Goal: Task Accomplishment & Management: Complete application form

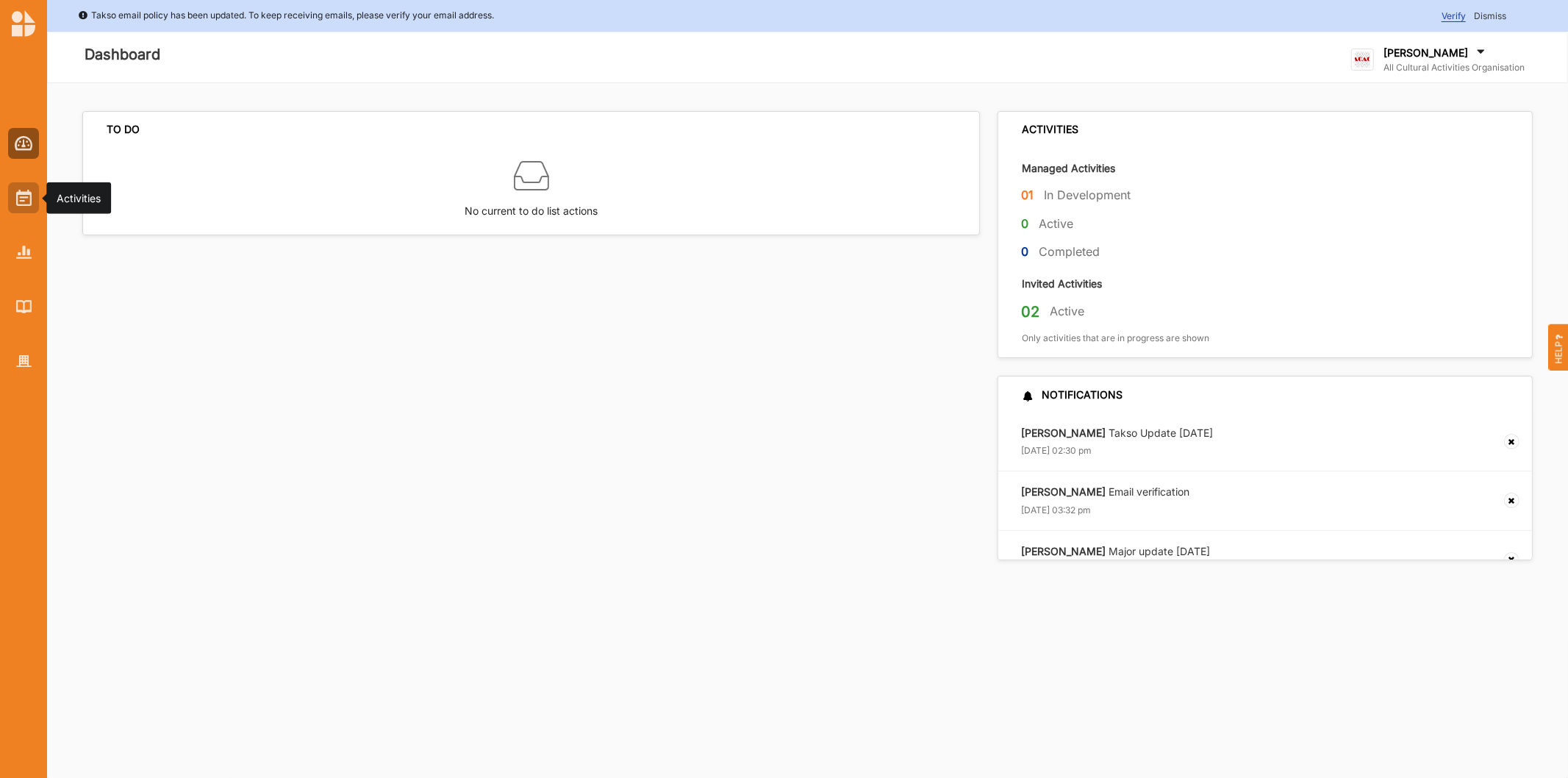
click at [8, 203] on div at bounding box center [24, 197] width 31 height 31
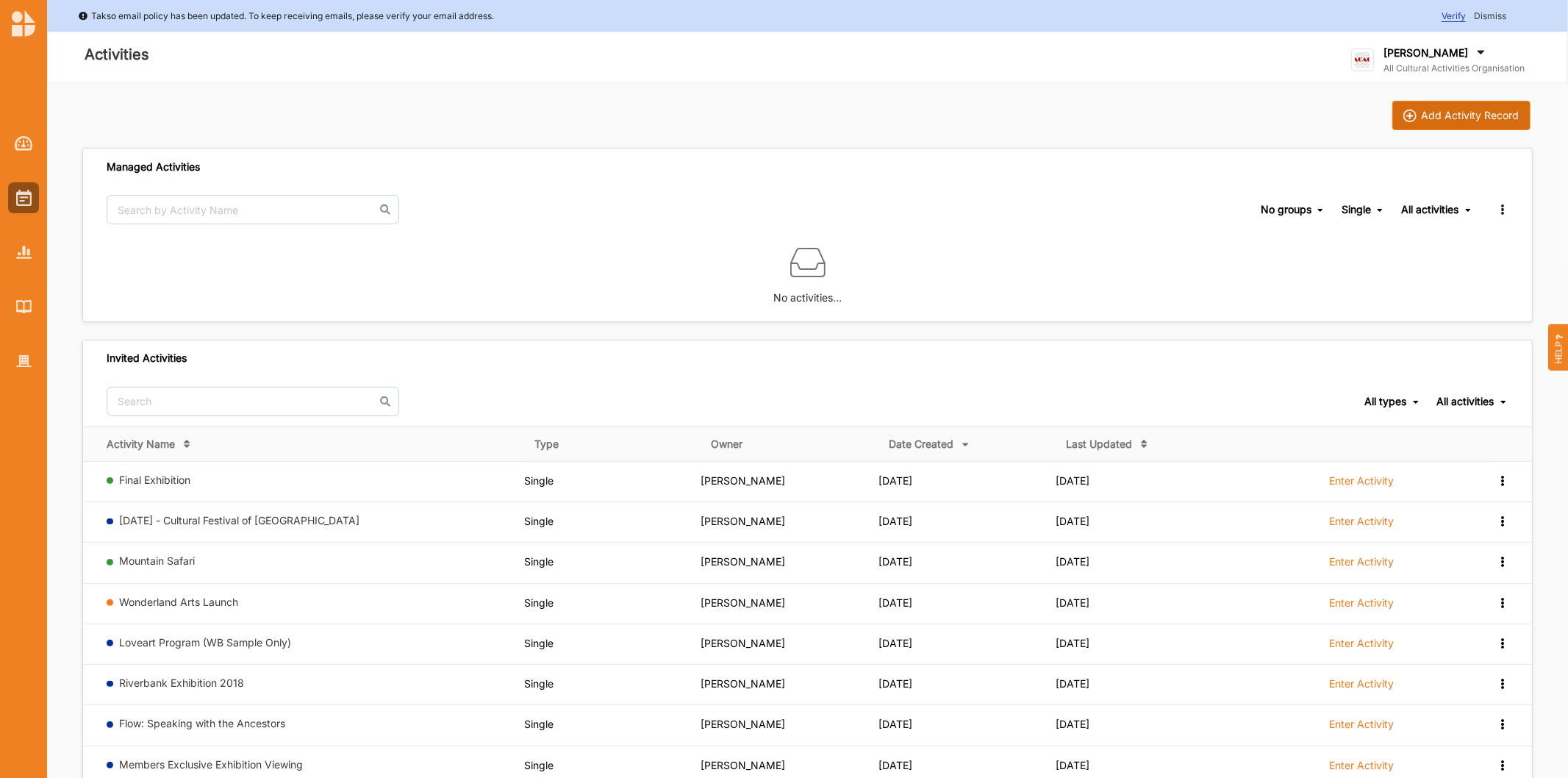
click at [1460, 116] on div "Add Activity Record" at bounding box center [1471, 116] width 97 height 13
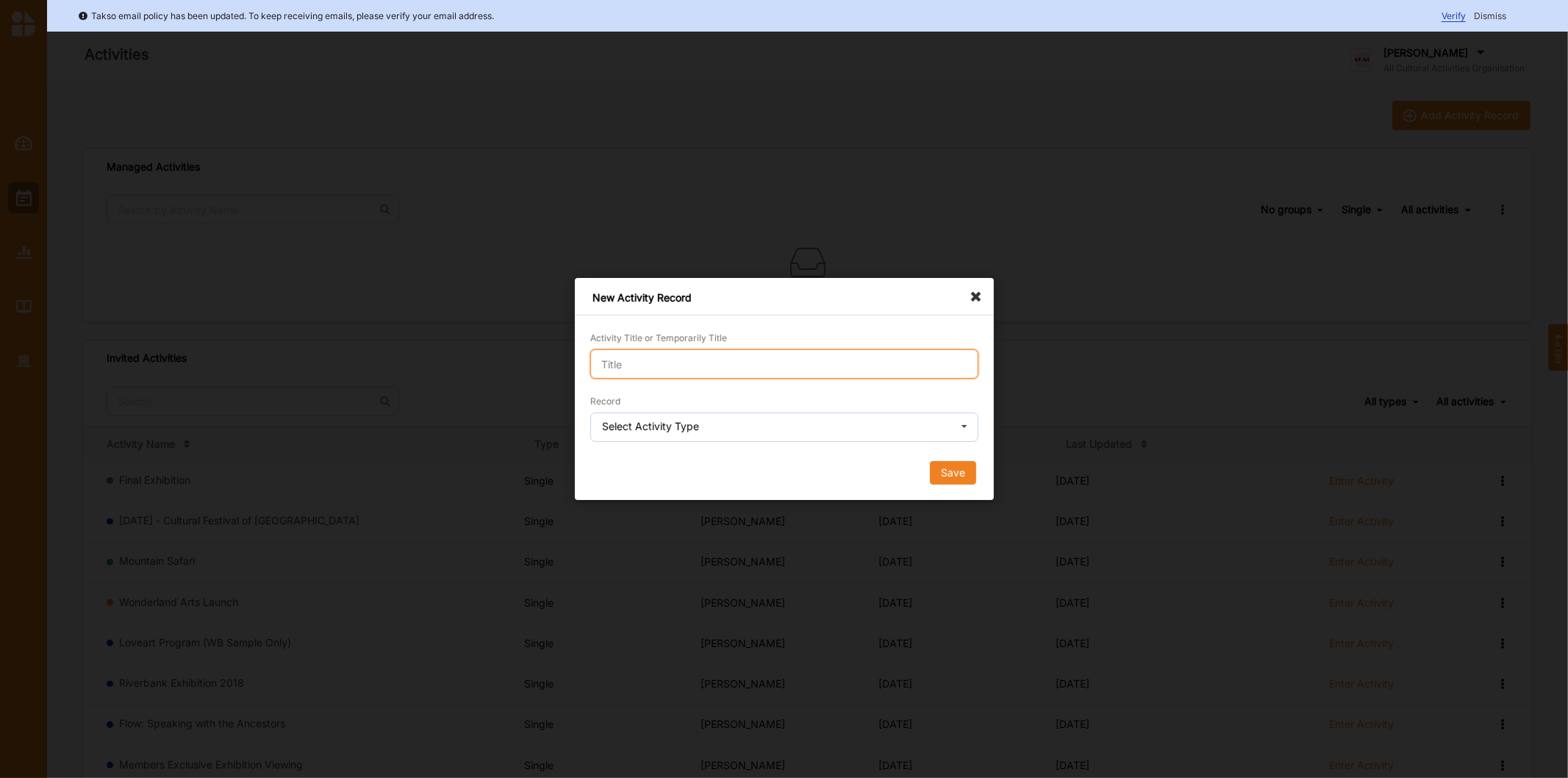
click at [648, 359] on input "Activity Title or Temporarily Title" at bounding box center [784, 364] width 388 height 29
type input "Domain unlock test"
click at [673, 429] on div "Select Activity Type" at bounding box center [651, 427] width 97 height 10
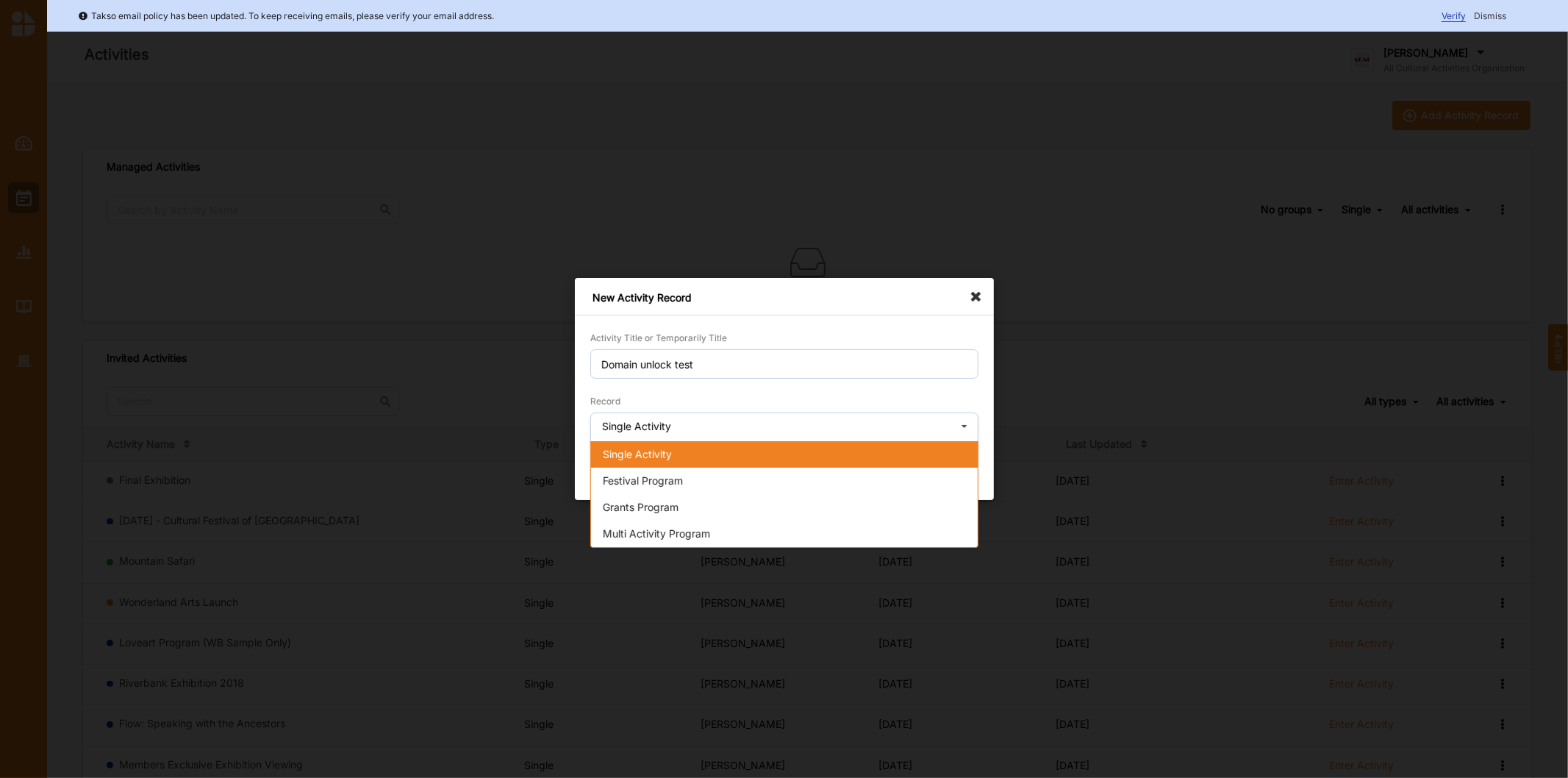
click at [662, 450] on span "Single Activity" at bounding box center [637, 454] width 69 height 13
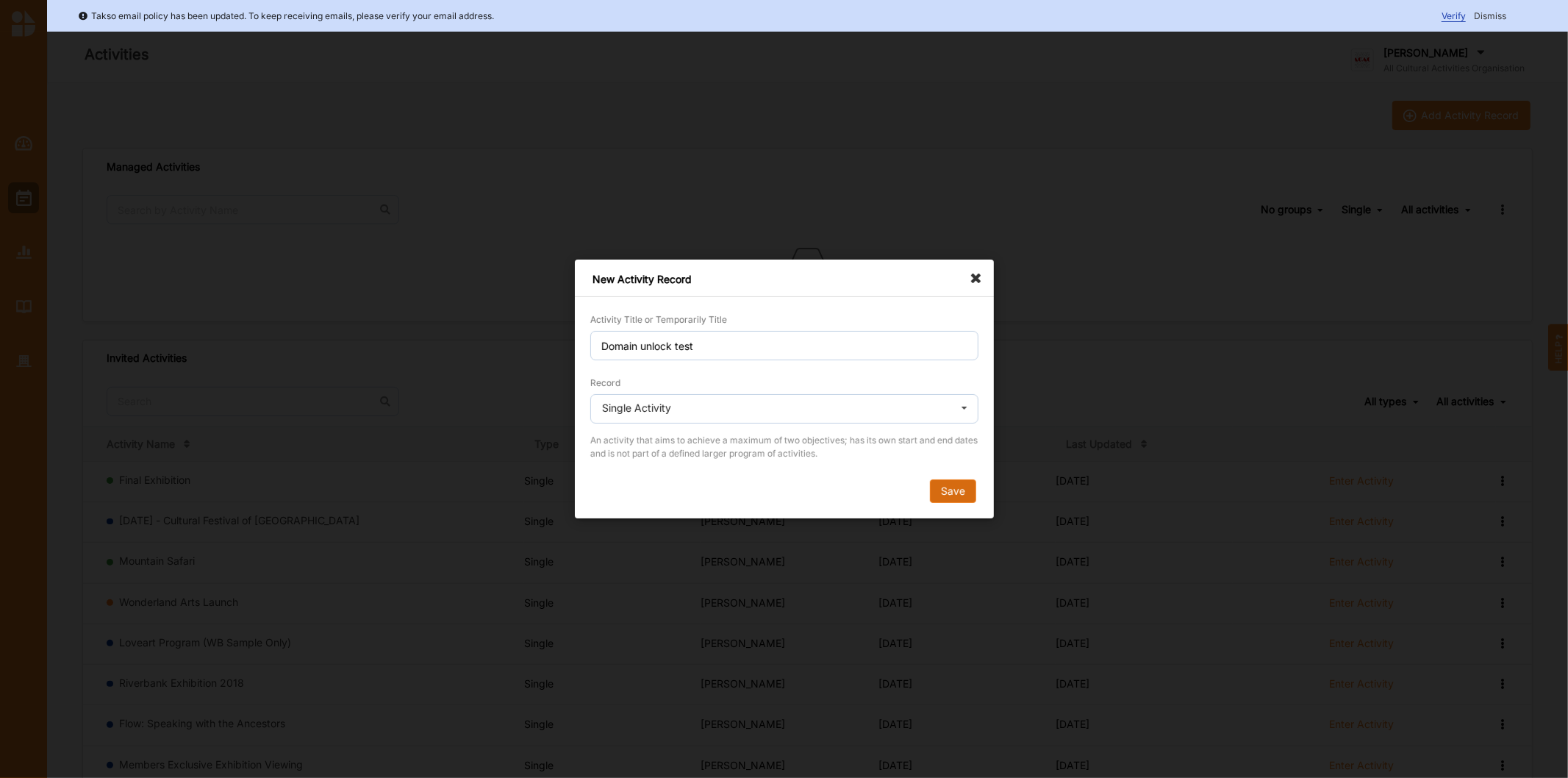
click at [962, 494] on button "Save" at bounding box center [952, 492] width 46 height 24
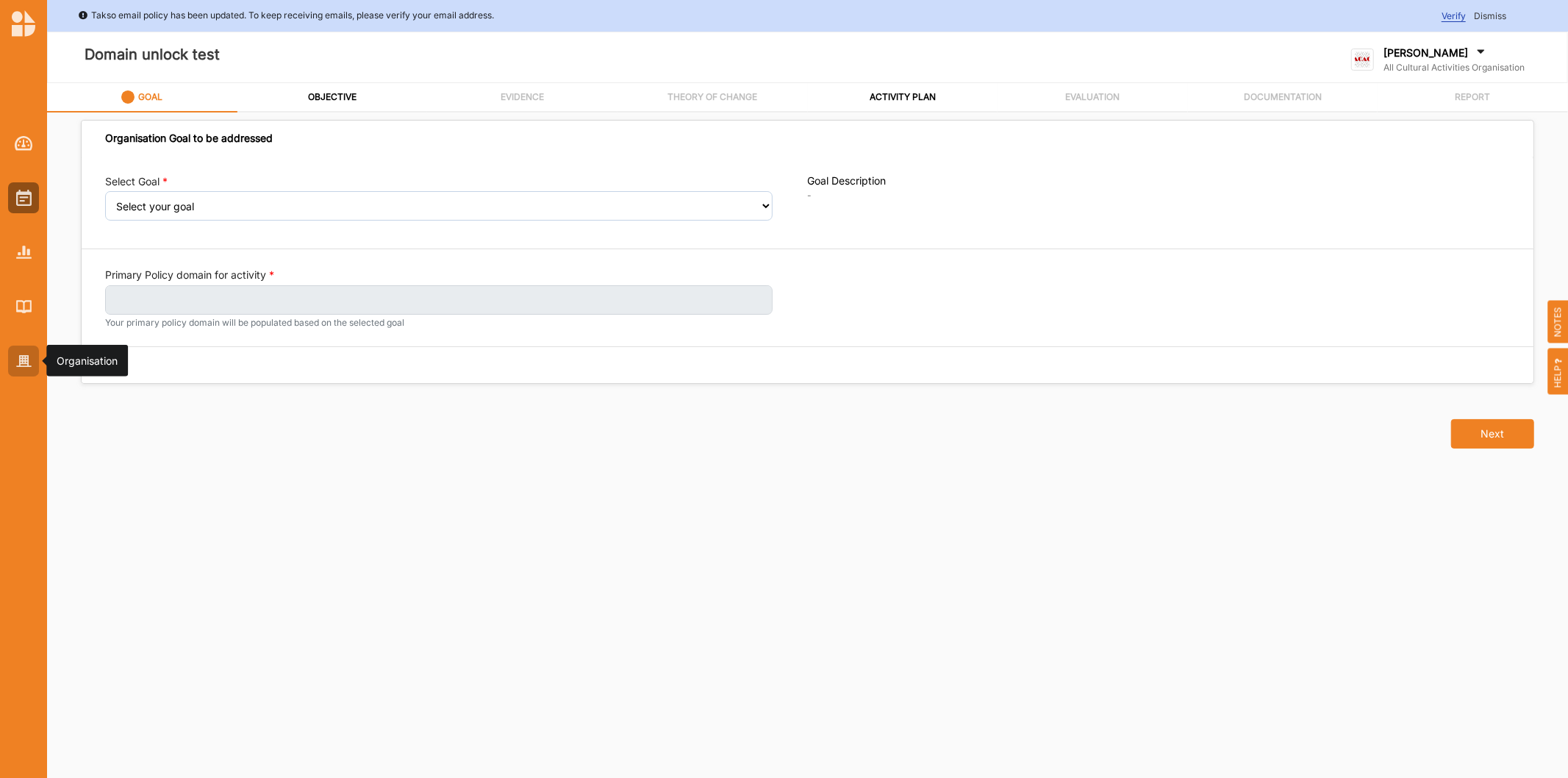
click at [13, 359] on div at bounding box center [24, 360] width 31 height 31
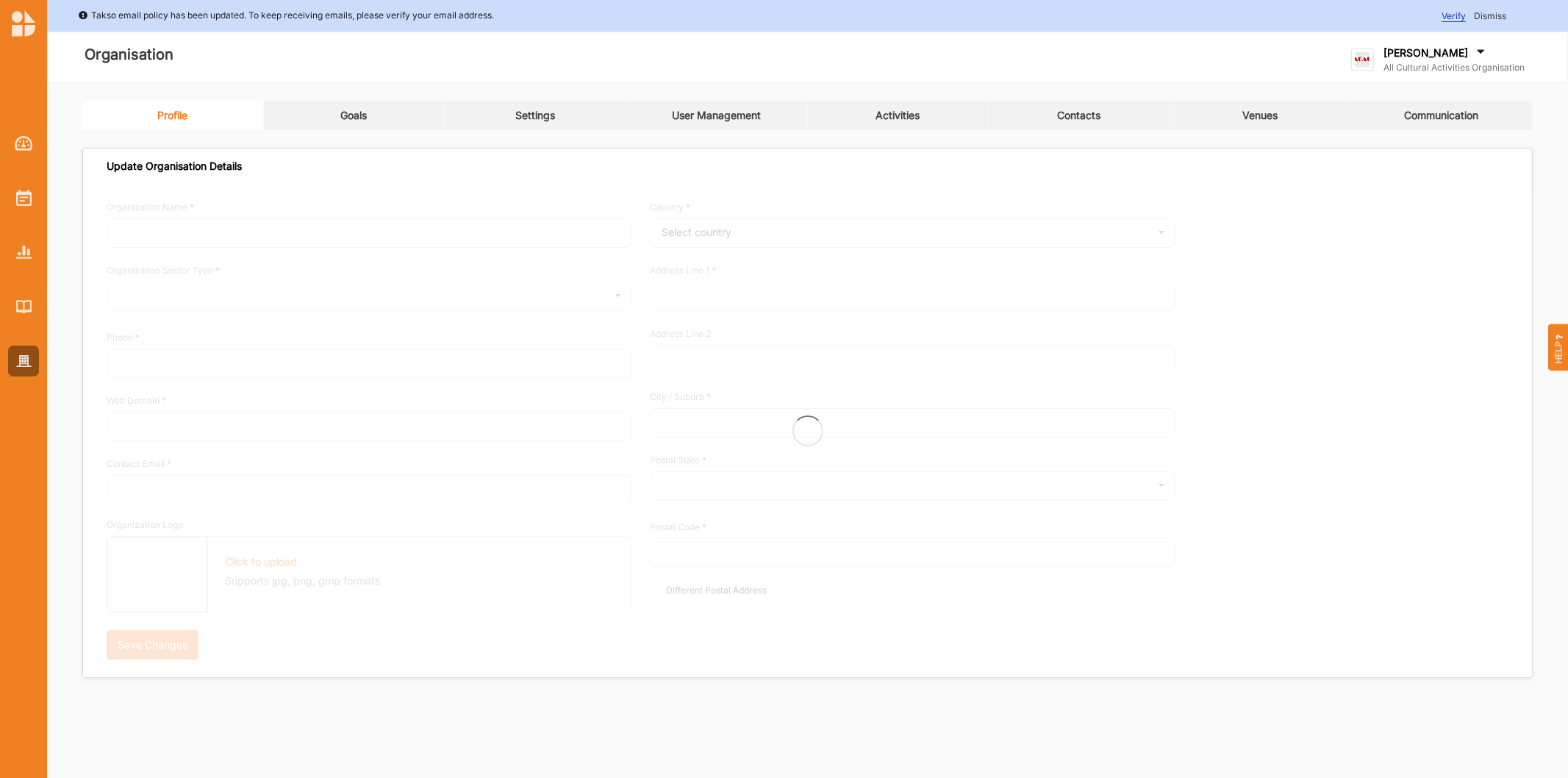
type input "All Cultural Activities Organisation"
type input "6144447777"
type input "acao.cloud"
type input "dave@acao.cloud"
type input "10 Church Street"
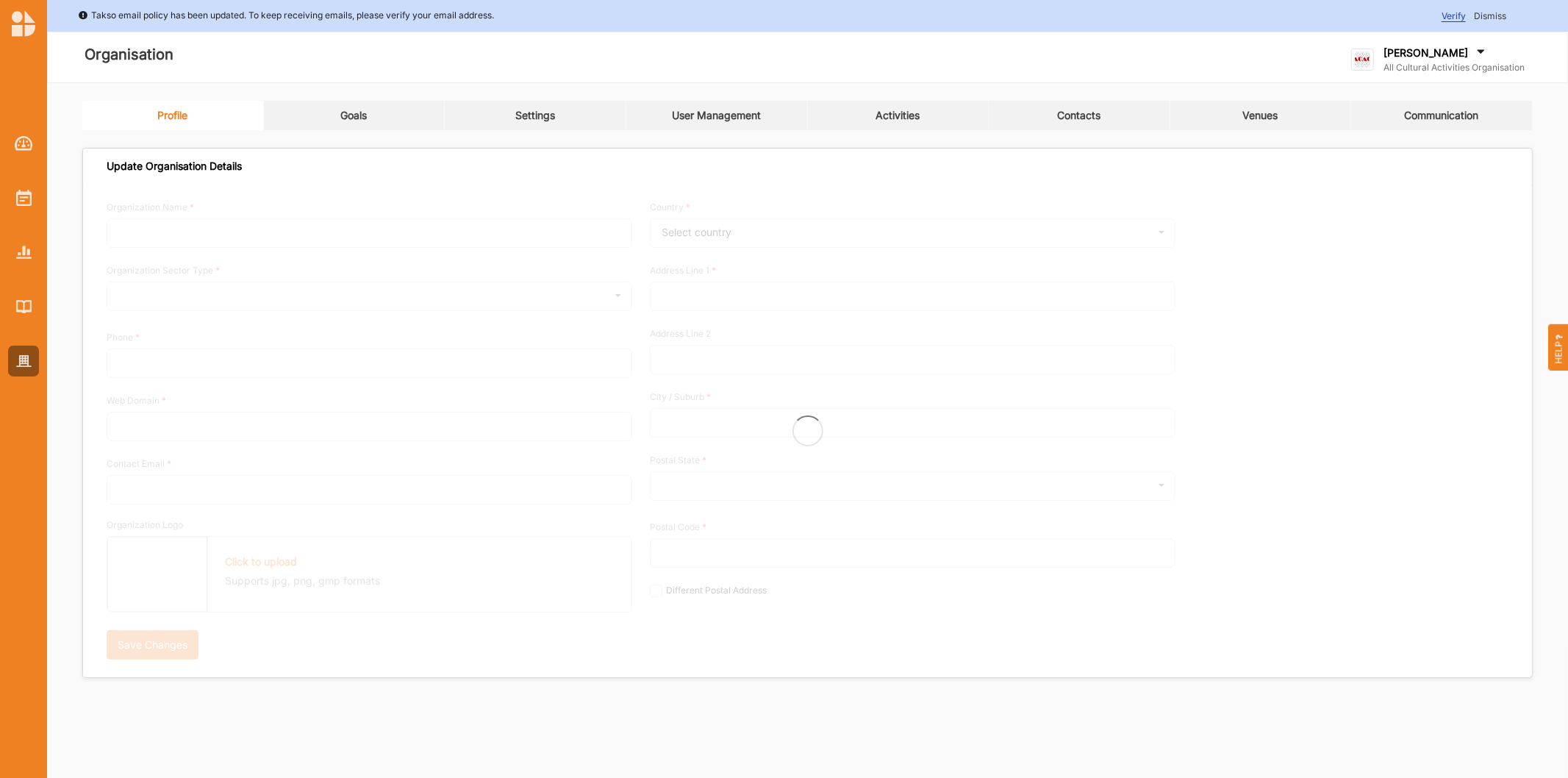
type input "Oxford Point"
type input "3234"
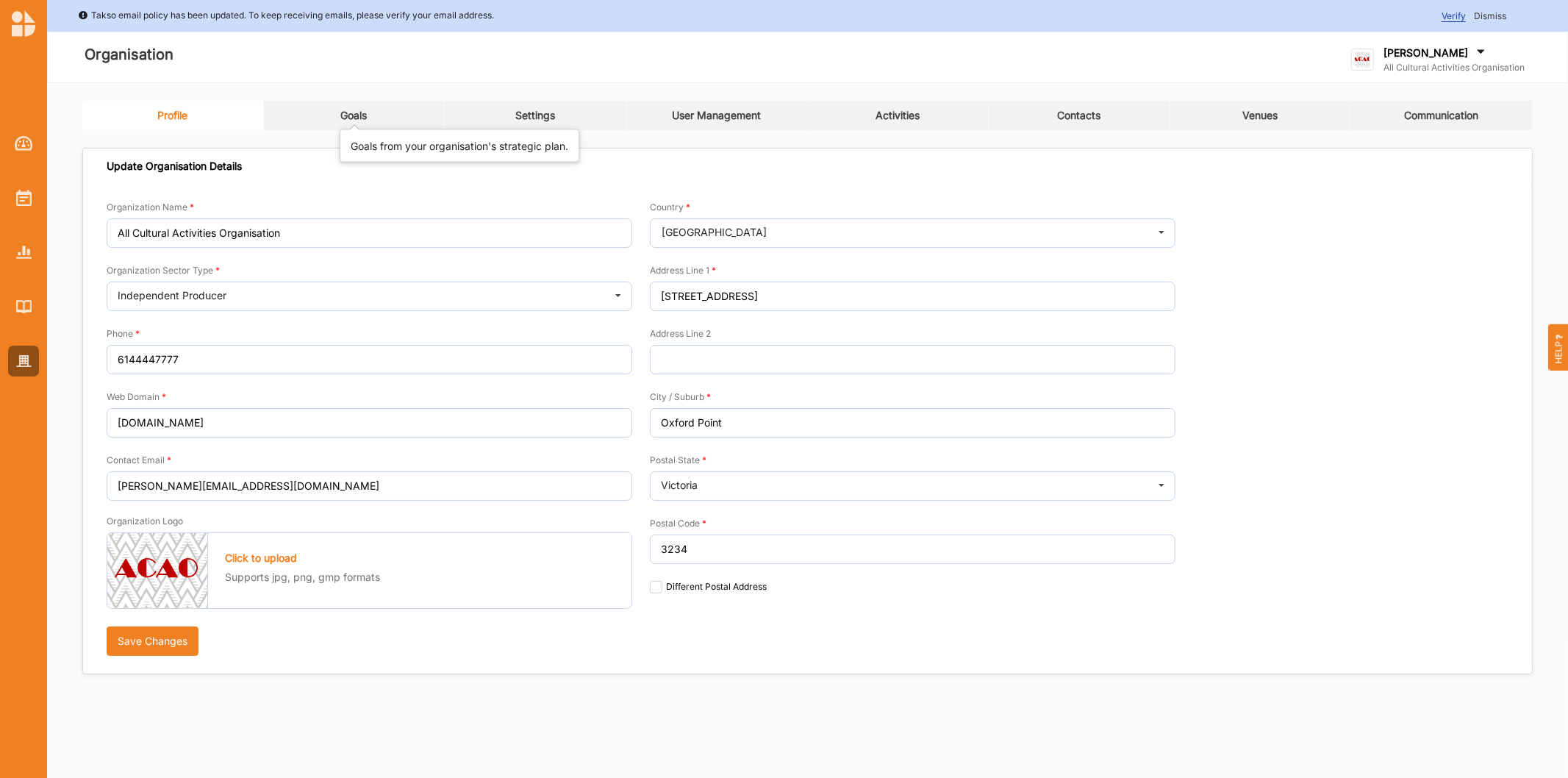
click at [357, 115] on div "Goals" at bounding box center [354, 116] width 27 height 13
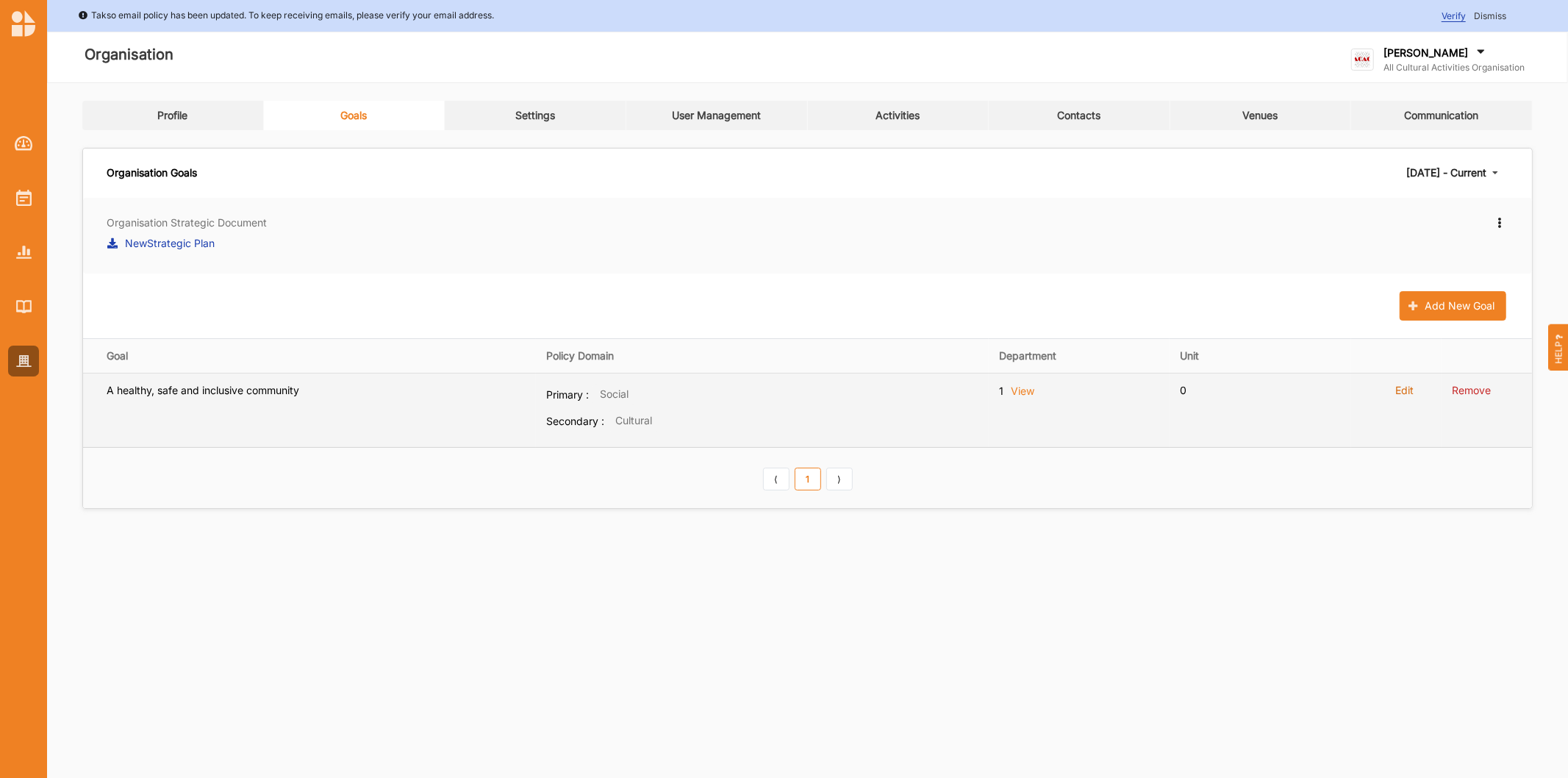
click at [1405, 390] on label "Edit" at bounding box center [1404, 391] width 18 height 13
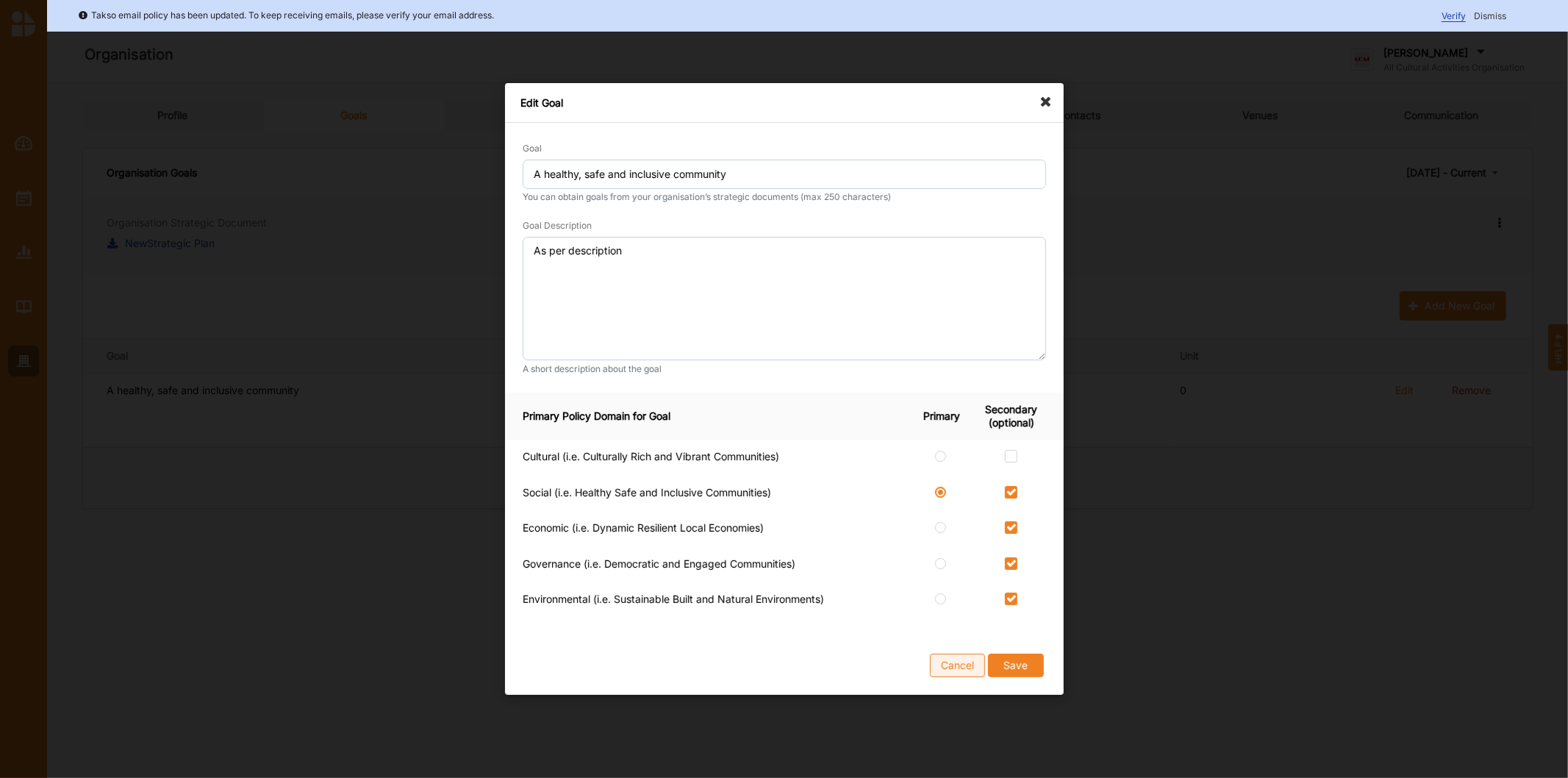
click at [940, 664] on button "Cancel" at bounding box center [957, 665] width 55 height 24
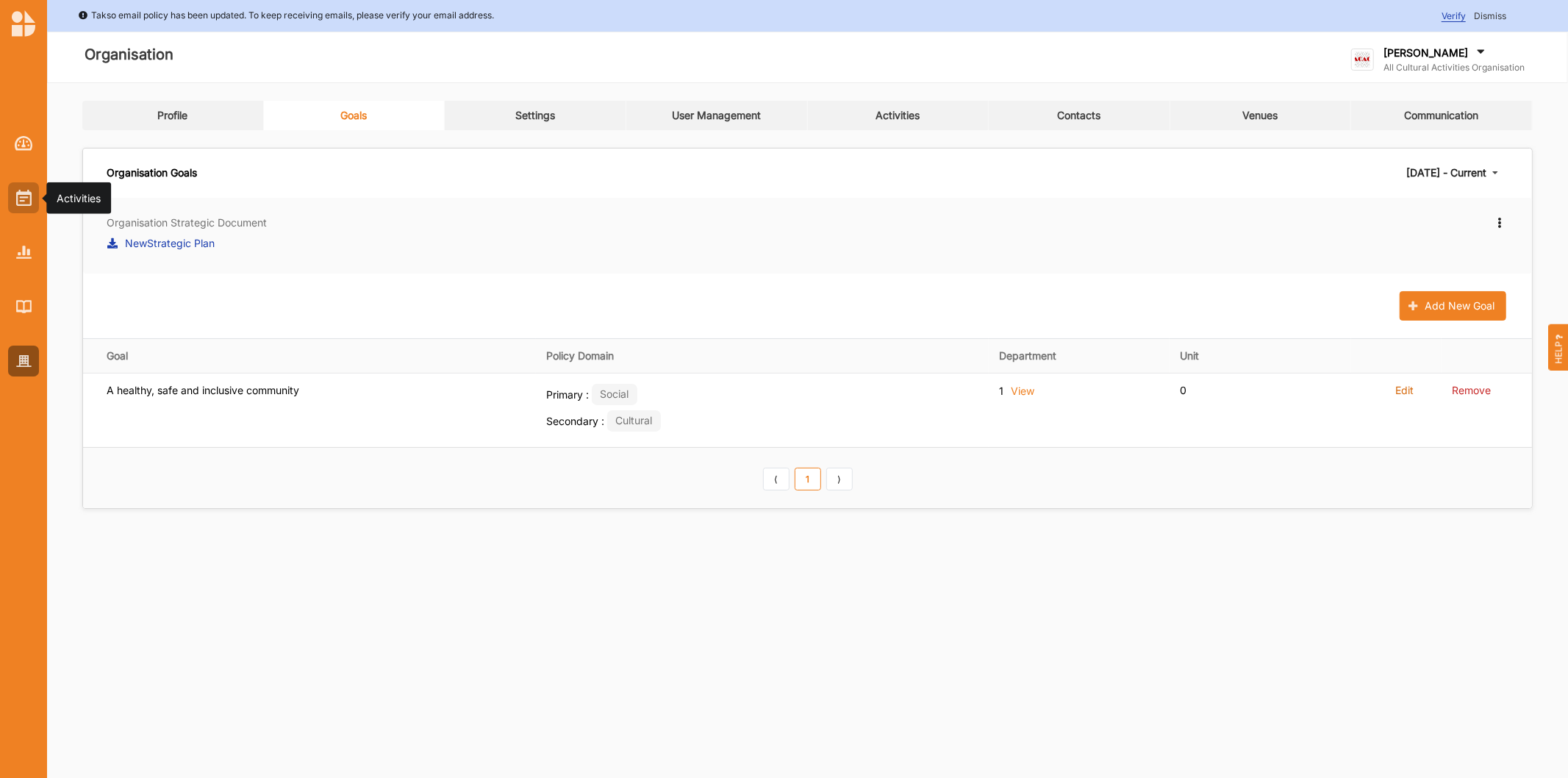
click at [18, 198] on img at bounding box center [24, 197] width 15 height 16
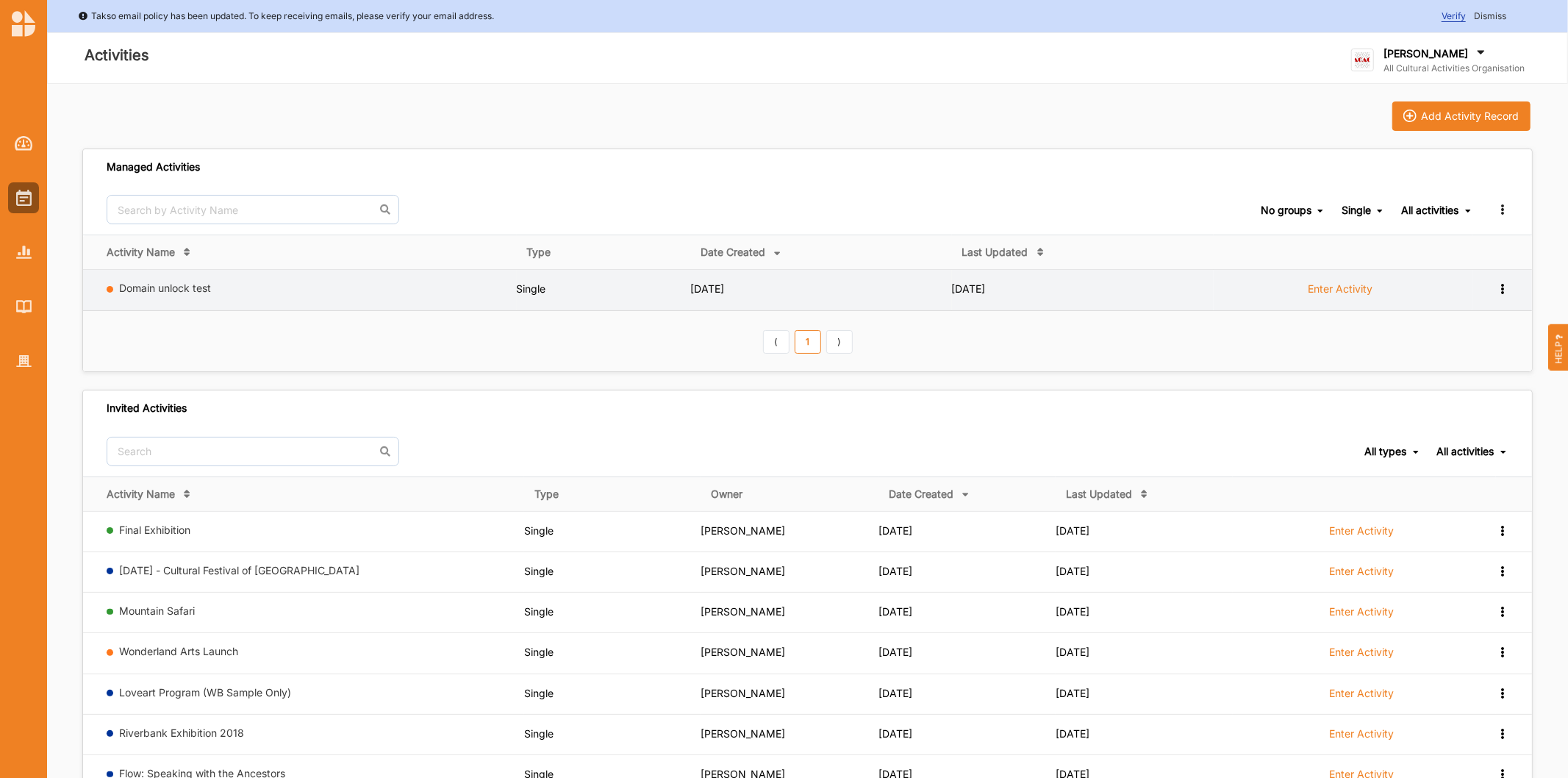
click at [1348, 294] on label "Enter Activity" at bounding box center [1340, 289] width 65 height 13
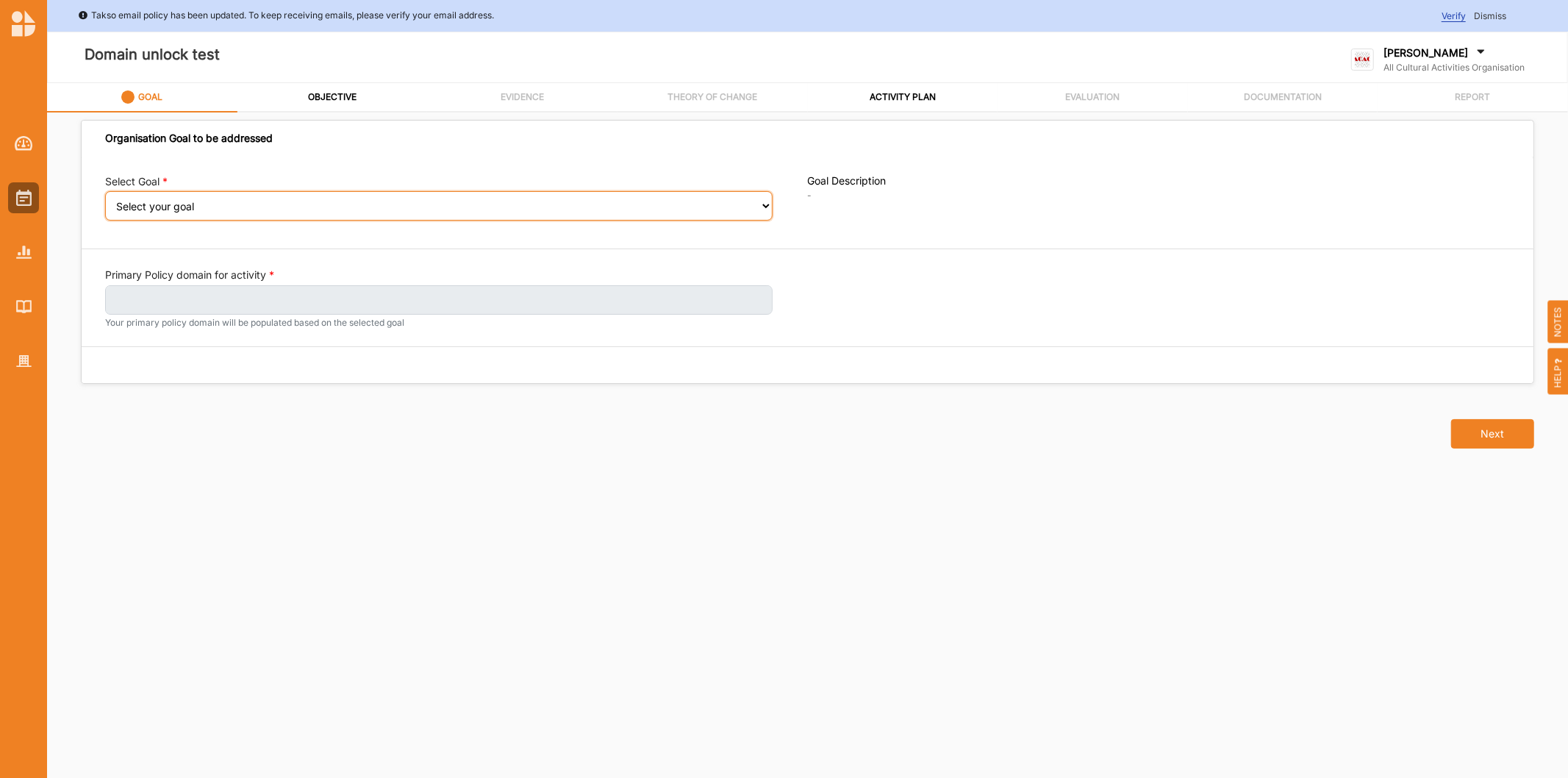
drag, startPoint x: 270, startPoint y: 197, endPoint x: 267, endPoint y: 208, distance: 11.4
click at [270, 197] on select "Select your goal A healthy, safe and inclusive community" at bounding box center [438, 206] width 668 height 29
select select "394"
click at [105, 202] on select "Select your goal A healthy, safe and inclusive community" at bounding box center [438, 206] width 668 height 29
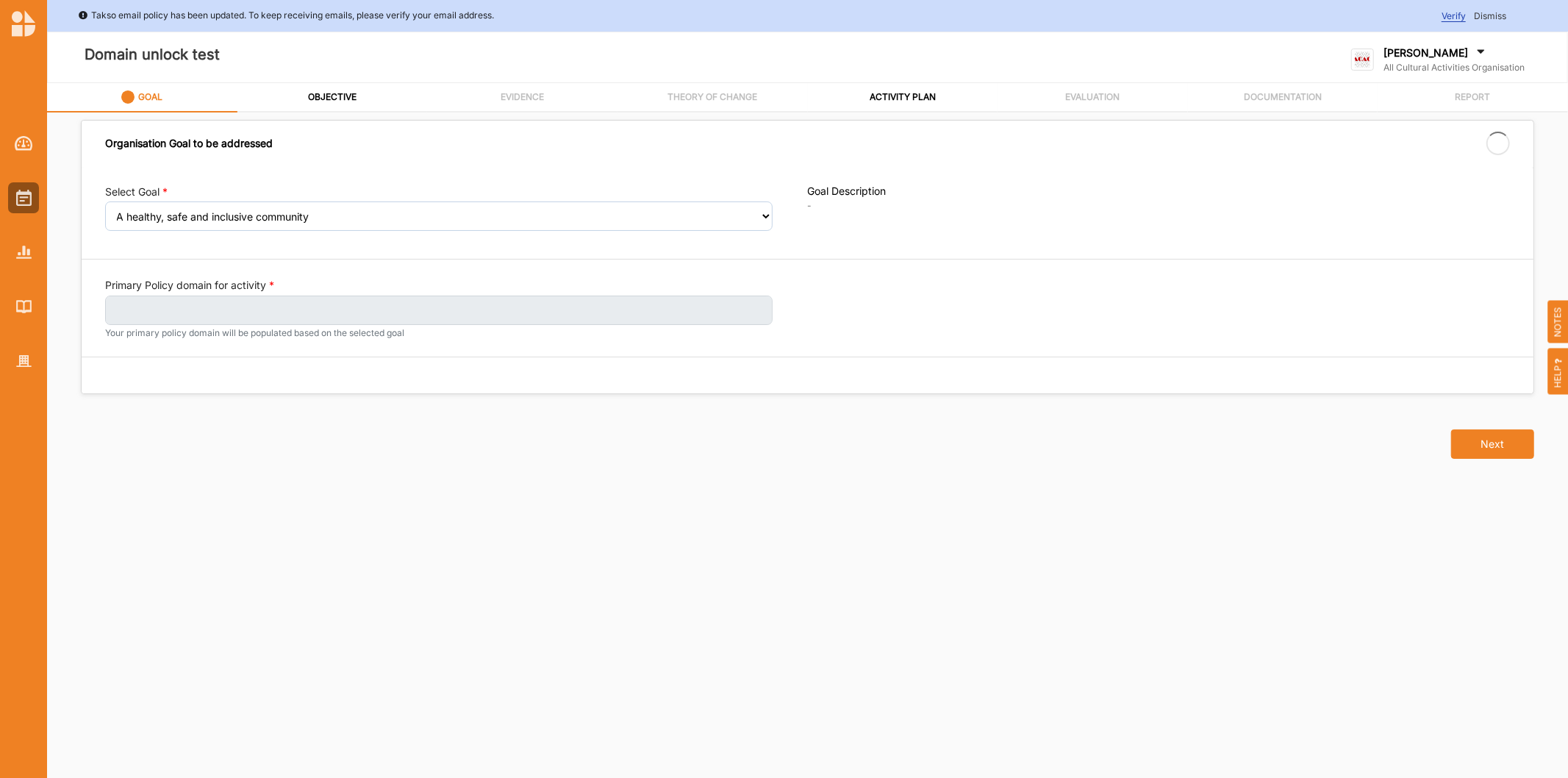
select select "394"
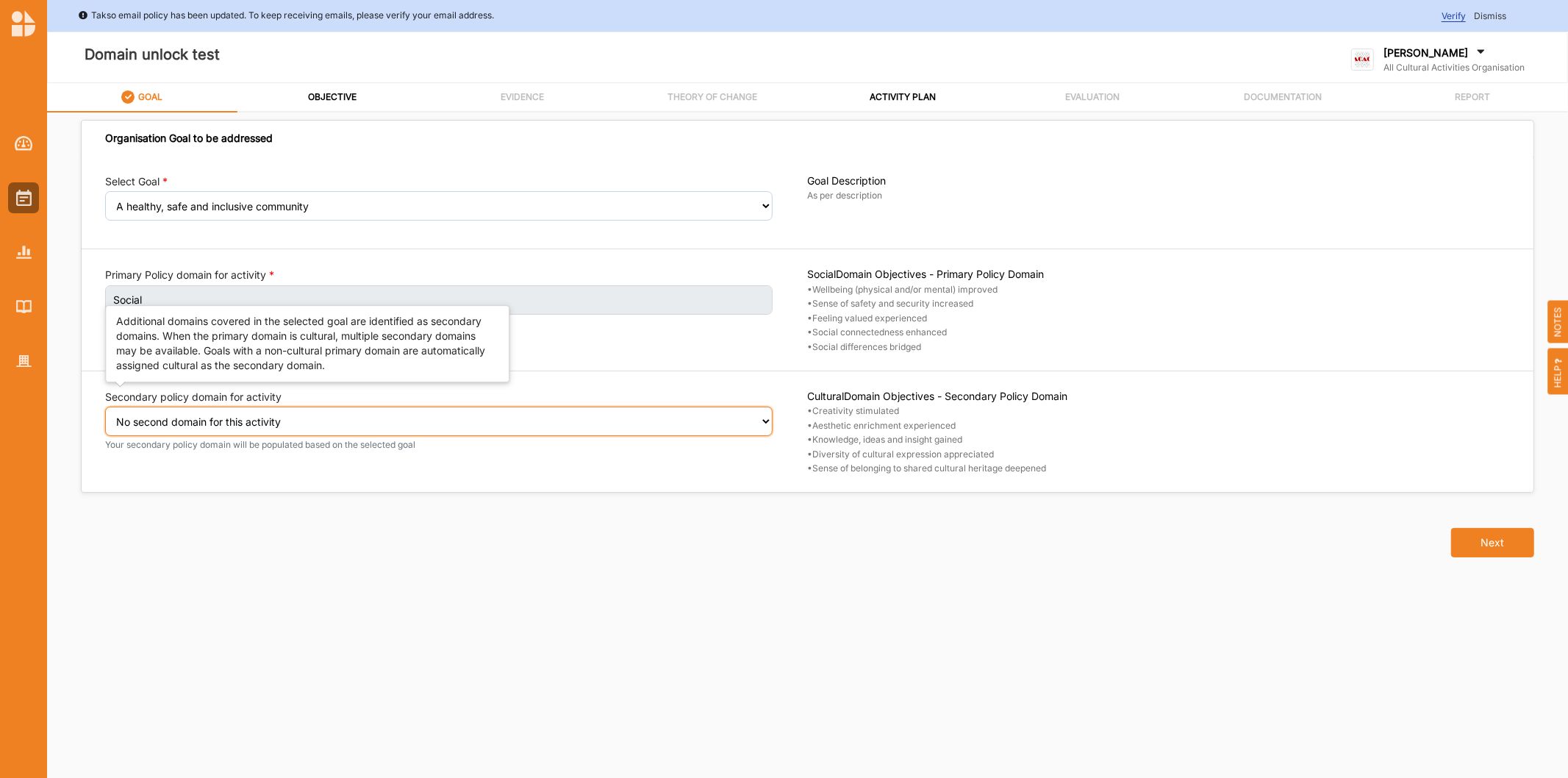
click at [212, 423] on select "Select secondary policy domain No second domain for this activity Social Econom…" at bounding box center [438, 421] width 668 height 29
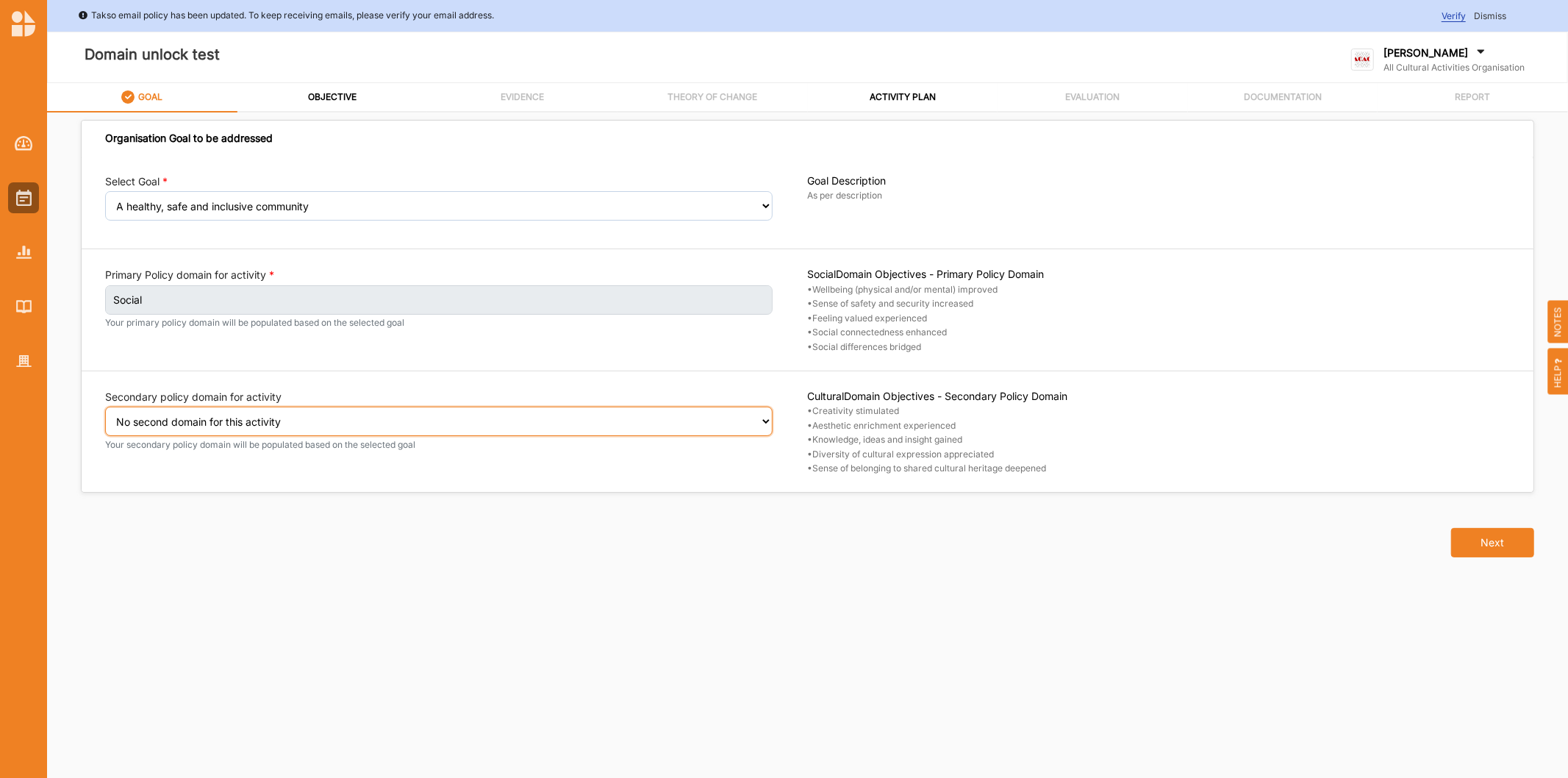
select select "2"
click at [105, 417] on select "Select secondary policy domain No second domain for this activity Social Econom…" at bounding box center [438, 421] width 668 height 29
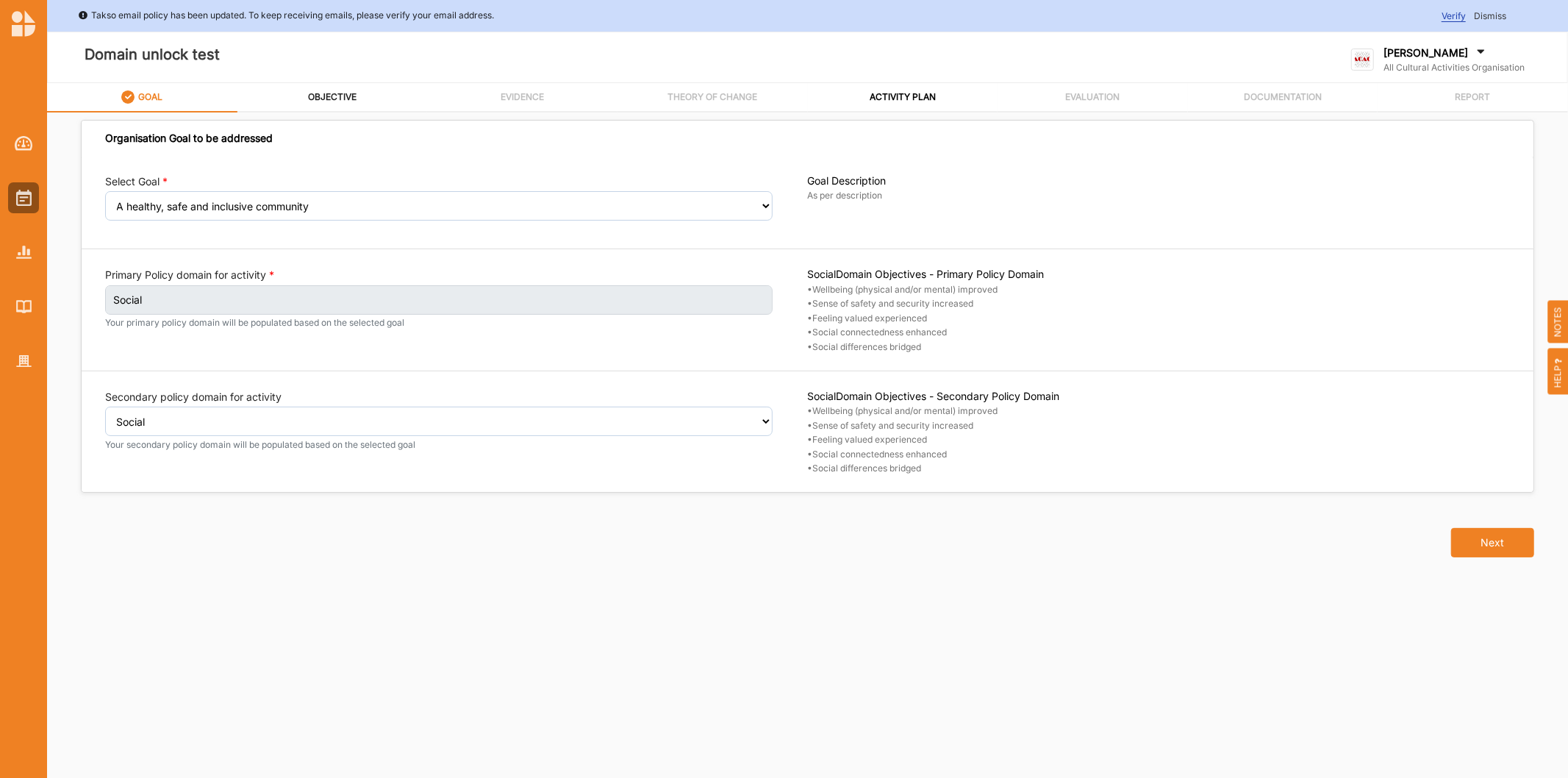
click at [309, 98] on label "OBJECTIVE" at bounding box center [333, 97] width 49 height 12
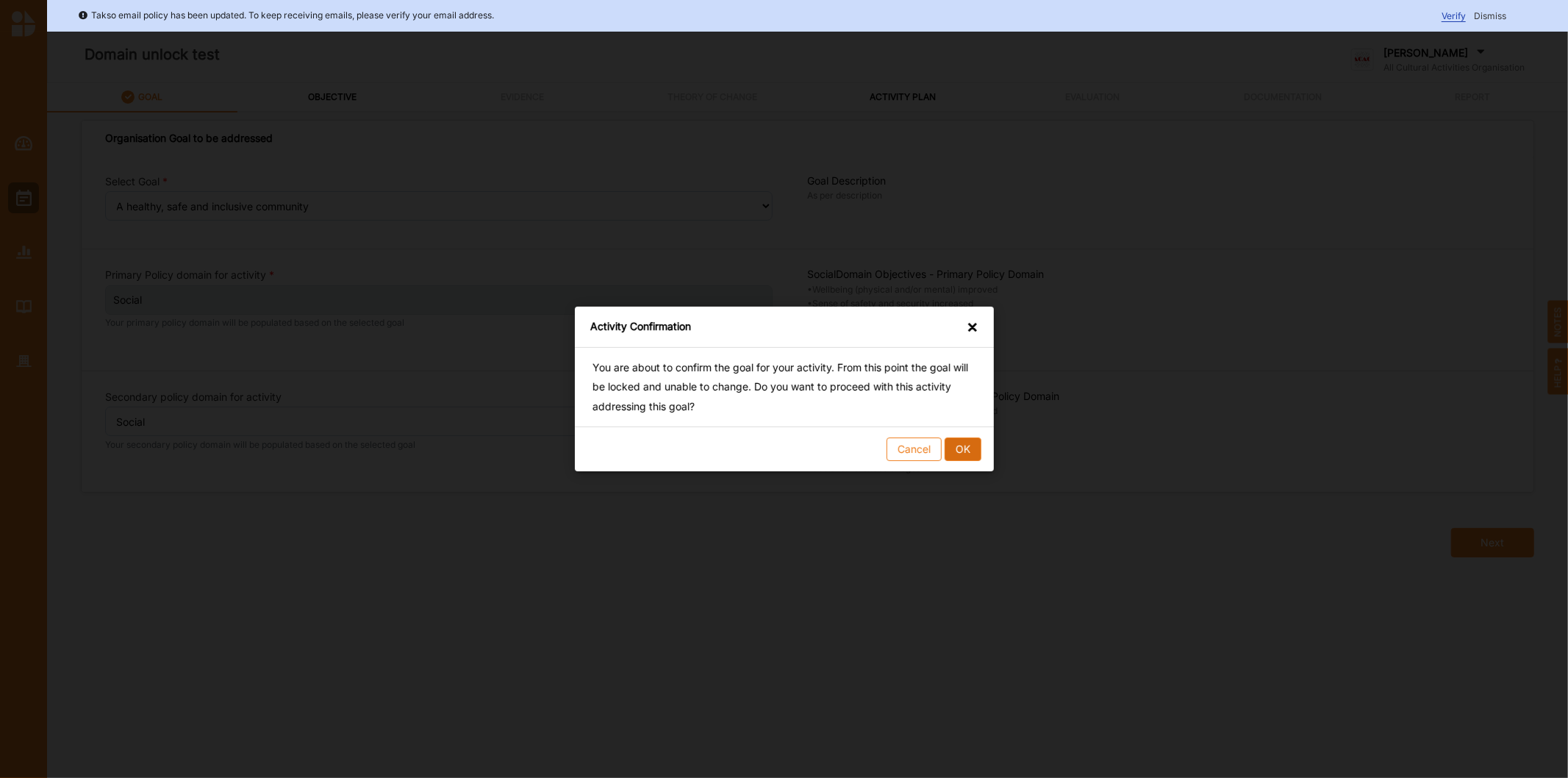
click at [966, 454] on button "OK" at bounding box center [962, 449] width 37 height 24
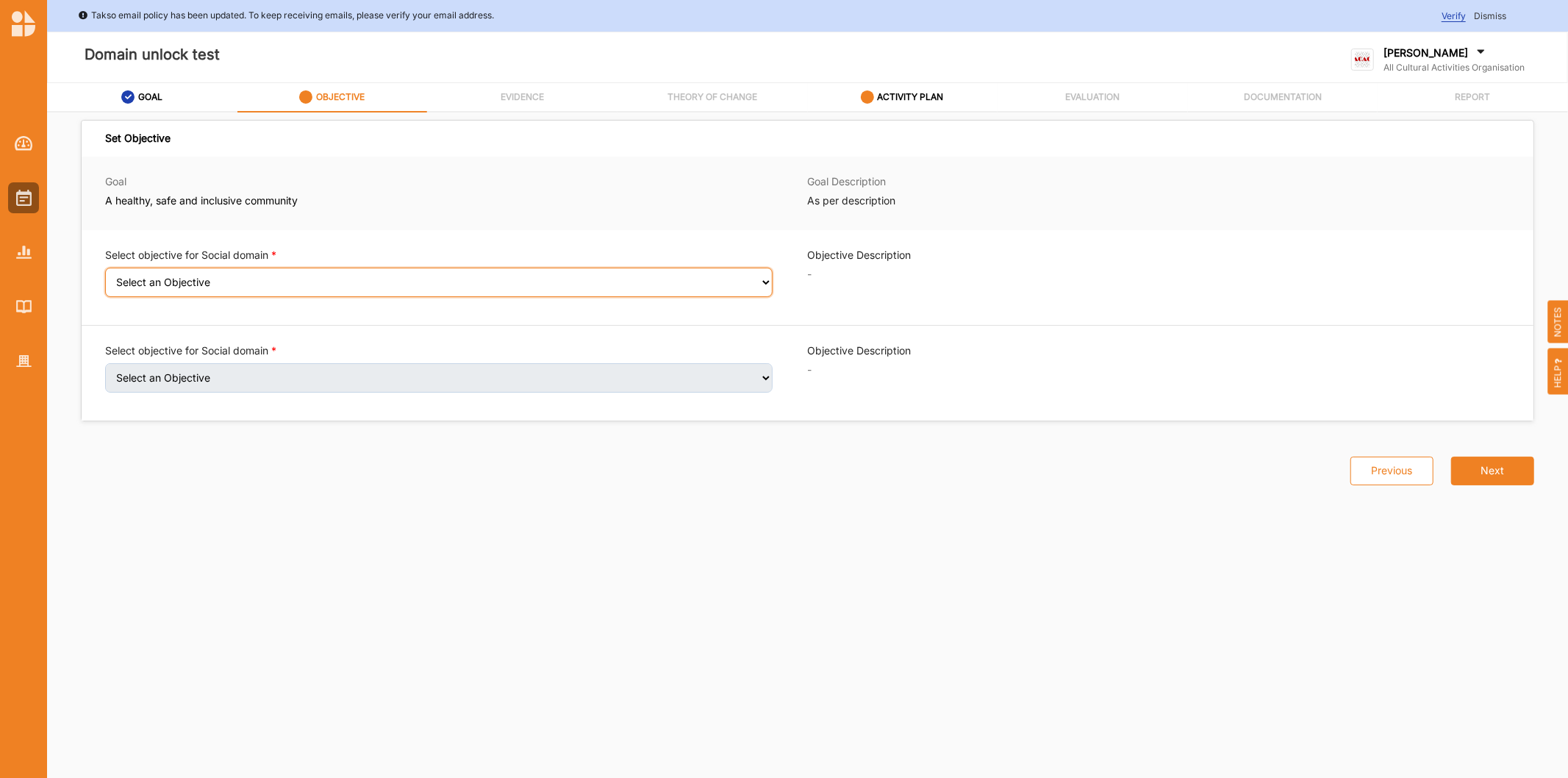
drag, startPoint x: 328, startPoint y: 275, endPoint x: 322, endPoint y: 295, distance: 20.9
click at [329, 280] on select "Select an Objective Wellbeing (physical and/or mental) improved Sense of safety…" at bounding box center [438, 282] width 668 height 29
select select "7"
click at [105, 277] on select "Select an Objective Wellbeing (physical and/or mental) improved Sense of safety…" at bounding box center [438, 282] width 668 height 29
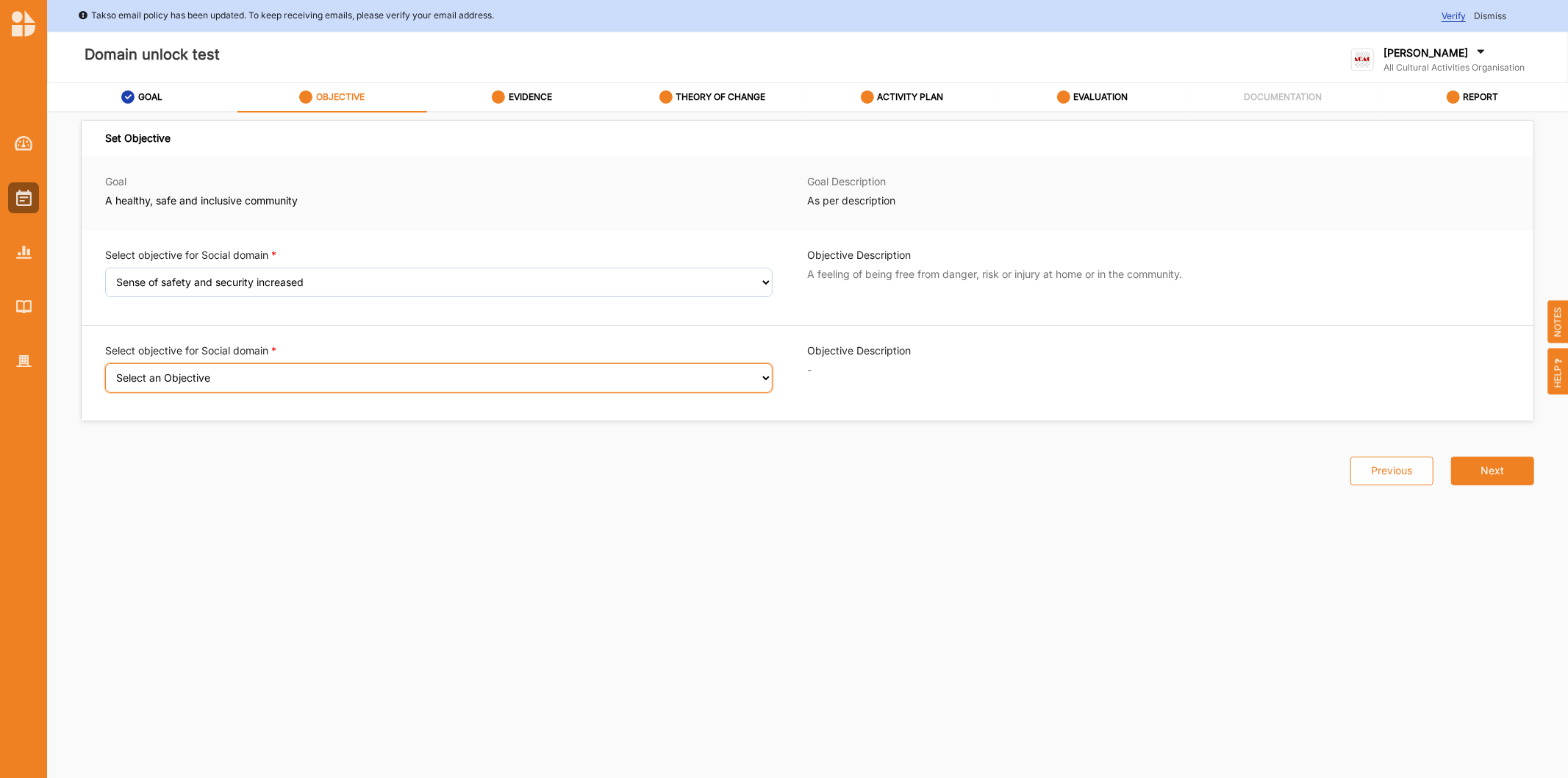
click at [286, 375] on select "Select an Objective Wellbeing (physical and/or mental) improved Feeling valued …" at bounding box center [438, 377] width 668 height 29
select select "8"
click at [105, 373] on select "Select an Objective Wellbeing (physical and/or mental) improved Feeling valued …" at bounding box center [438, 377] width 668 height 29
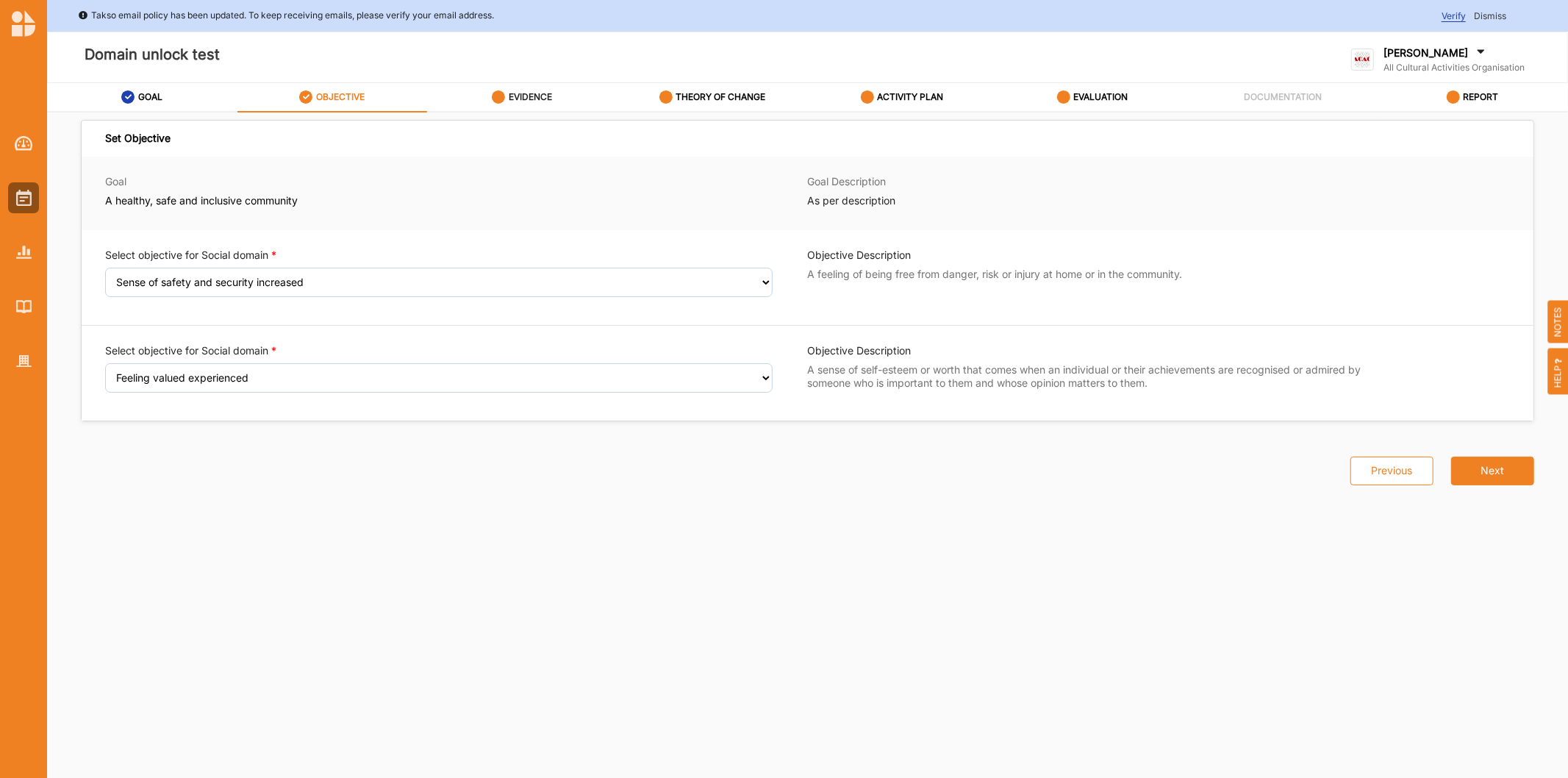
click at [539, 98] on label "EVIDENCE" at bounding box center [531, 97] width 44 height 12
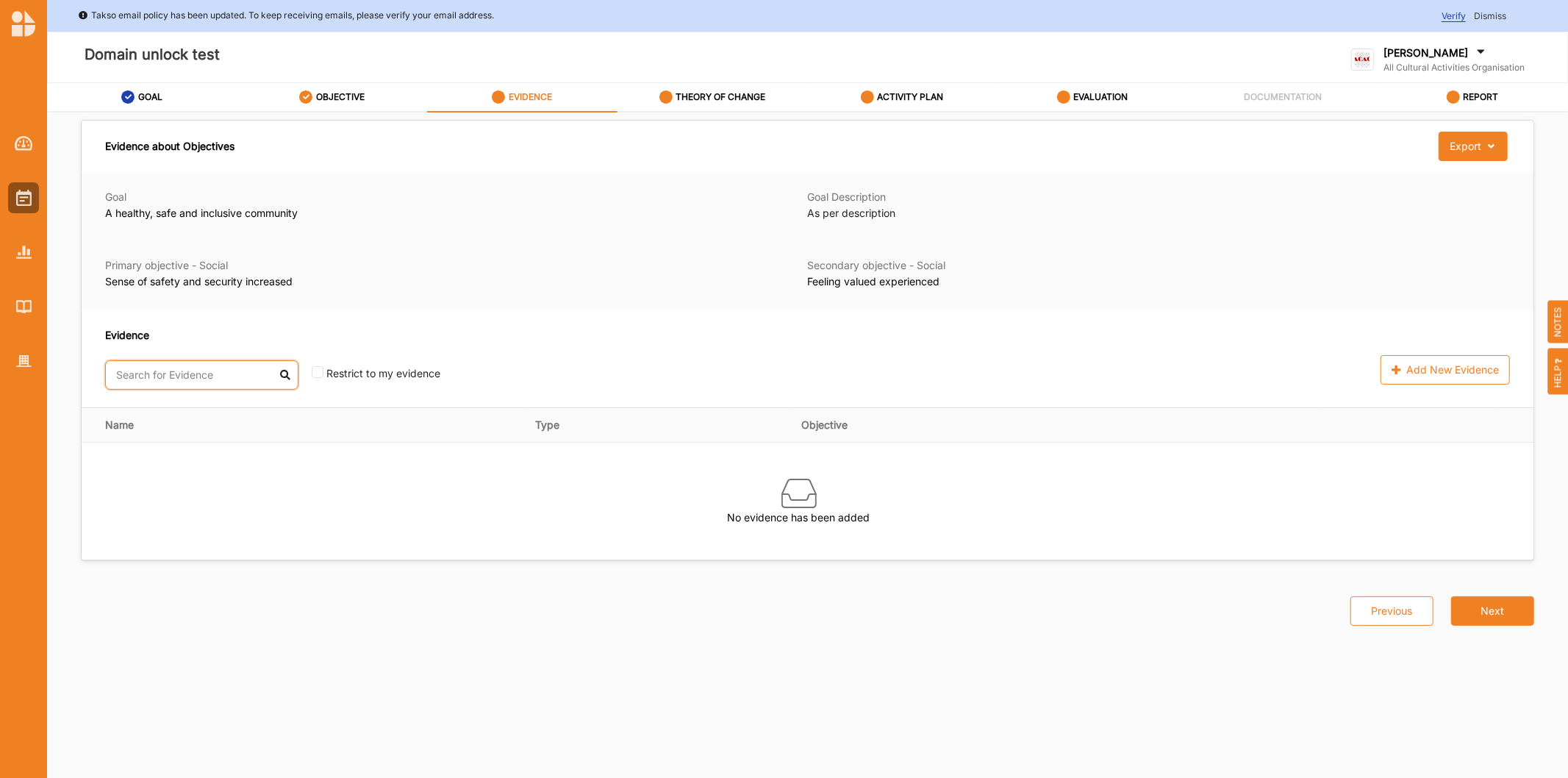
click at [214, 380] on input "text" at bounding box center [202, 375] width 193 height 29
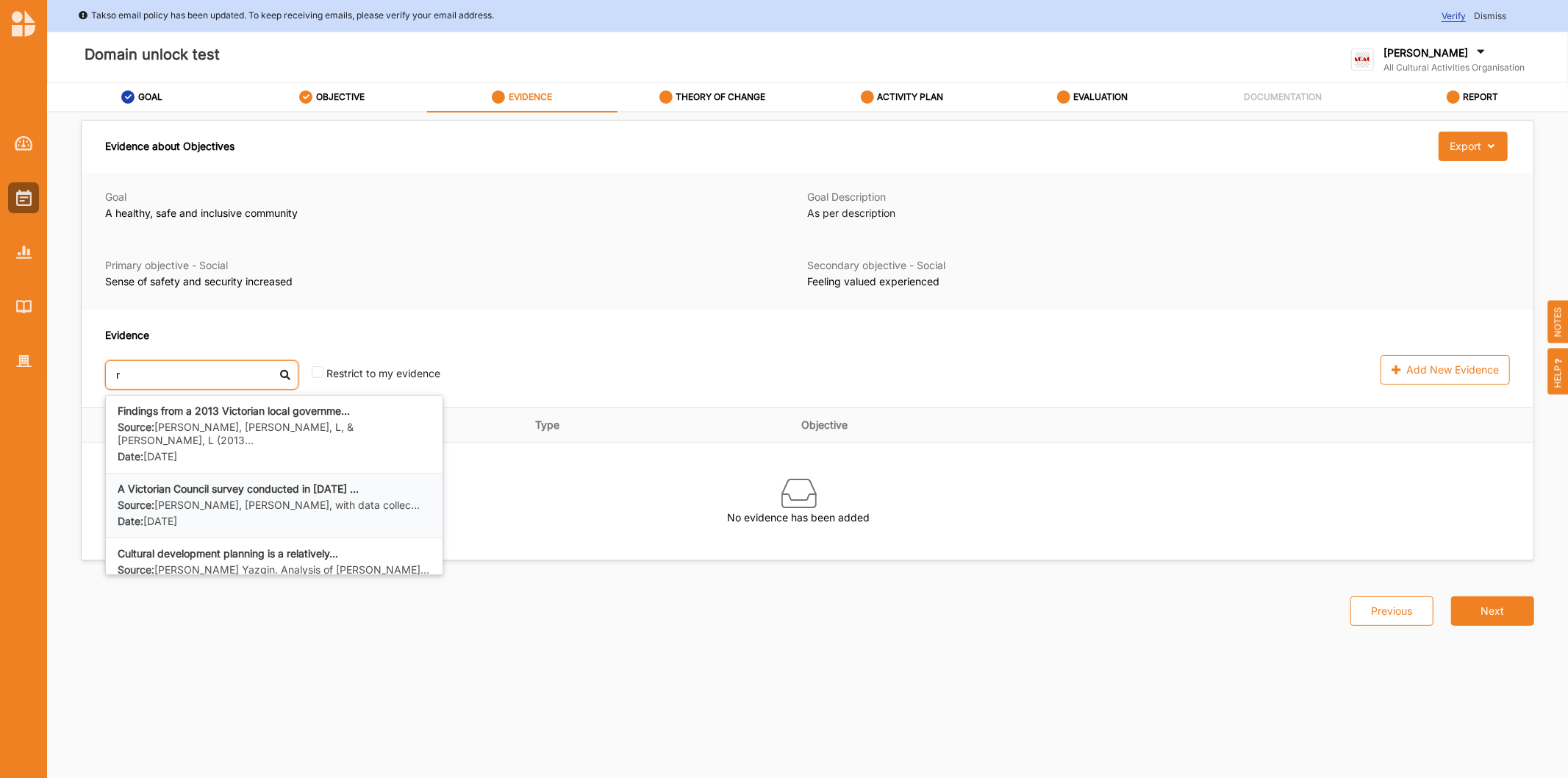
click at [218, 482] on b "A Victorian Council survey conducted in 2015 ..." at bounding box center [238, 488] width 241 height 13
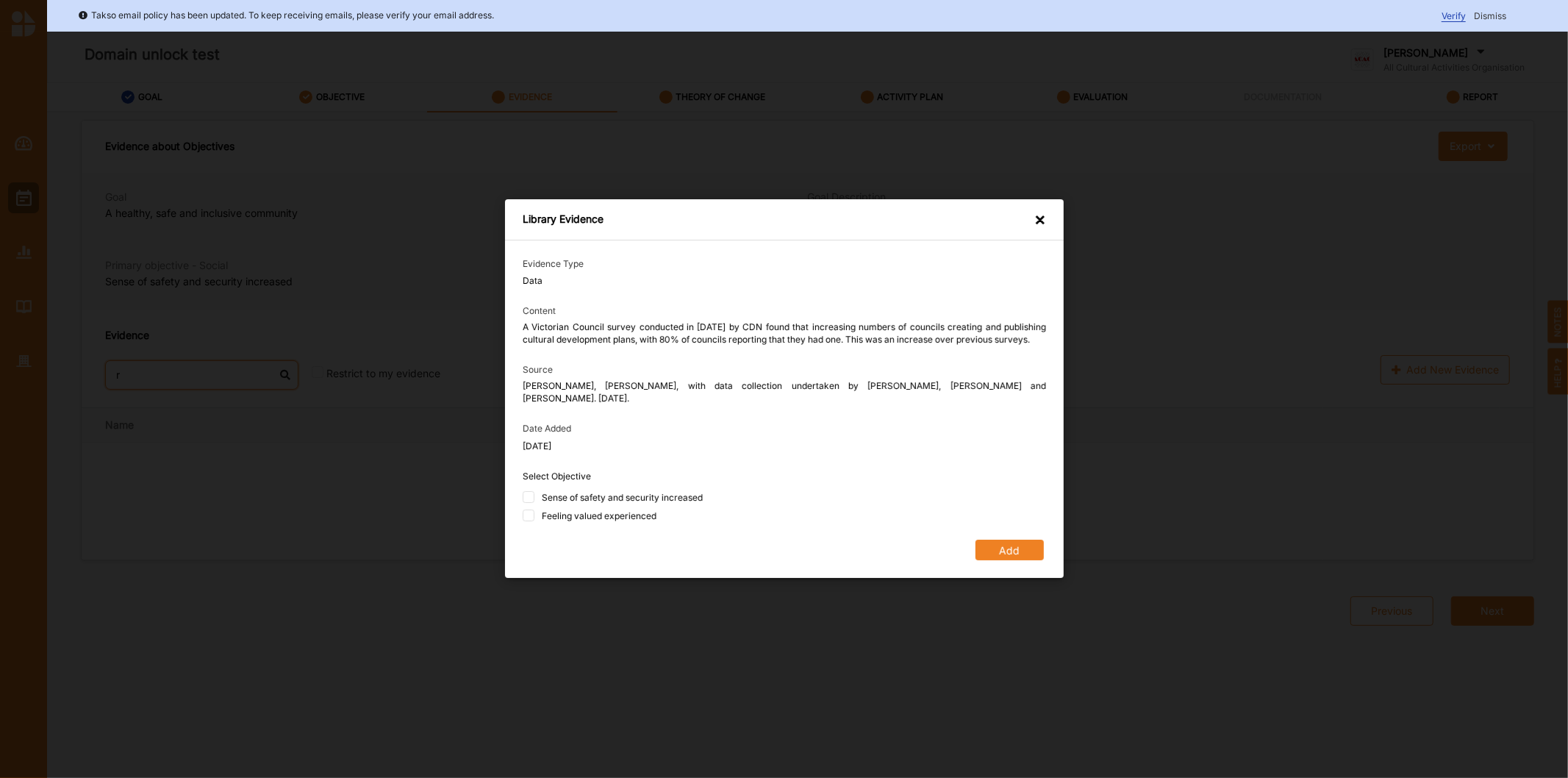
type input "r"
click at [520, 494] on div "Evidence Type Data Content A Victorian Council survey conducted in 2015 by CDN …" at bounding box center [784, 409] width 559 height 338
click at [527, 492] on input "Sense of safety and security increased" at bounding box center [528, 497] width 12 height 12
checkbox input "true"
drag, startPoint x: 523, startPoint y: 516, endPoint x: 572, endPoint y: 520, distance: 49.2
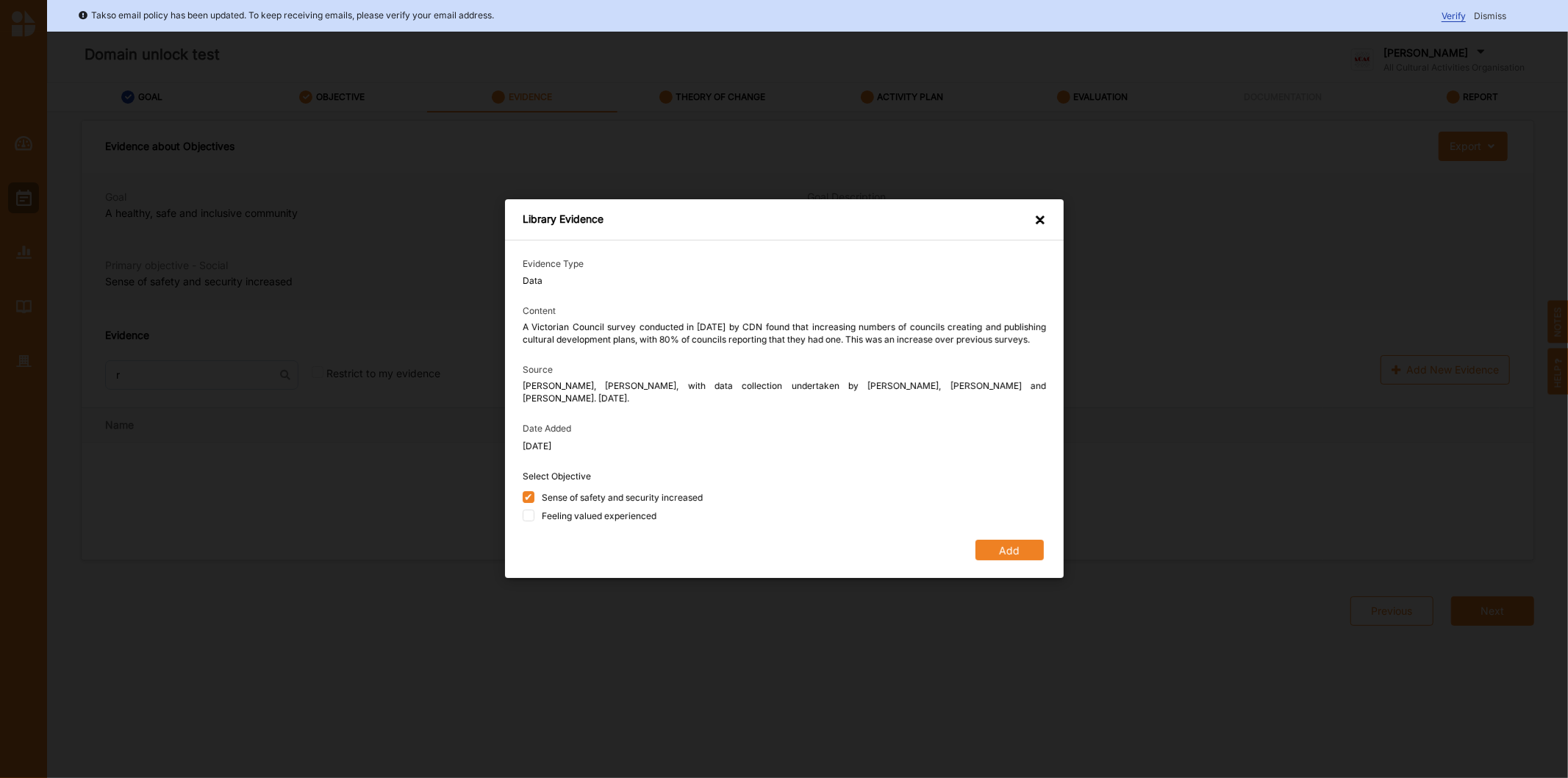
click at [527, 516] on input "Feeling valued experienced" at bounding box center [528, 516] width 12 height 12
checkbox input "true"
click at [1003, 554] on button "Add" at bounding box center [1009, 550] width 68 height 21
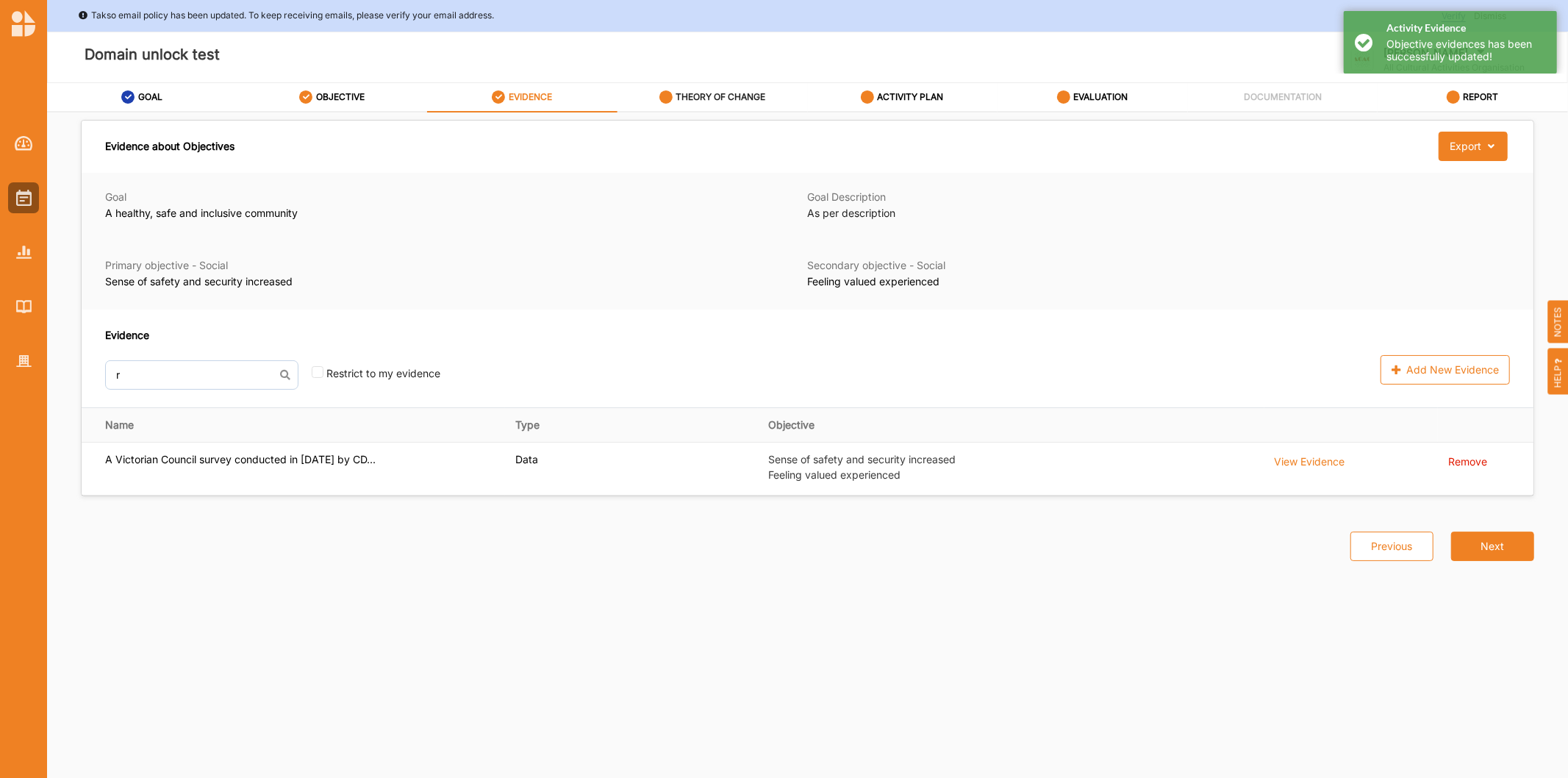
click at [739, 106] on div "THEORY OF CHANGE" at bounding box center [712, 97] width 107 height 27
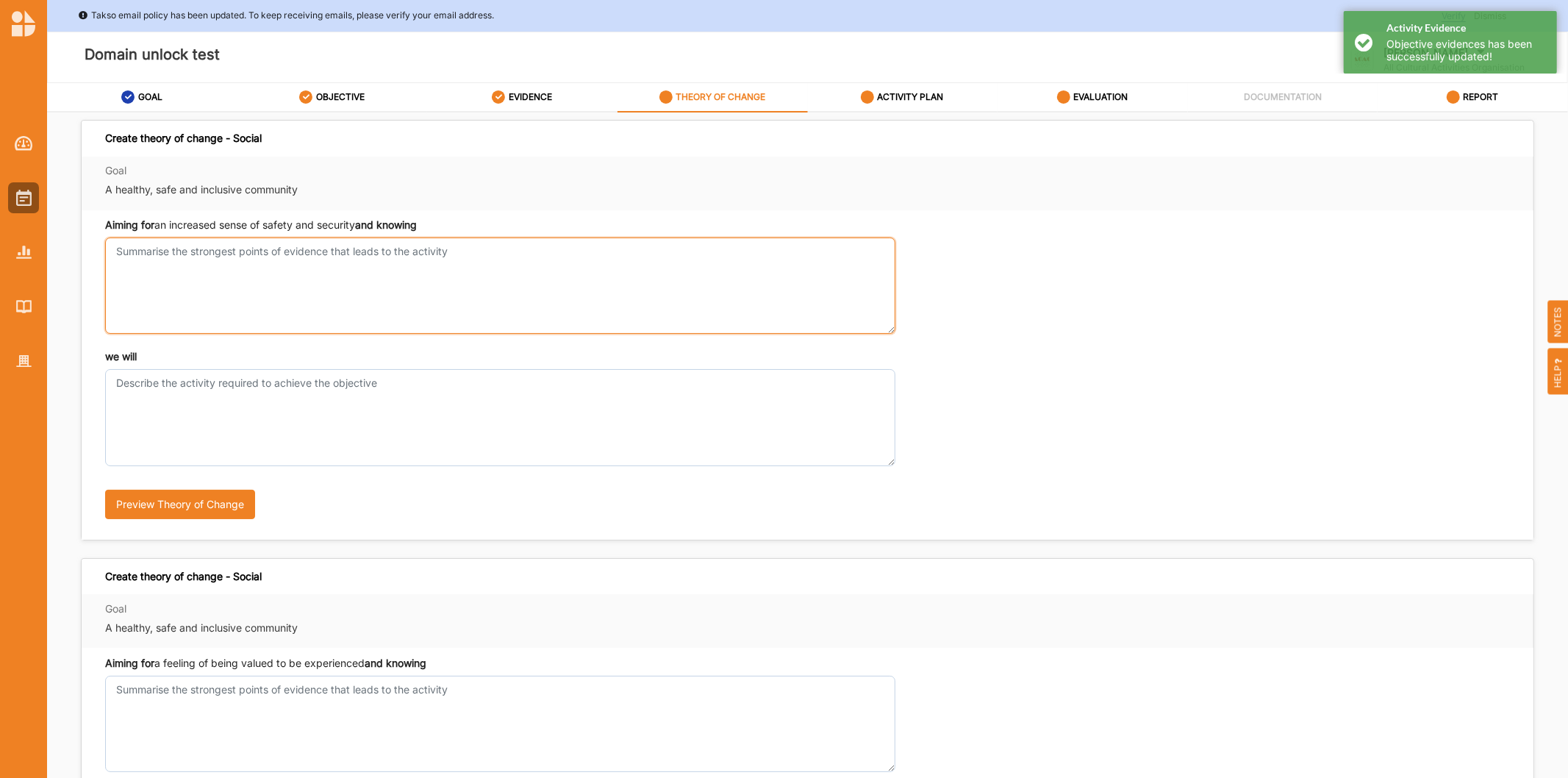
click at [200, 277] on textarea "Aiming for an increased sense of safety and security and knowing" at bounding box center [500, 286] width 790 height 97
type textarea "test"
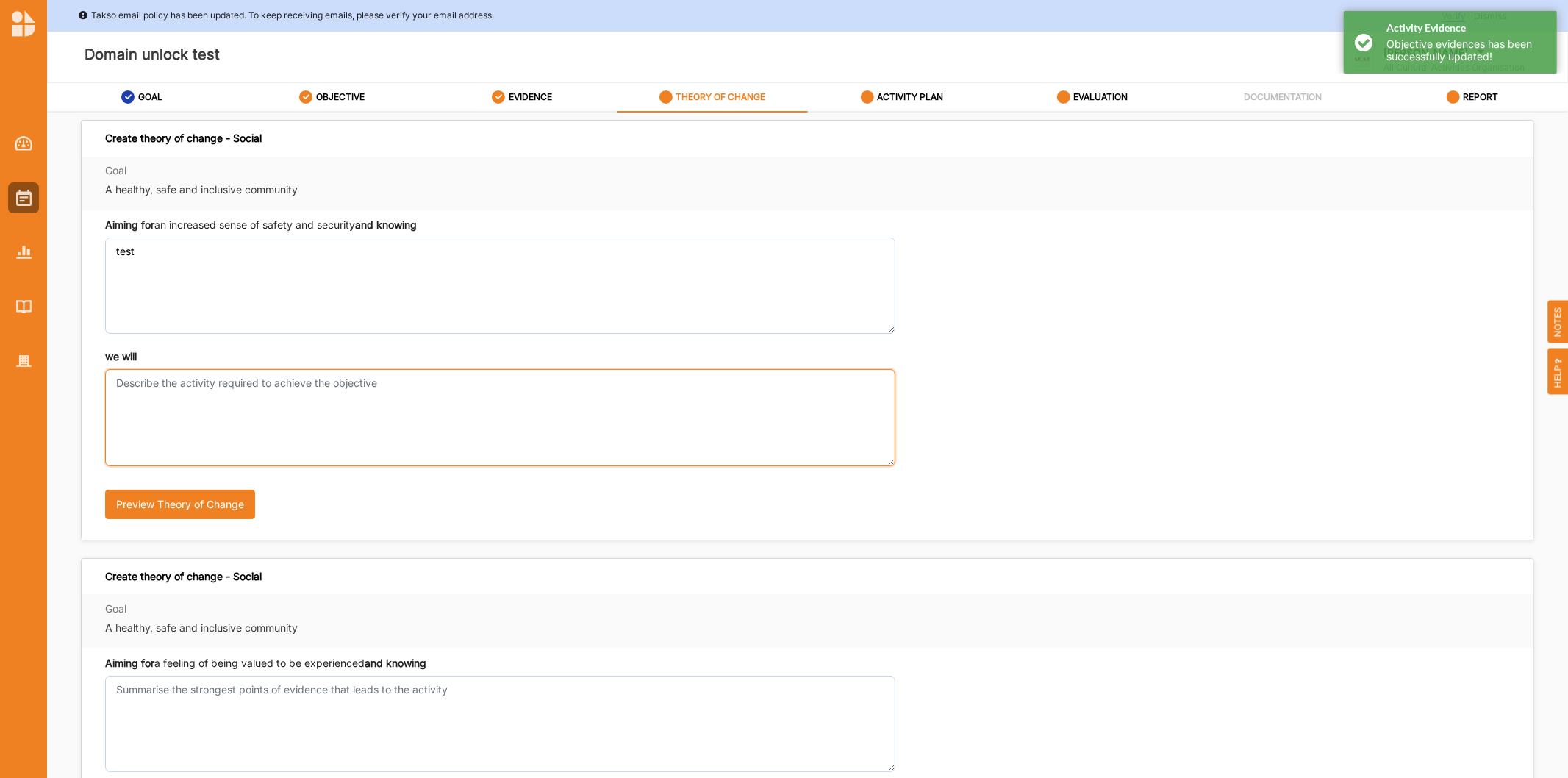
click at [318, 410] on textarea "we will" at bounding box center [500, 417] width 790 height 97
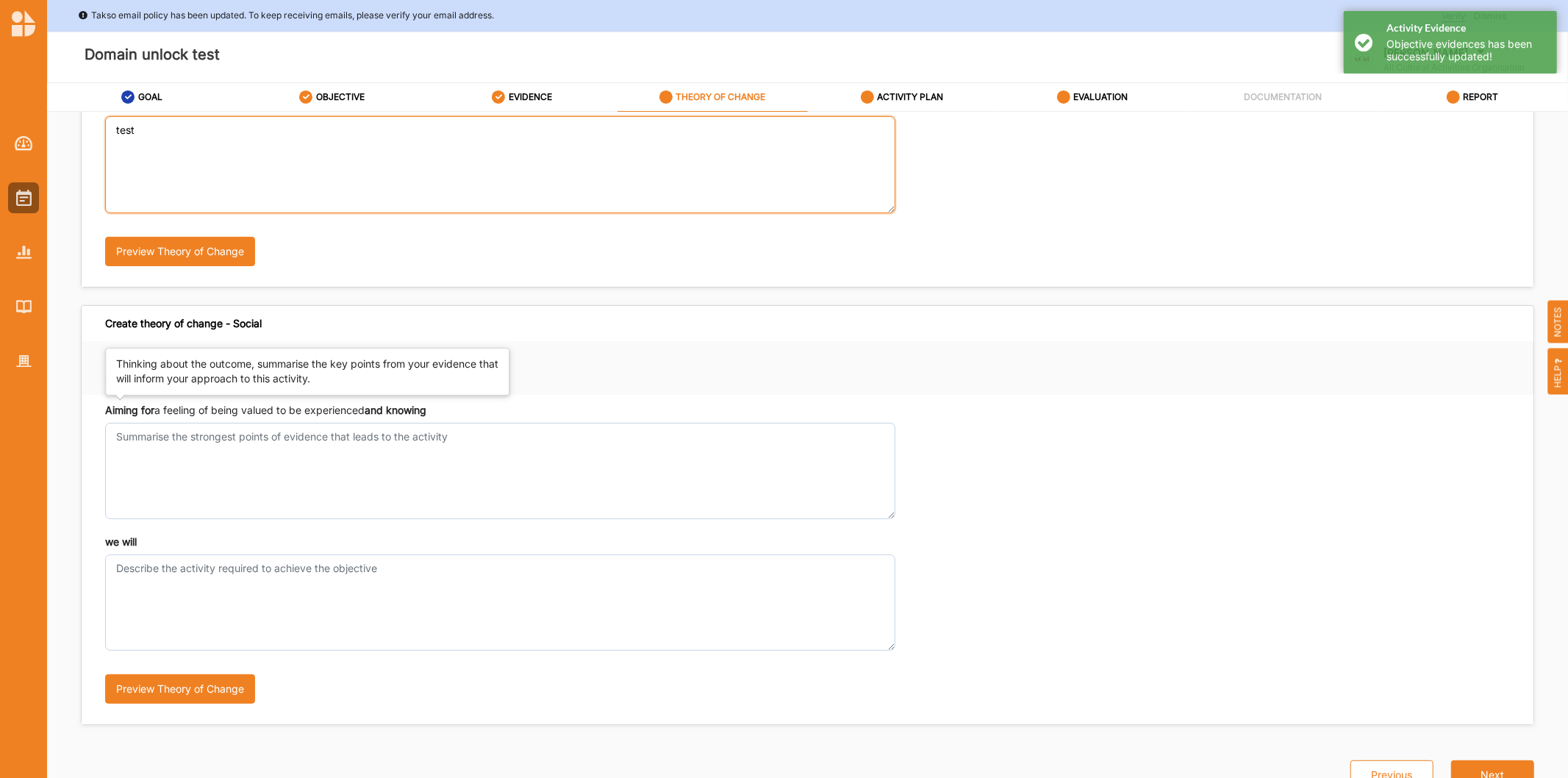
type textarea "test"
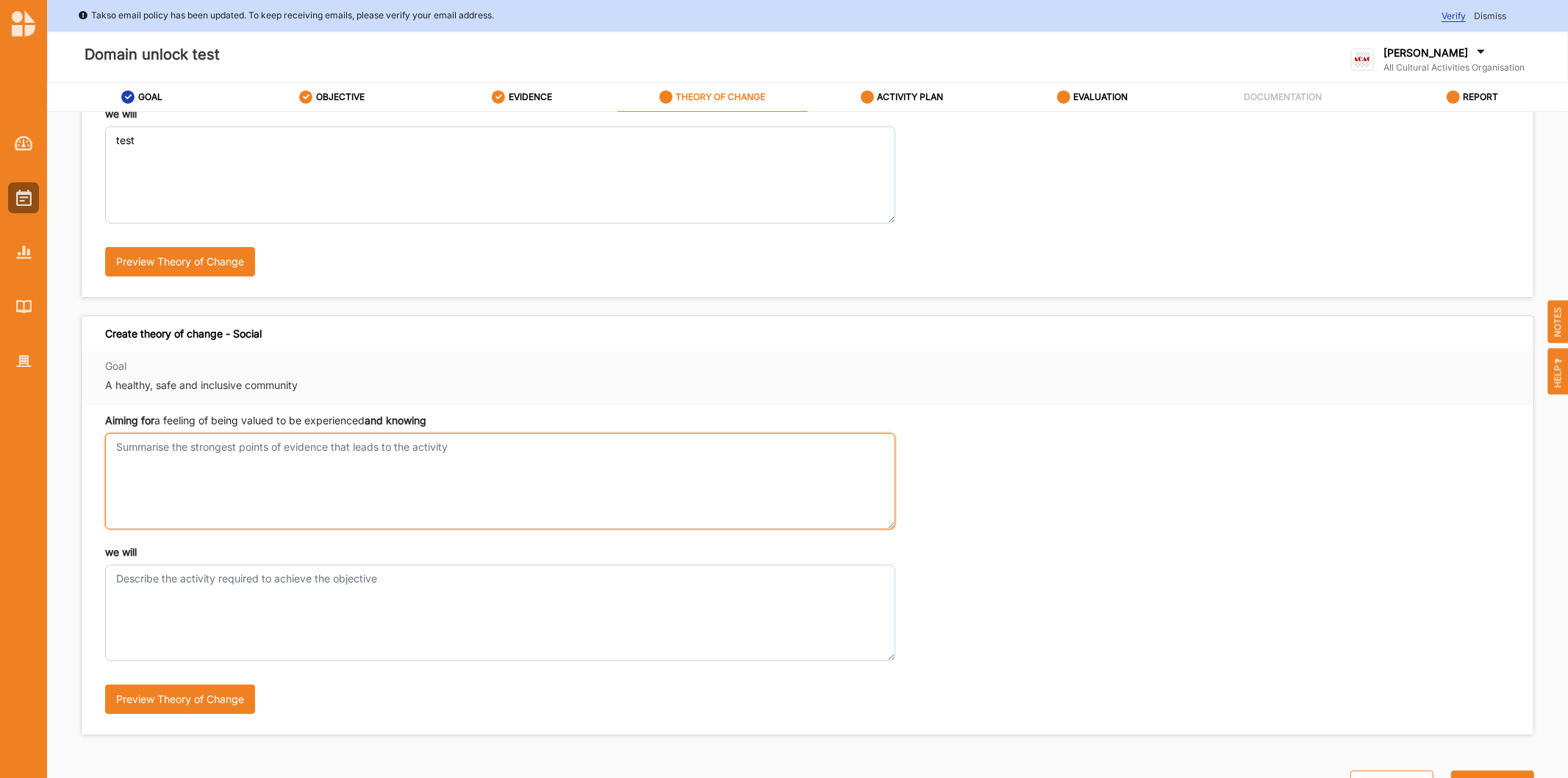
click at [304, 439] on textarea "Aiming for an increased sense of safety and security and knowing" at bounding box center [500, 481] width 790 height 97
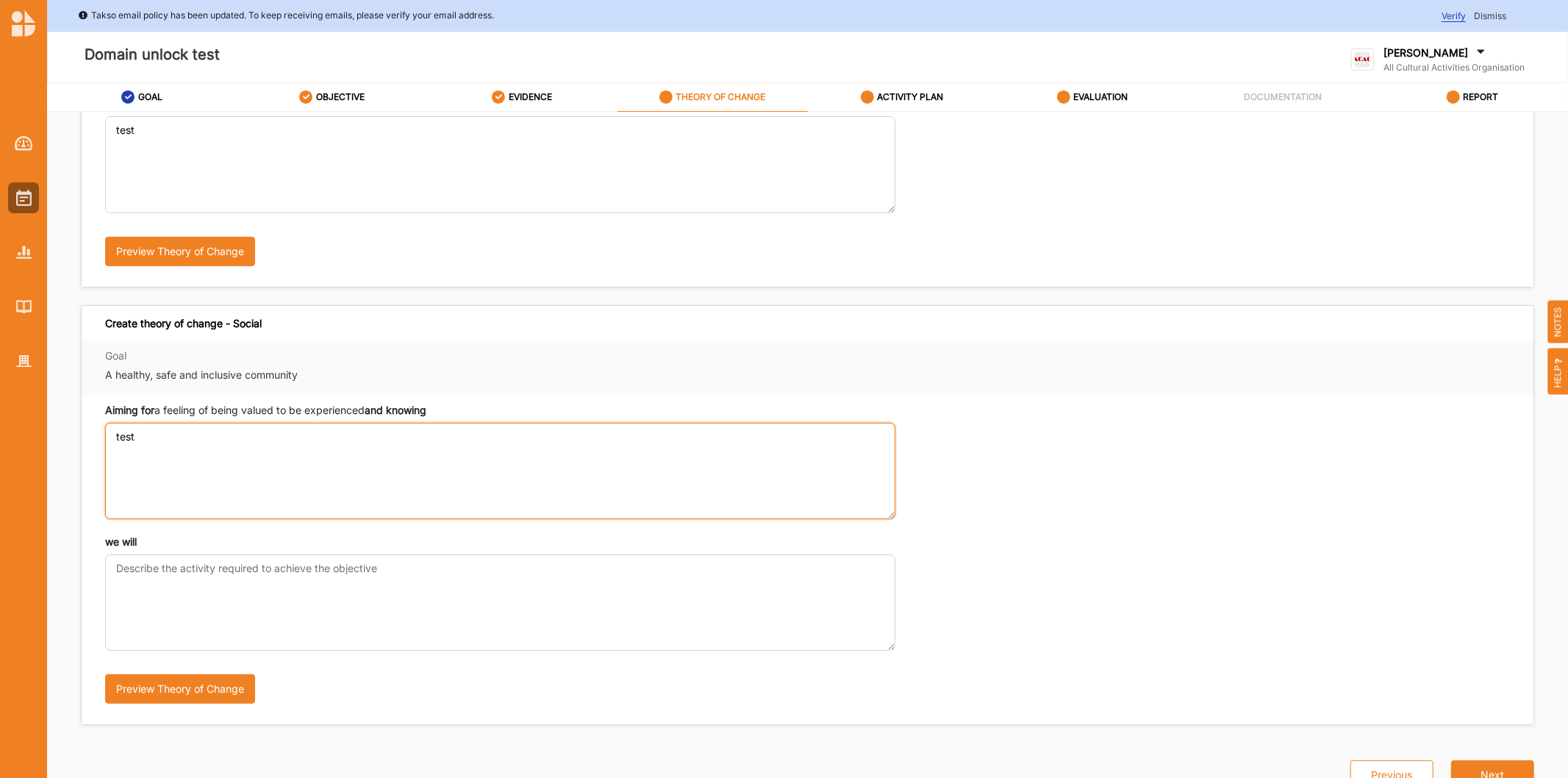
type textarea "test"
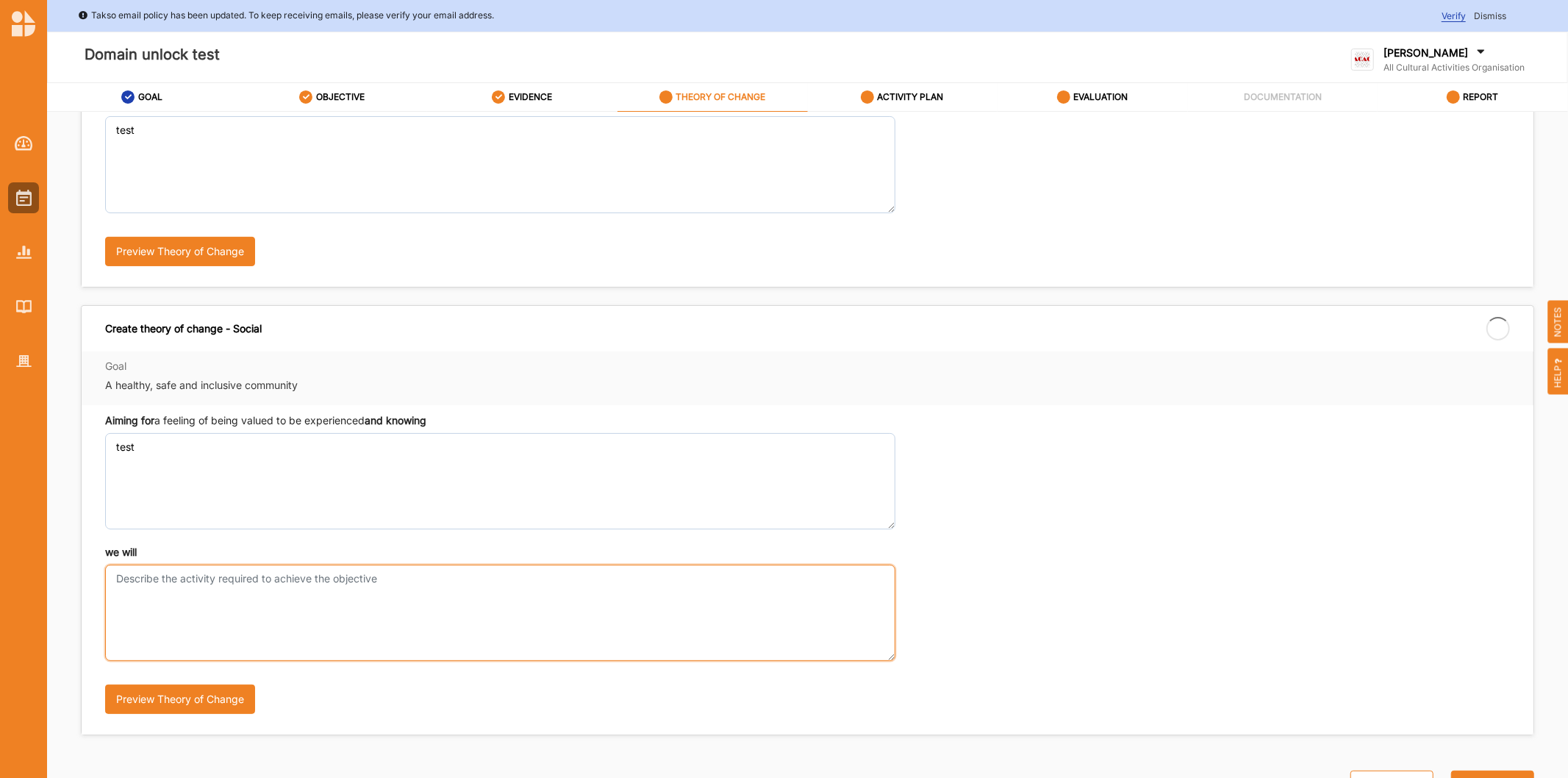
drag, startPoint x: 172, startPoint y: 596, endPoint x: 175, endPoint y: 581, distance: 15.3
click at [174, 592] on textarea "we will" at bounding box center [500, 612] width 790 height 97
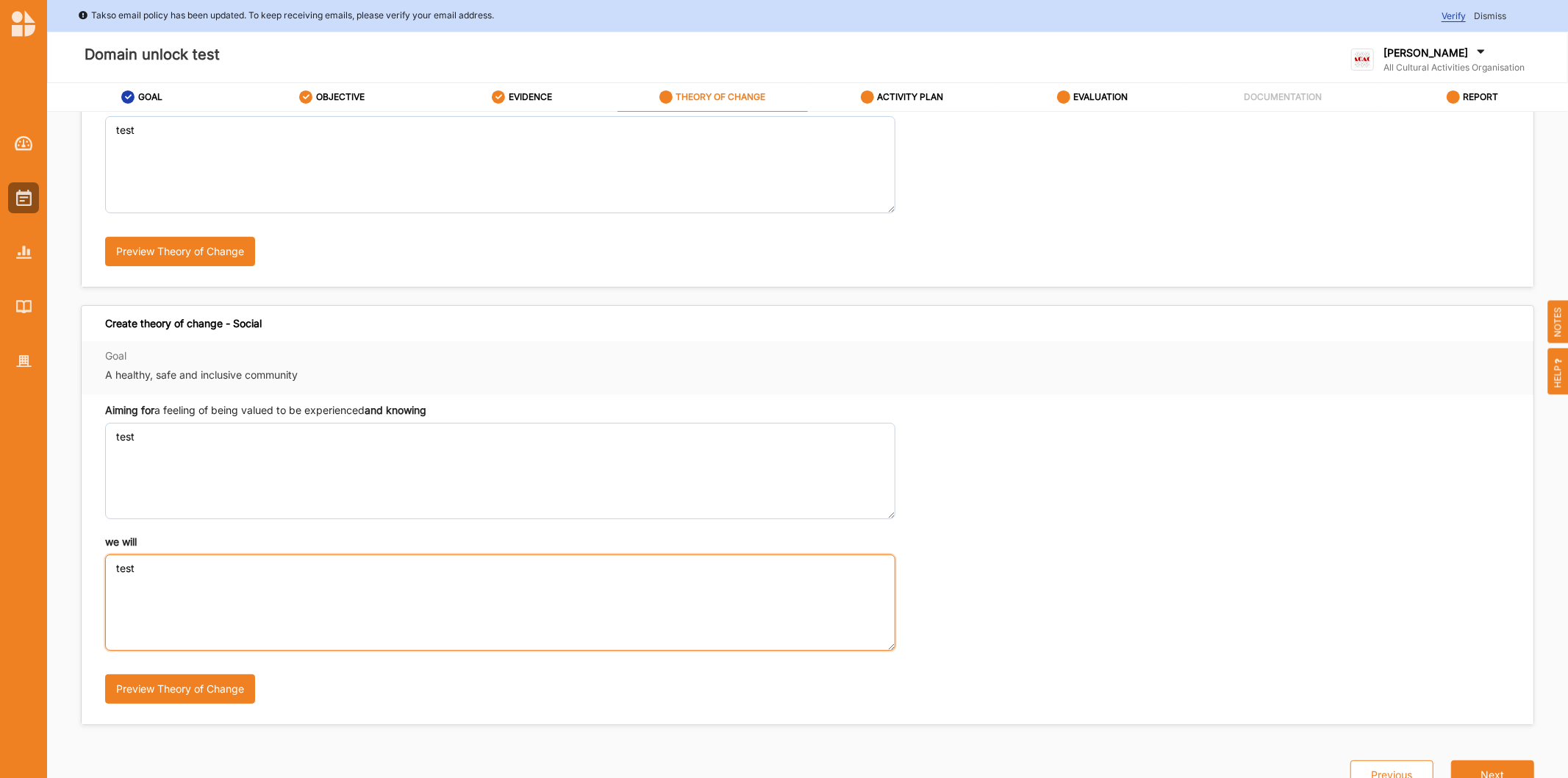
type textarea "test"
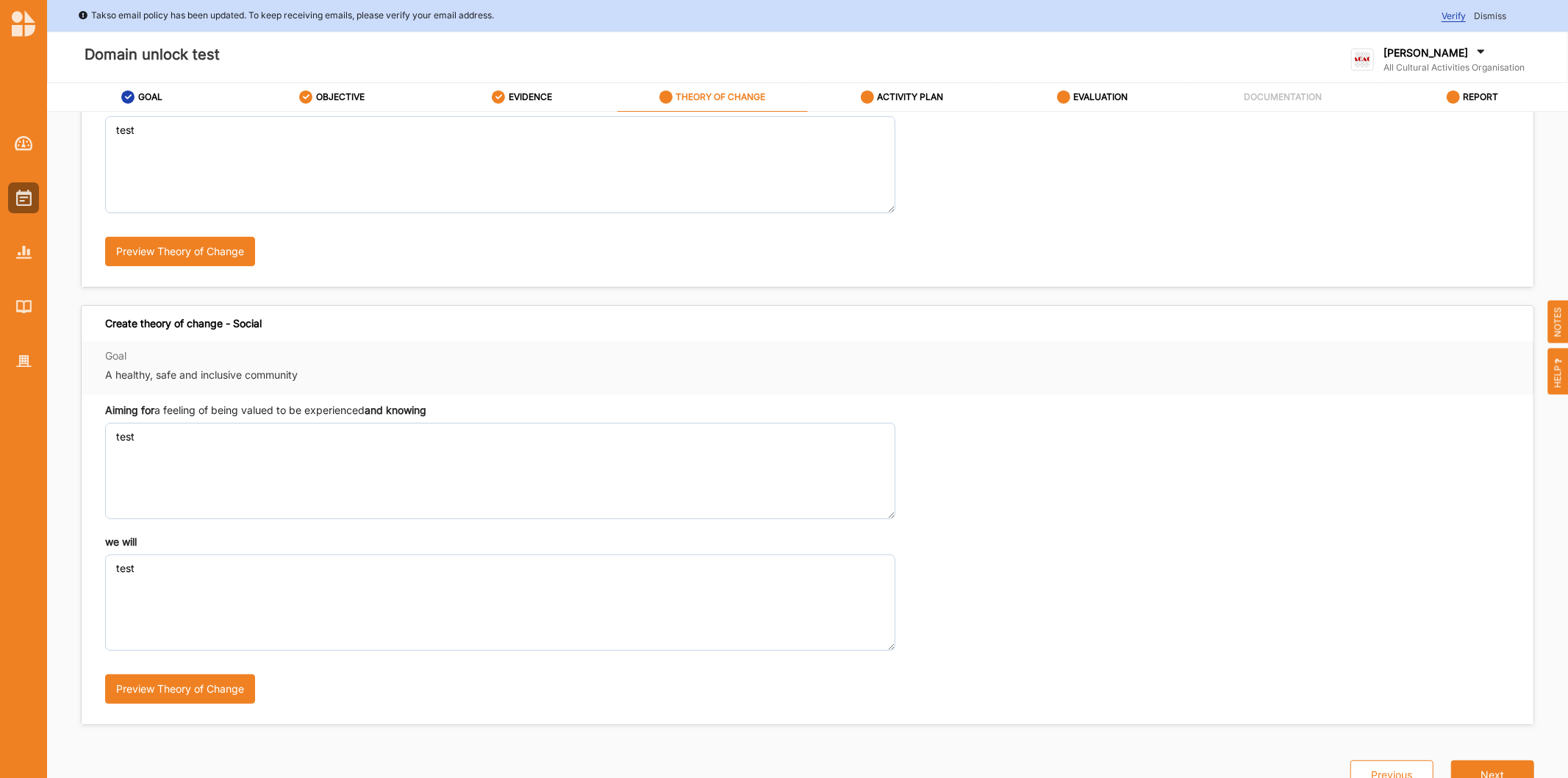
click at [1145, 241] on div "we will test Preview Theory of Change" at bounding box center [807, 187] width 1405 height 182
click at [878, 92] on label "ACTIVITY PLAN" at bounding box center [910, 97] width 66 height 12
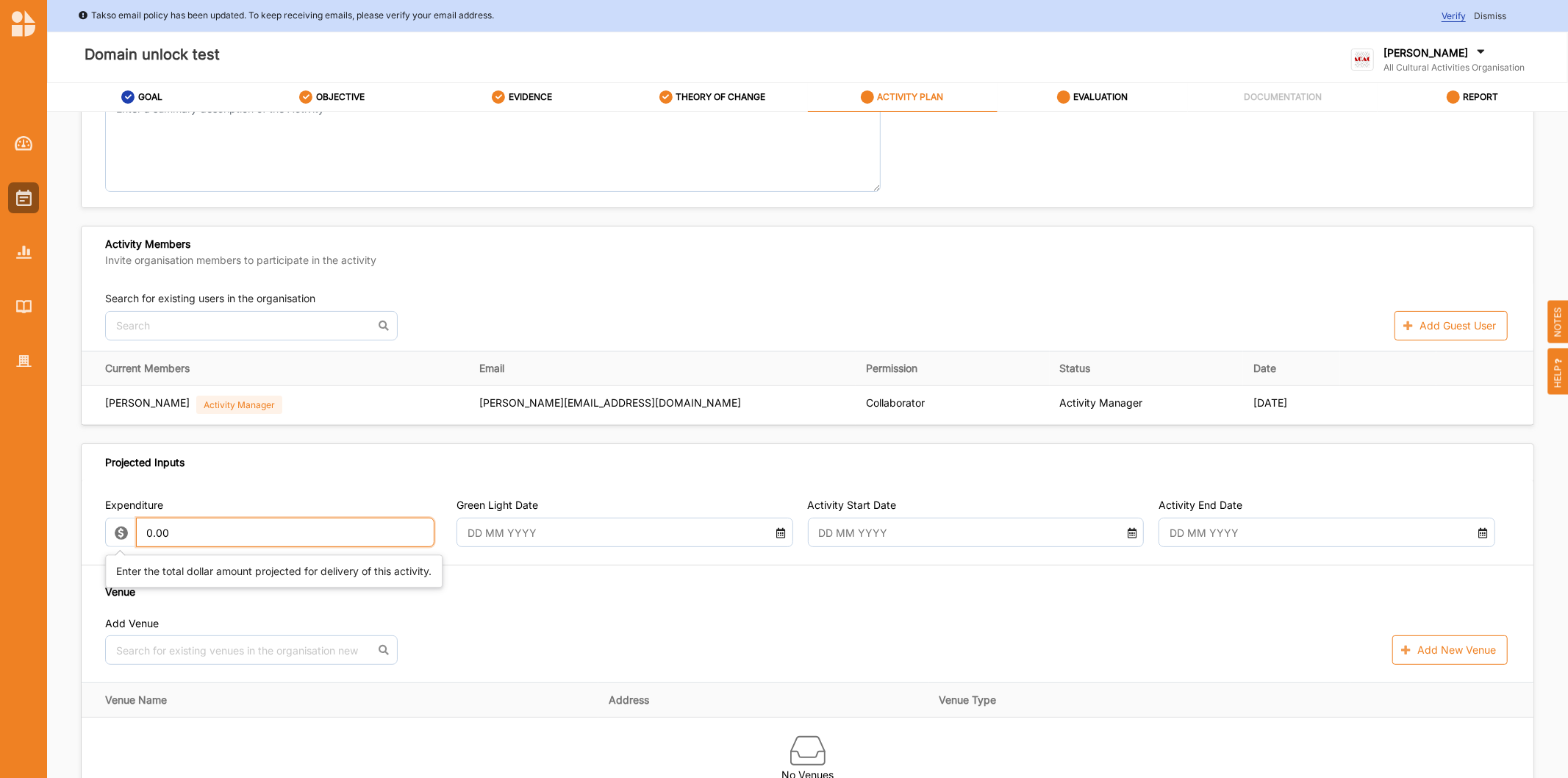
drag, startPoint x: 235, startPoint y: 534, endPoint x: 0, endPoint y: 355, distance: 295.4
click at [0, 431] on div "Takso email policy has been updated. To keep receiving emails, please verify yo…" at bounding box center [784, 389] width 1568 height 778
click at [598, 543] on input "text" at bounding box center [611, 532] width 303 height 29
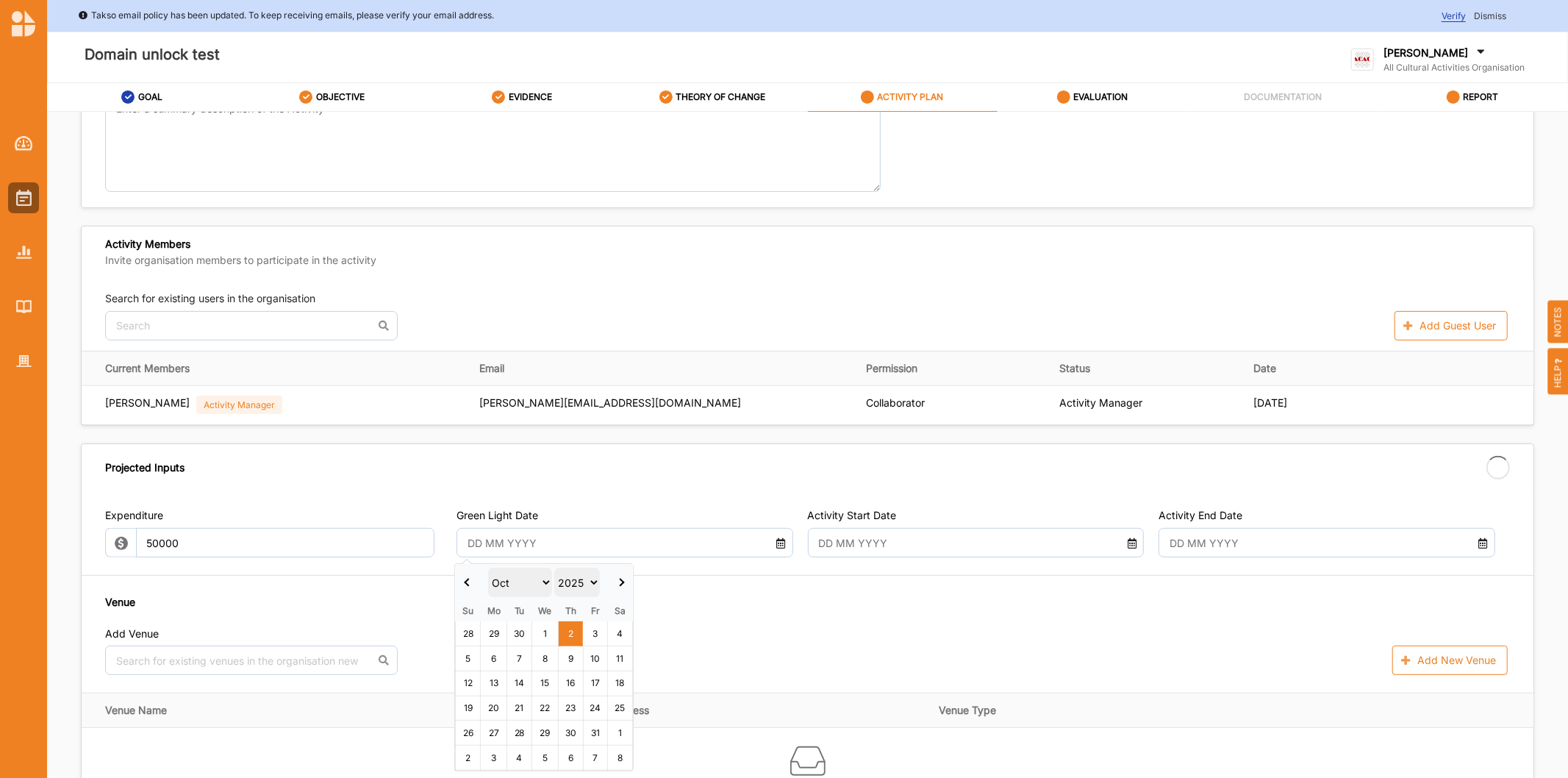
type input "50,000.00"
type input "-50,000.00"
type input "01 Oct 2025"
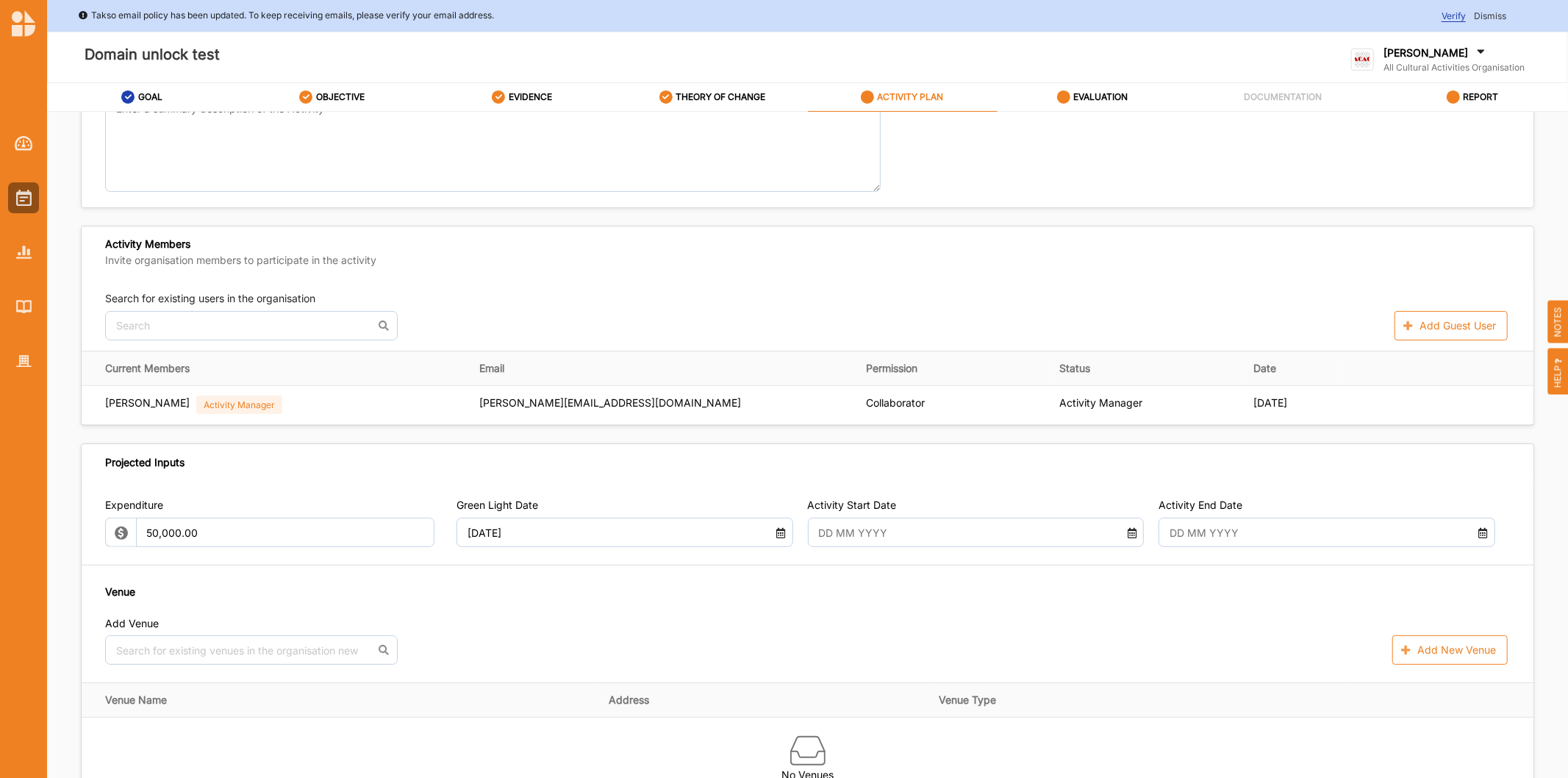
click at [853, 539] on input "text" at bounding box center [962, 532] width 303 height 29
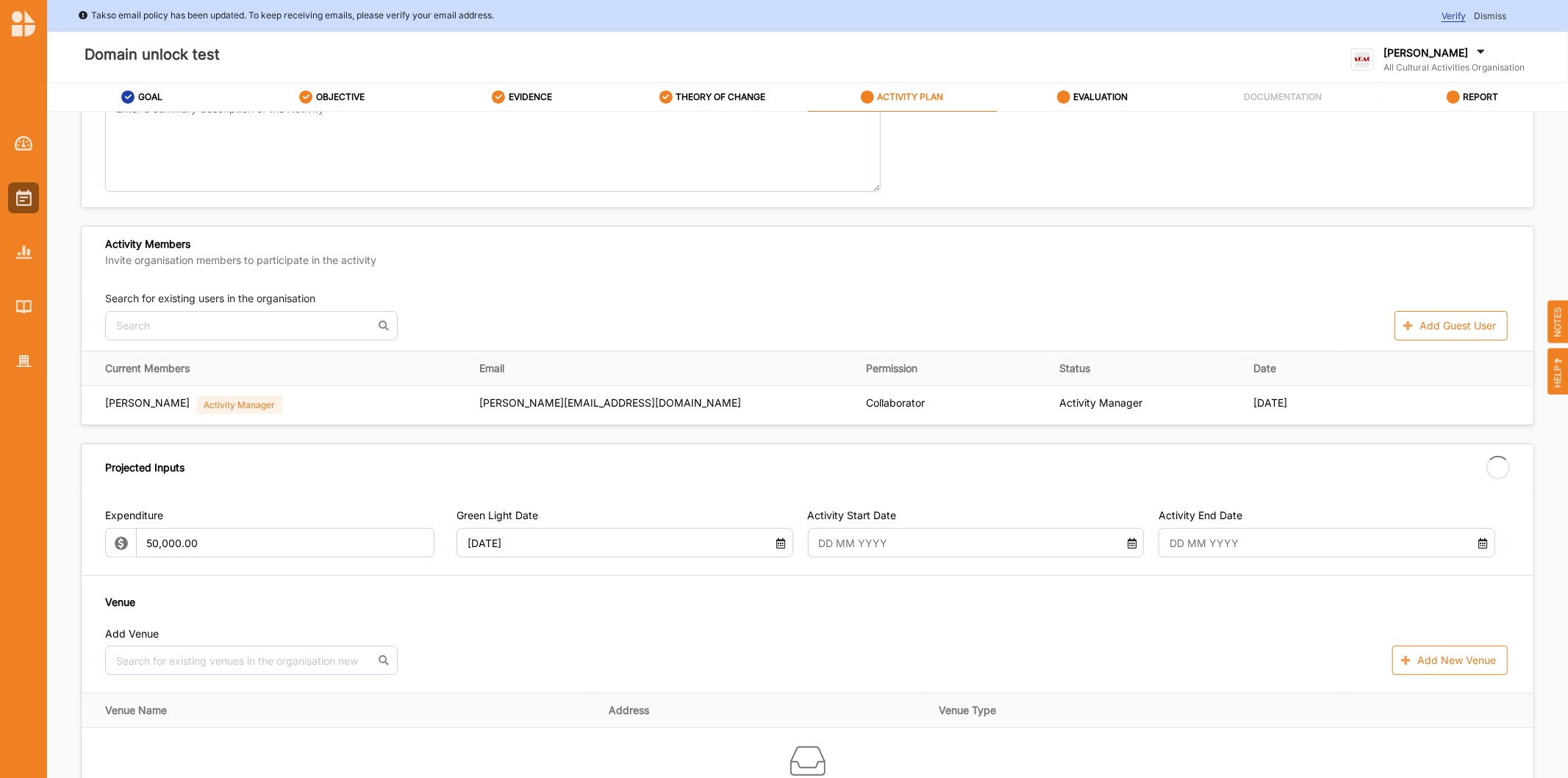
drag, startPoint x: 916, startPoint y: 629, endPoint x: 1200, endPoint y: 557, distance: 293.0
type input "[DATE]"
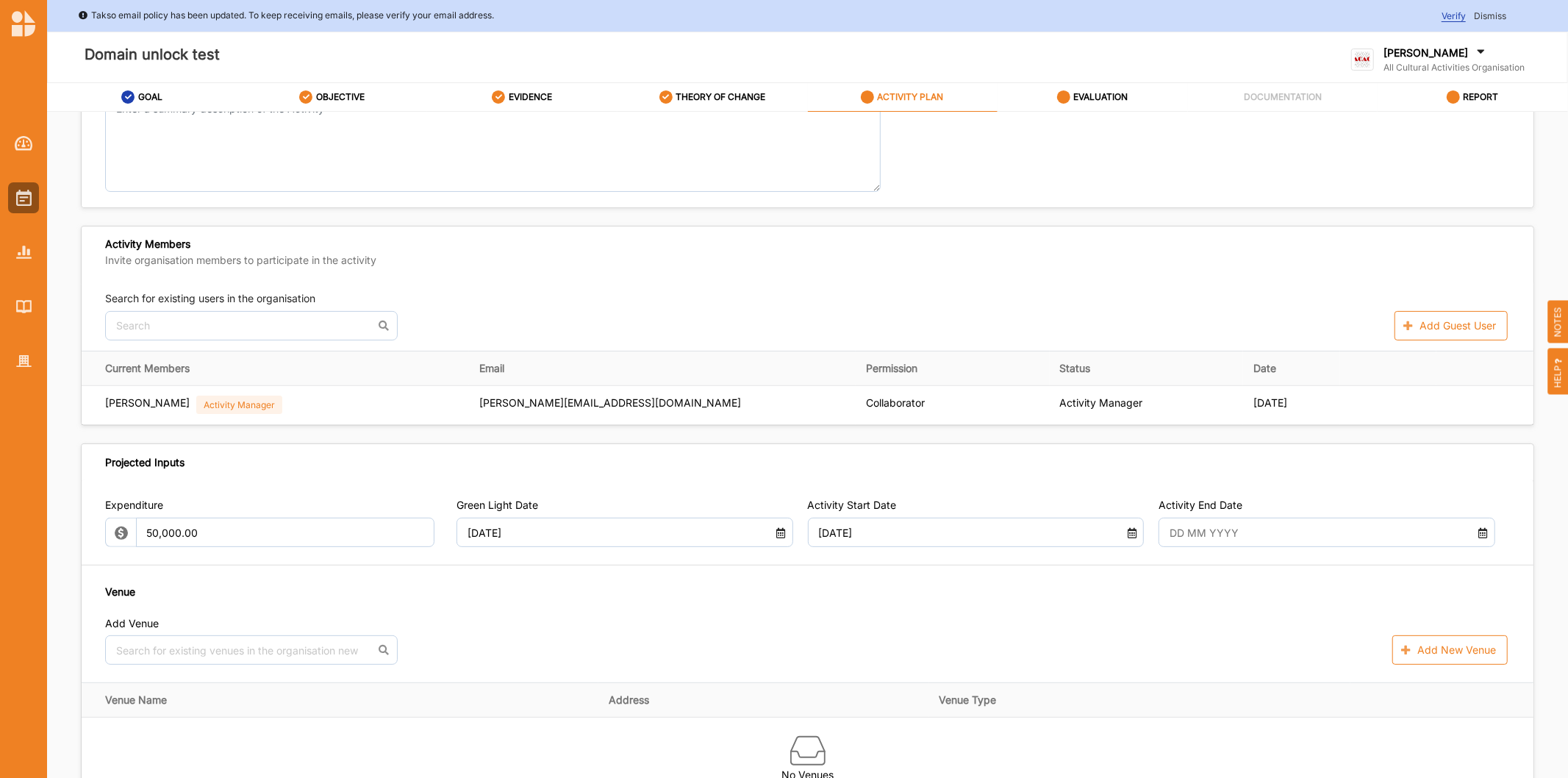
click at [1327, 539] on input "text" at bounding box center [1314, 532] width 303 height 29
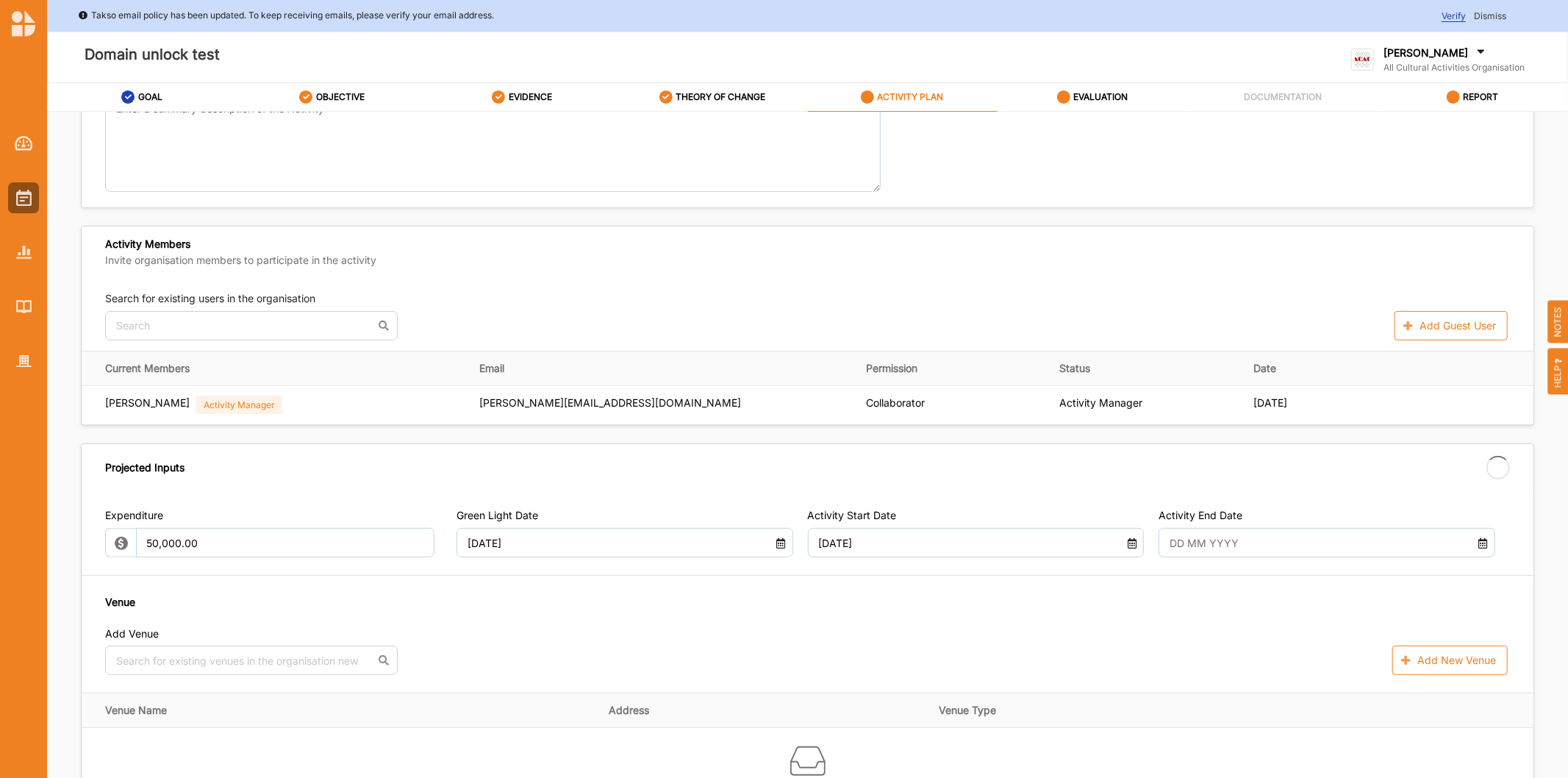
type input "[DATE]"
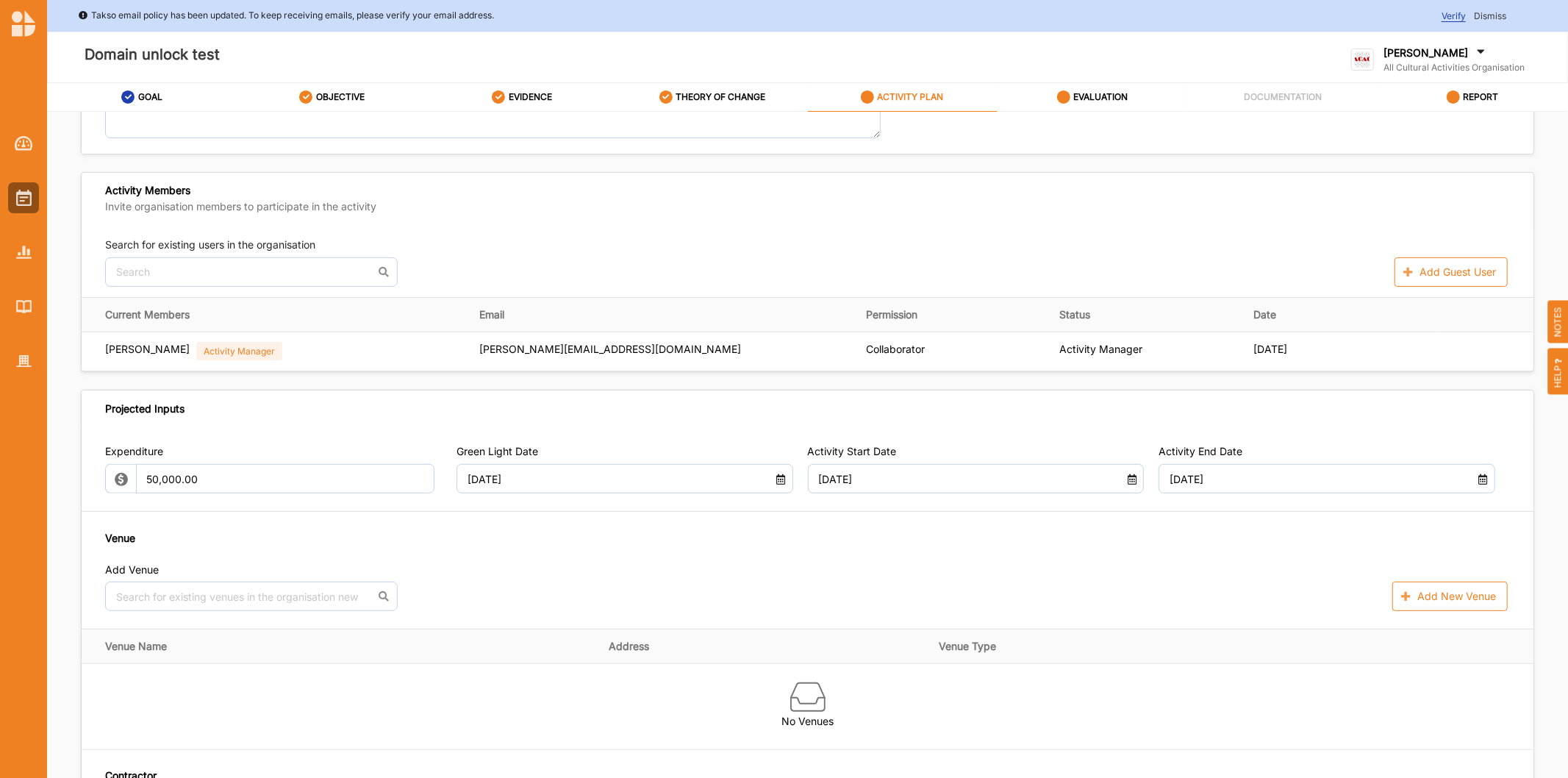
scroll to position [416, 0]
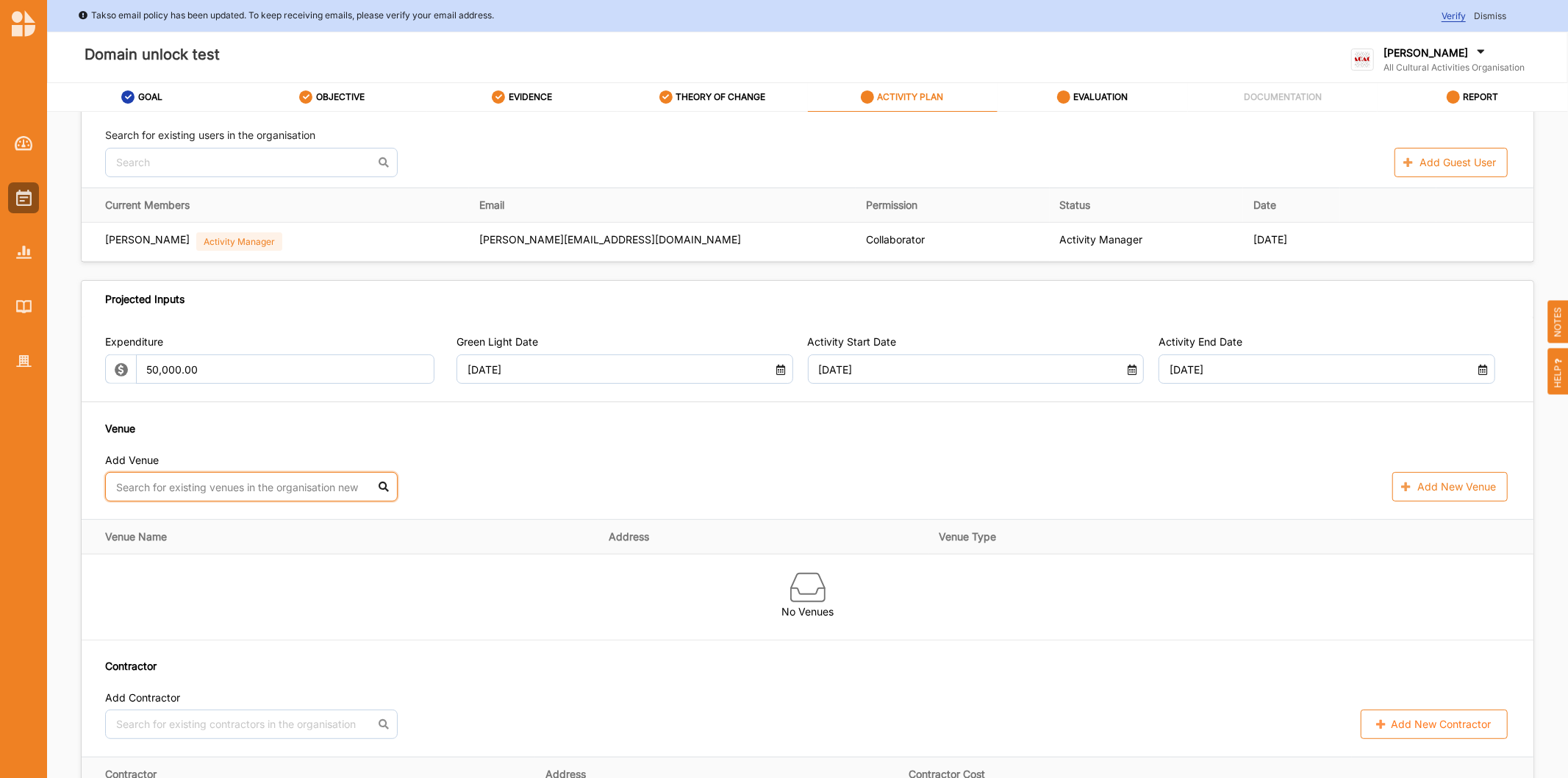
drag, startPoint x: 160, startPoint y: 490, endPoint x: 218, endPoint y: 495, distance: 58.2
click at [162, 490] on input "text" at bounding box center [251, 486] width 292 height 29
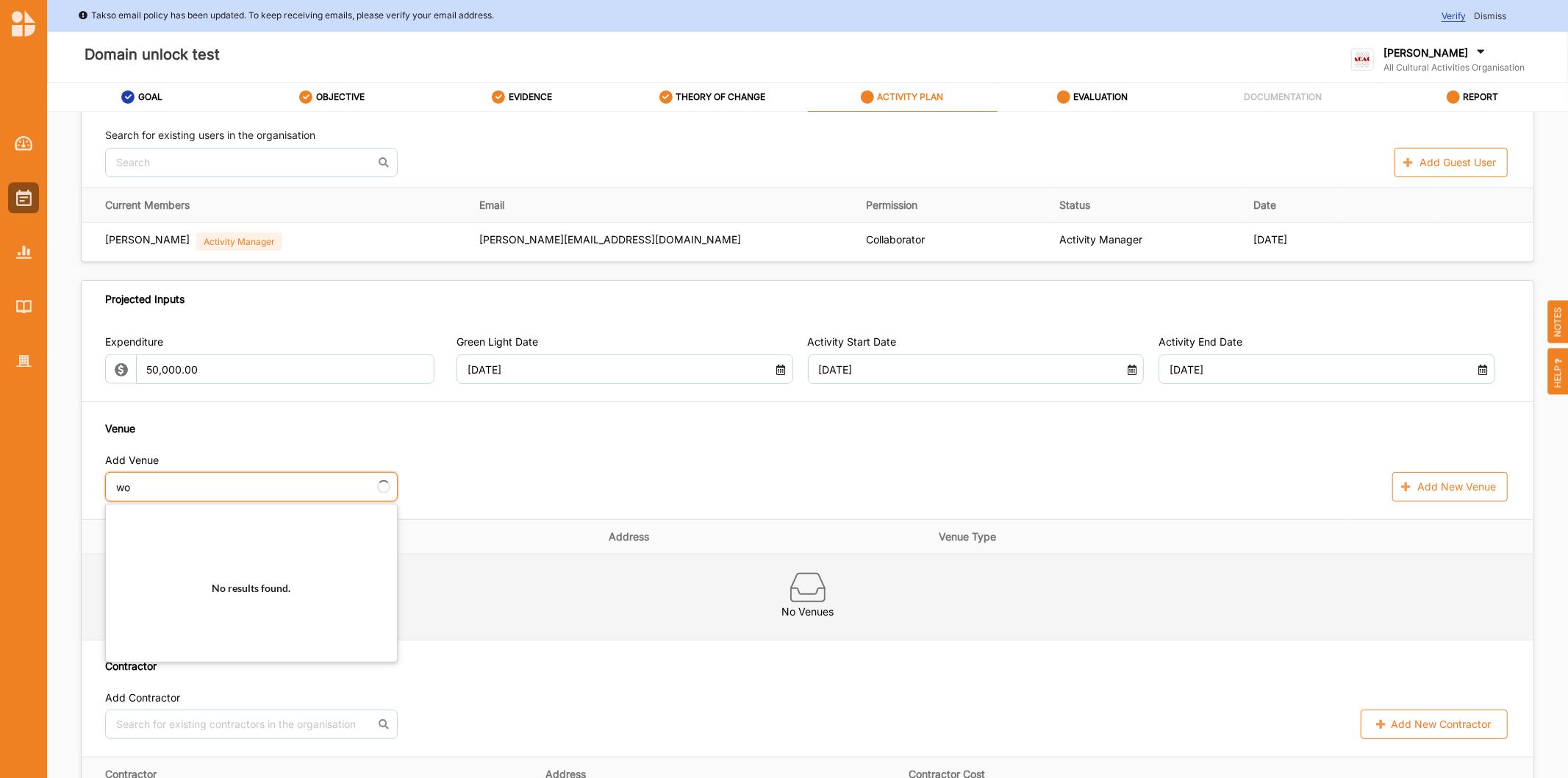
type input "won"
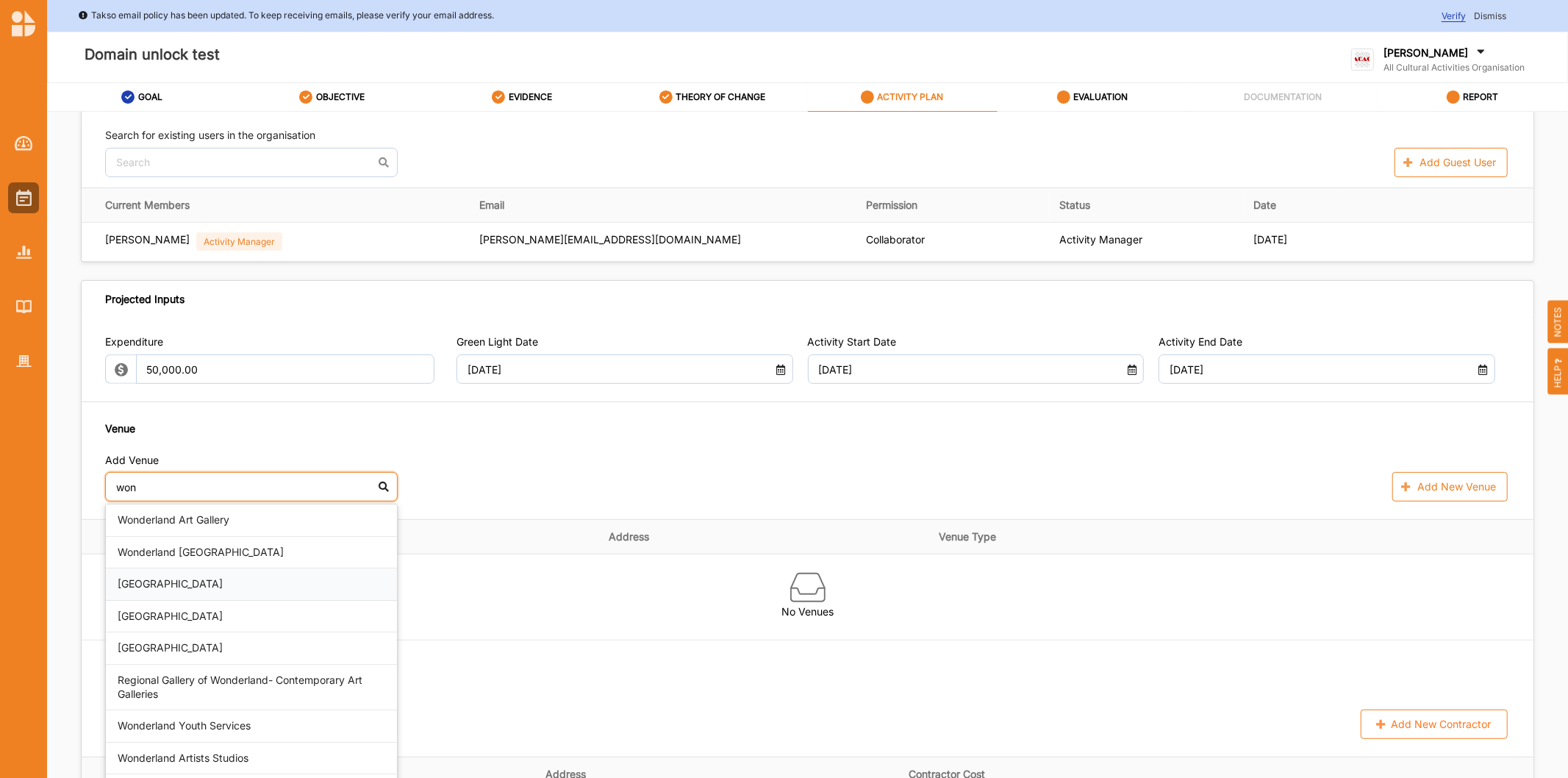
click at [181, 570] on div "[GEOGRAPHIC_DATA]" at bounding box center [251, 585] width 291 height 33
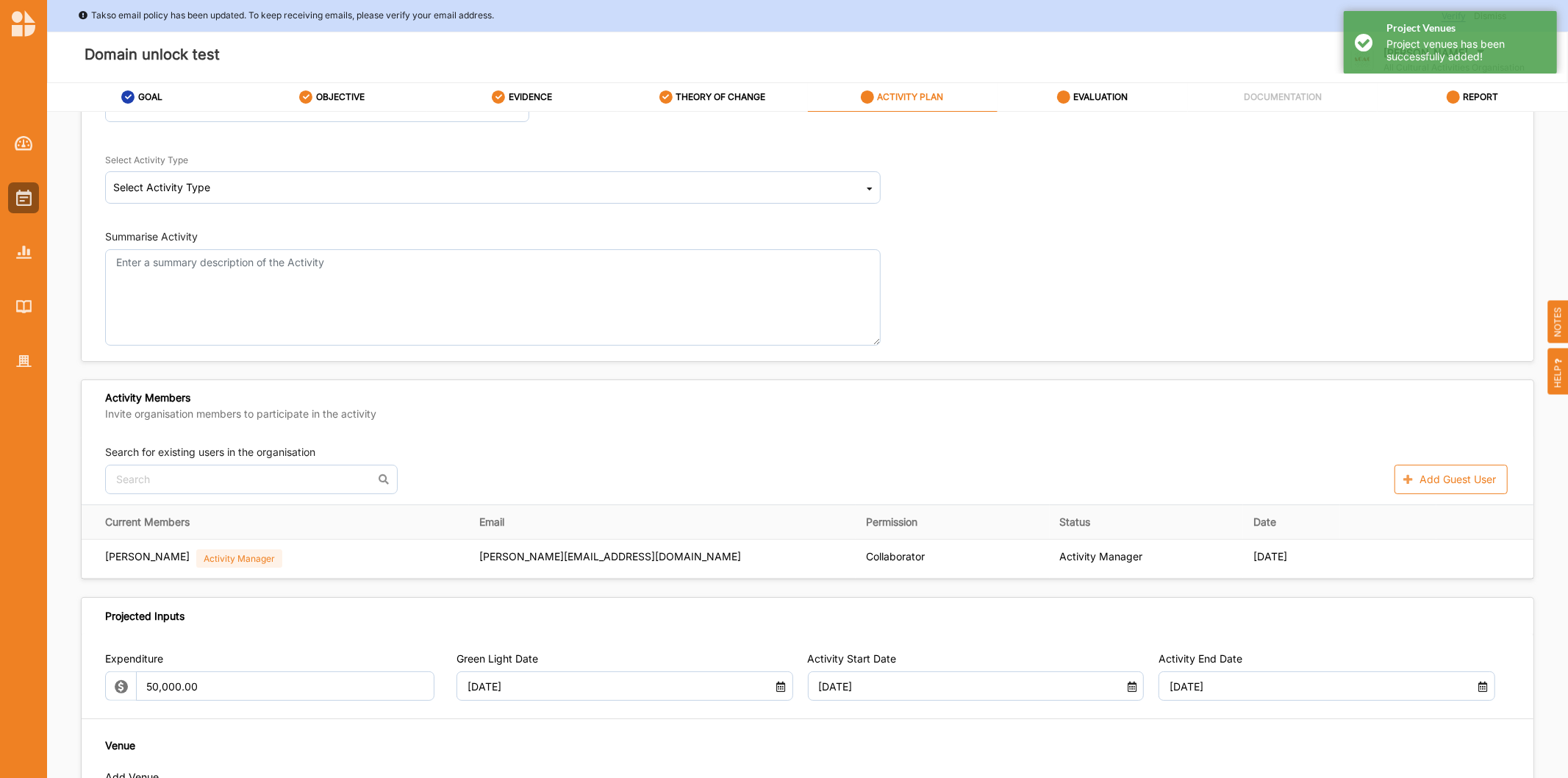
scroll to position [0, 0]
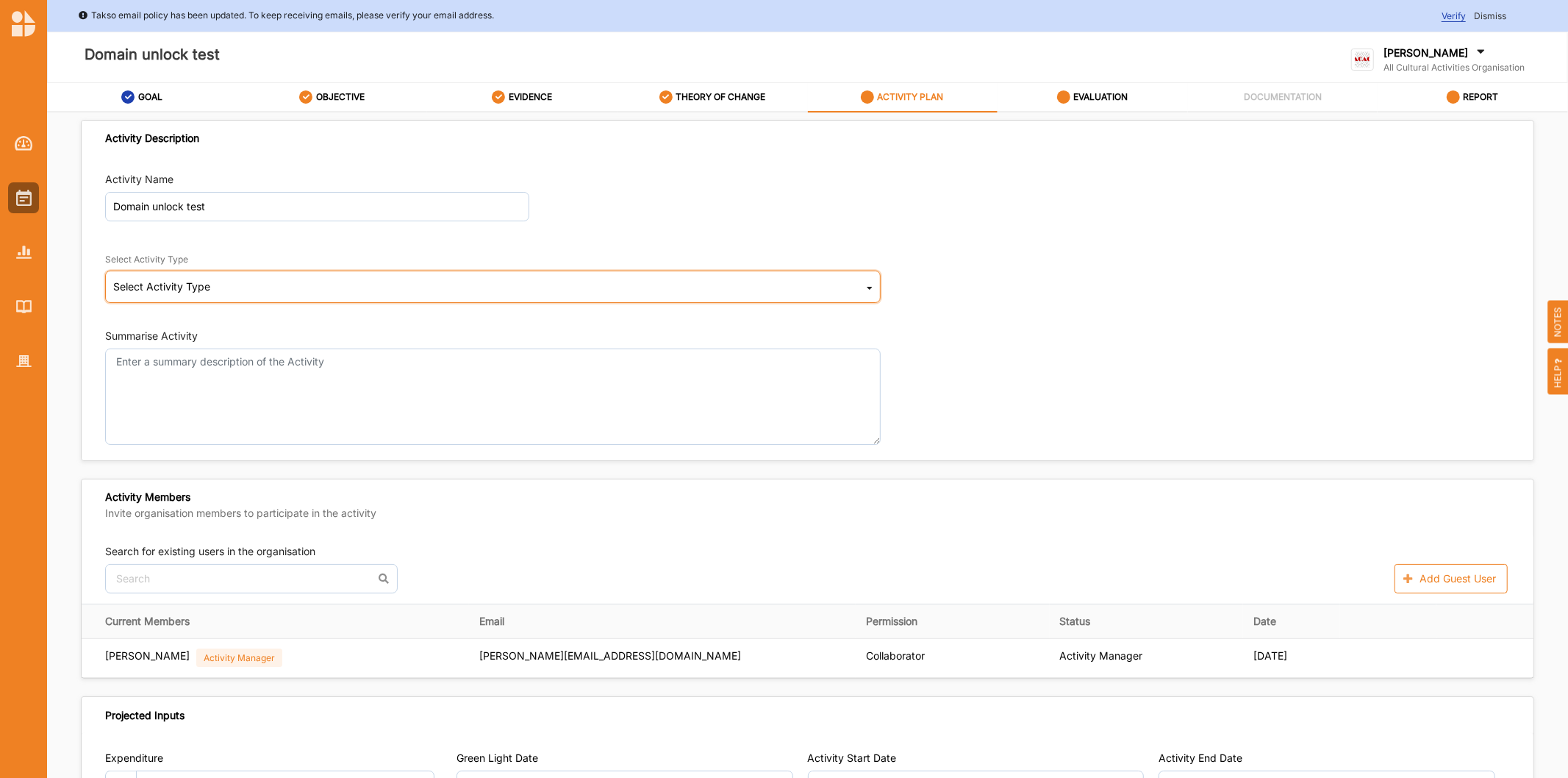
click at [137, 276] on div "Select Activity Type Cultural infrastructure development Acquisitions and Commi…" at bounding box center [492, 286] width 775 height 33
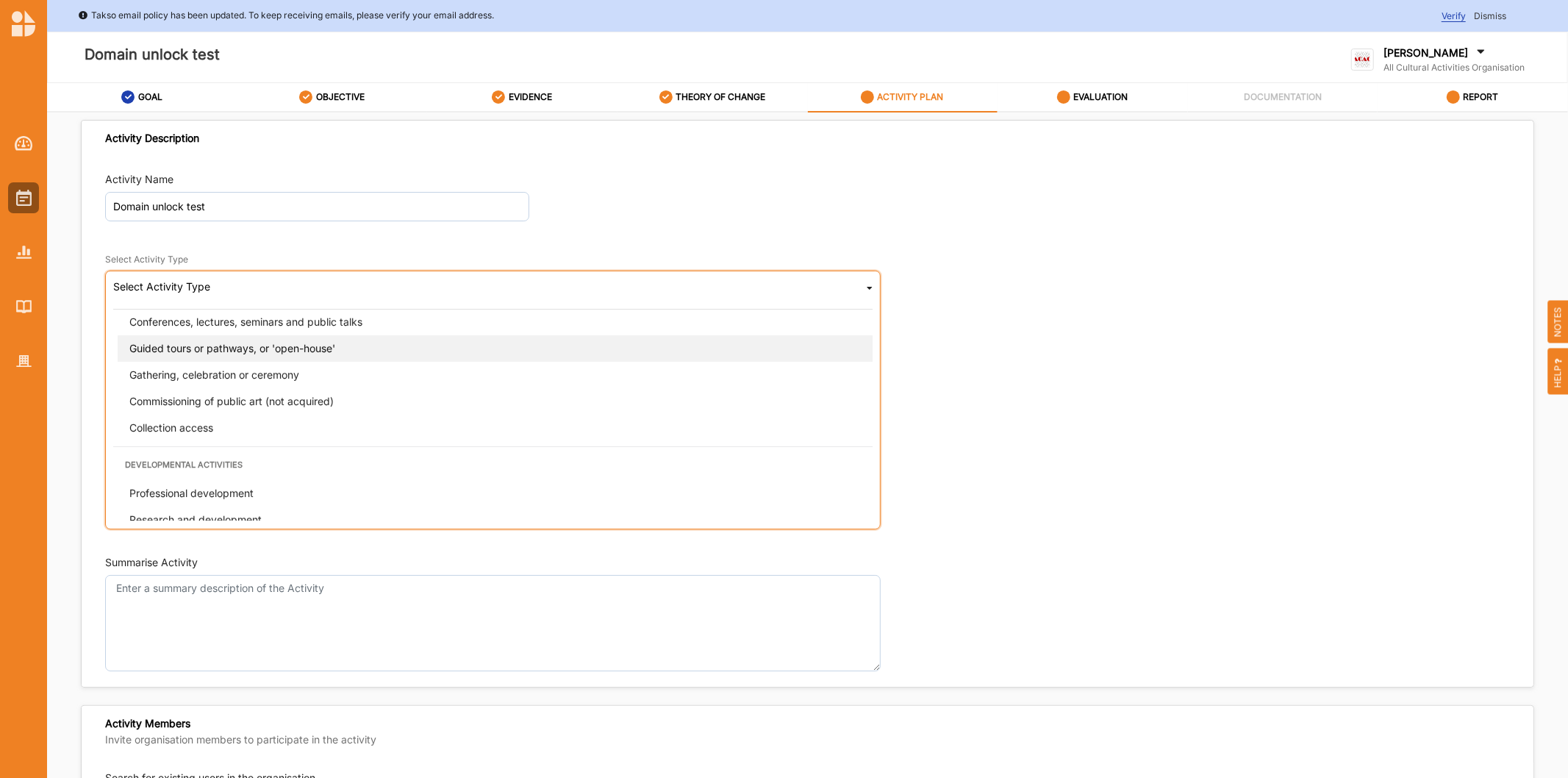
scroll to position [375, 0]
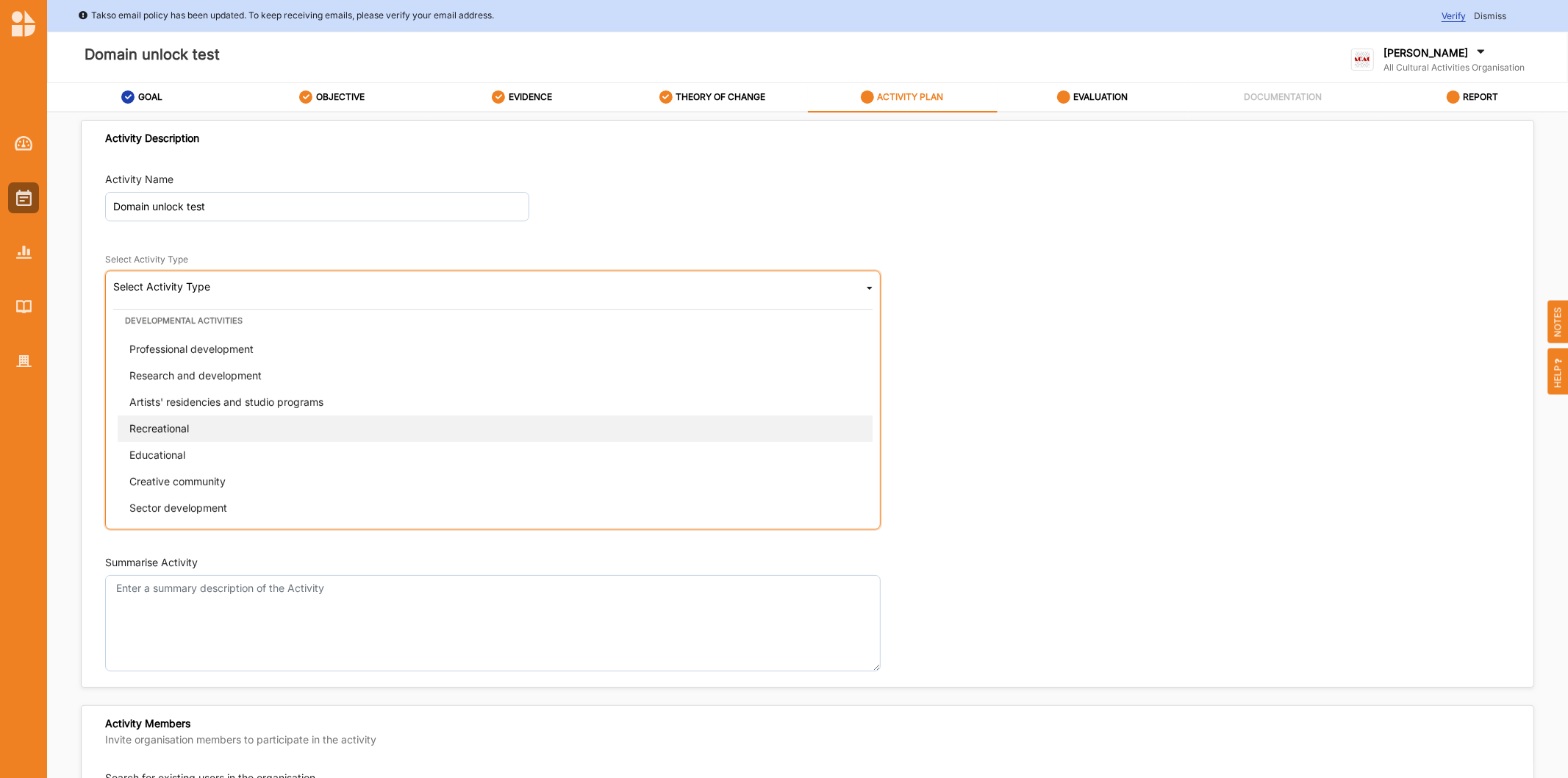
click at [218, 428] on div "Recreational" at bounding box center [497, 428] width 759 height 27
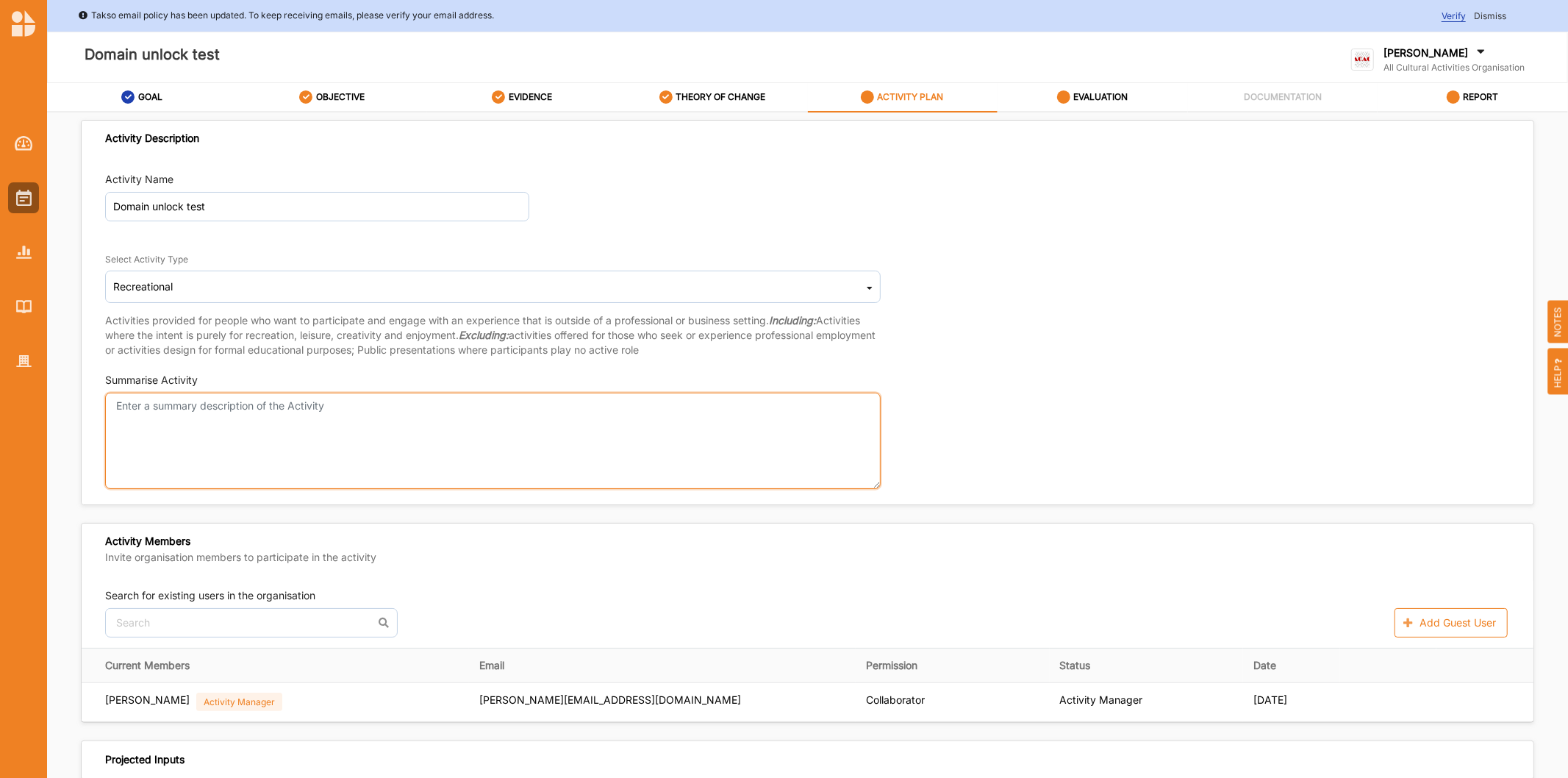
drag, startPoint x: 175, startPoint y: 397, endPoint x: 190, endPoint y: 380, distance: 22.7
click at [175, 396] on textarea "Summarise Activity" at bounding box center [492, 440] width 775 height 97
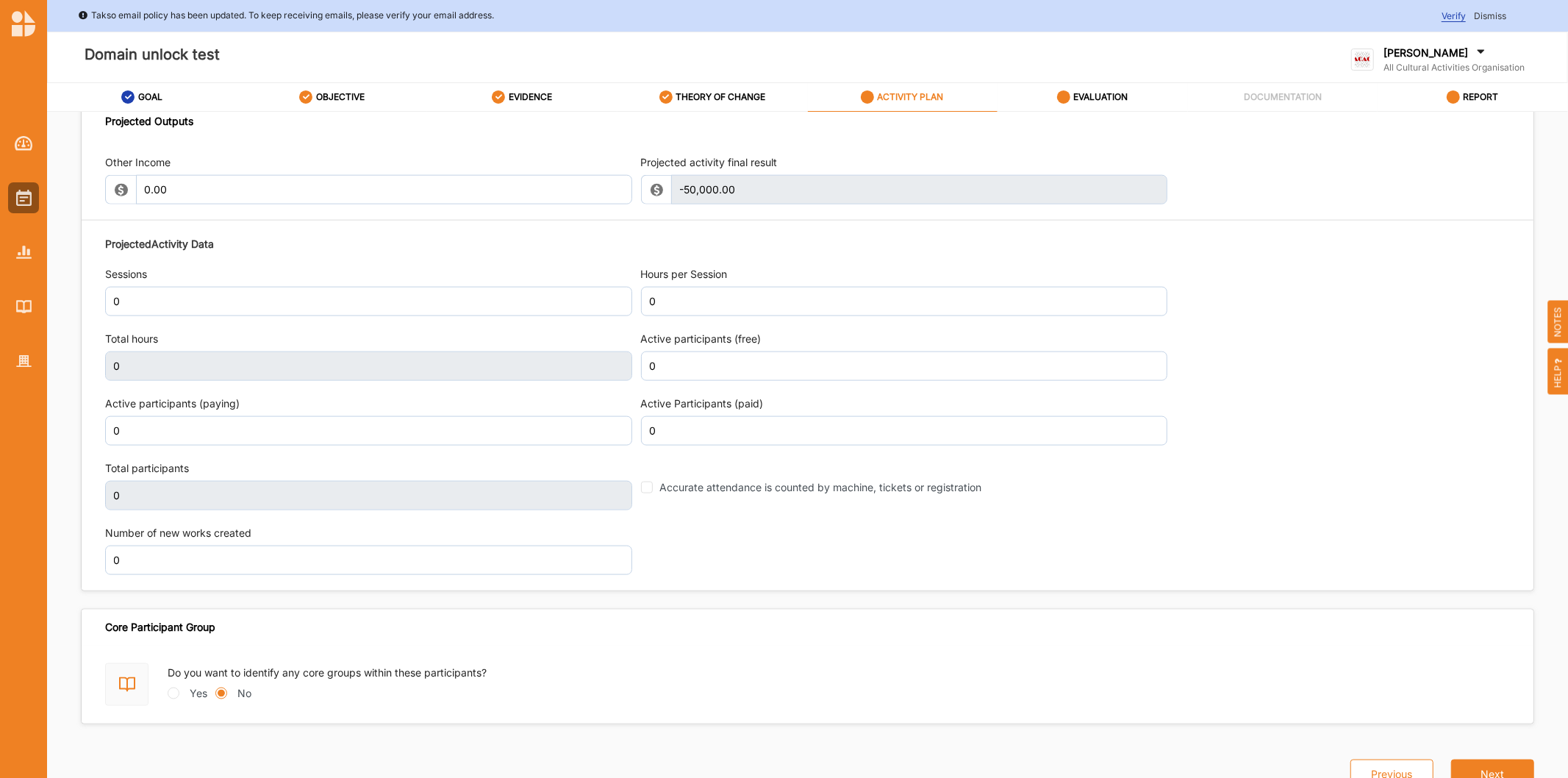
type textarea "test"
drag, startPoint x: 174, startPoint y: 309, endPoint x: 139, endPoint y: 305, distance: 35.2
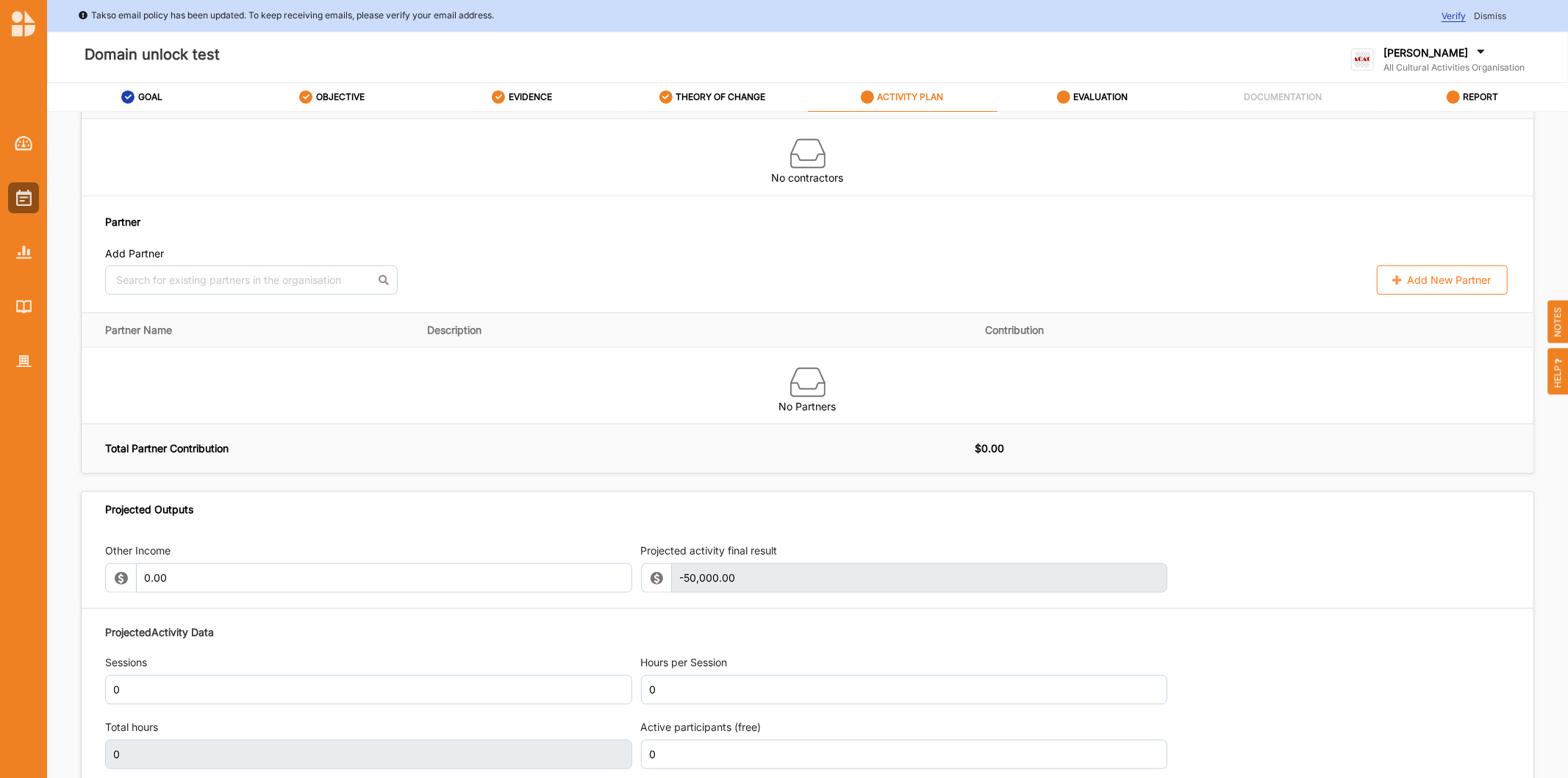
scroll to position [1476, 0]
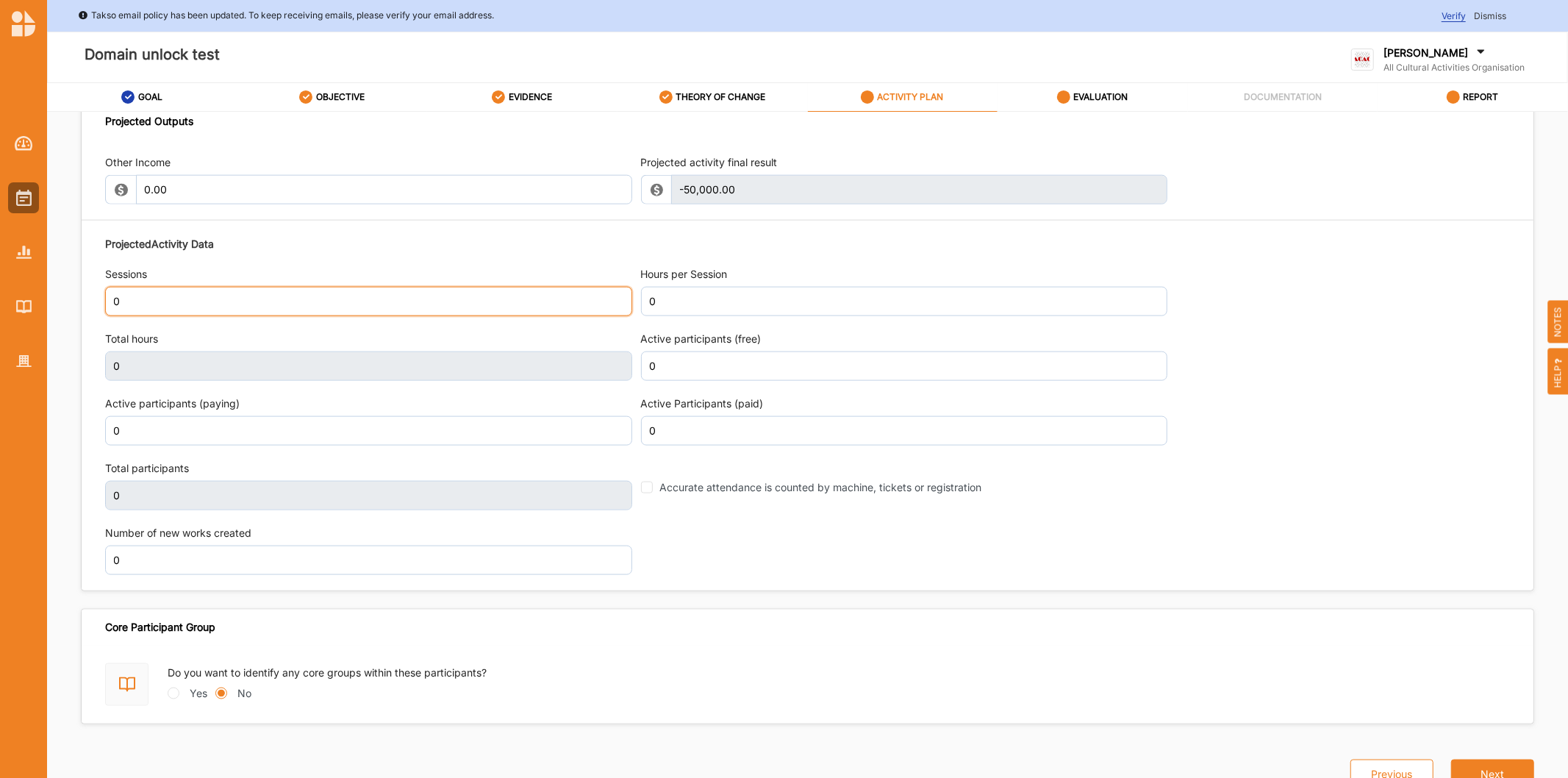
drag, startPoint x: 0, startPoint y: 252, endPoint x: 0, endPoint y: 122, distance: 130.0
click at [0, 209] on div "Takso email policy has been updated. To keep receiving emails, please verify yo…" at bounding box center [784, 389] width 1568 height 778
type input "1"
click at [787, 503] on div "Accurate attendance is counted by machine, tickets or registration" at bounding box center [905, 486] width 527 height 50
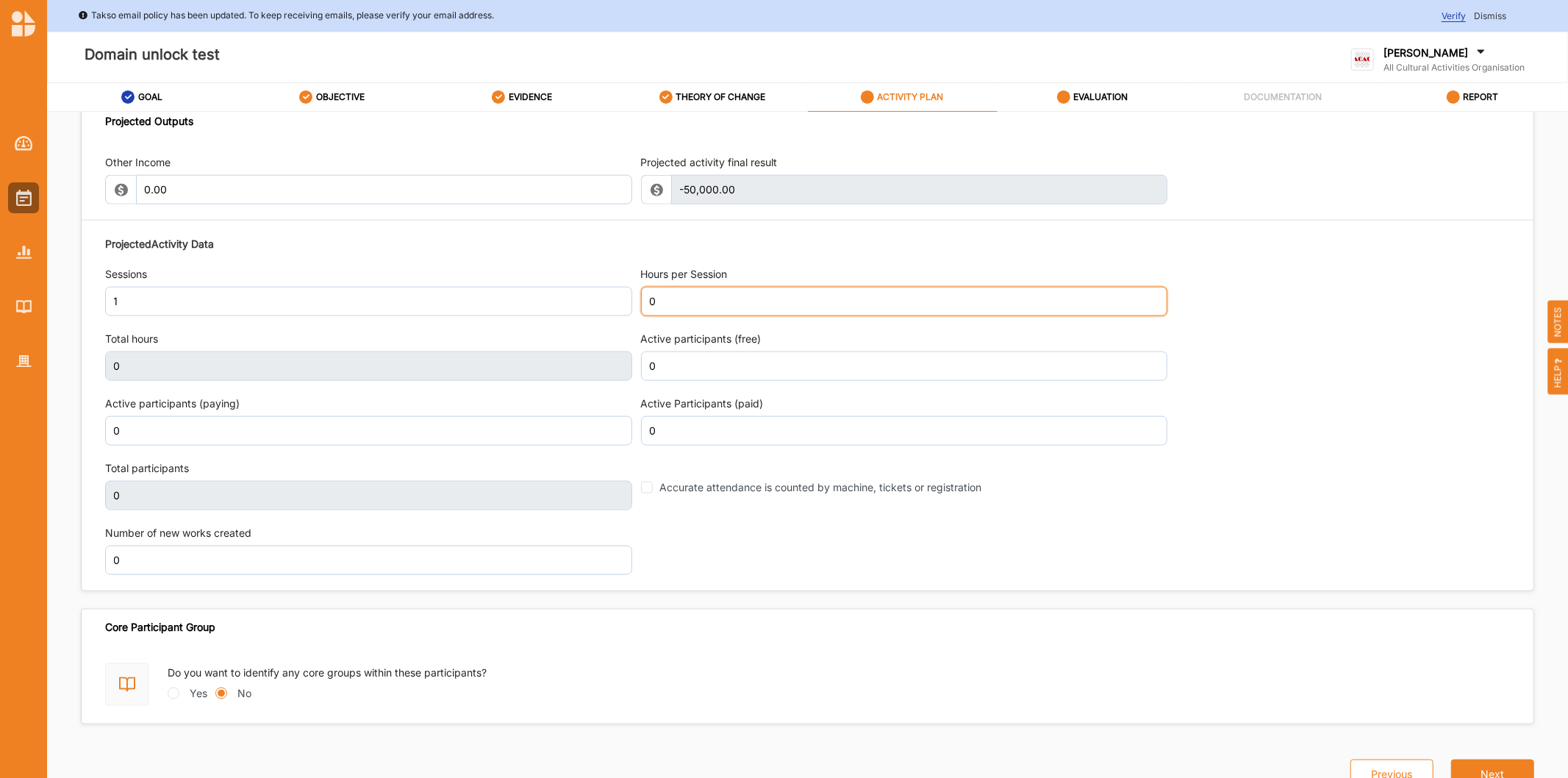
drag, startPoint x: 690, startPoint y: 303, endPoint x: 487, endPoint y: 272, distance: 205.4
click at [546, 286] on div "Projected Activity Data Sessions 1 Hours per Session 0 Total hours 0 Active par…" at bounding box center [807, 405] width 1405 height 354
type input "3"
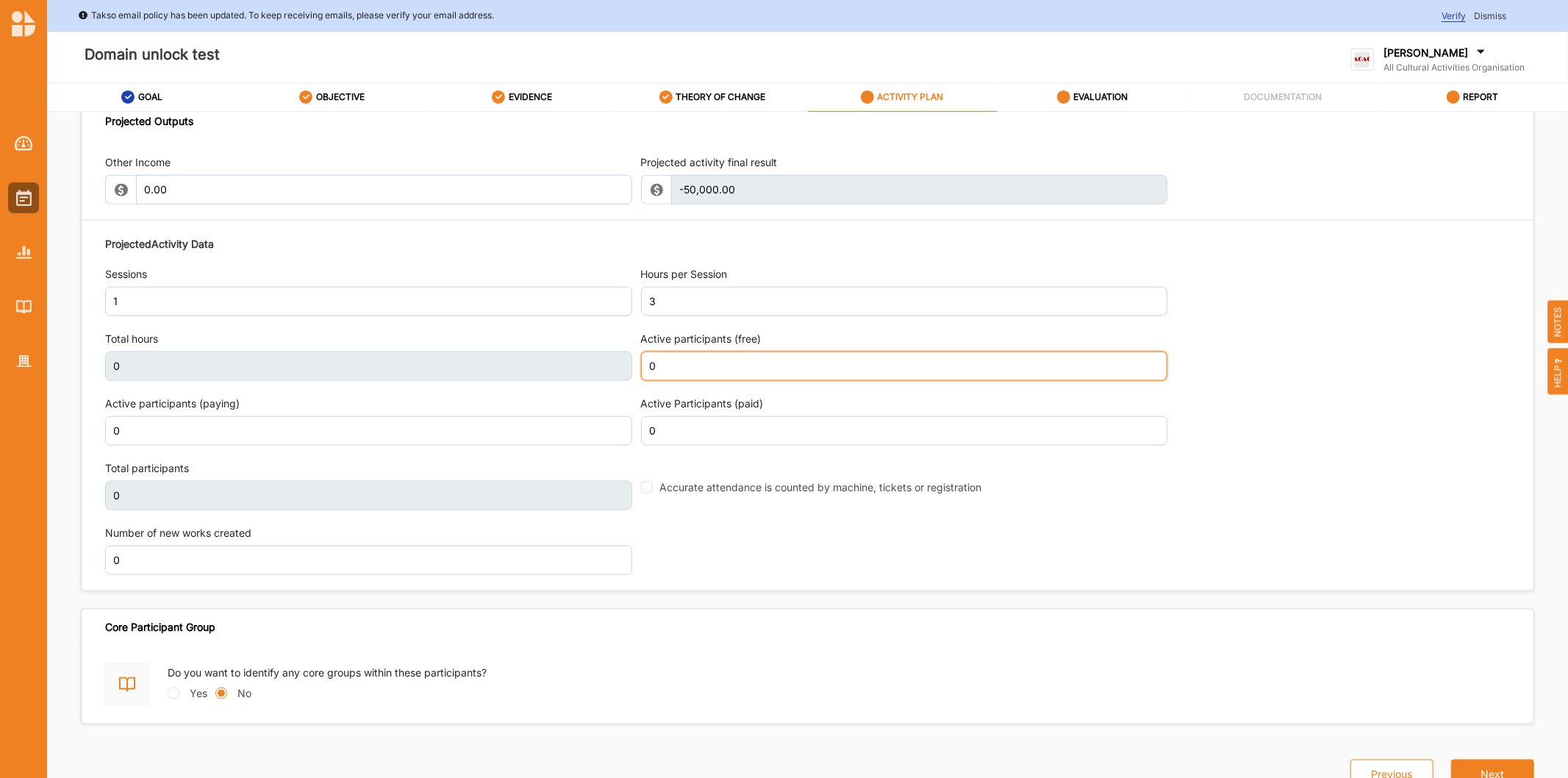
click at [710, 375] on input "0" at bounding box center [905, 365] width 527 height 29
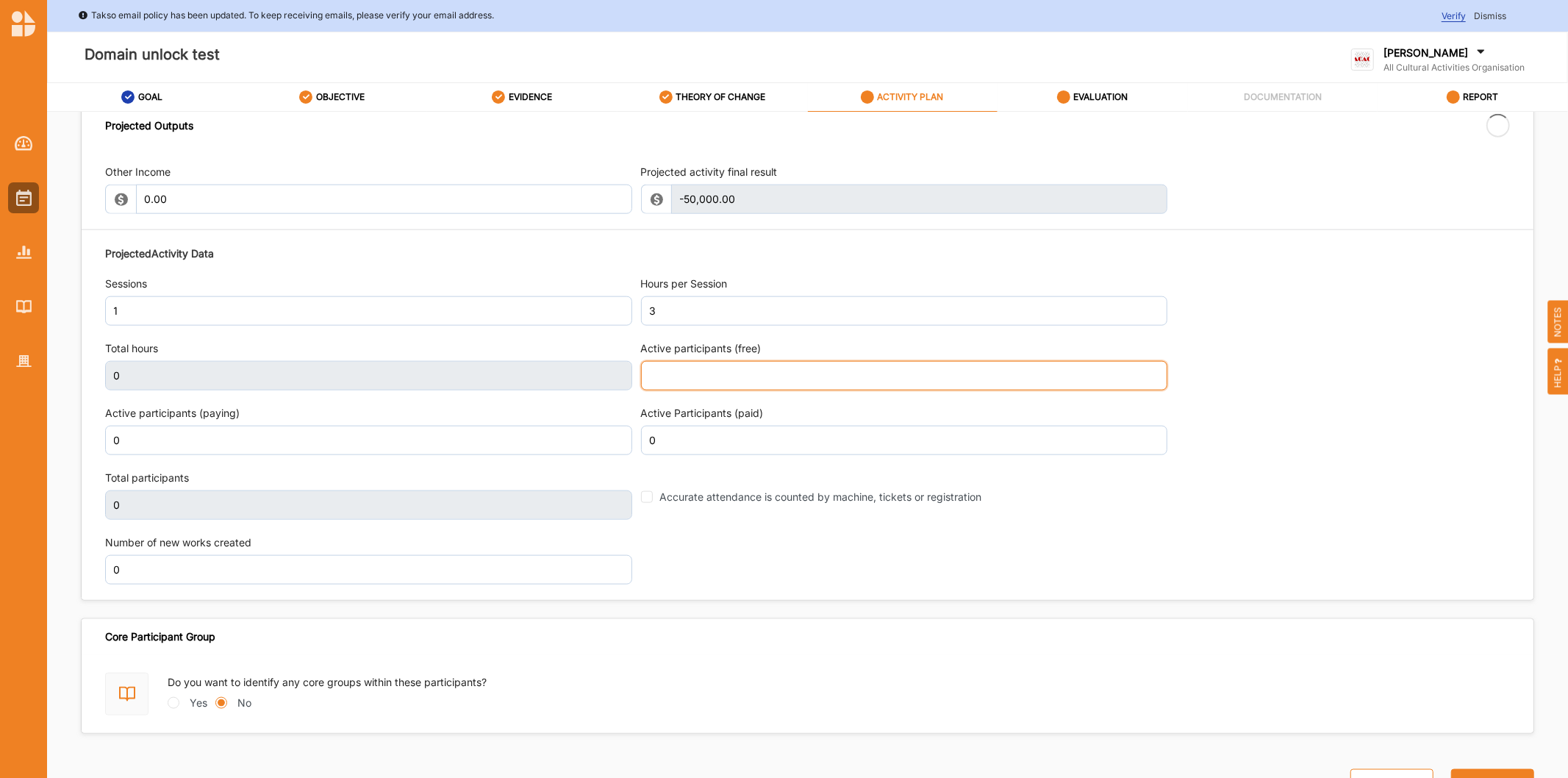
type input "3"
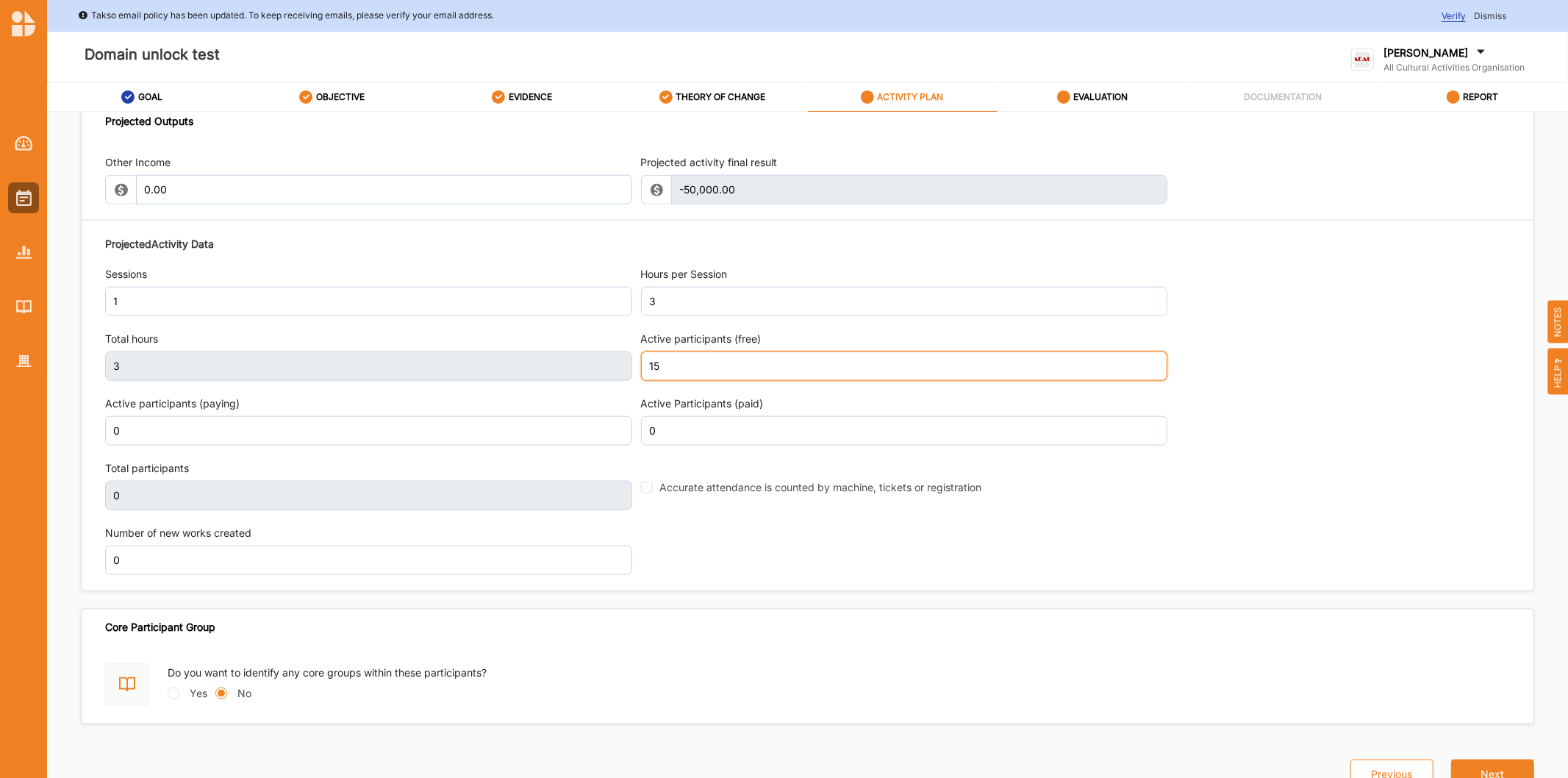
type input "15"
click at [1159, 490] on div "Accurate attendance is counted by machine, tickets or registration" at bounding box center [905, 487] width 527 height 15
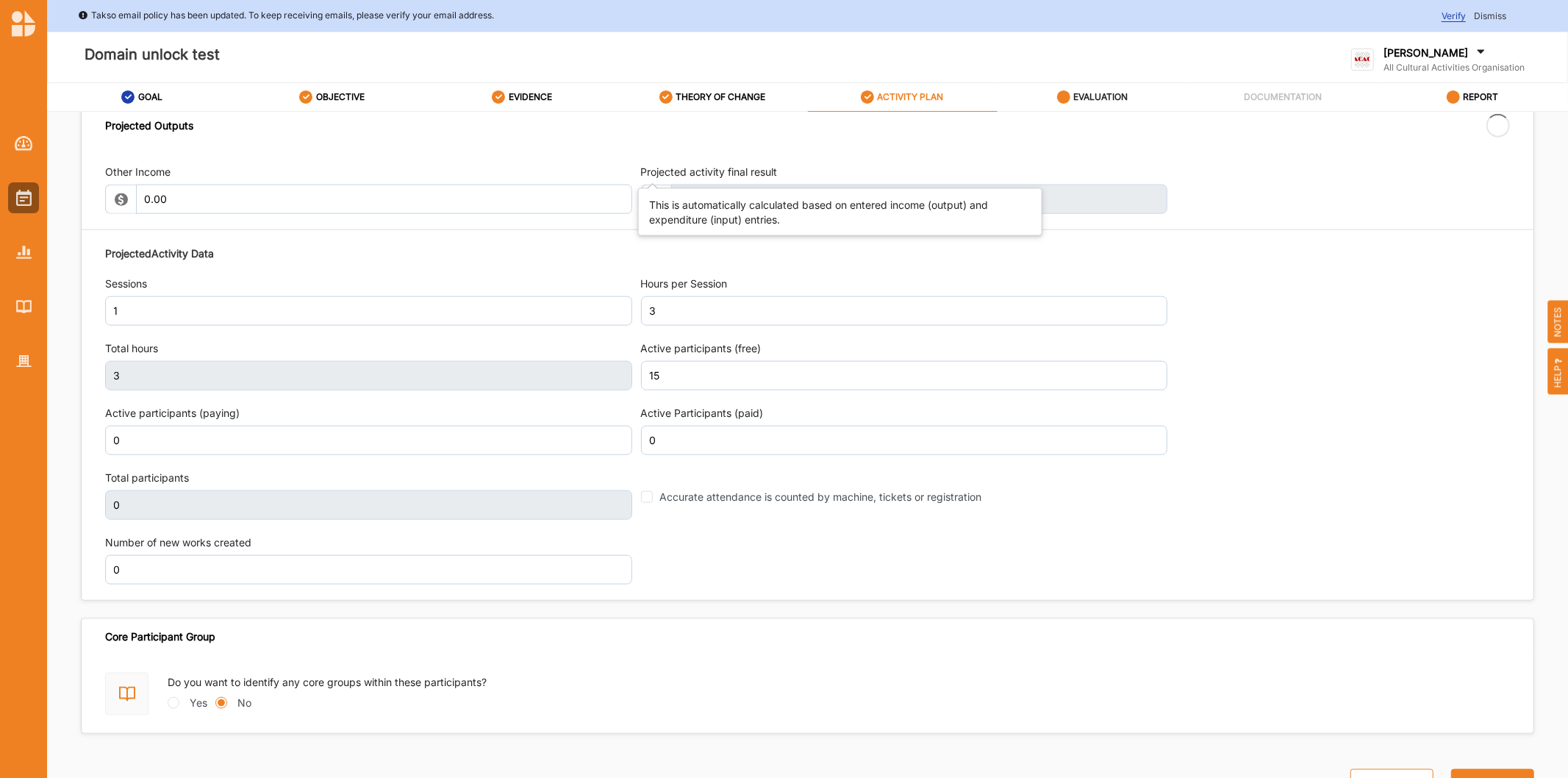
type input "15"
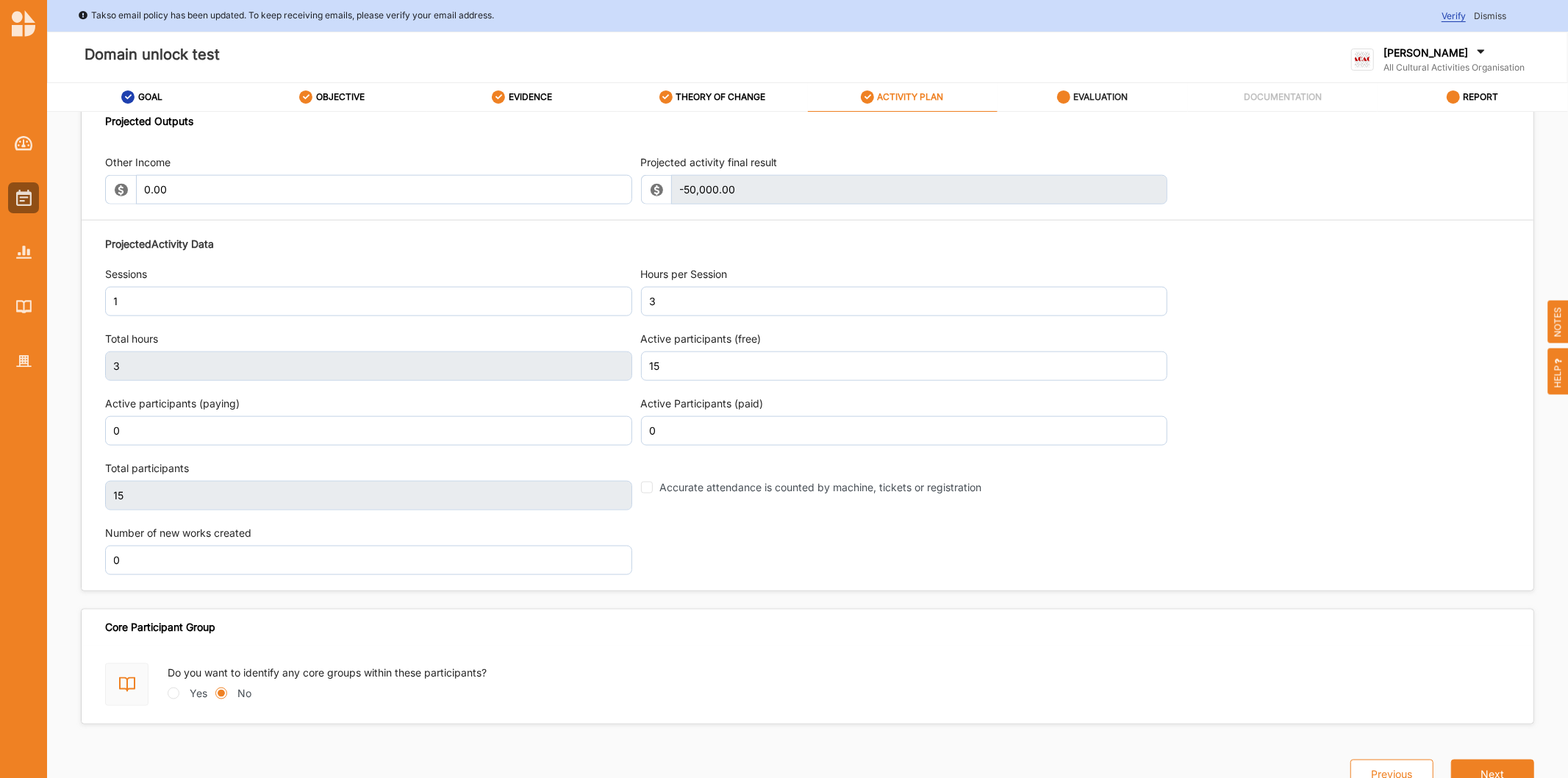
click at [1104, 89] on div "EVALUATION" at bounding box center [1093, 97] width 71 height 27
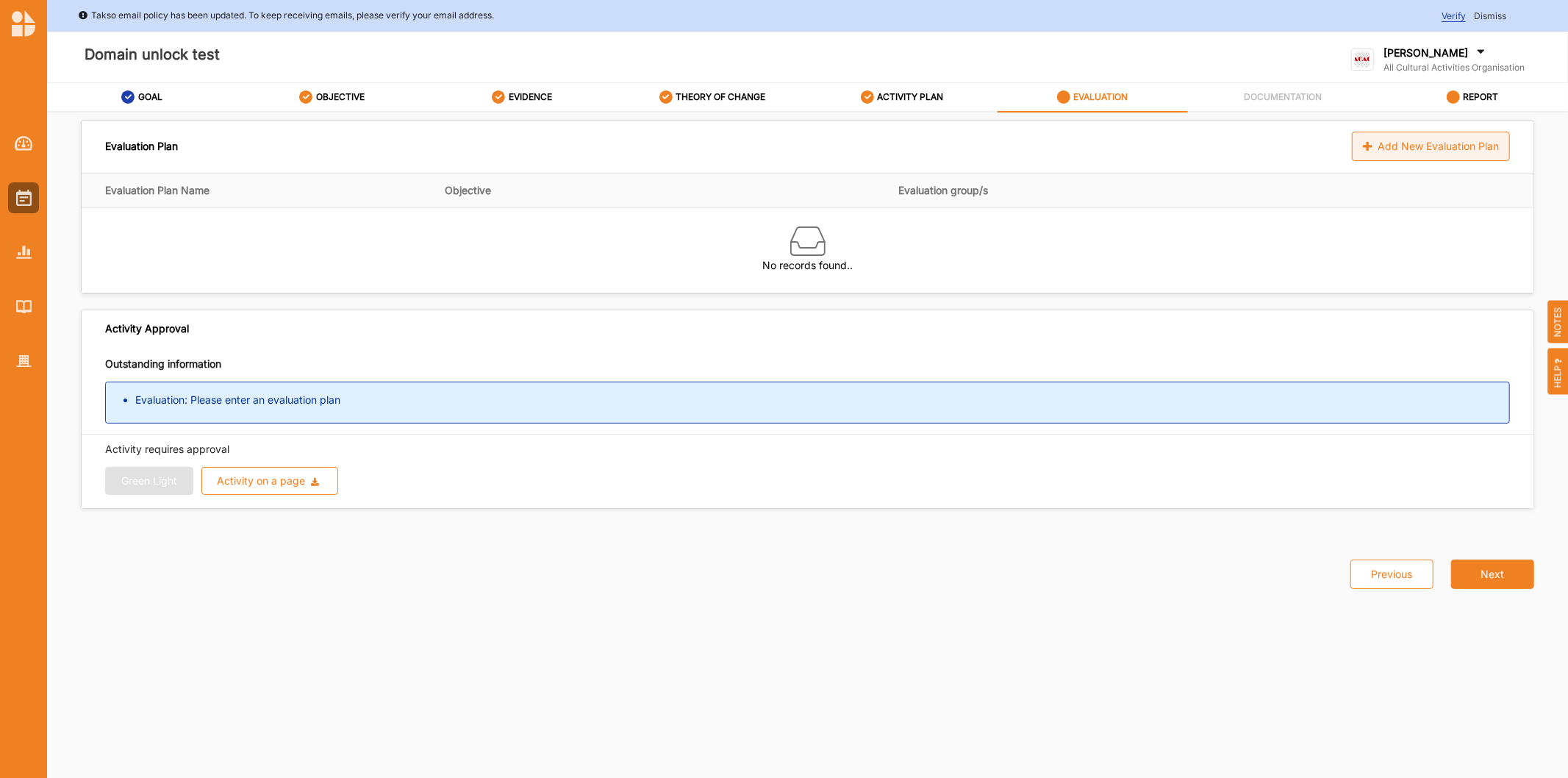
click at [1356, 144] on div "Add New Evaluation Plan" at bounding box center [1431, 146] width 158 height 29
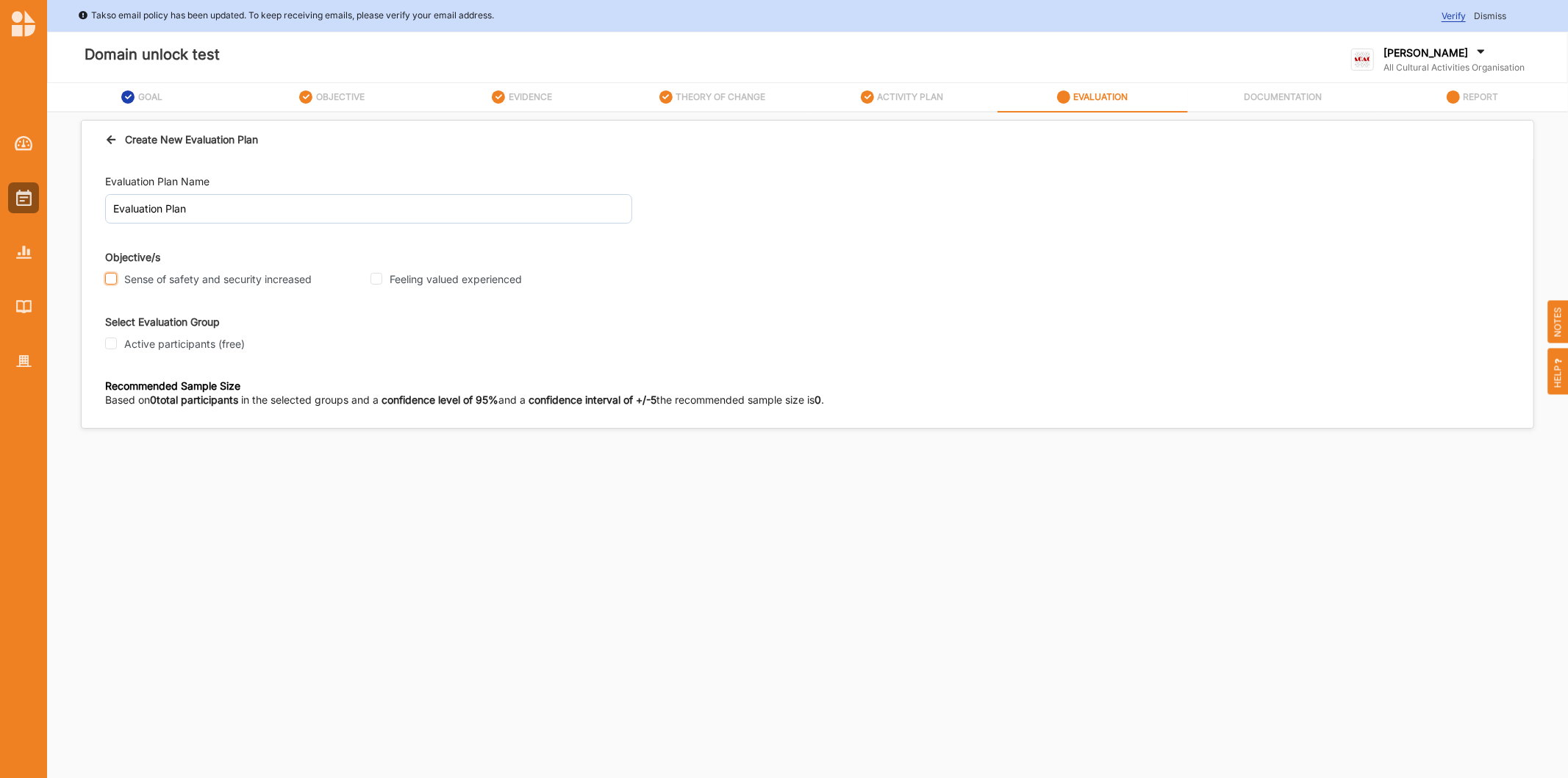
click at [108, 276] on input "Sense of safety and security increased" at bounding box center [111, 279] width 12 height 12
checkbox input "true"
click at [380, 281] on input "Feeling valued experienced" at bounding box center [376, 279] width 12 height 12
checkbox input "true"
click at [106, 344] on input "Active participants (free)" at bounding box center [111, 344] width 12 height 12
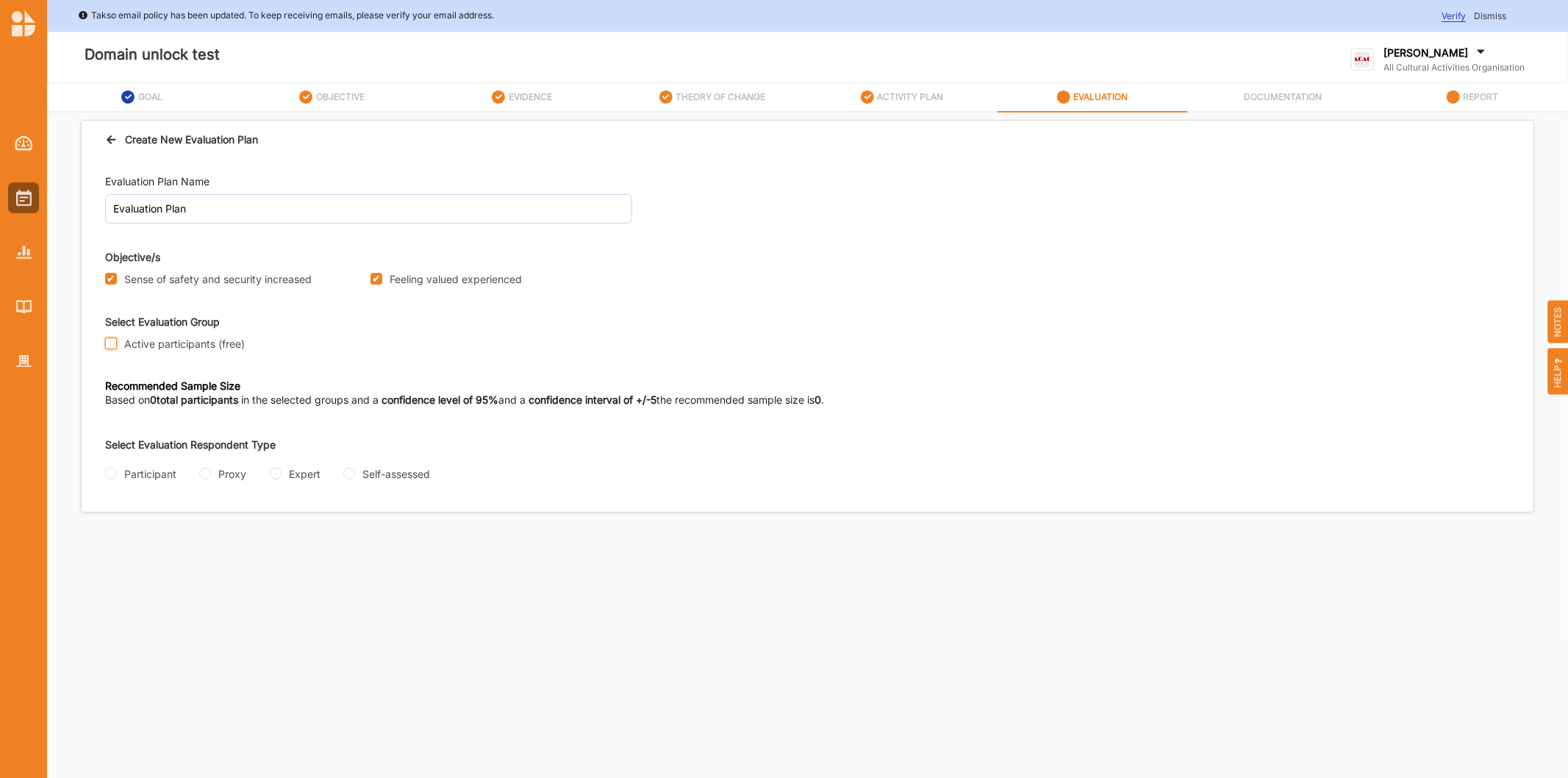
checkbox input "true"
click at [114, 482] on div "Participant Proxy Expert Self-assessed" at bounding box center [456, 475] width 703 height 18
click at [113, 479] on input "Participant" at bounding box center [111, 474] width 12 height 12
radio input "true"
click at [202, 535] on input "Questionnaire" at bounding box center [197, 532] width 12 height 12
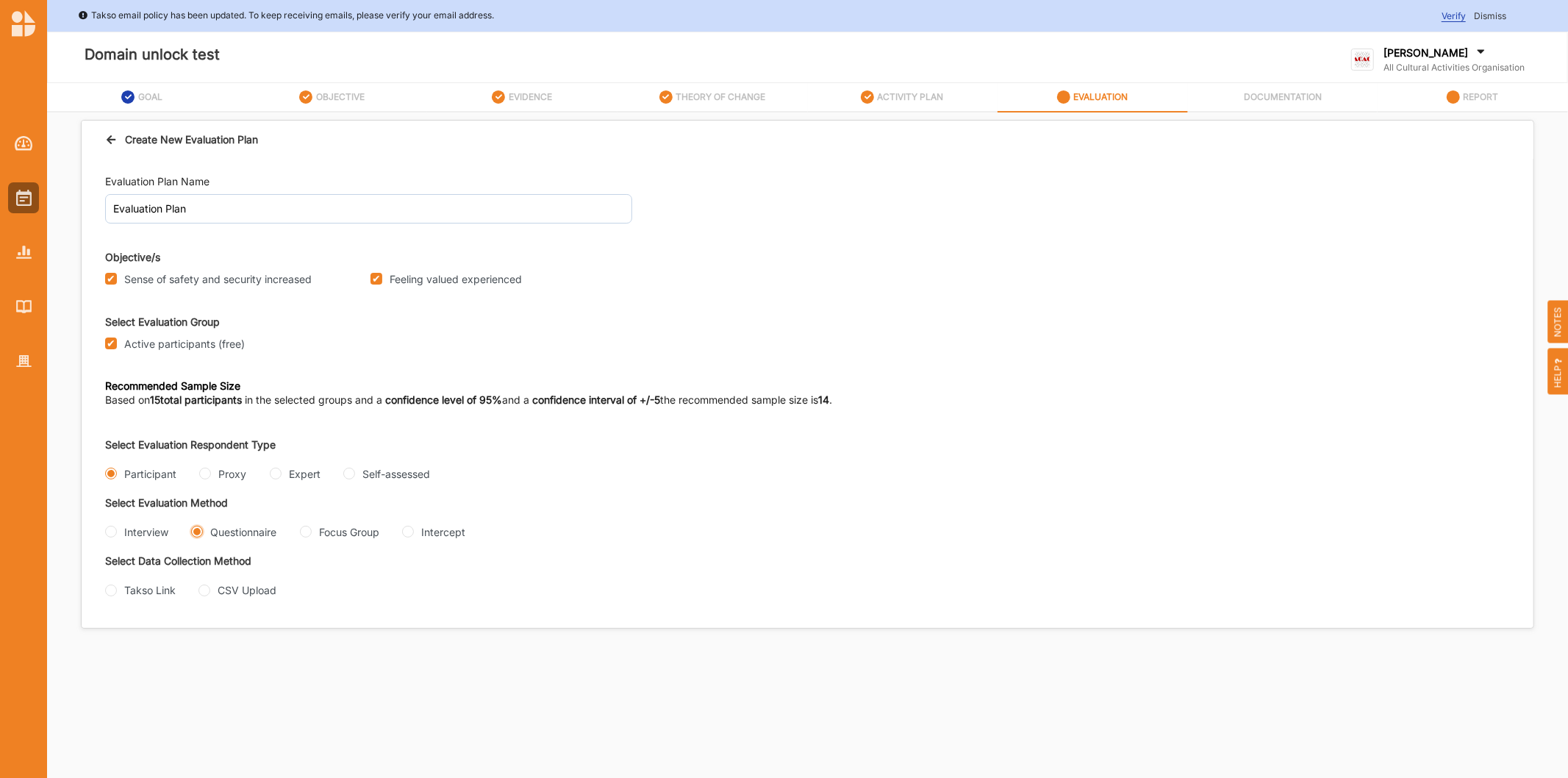
radio input "true"
click at [118, 593] on div "Takso Link" at bounding box center [140, 590] width 71 height 15
click at [109, 593] on input "Takso Link" at bounding box center [111, 591] width 12 height 12
radio input "true"
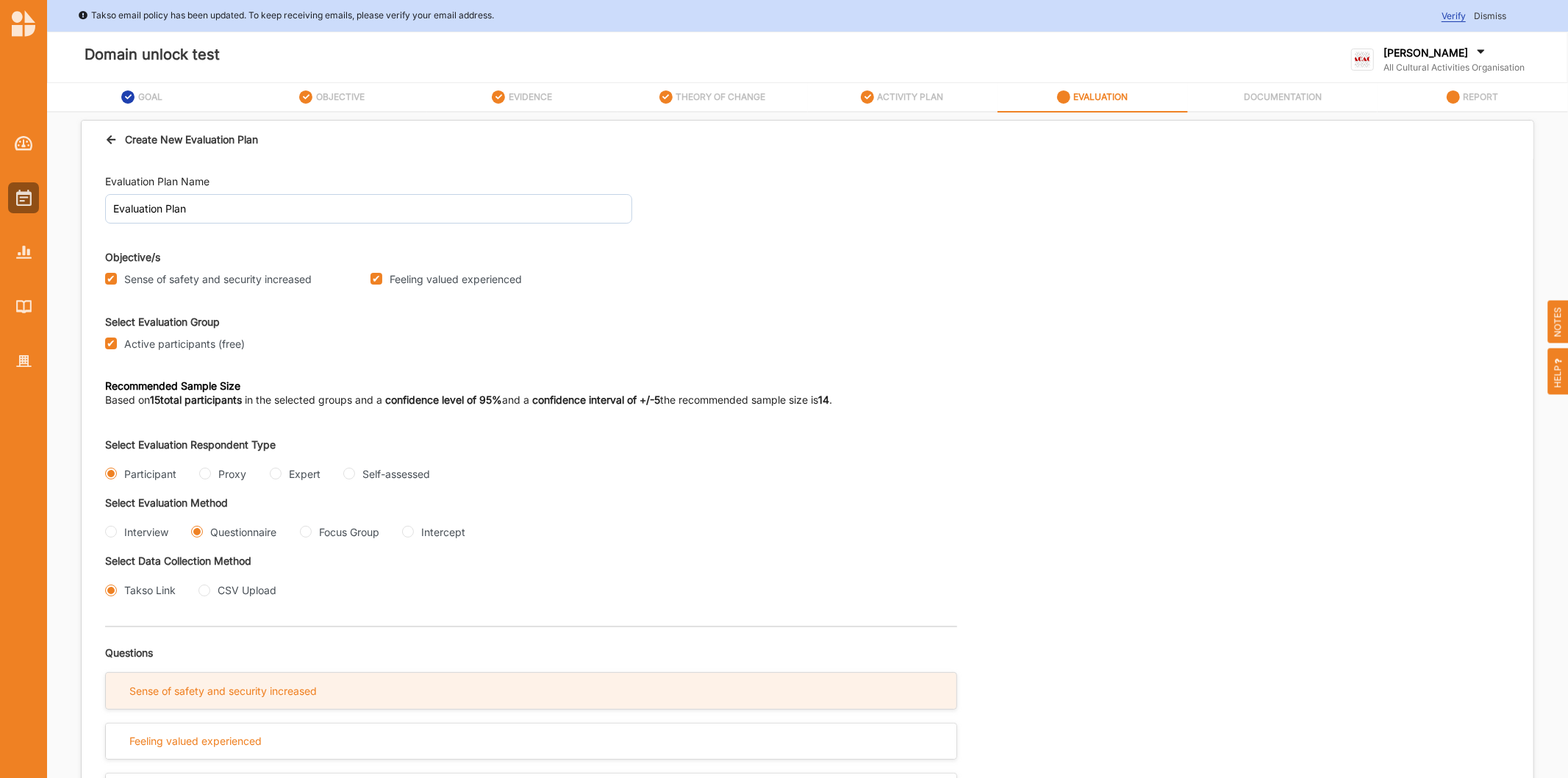
click at [215, 690] on div "Sense of safety and security increased" at bounding box center [223, 691] width 187 height 13
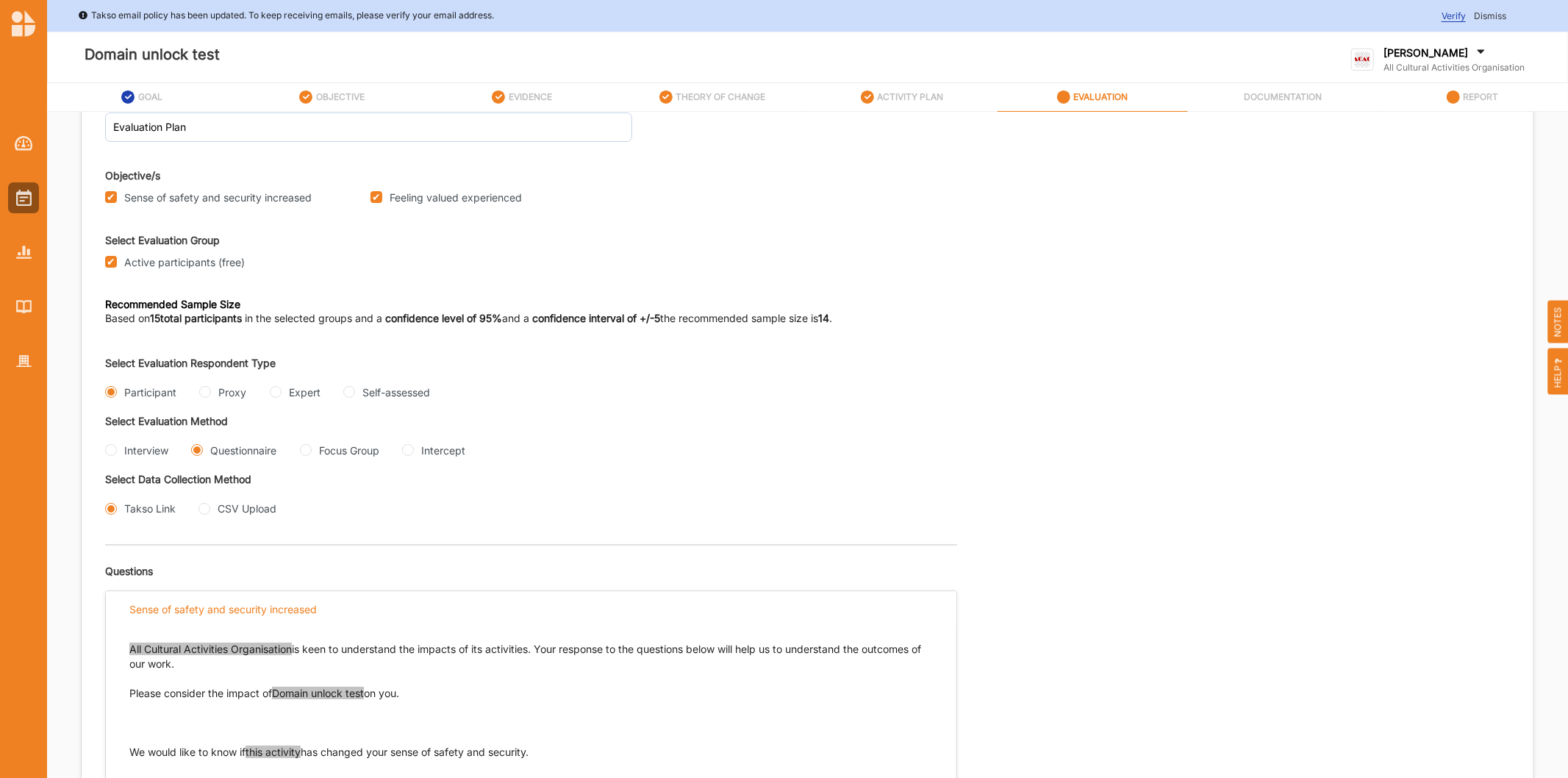
scroll to position [244, 0]
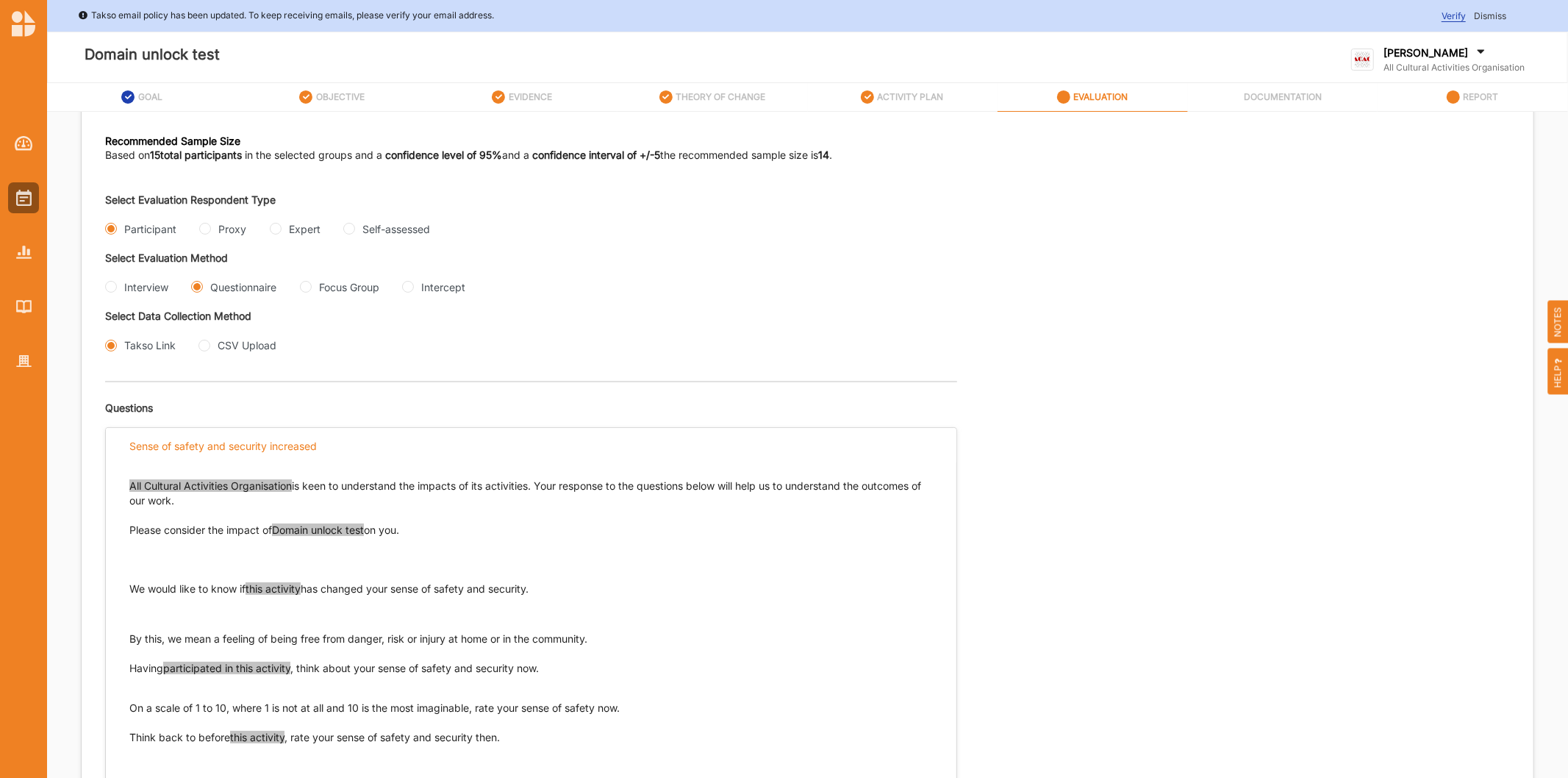
click at [270, 486] on span "All Cultural Activities Organisation" at bounding box center [210, 486] width 162 height 13
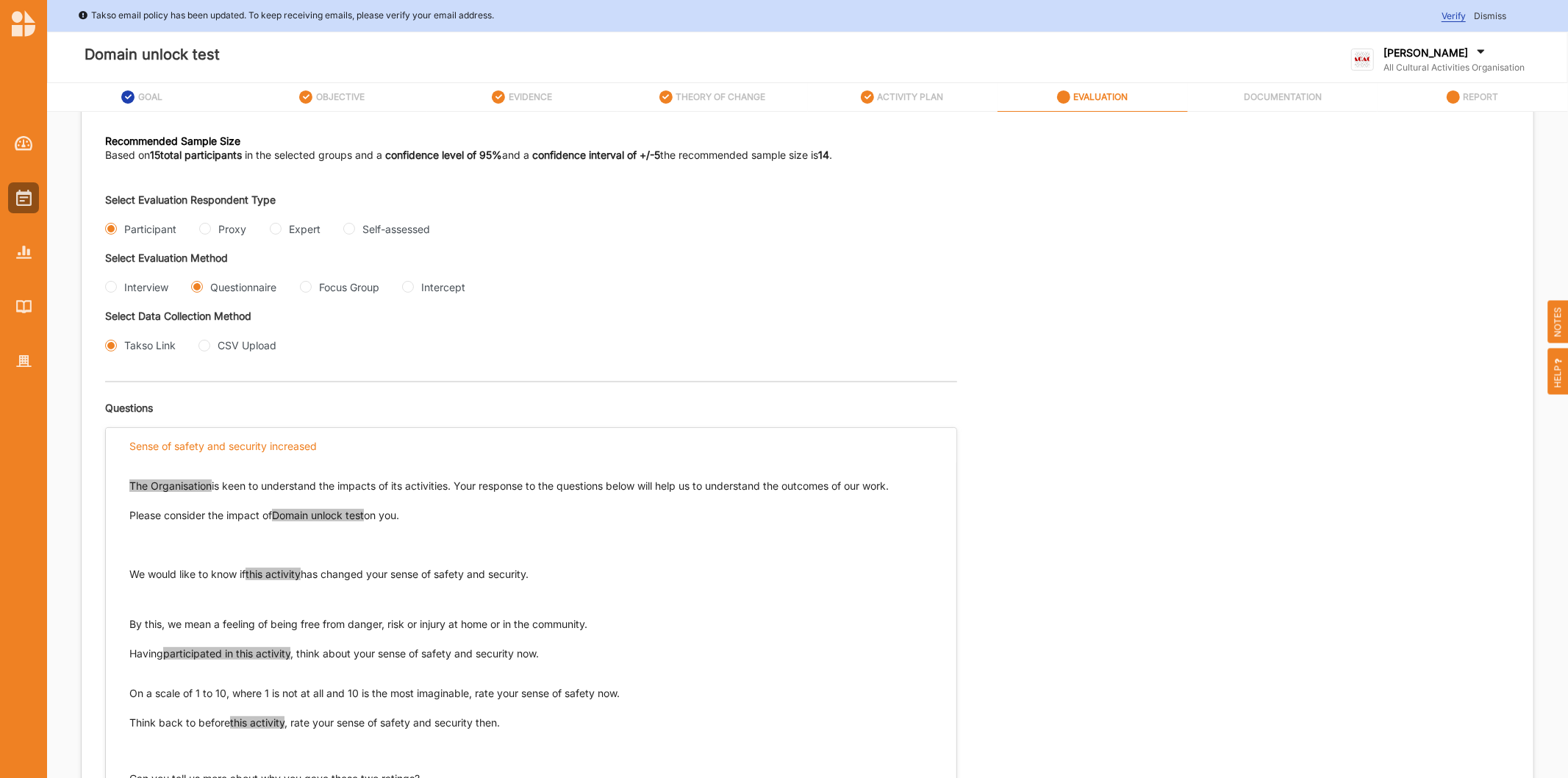
click at [268, 576] on span "this activity" at bounding box center [273, 574] width 55 height 13
click at [230, 653] on span "participated in this activity" at bounding box center [226, 653] width 127 height 13
click at [172, 653] on span "Engaged in this event" at bounding box center [215, 653] width 104 height 13
click at [256, 726] on span "this activity" at bounding box center [257, 722] width 55 height 13
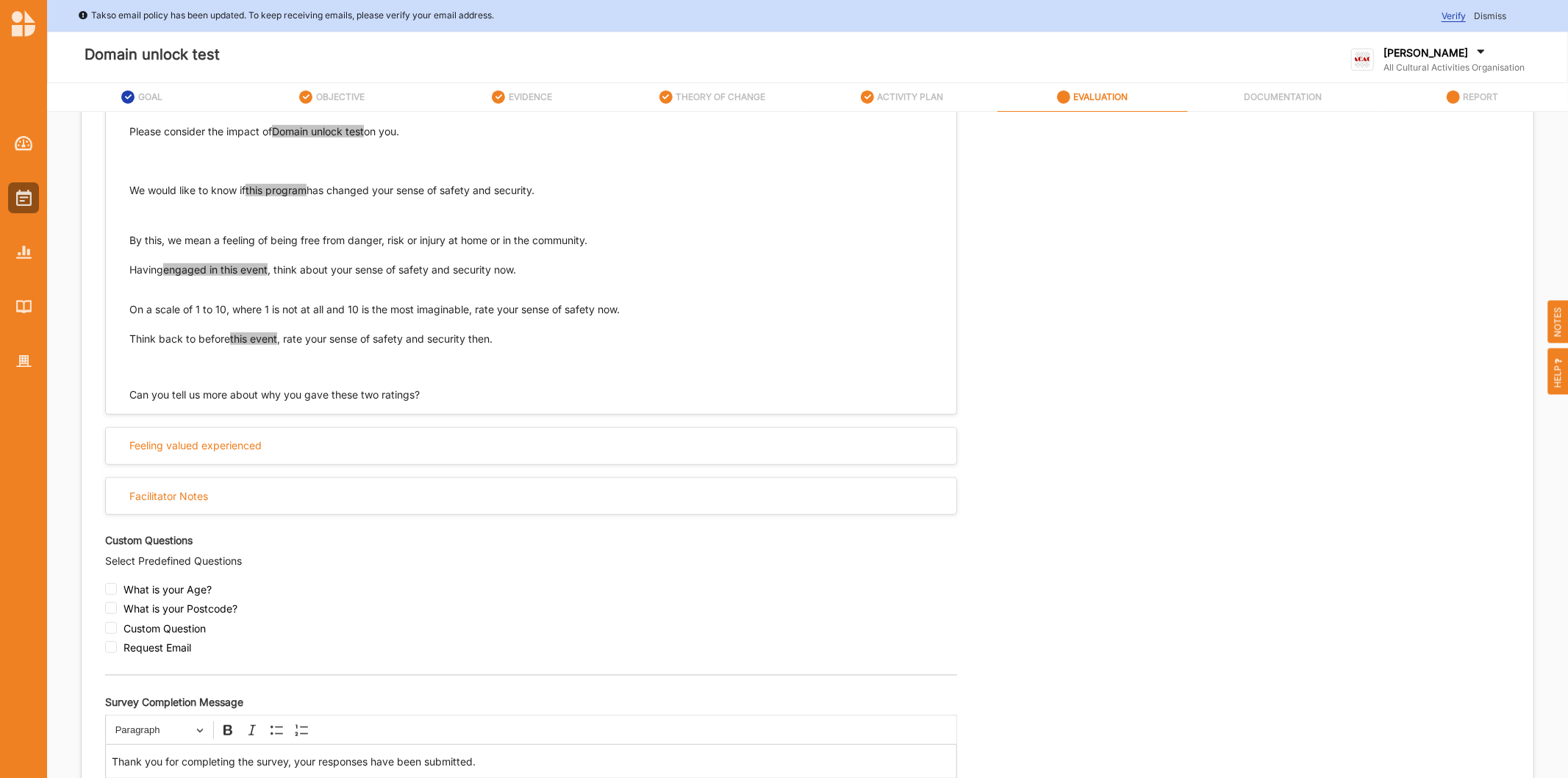
scroll to position [703, 0]
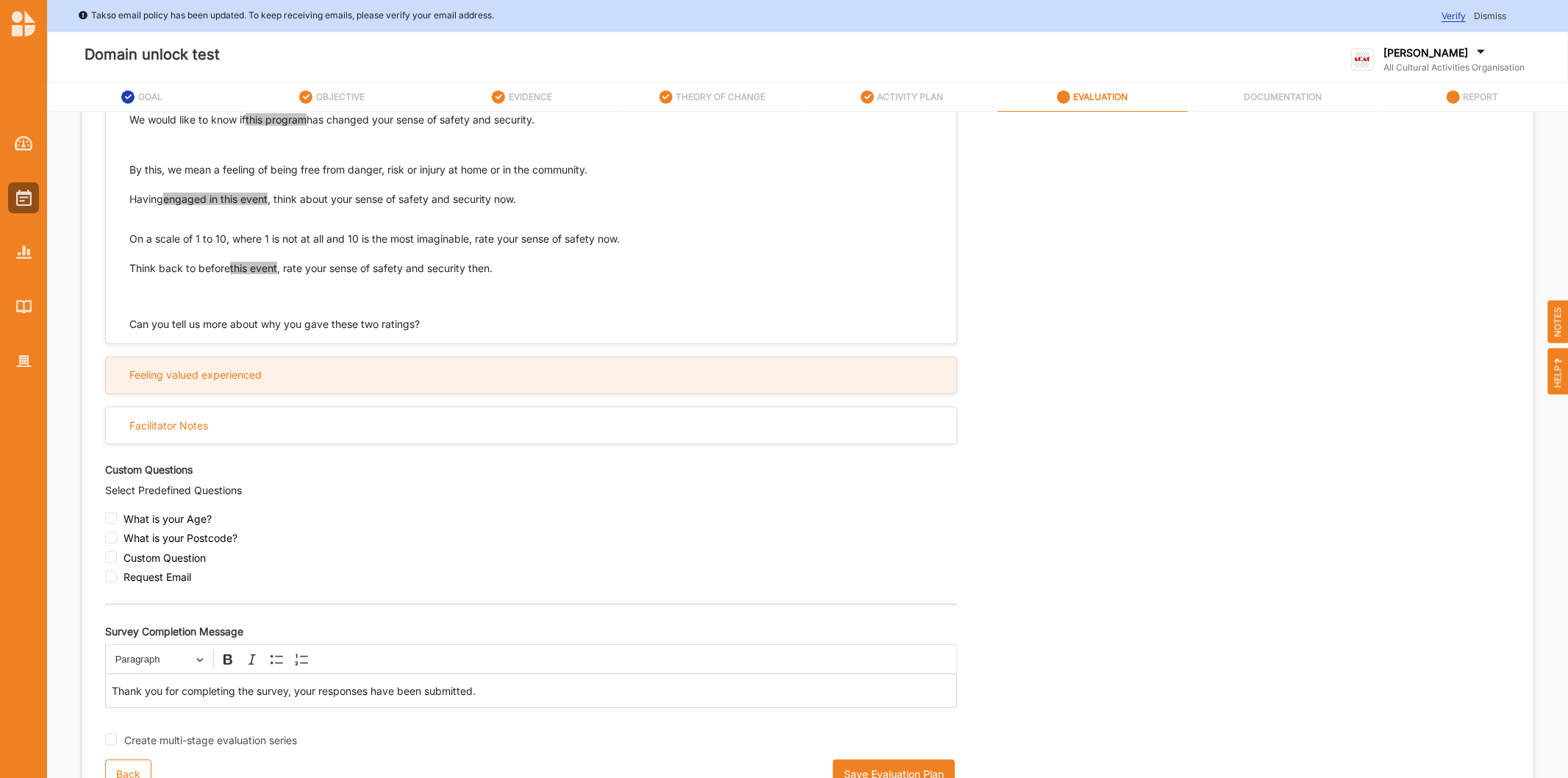
click at [201, 371] on div "Feeling valued experienced" at bounding box center [196, 375] width 133 height 13
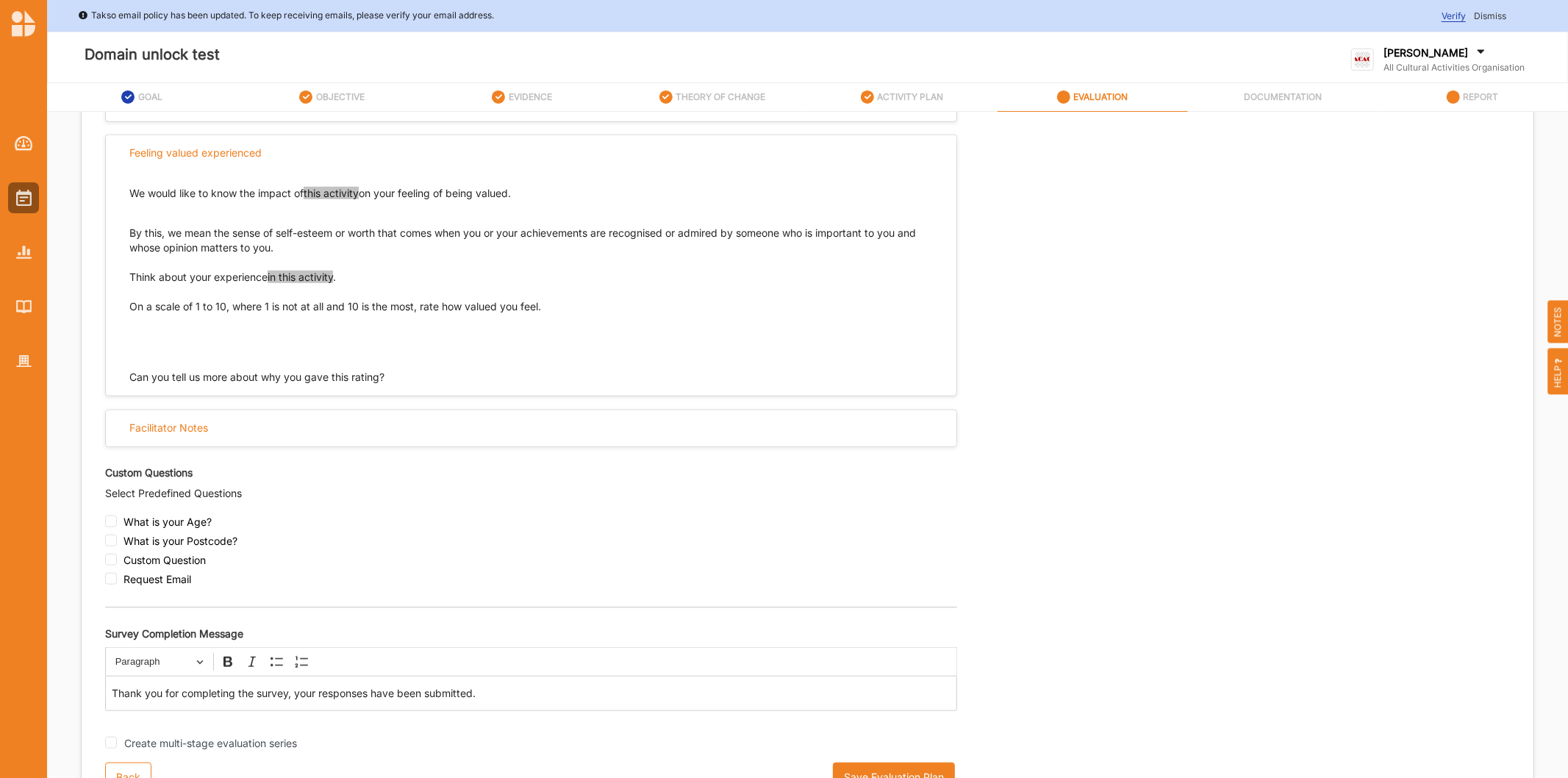
scroll to position [928, 0]
click at [851, 765] on button "Save Evaluation Plan" at bounding box center [894, 774] width 122 height 29
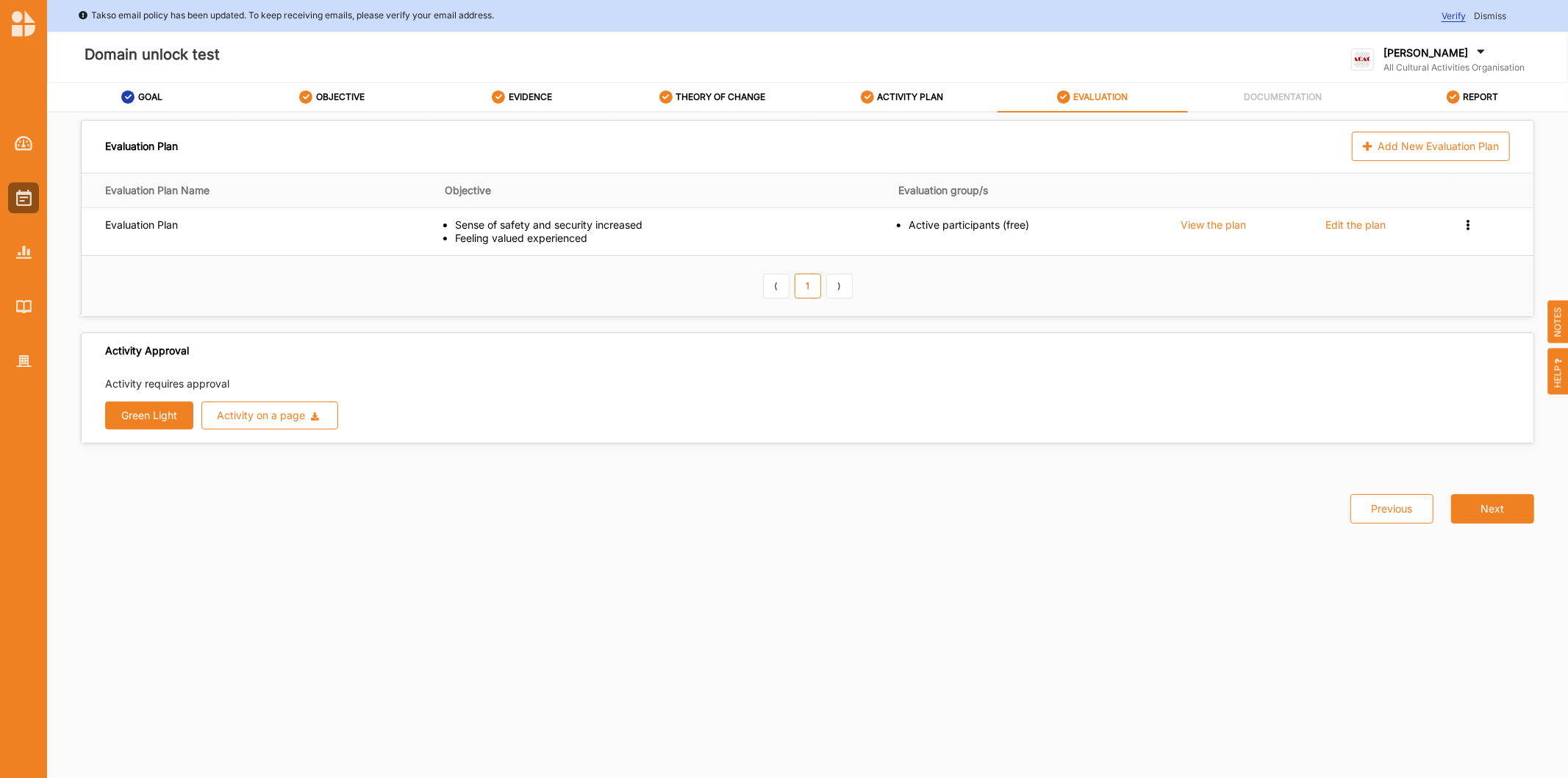
click at [145, 403] on button "Green Light" at bounding box center [149, 415] width 88 height 28
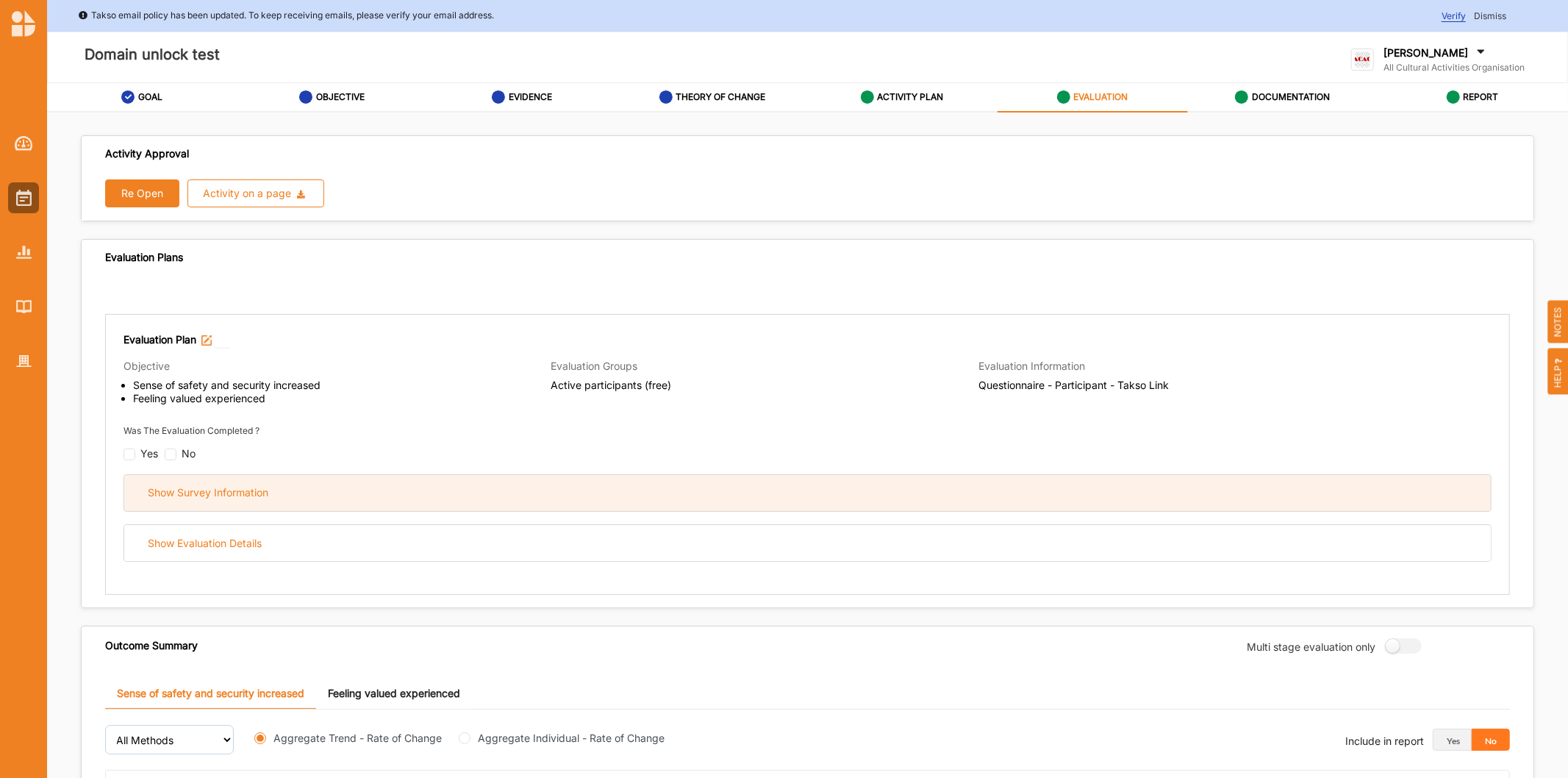
click at [240, 497] on div "Show Survey Information" at bounding box center [208, 493] width 121 height 13
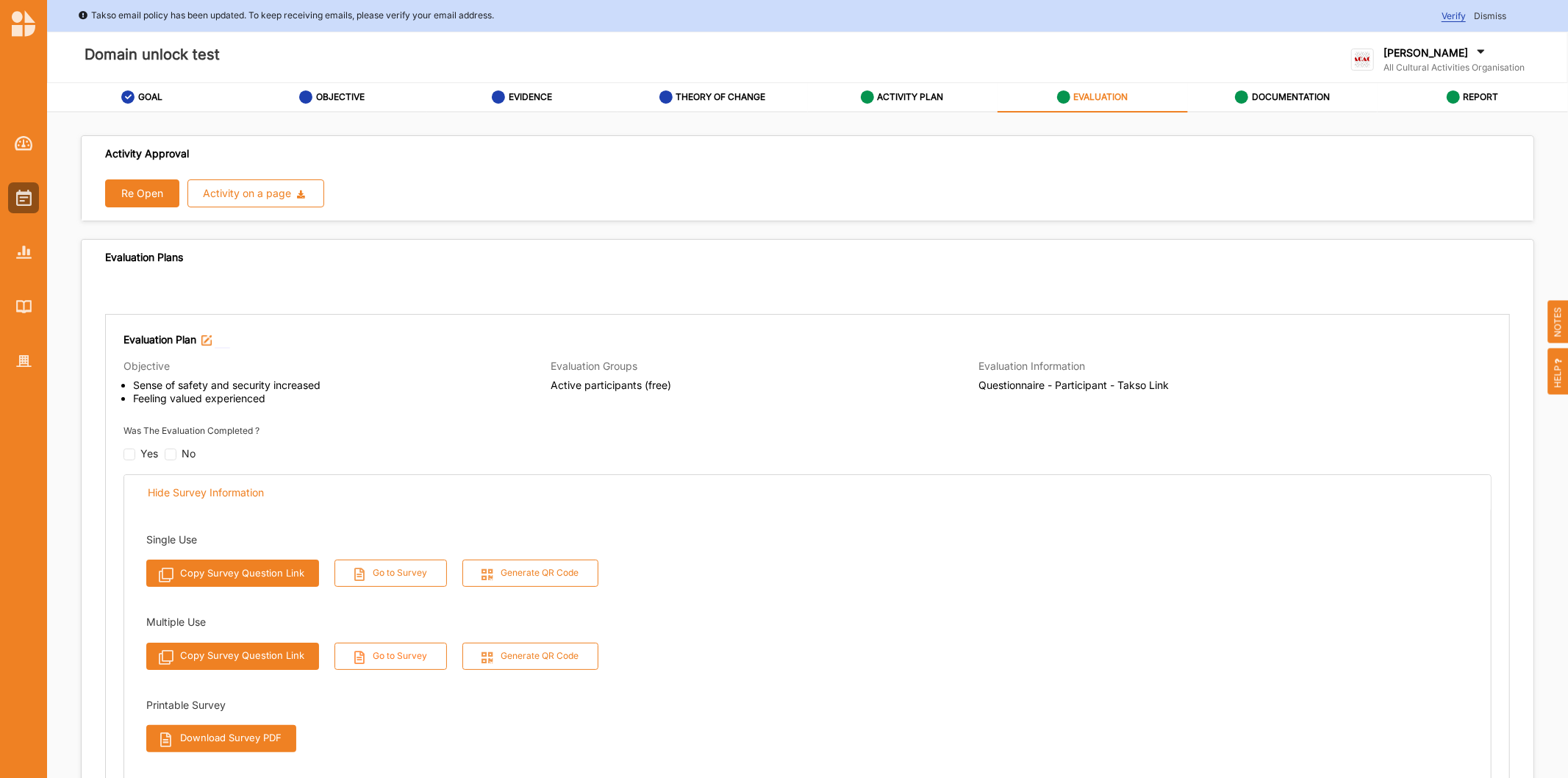
click at [380, 660] on button "Go to Survey" at bounding box center [391, 656] width 113 height 27
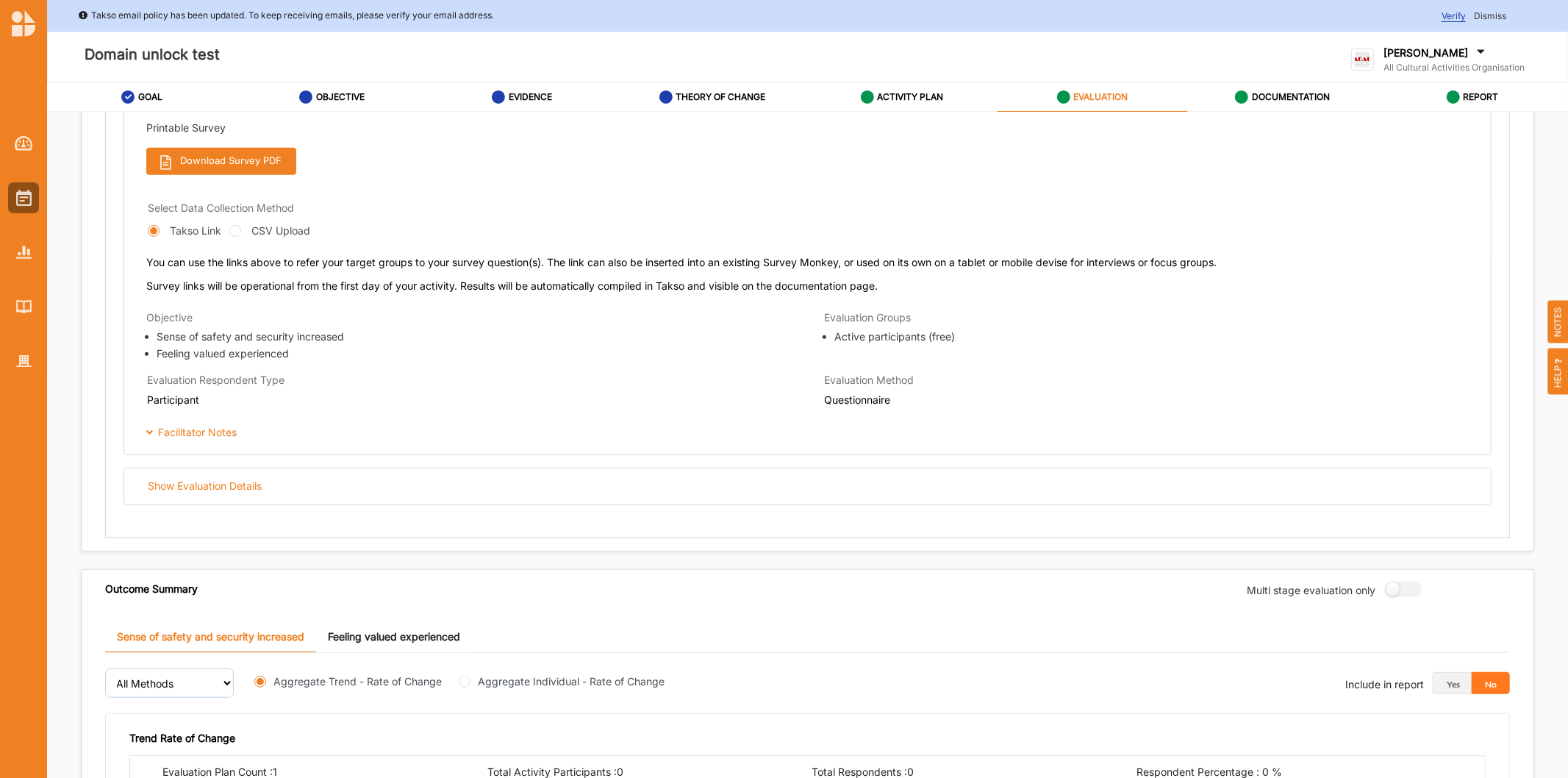
scroll to position [735, 0]
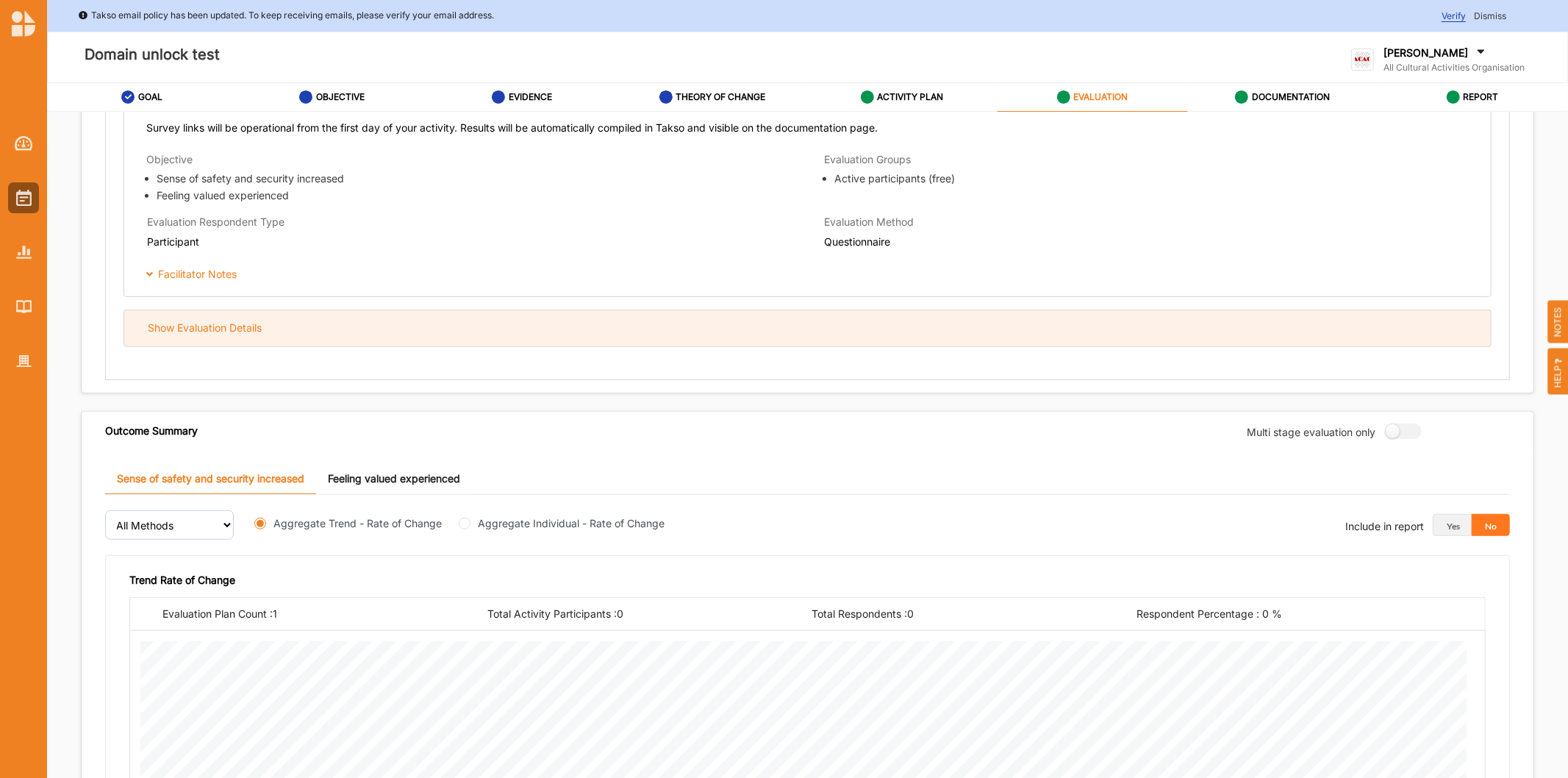
click at [408, 321] on div "Show Evaluation Details" at bounding box center [807, 328] width 1366 height 36
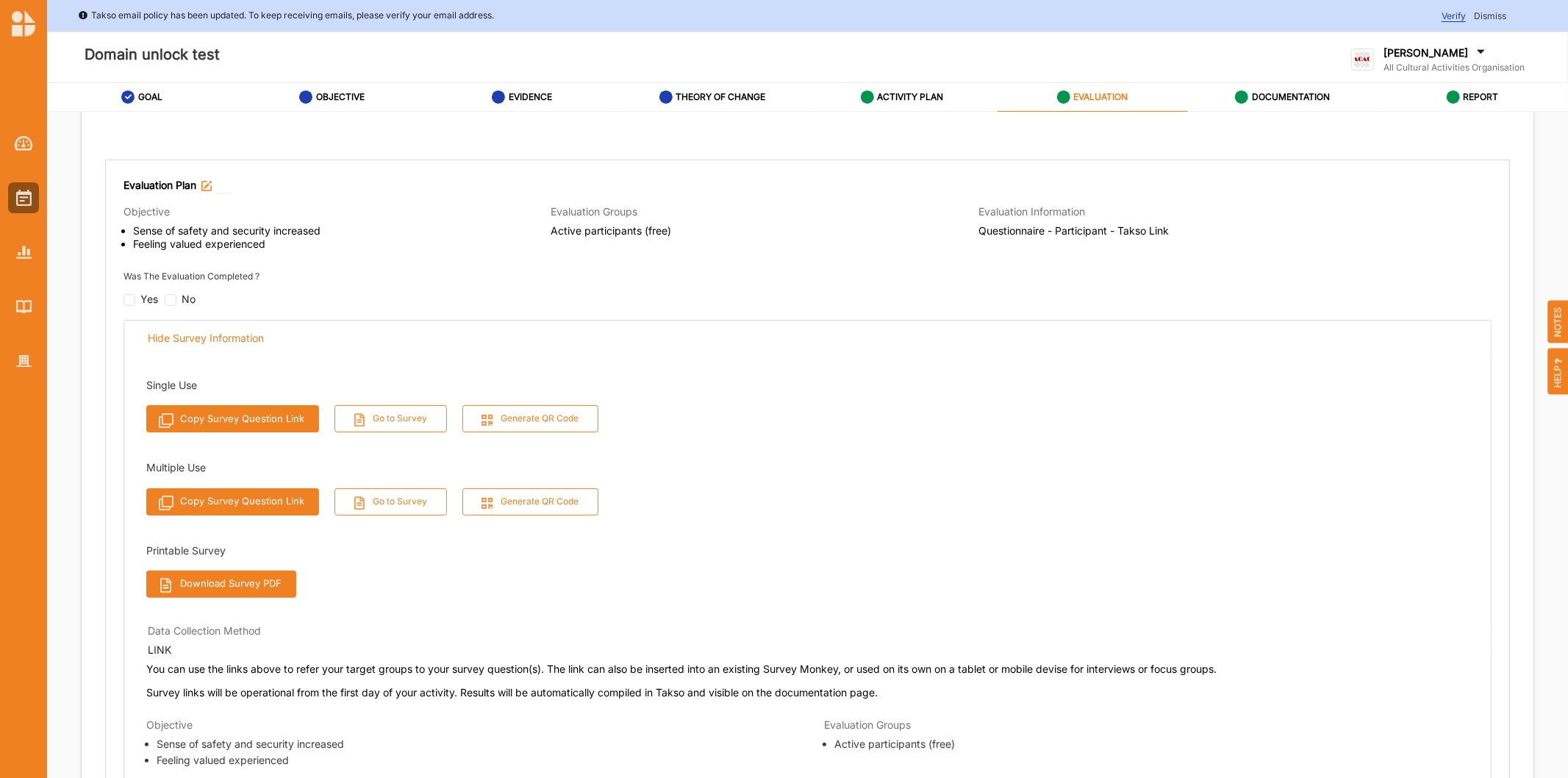
scroll to position [147, 0]
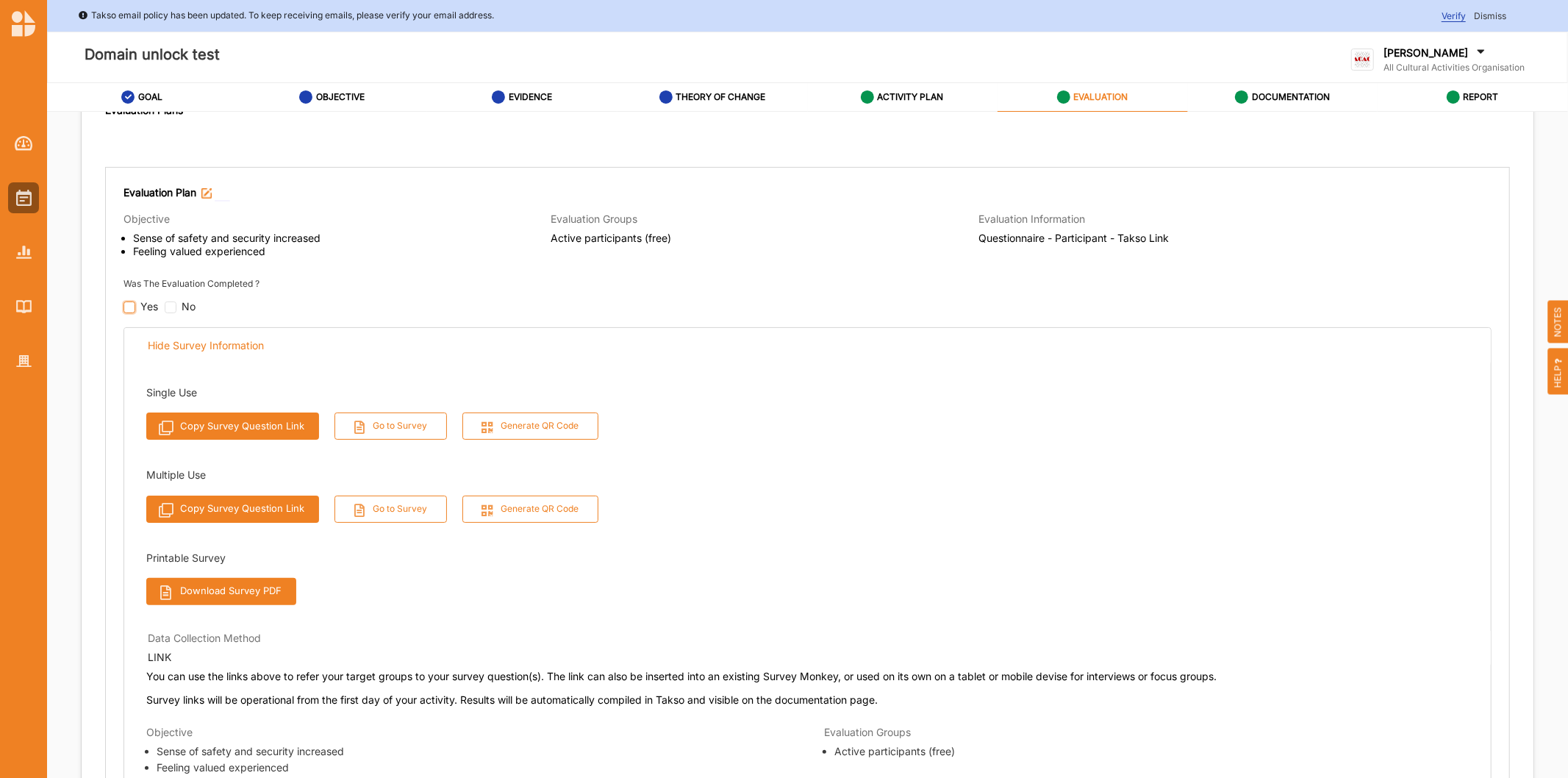
click at [128, 302] on input "checkbox" at bounding box center [129, 308] width 12 height 12
checkbox input "false"
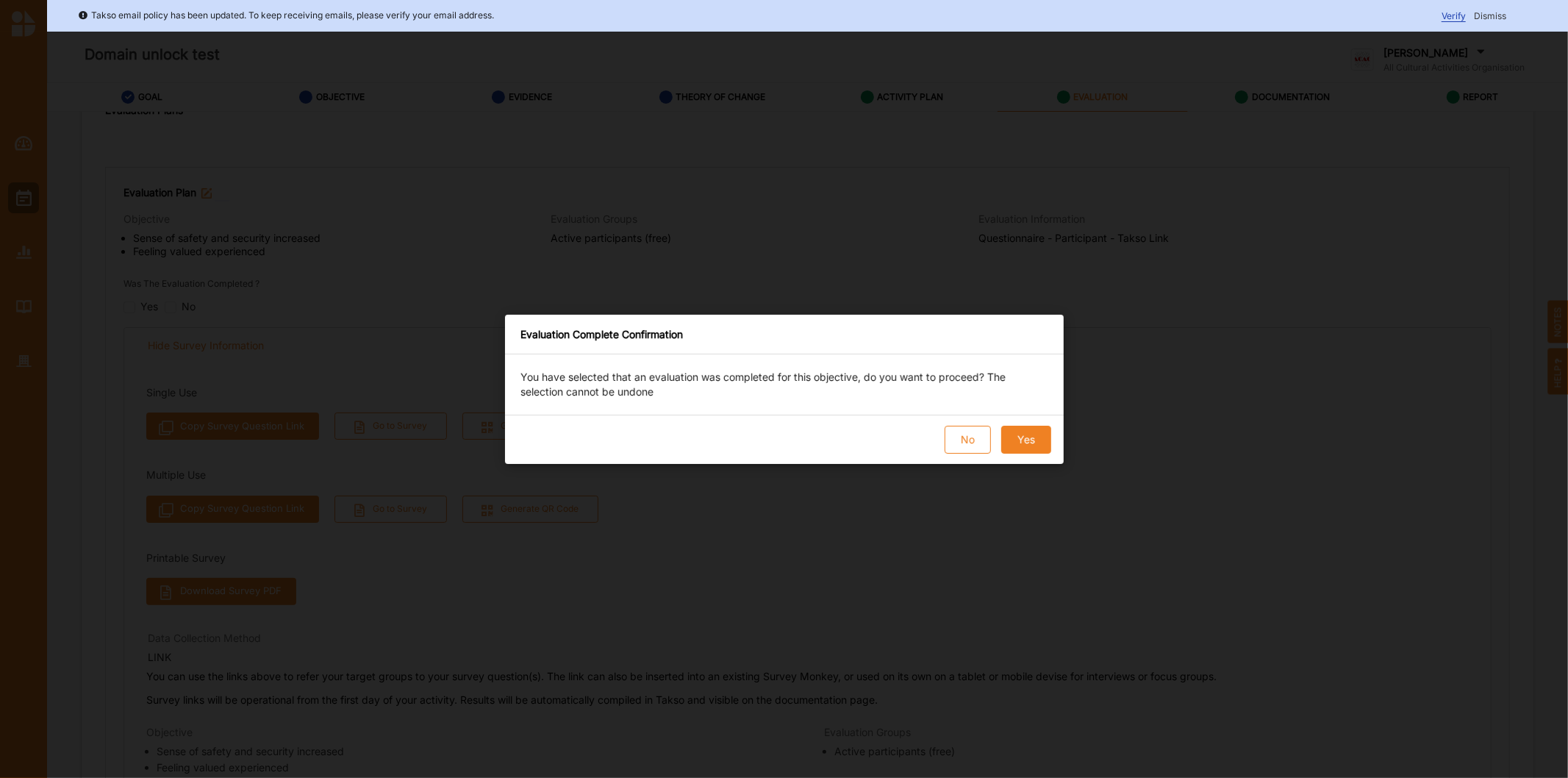
click at [1039, 437] on button "Yes" at bounding box center [1025, 439] width 50 height 28
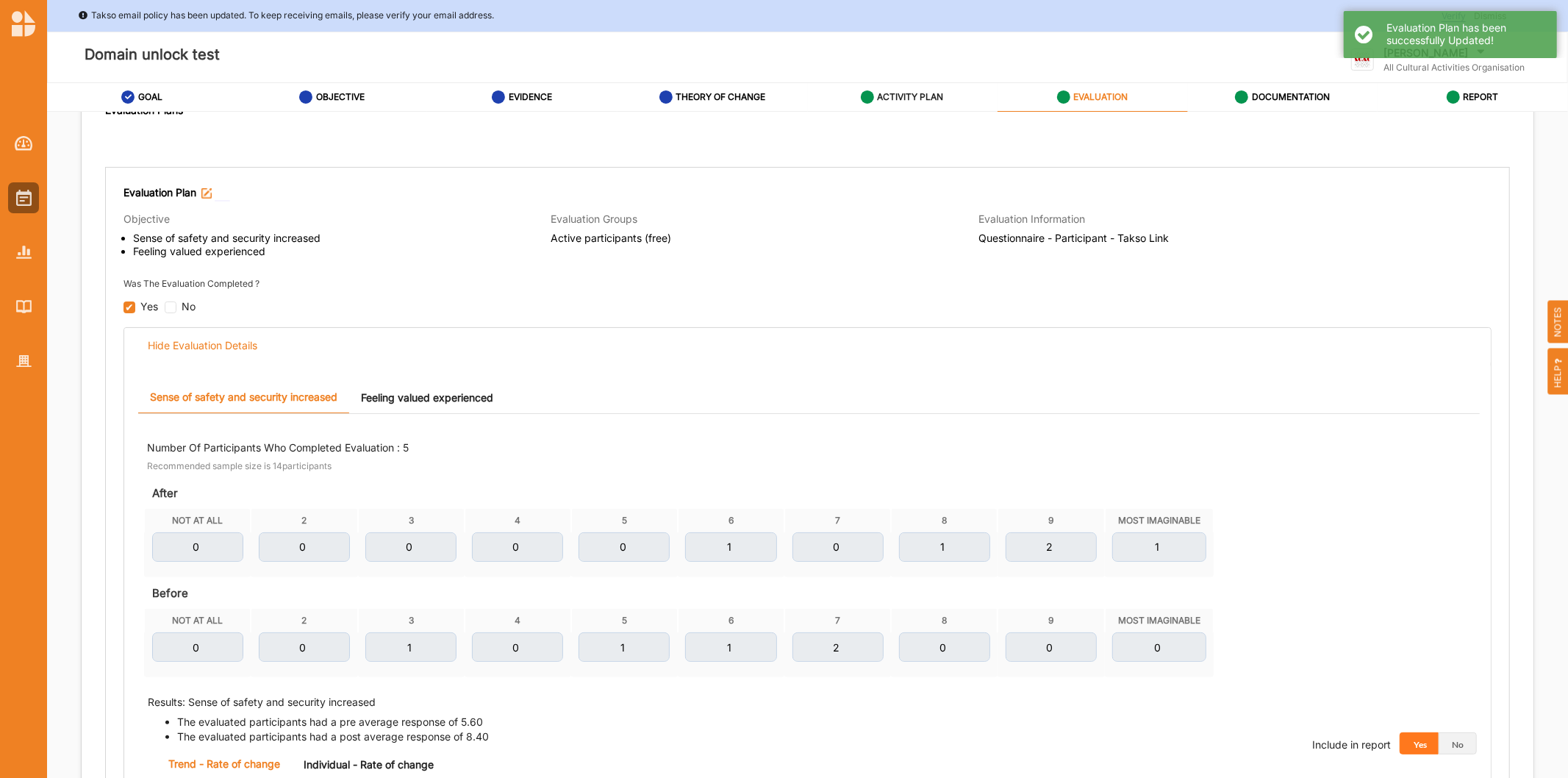
click at [927, 90] on div "ACTIVITY PLAN" at bounding box center [902, 97] width 83 height 27
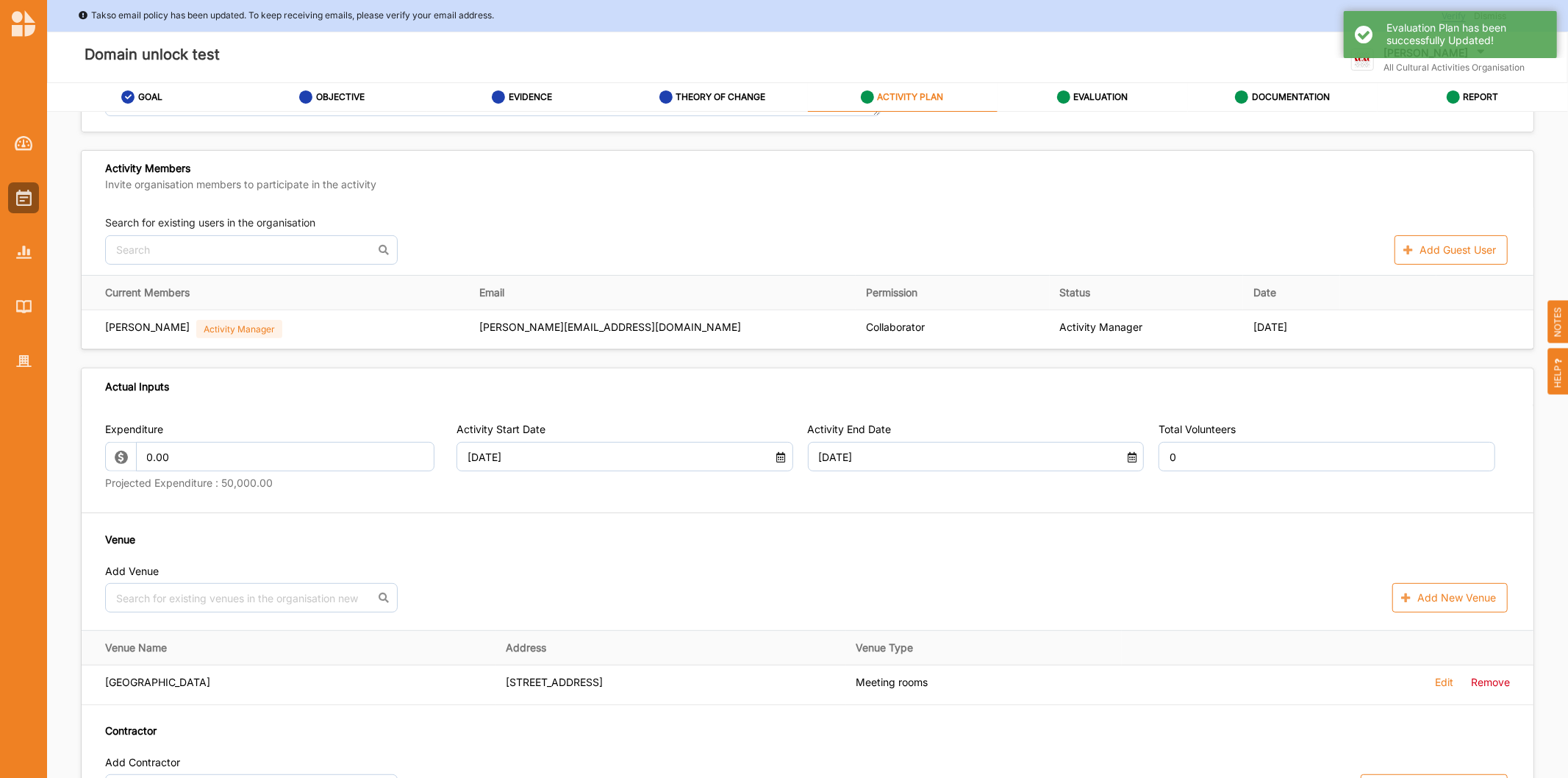
scroll to position [392, 0]
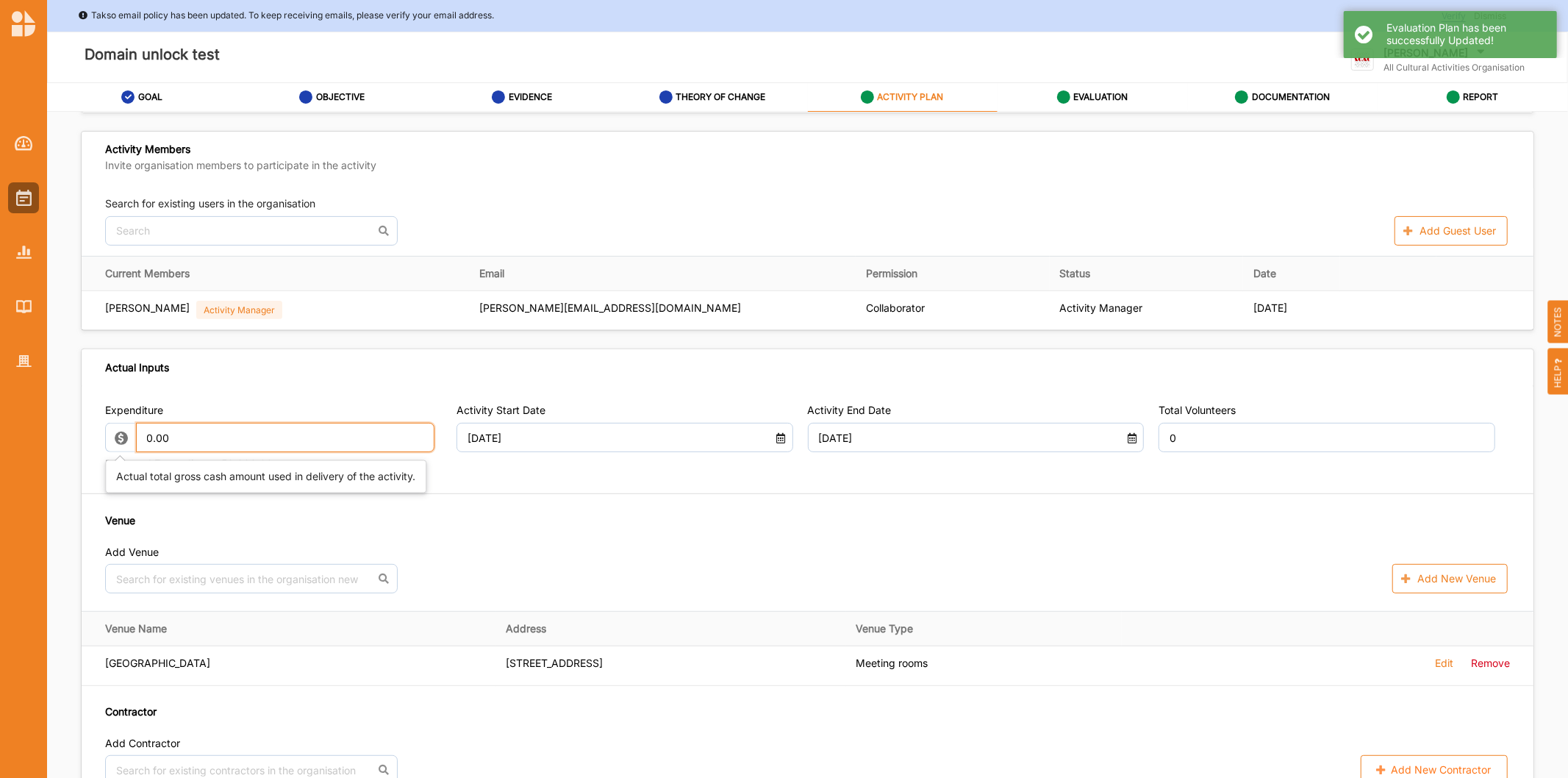
drag, startPoint x: 162, startPoint y: 439, endPoint x: 0, endPoint y: 386, distance: 170.4
click at [0, 387] on div "Takso email policy has been updated. To keep receiving emails, please verify yo…" at bounding box center [784, 389] width 1568 height 778
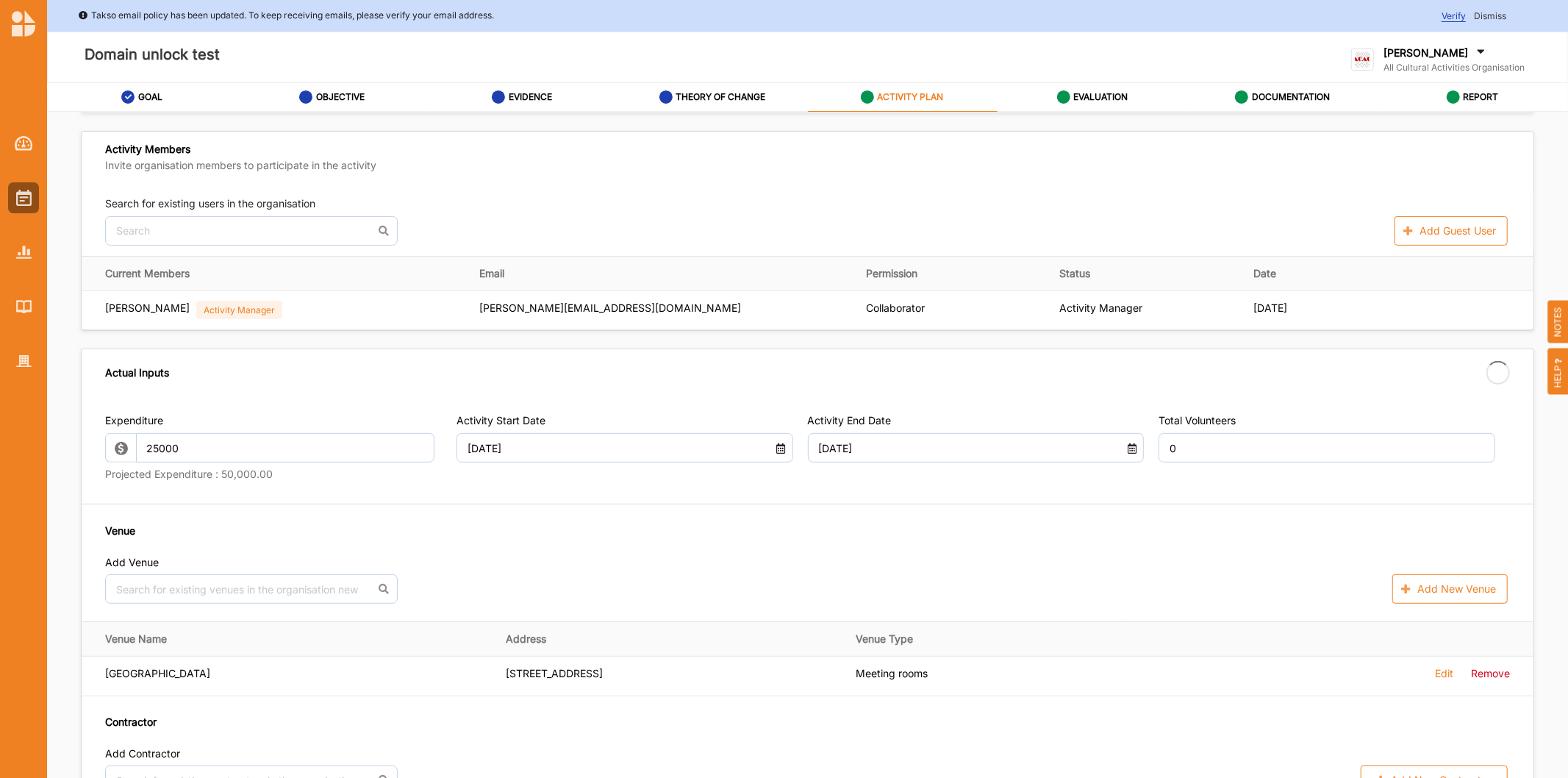
click at [625, 512] on div "Expenditure 25000 Projected Expenditure : 50,000.00 Activity Start Date 02 Oct …" at bounding box center [807, 604] width 1452 height 417
type input "25,000.00"
type input "-25,000.00"
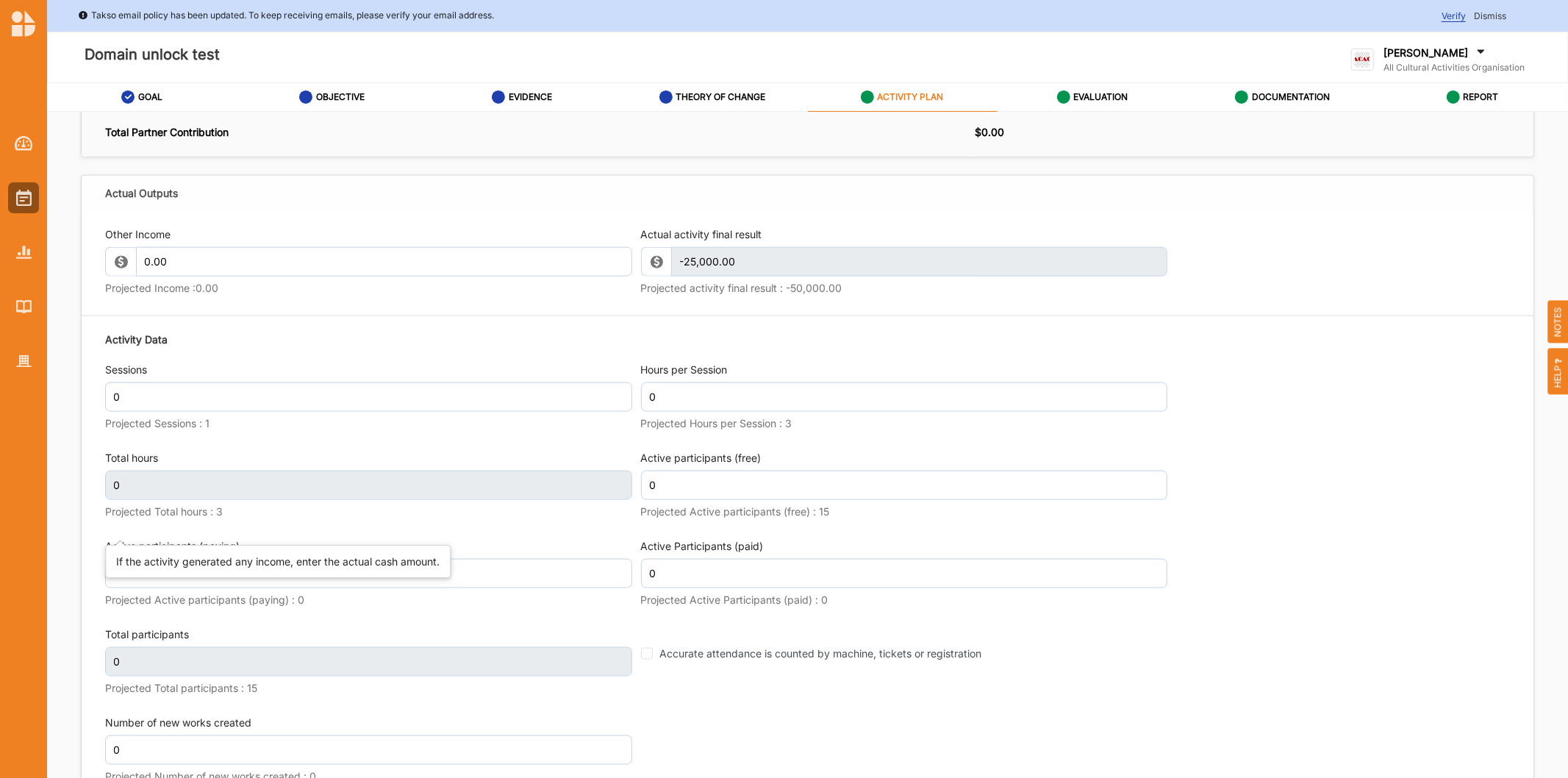
scroll to position [1453, 0]
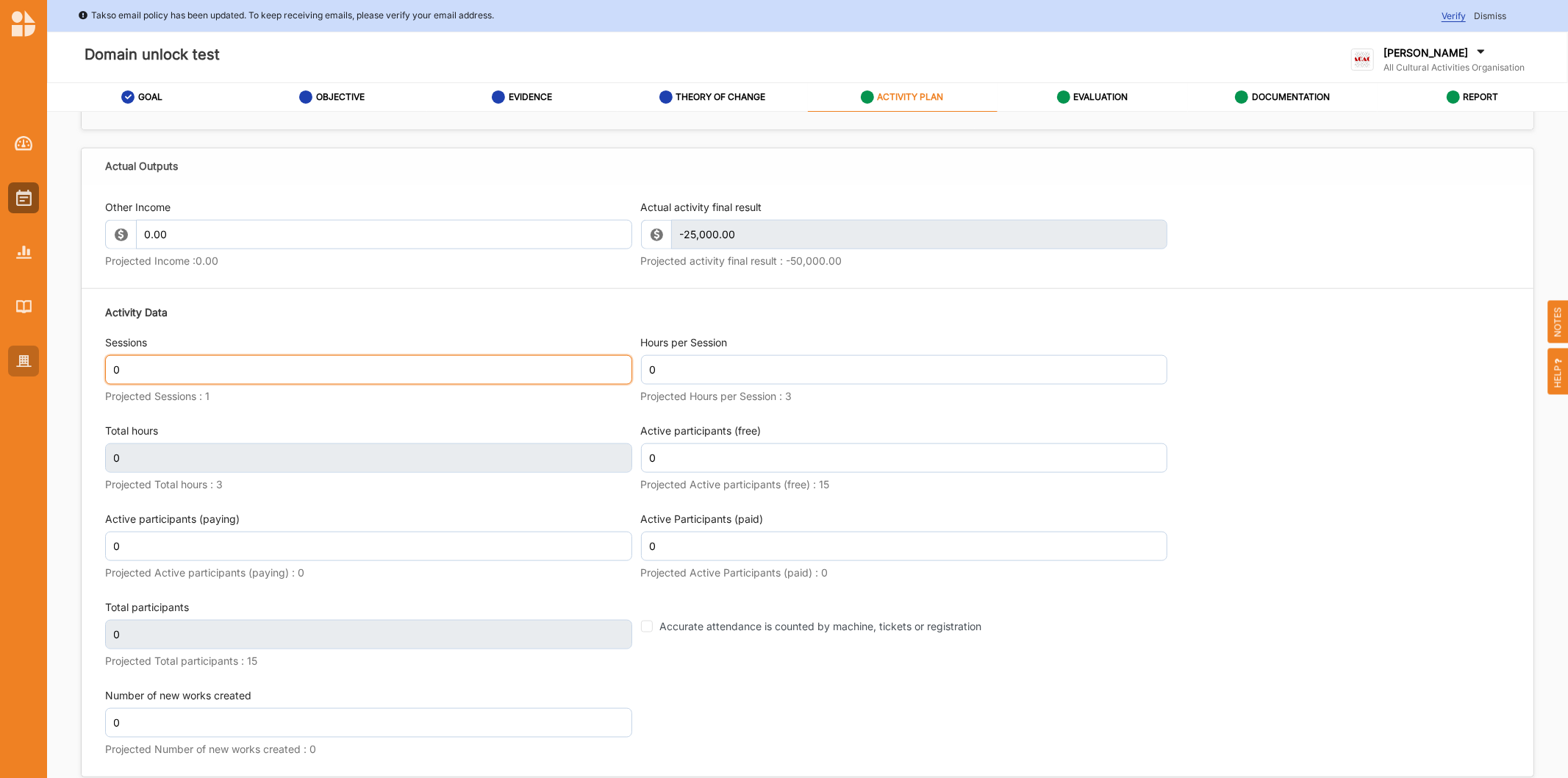
drag, startPoint x: 190, startPoint y: 368, endPoint x: 33, endPoint y: 355, distance: 157.5
click at [180, 371] on input "0" at bounding box center [369, 370] width 527 height 29
type input "1"
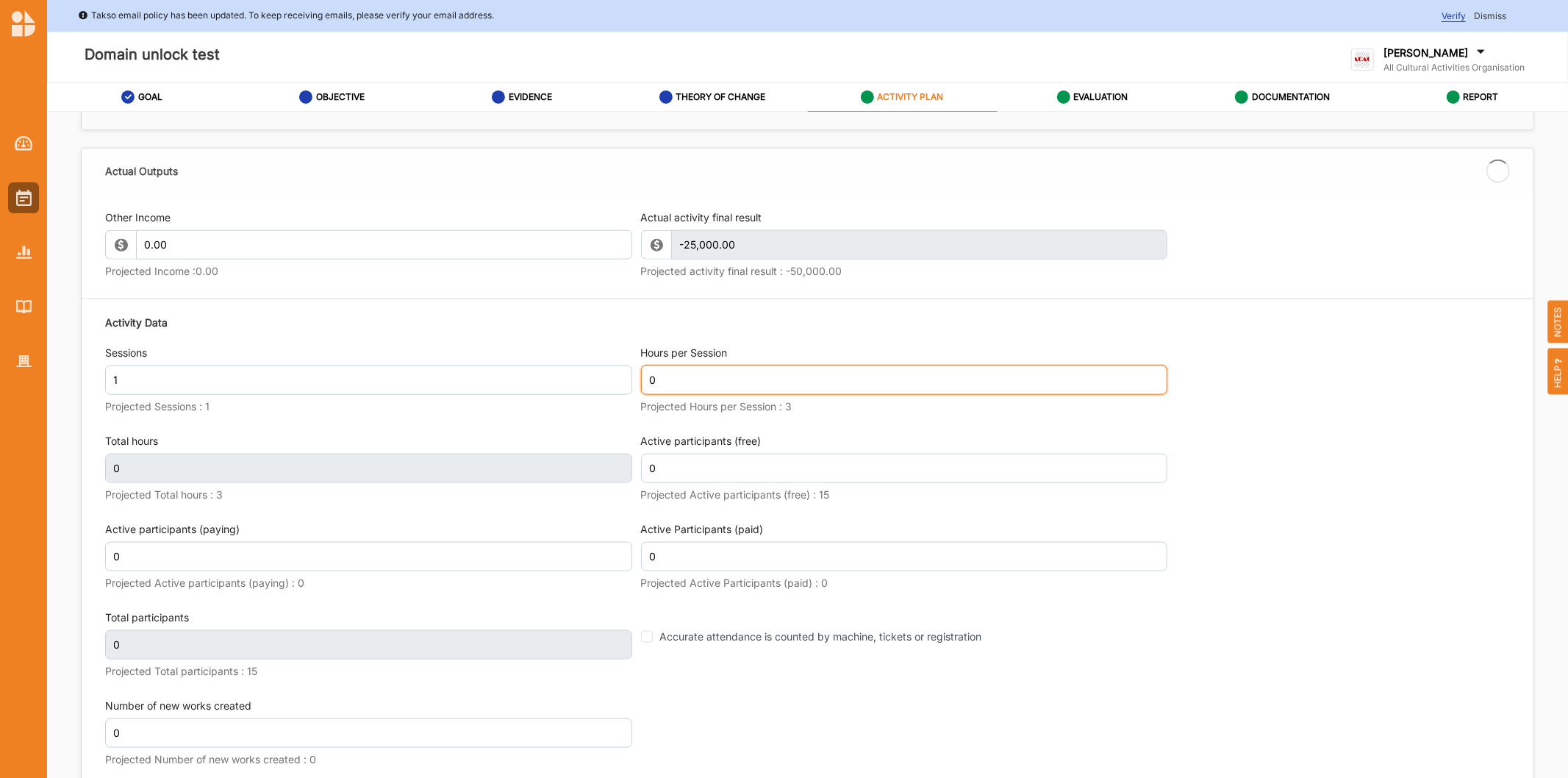
drag, startPoint x: 757, startPoint y: 371, endPoint x: 401, endPoint y: 348, distance: 356.7
click at [584, 366] on div "Activity Data Sessions 1 Projected Sessions : 1 Hours per Session 0 Projected H…" at bounding box center [807, 543] width 1405 height 471
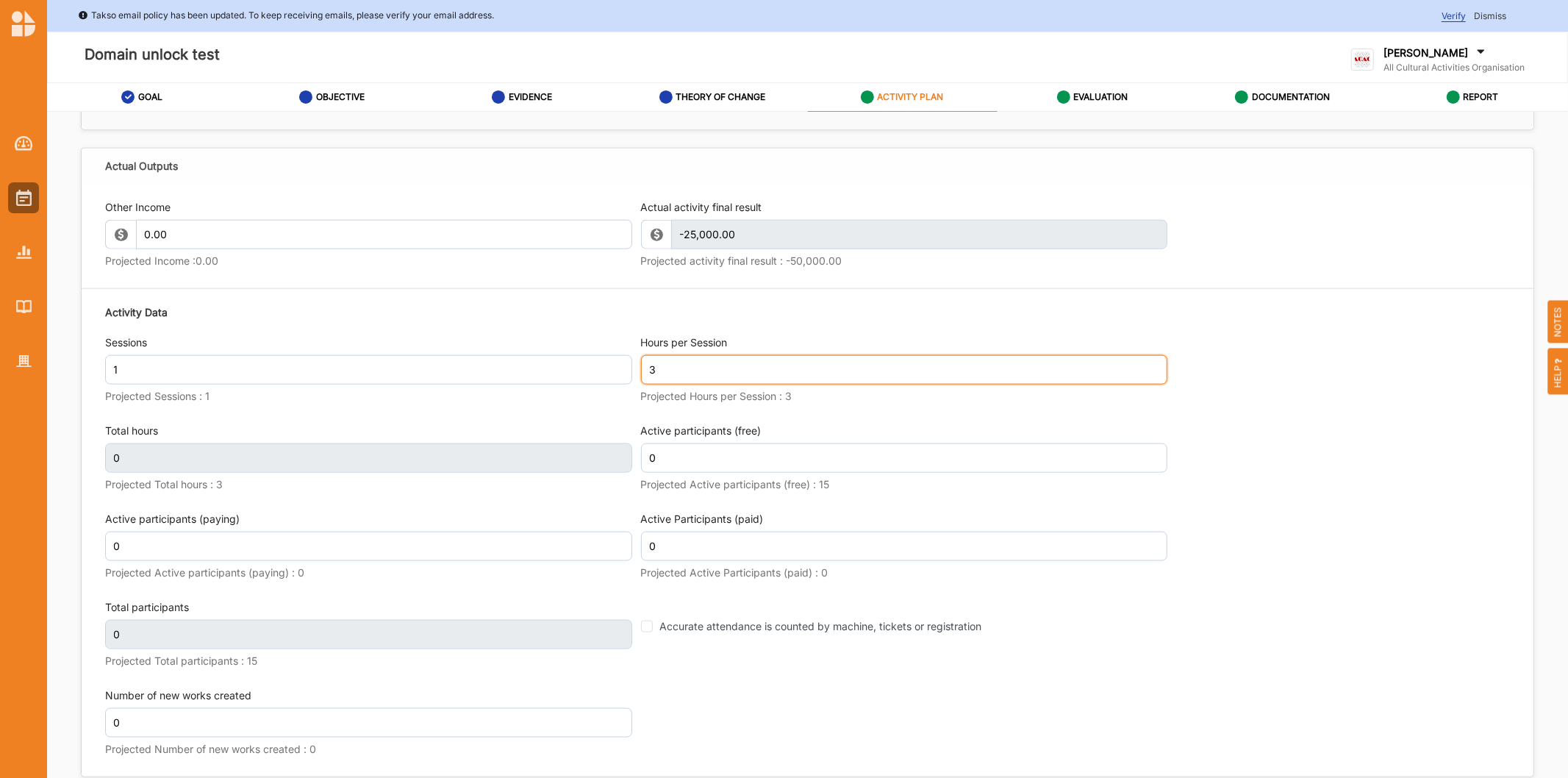
type input "3"
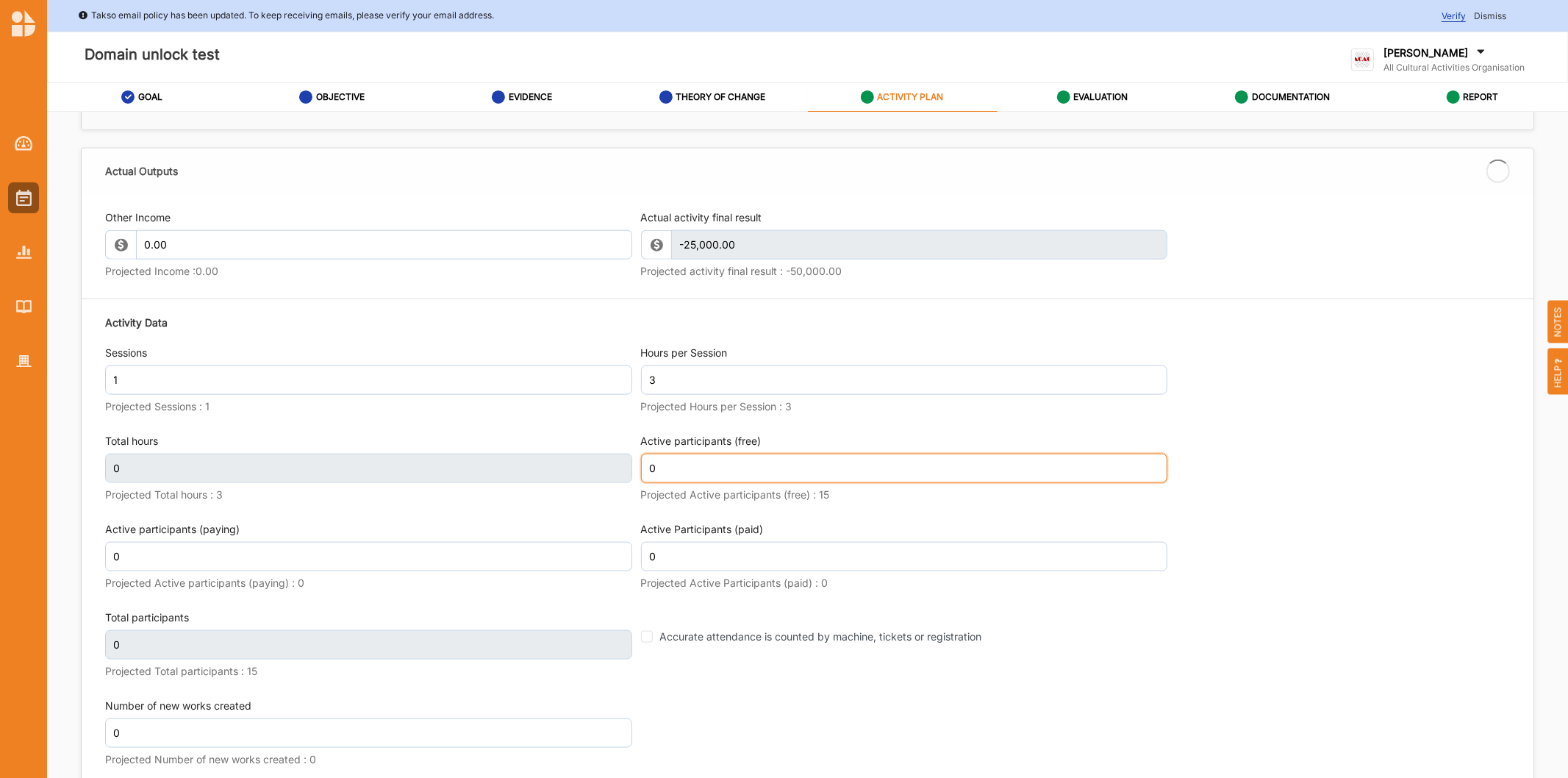
drag, startPoint x: 708, startPoint y: 463, endPoint x: 463, endPoint y: 412, distance: 250.3
click at [590, 442] on div "Activity Data Sessions 1 Projected Sessions : 1 Hours per Session 3 Projected H…" at bounding box center [807, 543] width 1405 height 471
type input "3"
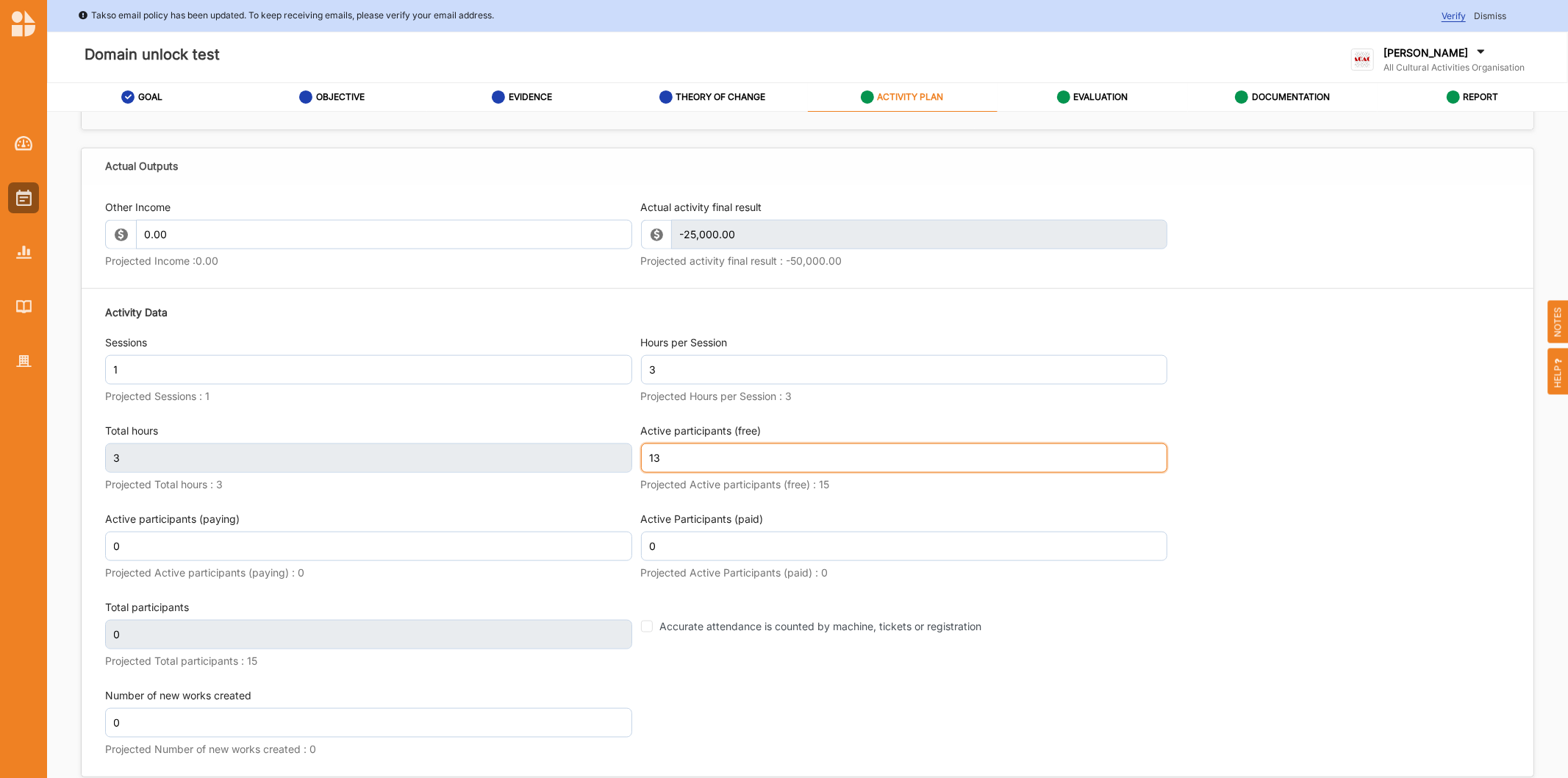
type input "13"
click at [861, 579] on label "Projected Active Participants (paid) : 0" at bounding box center [905, 573] width 527 height 13
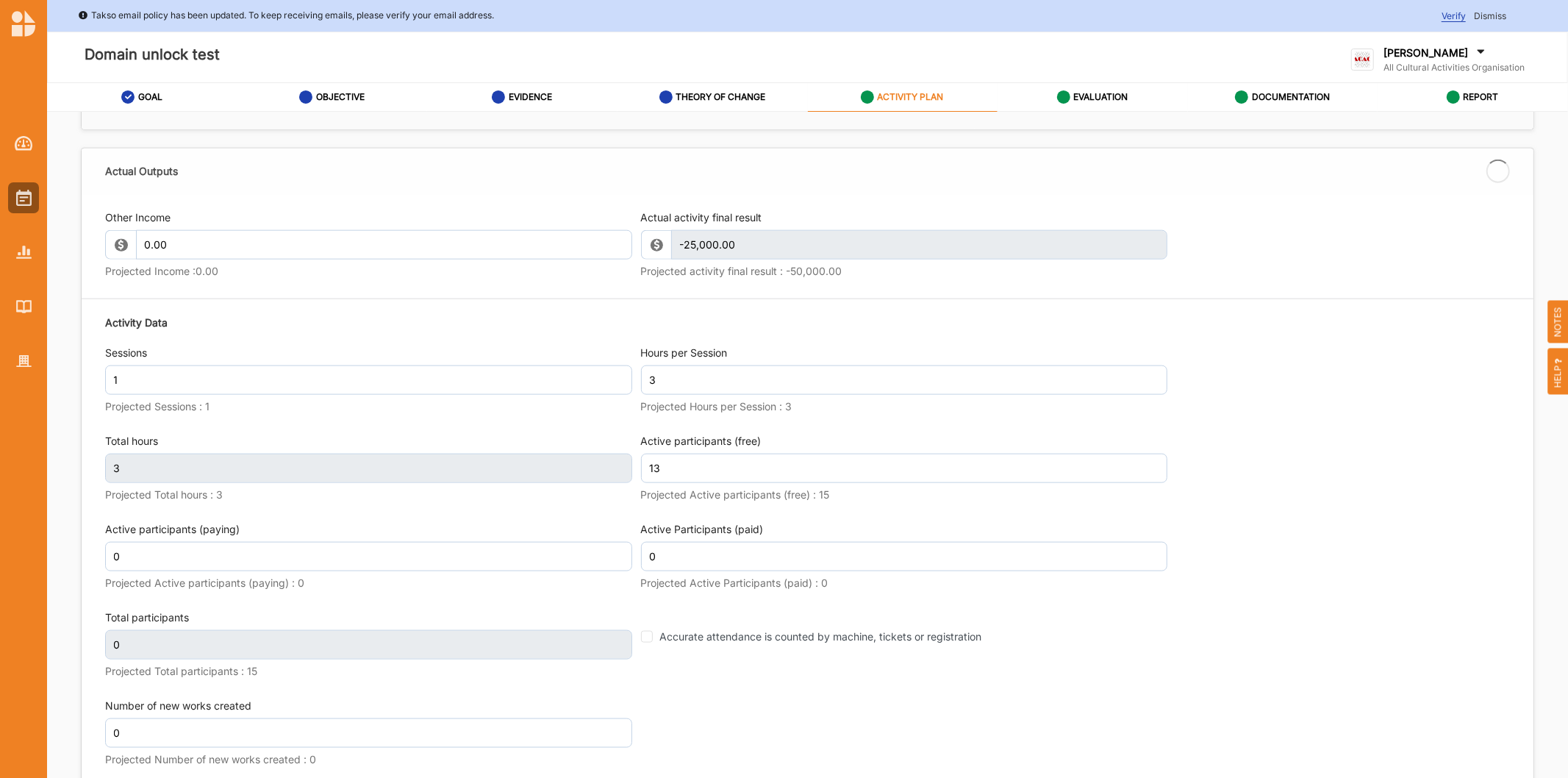
type input "13"
click at [1095, 98] on label "EVALUATION" at bounding box center [1100, 97] width 55 height 12
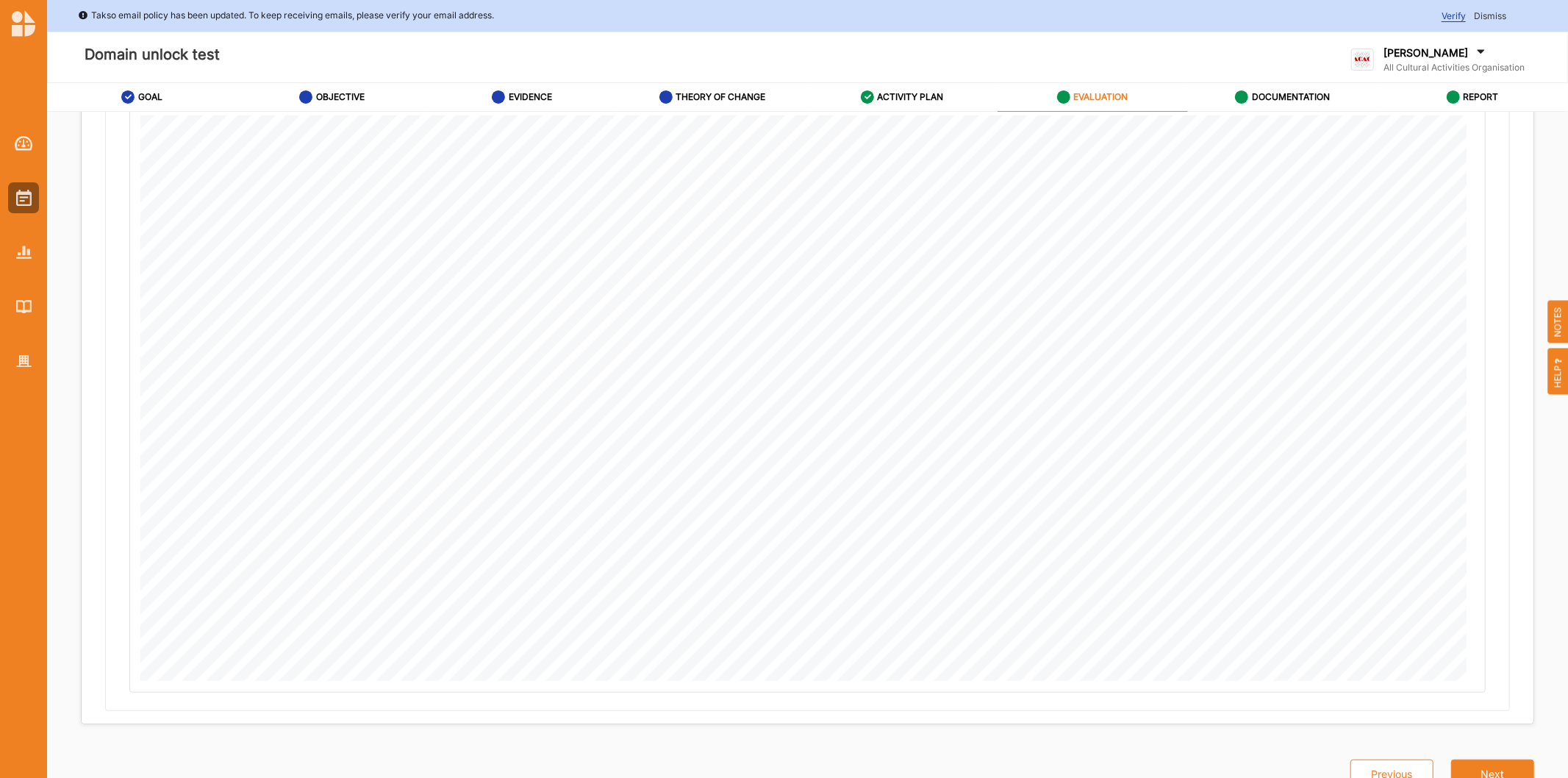
scroll to position [283, 0]
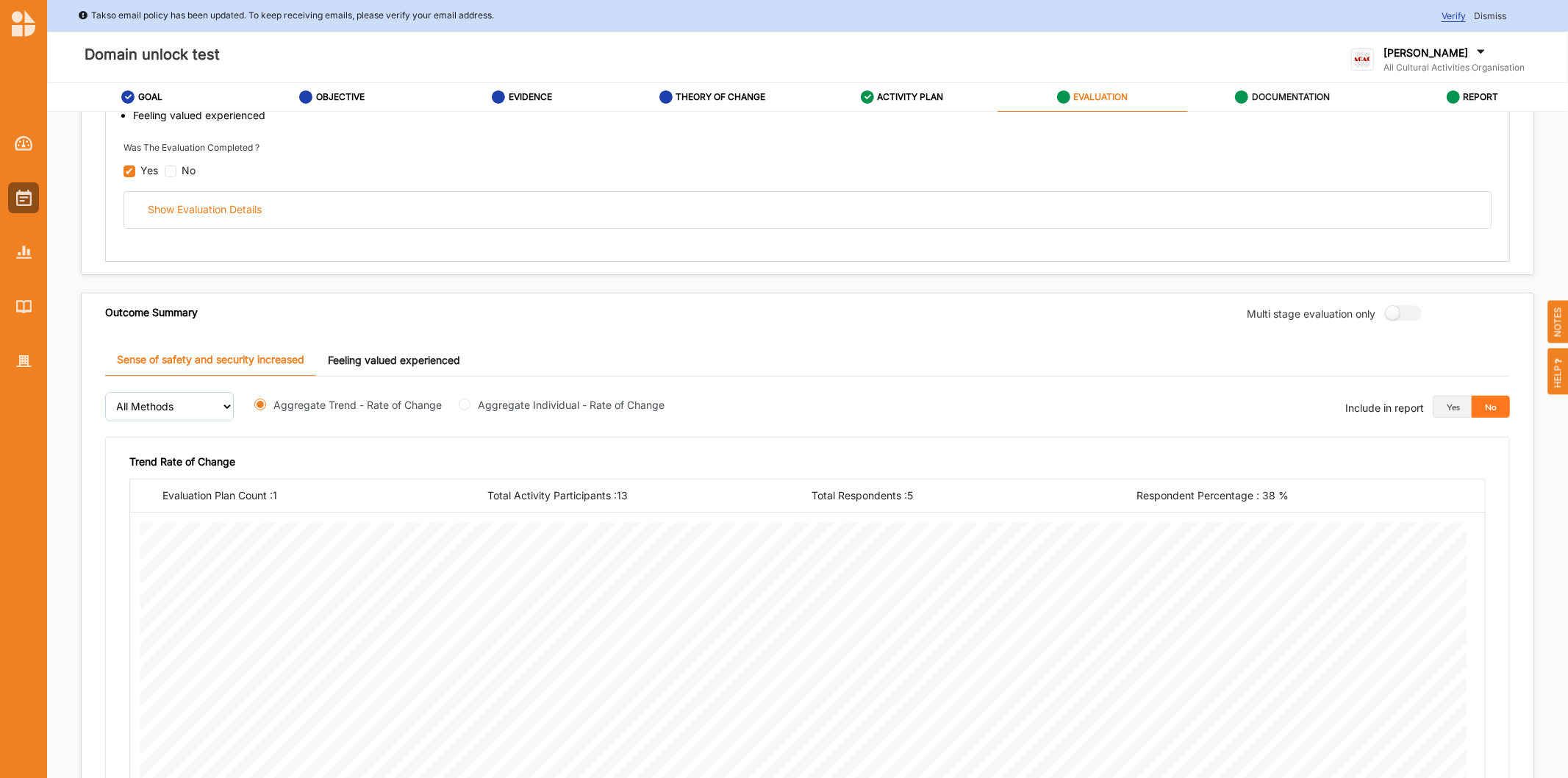
drag, startPoint x: 1301, startPoint y: 84, endPoint x: 1298, endPoint y: 92, distance: 8.5
click at [1298, 92] on div "DOCUMENTATION" at bounding box center [1282, 97] width 95 height 27
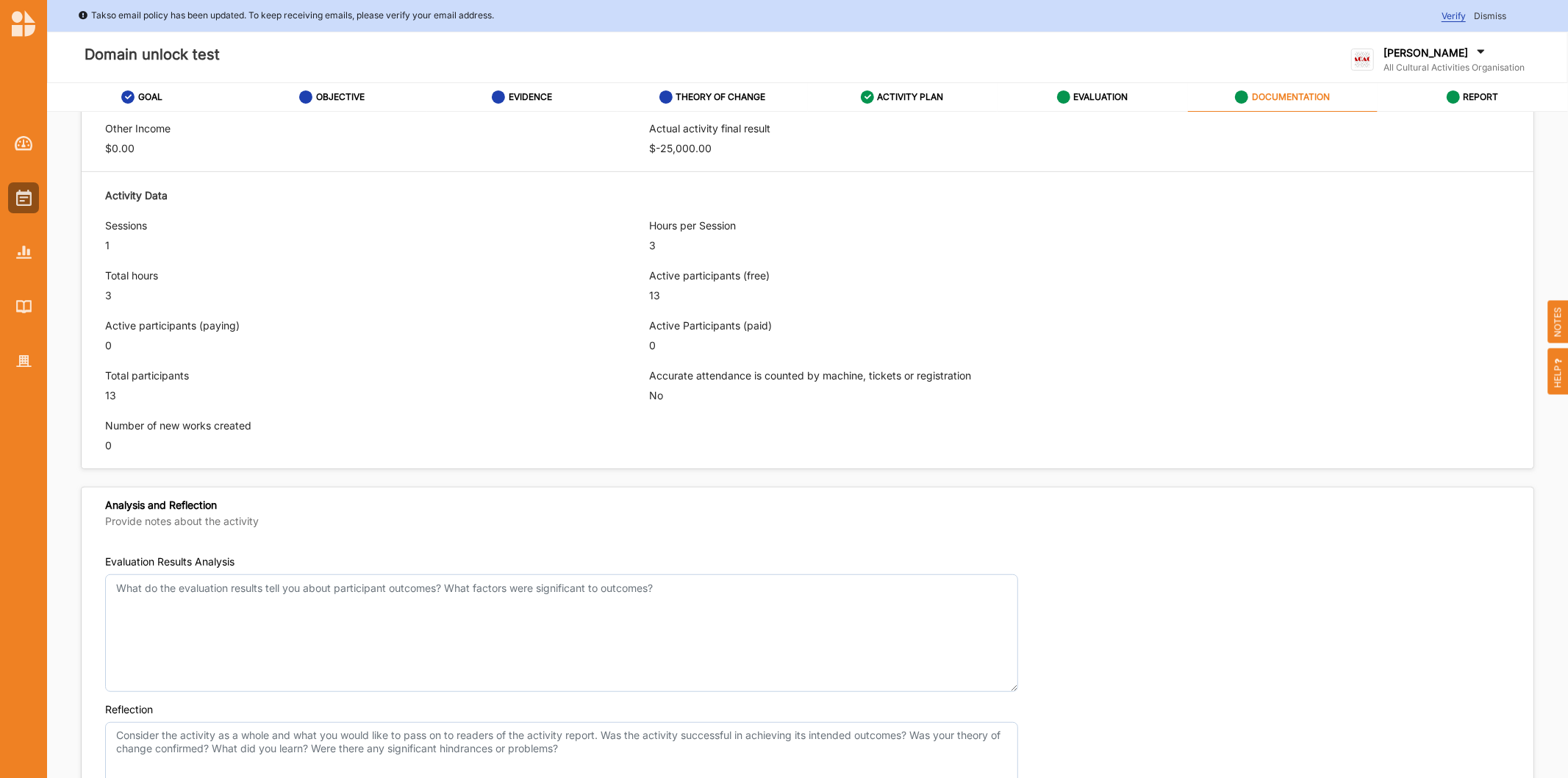
scroll to position [1018, 0]
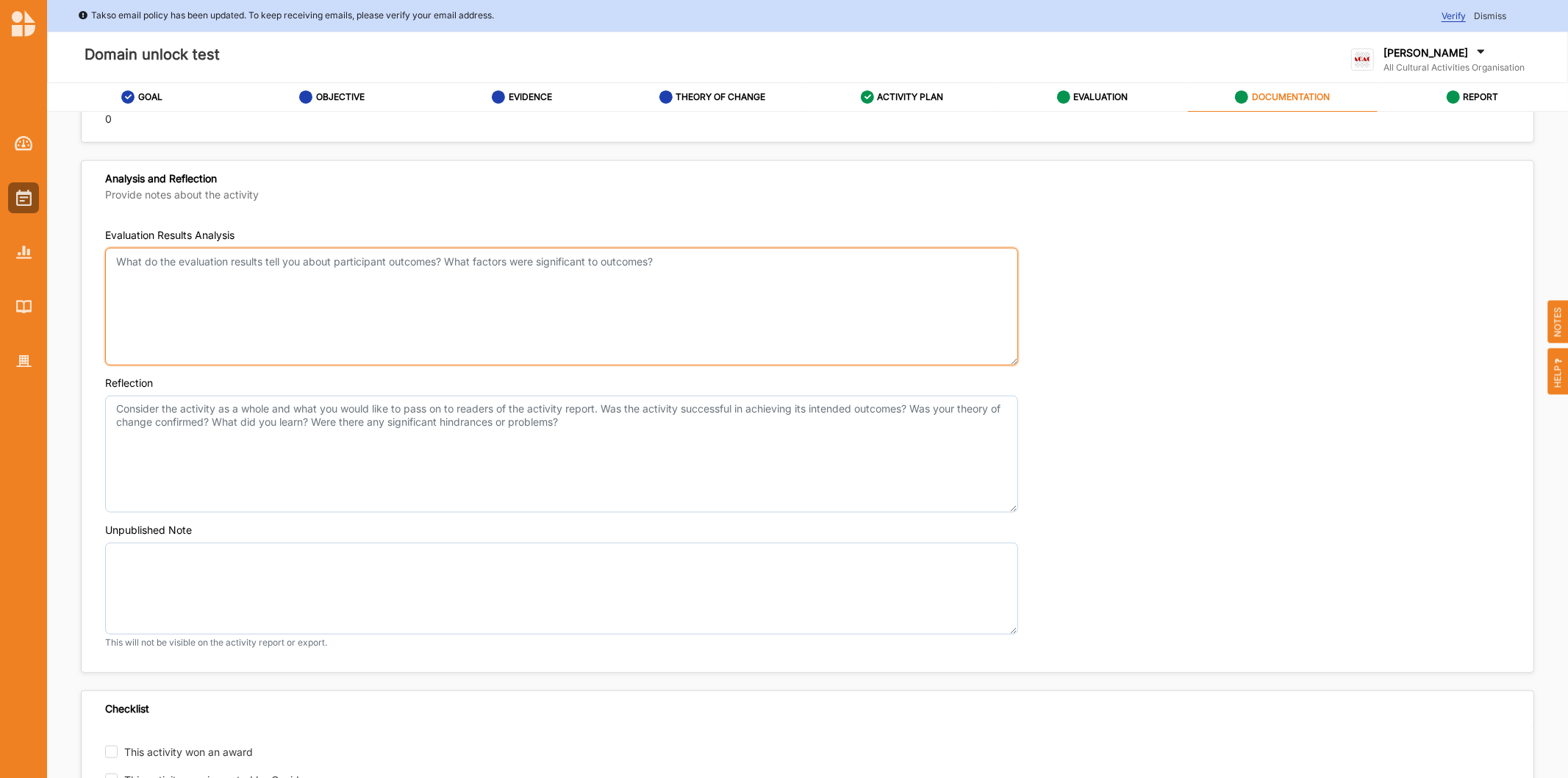
click at [276, 339] on textarea "Evaluation Results Analysis" at bounding box center [561, 307] width 913 height 118
type textarea "good"
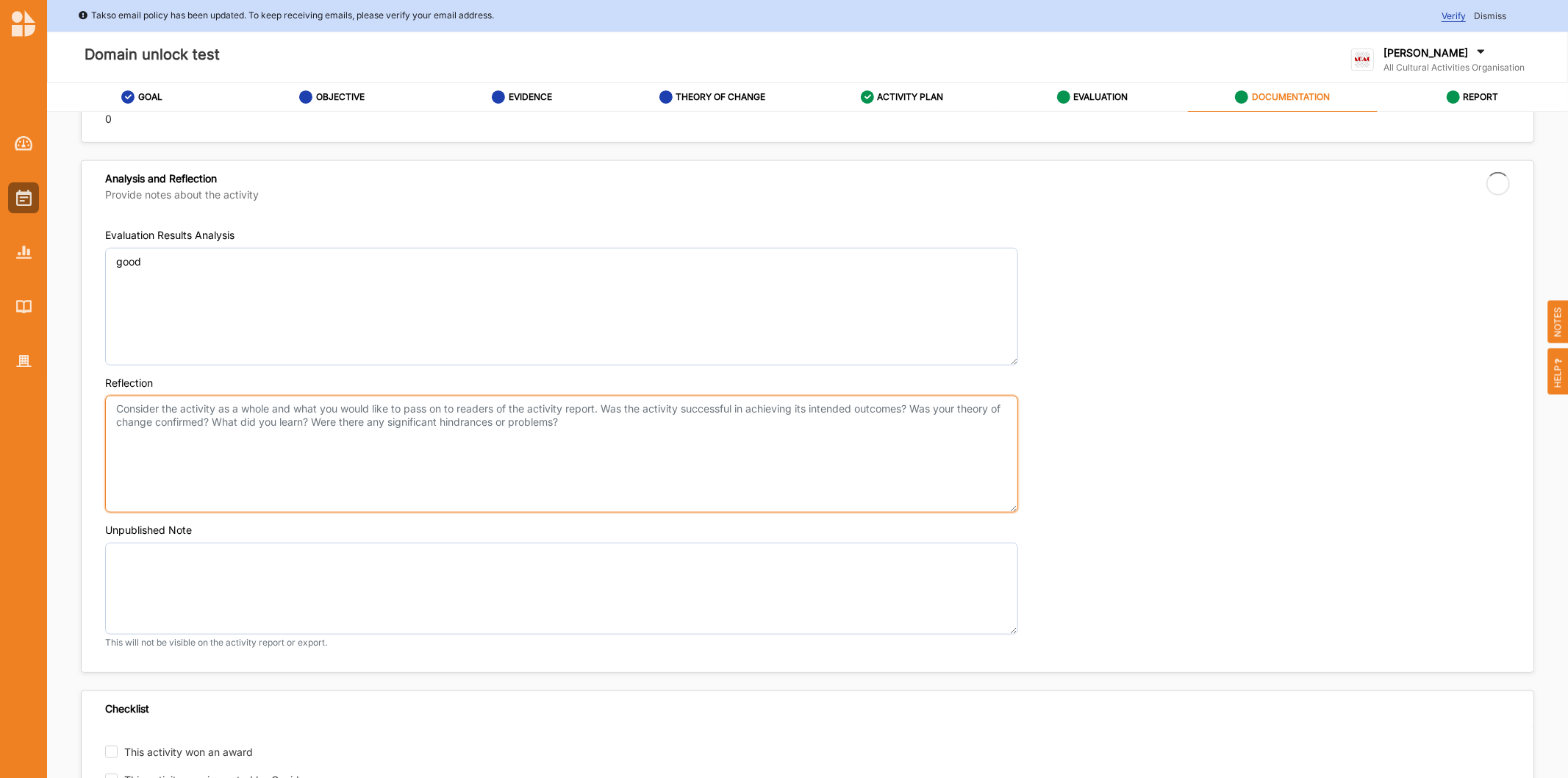
click at [201, 457] on textarea "Reflection" at bounding box center [561, 455] width 913 height 118
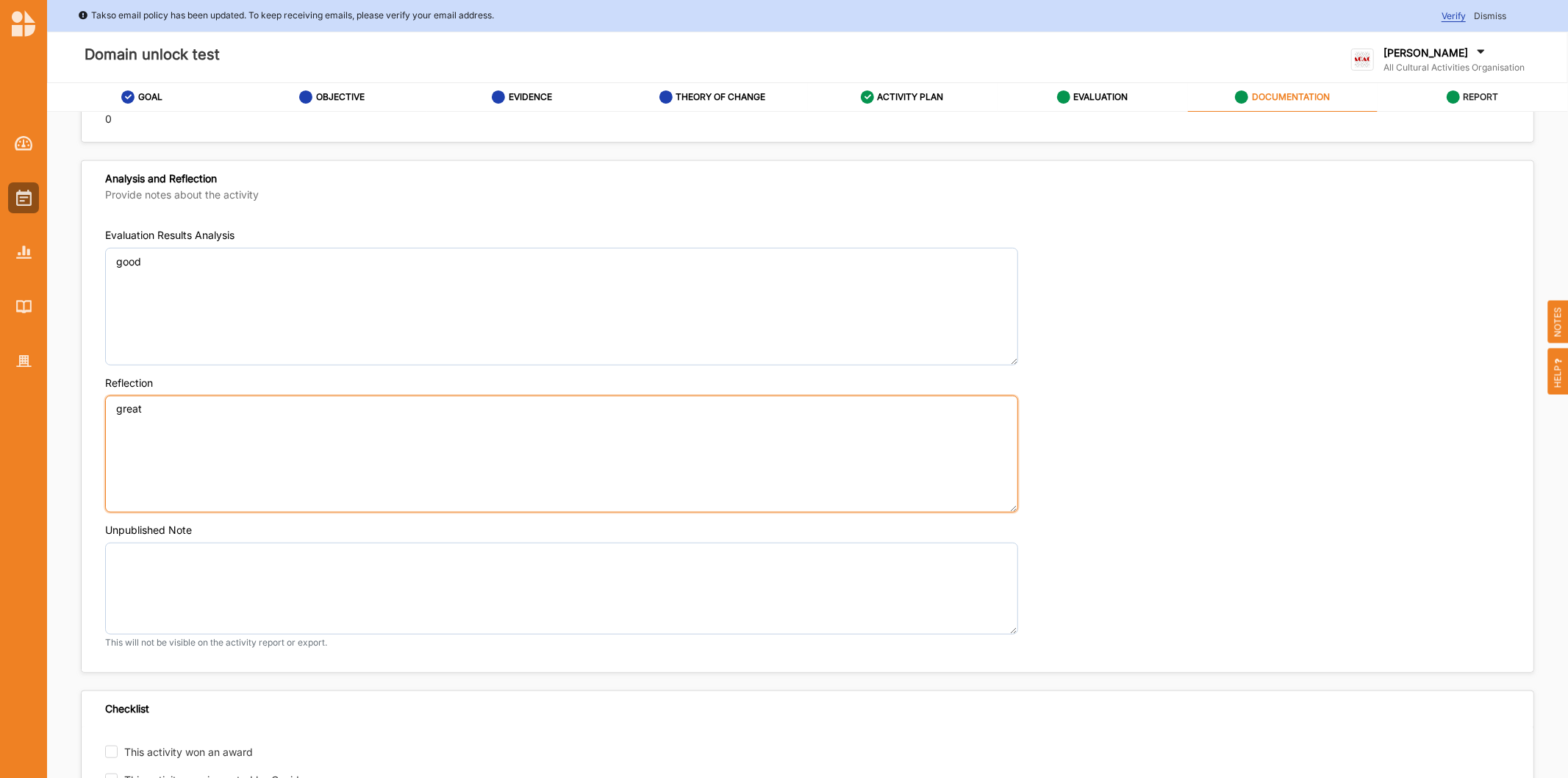
type textarea "great"
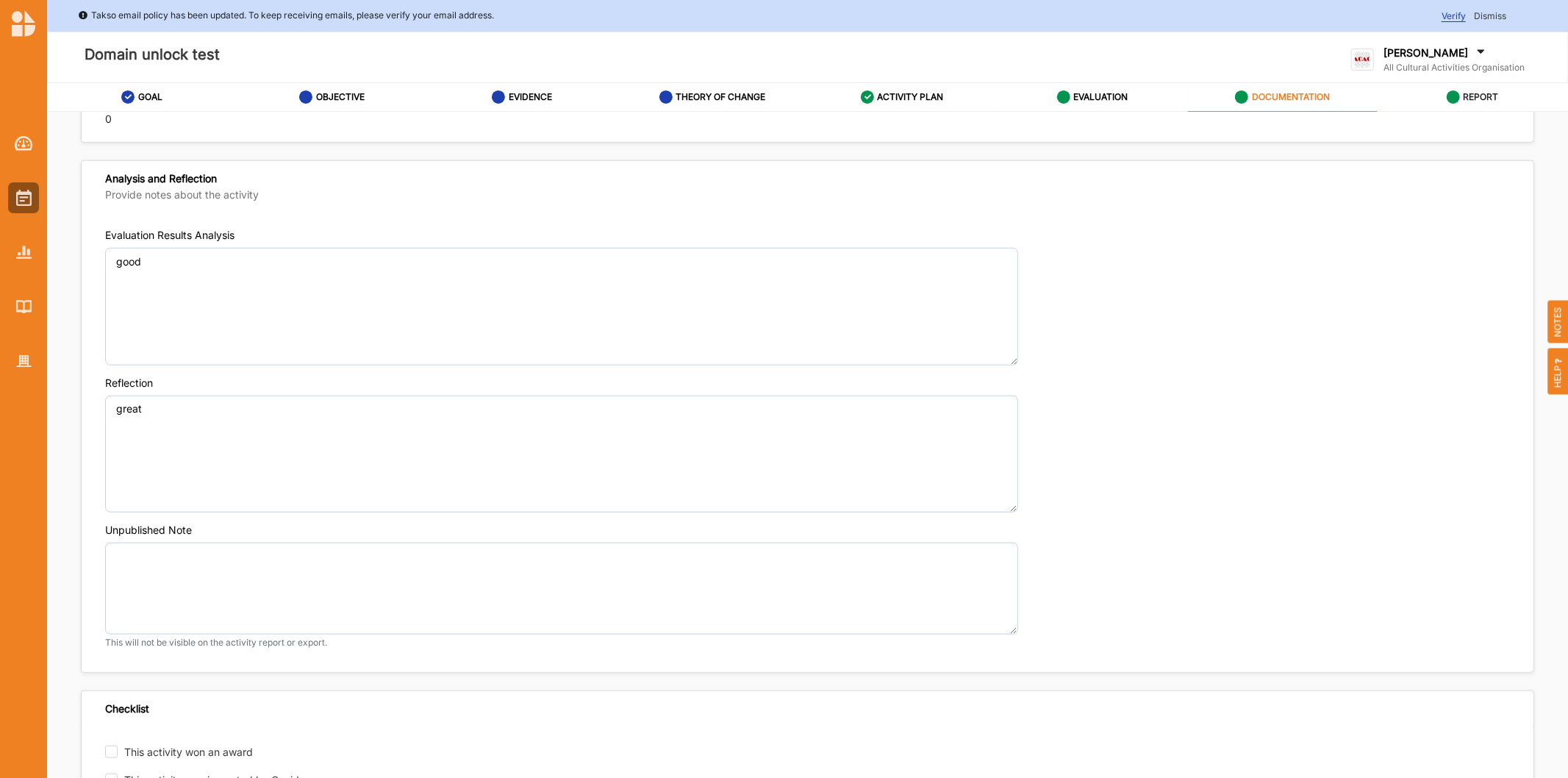
click at [1464, 92] on label "REPORT" at bounding box center [1481, 97] width 35 height 12
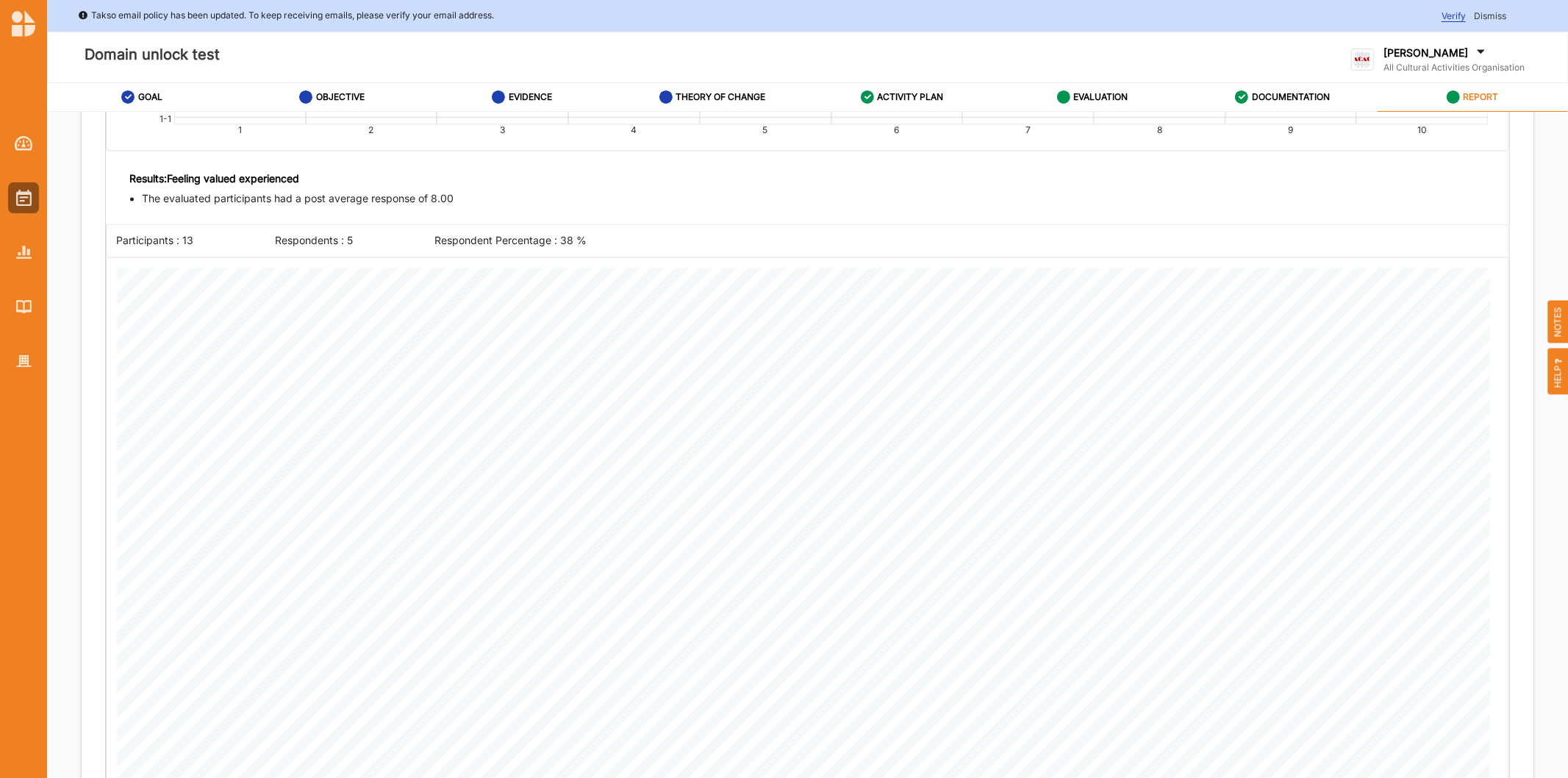
scroll to position [2770, 0]
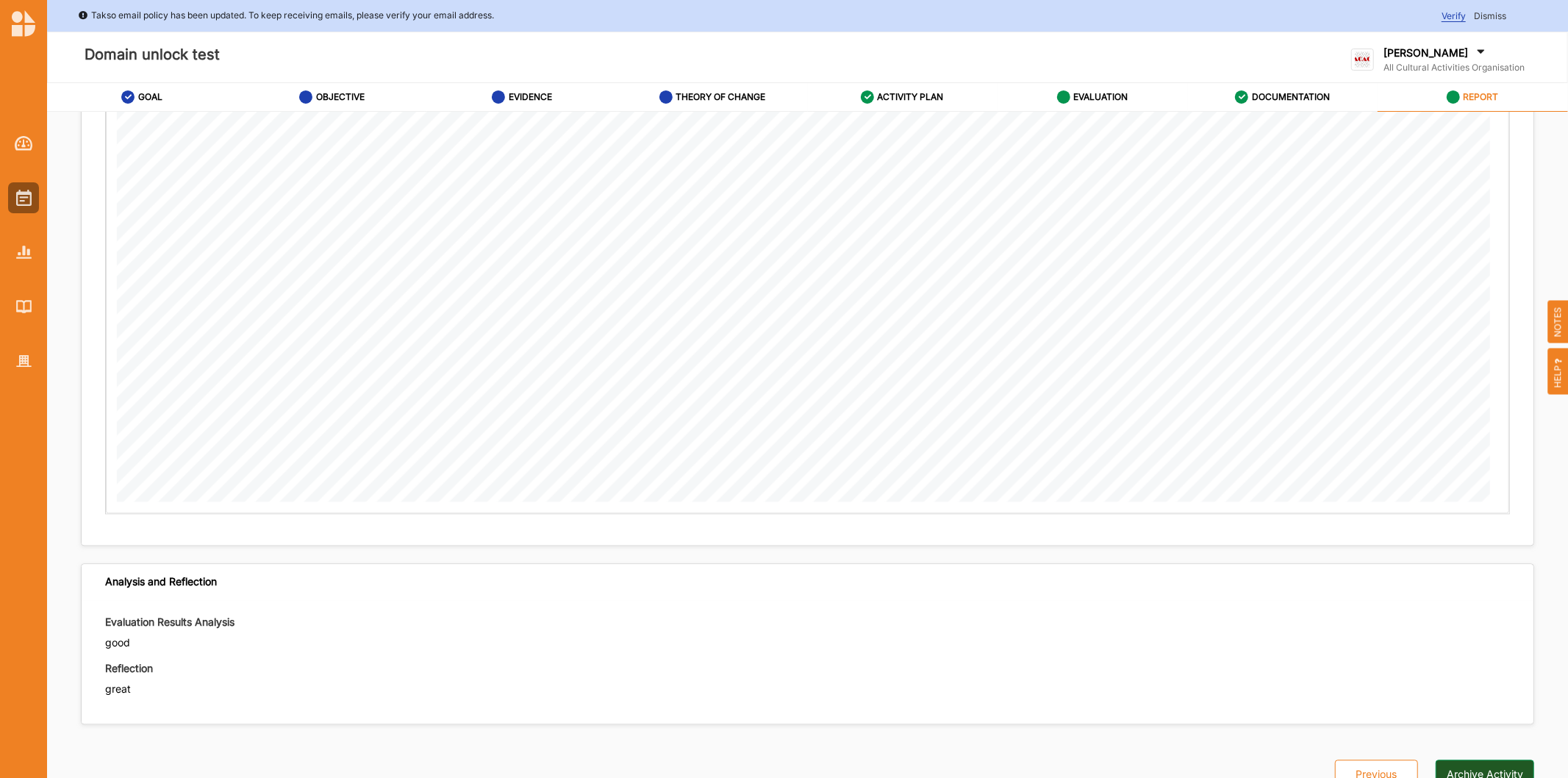
click at [1457, 768] on button "Archive Activity" at bounding box center [1484, 774] width 98 height 29
click at [24, 203] on img at bounding box center [24, 197] width 15 height 16
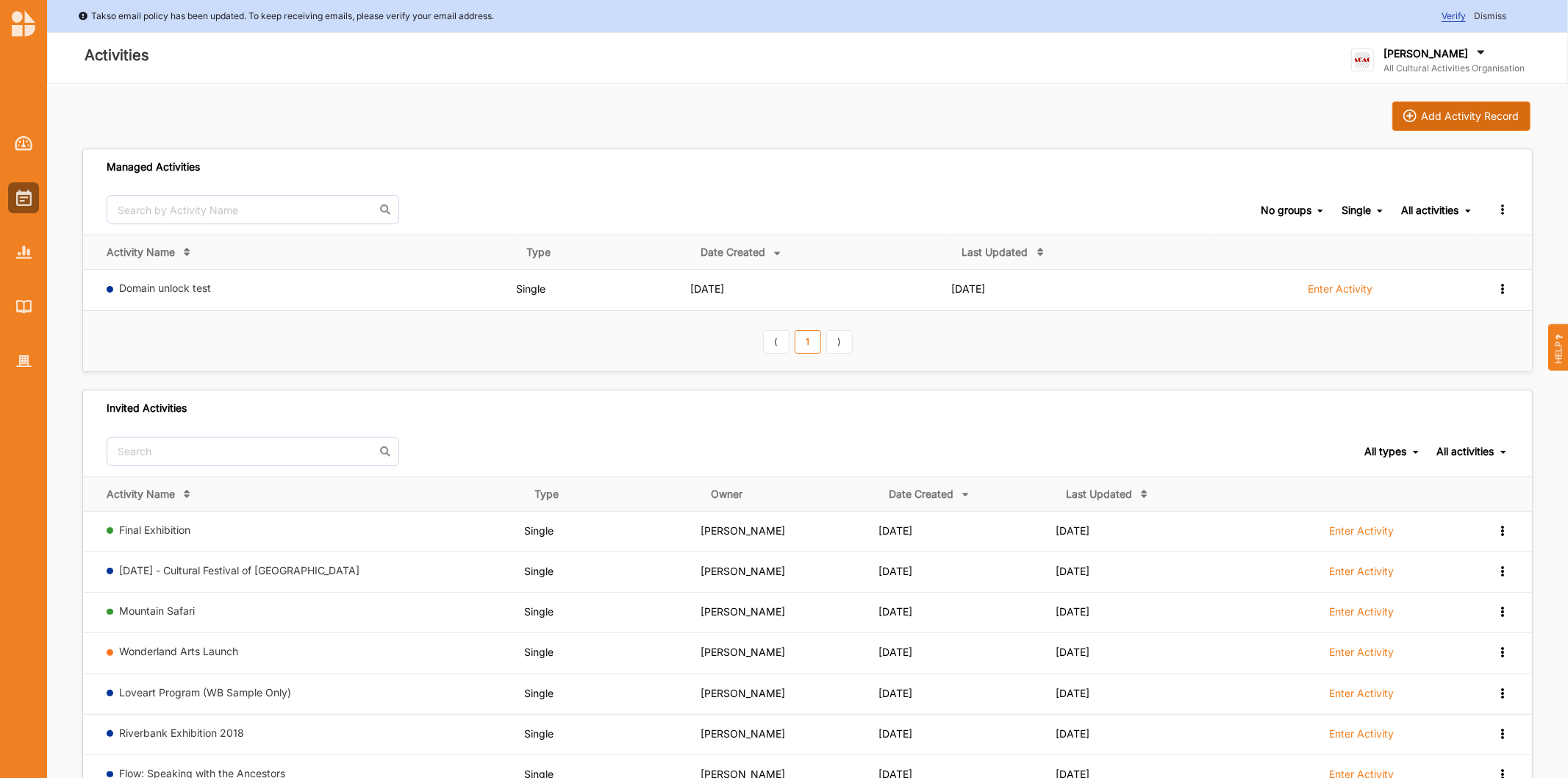
click at [1443, 115] on div "Add Activity Record" at bounding box center [1471, 116] width 97 height 13
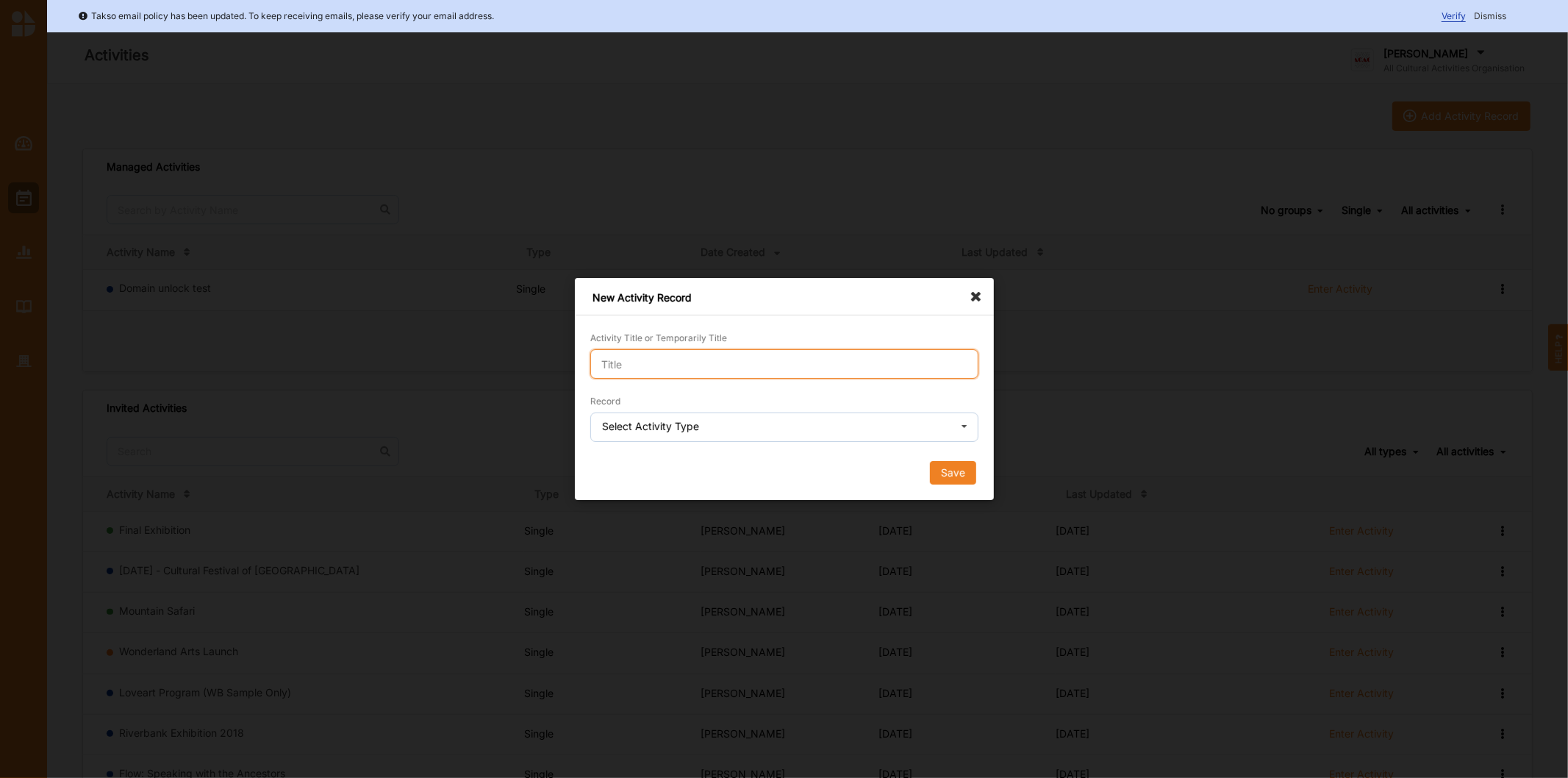
click at [665, 364] on input "Activity Title or Temporarily Title" at bounding box center [784, 364] width 388 height 29
type input "Domain unlock program"
click at [611, 435] on input "text" at bounding box center [785, 428] width 386 height 29
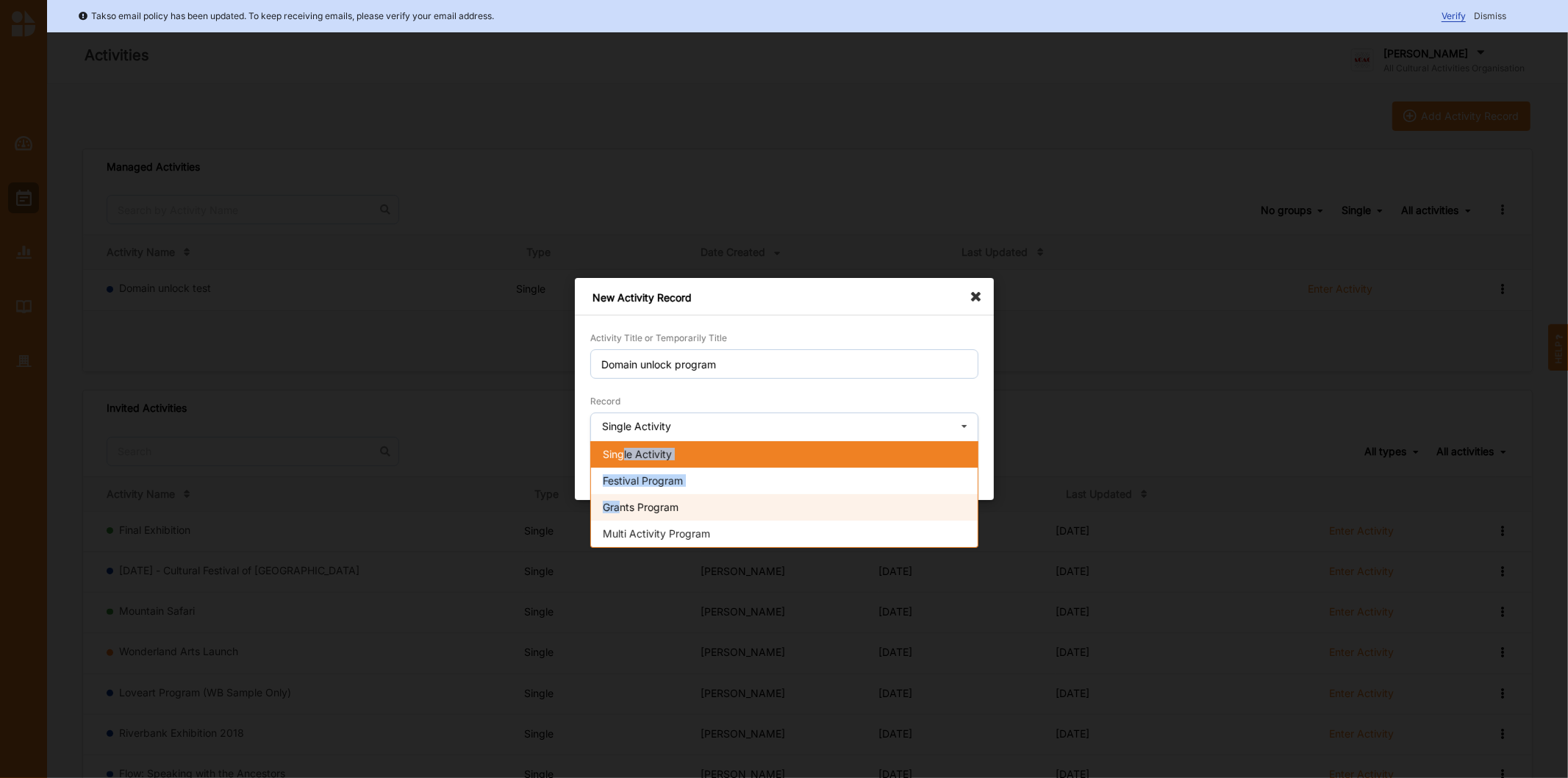
drag, startPoint x: 626, startPoint y: 464, endPoint x: 621, endPoint y: 510, distance: 46.3
click at [621, 510] on div "Single Activity Festival Program Grants Program Multi Activity Program" at bounding box center [784, 494] width 388 height 107
drag, startPoint x: 621, startPoint y: 534, endPoint x: 679, endPoint y: 523, distance: 59.0
click at [621, 532] on span "Multi Activity Program" at bounding box center [657, 534] width 108 height 13
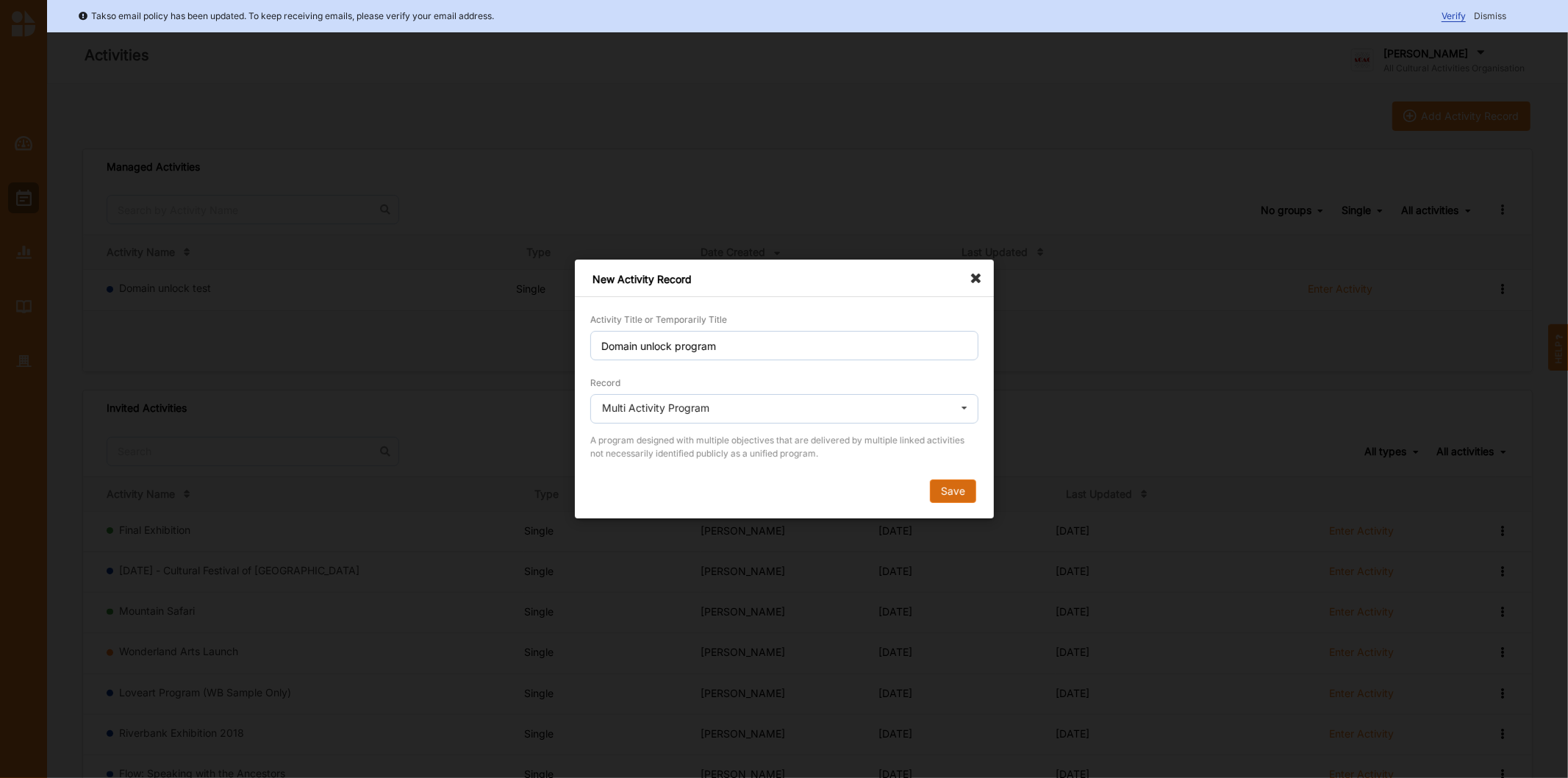
click at [957, 488] on button "Save" at bounding box center [952, 492] width 46 height 24
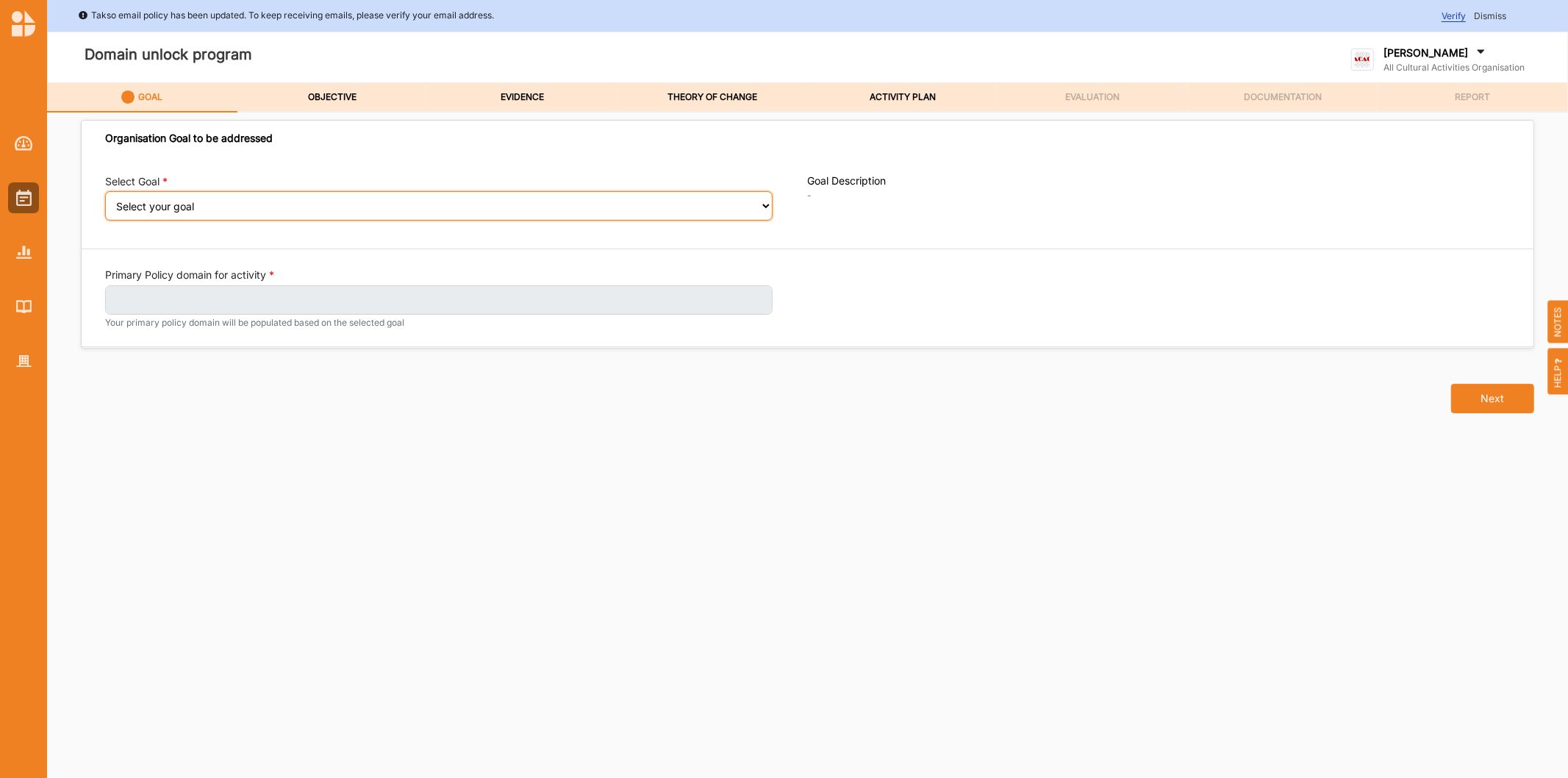
click at [209, 198] on select "Select your goal A healthy, safe and inclusive community" at bounding box center [438, 206] width 668 height 29
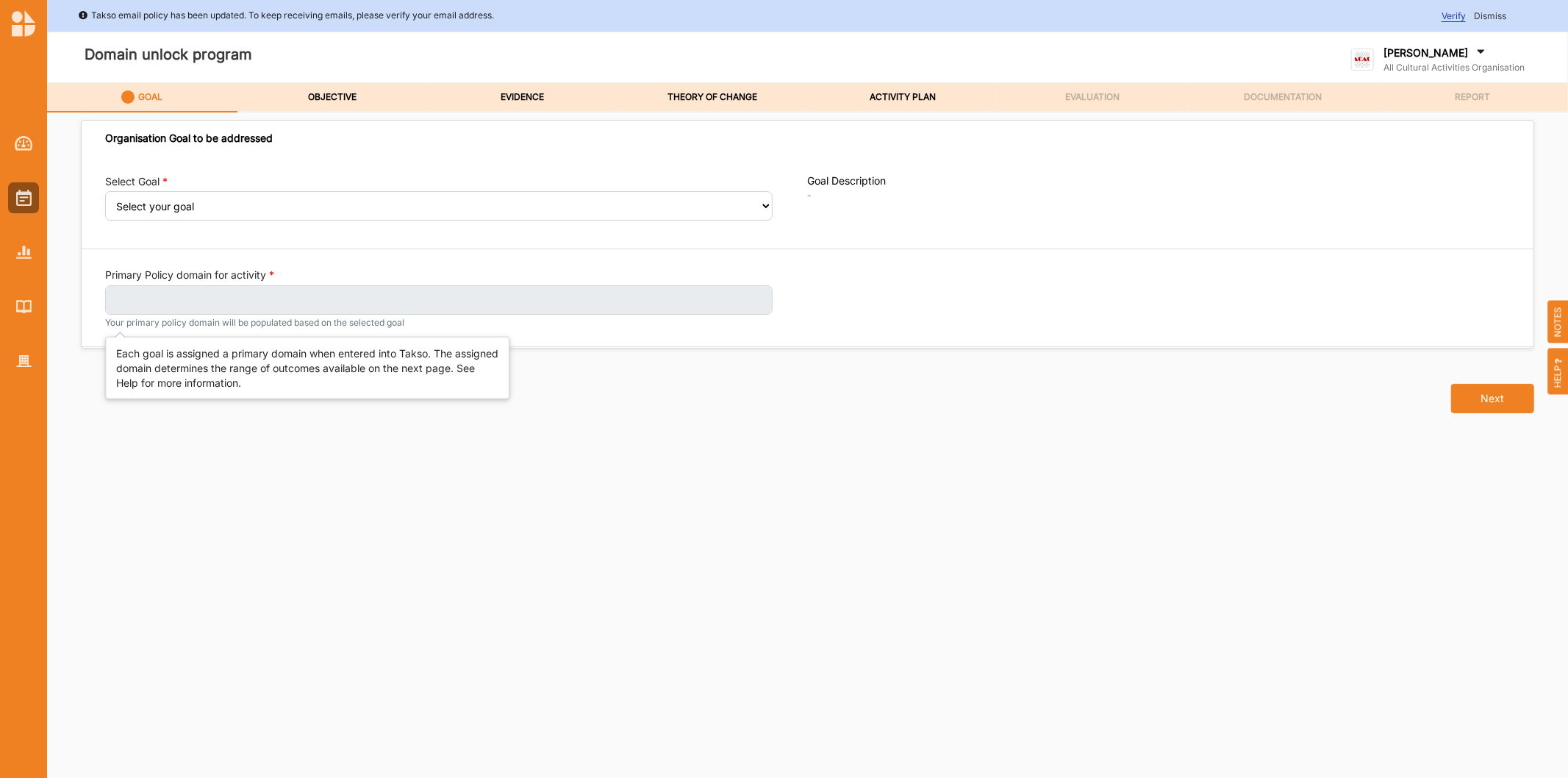
click at [211, 269] on label "Primary Policy domain for activity" at bounding box center [189, 276] width 169 height 15
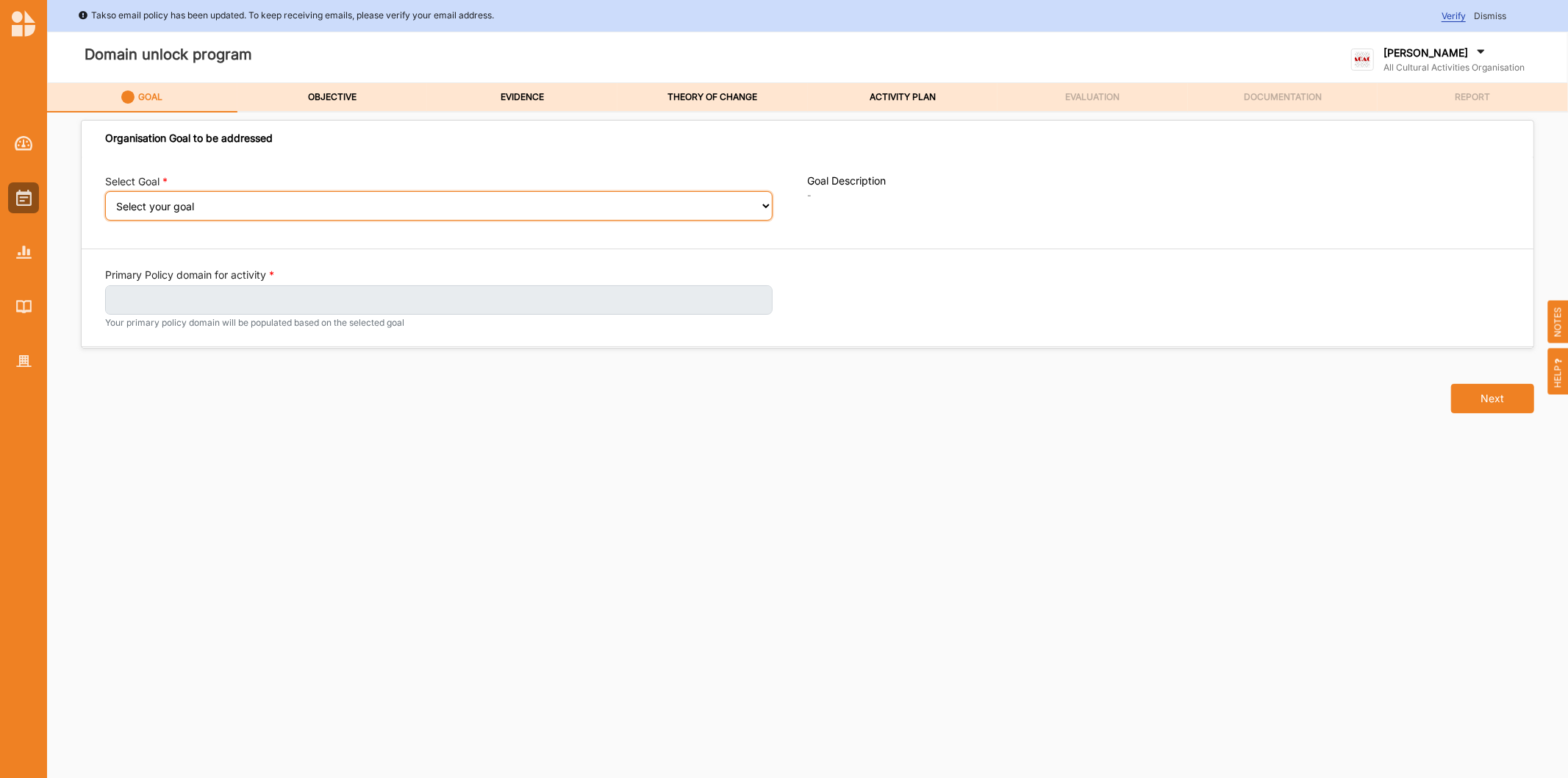
click at [223, 213] on select "Select your goal A healthy, safe and inclusive community" at bounding box center [438, 206] width 668 height 29
select select "394"
click at [105, 202] on select "Select your goal A healthy, safe and inclusive community" at bounding box center [438, 206] width 668 height 29
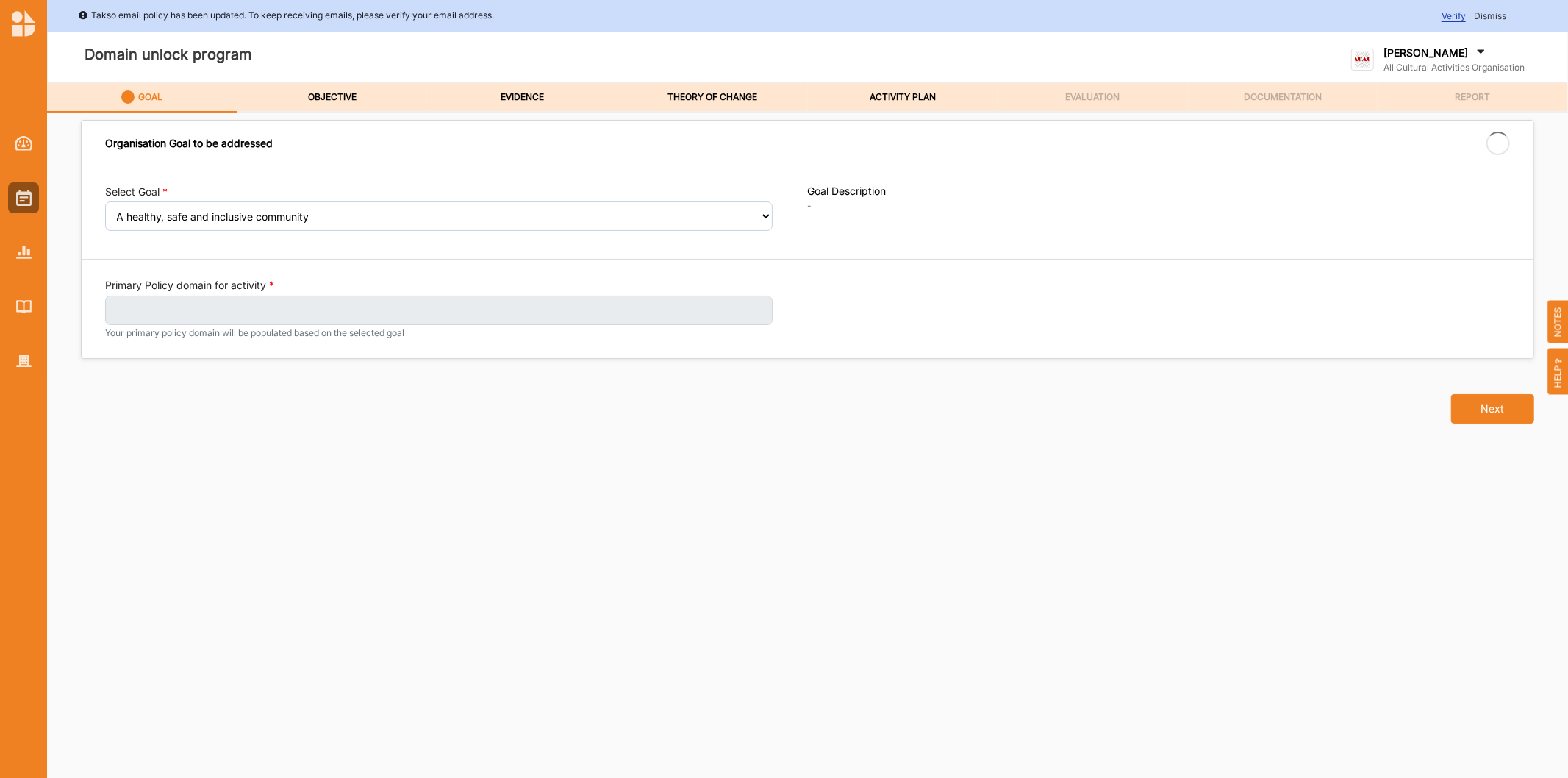
select select "394"
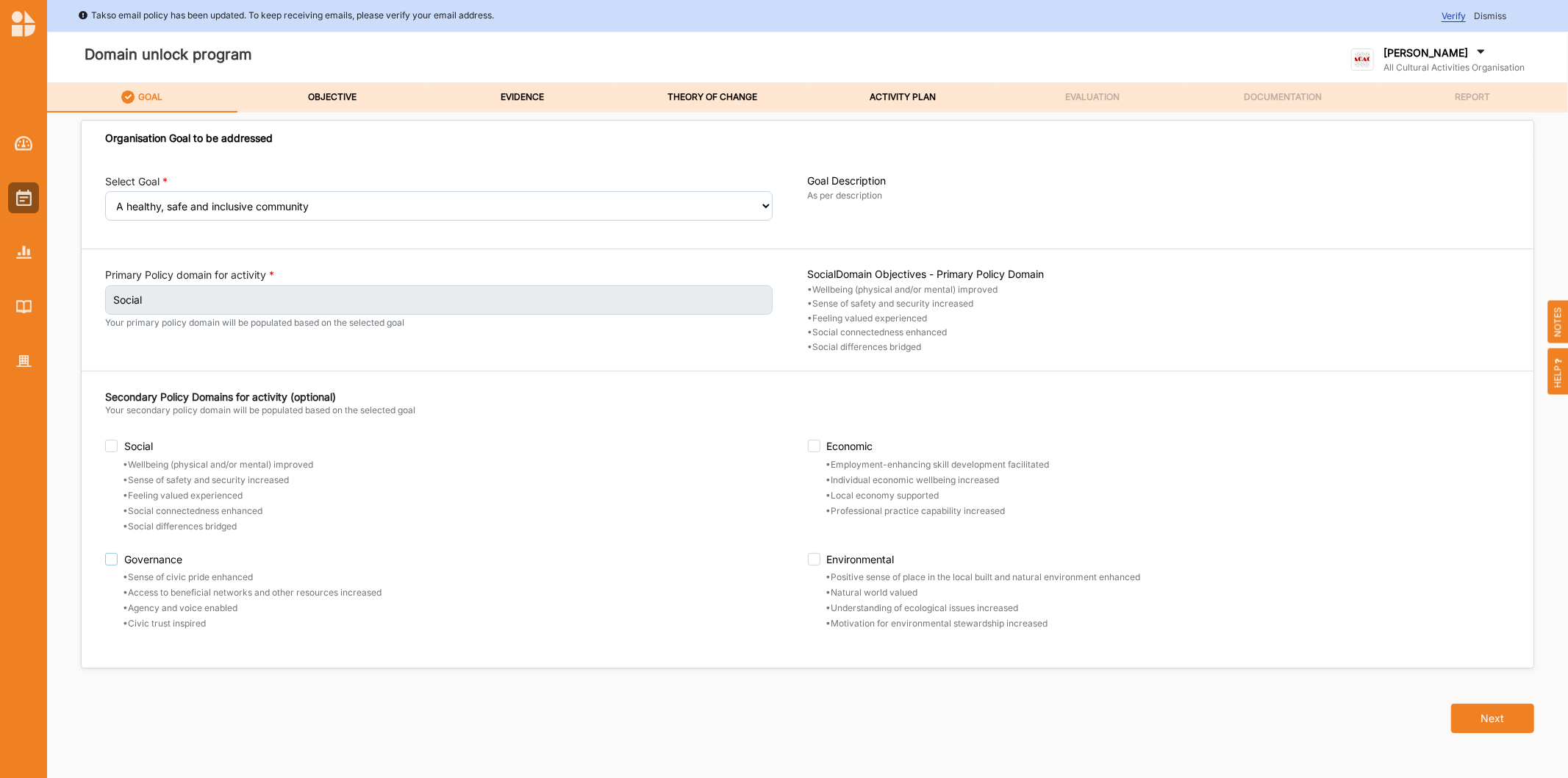
click at [109, 562] on label "Governance" at bounding box center [456, 559] width 703 height 13
checkbox input "true"
click at [817, 449] on label "Economic" at bounding box center [1159, 445] width 703 height 13
checkbox input "true"
click at [324, 100] on label "OBJECTIVE" at bounding box center [333, 97] width 49 height 12
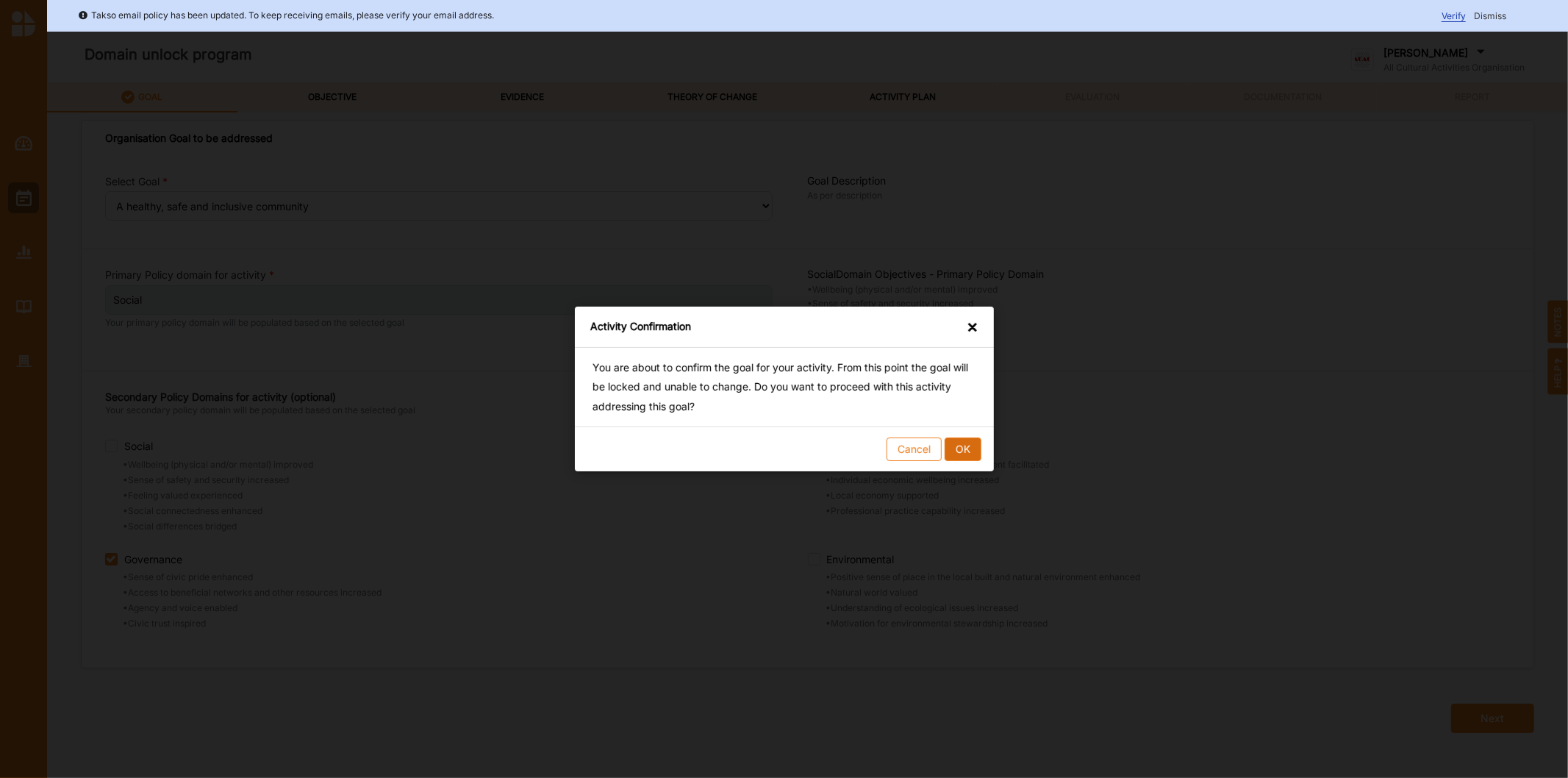
click at [957, 454] on button "OK" at bounding box center [962, 449] width 37 height 24
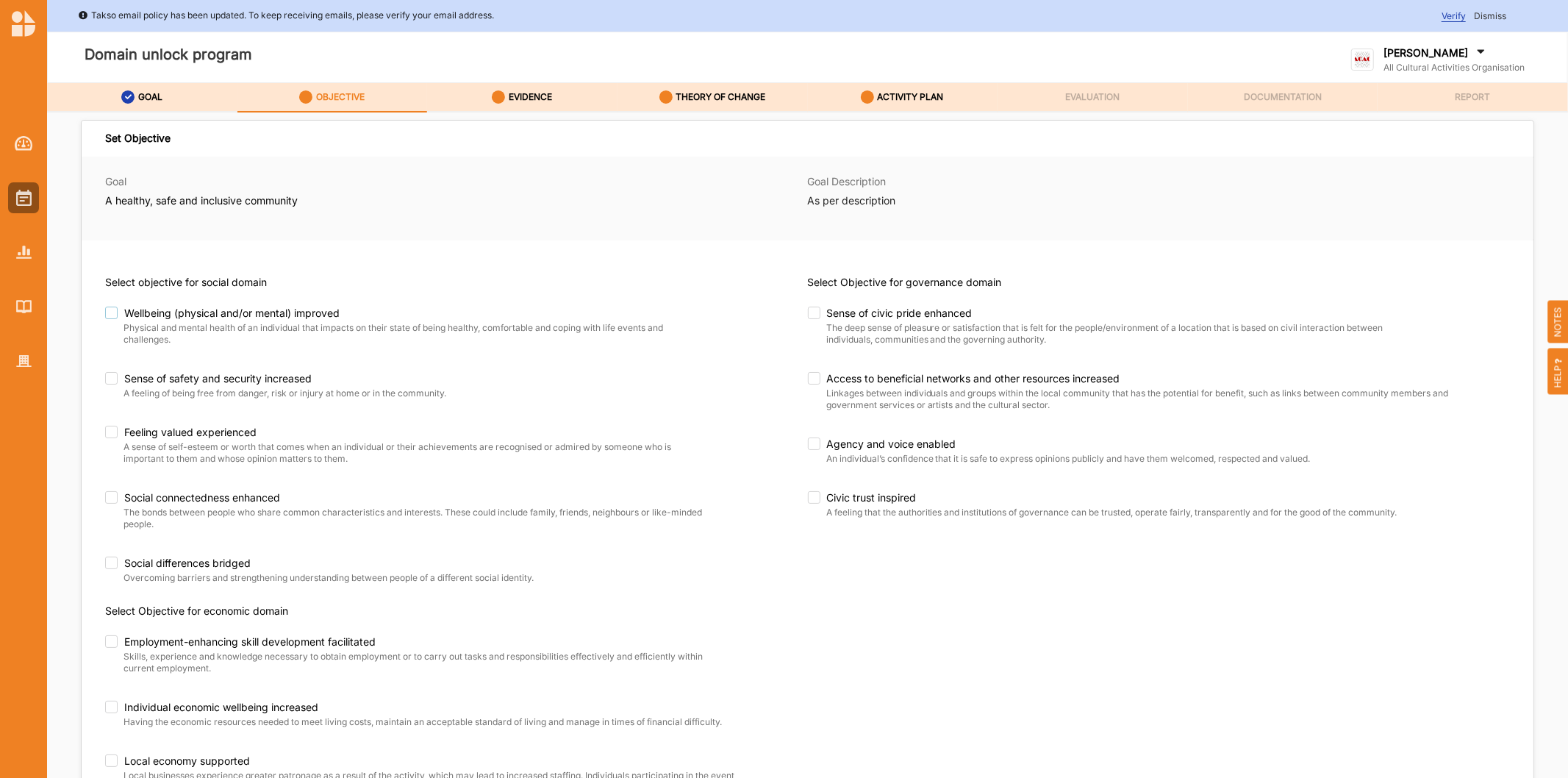
click at [107, 307] on label "Wellbeing (physical and/or mental) improved" at bounding box center [391, 313] width 574 height 13
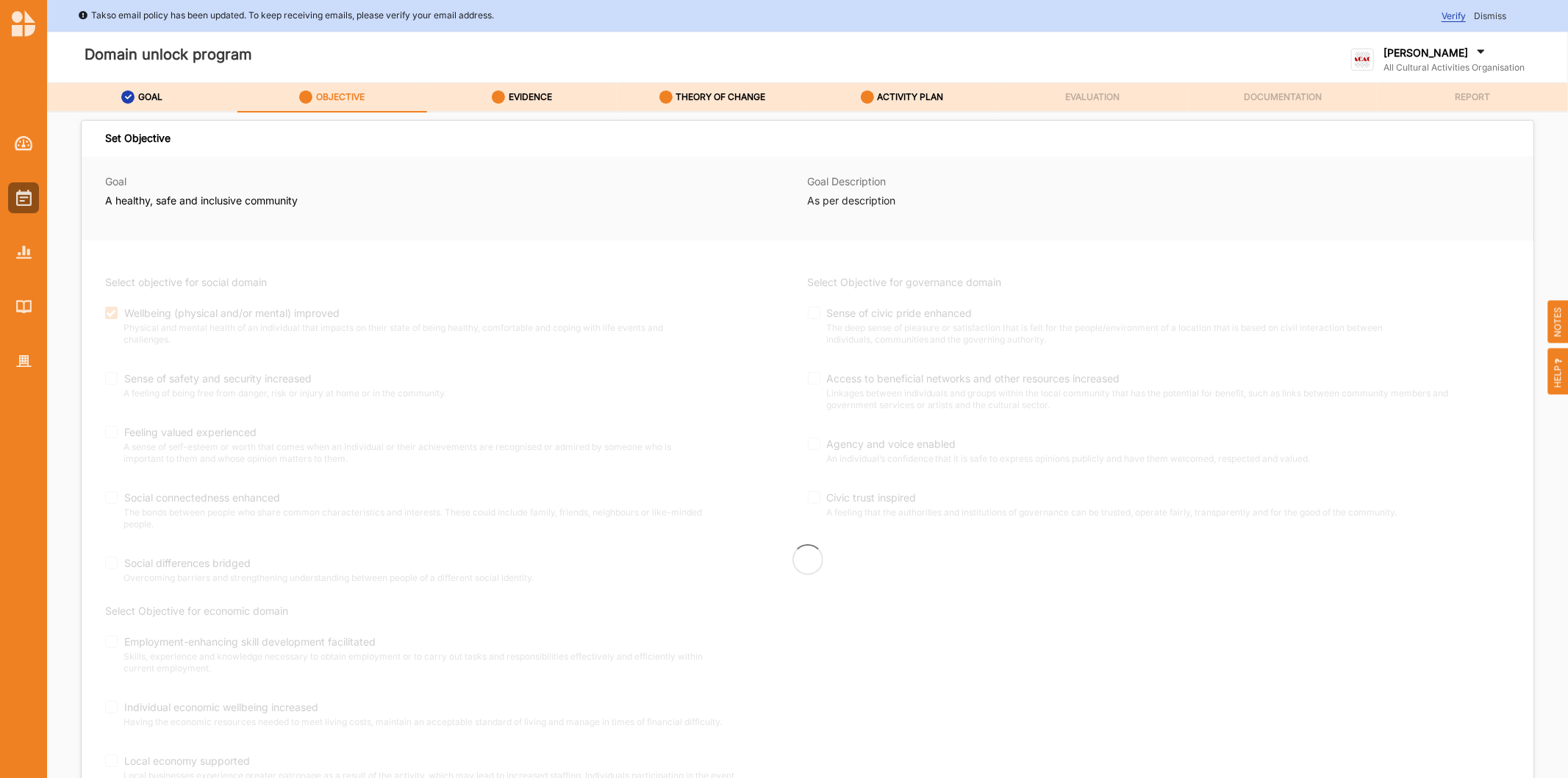
checkbox input "true"
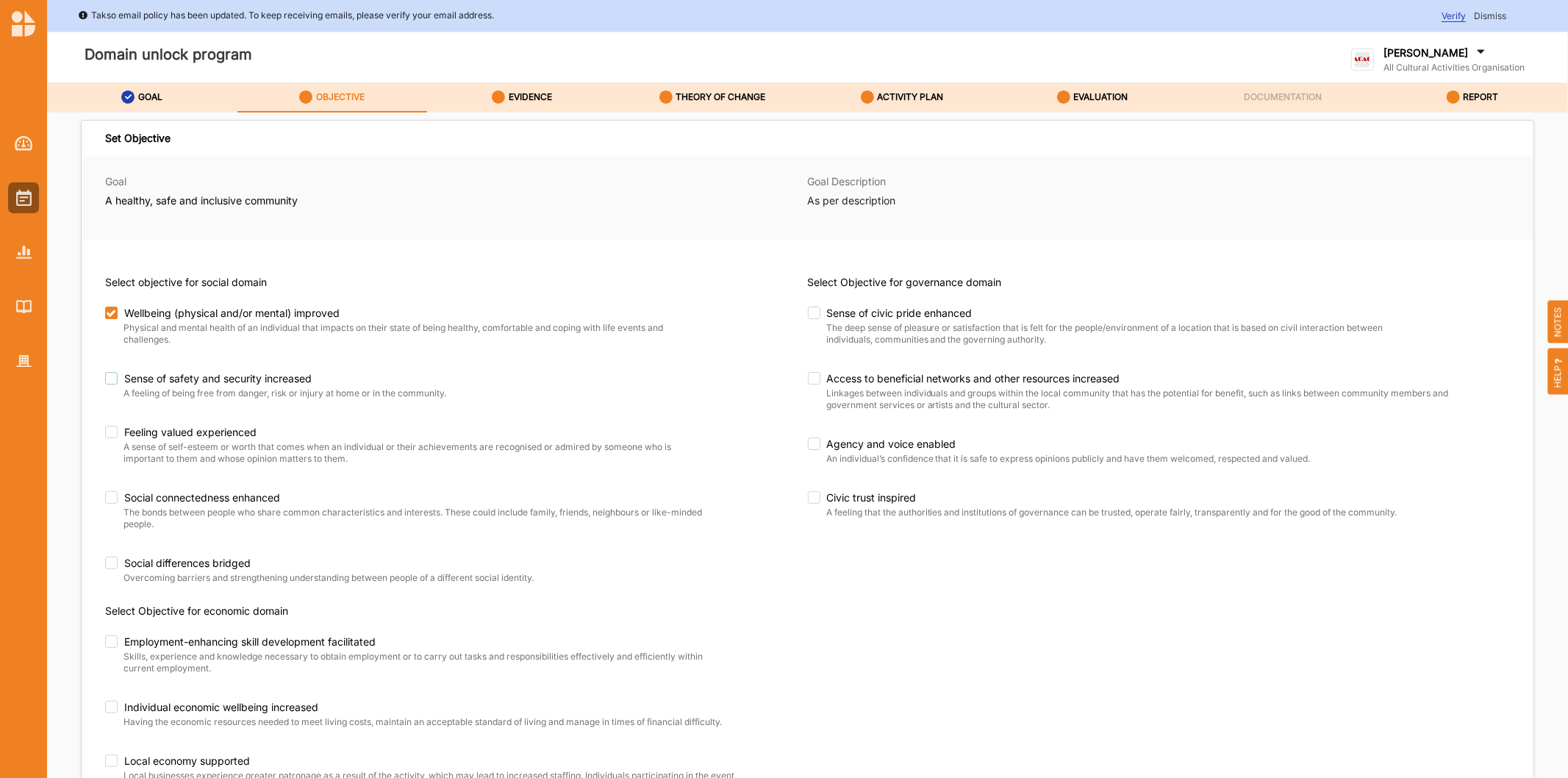
click at [108, 382] on label "Sense of safety and security increased" at bounding box center [409, 379] width 609 height 13
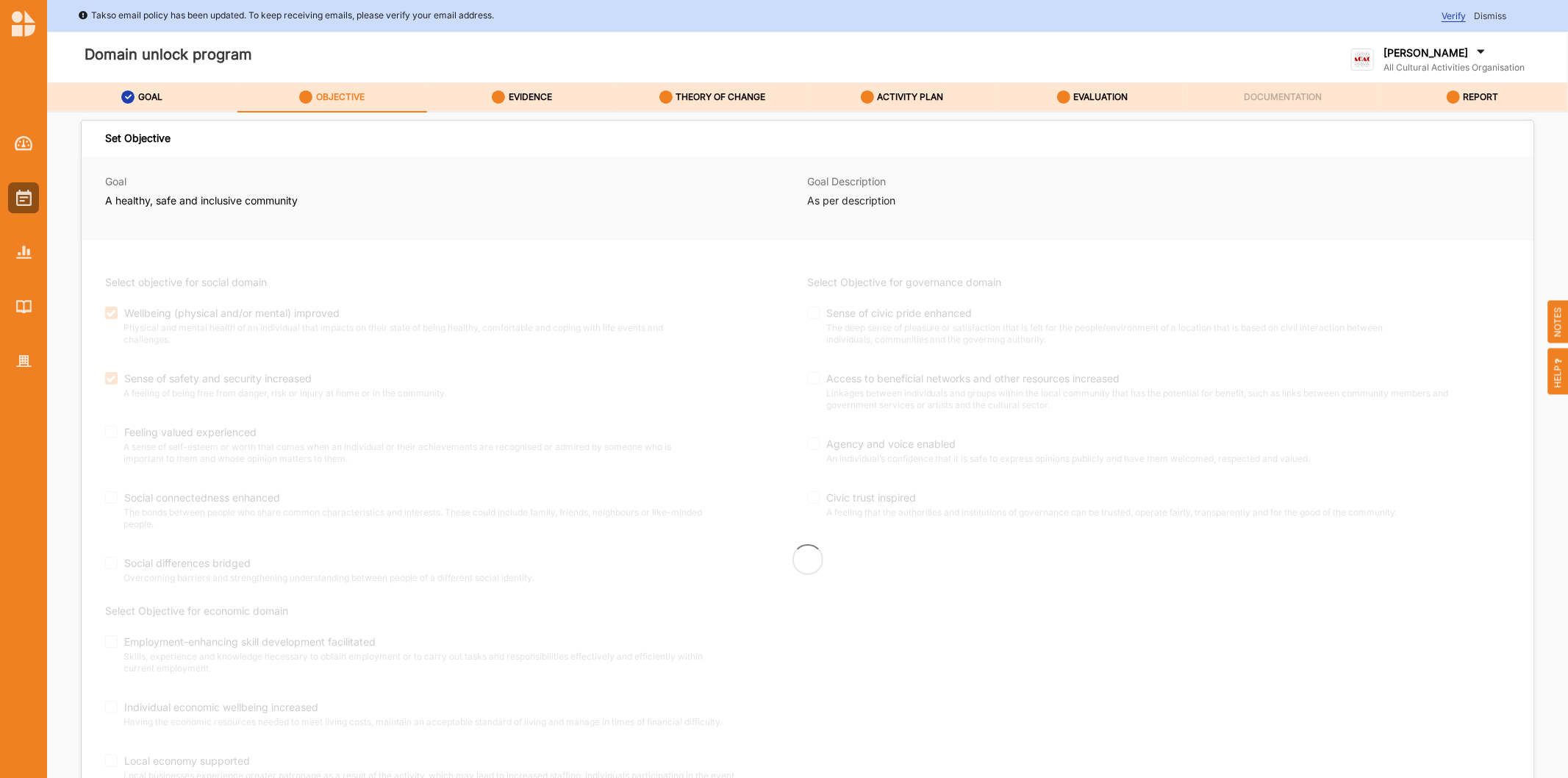
checkbox input "true"
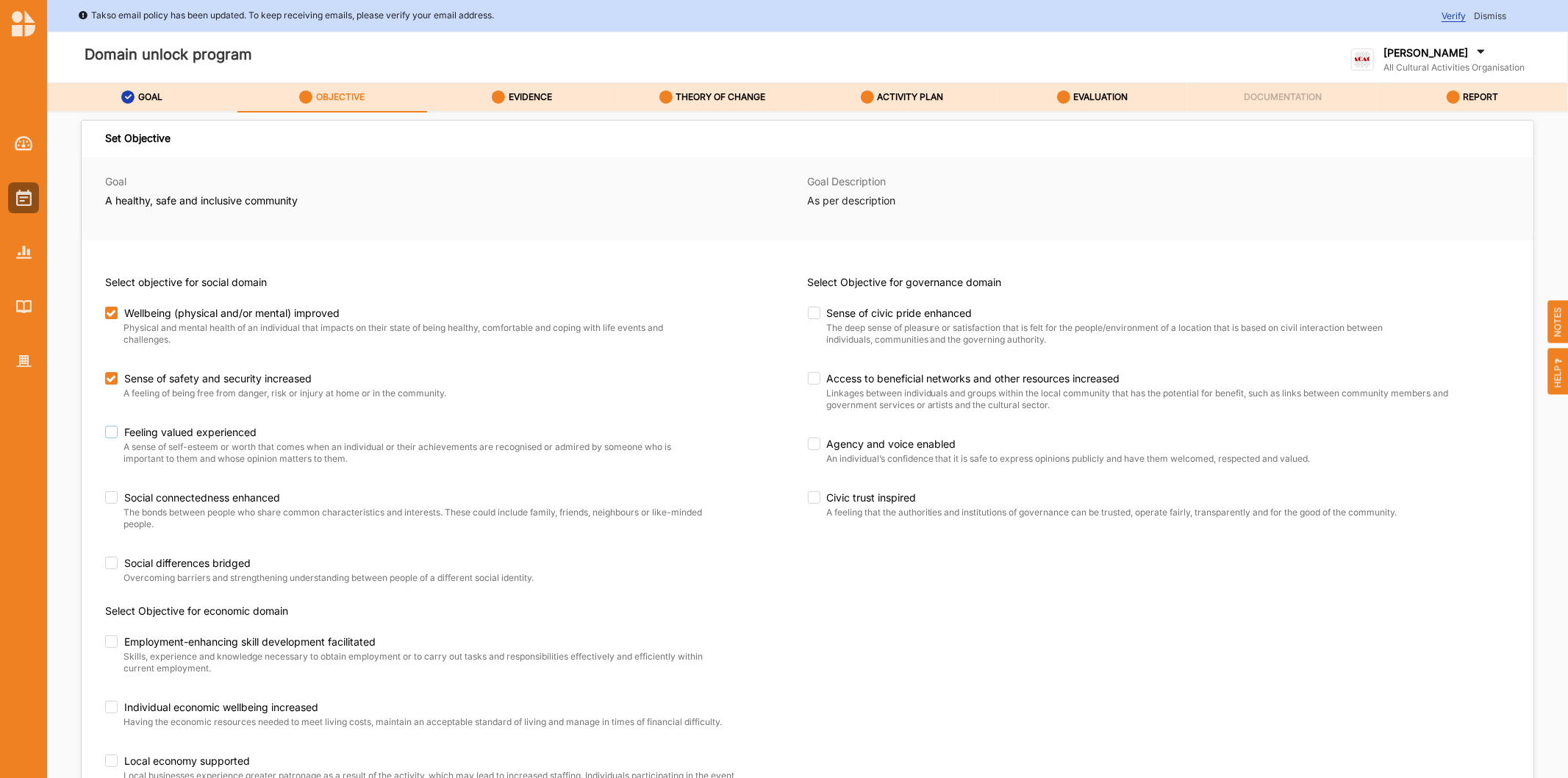
click at [113, 433] on label "Feeling valued experienced" at bounding box center [409, 433] width 609 height 13
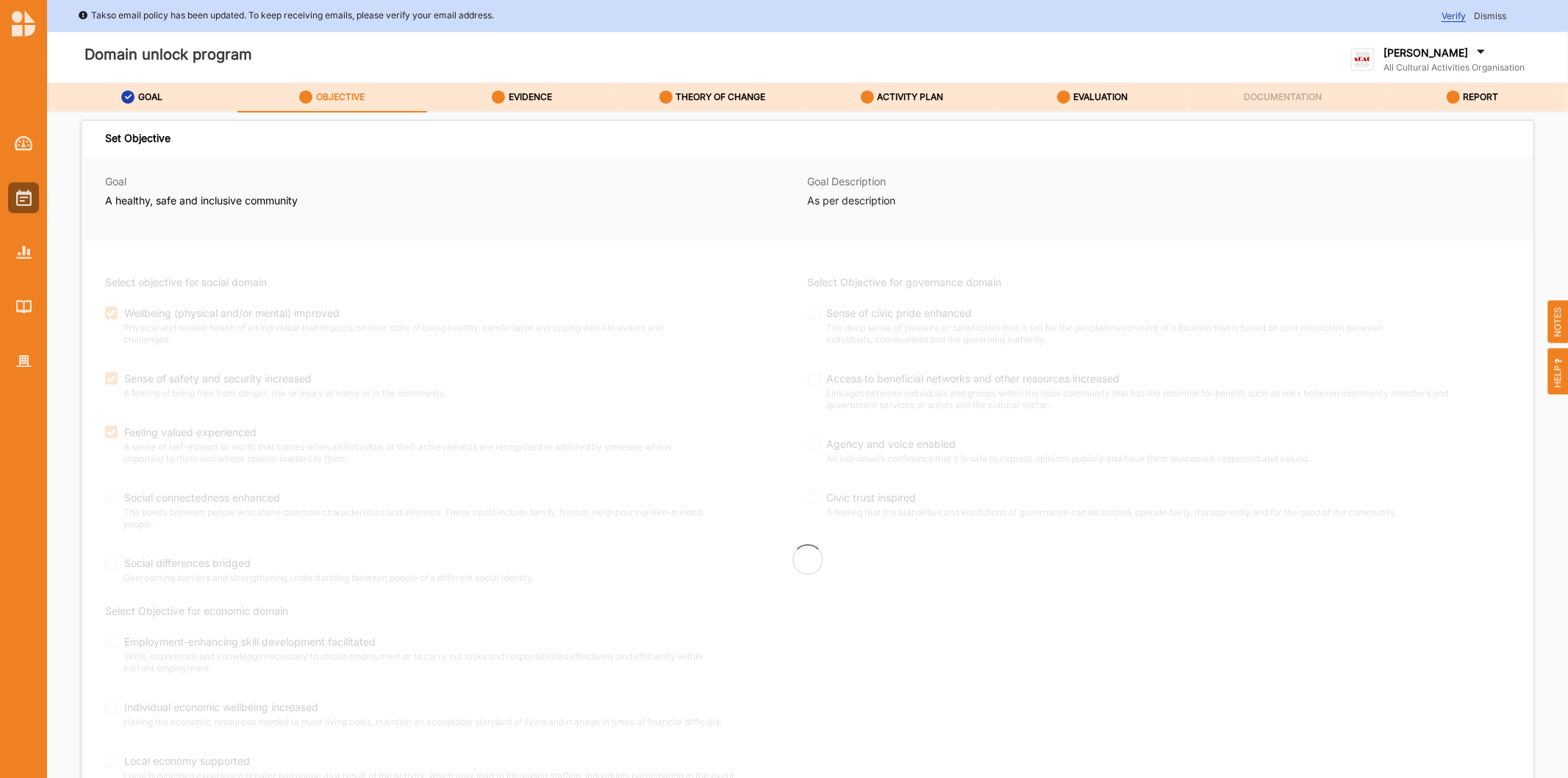
checkbox input "true"
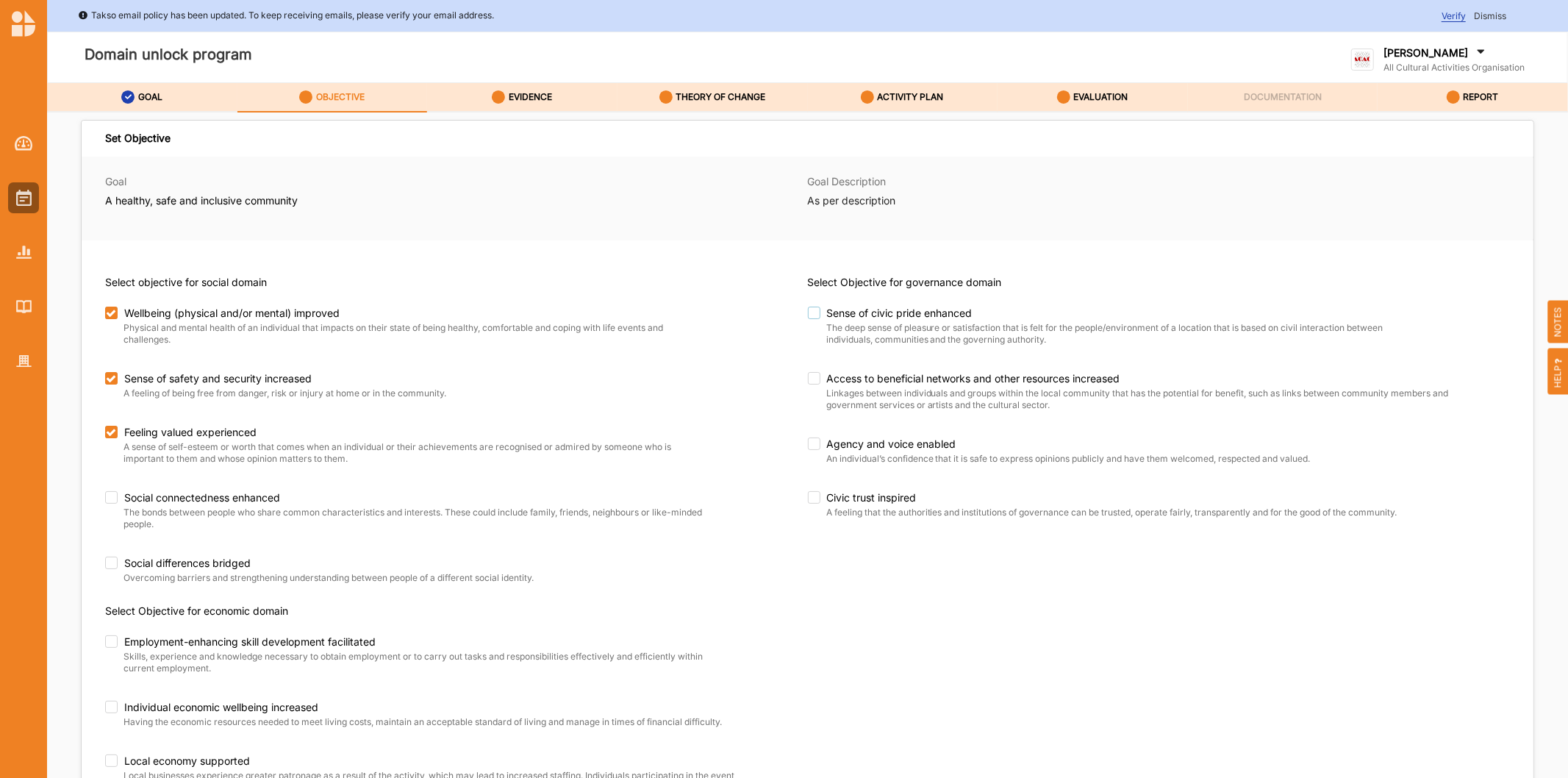
click at [808, 313] on label "Sense of civic pride enhanced" at bounding box center [1112, 313] width 609 height 13
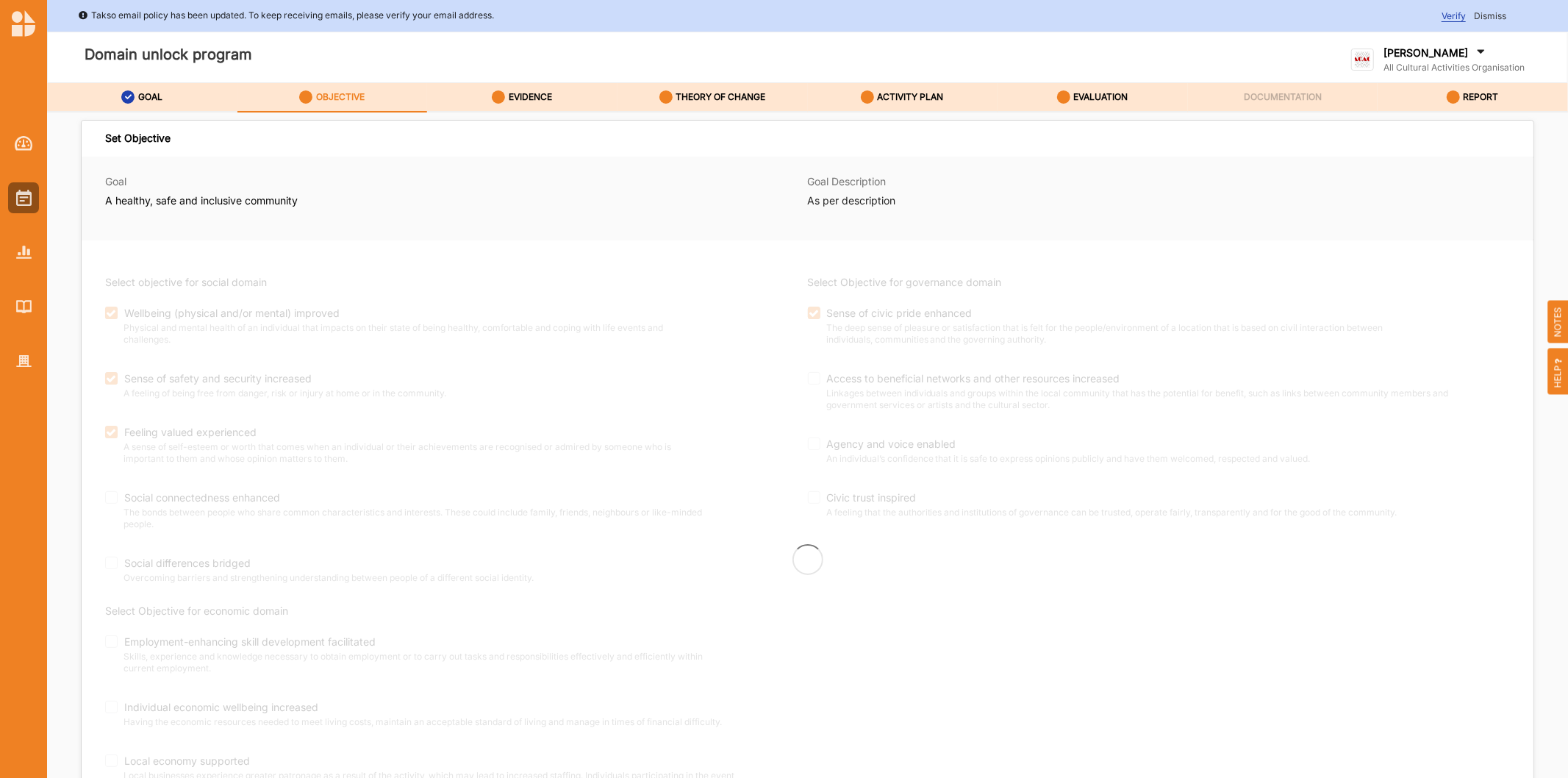
checkbox input "true"
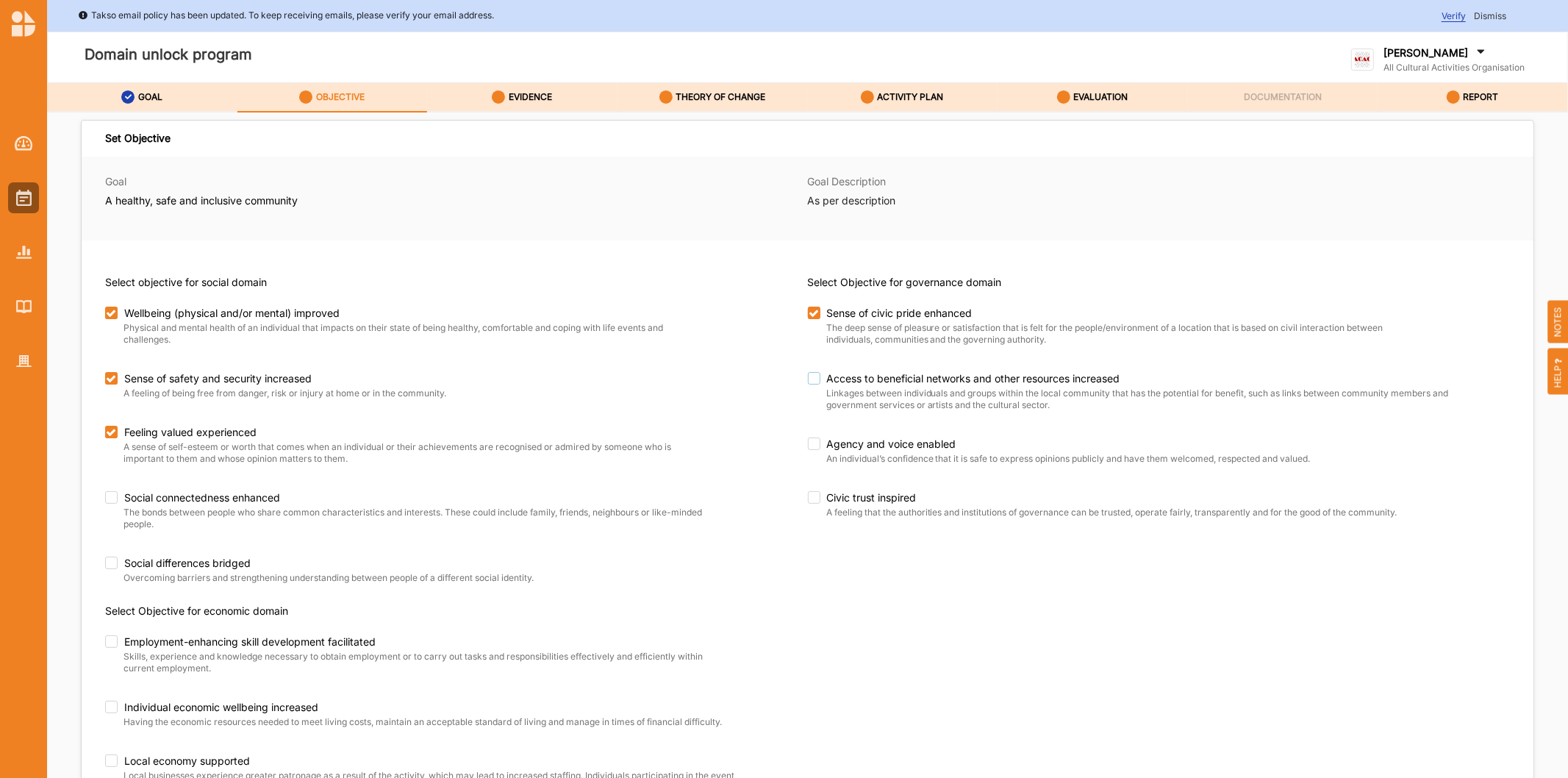
click at [810, 379] on label "Access to beneficial networks and other resources increased" at bounding box center [1130, 379] width 644 height 13
checkbox input "true"
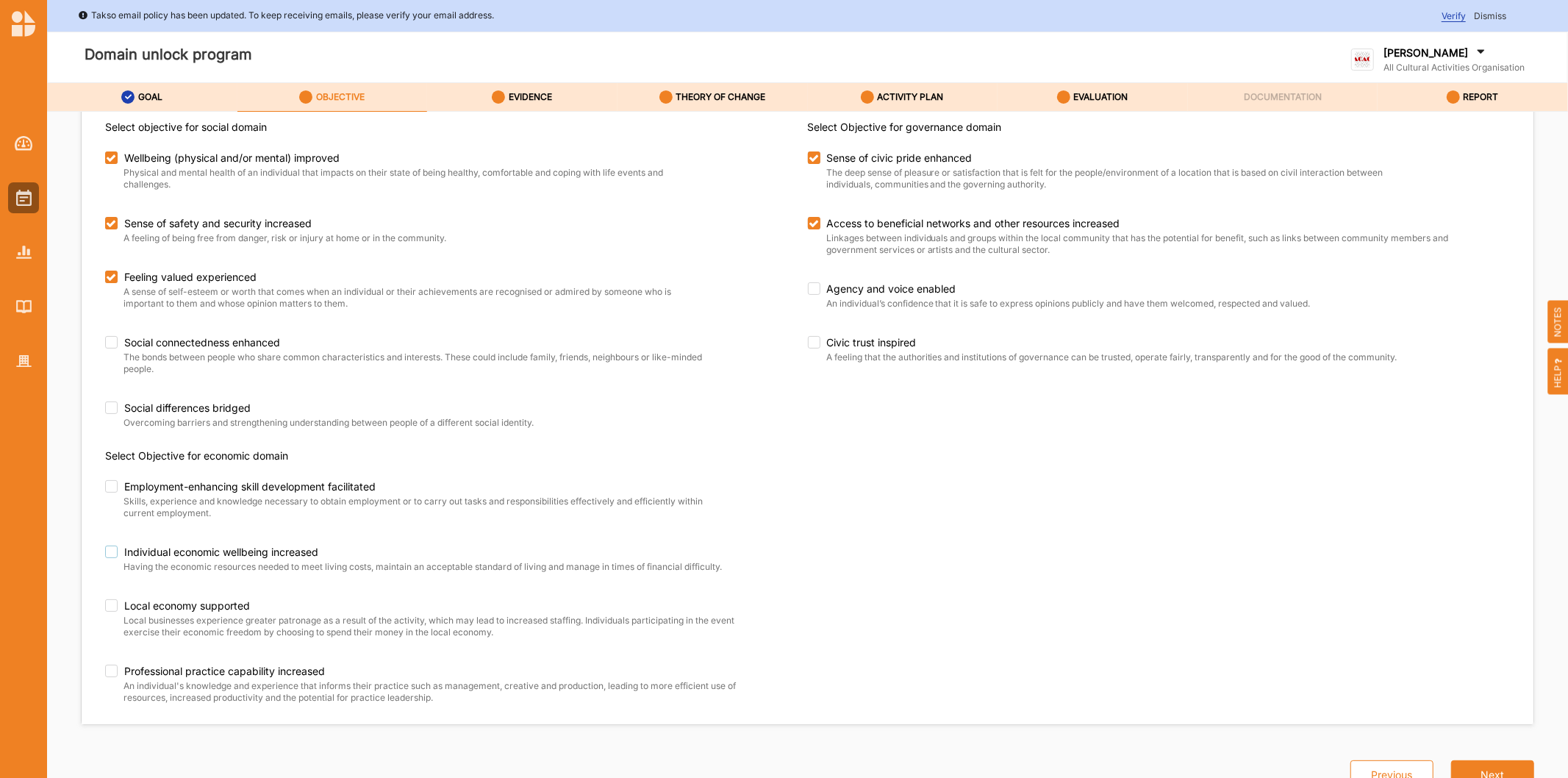
click at [107, 549] on label "Individual economic wellbeing increased" at bounding box center [427, 552] width 644 height 13
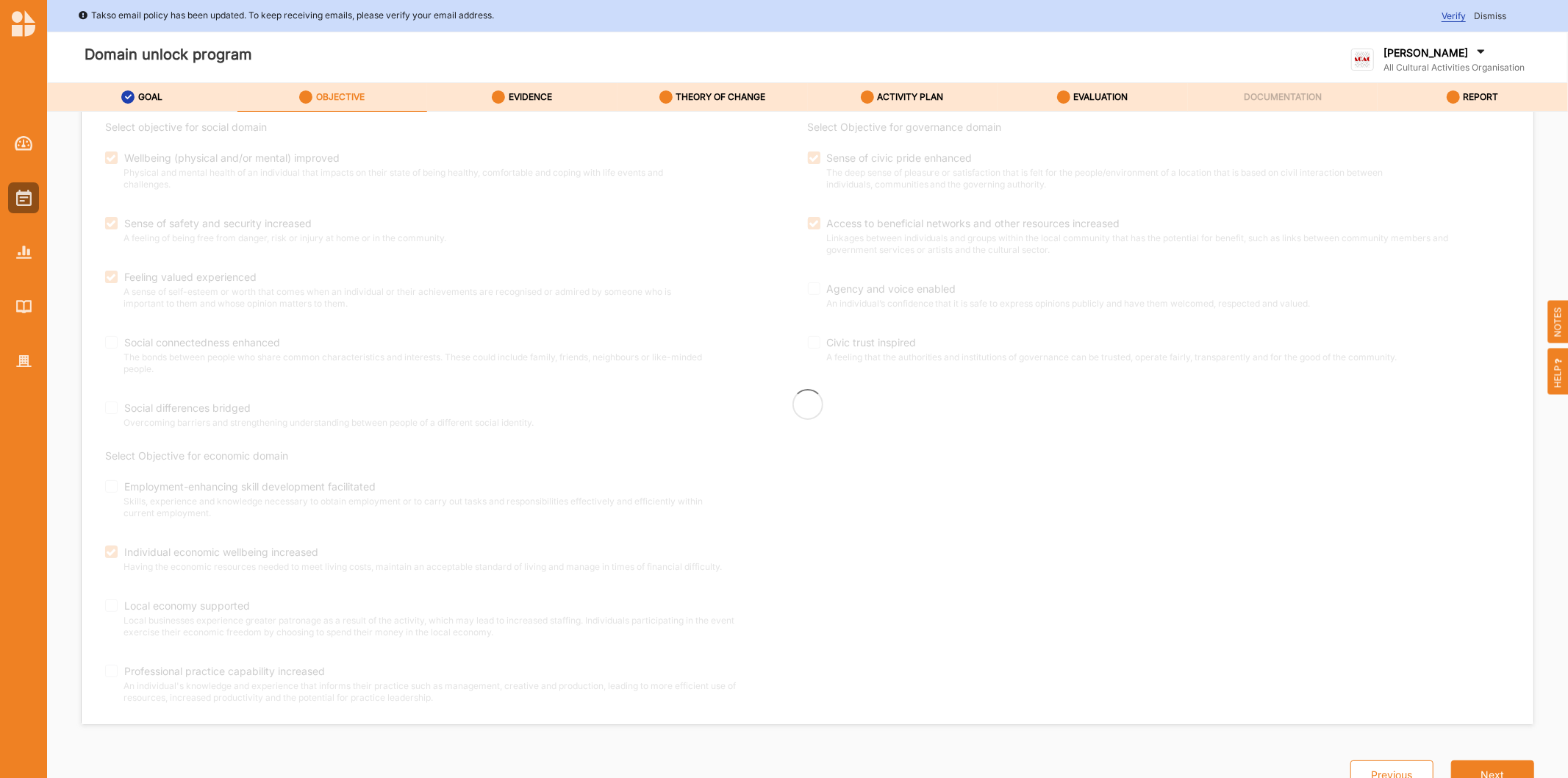
checkbox input "true"
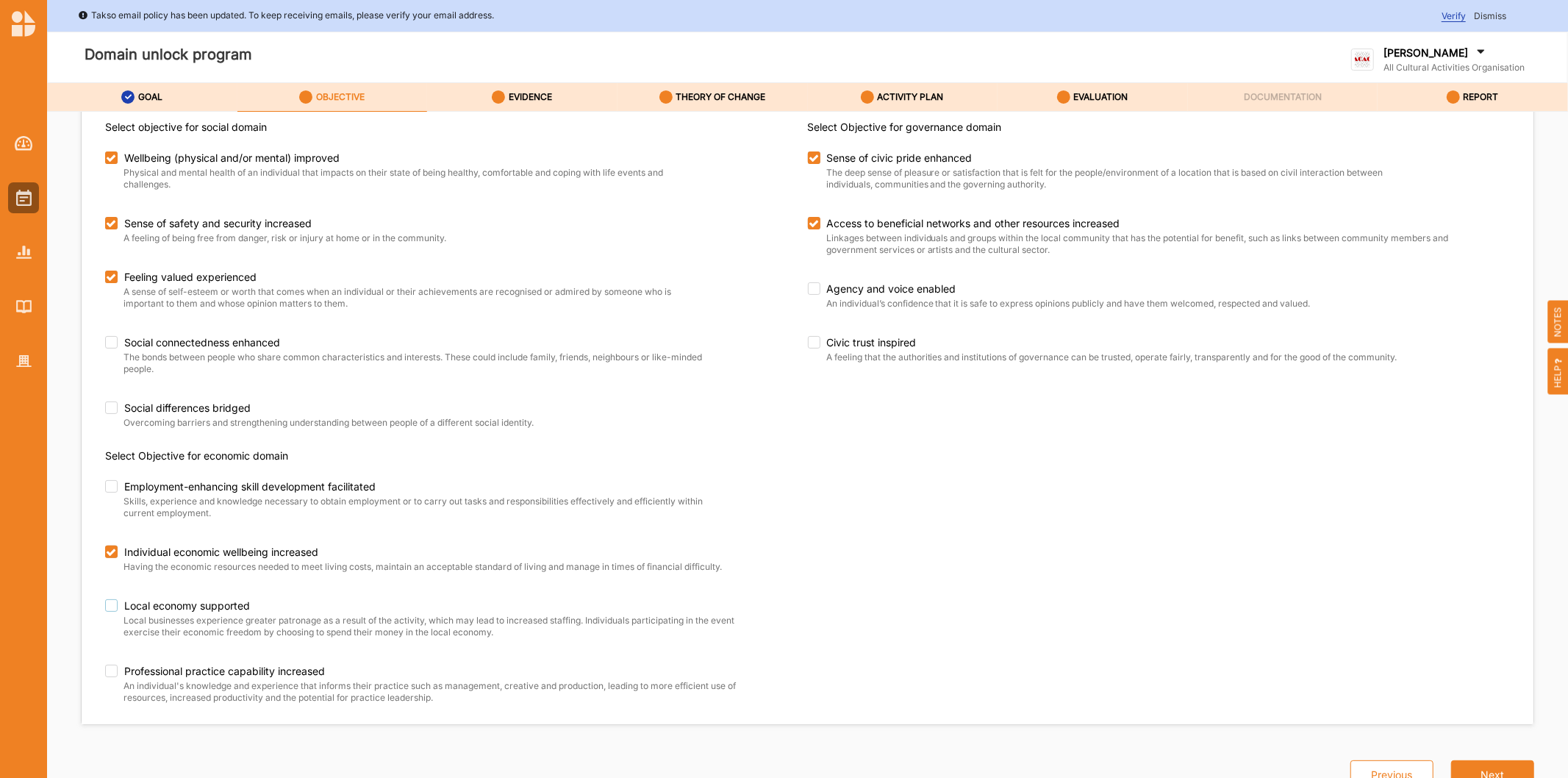
click at [118, 606] on label "Local economy supported" at bounding box center [427, 606] width 644 height 13
checkbox input "true"
drag, startPoint x: 538, startPoint y: 88, endPoint x: 570, endPoint y: 171, distance: 89.0
click at [538, 89] on div "EVIDENCE" at bounding box center [522, 97] width 60 height 27
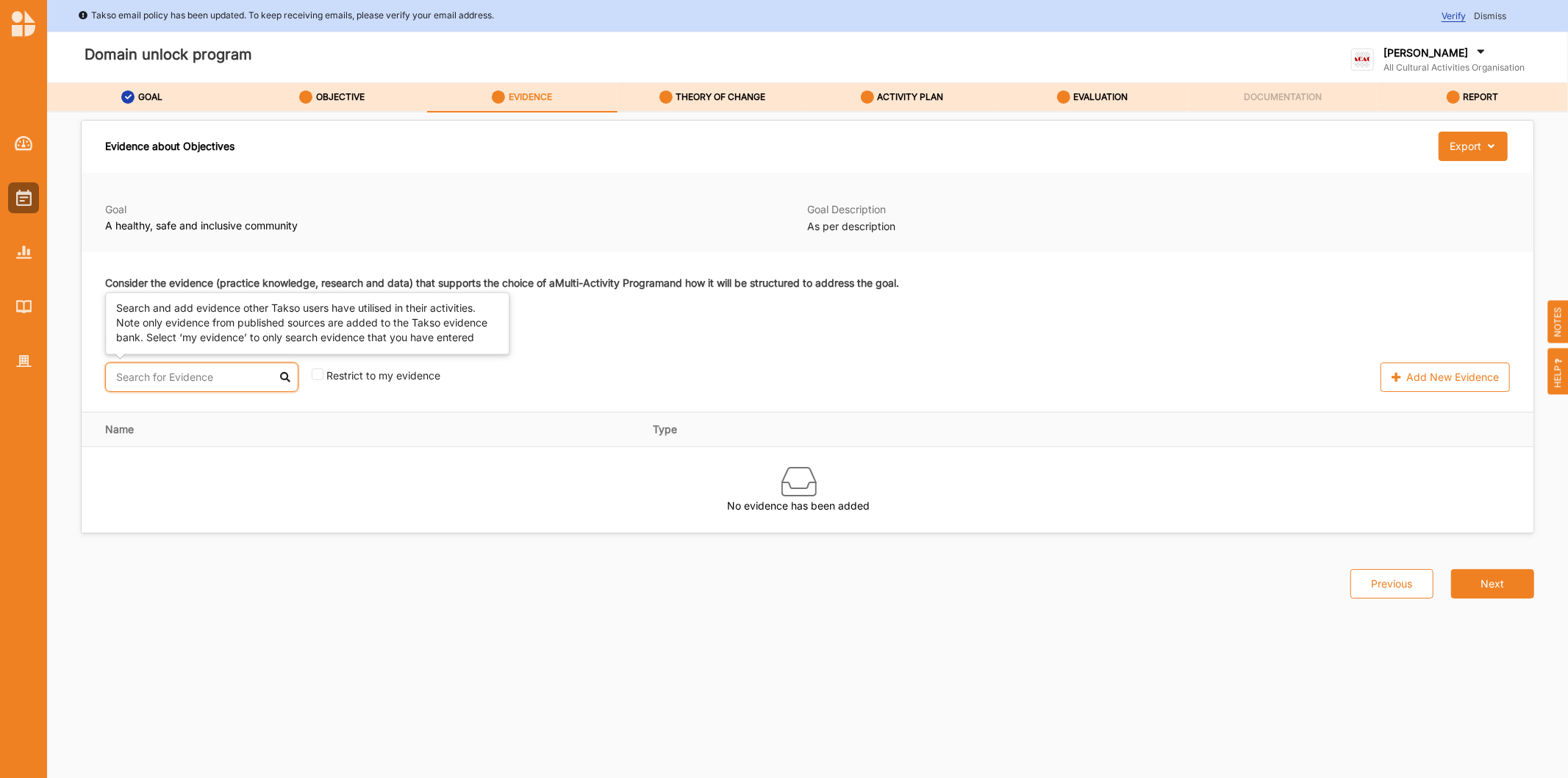
drag, startPoint x: 180, startPoint y: 381, endPoint x: 243, endPoint y: 387, distance: 63.3
click at [181, 381] on input "text" at bounding box center [202, 376] width 193 height 29
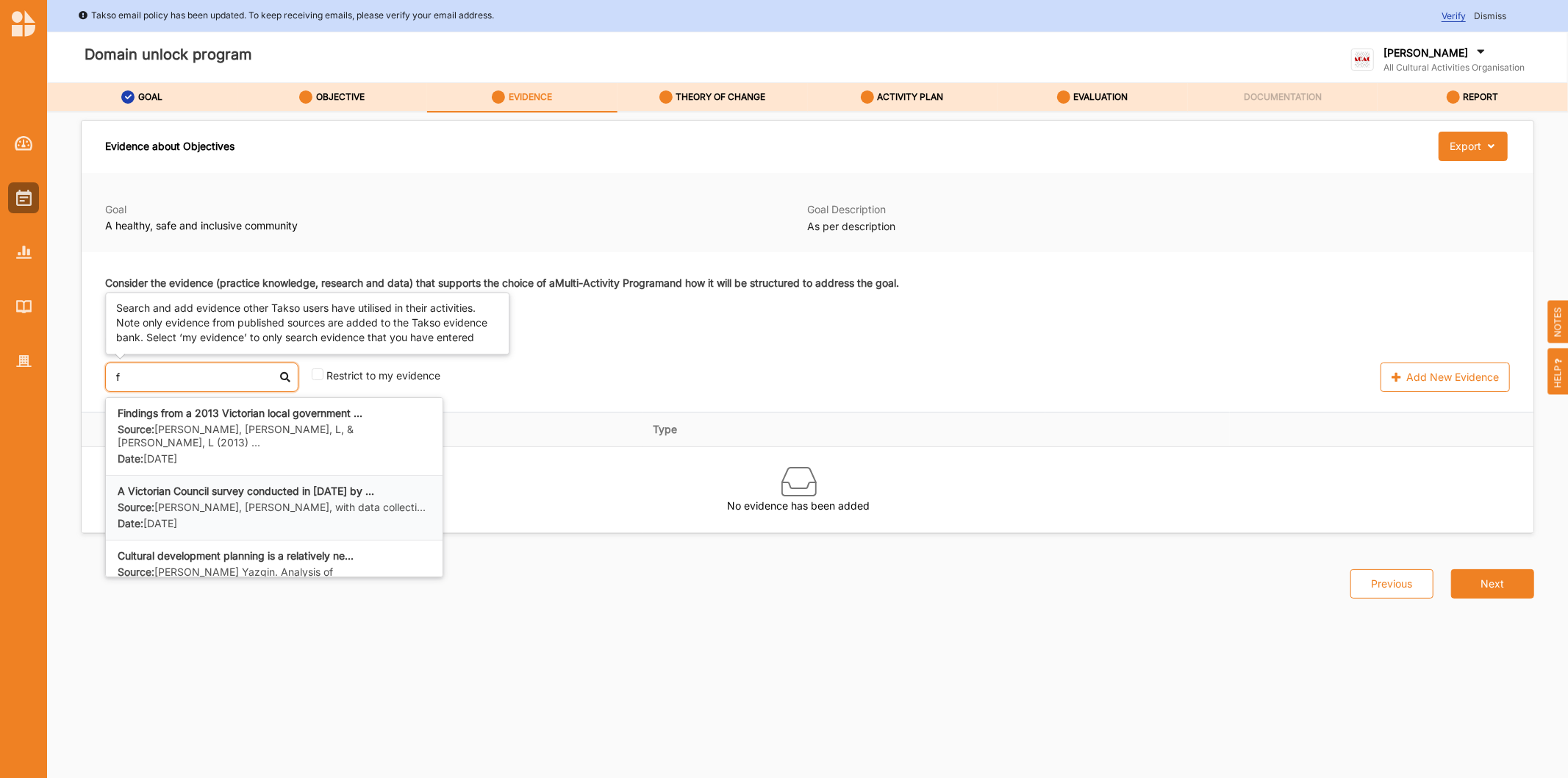
click at [239, 501] on label "Source: K. Dunphy, J. Smithies, with data collecti..." at bounding box center [271, 507] width 308 height 14
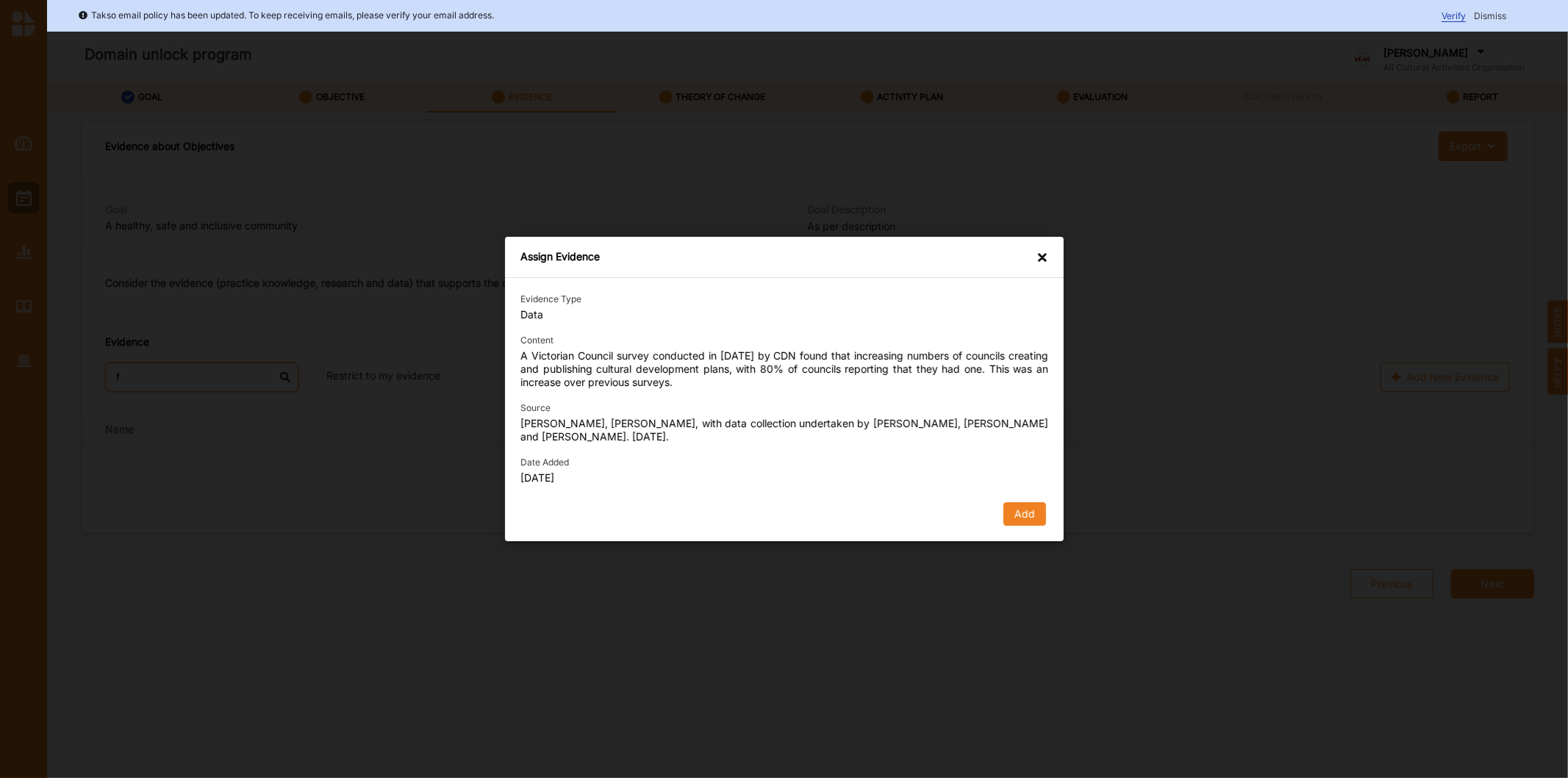
type input "f"
click at [1031, 498] on div "Evidence Type Data Content A Victorian Council survey conducted in 2015 by CDN …" at bounding box center [784, 409] width 527 height 233
drag, startPoint x: 1030, startPoint y: 535, endPoint x: 1026, endPoint y: 526, distance: 9.8
click at [1030, 534] on div "Evidence Type Data Content A Victorian Council survey conducted in 2015 by CDN …" at bounding box center [784, 409] width 559 height 263
click at [1019, 507] on button "Add" at bounding box center [1024, 514] width 43 height 24
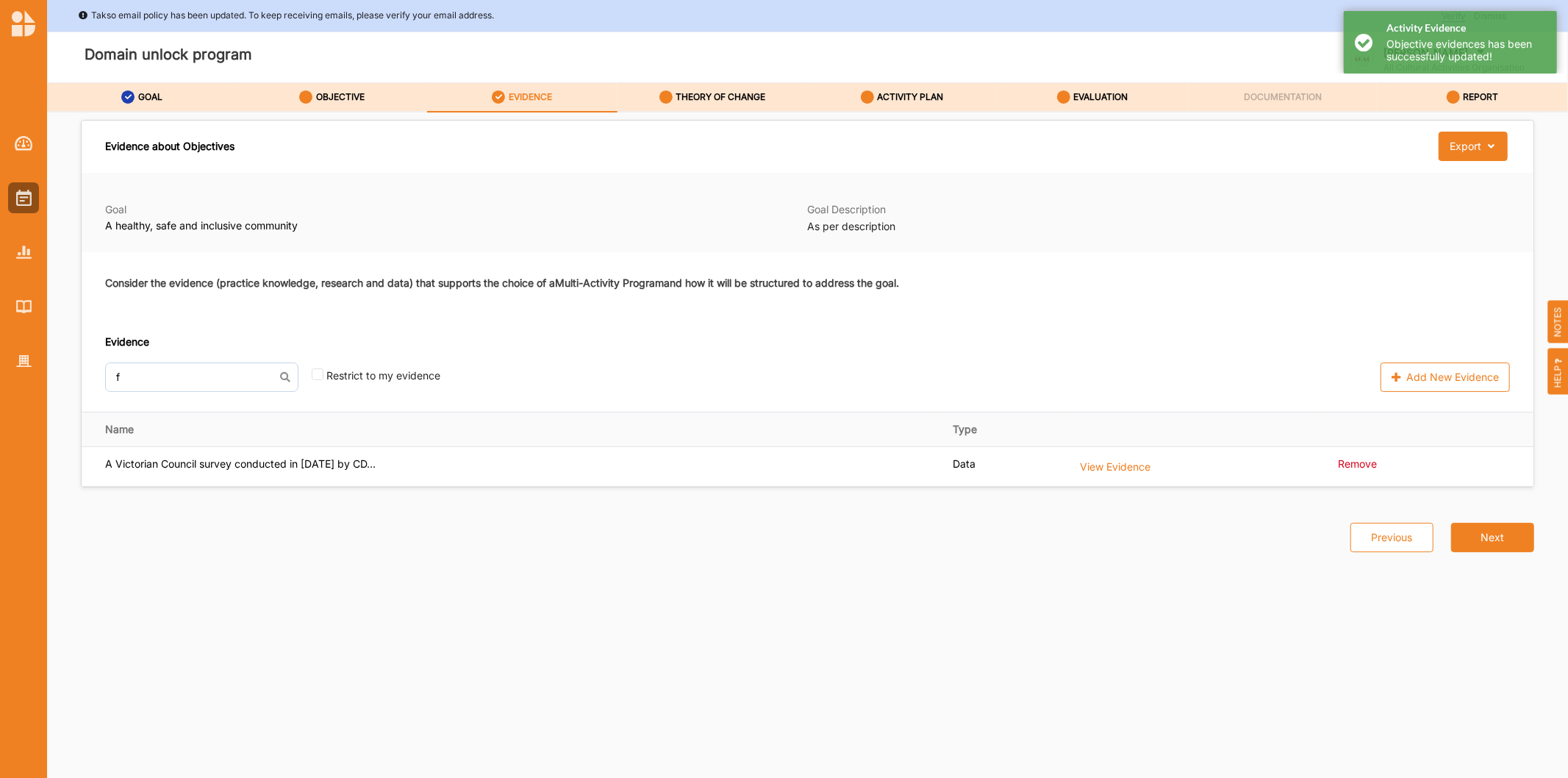
drag, startPoint x: 758, startPoint y: 108, endPoint x: 751, endPoint y: 118, distance: 12.2
click at [756, 109] on div "THEORY OF CHANGE" at bounding box center [712, 97] width 107 height 27
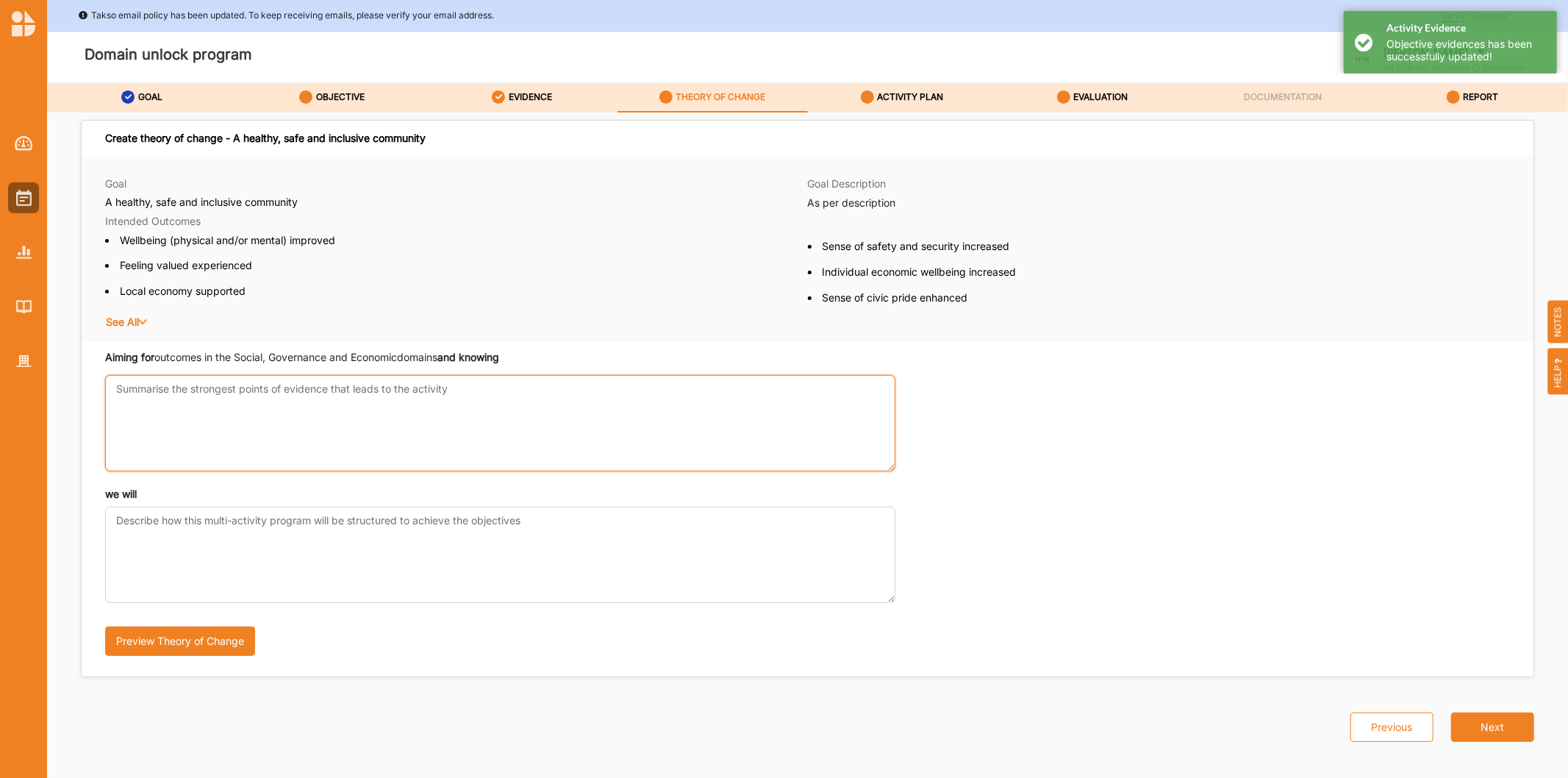
click at [281, 408] on textarea "Aiming for outcomes in the Social, Governance and Economic domains and knowing" at bounding box center [500, 423] width 790 height 97
type textarea "test"
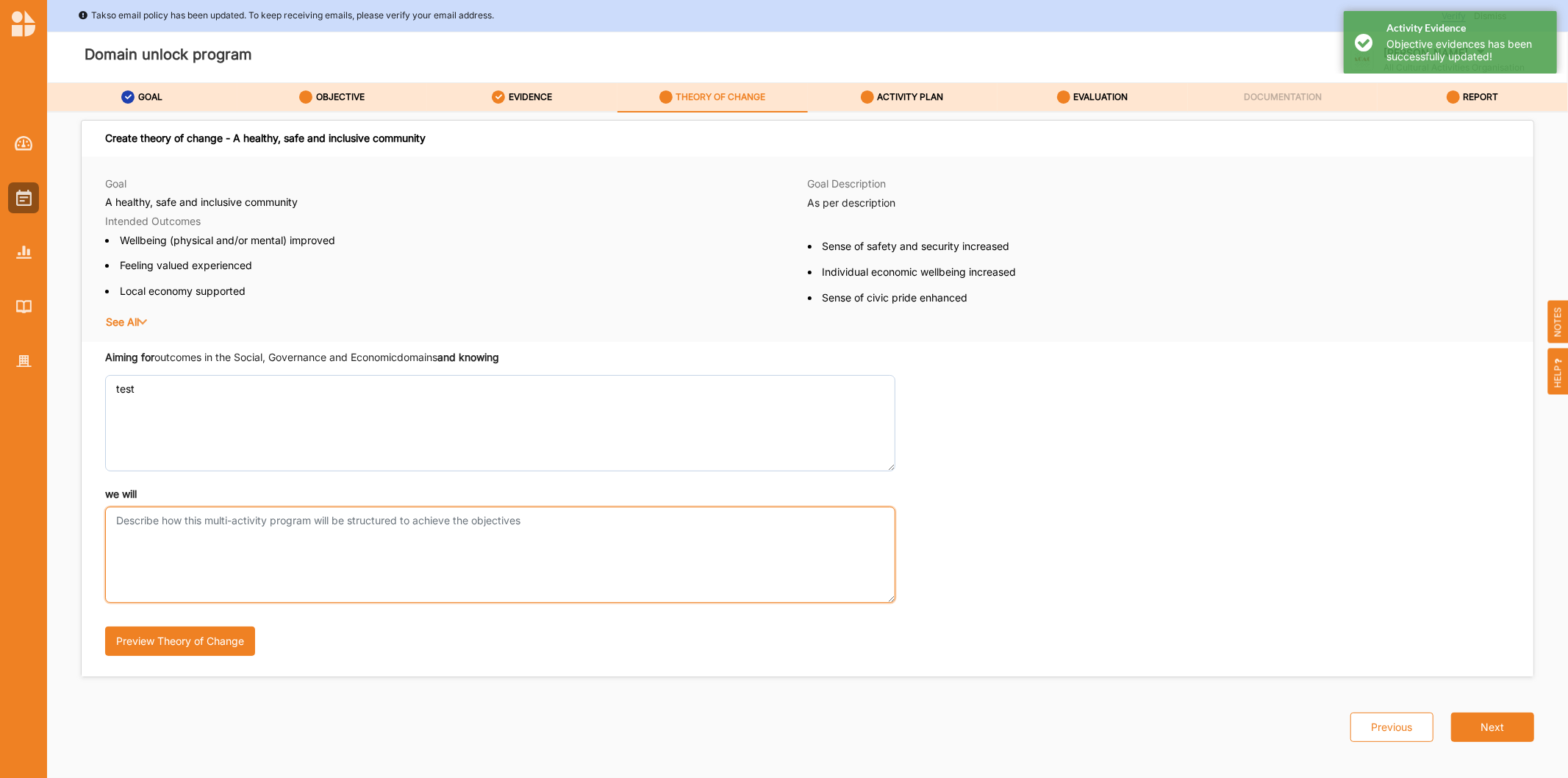
click at [261, 549] on textarea "we will" at bounding box center [500, 555] width 790 height 97
type textarea "test"
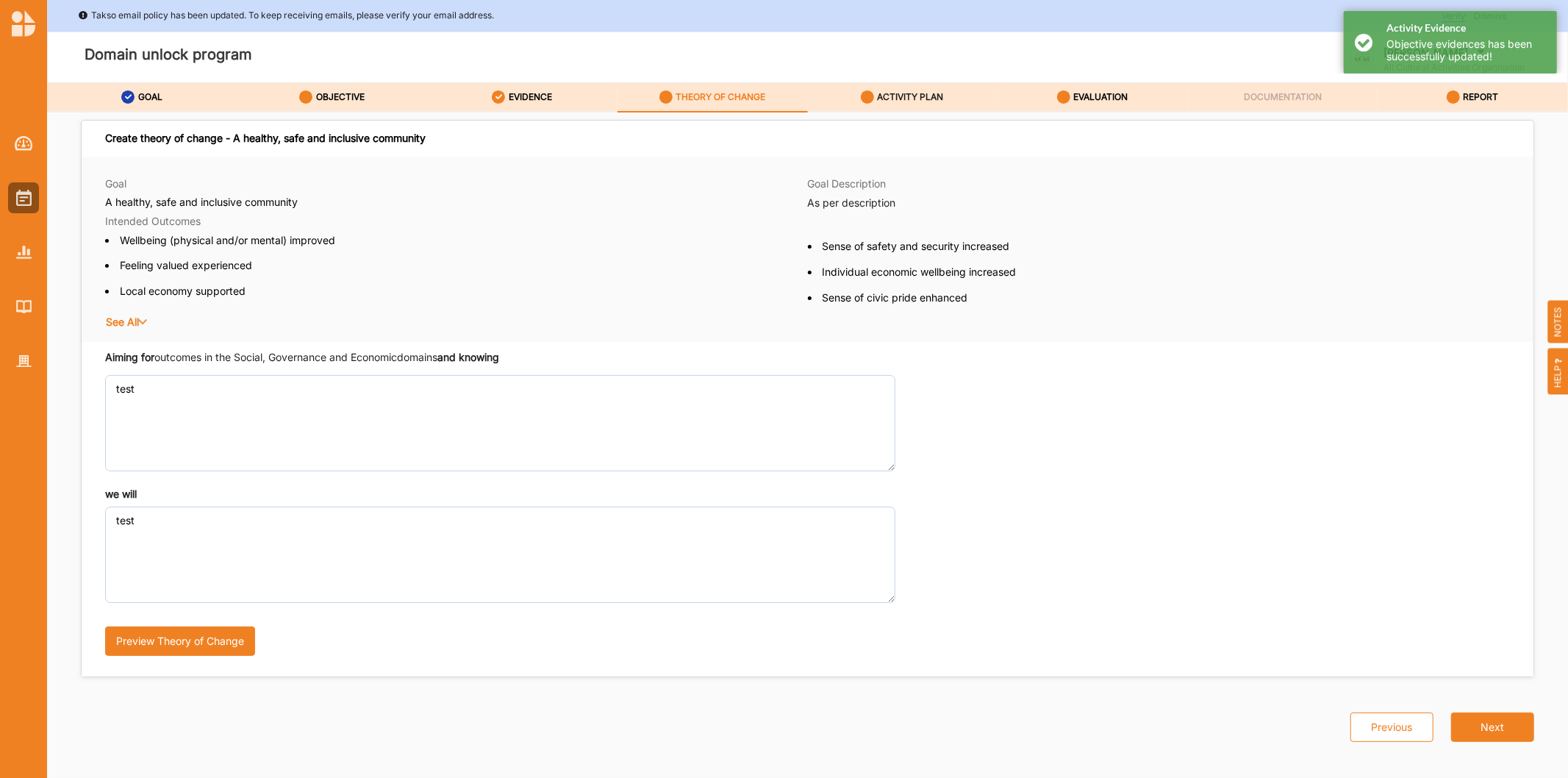
click at [899, 100] on label "ACTIVITY PLAN" at bounding box center [910, 97] width 66 height 12
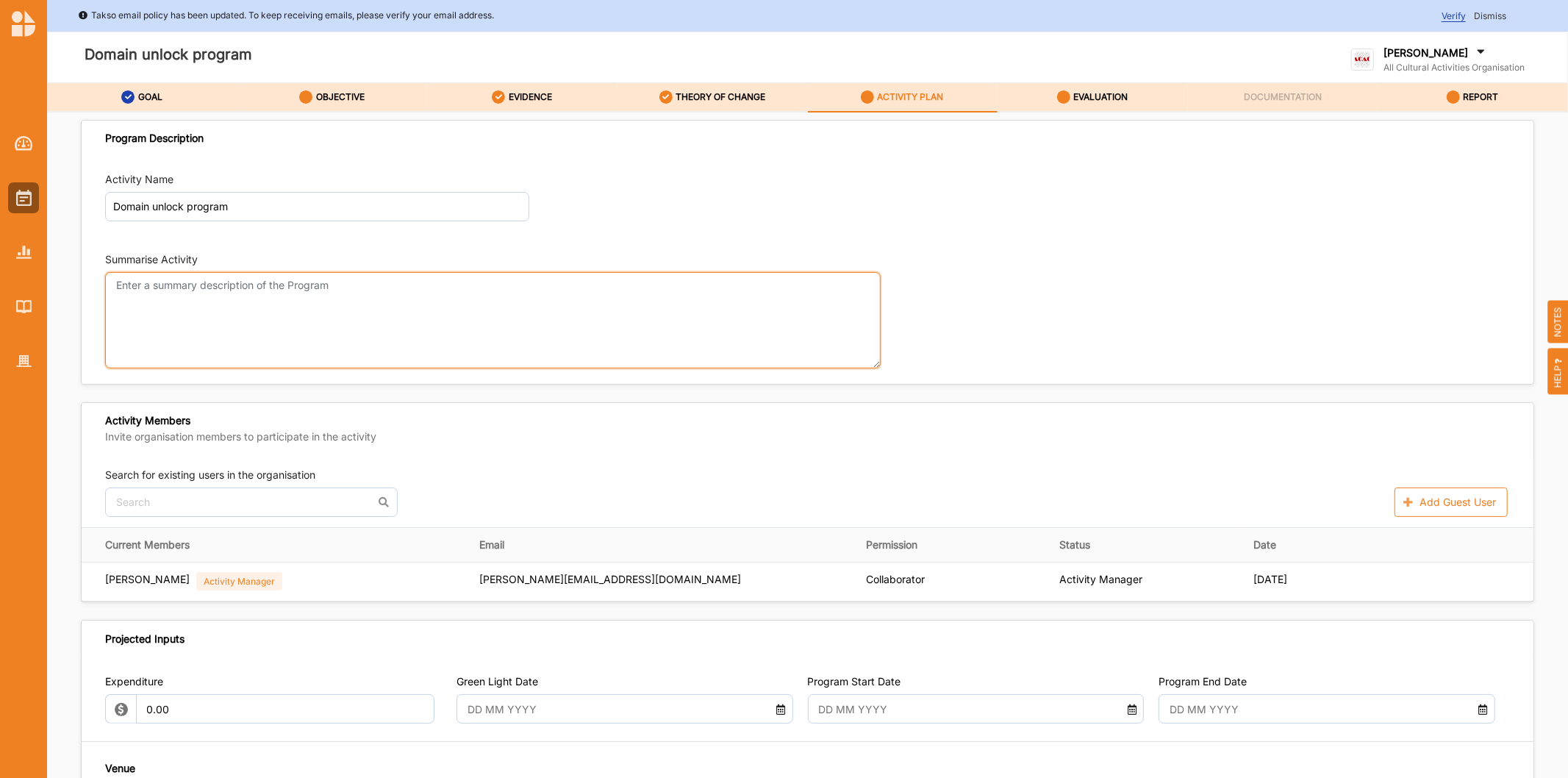
click at [265, 317] on textarea "Summarise Activity" at bounding box center [492, 320] width 775 height 97
type textarea "test"
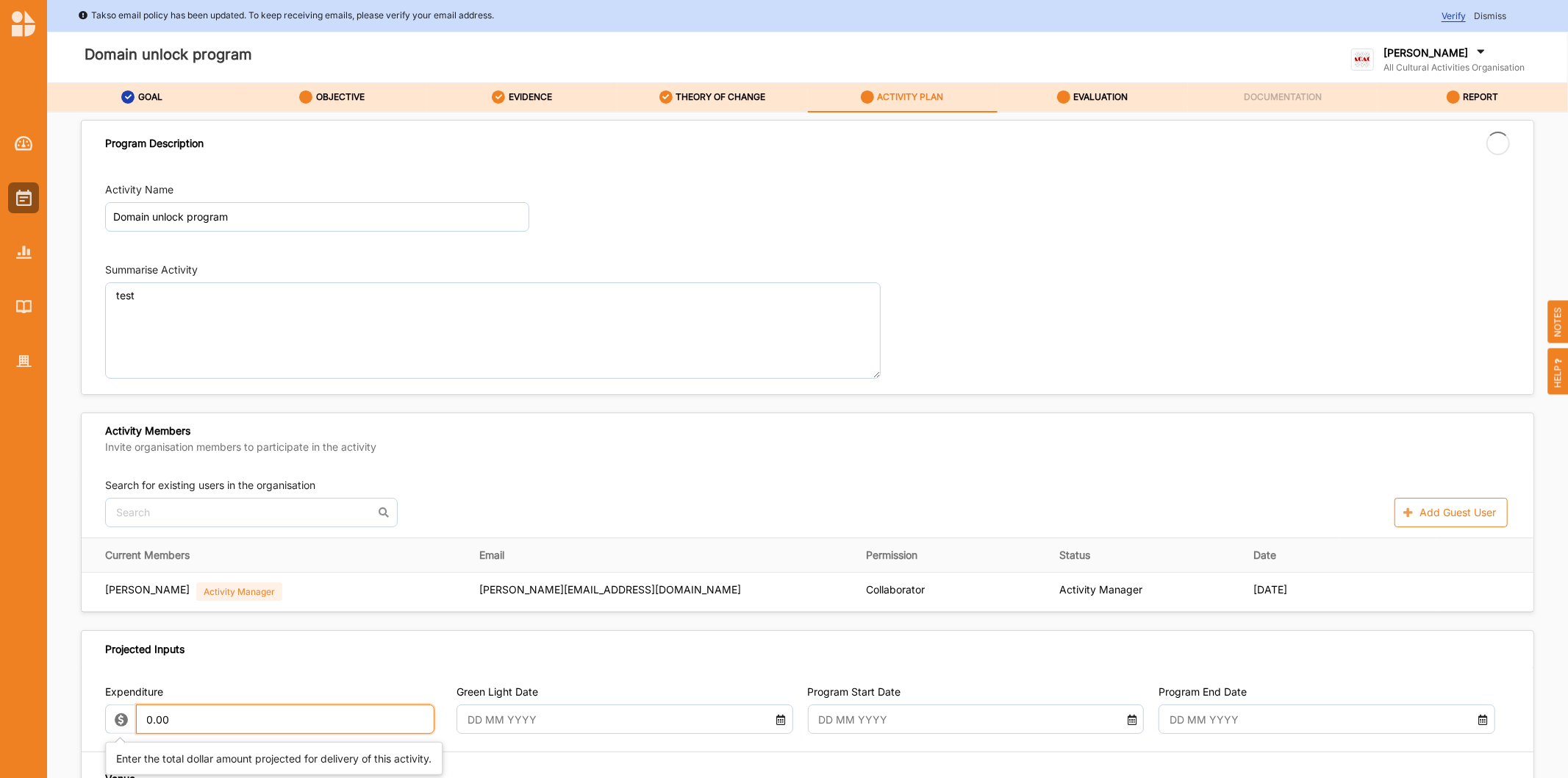
drag, startPoint x: 236, startPoint y: 710, endPoint x: 53, endPoint y: 648, distance: 193.2
click at [53, 648] on div "Program Description Activity Name Domain unlock program Summarise Activity test…" at bounding box center [807, 459] width 1521 height 692
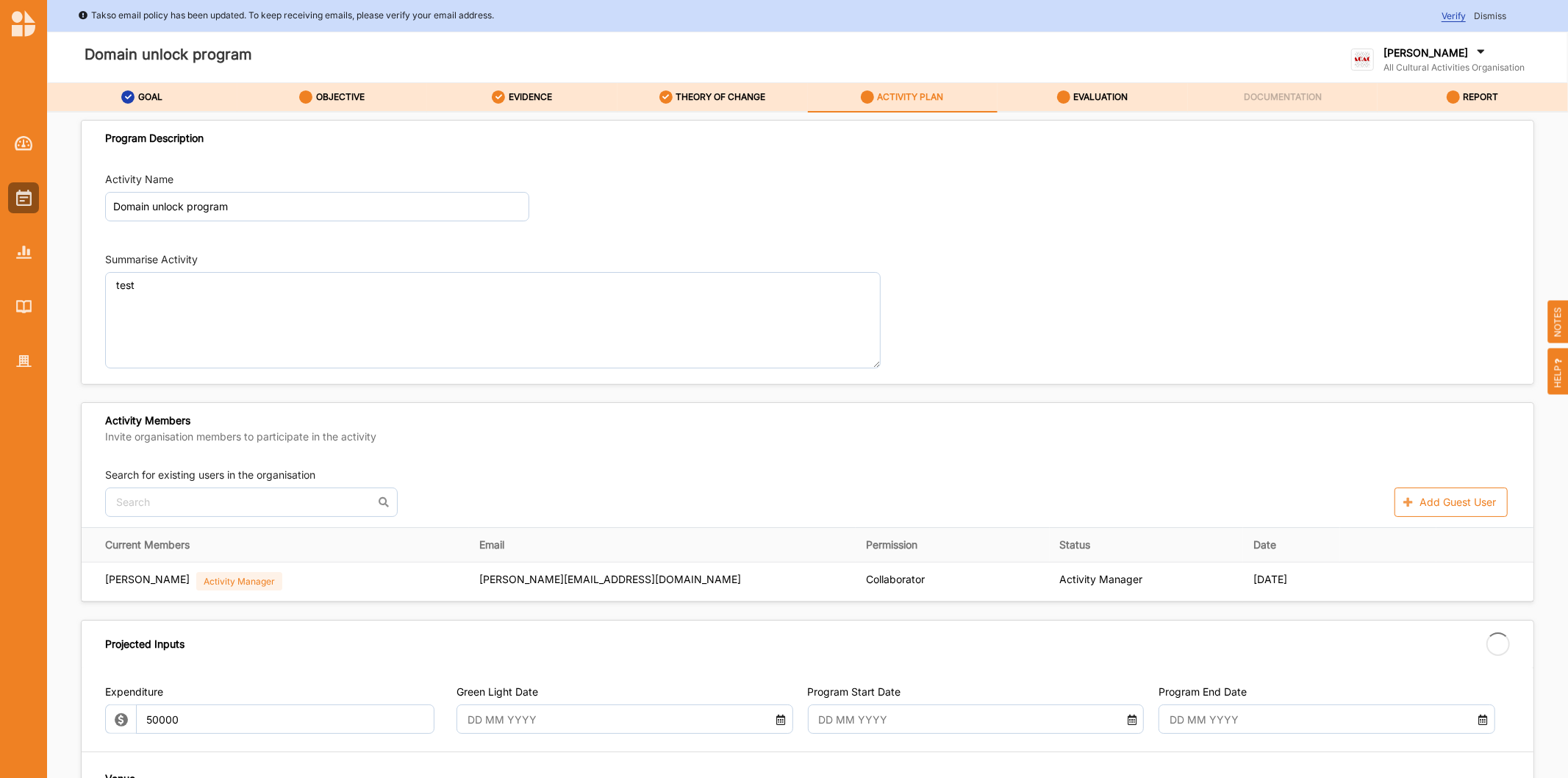
click at [664, 707] on input "text" at bounding box center [611, 718] width 303 height 29
type input "50,000.00"
type input "-50,000.00"
type input "01 Oct 2025"
click at [927, 714] on input "text" at bounding box center [962, 708] width 303 height 29
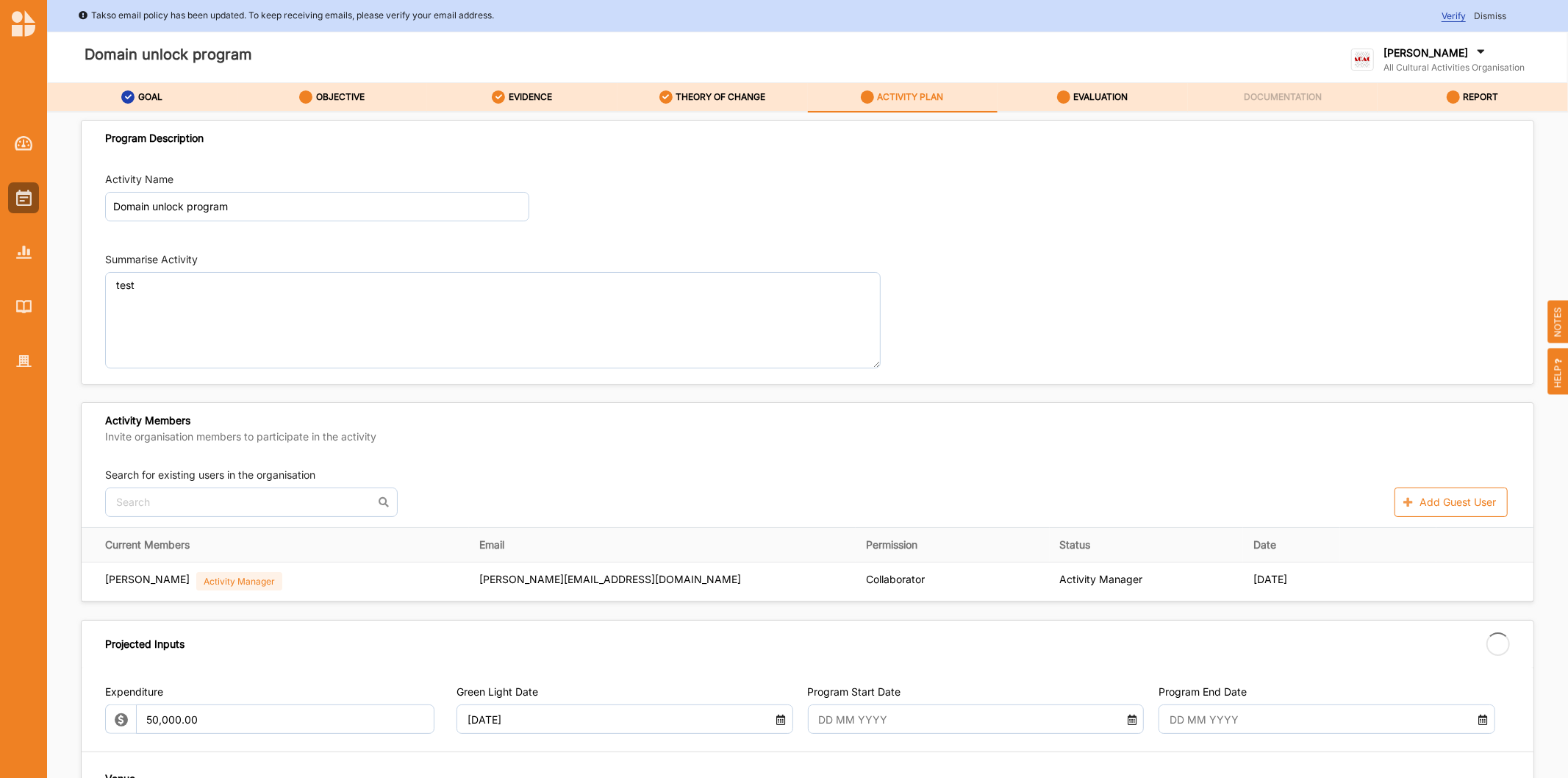
type input "[DATE]"
click at [1406, 711] on input "text" at bounding box center [1314, 708] width 303 height 29
type input "07 Nov 2025"
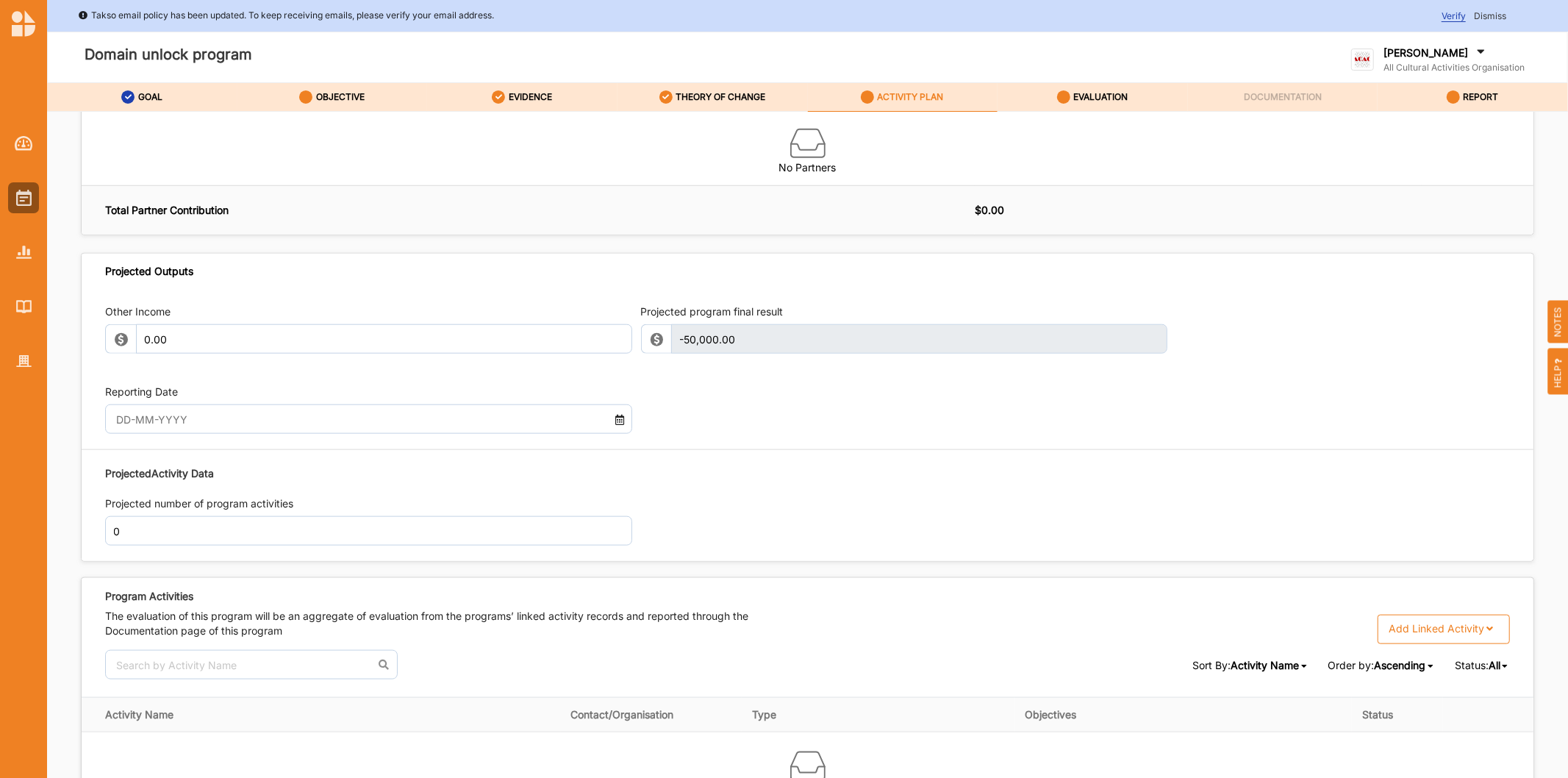
scroll to position [1213, 0]
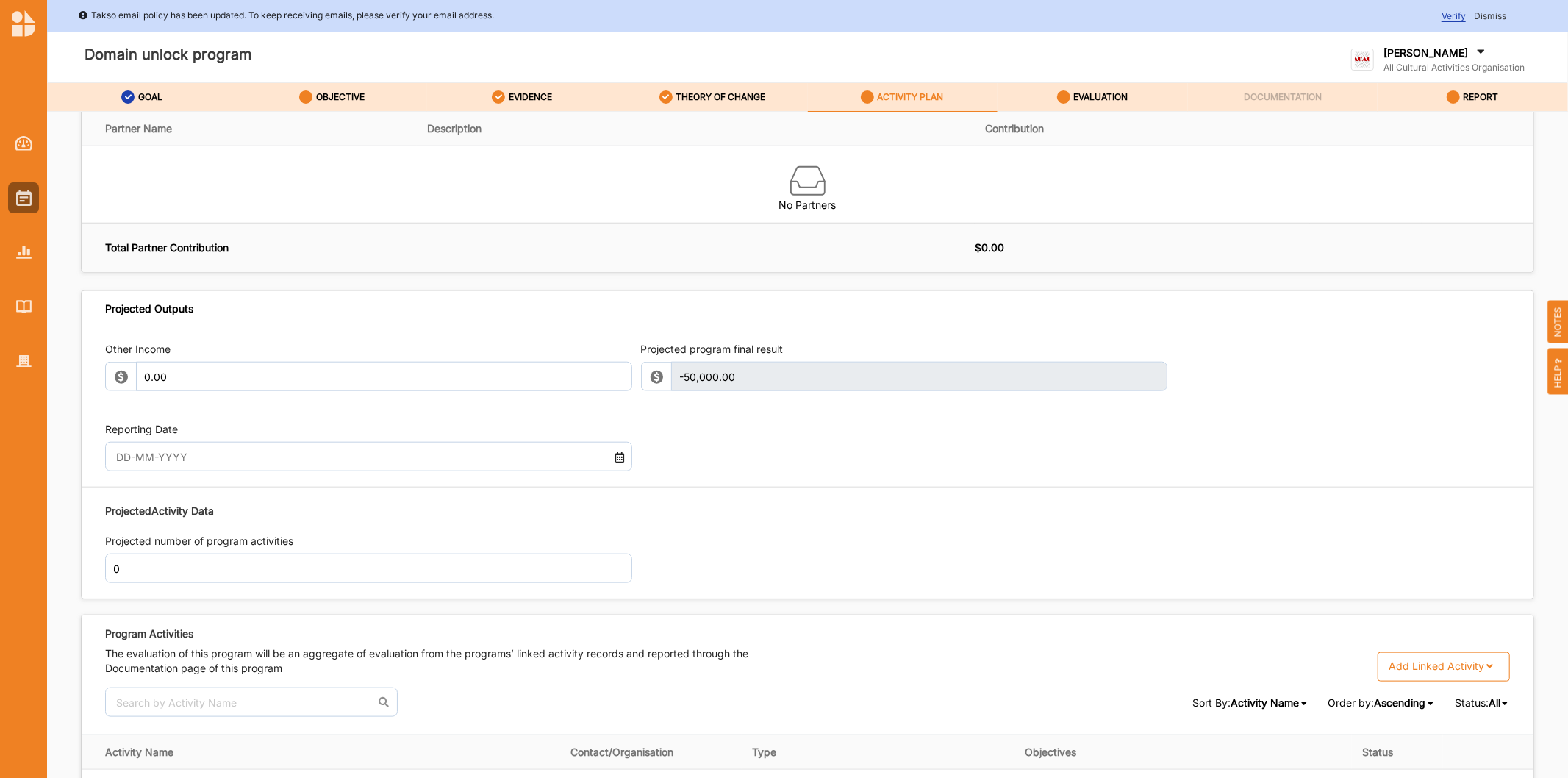
click at [254, 462] on input "text" at bounding box center [349, 456] width 479 height 29
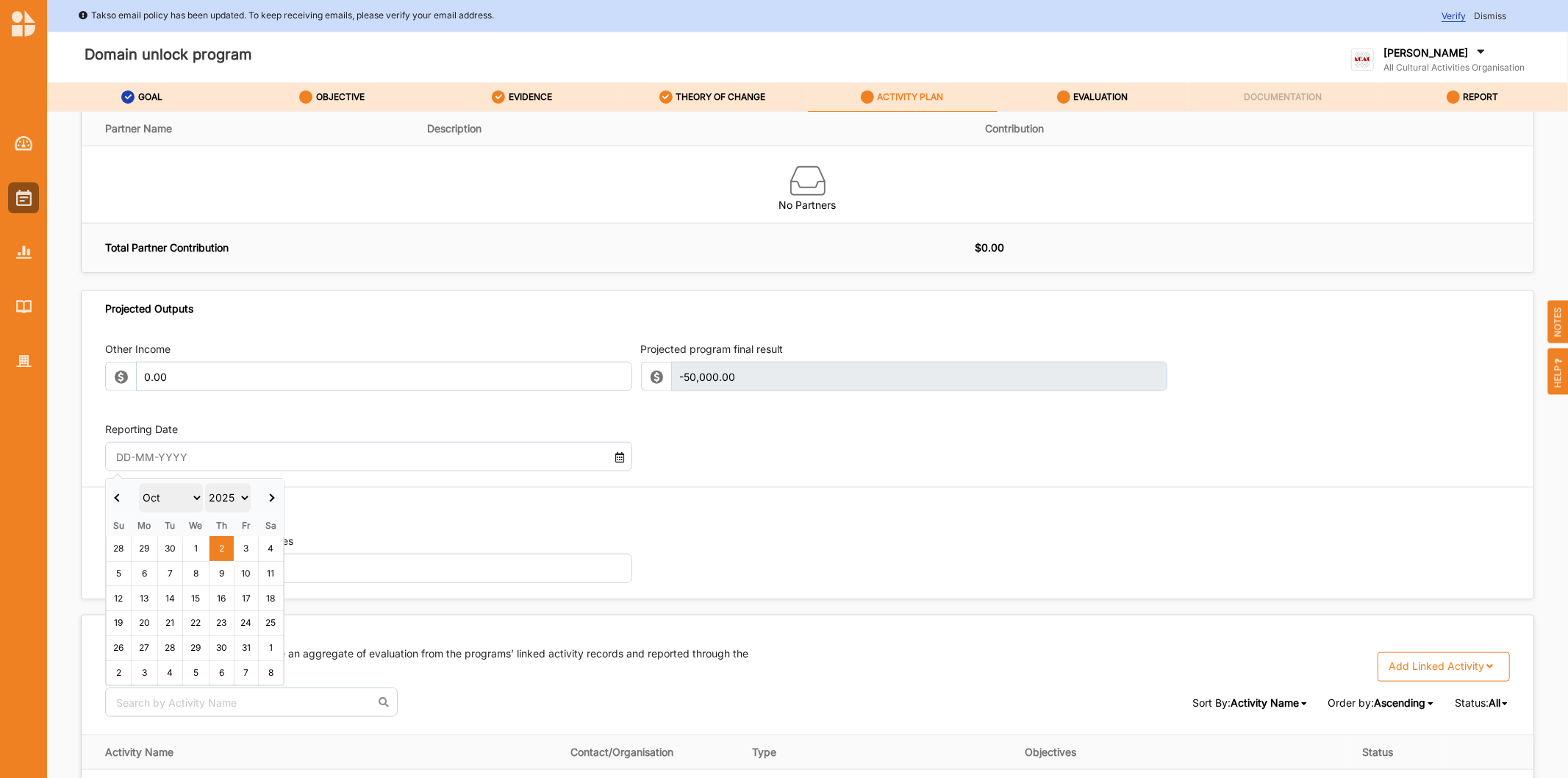
type input "08 Nov 2025"
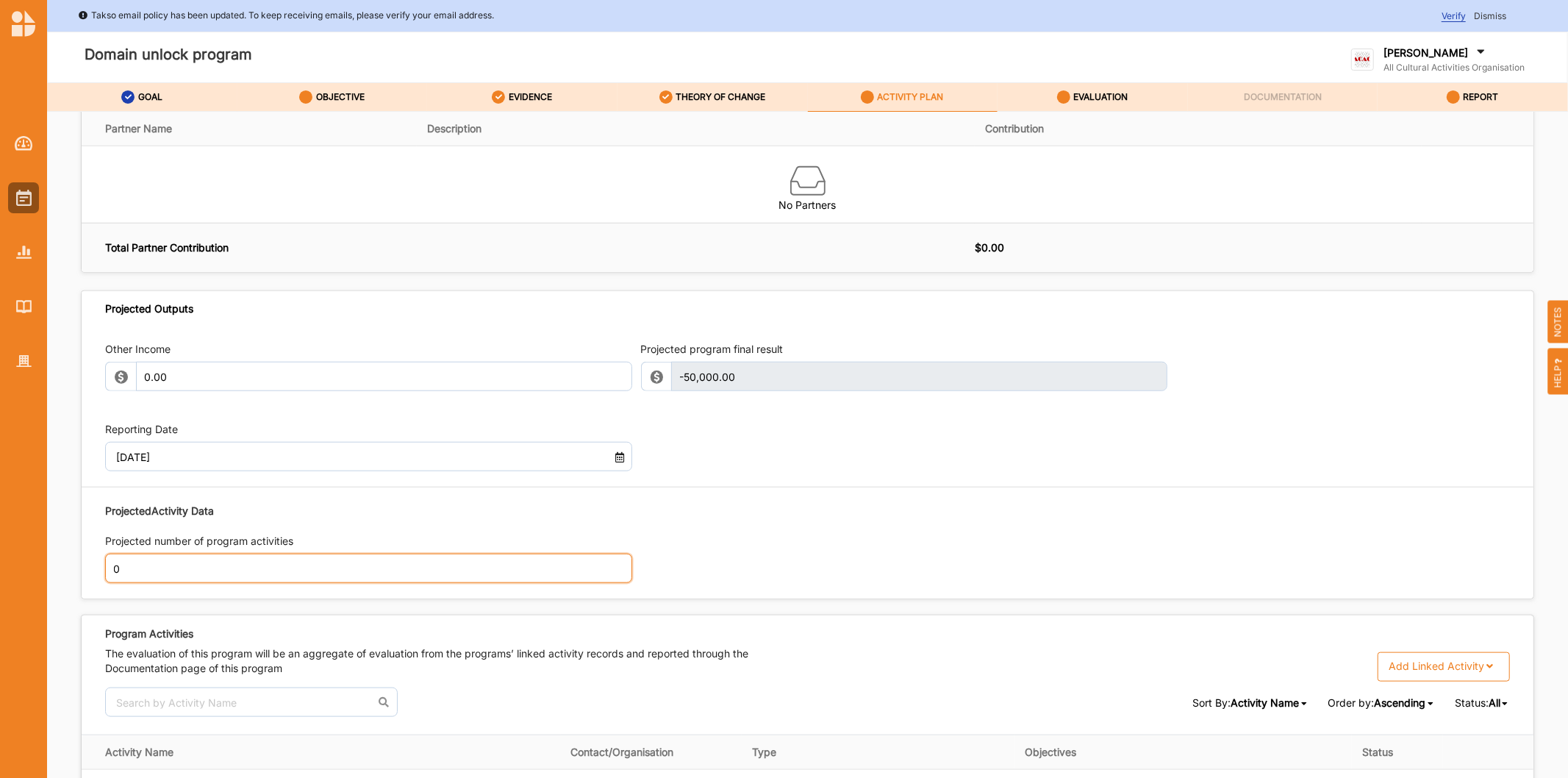
drag, startPoint x: 163, startPoint y: 570, endPoint x: 128, endPoint y: 562, distance: 35.9
click at [162, 570] on input "0" at bounding box center [369, 568] width 527 height 29
type input "3"
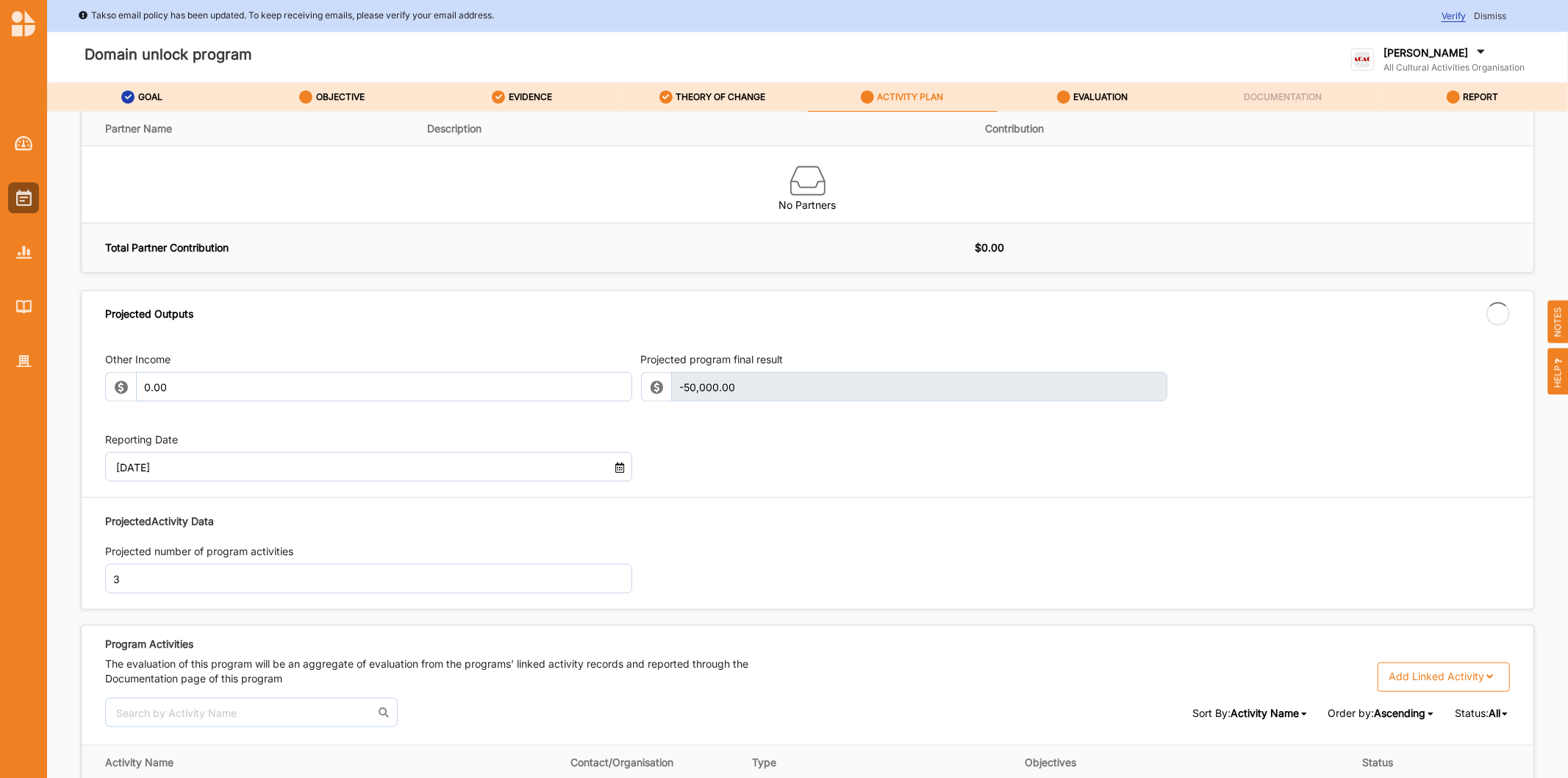
drag, startPoint x: 1067, startPoint y: 586, endPoint x: 1063, endPoint y: 572, distance: 14.6
click at [1068, 581] on div "Projected Activity Data Projected number of program activities 3" at bounding box center [807, 554] width 1405 height 95
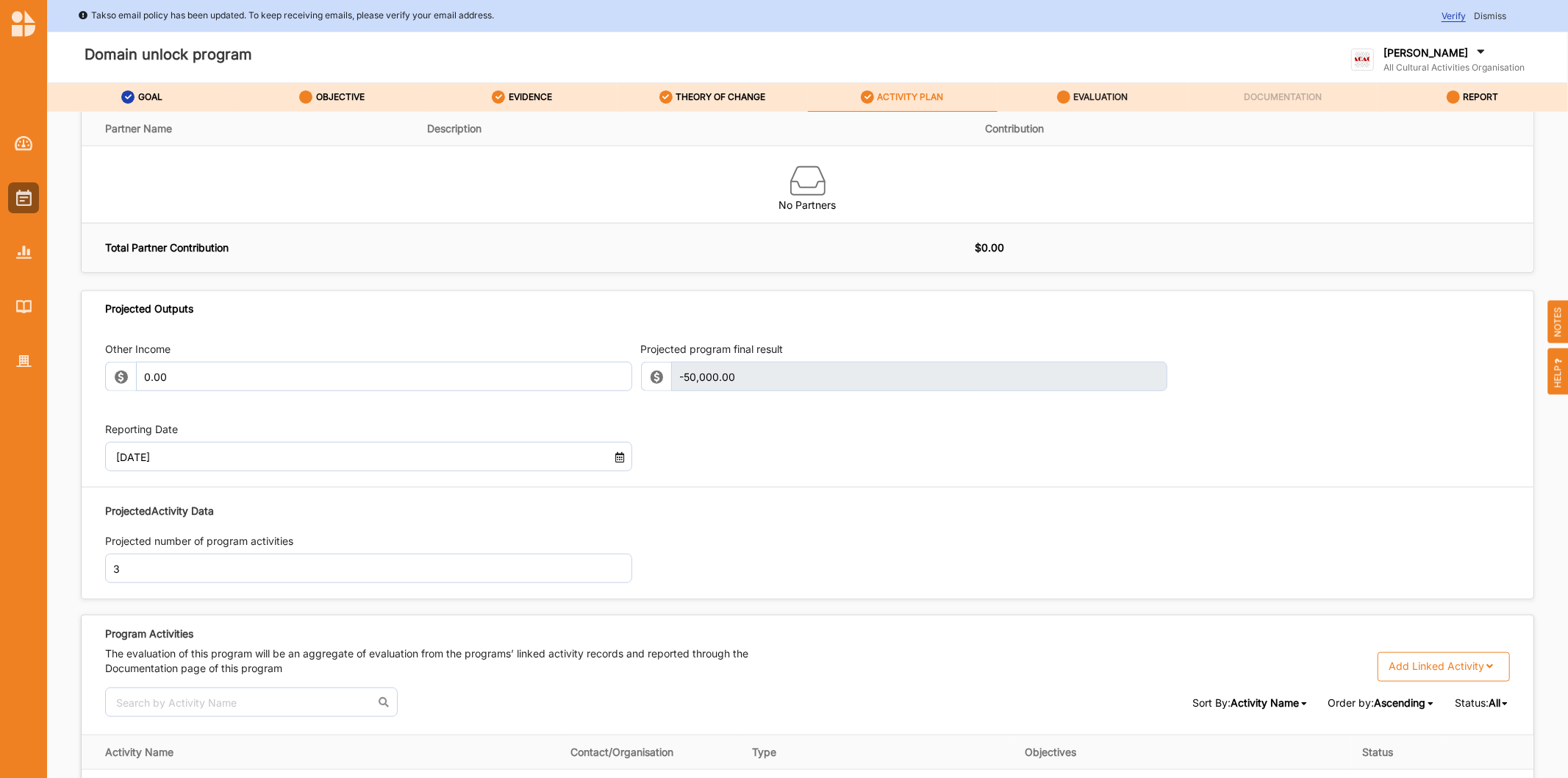
click at [1057, 92] on icon at bounding box center [1064, 97] width 13 height 13
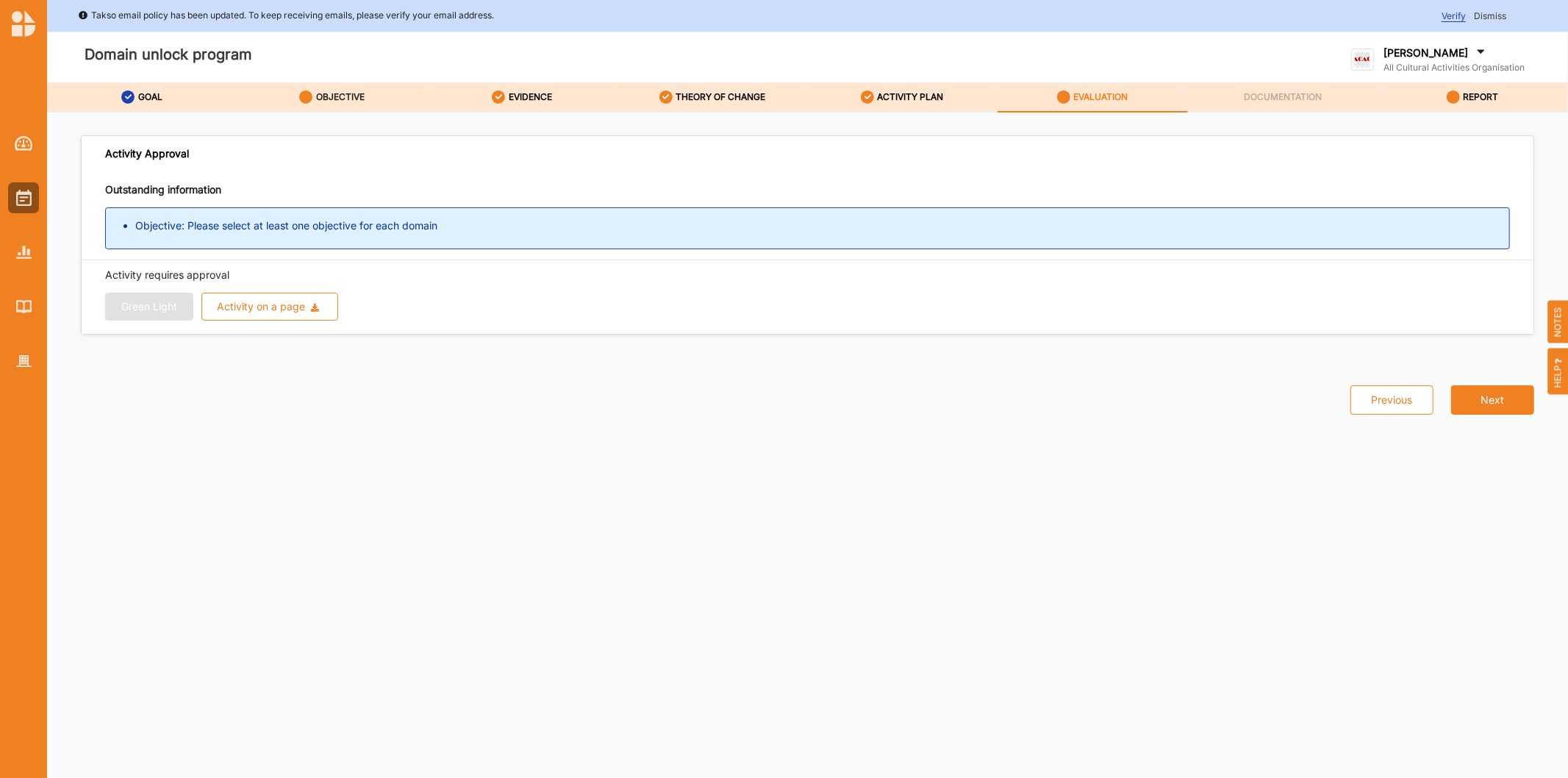
click at [304, 96] on icon at bounding box center [306, 97] width 13 height 13
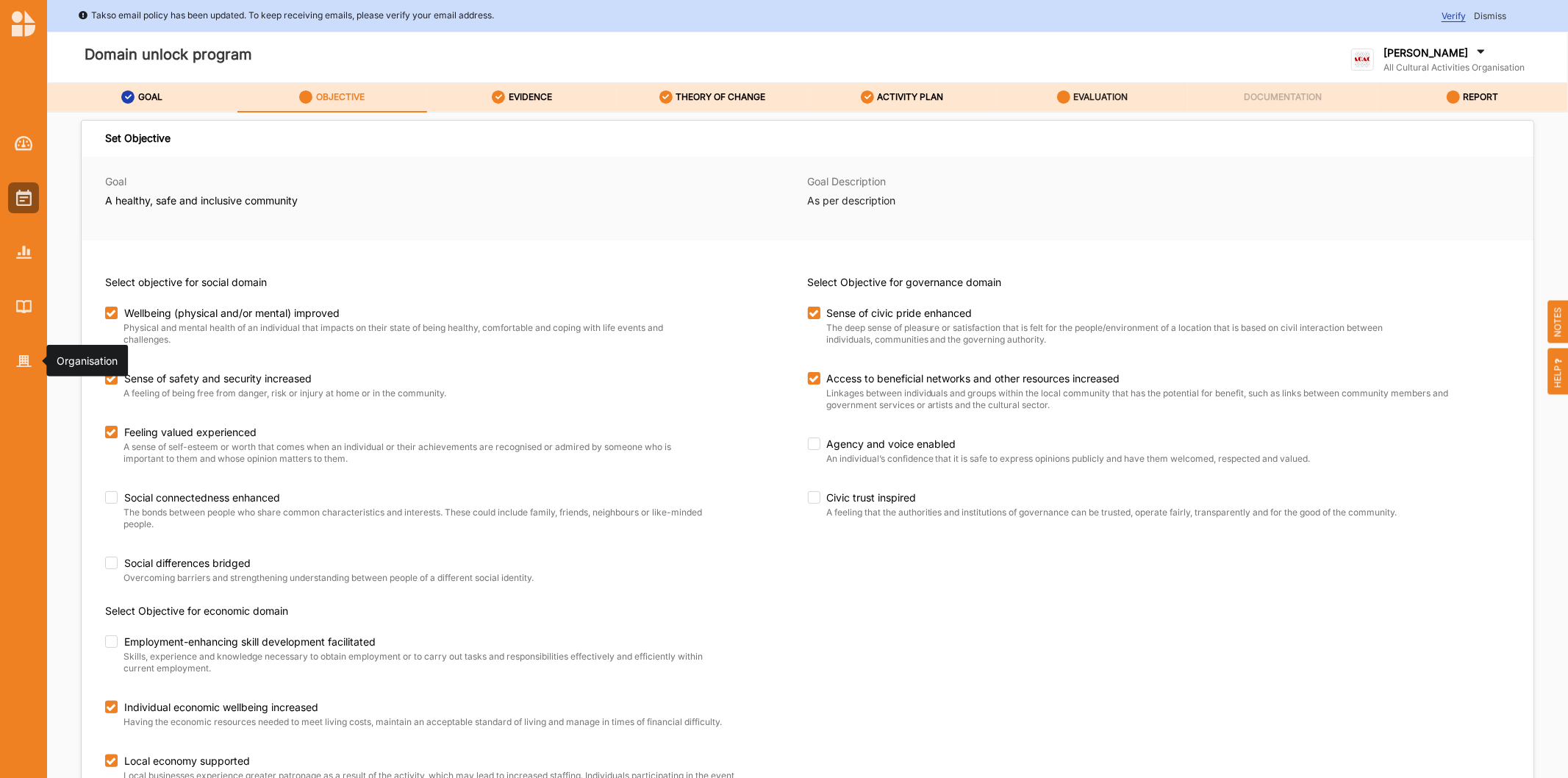
click at [25, 360] on img at bounding box center [24, 361] width 15 height 13
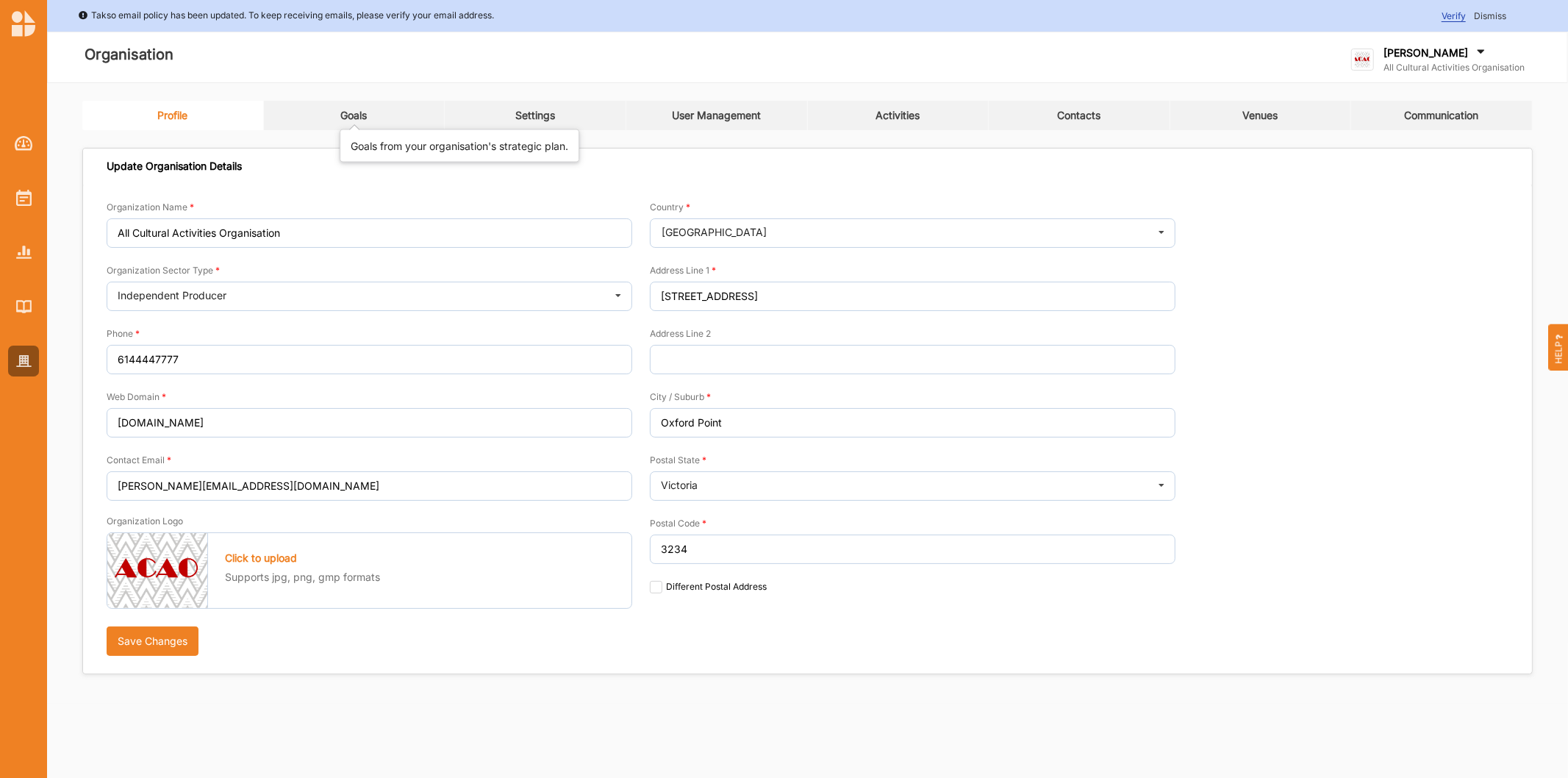
click at [346, 118] on div "Goals" at bounding box center [354, 116] width 27 height 13
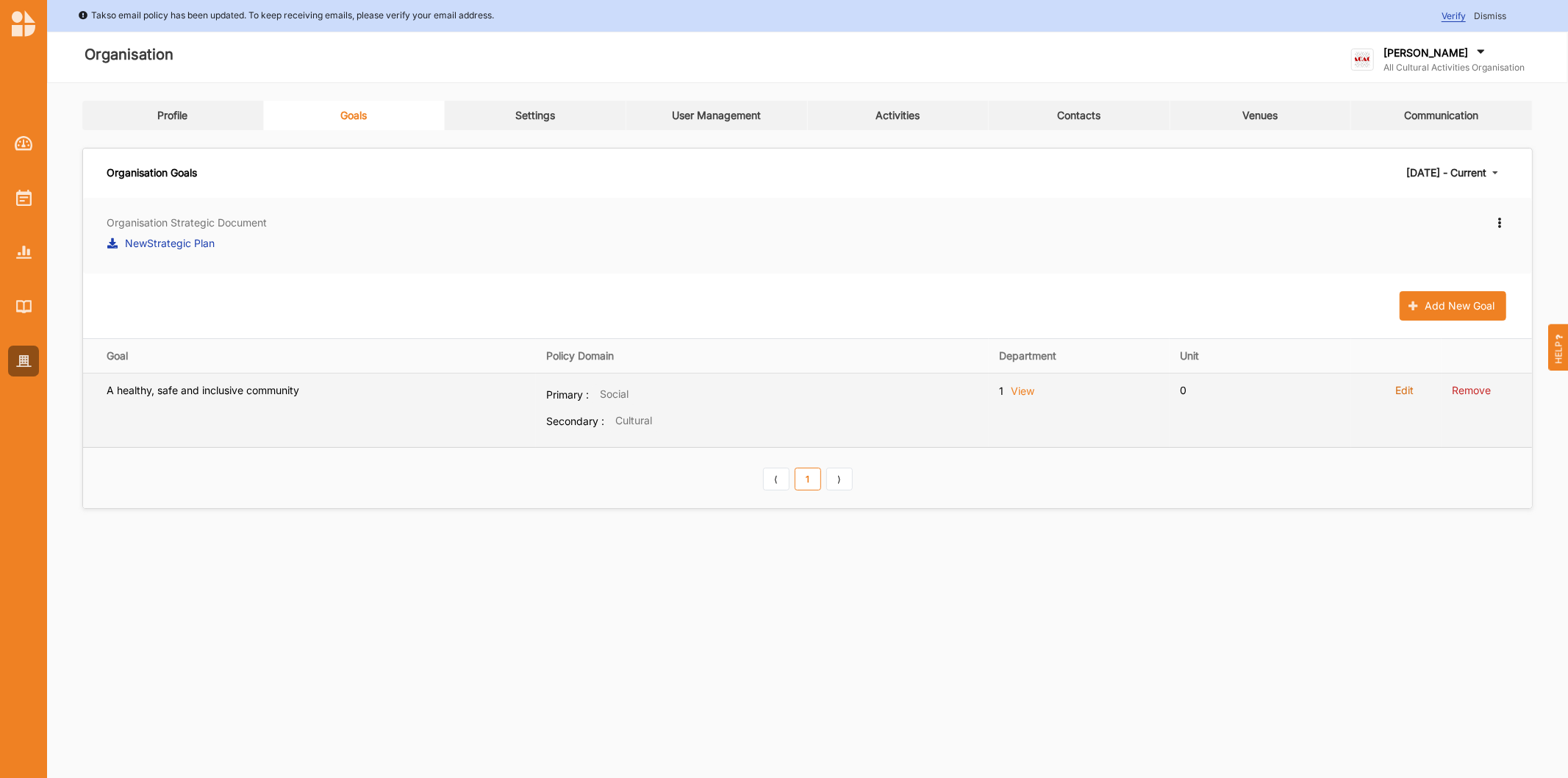
click at [1407, 386] on label "Edit" at bounding box center [1404, 391] width 18 height 13
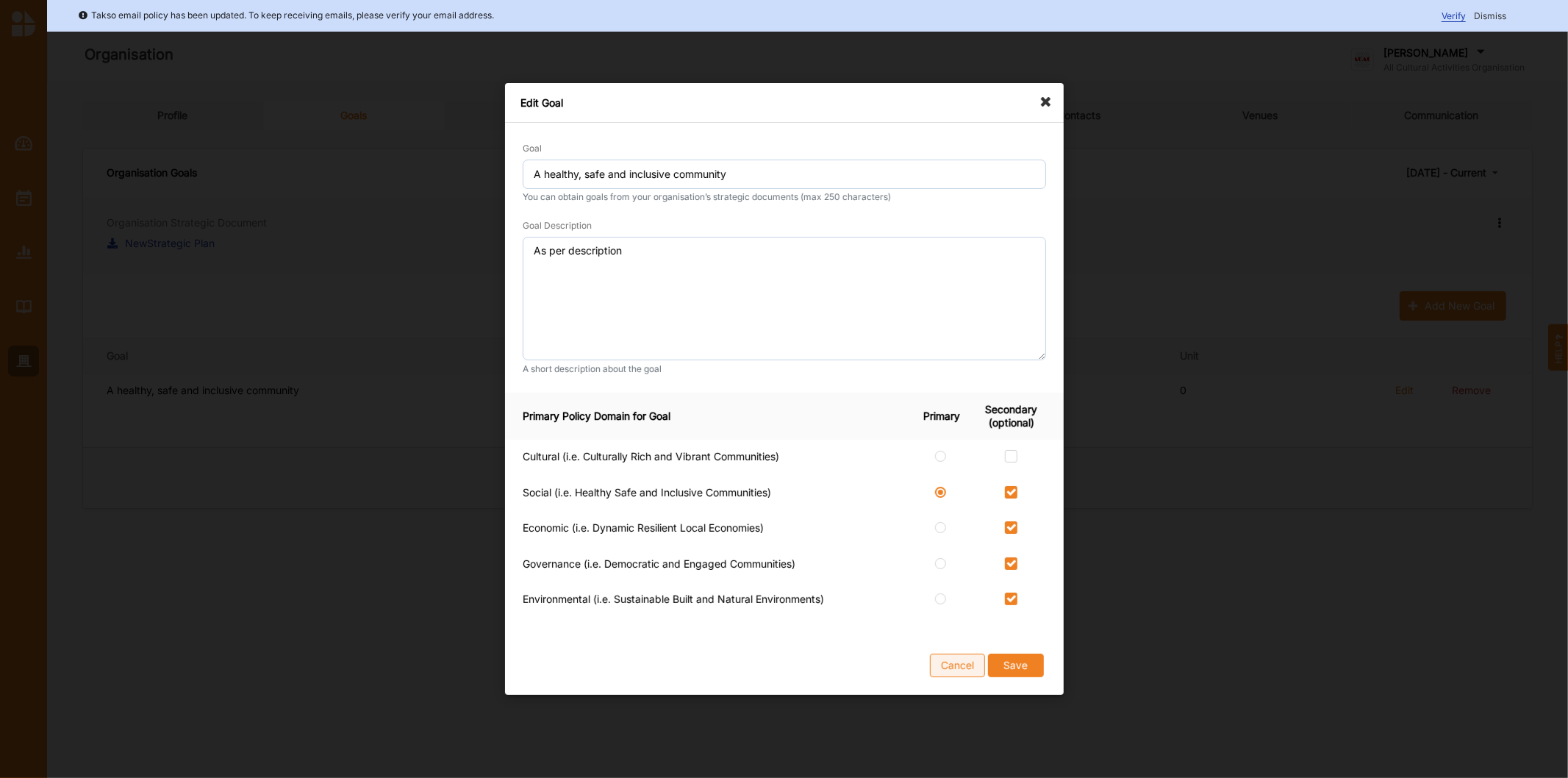
click at [962, 670] on button "Cancel" at bounding box center [957, 665] width 55 height 24
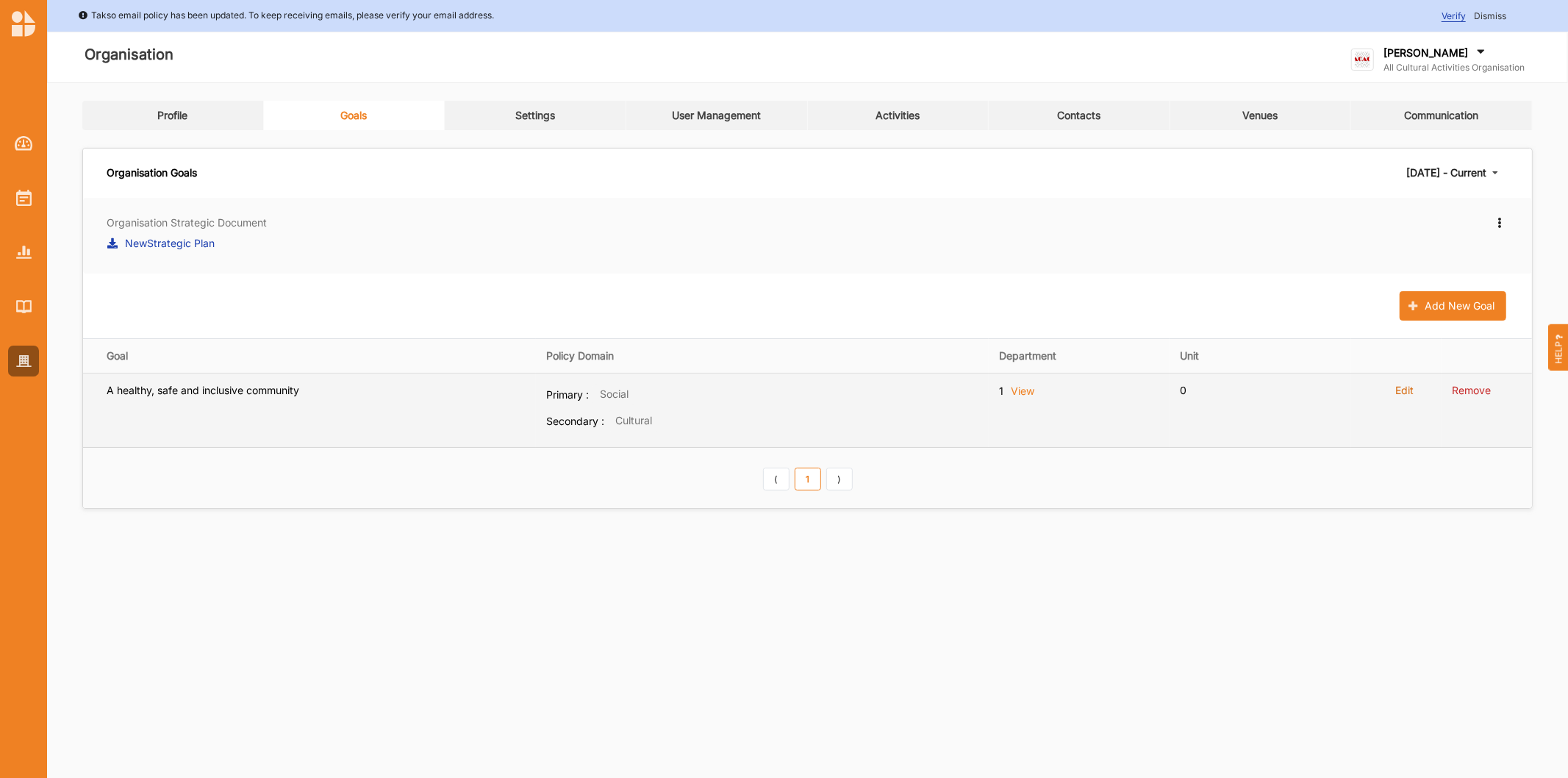
click at [1405, 392] on label "Edit" at bounding box center [1404, 391] width 18 height 13
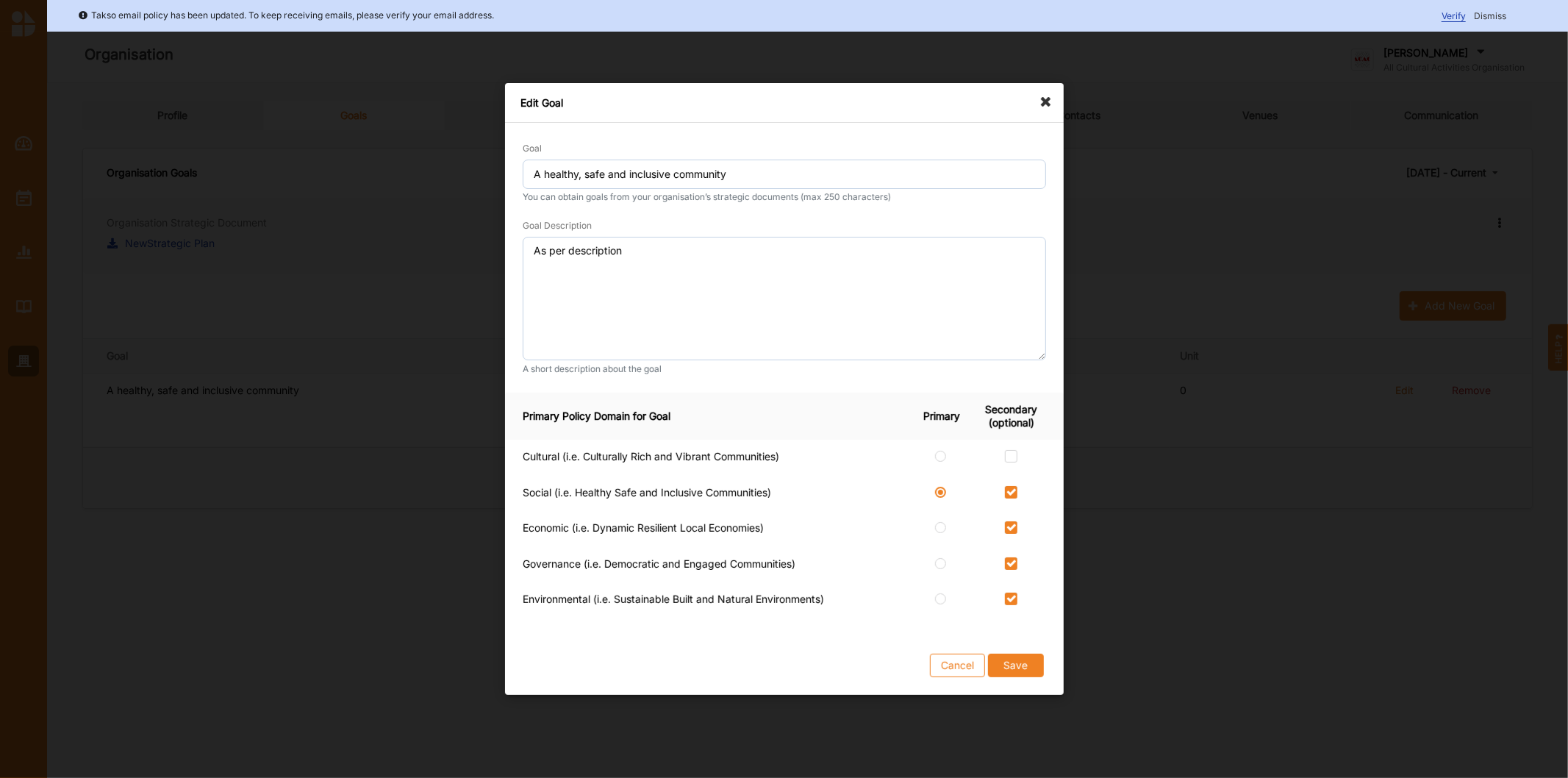
click at [953, 663] on button "Cancel" at bounding box center [957, 665] width 55 height 24
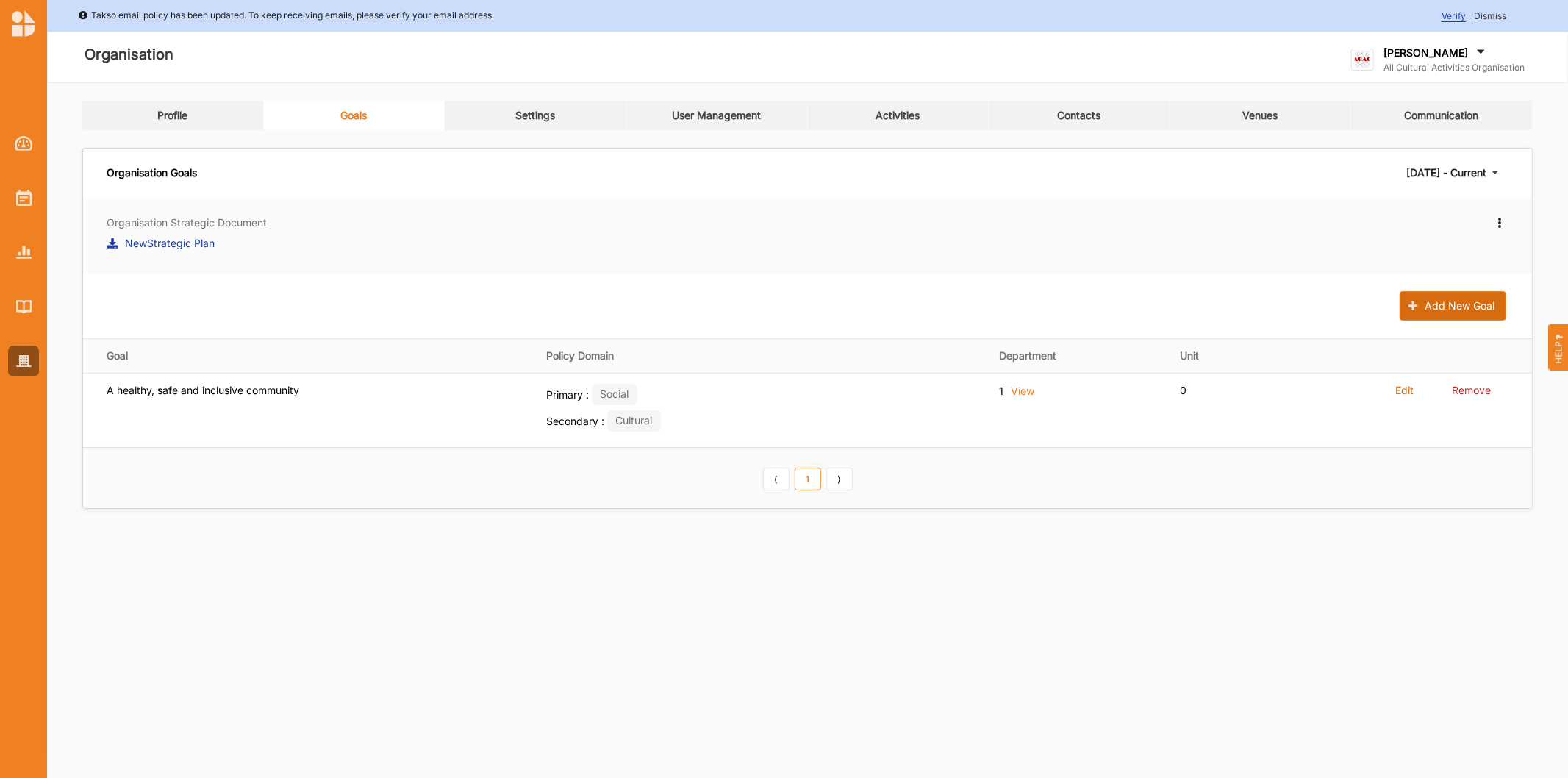
click at [1460, 298] on button "Add New Goal" at bounding box center [1452, 306] width 107 height 29
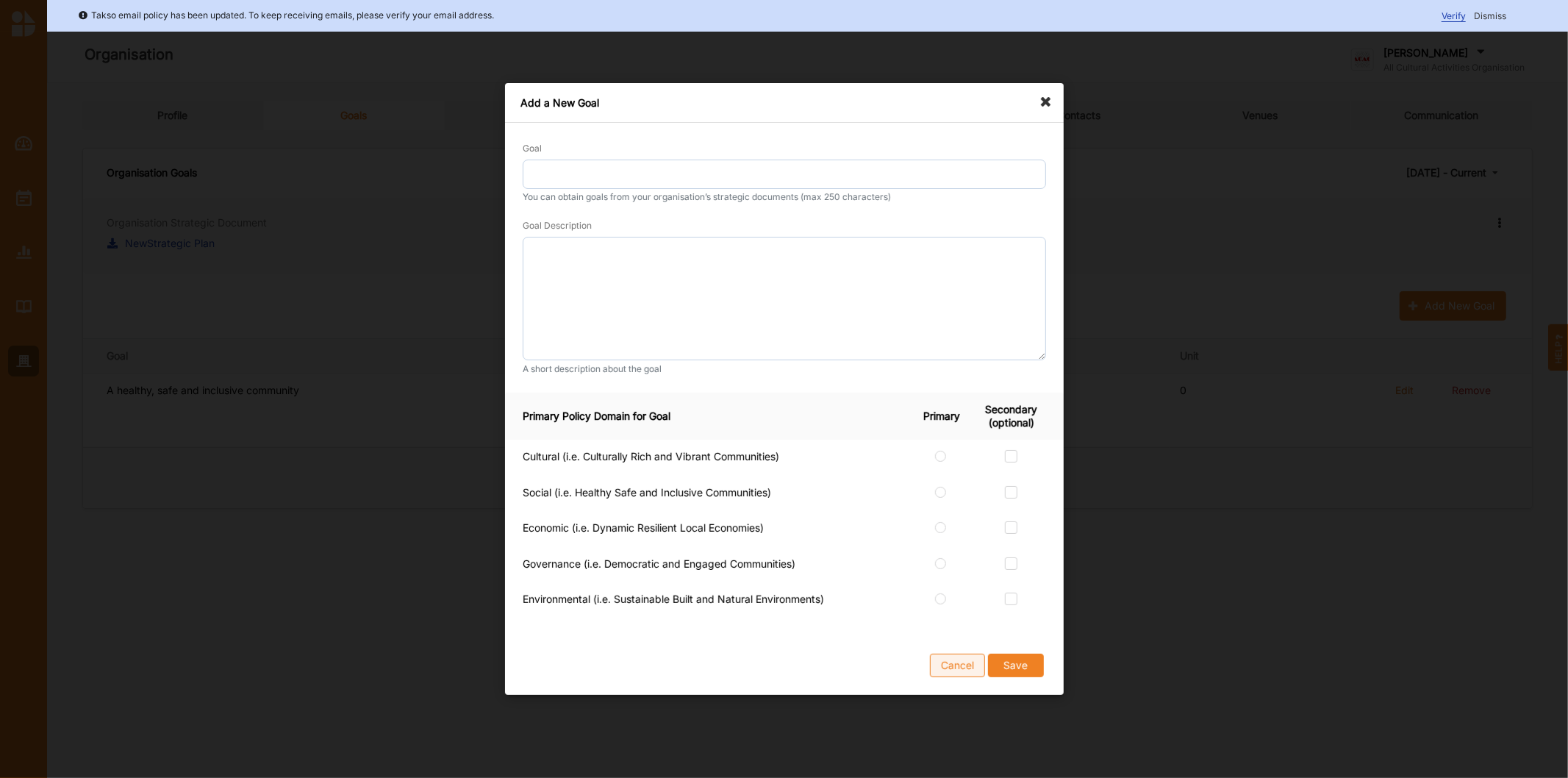
click at [952, 669] on button "Cancel" at bounding box center [957, 665] width 55 height 24
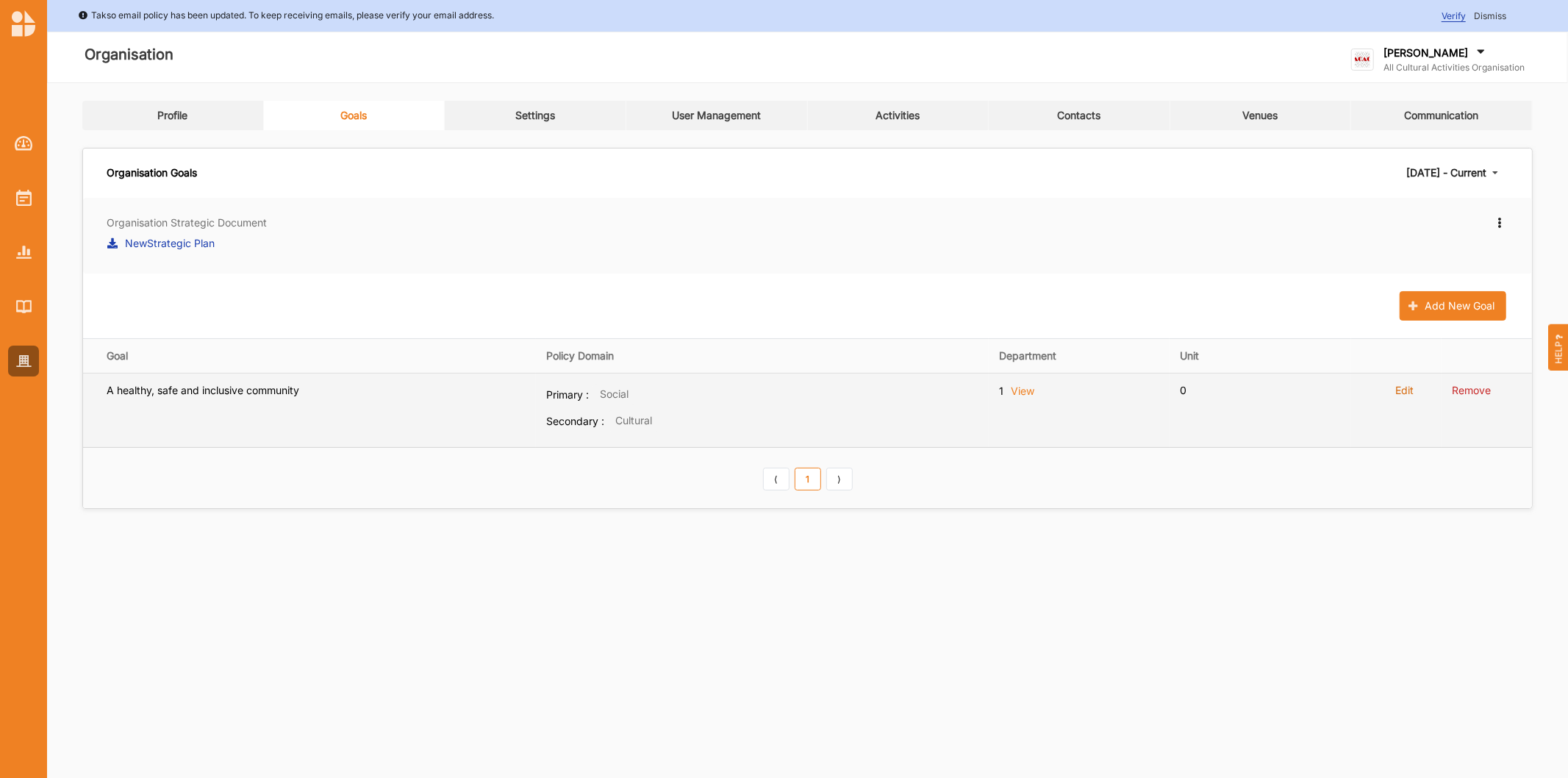
click at [1400, 388] on label "Edit" at bounding box center [1404, 391] width 18 height 13
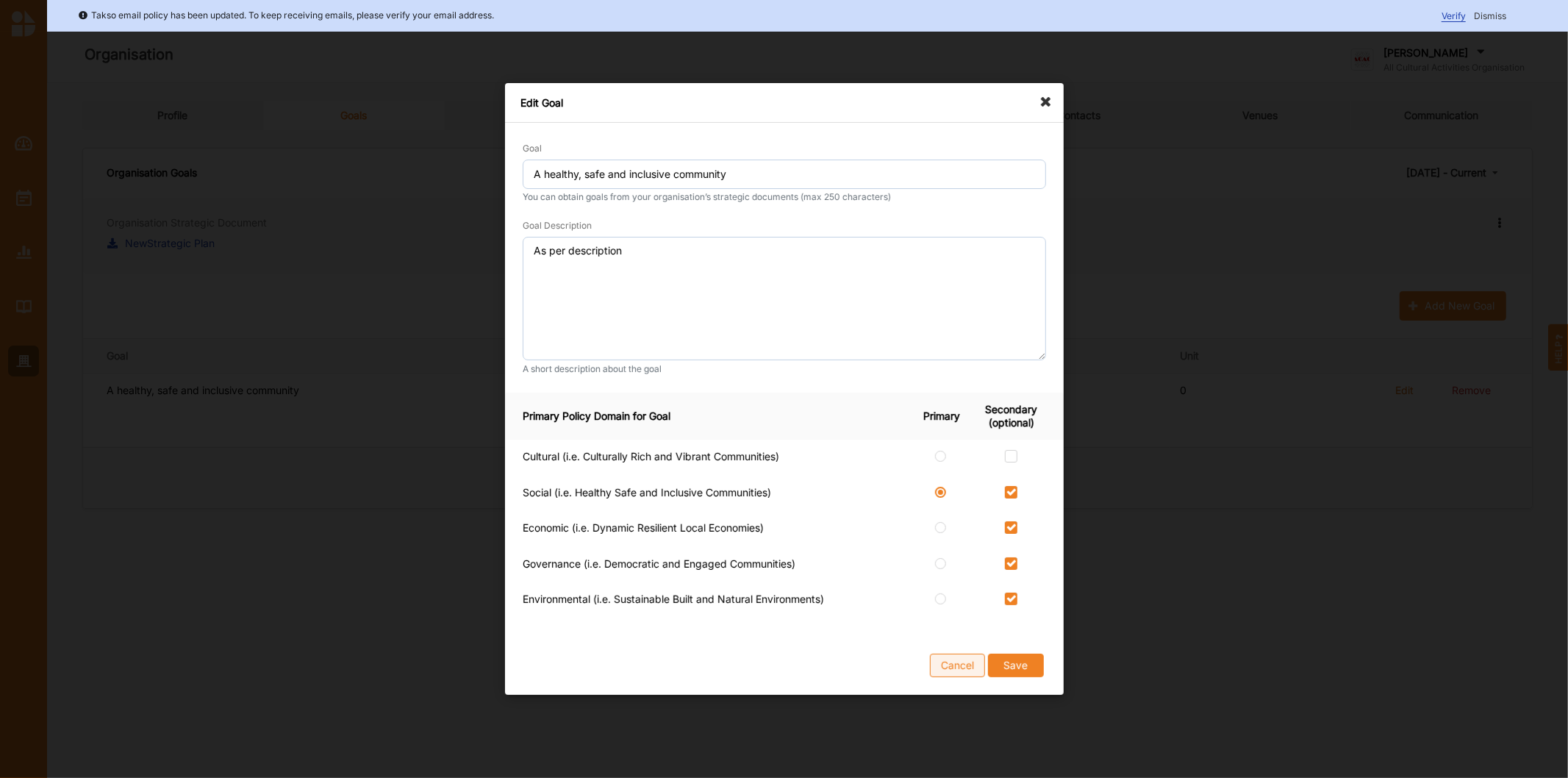
click at [943, 670] on button "Cancel" at bounding box center [957, 665] width 55 height 24
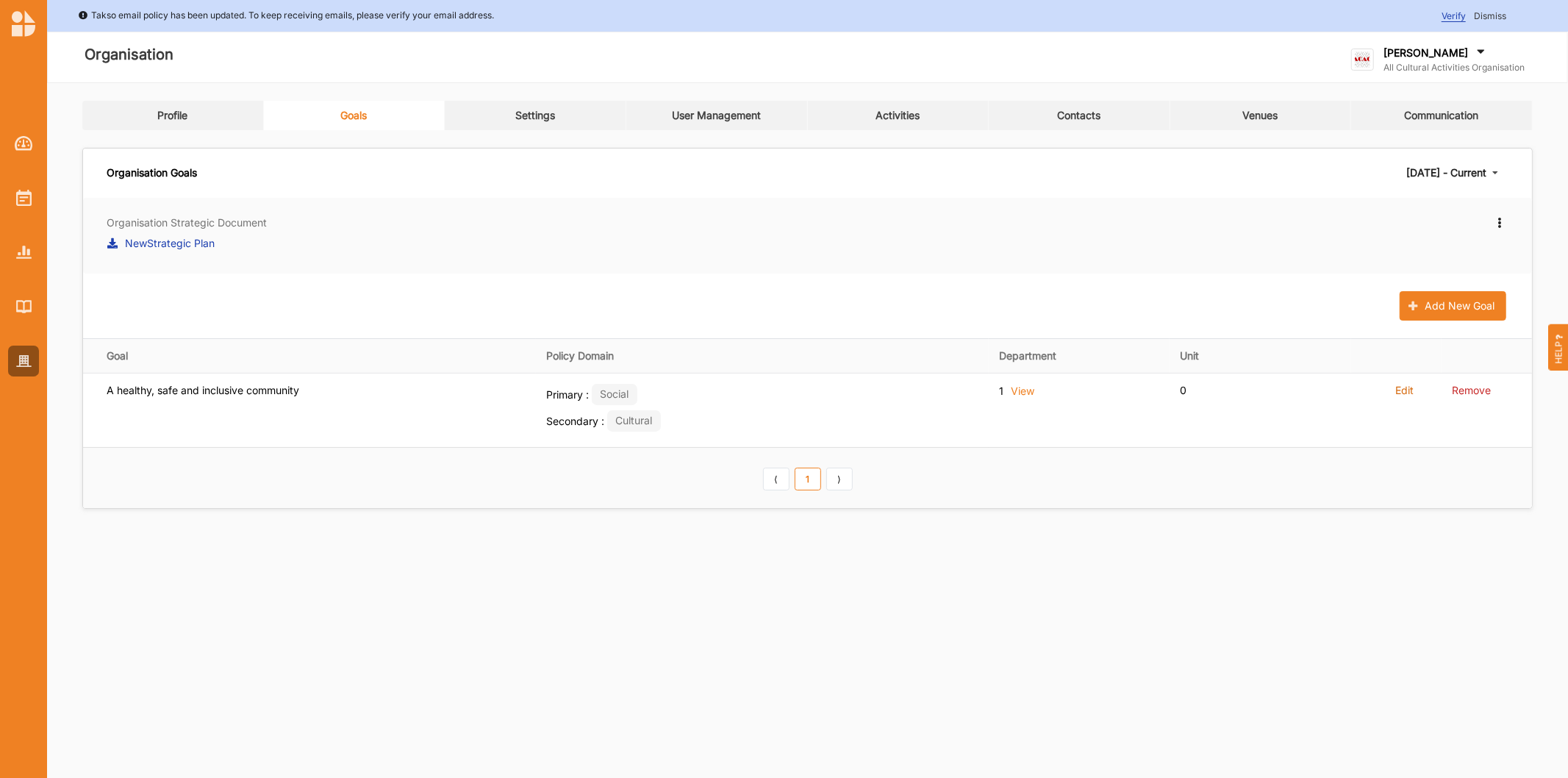
click at [1460, 290] on div "Organisation Strategic Document NewStrategic Plan Edit New strategic document A…" at bounding box center [807, 353] width 1449 height 311
click at [1458, 298] on button "Add New Goal" at bounding box center [1452, 306] width 107 height 29
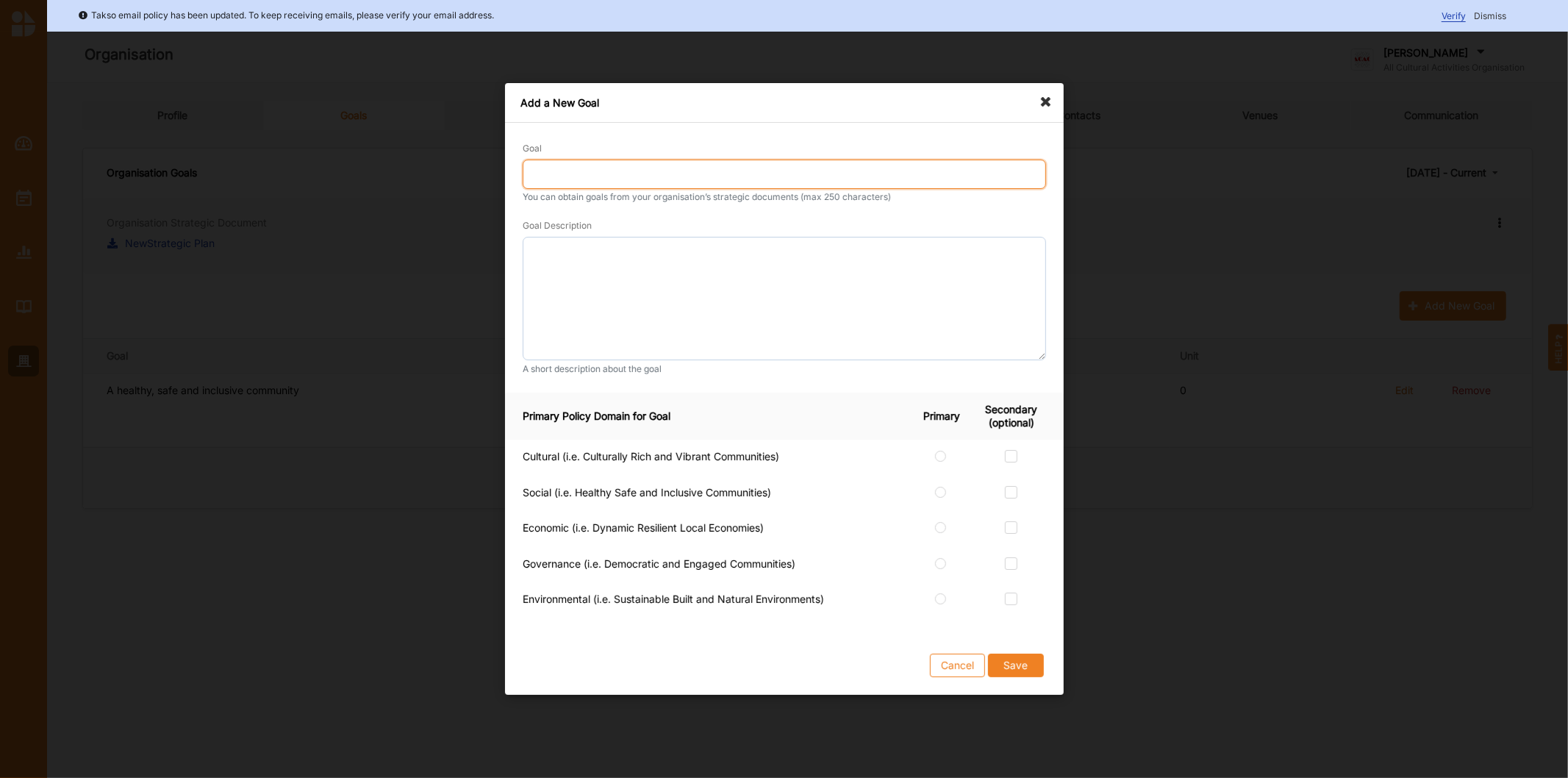
click at [666, 172] on input "Goal" at bounding box center [784, 174] width 523 height 29
paste input "A connected and healthy community, which is supportive and confident."
type input "A connected and healthy community, which is supportive and confident."
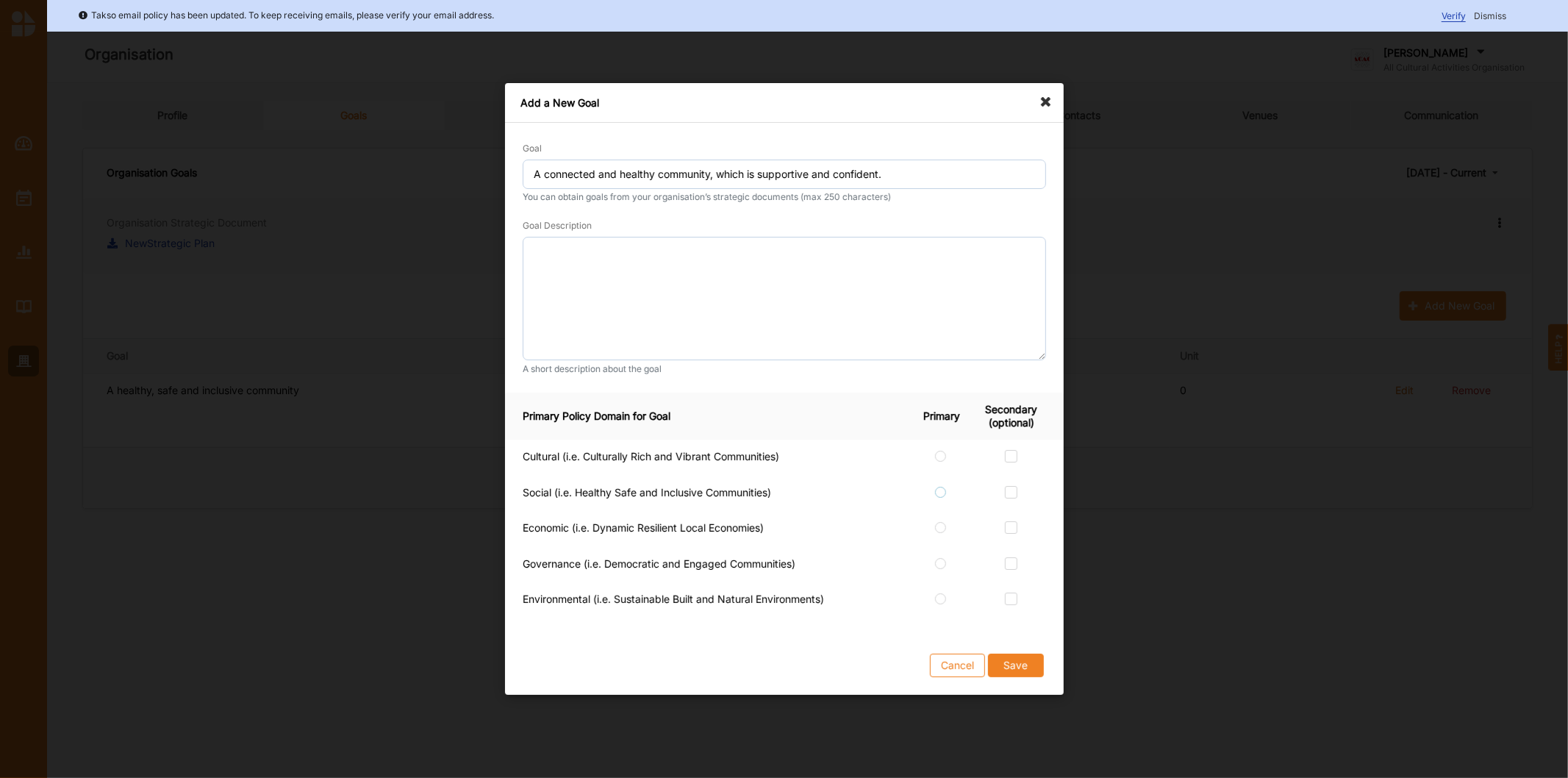
click at [944, 486] on label at bounding box center [941, 486] width 13 height 0
radio input "true"
drag, startPoint x: 1010, startPoint y: 492, endPoint x: 1011, endPoint y: 498, distance: 6.1
click at [1010, 486] on label at bounding box center [1010, 486] width 13 height 0
click at [1010, 493] on input "checkbox" at bounding box center [1010, 492] width 12 height 12
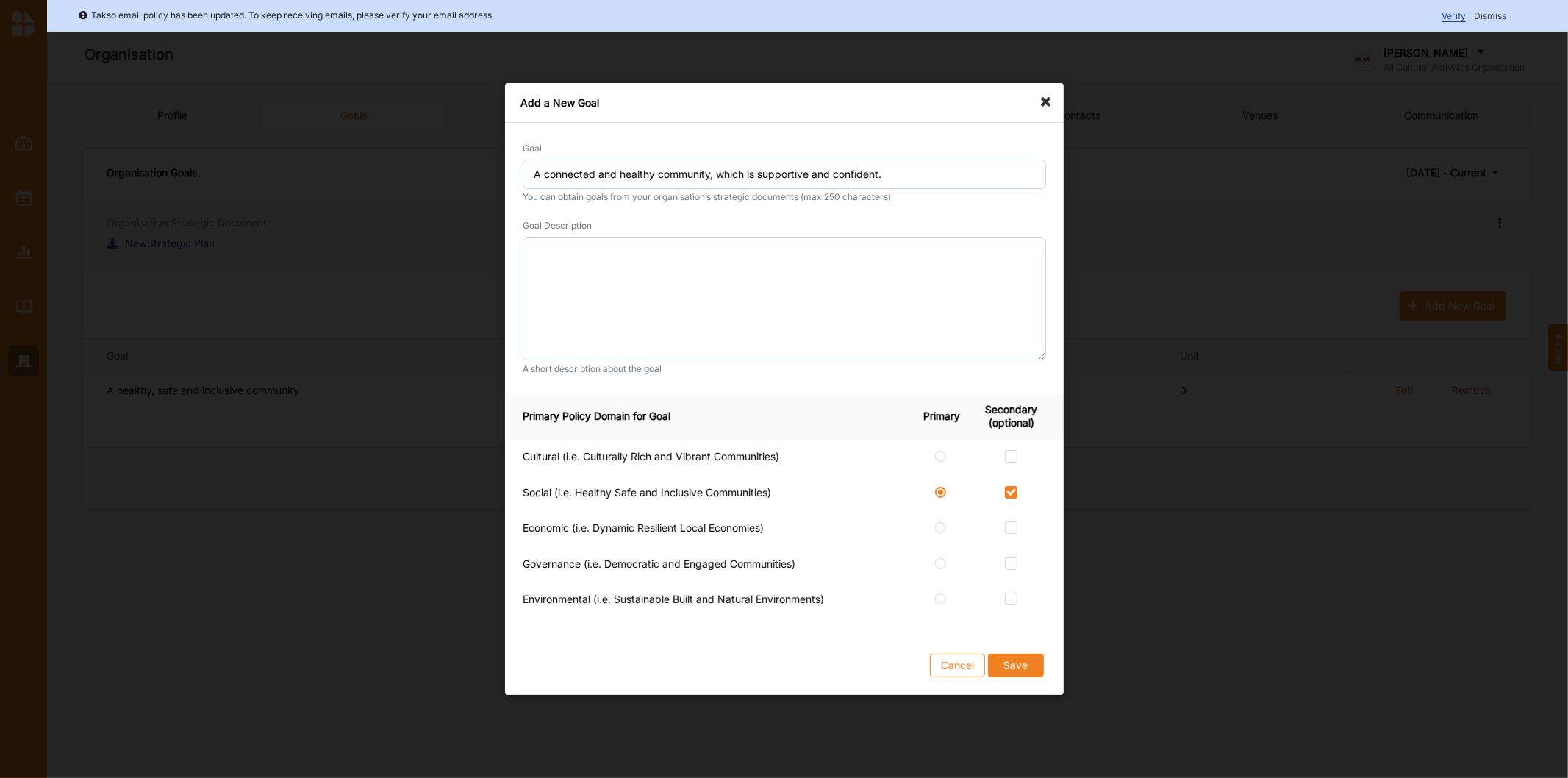
checkbox input "true"
click at [1031, 674] on button "Save" at bounding box center [1015, 665] width 56 height 24
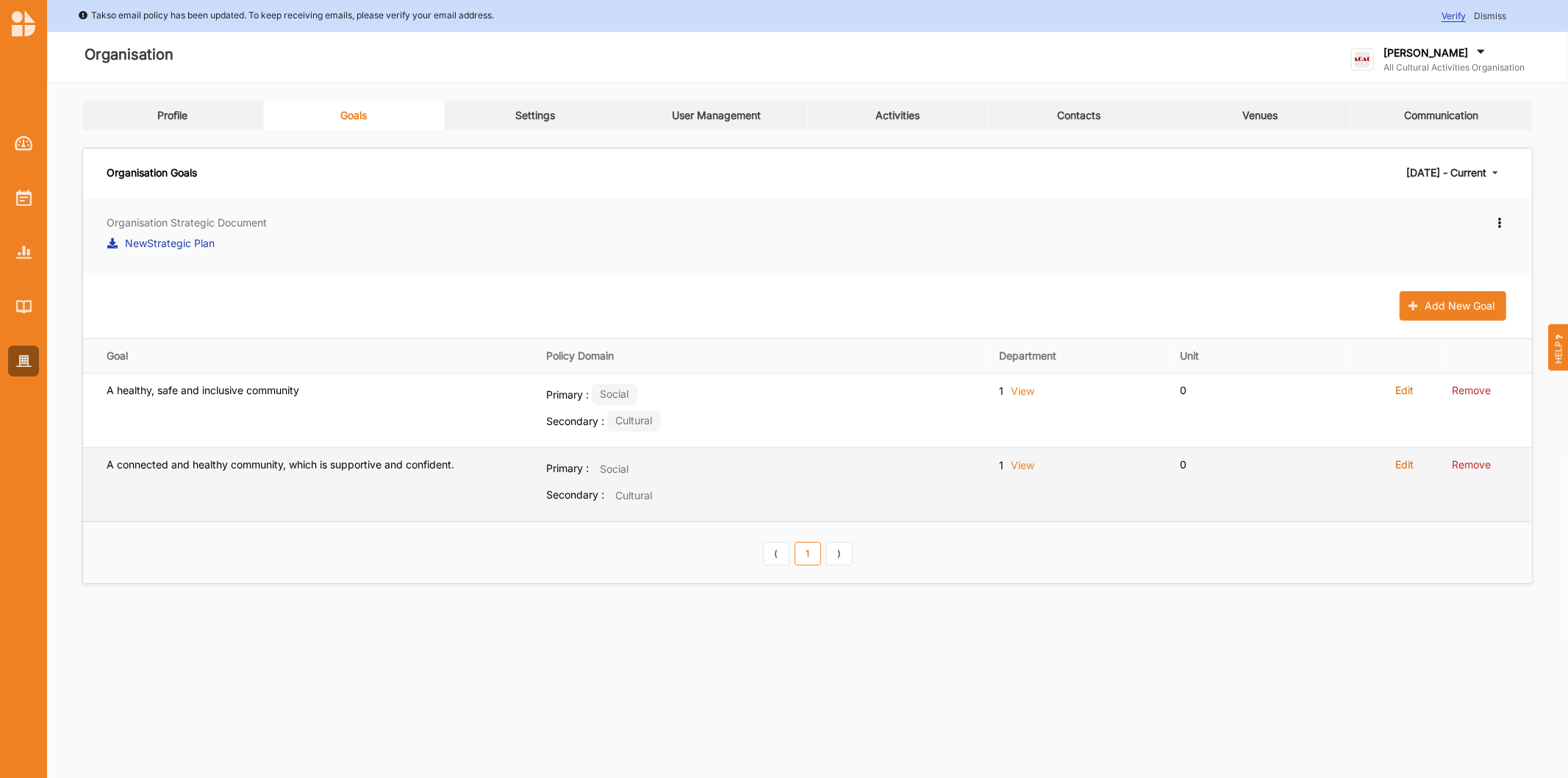
click at [1409, 467] on label "Edit" at bounding box center [1404, 465] width 18 height 13
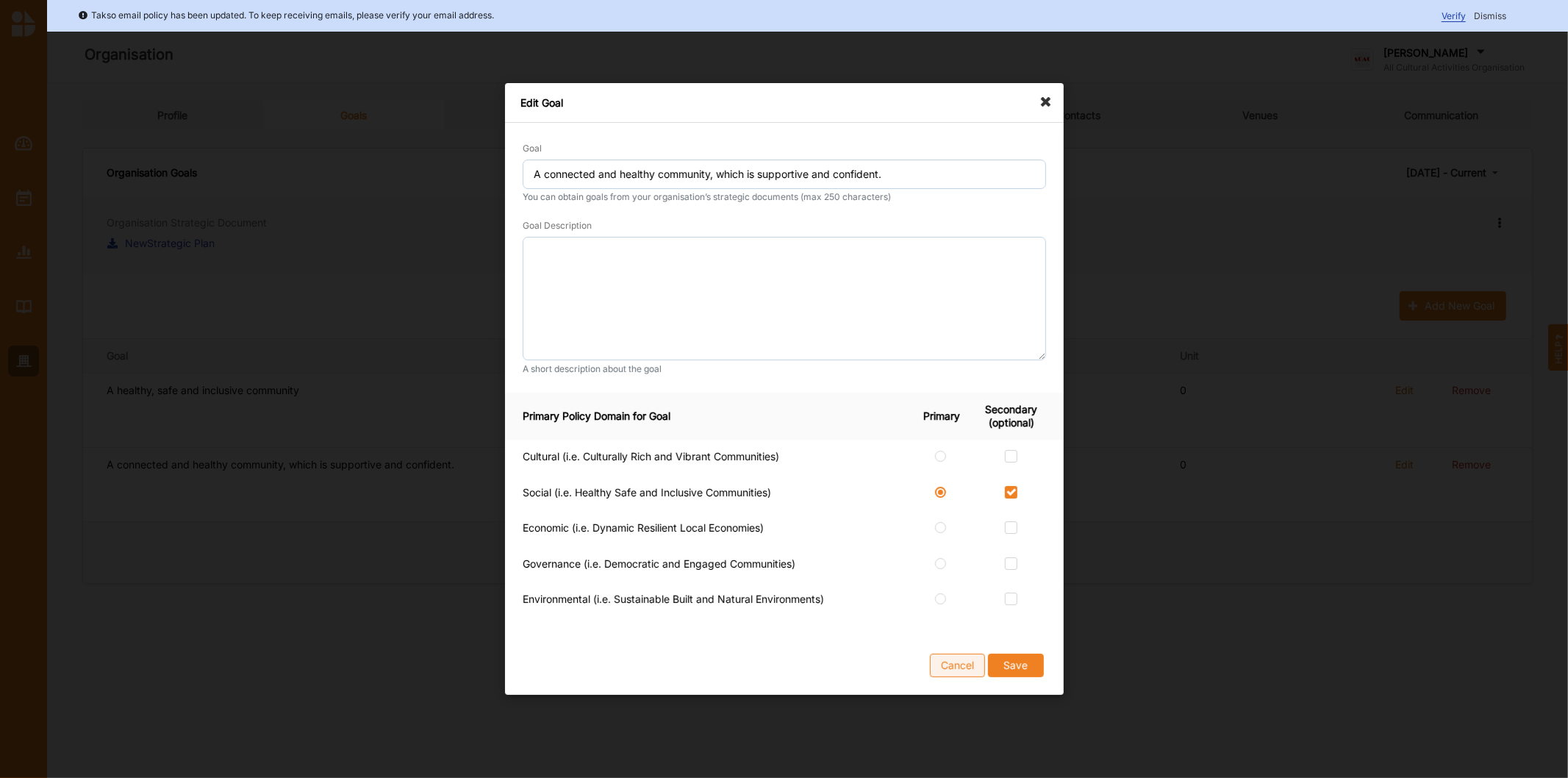
click at [936, 673] on button "Cancel" at bounding box center [957, 665] width 55 height 24
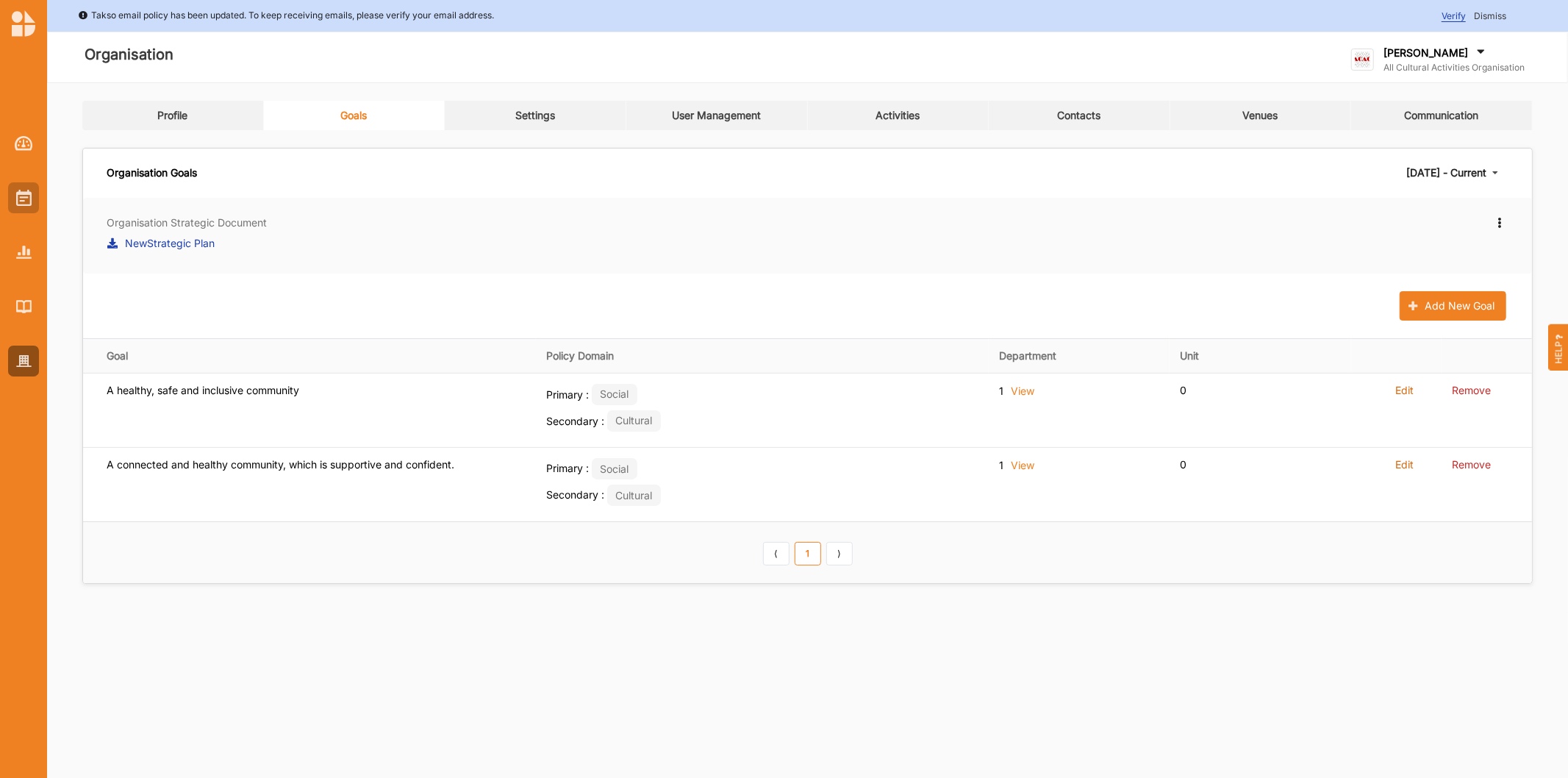
click at [18, 193] on img at bounding box center [24, 197] width 15 height 16
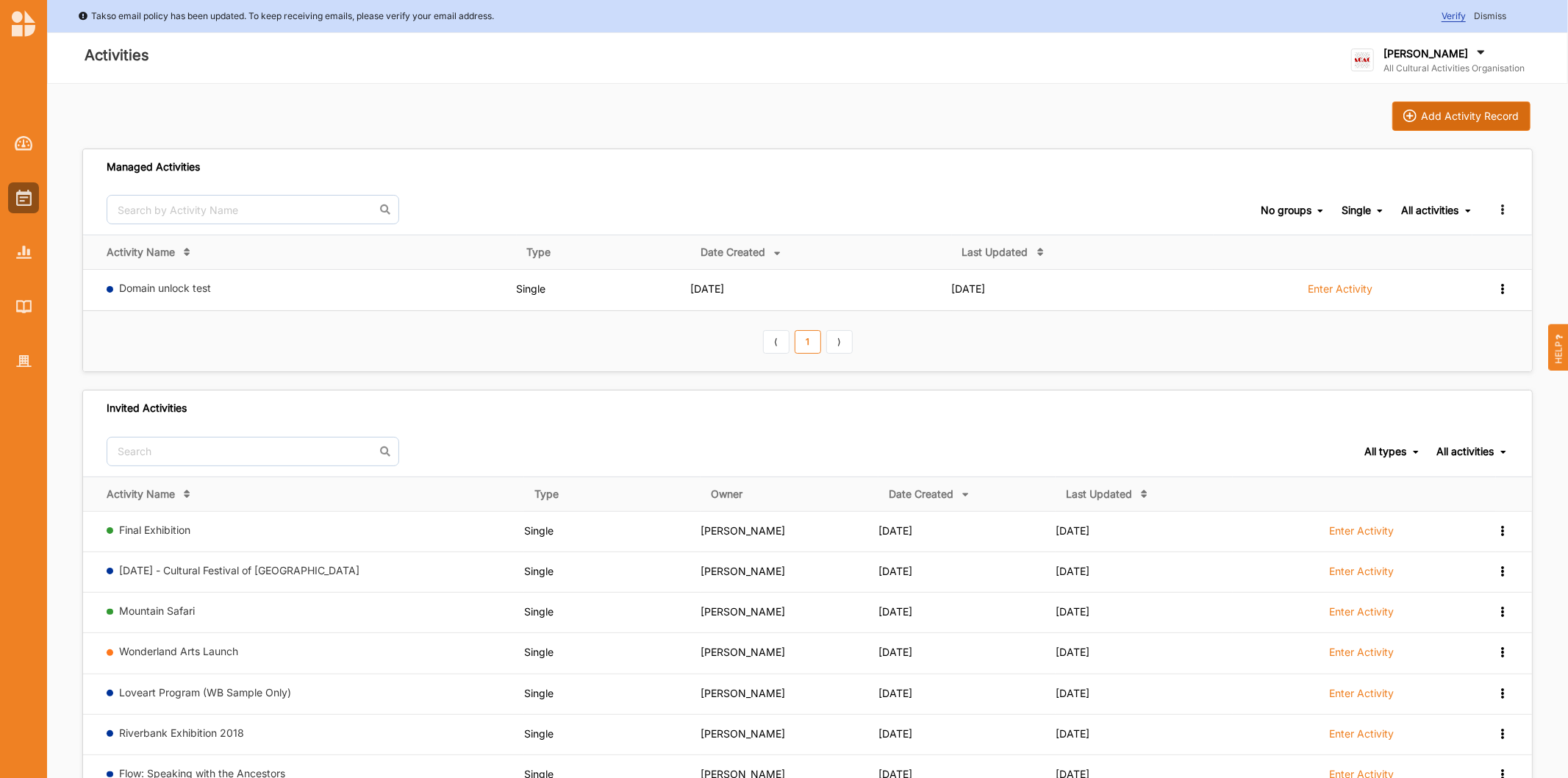
click at [1445, 124] on button "Add Activity Record" at bounding box center [1461, 116] width 139 height 29
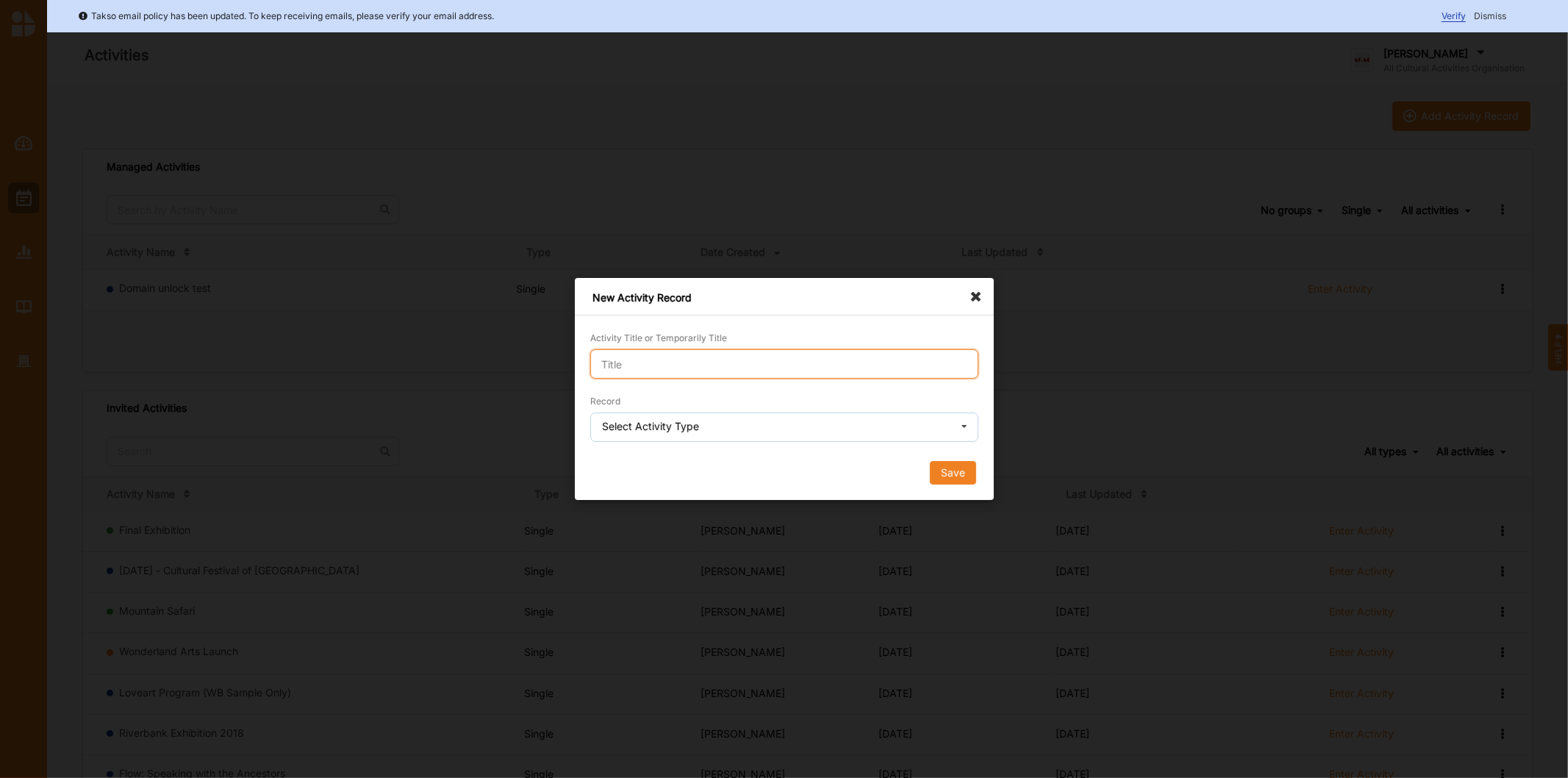
click at [615, 357] on input "Activity Title or Temporarily Title" at bounding box center [784, 364] width 388 height 29
type input "program test"
click at [719, 437] on input "text" at bounding box center [785, 428] width 386 height 29
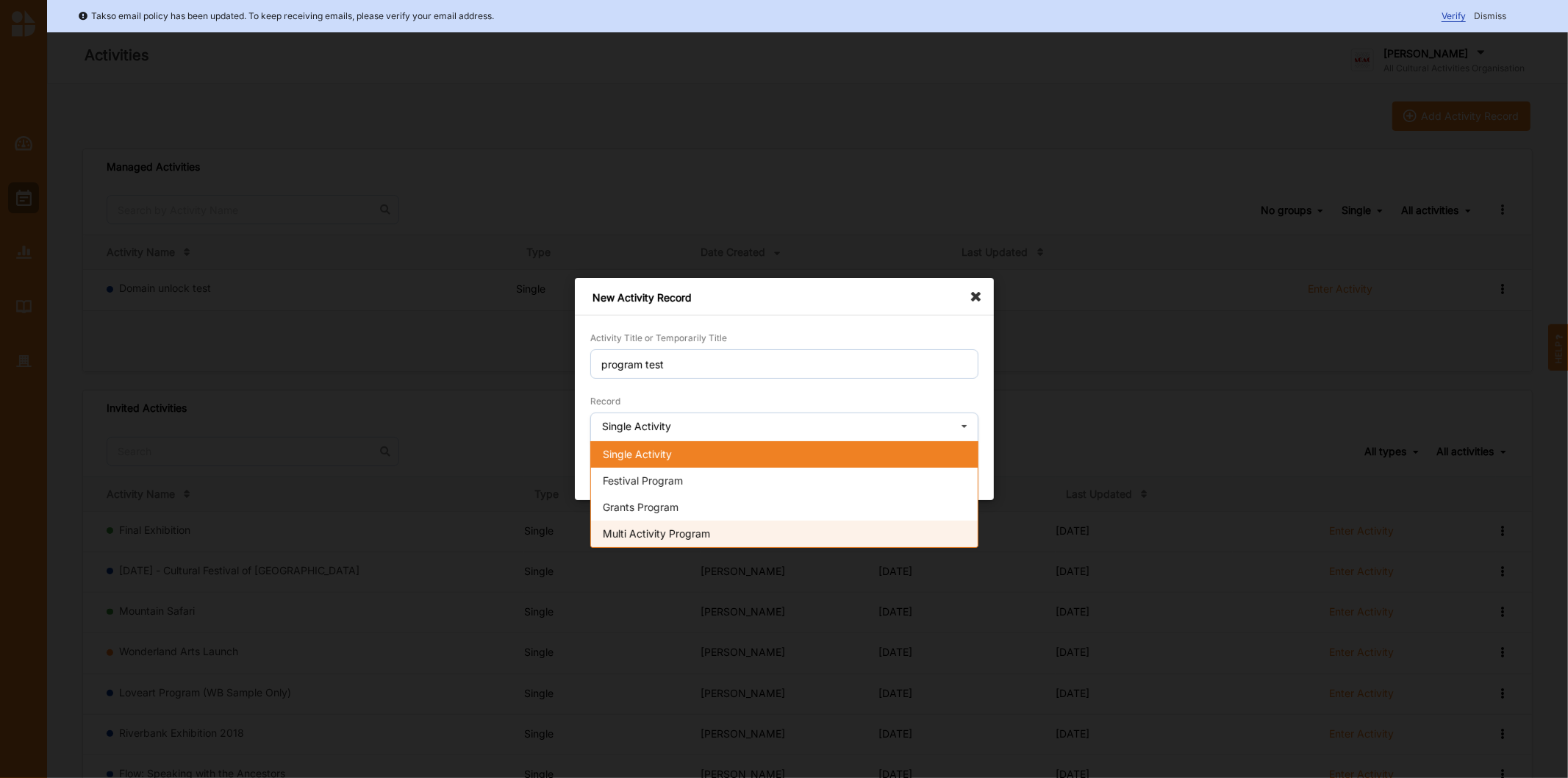
click at [684, 529] on span "Multi Activity Program" at bounding box center [657, 534] width 108 height 13
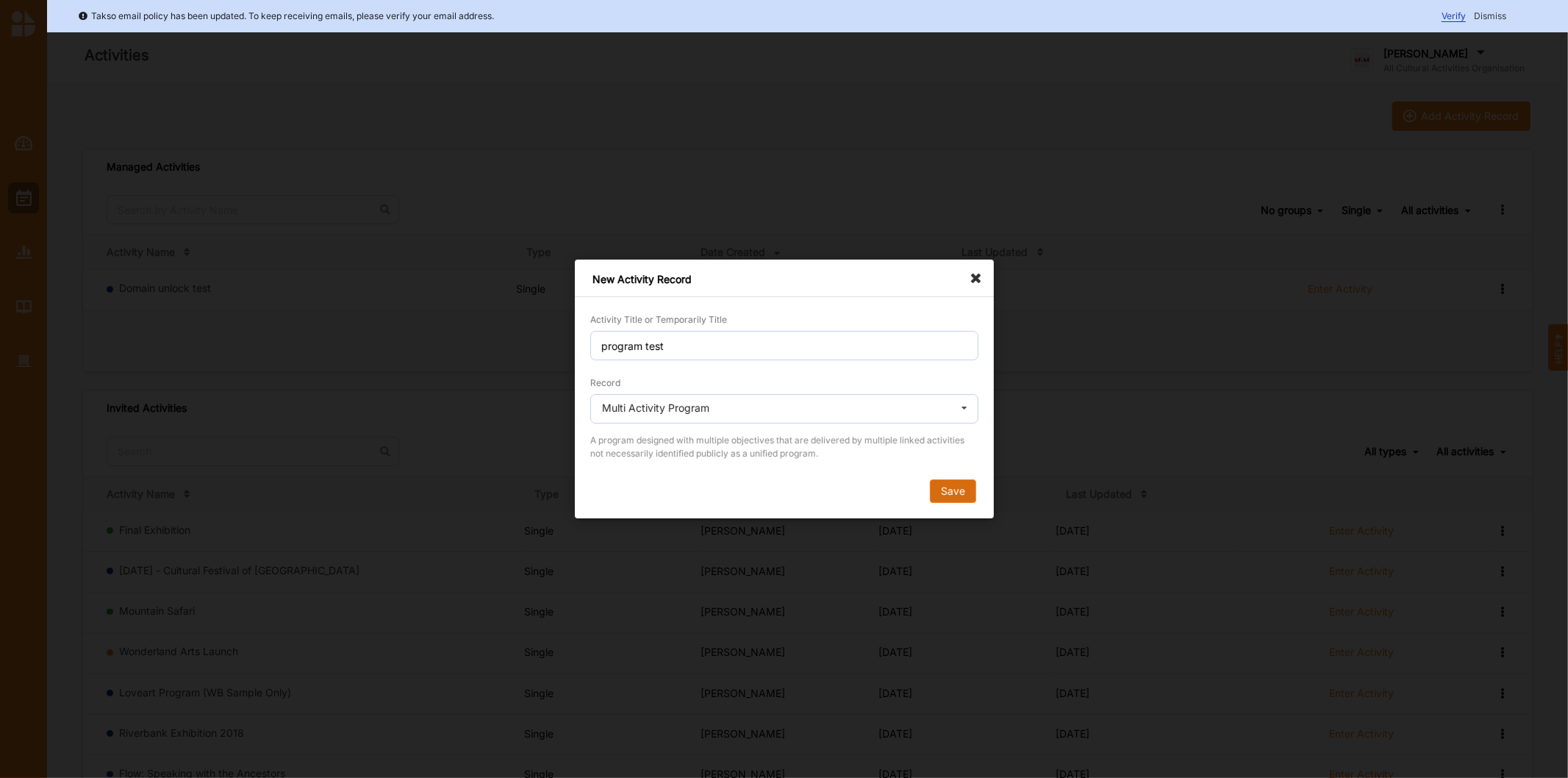
click at [963, 488] on button "Save" at bounding box center [952, 492] width 46 height 24
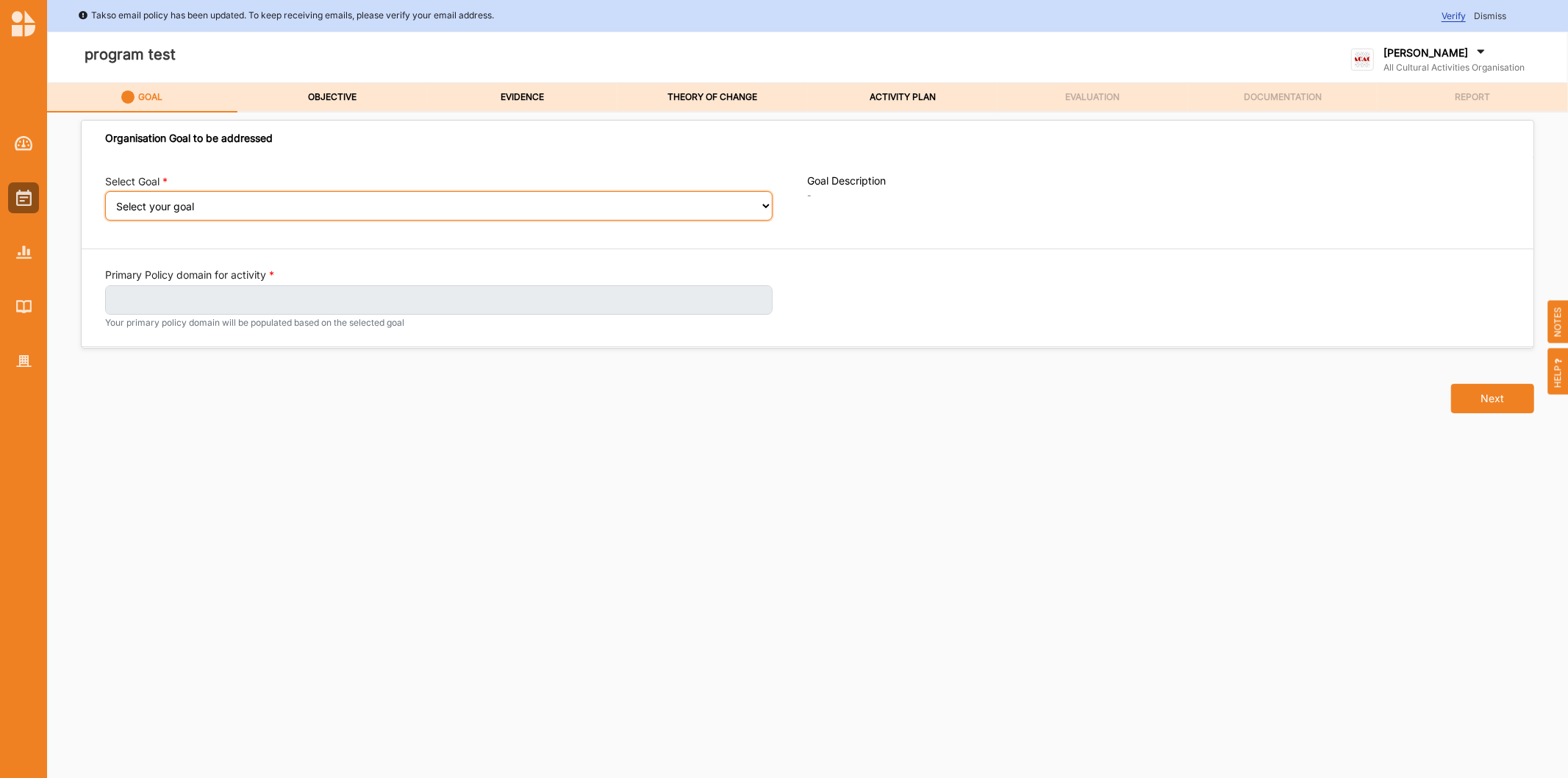
click at [228, 214] on select "Select your goal A healthy, safe and inclusive community A connected and health…" at bounding box center [438, 206] width 668 height 29
select select "395"
click at [105, 202] on select "Select your goal A healthy, safe and inclusive community A connected and health…" at bounding box center [438, 206] width 668 height 29
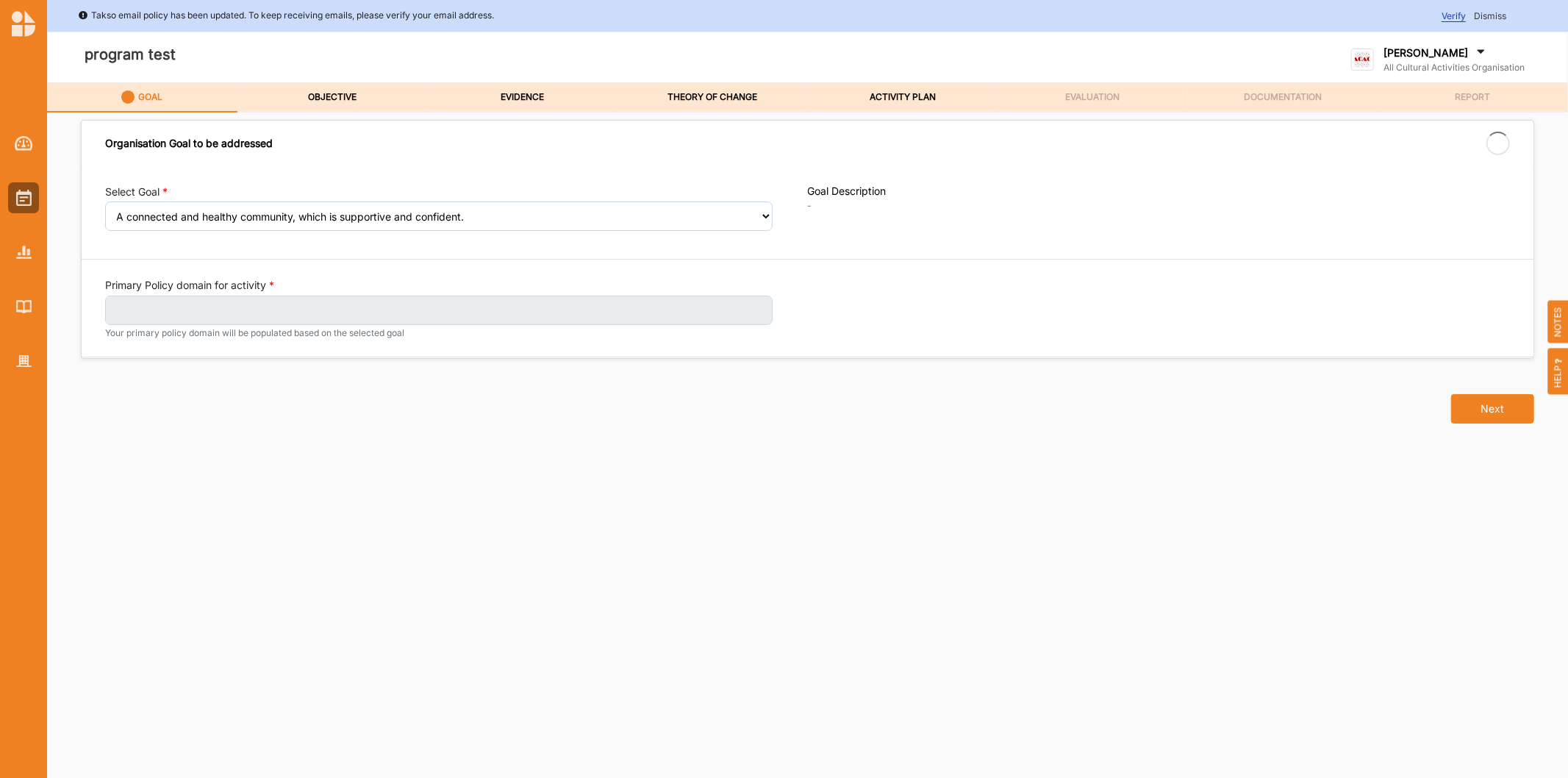
select select "395"
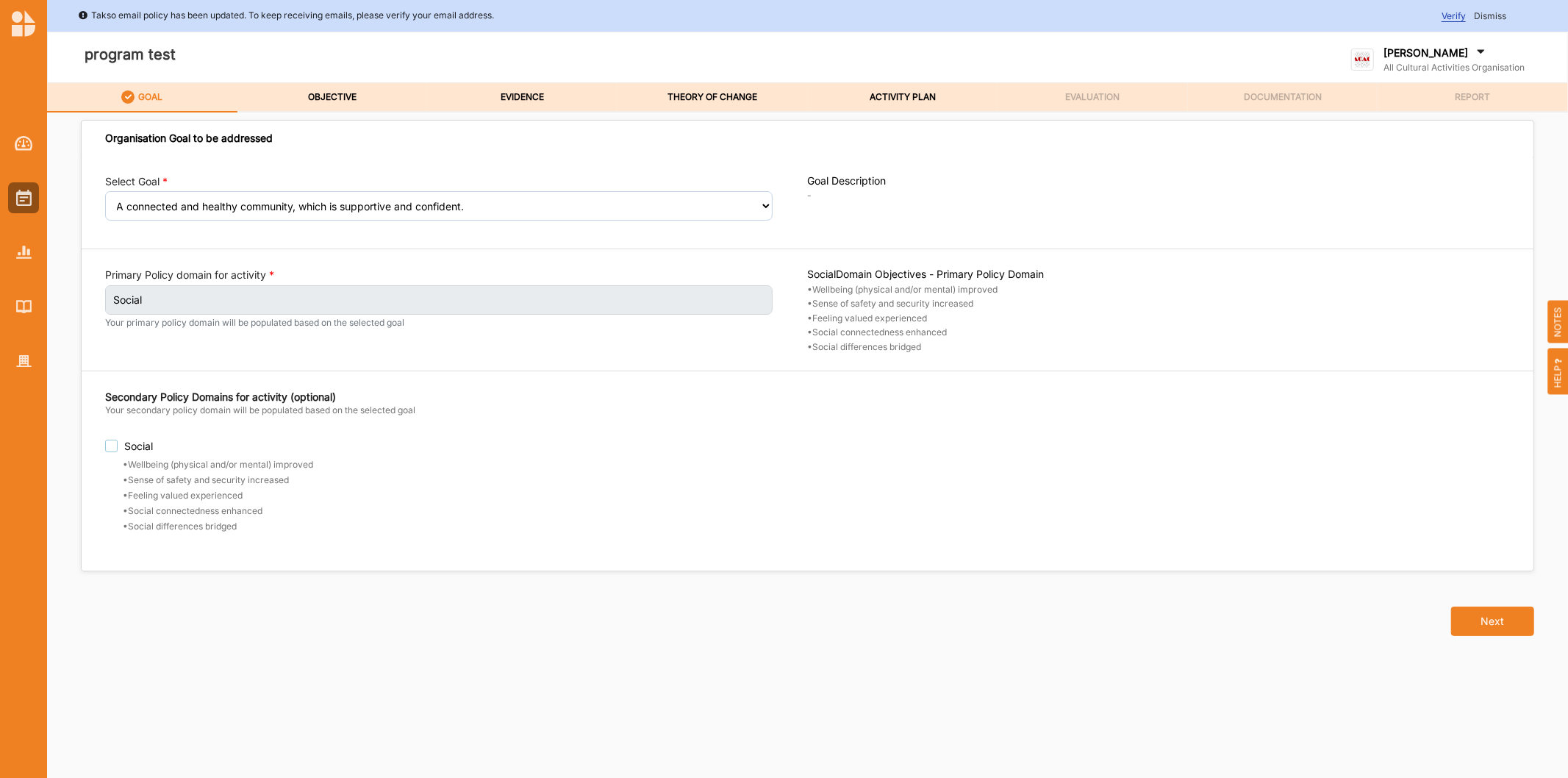
click at [115, 447] on label "Social" at bounding box center [456, 445] width 703 height 13
checkbox input "true"
click at [327, 86] on div "OBJECTIVE" at bounding box center [333, 97] width 50 height 26
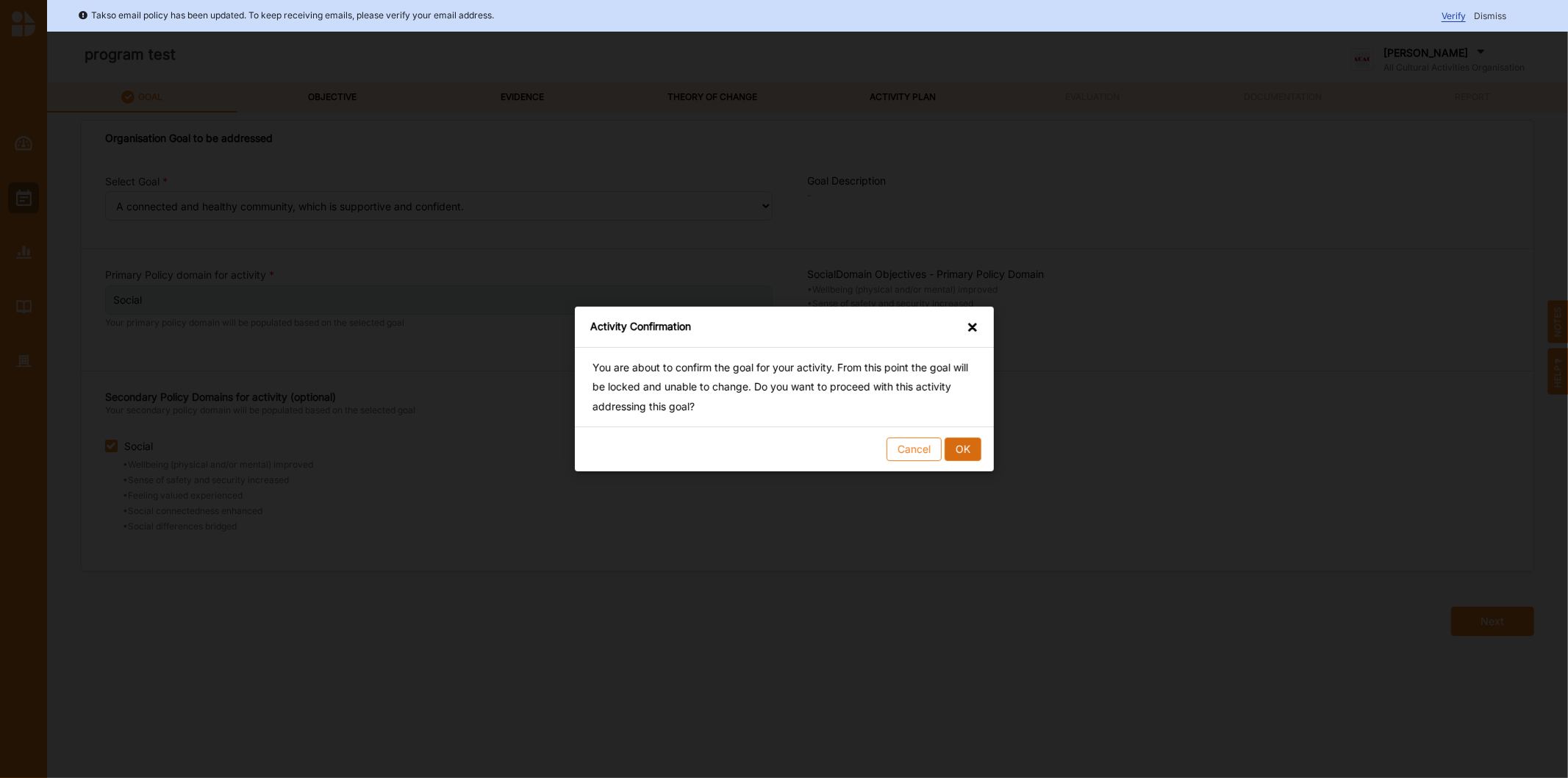
click at [969, 446] on button "OK" at bounding box center [962, 449] width 37 height 24
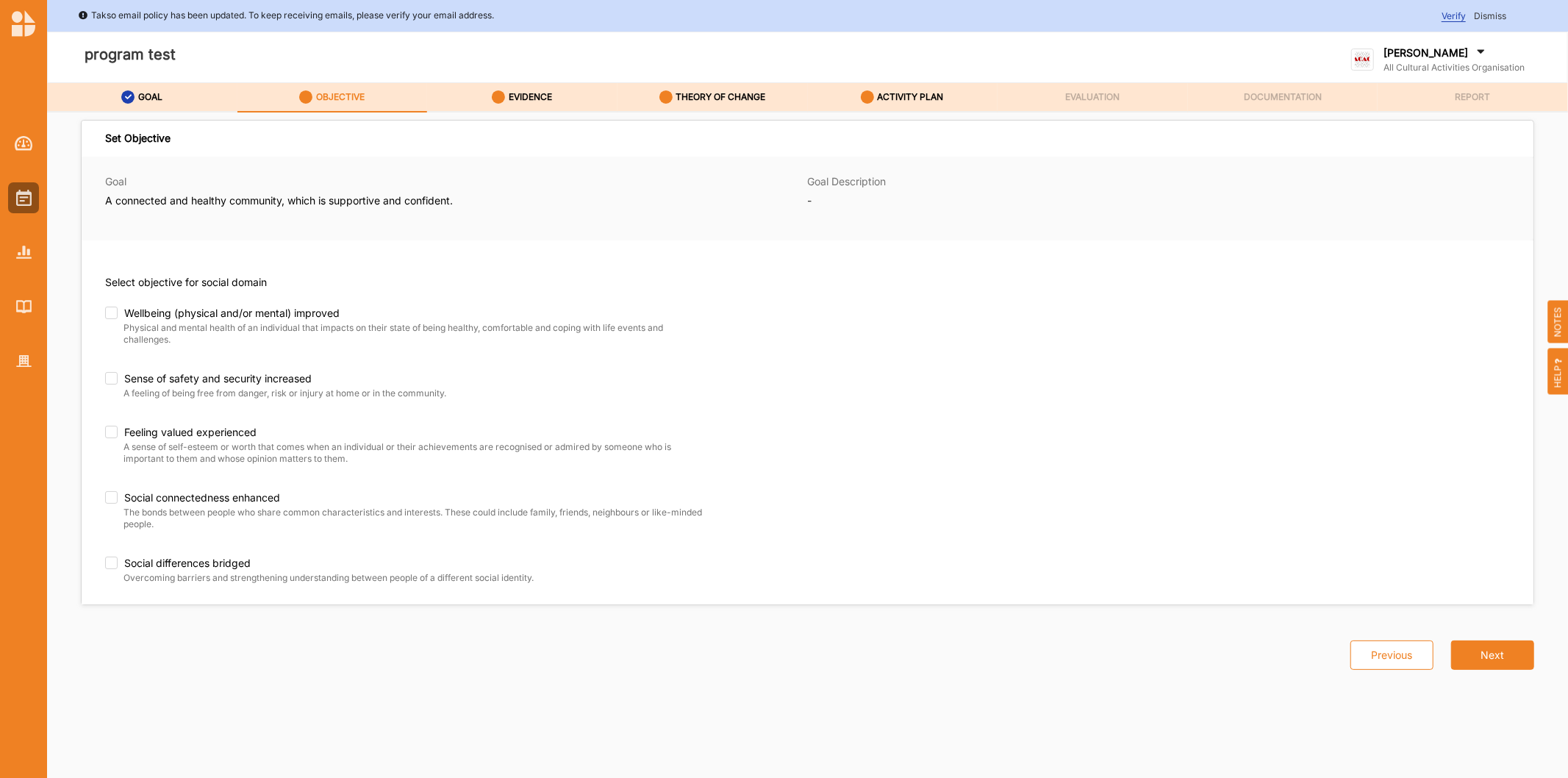
click at [114, 370] on div "Wellbeing (physical and/or mental) improved Physical and mental health of an in…" at bounding box center [438, 446] width 668 height 280
click at [113, 376] on label "Sense of safety and security increased" at bounding box center [409, 379] width 609 height 13
checkbox input "true"
click at [108, 316] on label "Wellbeing (physical and/or mental) improved" at bounding box center [391, 313] width 574 height 13
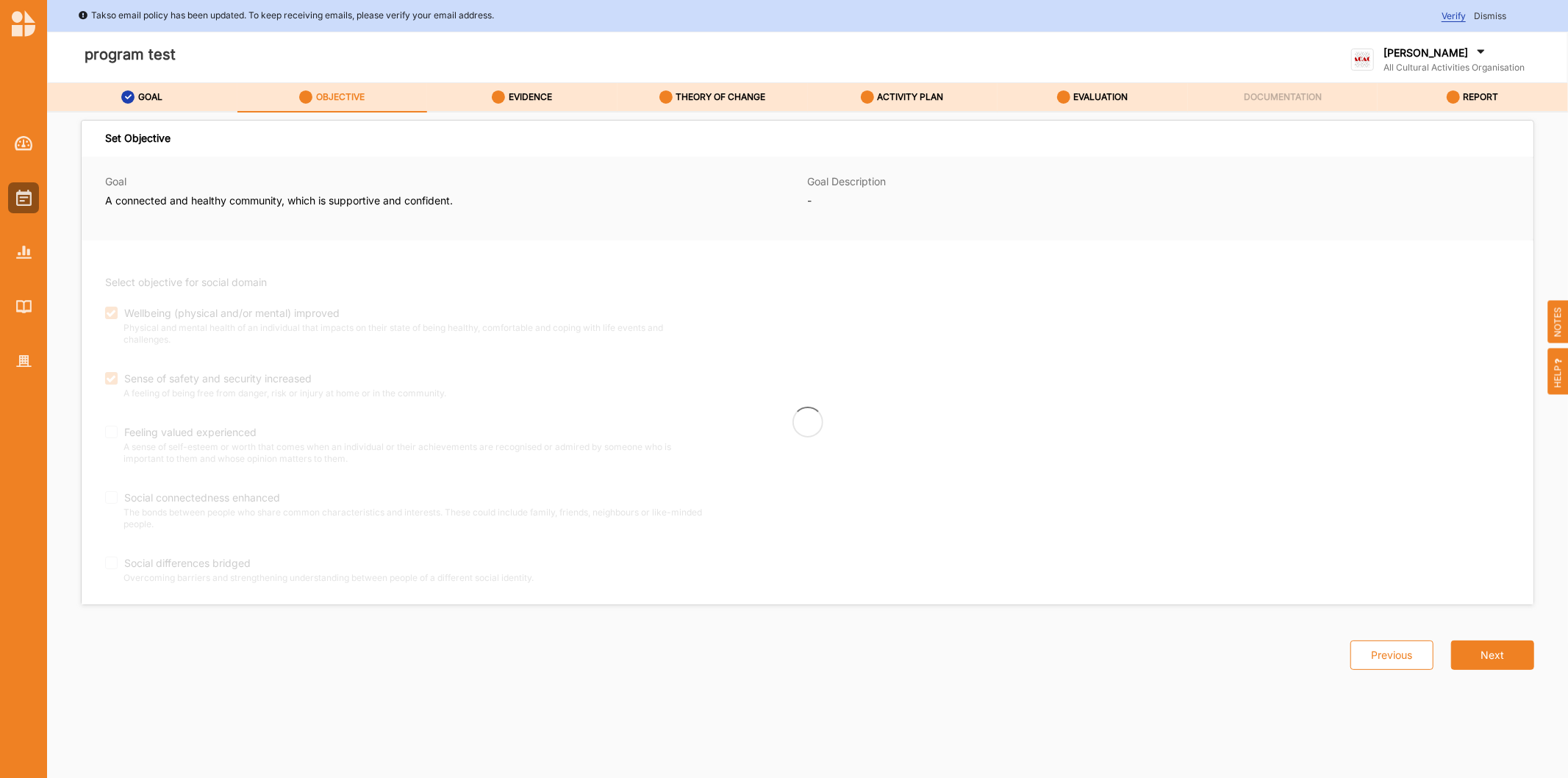
checkbox input "true"
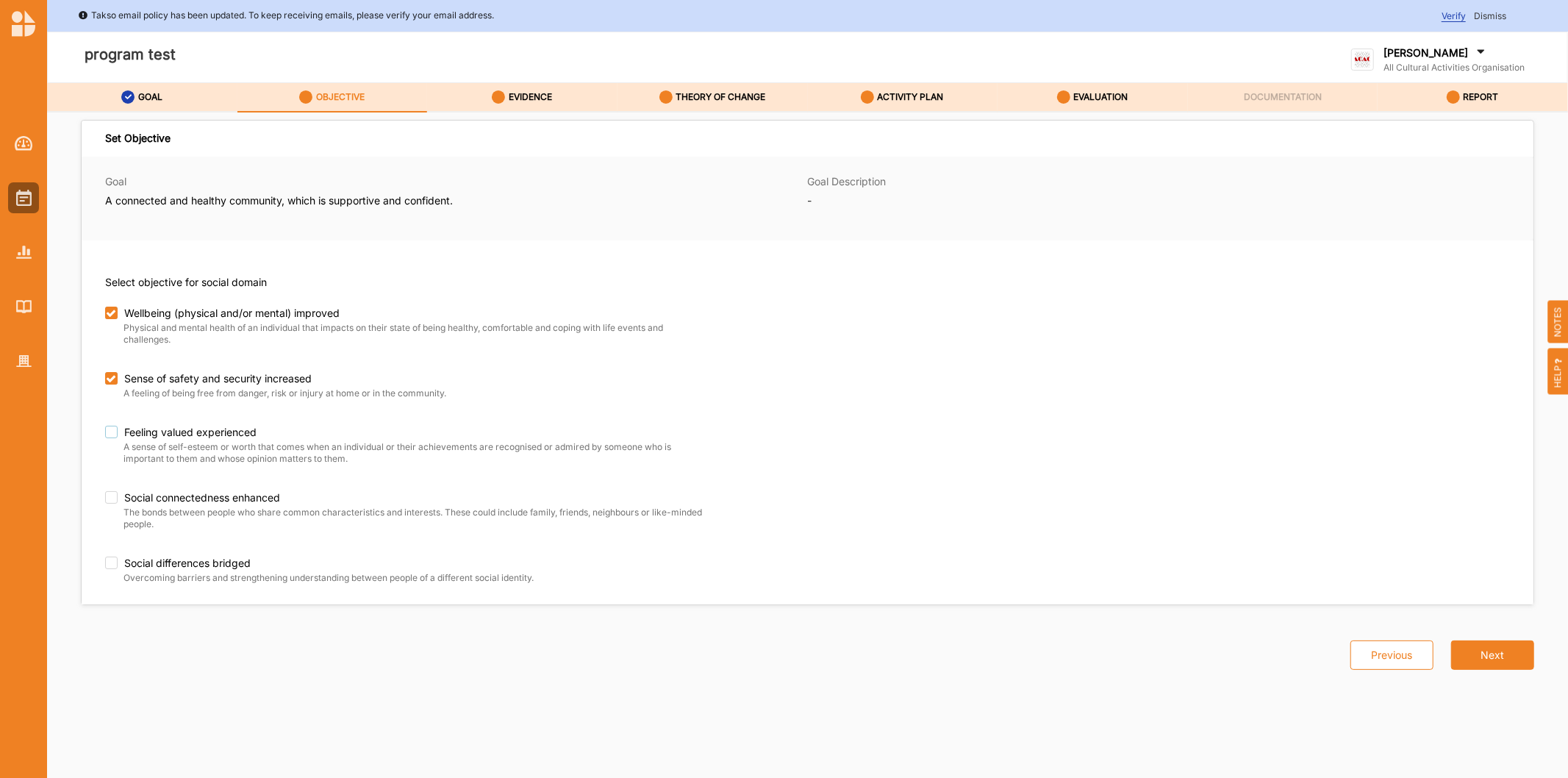
click at [113, 430] on label "Feeling valued experienced" at bounding box center [409, 433] width 609 height 13
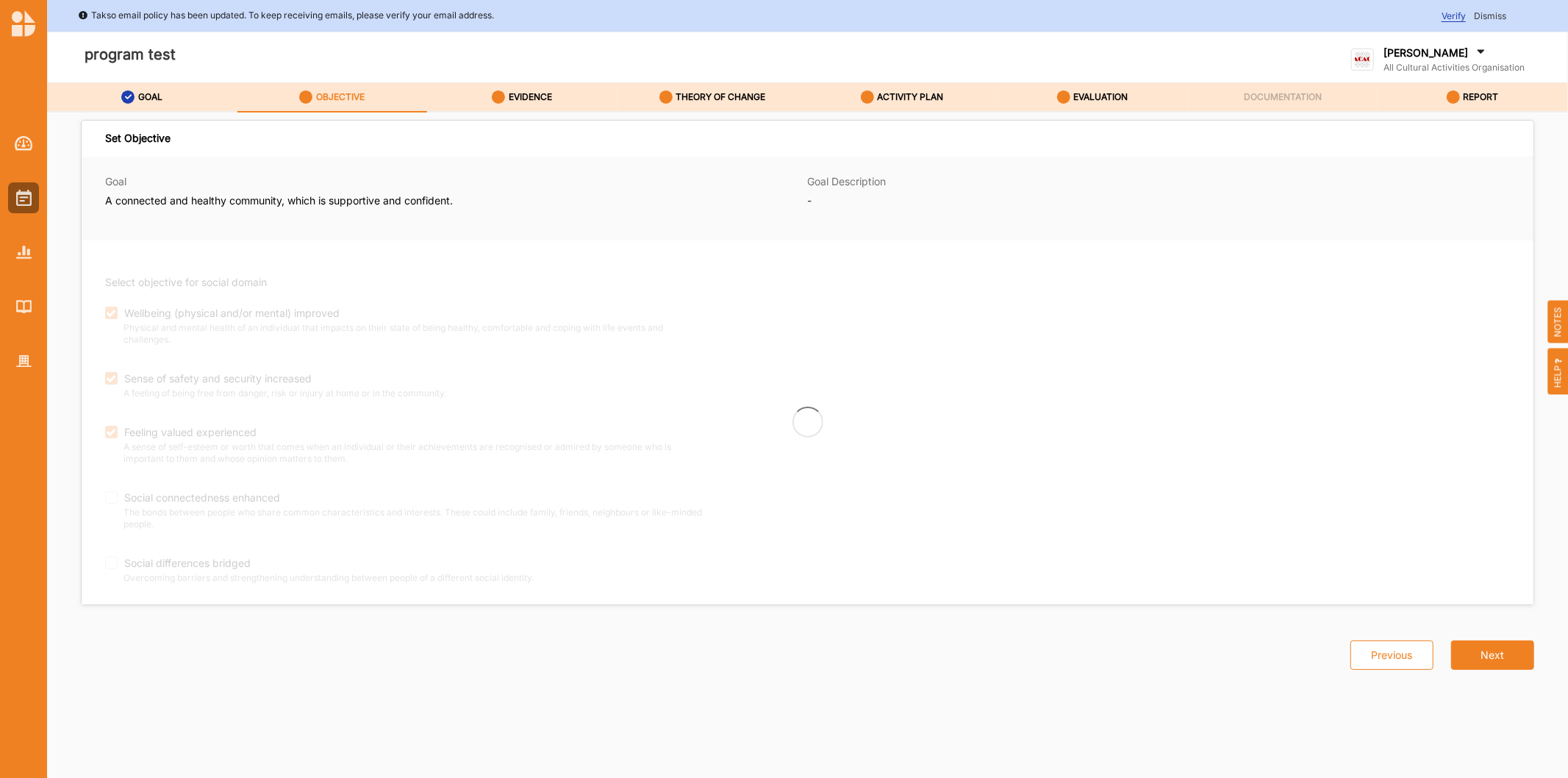
checkbox input "true"
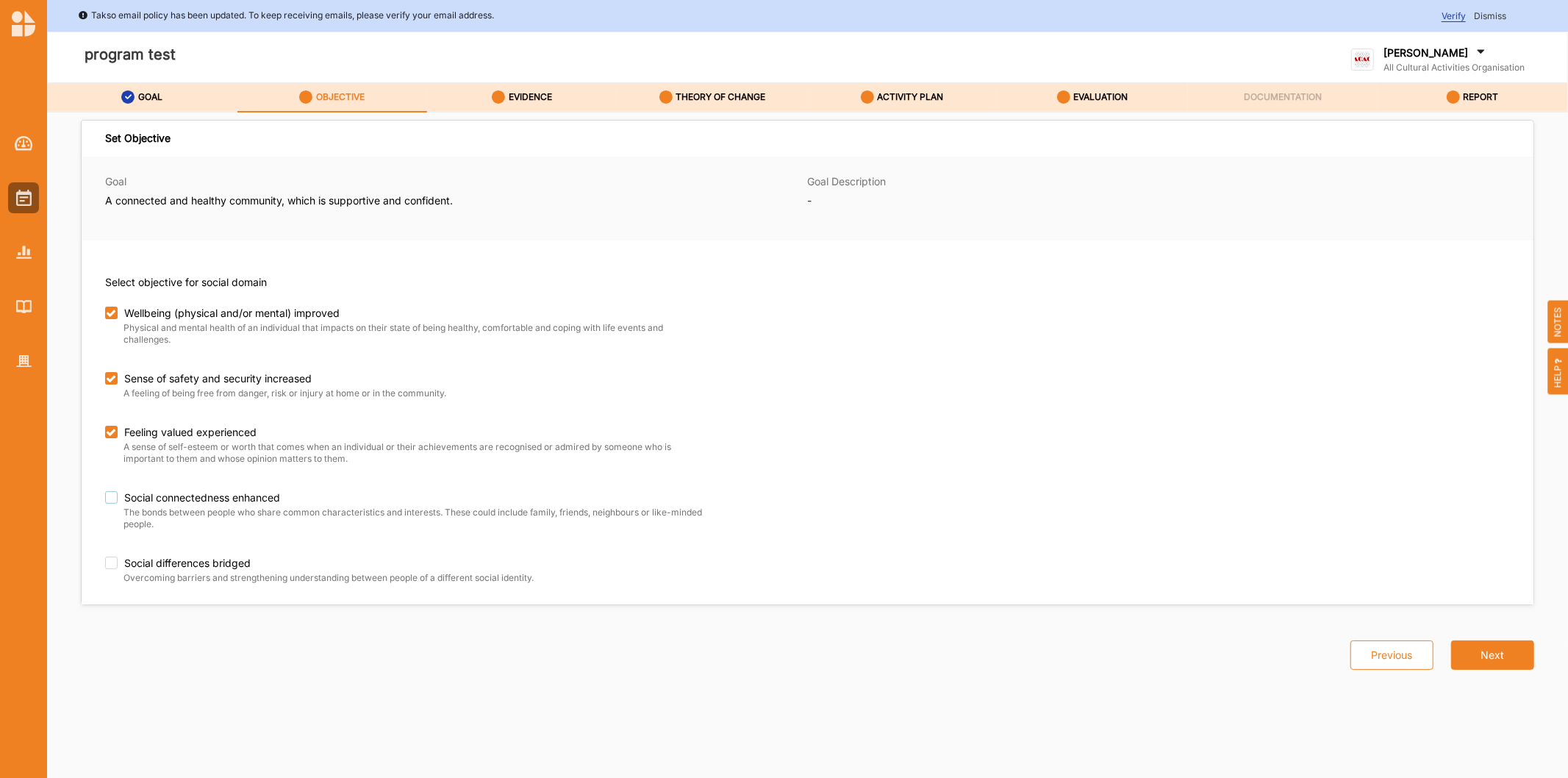
click at [113, 505] on div "Social connectedness enhanced" at bounding box center [409, 499] width 609 height 16
checkbox input "true"
click at [109, 563] on label "Social differences bridged" at bounding box center [409, 564] width 609 height 13
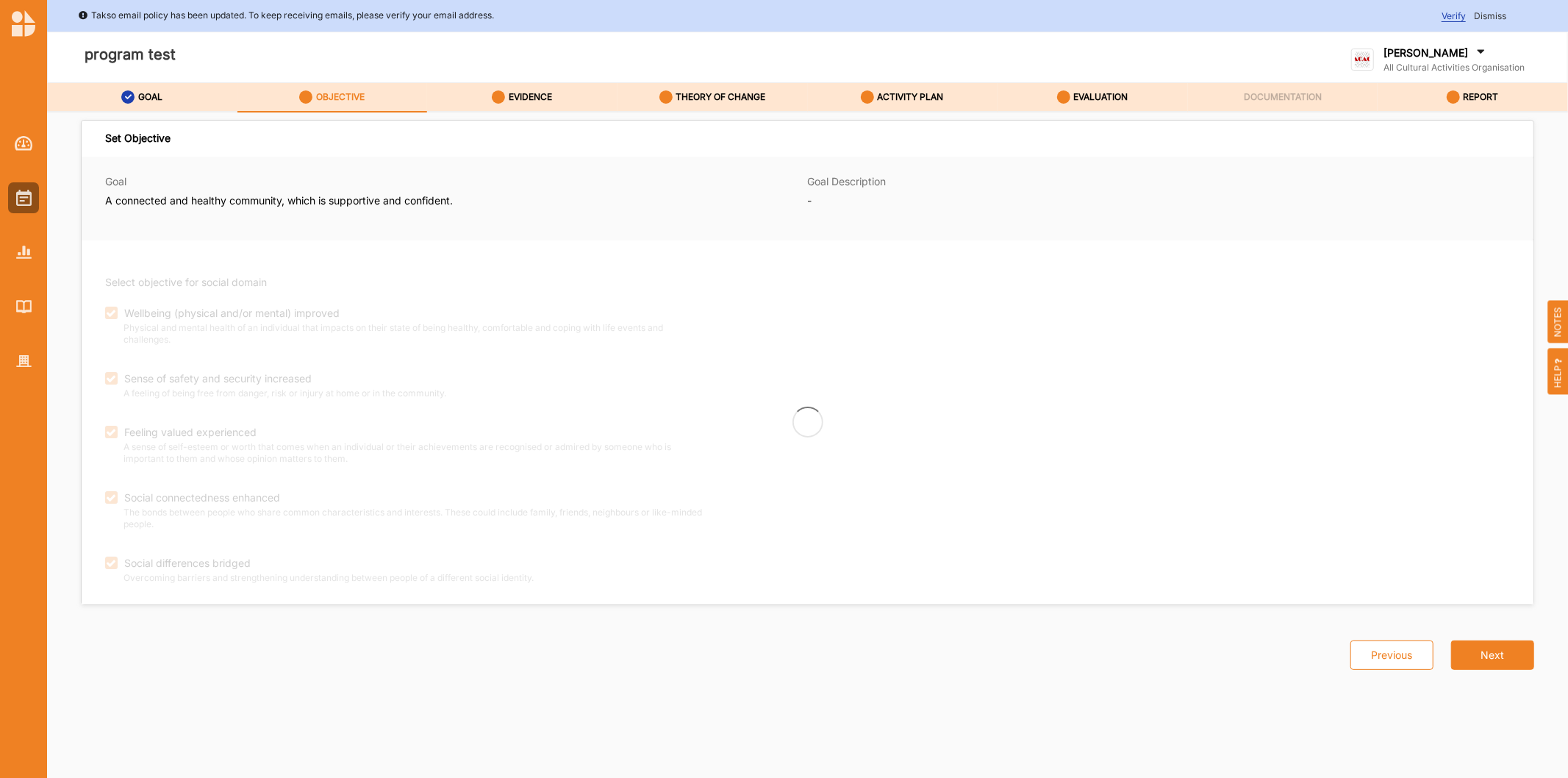
checkbox input "true"
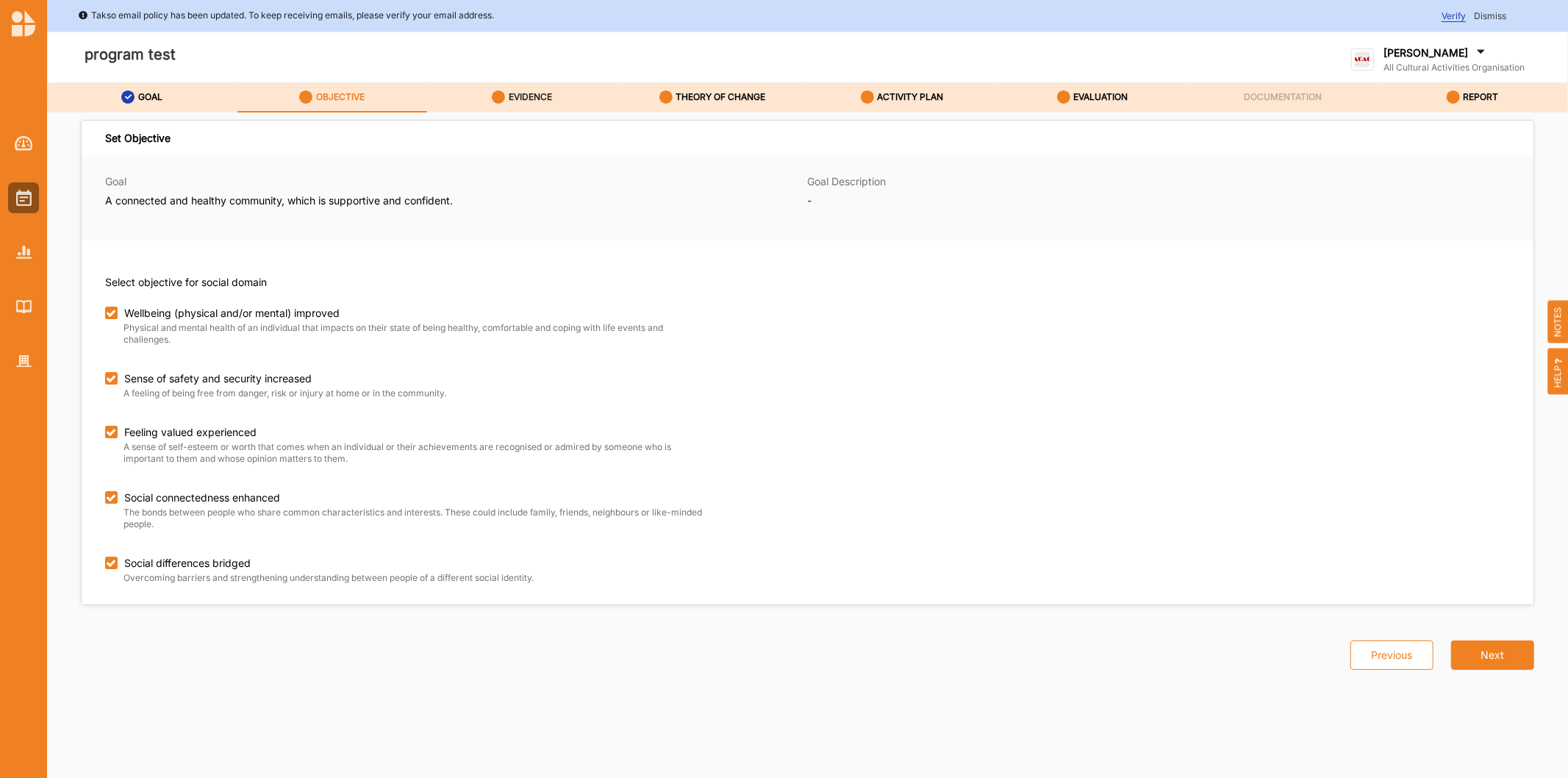
click at [523, 97] on label "EVIDENCE" at bounding box center [531, 97] width 44 height 12
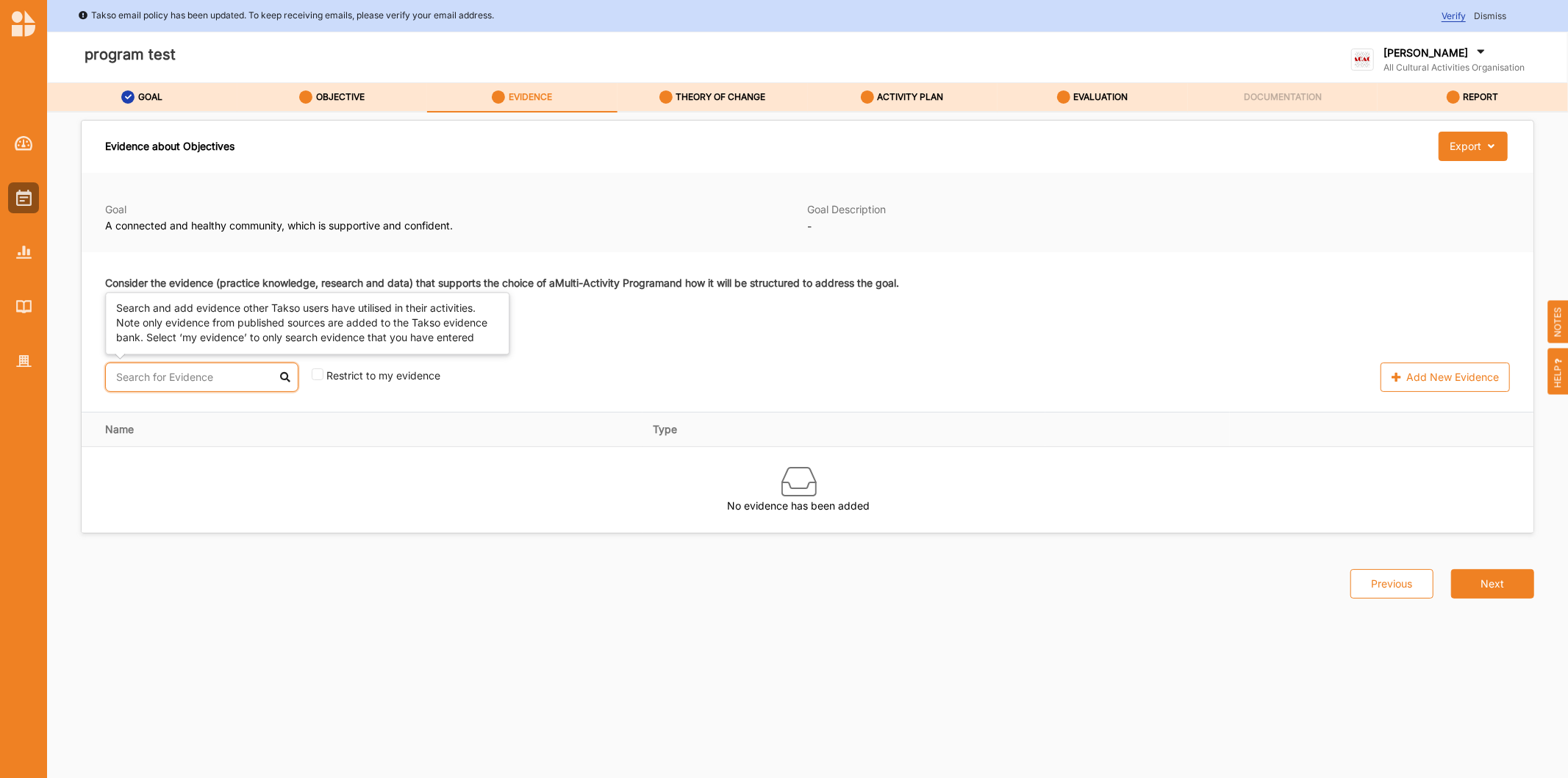
click at [139, 384] on input "text" at bounding box center [202, 376] width 193 height 29
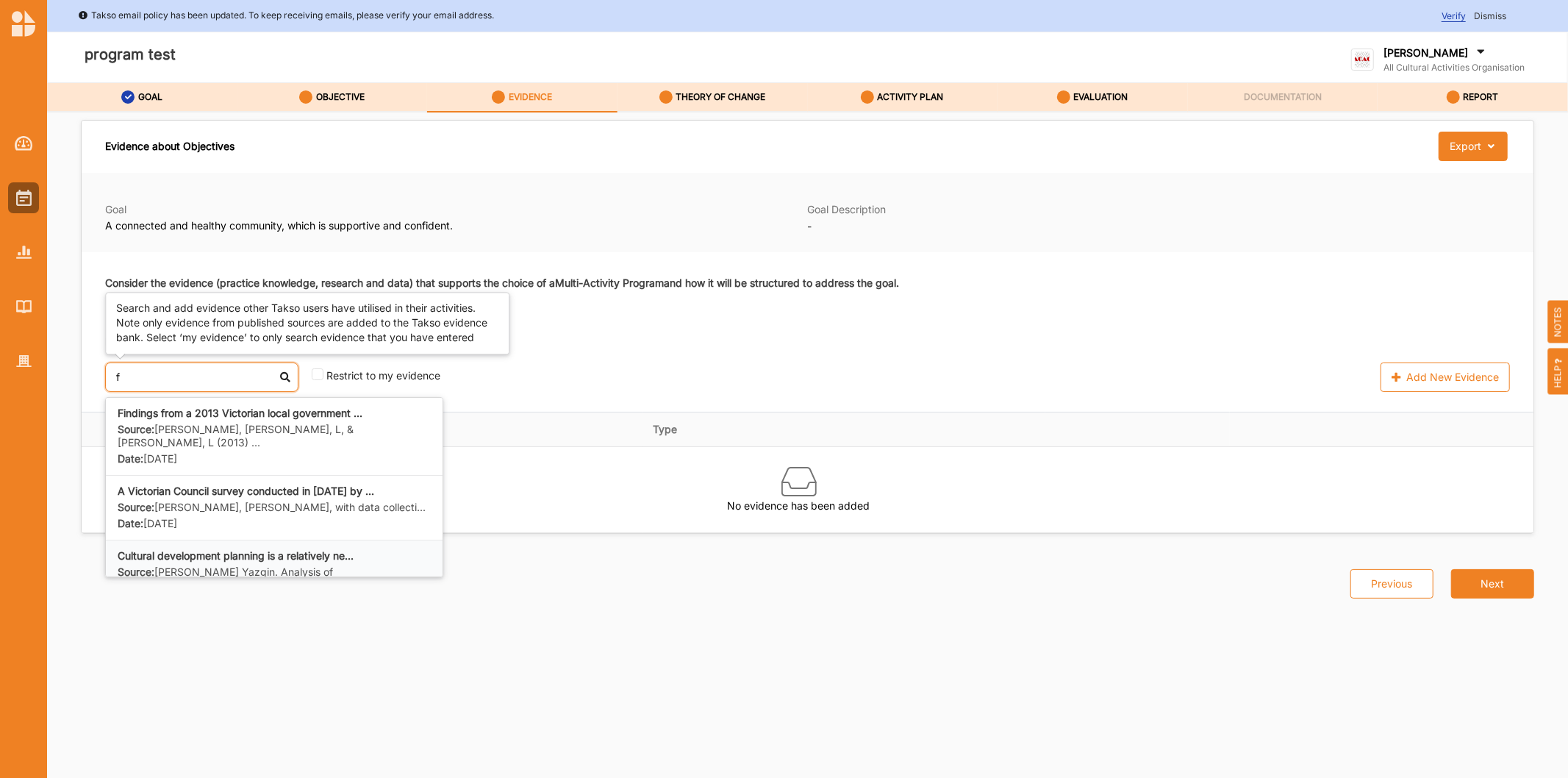
click at [186, 565] on label "Source: K. Dunphy, L. Yazgin. Analysis of Victoria..." at bounding box center [274, 579] width 313 height 27
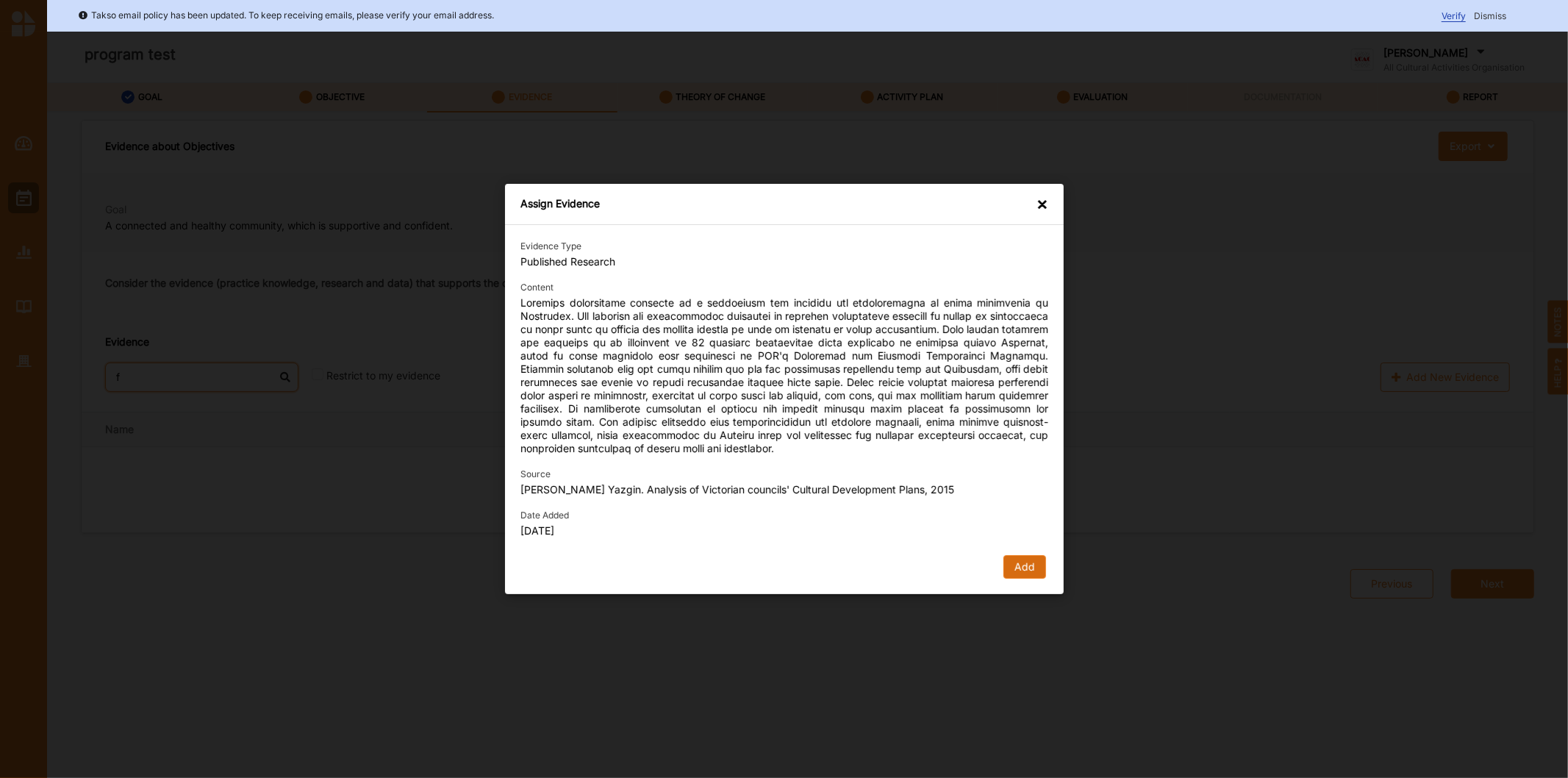
type input "f"
click at [1016, 569] on button "Add" at bounding box center [1024, 567] width 43 height 24
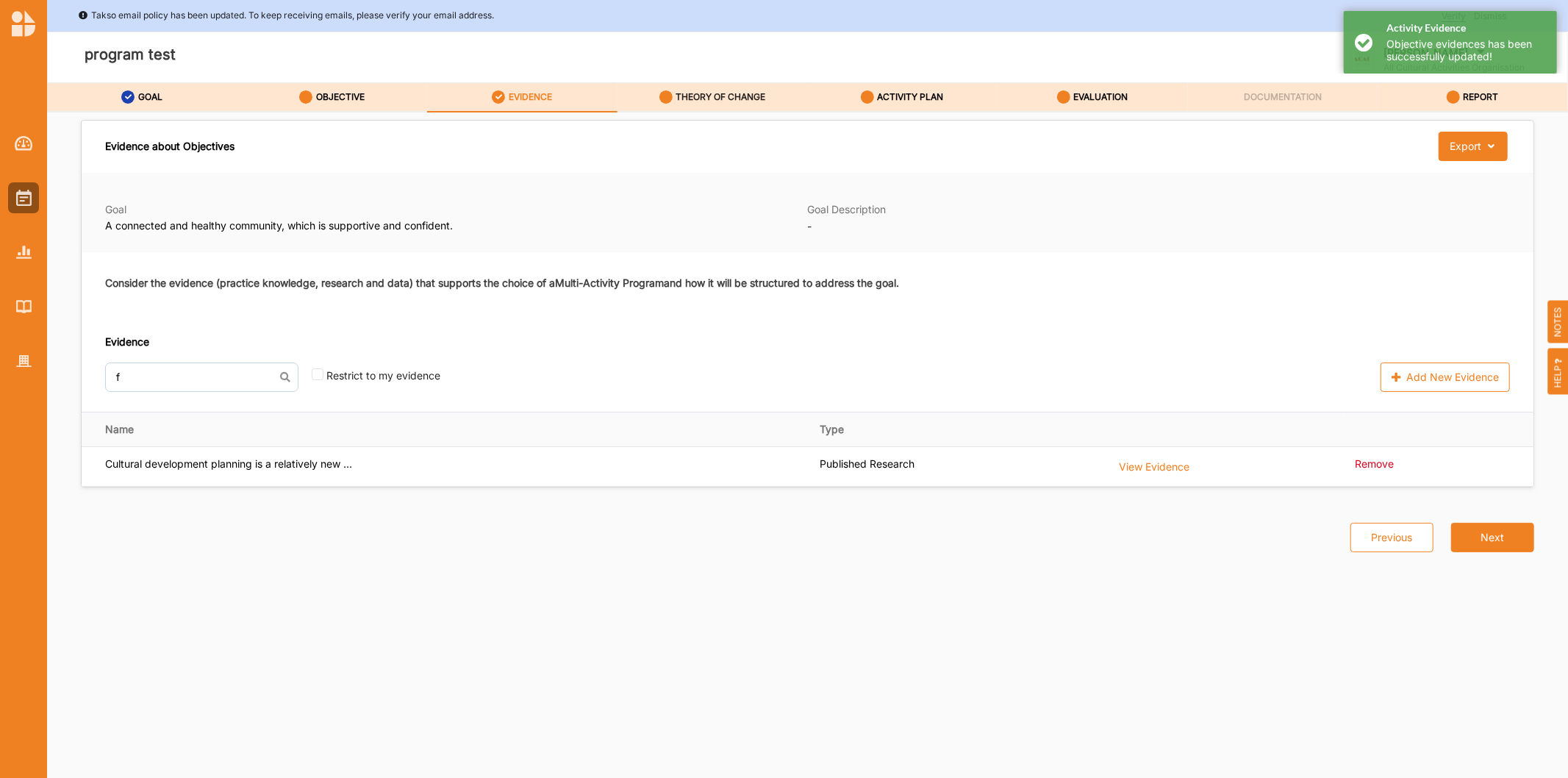
click at [716, 97] on label "THEORY OF CHANGE" at bounding box center [720, 97] width 90 height 12
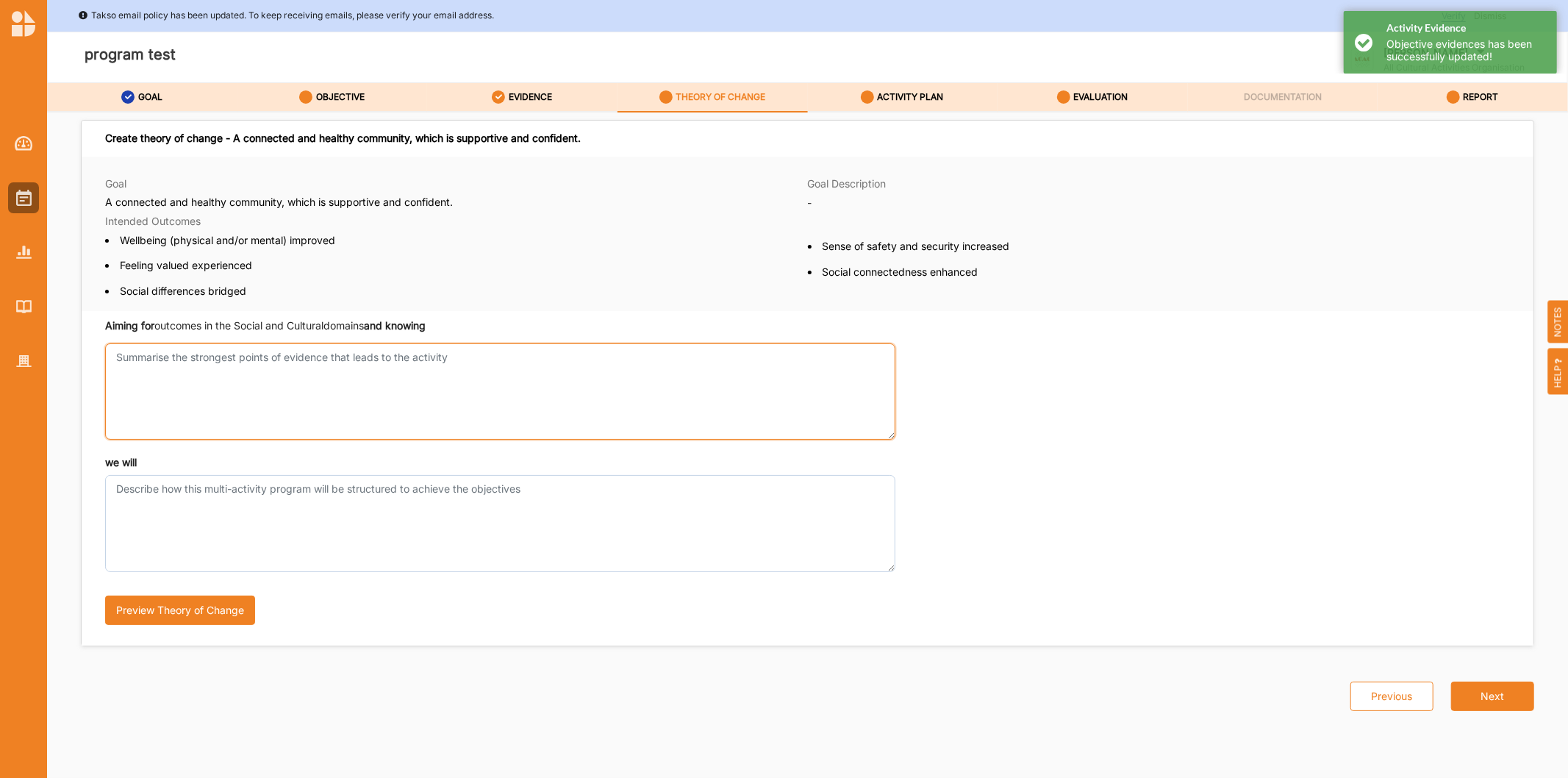
click at [283, 385] on textarea "Aiming for outcomes in the Social and Cultural domains and knowing" at bounding box center [500, 392] width 790 height 97
type textarea "test"
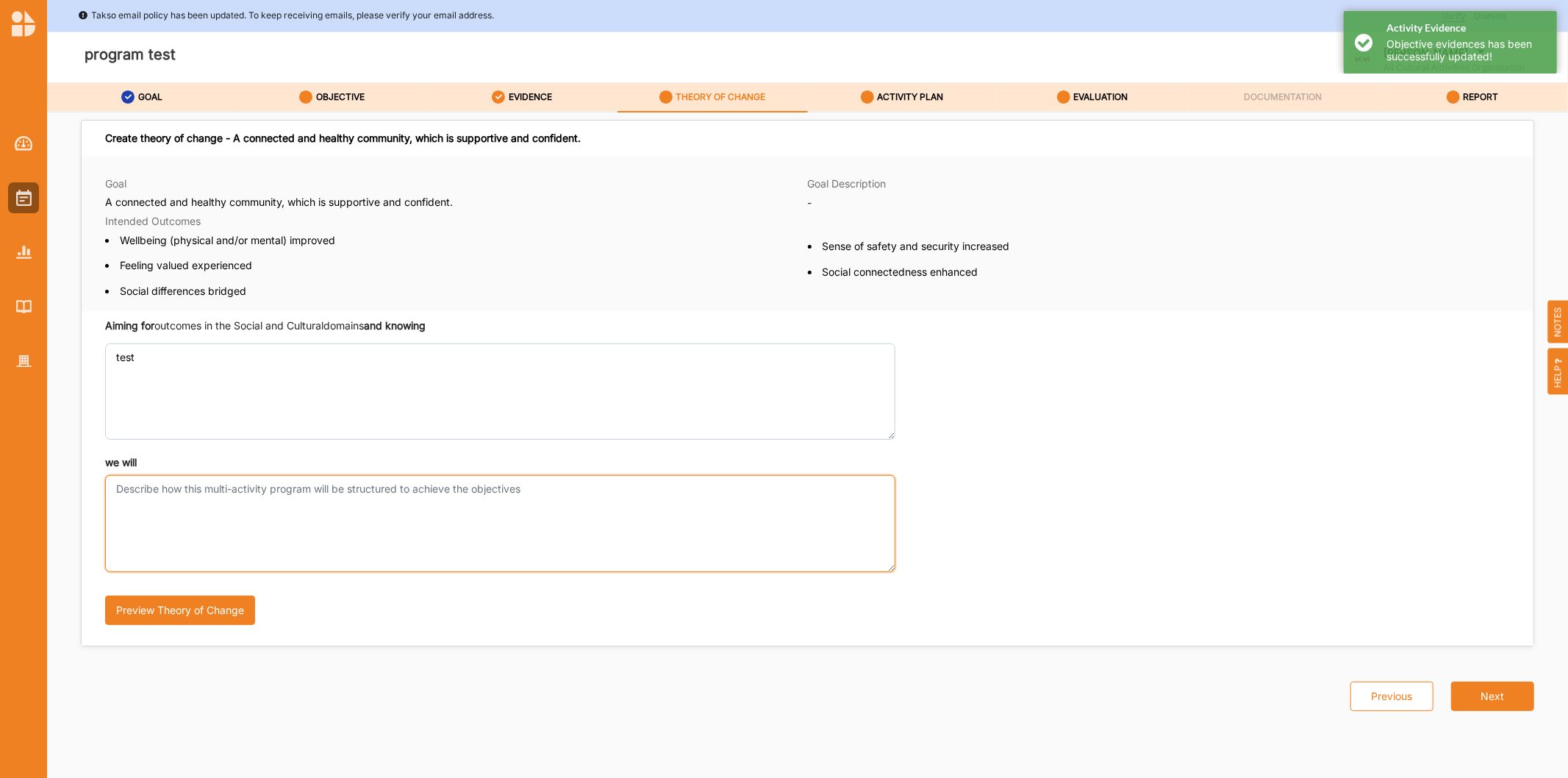
click at [327, 516] on textarea "we will" at bounding box center [500, 523] width 790 height 97
type textarea "test"
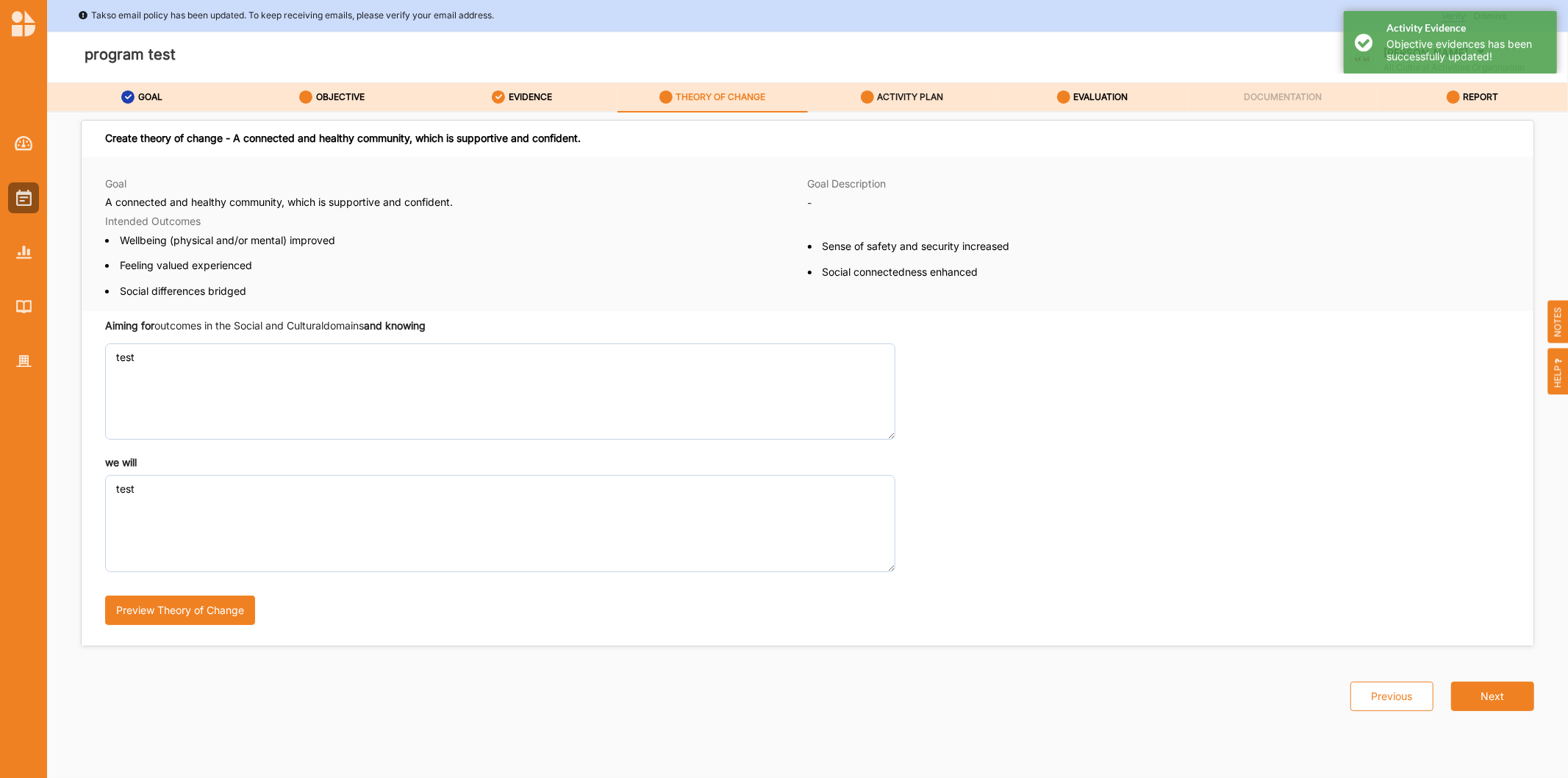
click at [887, 97] on label "ACTIVITY PLAN" at bounding box center [910, 97] width 66 height 12
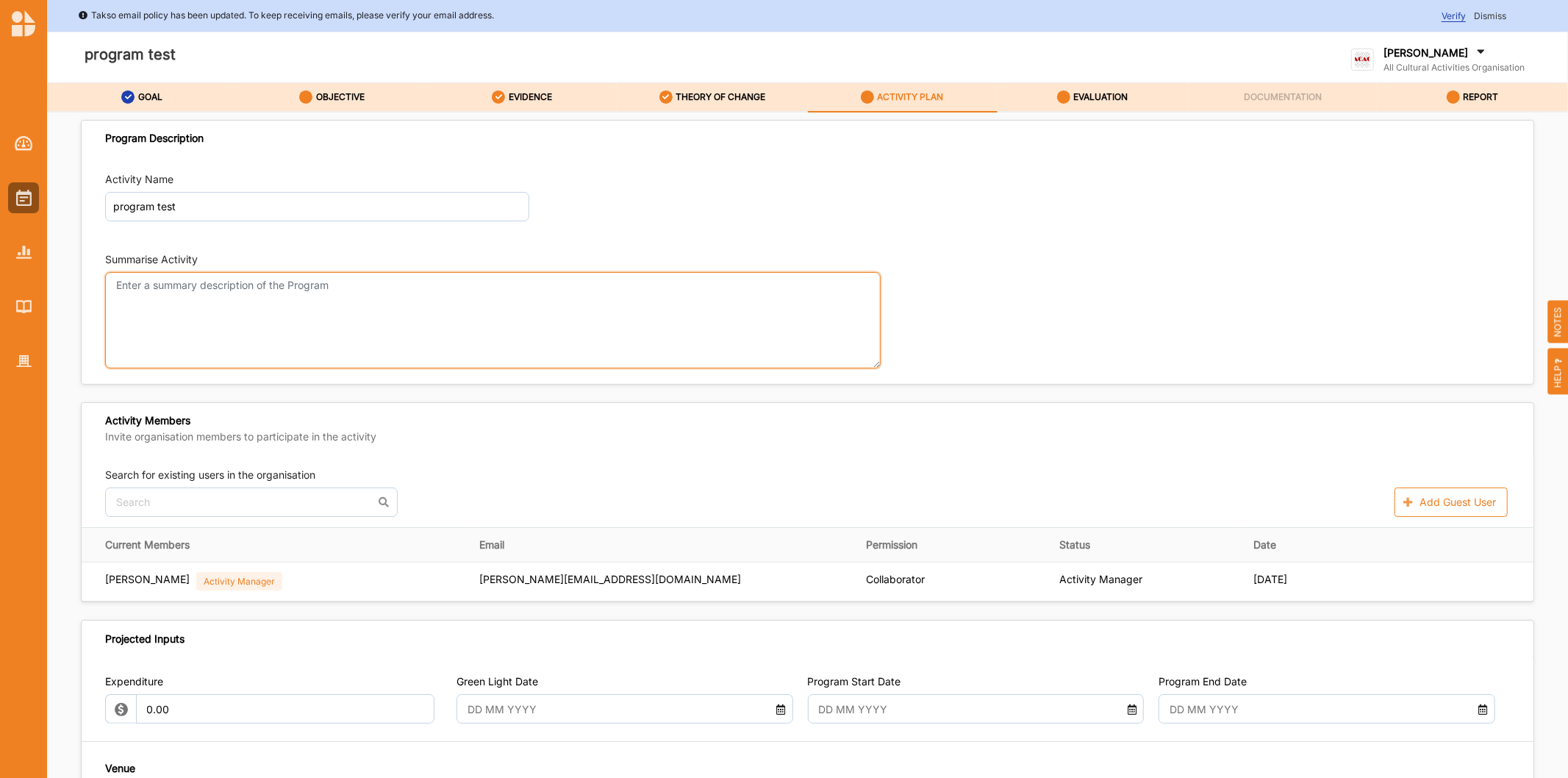
drag, startPoint x: 323, startPoint y: 344, endPoint x: 328, endPoint y: 339, distance: 7.1
click at [328, 339] on textarea "Summarise Activity" at bounding box center [492, 320] width 775 height 97
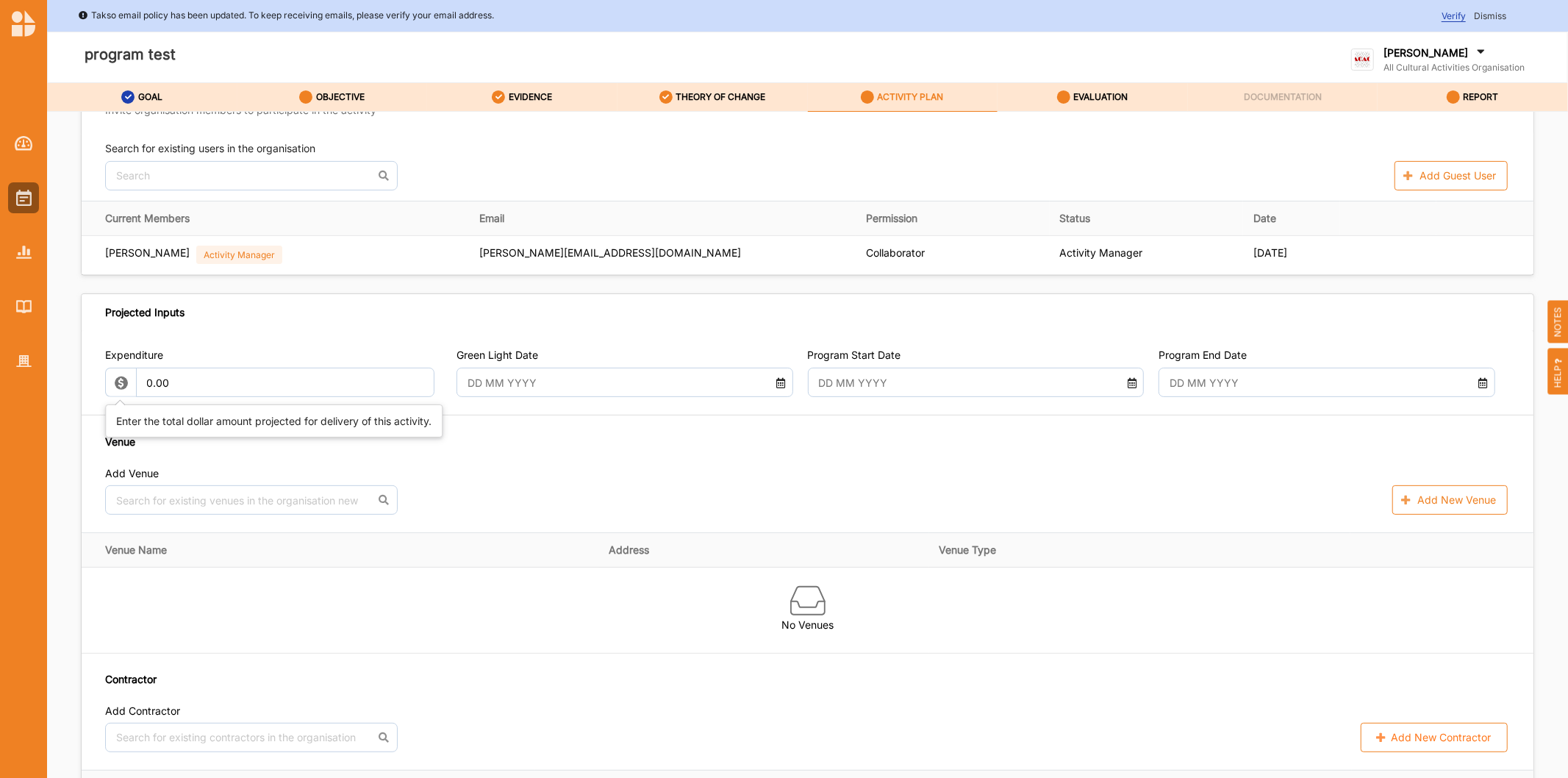
type textarea "test"
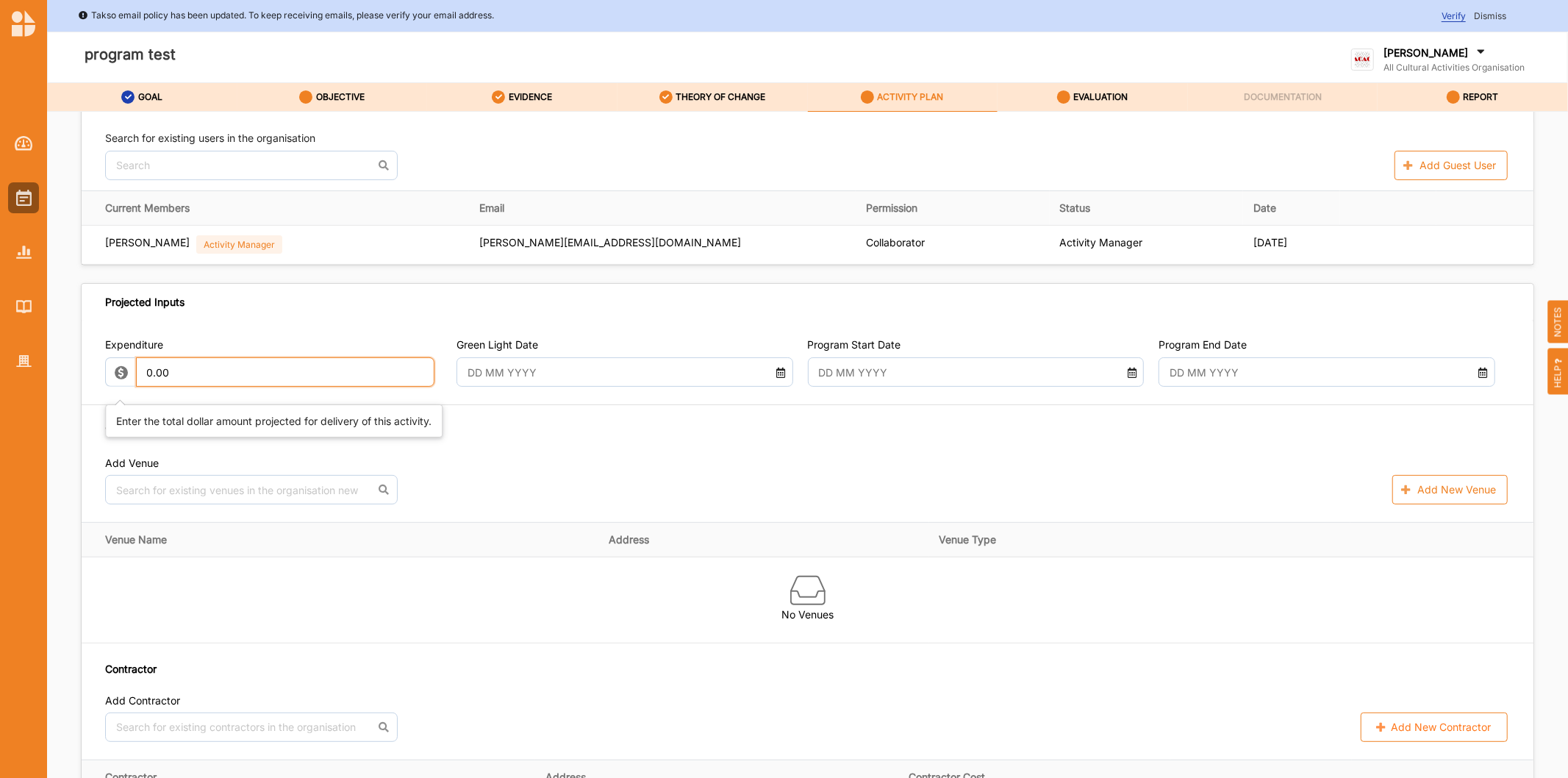
drag, startPoint x: 375, startPoint y: 390, endPoint x: 0, endPoint y: 280, distance: 390.8
click at [0, 294] on div "Takso email policy has been updated. To keep receiving emails, please verify yo…" at bounding box center [784, 389] width 1568 height 778
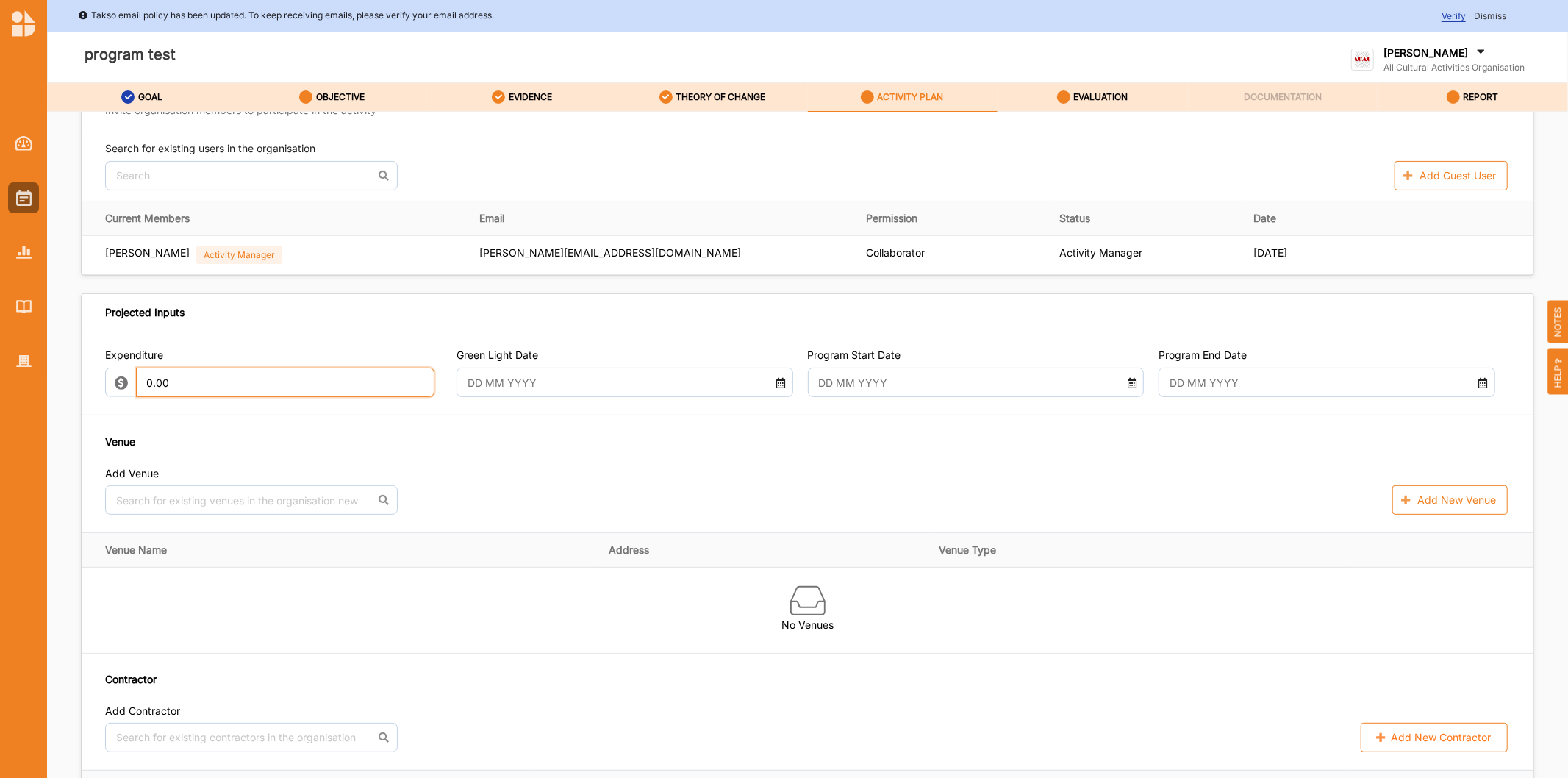
scroll to position [327, 0]
click at [548, 377] on input "text" at bounding box center [611, 382] width 303 height 29
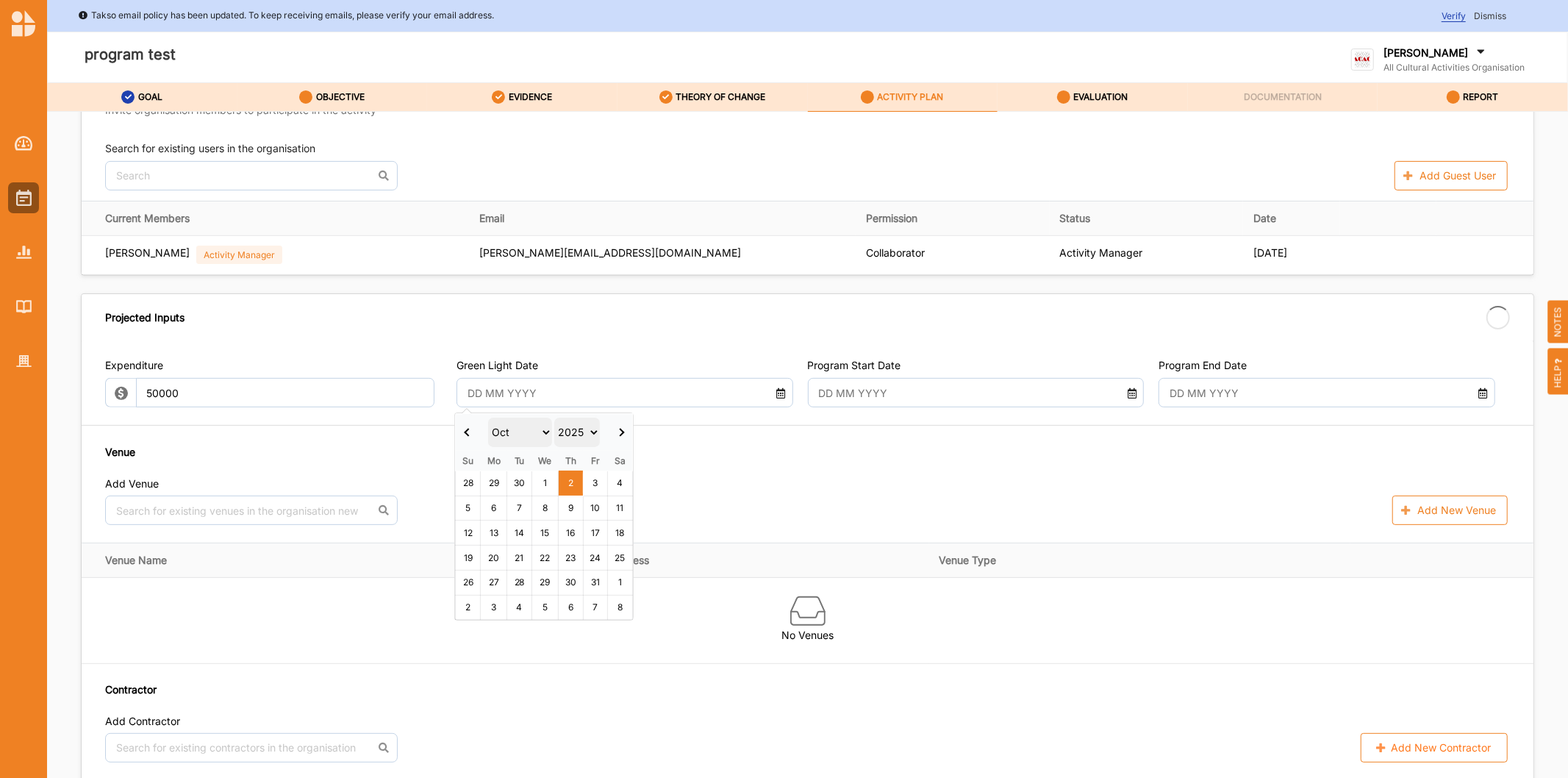
type input "50,000.00"
type input "-50,000.00"
type input "01 Oct 2025"
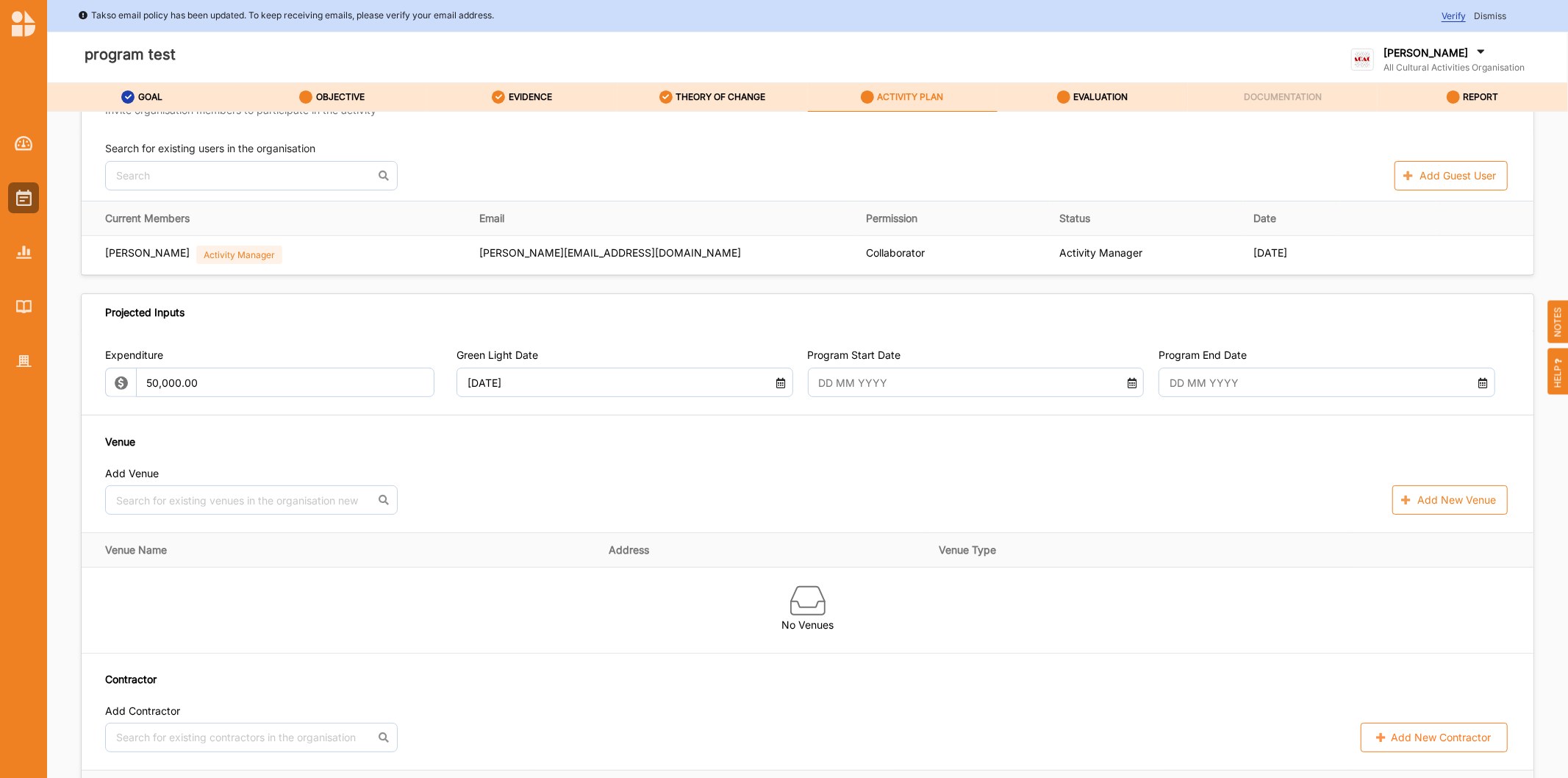
click at [1025, 381] on input "text" at bounding box center [962, 382] width 303 height 29
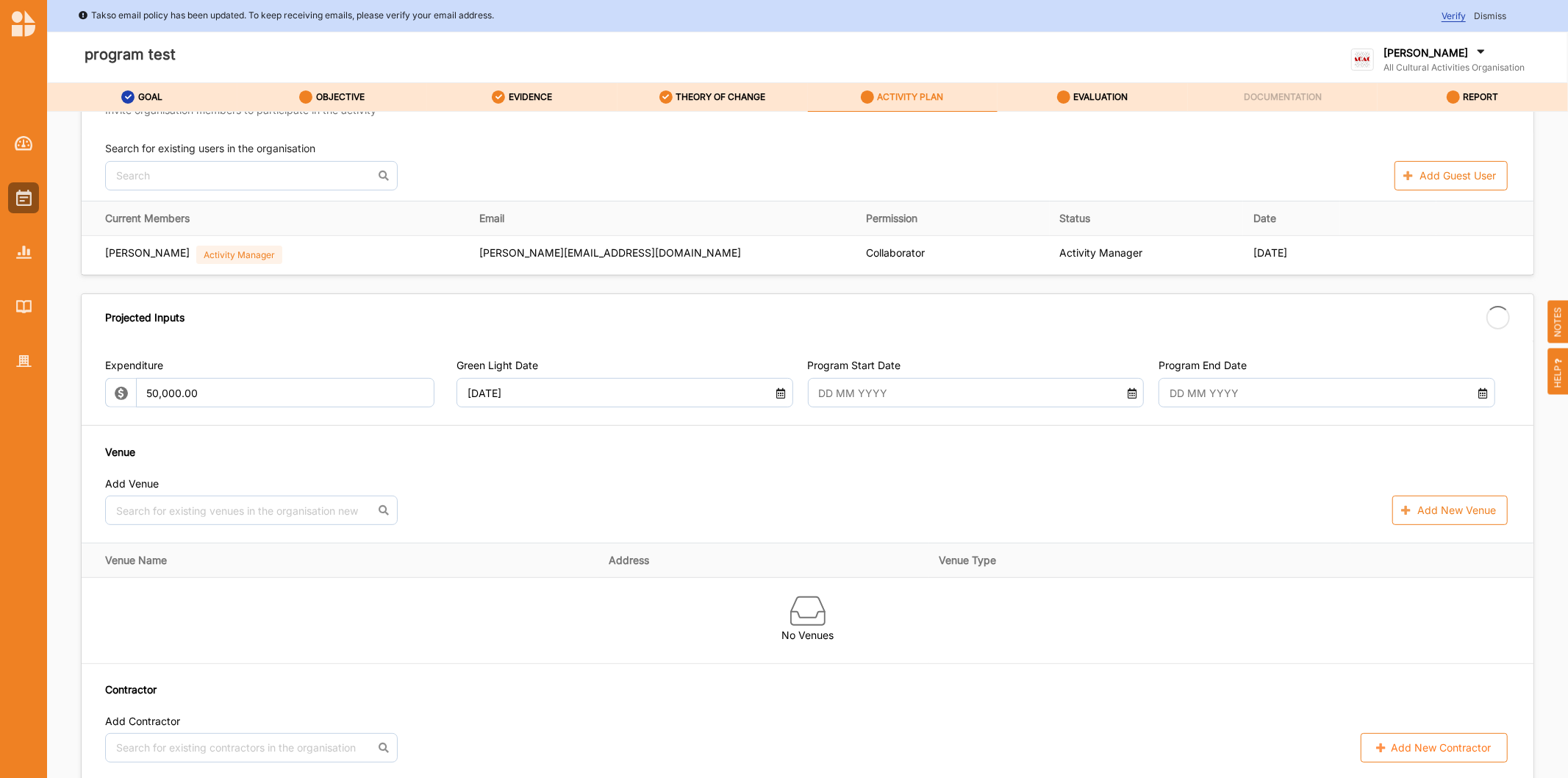
type input "[DATE]"
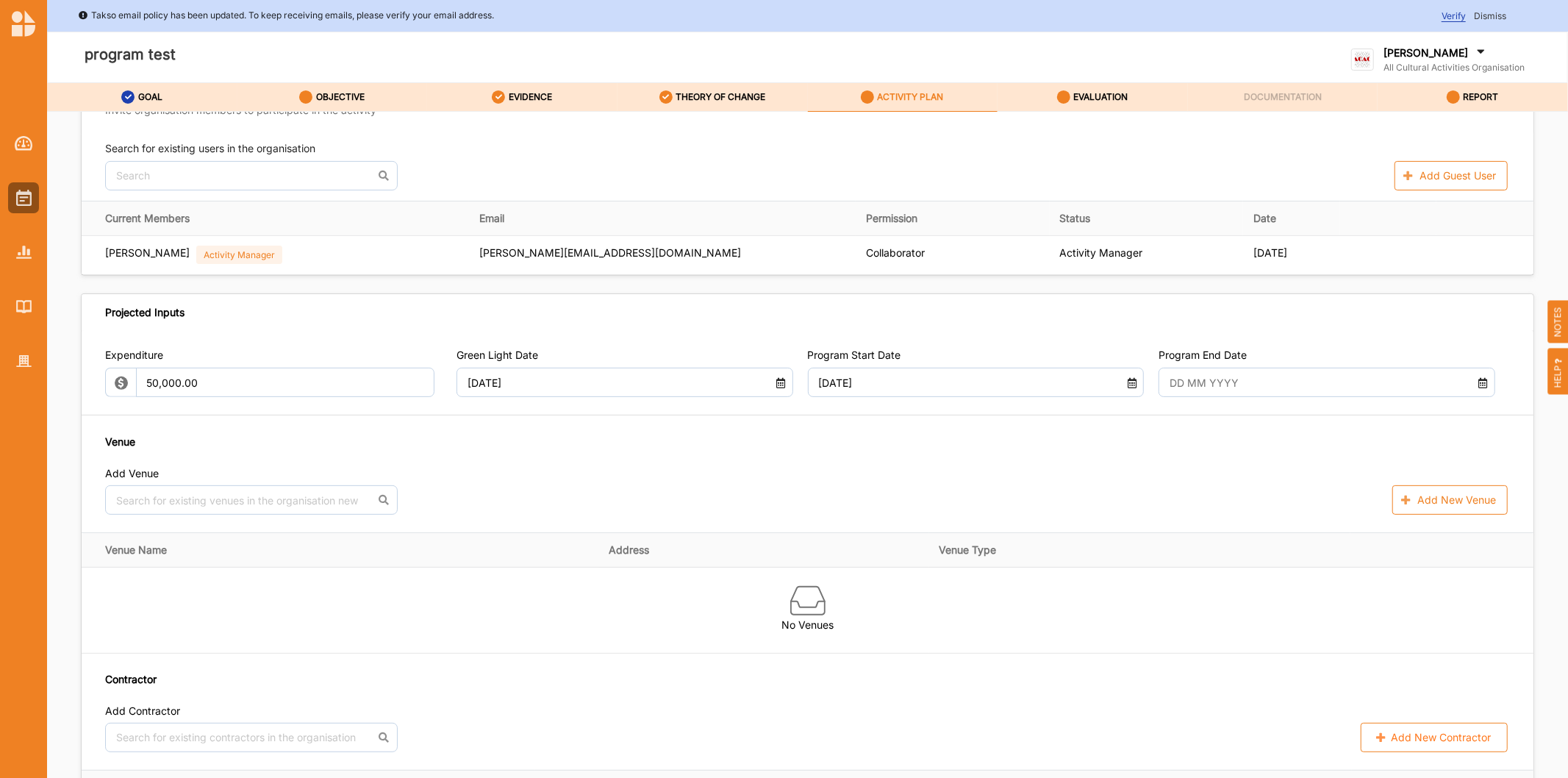
click at [1293, 395] on input "text" at bounding box center [1314, 382] width 303 height 29
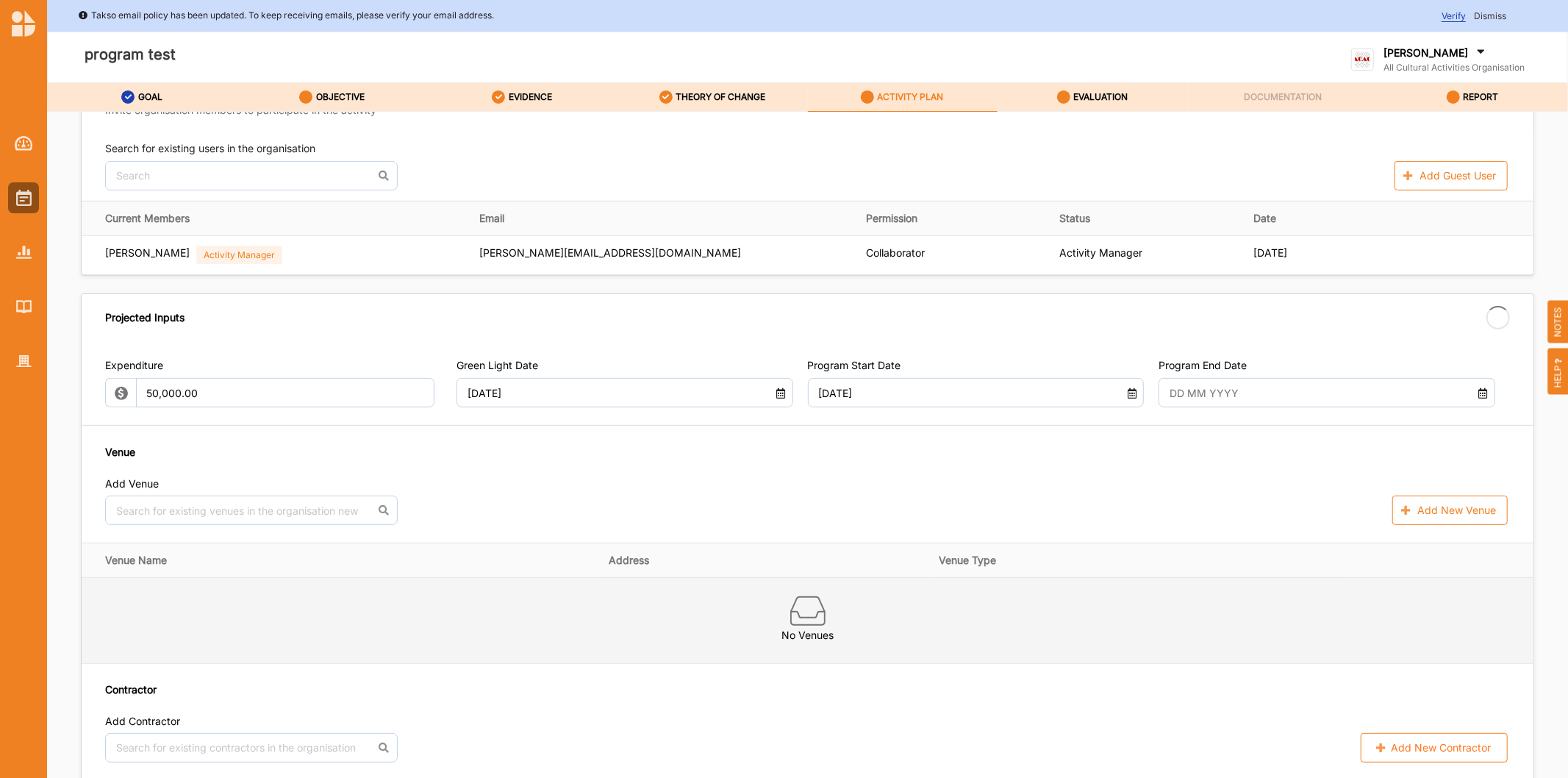
type input "27 Oct 2025"
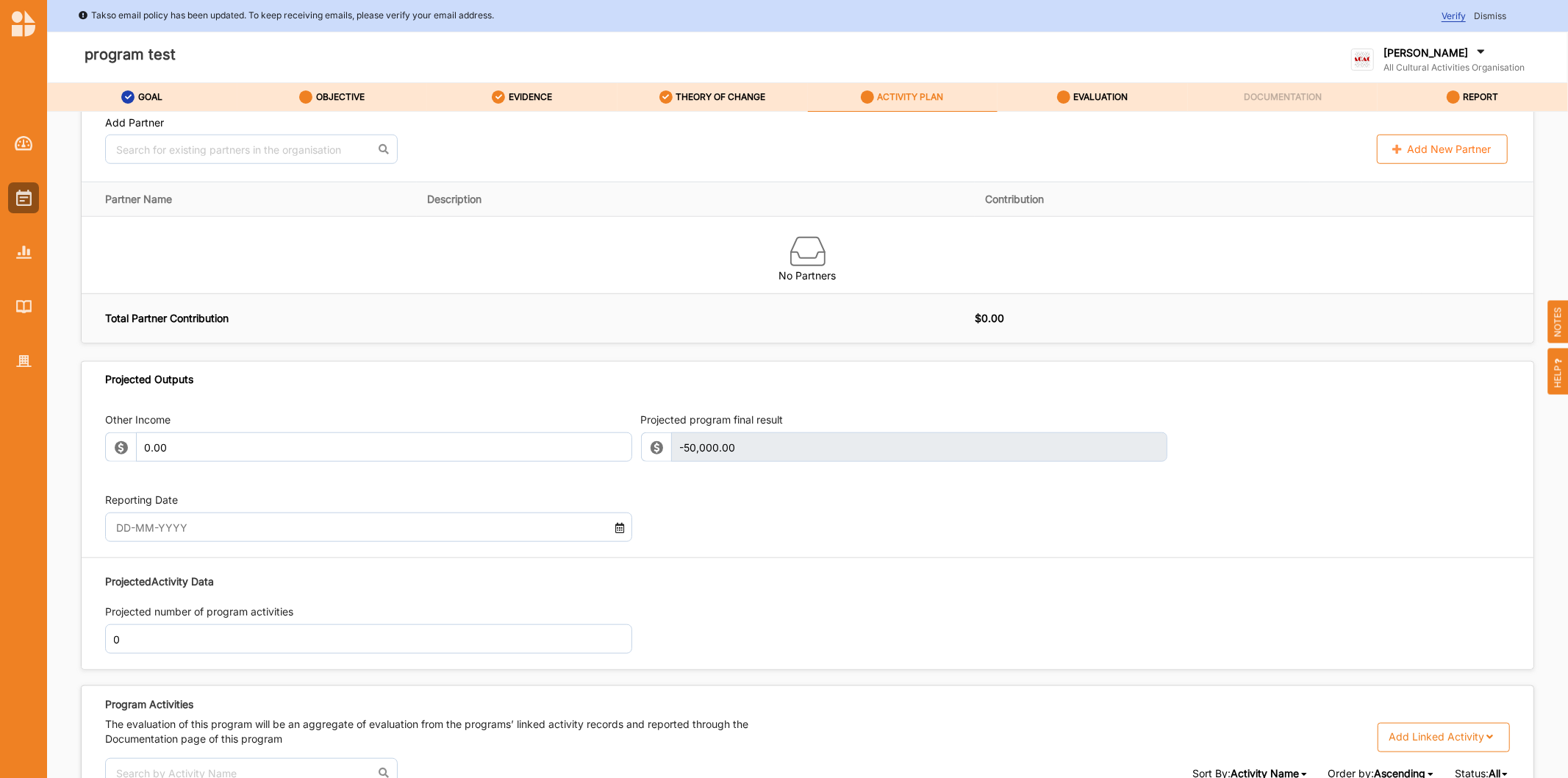
scroll to position [1143, 0]
click at [227, 525] on input "text" at bounding box center [349, 526] width 479 height 29
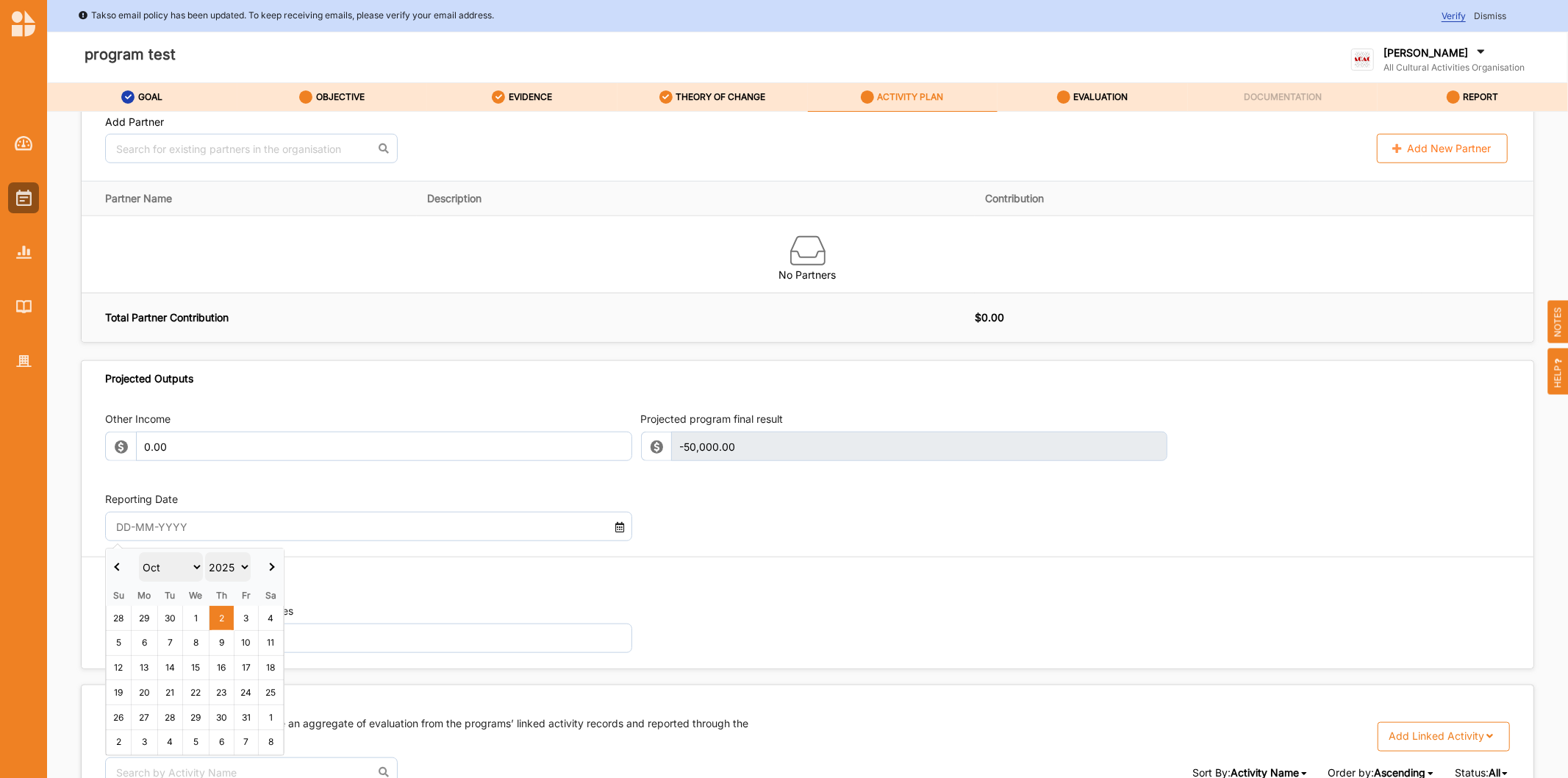
type input "08 Nov 2025"
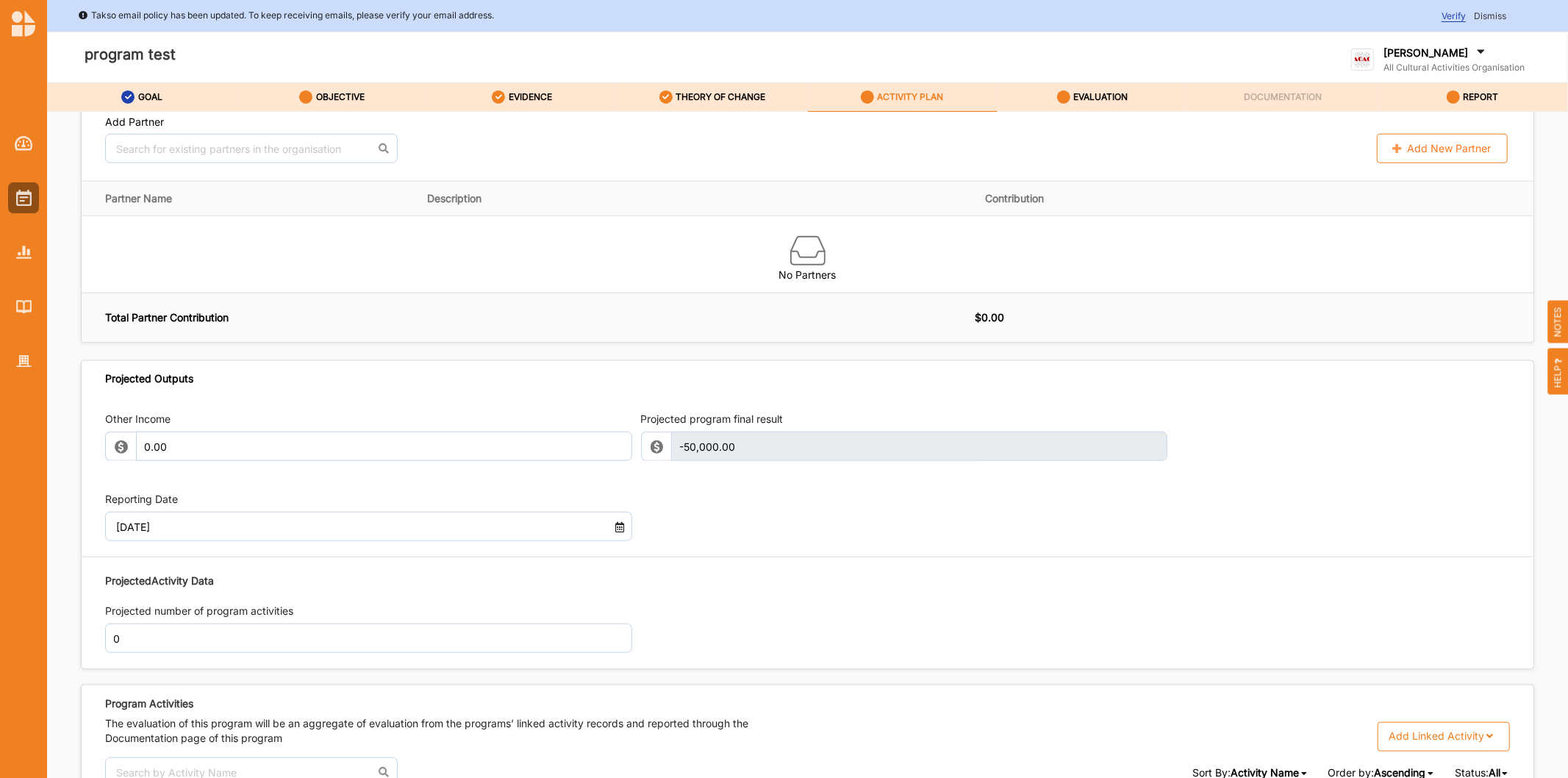
scroll to position [1376, 0]
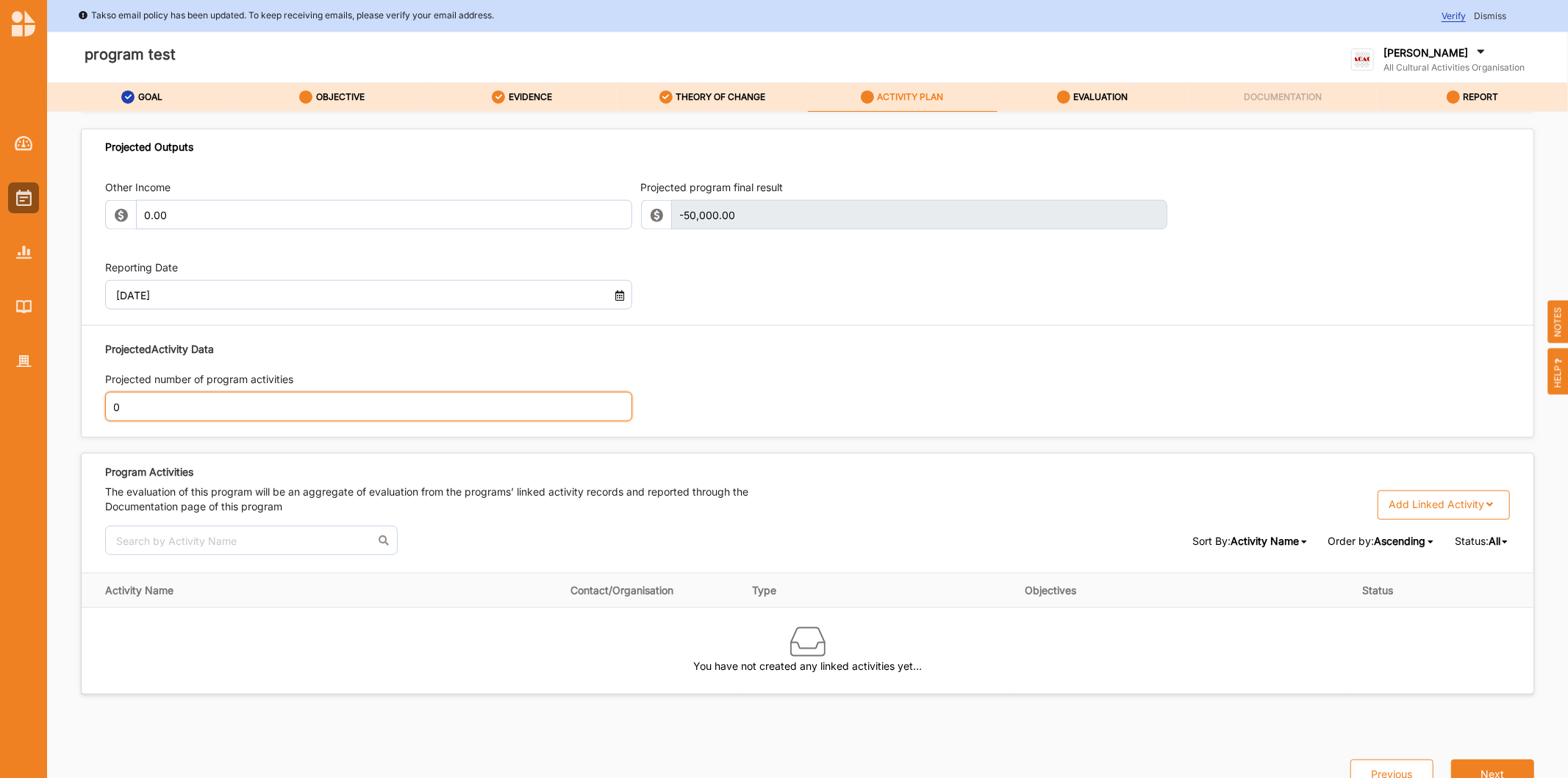
drag, startPoint x: 191, startPoint y: 394, endPoint x: 142, endPoint y: 397, distance: 49.1
click at [170, 397] on input "0" at bounding box center [369, 407] width 527 height 29
type input "3"
click at [985, 407] on div "Projected Activity Data Projected number of program activities 3" at bounding box center [807, 381] width 1405 height 95
click at [1074, 111] on link "EVALUATION" at bounding box center [1093, 97] width 191 height 29
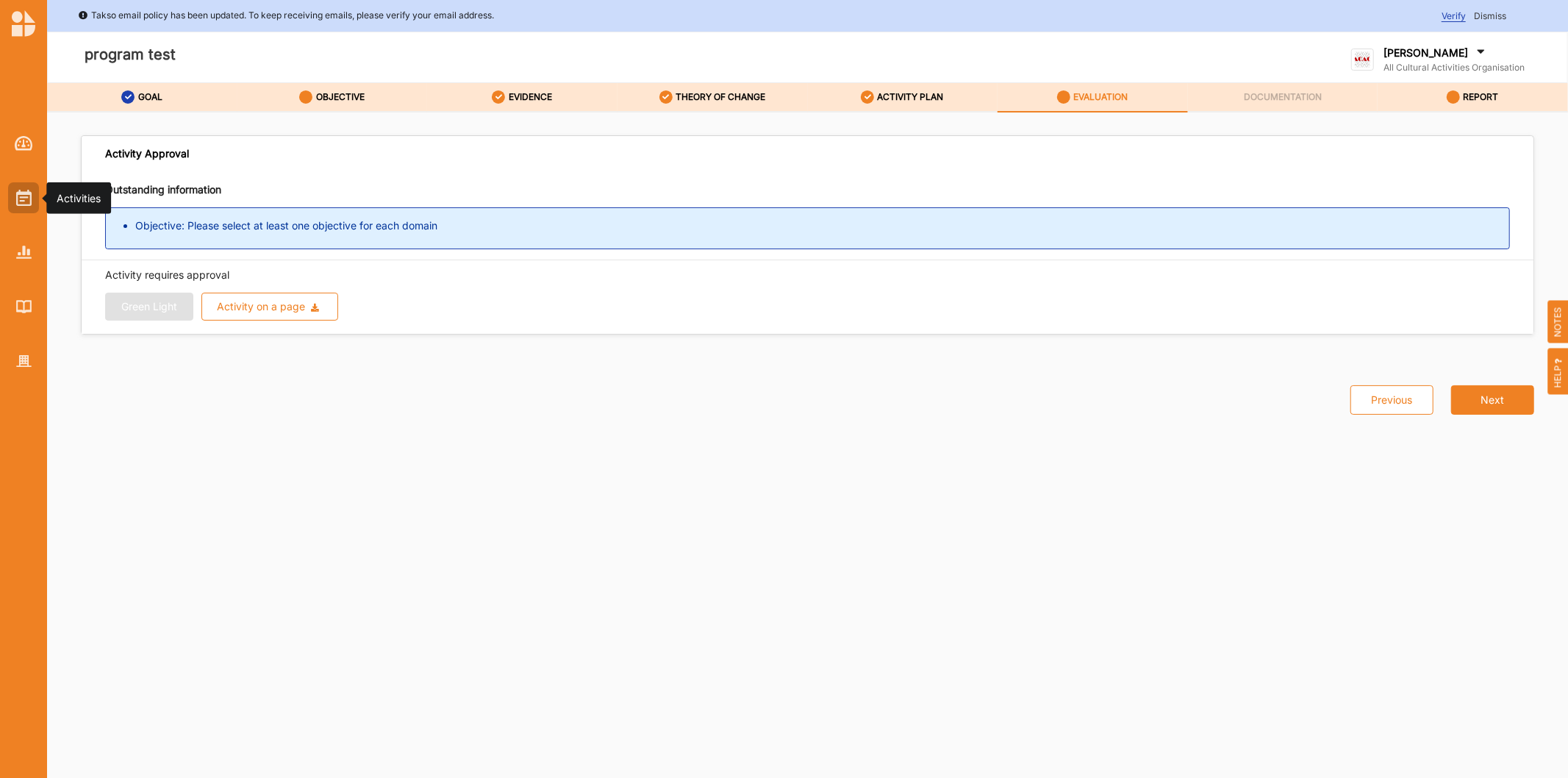
click at [17, 202] on img at bounding box center [24, 197] width 15 height 16
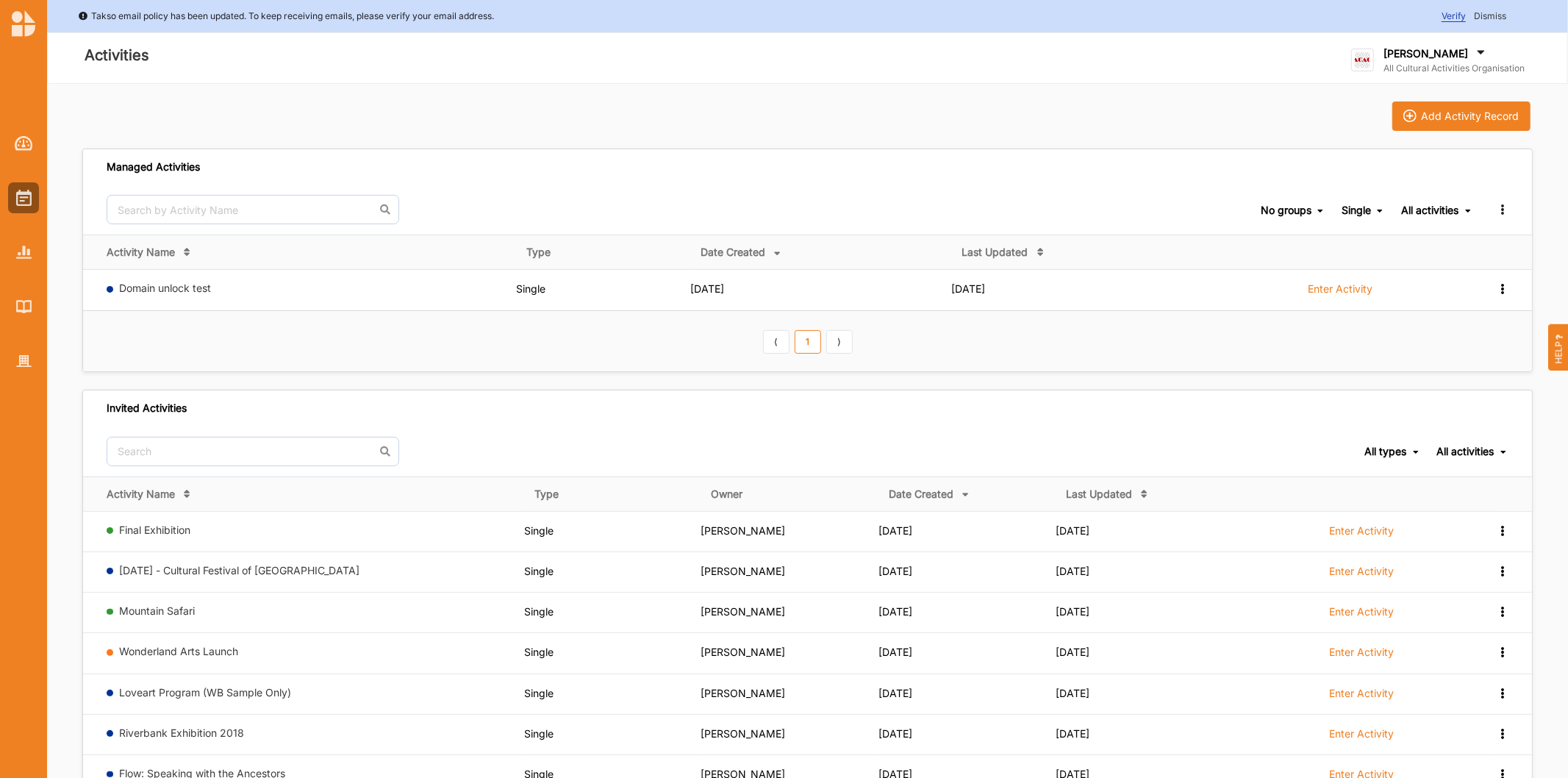
click at [1357, 209] on div "Single" at bounding box center [1356, 210] width 29 height 13
click at [1352, 233] on div "All types" at bounding box center [1340, 233] width 87 height 27
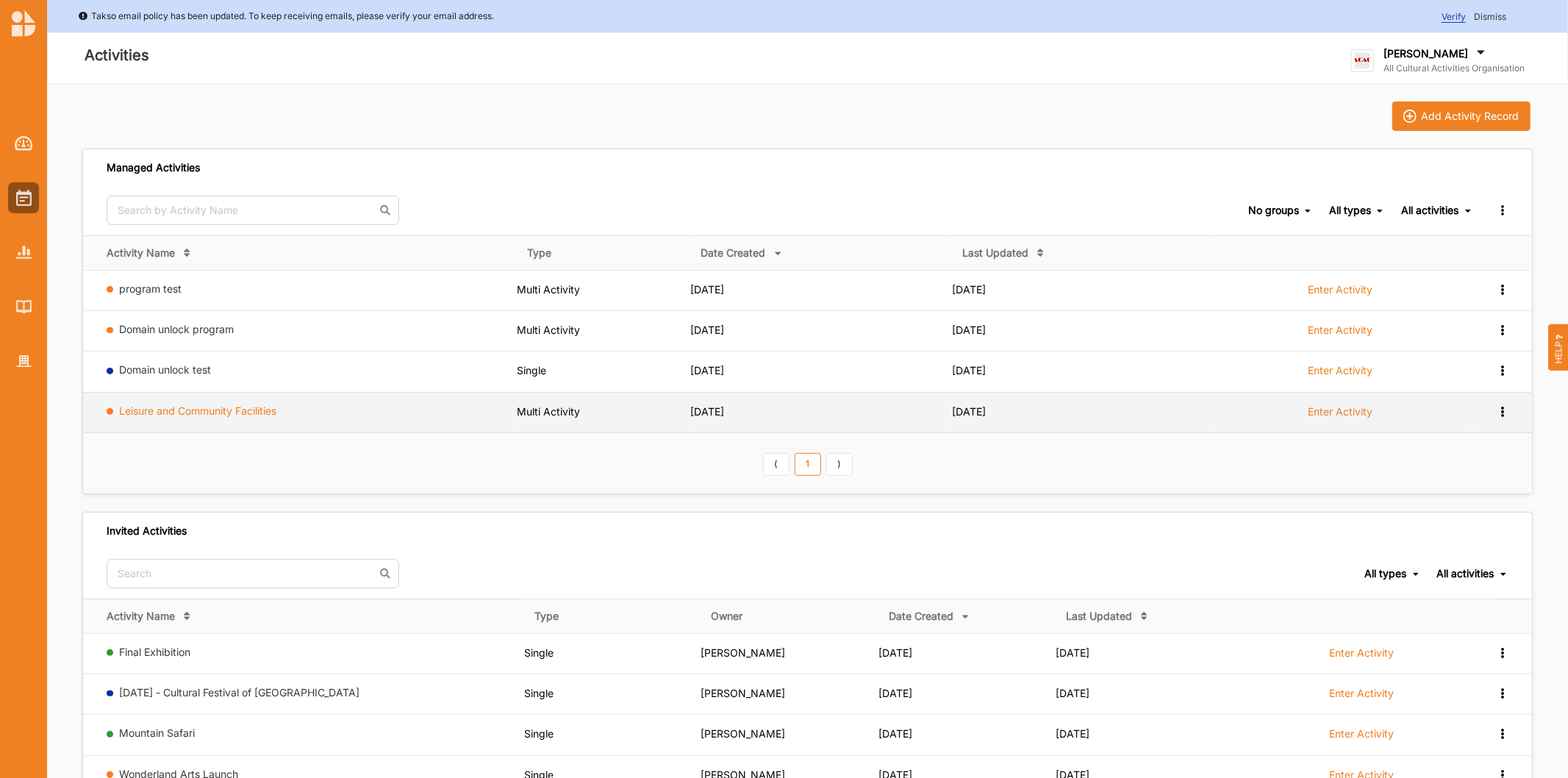
click at [258, 409] on link "Leisure and Community Facilities" at bounding box center [198, 410] width 157 height 13
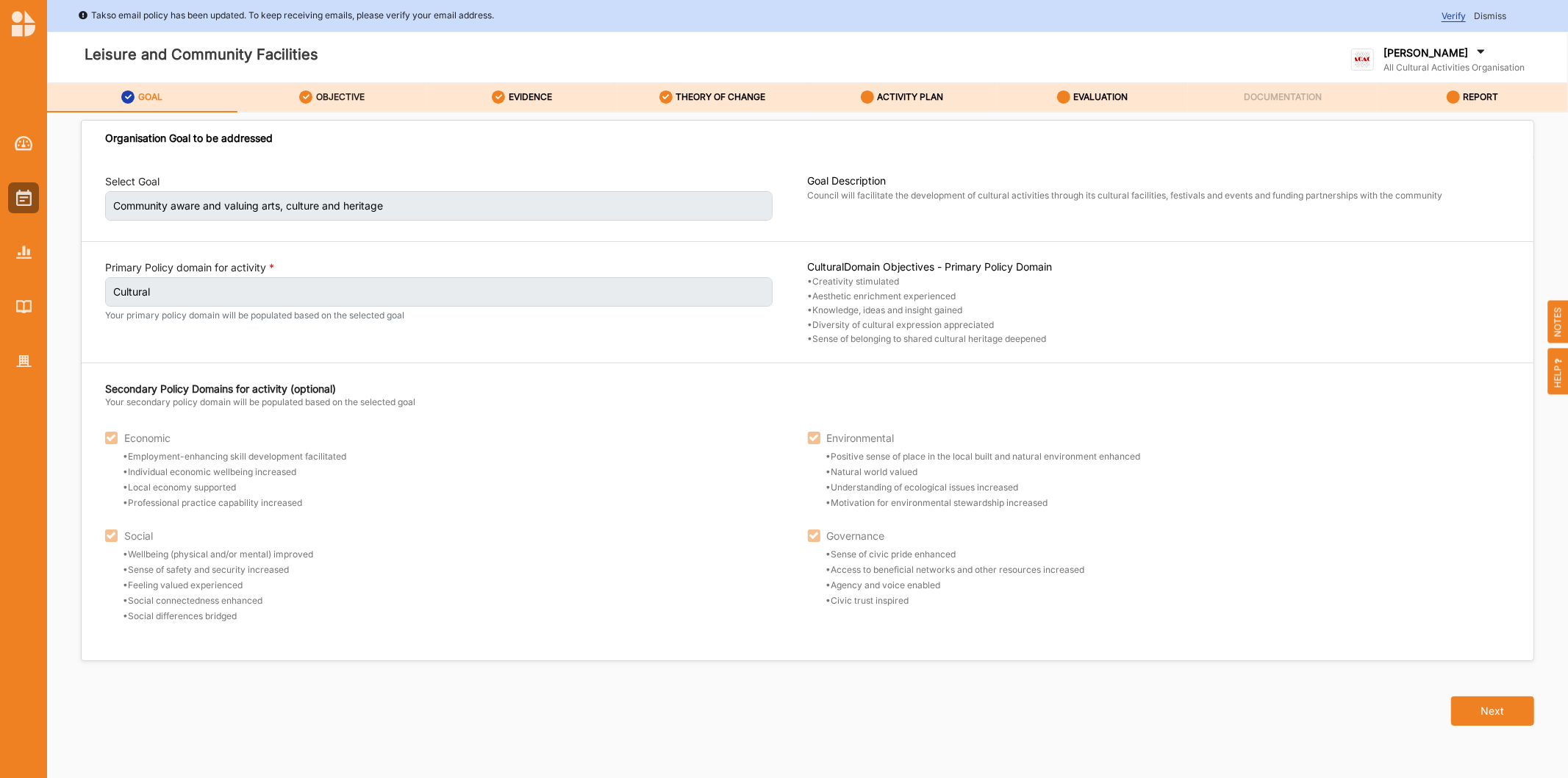
click at [340, 92] on label "OBJECTIVE" at bounding box center [340, 97] width 49 height 12
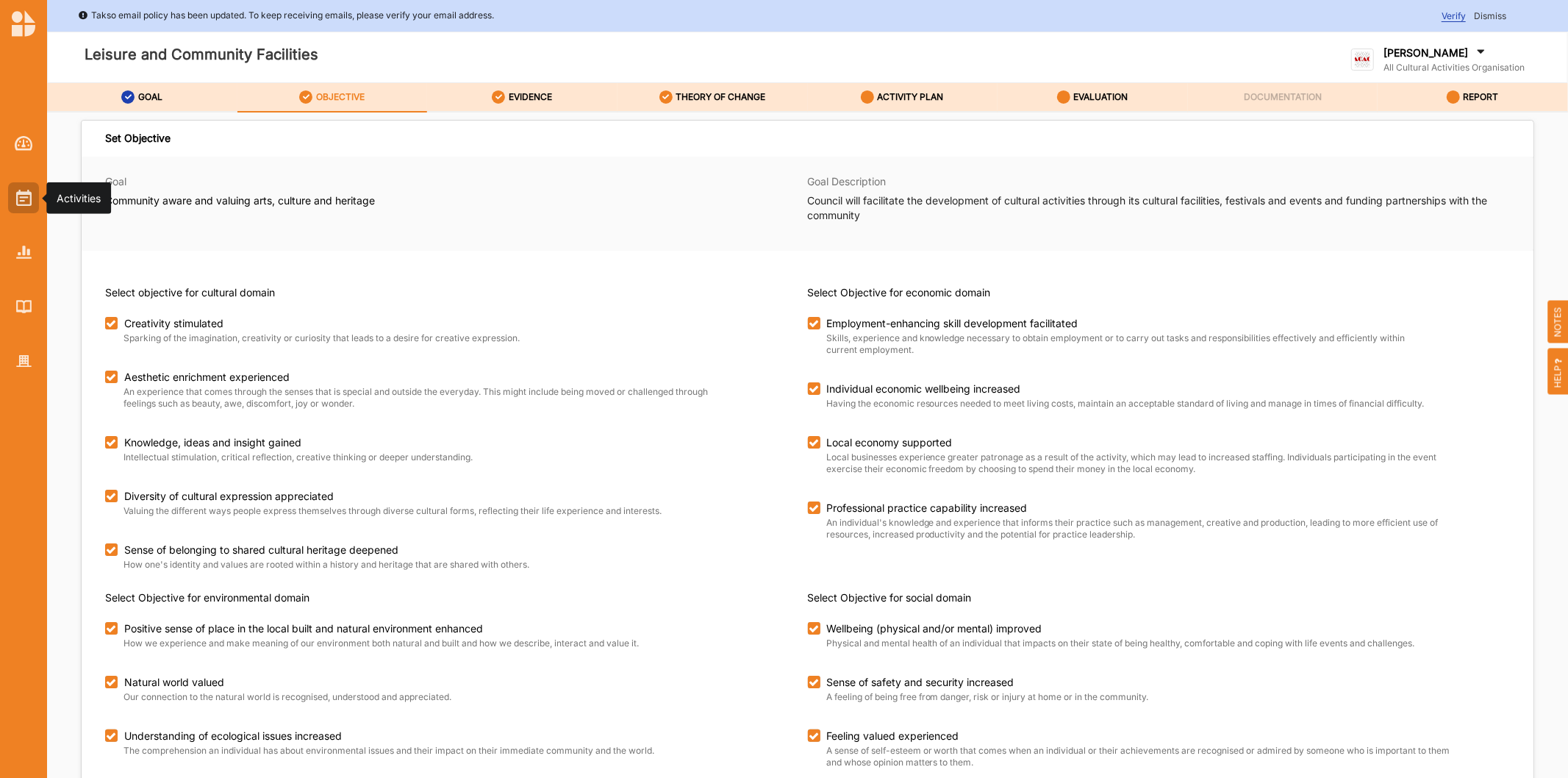
click at [13, 192] on div at bounding box center [24, 197] width 31 height 31
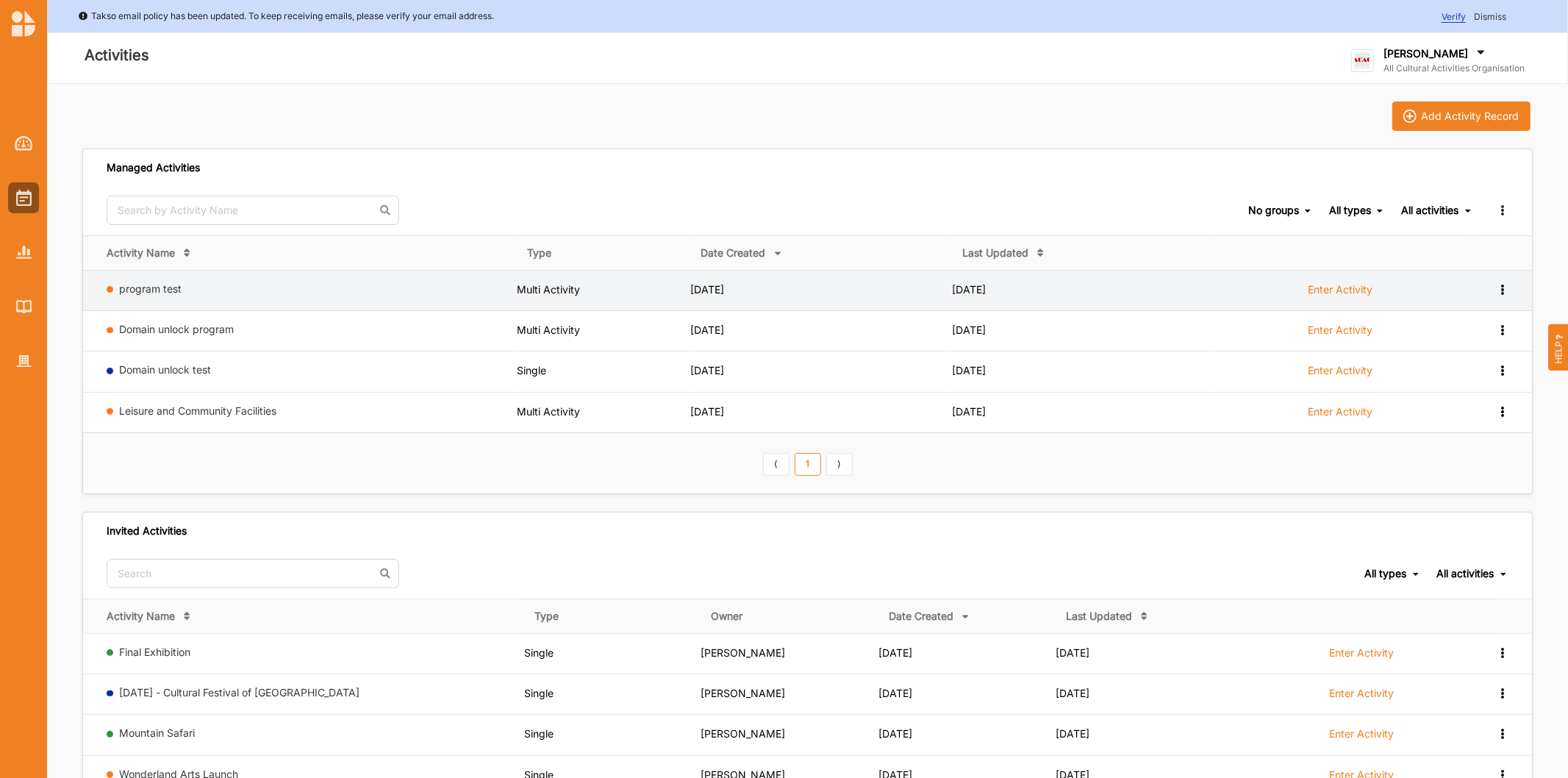
click at [1505, 283] on icon at bounding box center [1502, 288] width 13 height 10
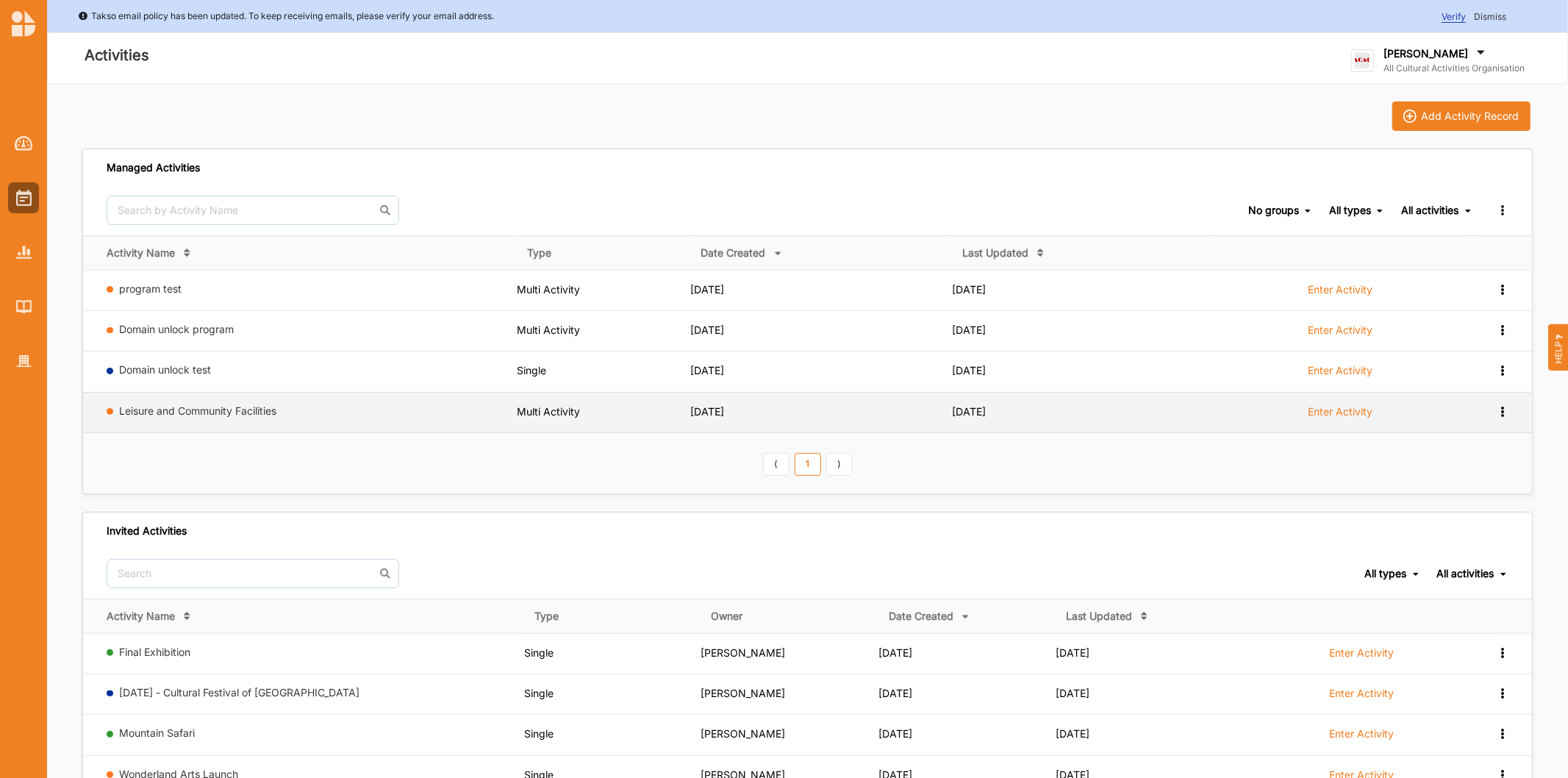
click at [1448, 410] on div "Enter Activity" at bounding box center [1340, 418] width 254 height 28
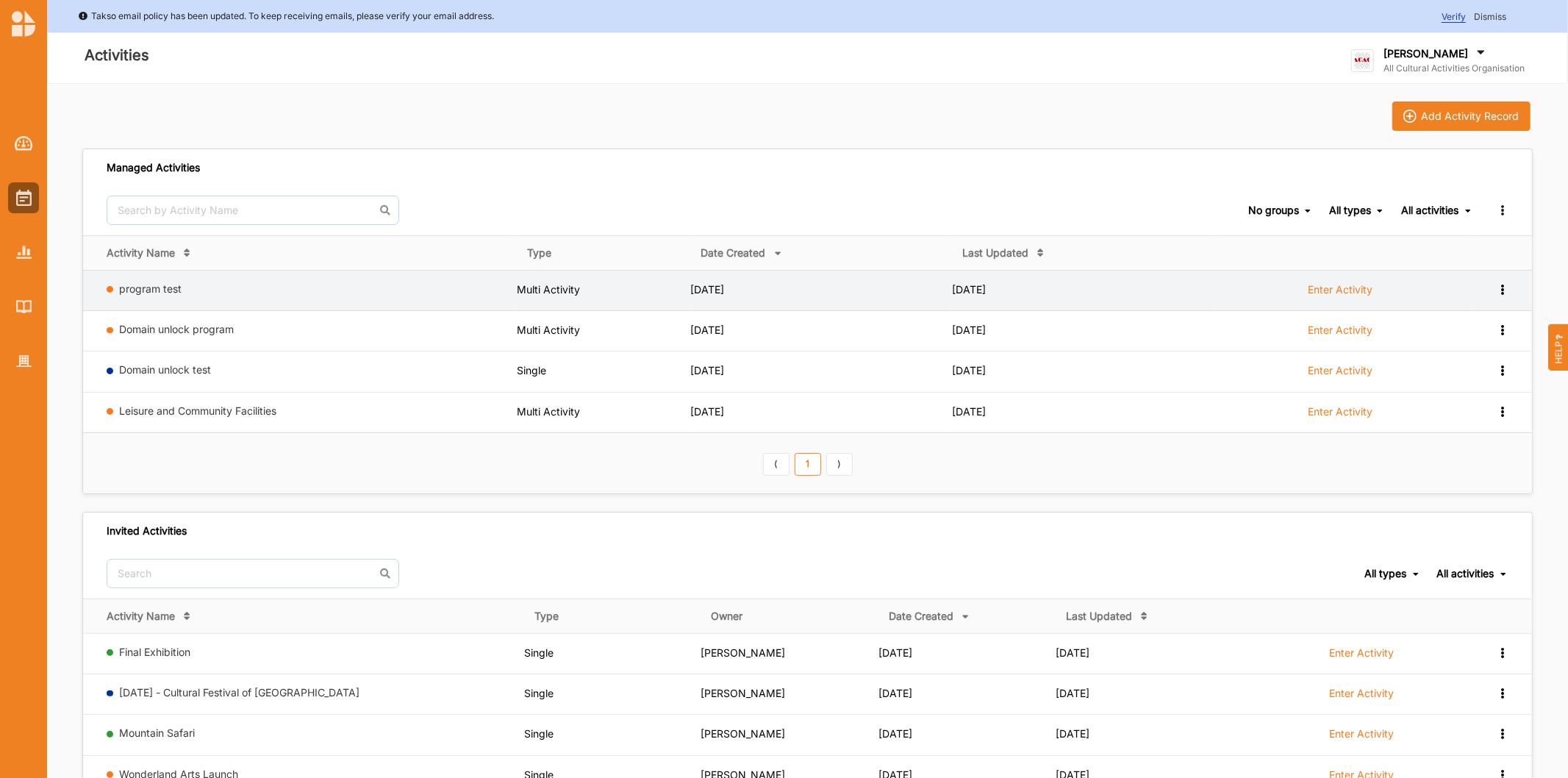
click at [1497, 292] on icon at bounding box center [1502, 288] width 13 height 10
click at [1492, 398] on div "Remove" at bounding box center [1464, 395] width 65 height 10
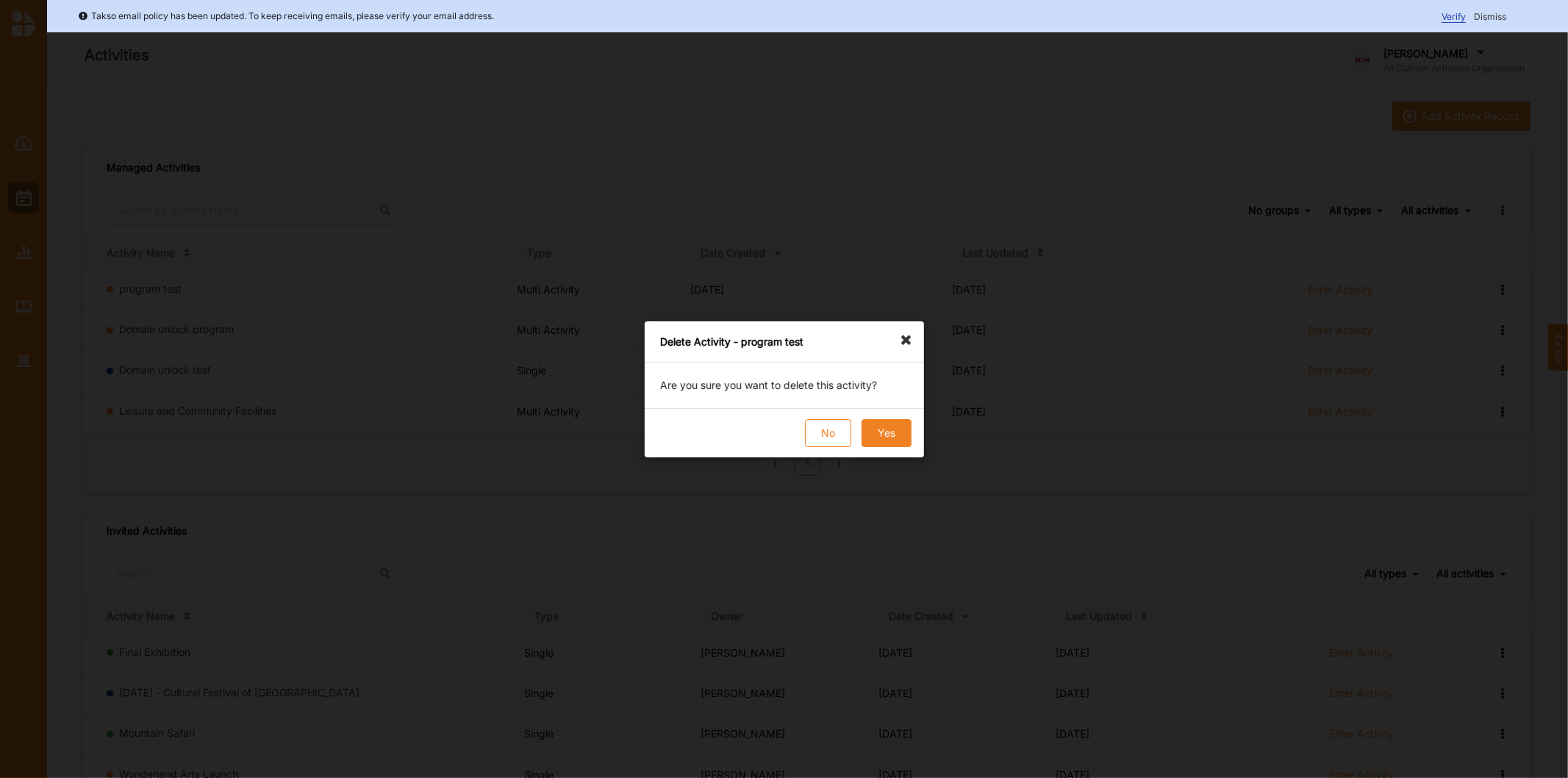
click at [899, 417] on div "No Yes" at bounding box center [784, 433] width 280 height 50
drag, startPoint x: 900, startPoint y: 431, endPoint x: 864, endPoint y: 430, distance: 36.0
click at [887, 431] on div "No Yes" at bounding box center [784, 433] width 280 height 50
click at [857, 430] on div "No Yes" at bounding box center [784, 433] width 280 height 50
click at [885, 431] on button "Yes" at bounding box center [886, 433] width 50 height 28
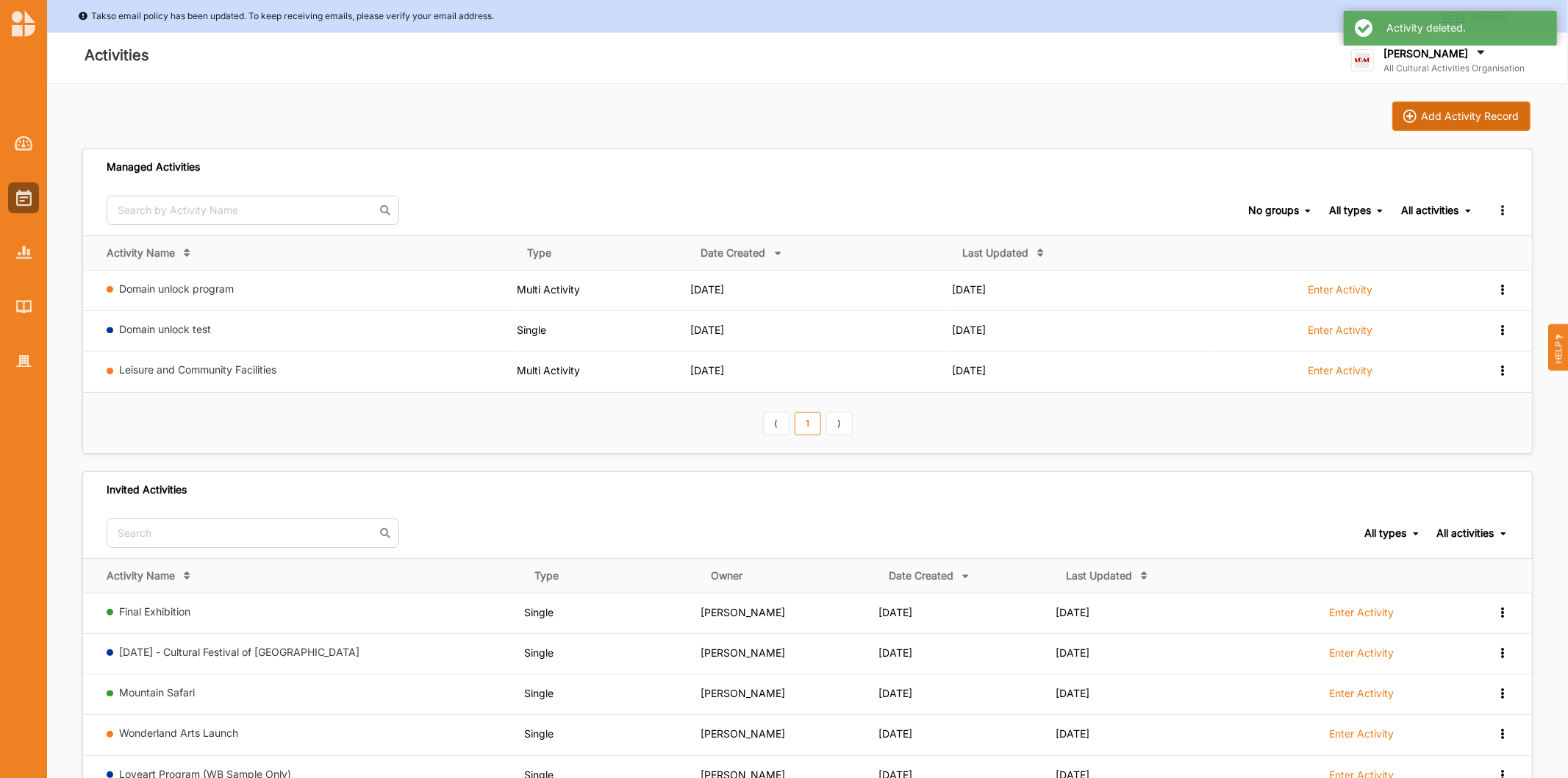
click at [1419, 109] on div "Add Activity Record" at bounding box center [1461, 116] width 116 height 13
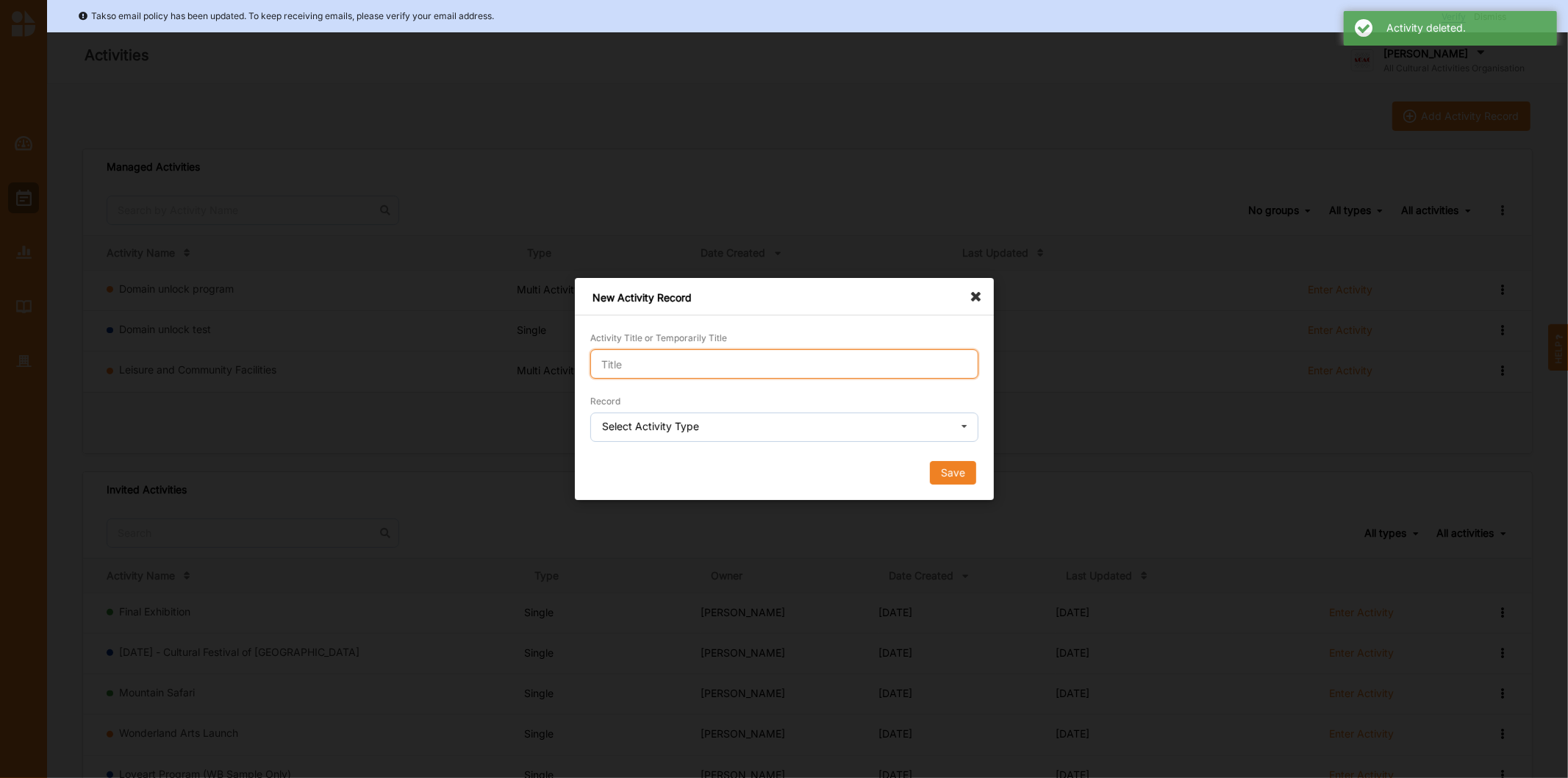
click at [744, 350] on input "Activity Title or Temporarily Title" at bounding box center [784, 364] width 388 height 29
type input "Thursday test"
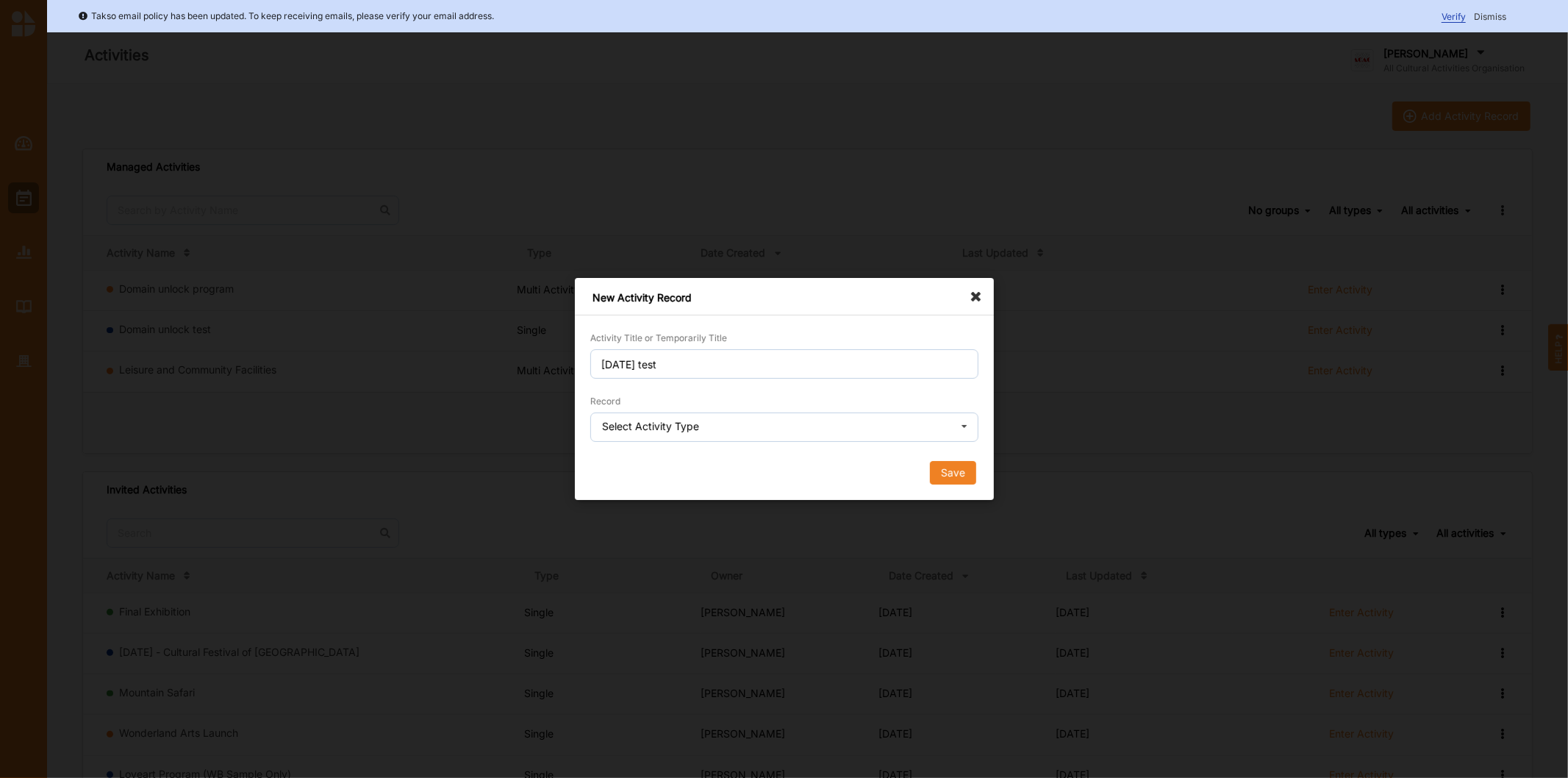
click at [680, 428] on div "Select Activity Type" at bounding box center [651, 427] width 97 height 10
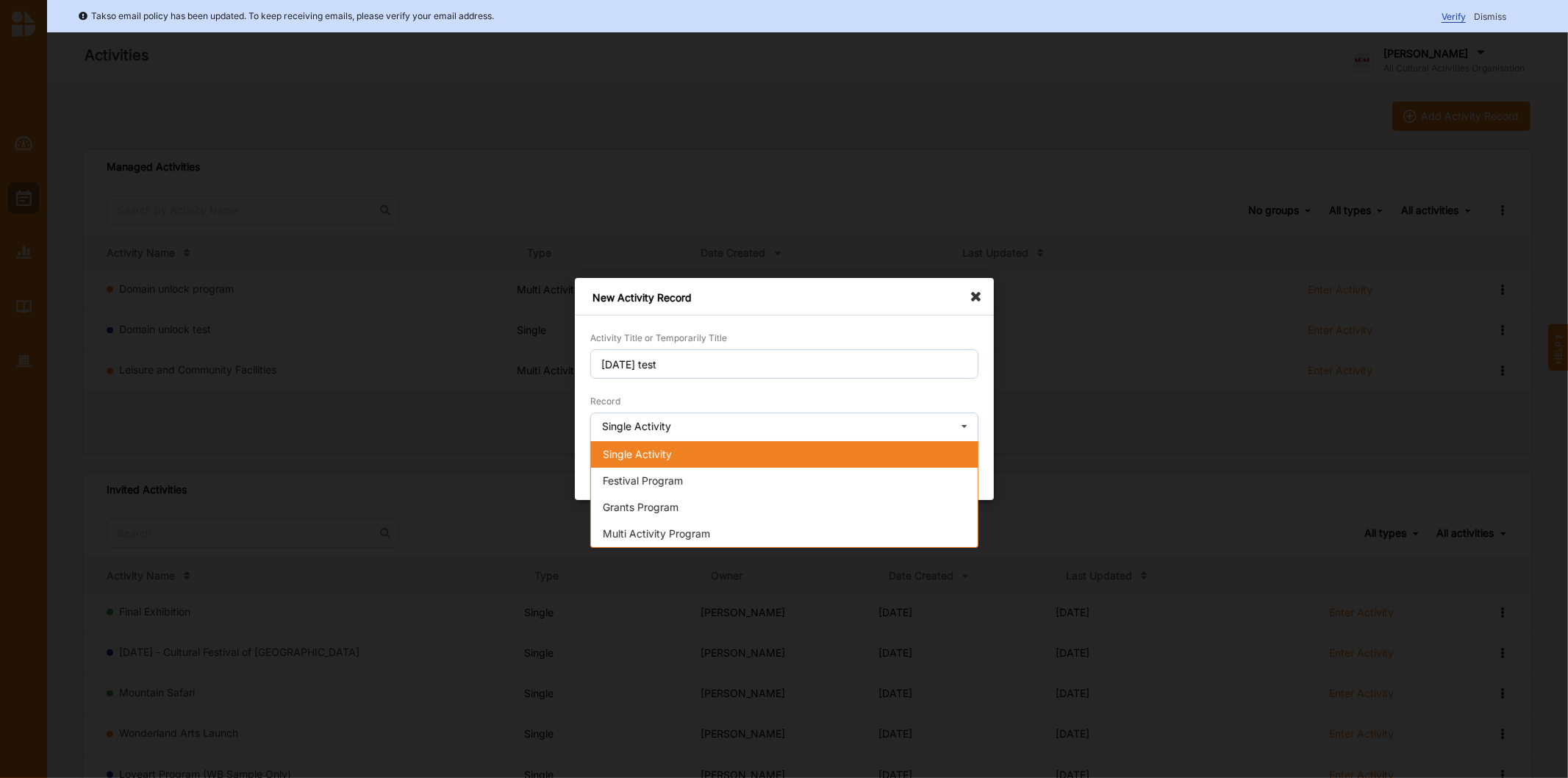
click at [684, 452] on div "Single Activity" at bounding box center [784, 455] width 386 height 27
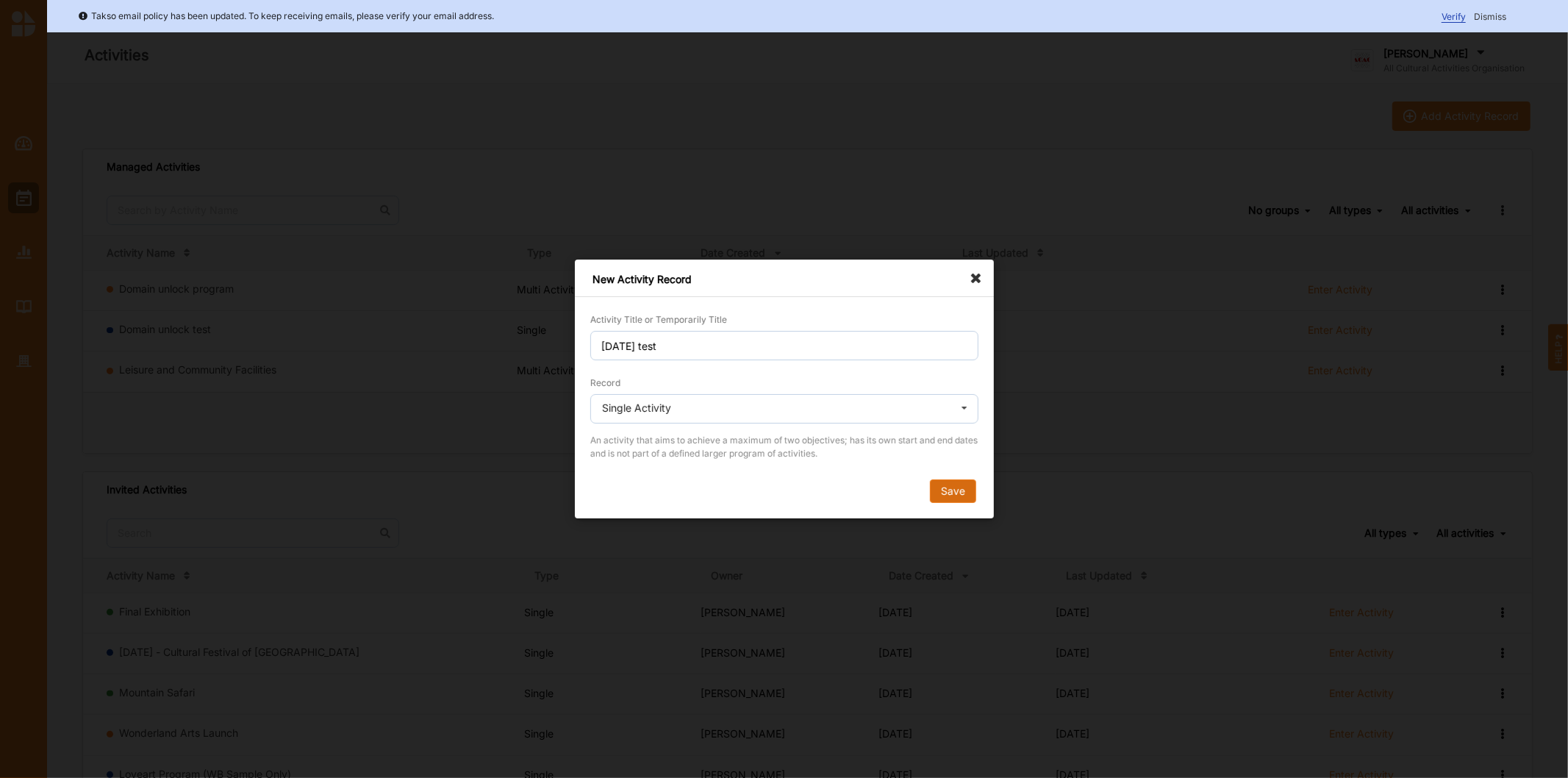
click at [957, 495] on button "Save" at bounding box center [952, 492] width 46 height 24
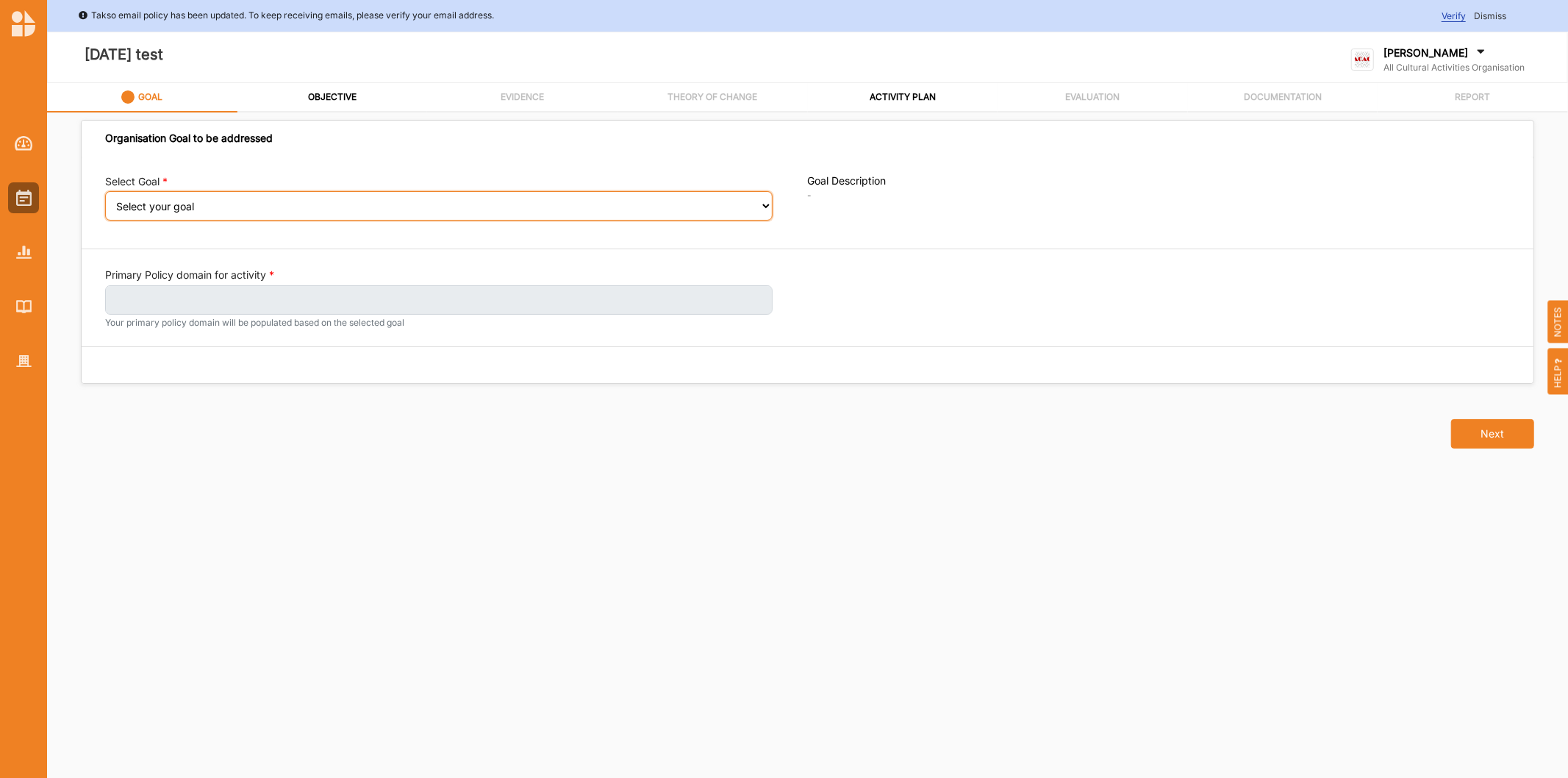
click at [598, 202] on select "Select your goal A healthy, safe and inclusive community A connected and health…" at bounding box center [438, 206] width 668 height 29
select select "395"
click at [105, 202] on select "Select your goal A healthy, safe and inclusive community A connected and health…" at bounding box center [438, 206] width 668 height 29
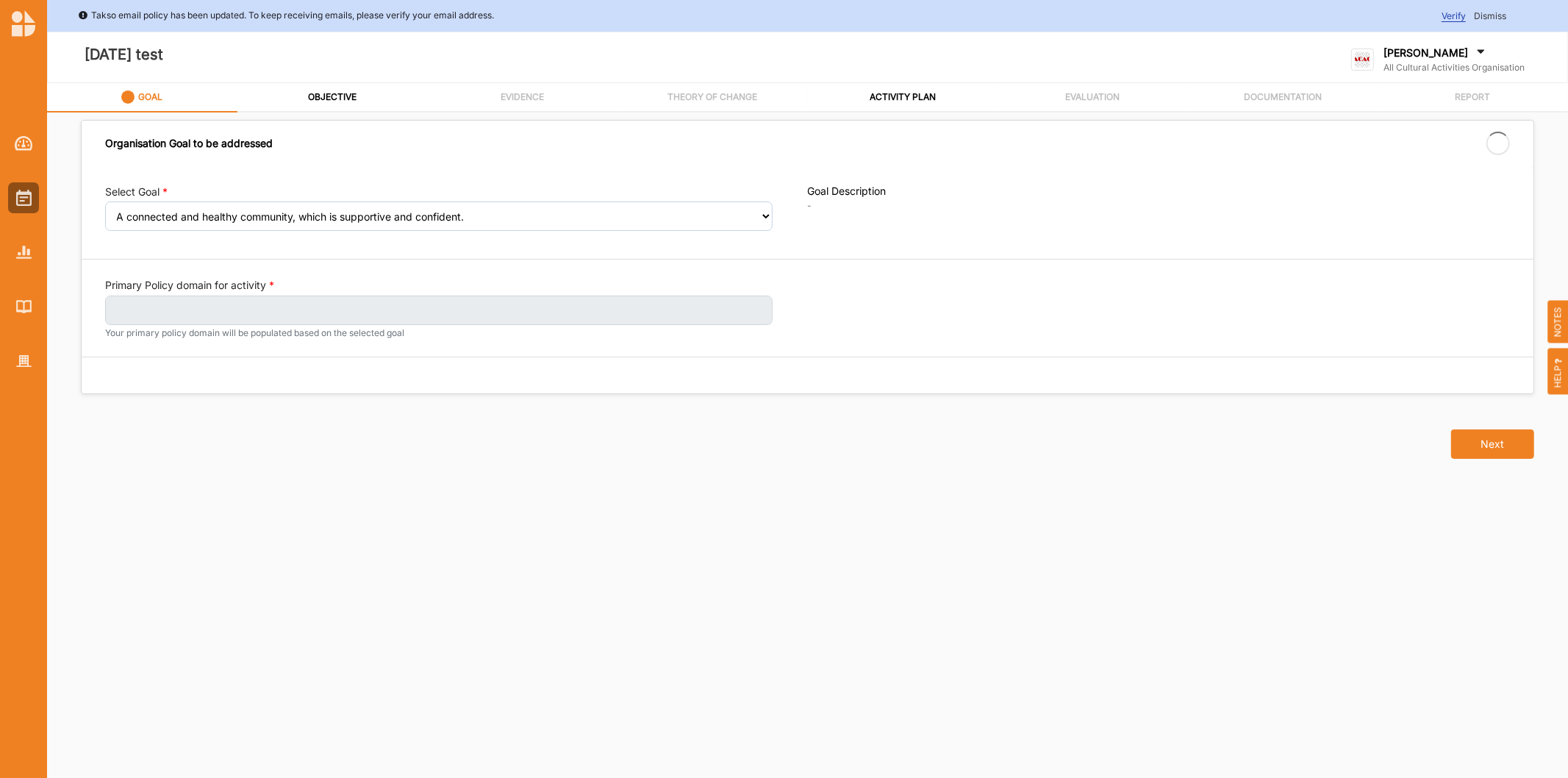
select select "395"
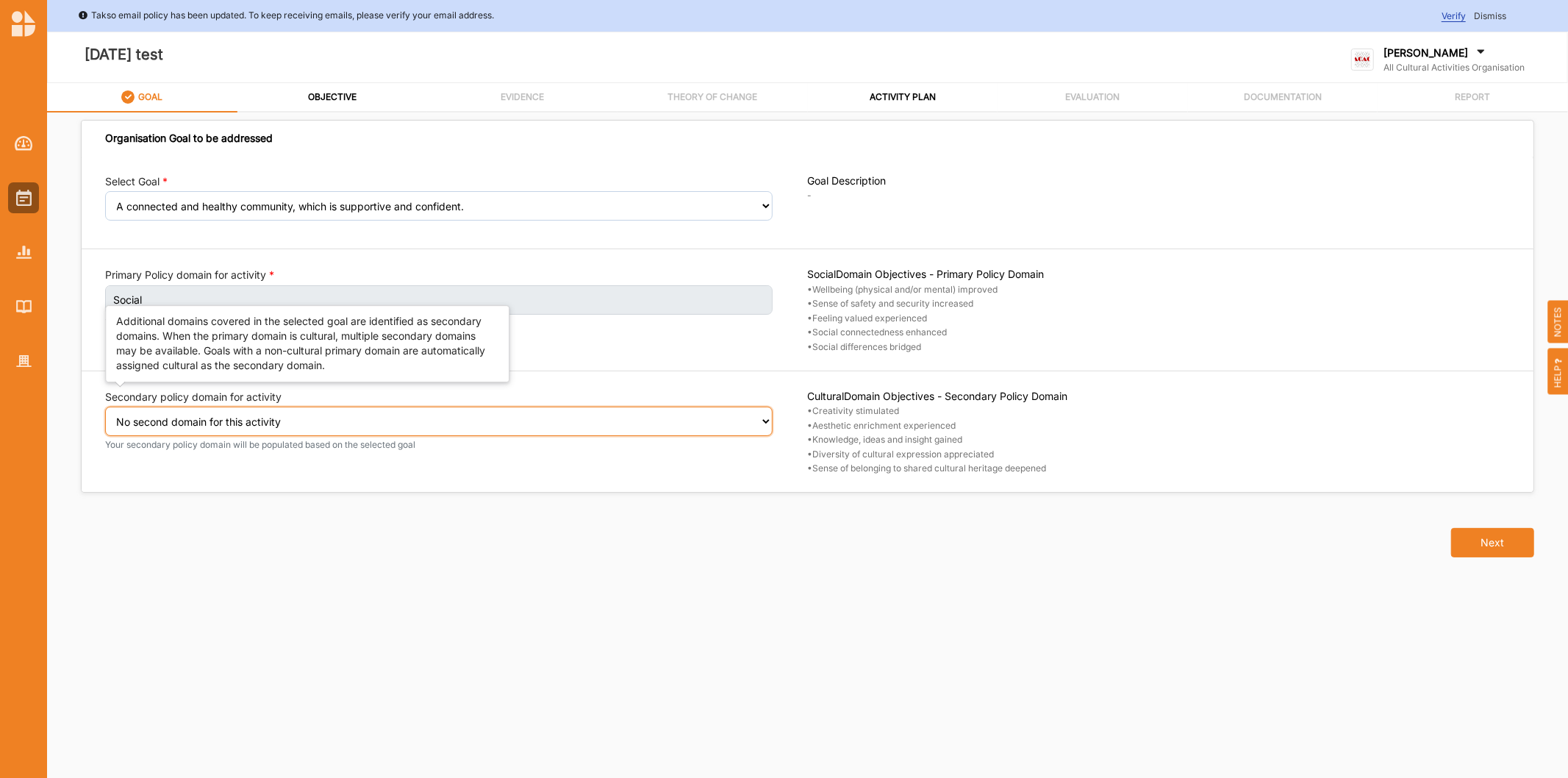
click at [285, 424] on select "Select secondary policy domain No second domain for this activity Social" at bounding box center [438, 421] width 668 height 29
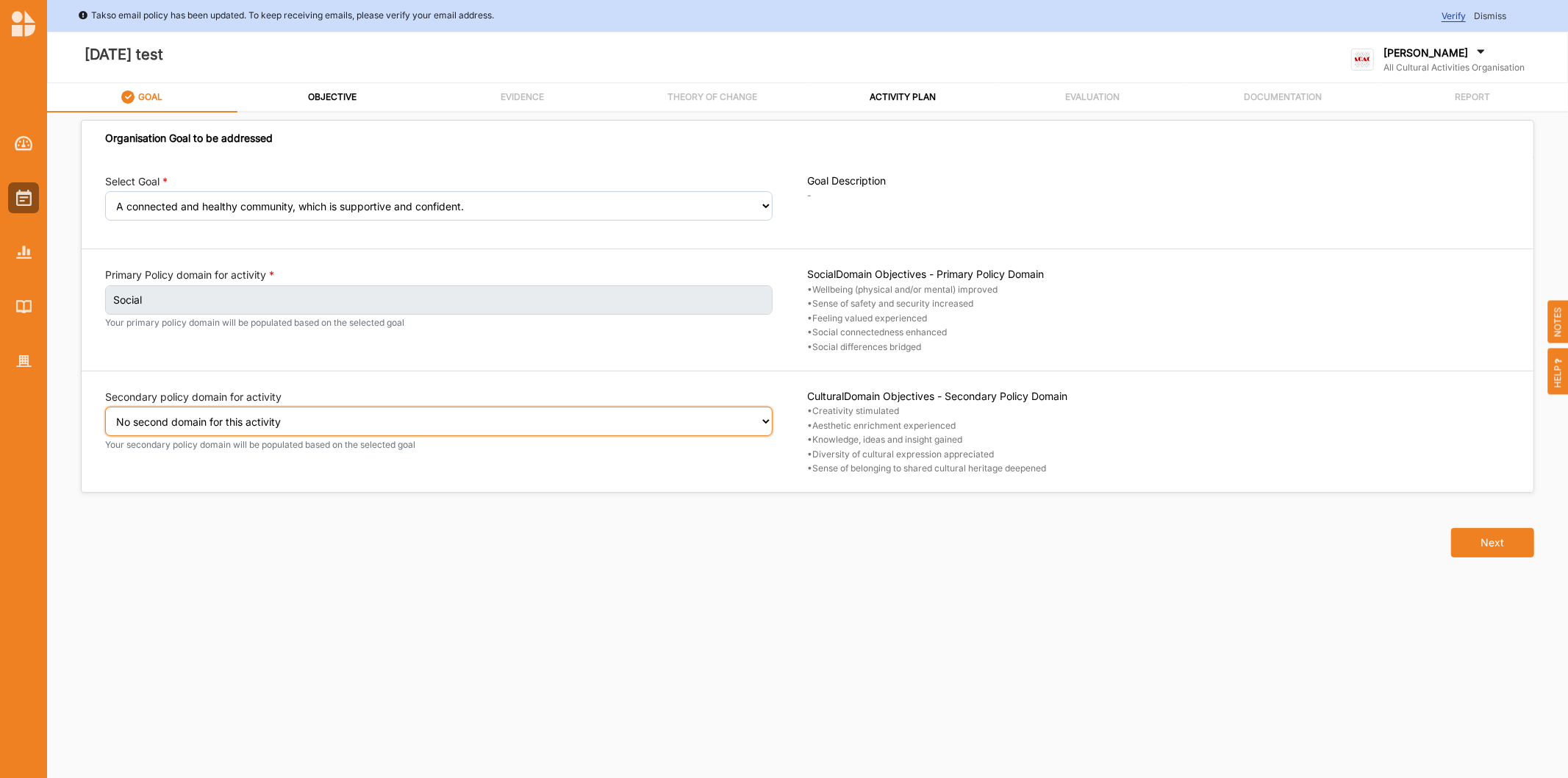
select select "2"
click at [105, 417] on select "Select secondary policy domain No second domain for this activity Social" at bounding box center [438, 421] width 668 height 29
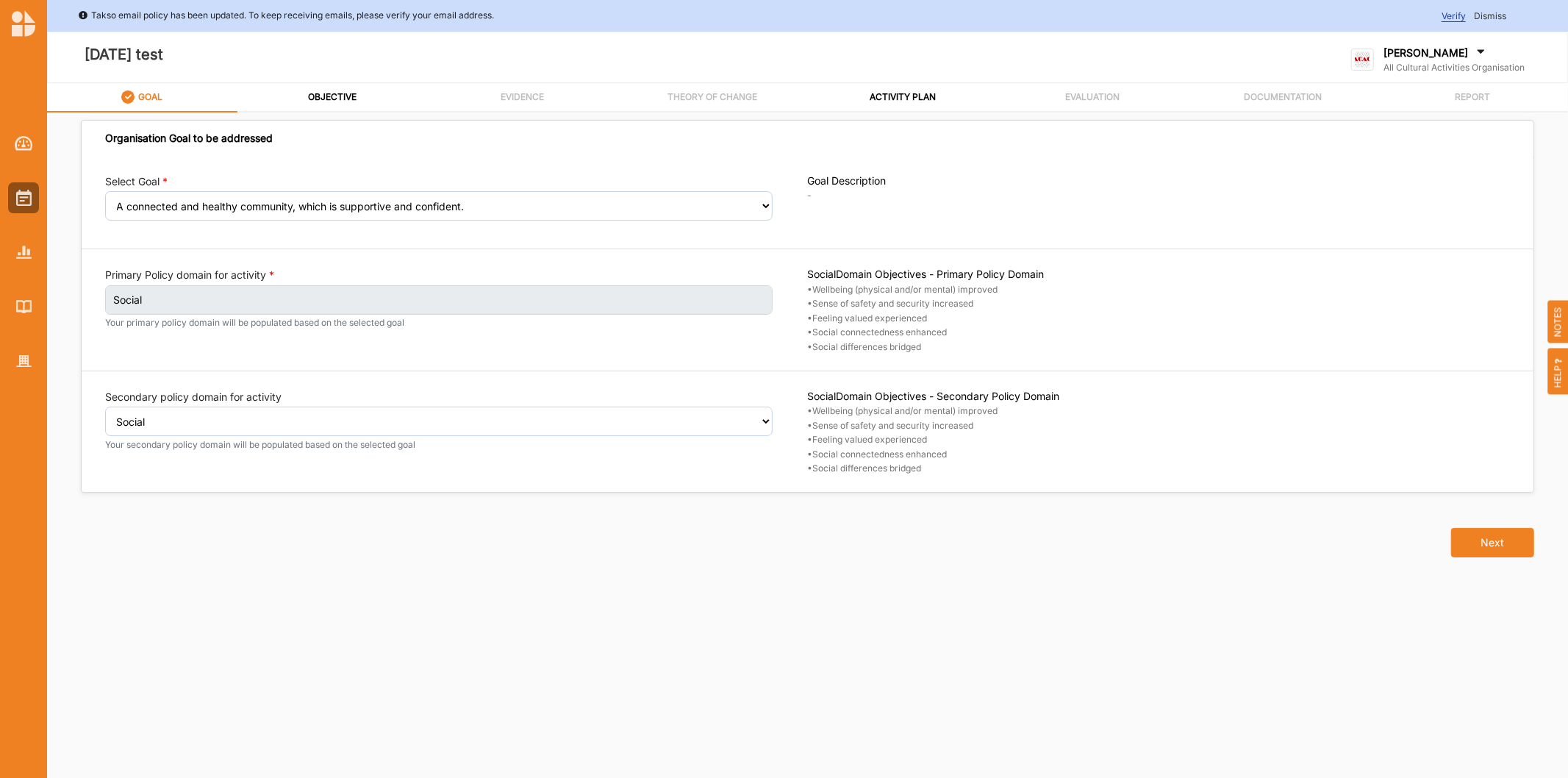
click at [286, 56] on div "Thursday test" at bounding box center [517, 57] width 921 height 29
click at [346, 83] on link "OBJECTIVE" at bounding box center [333, 97] width 191 height 29
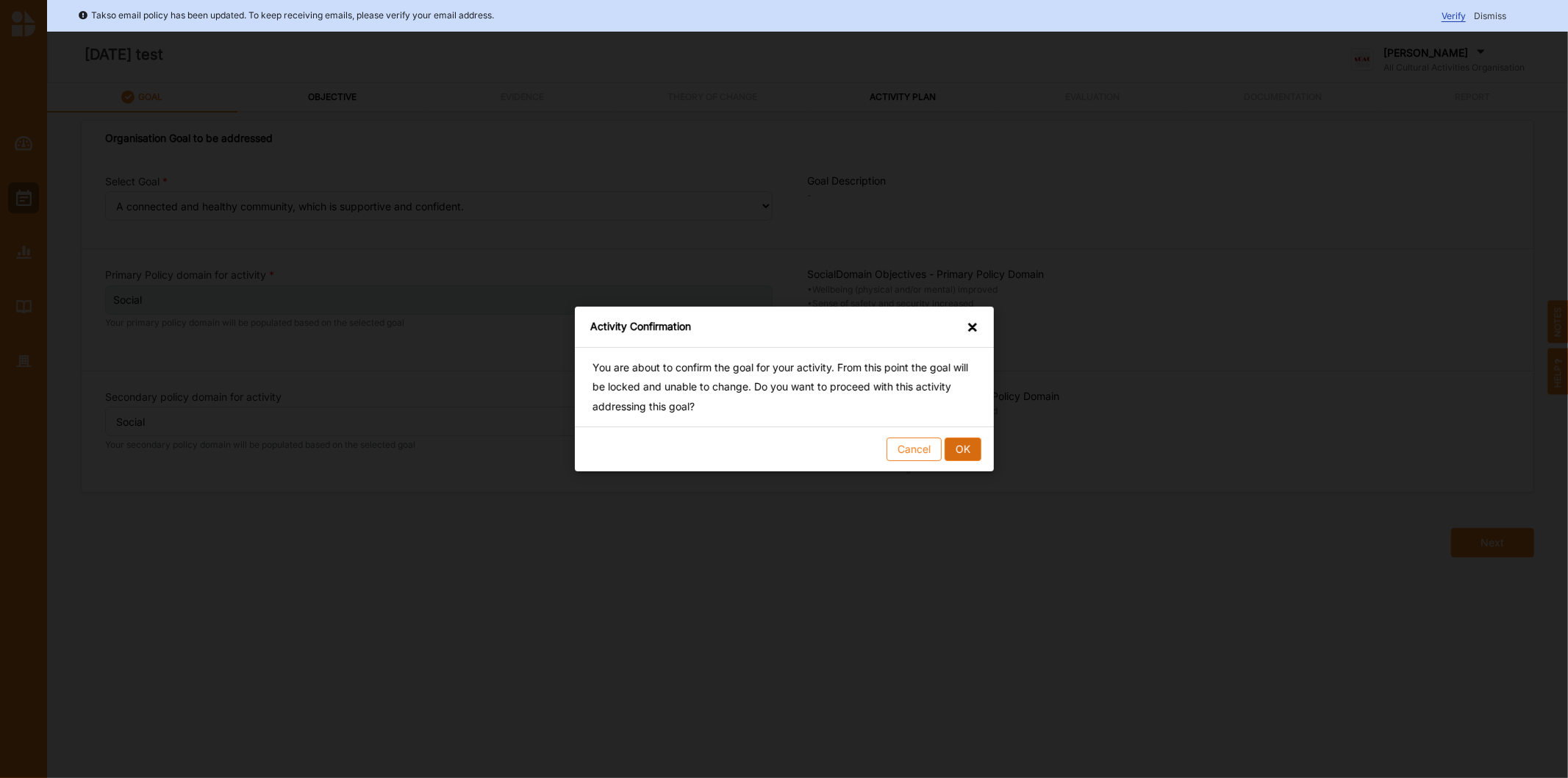
click at [949, 444] on button "OK" at bounding box center [962, 449] width 37 height 24
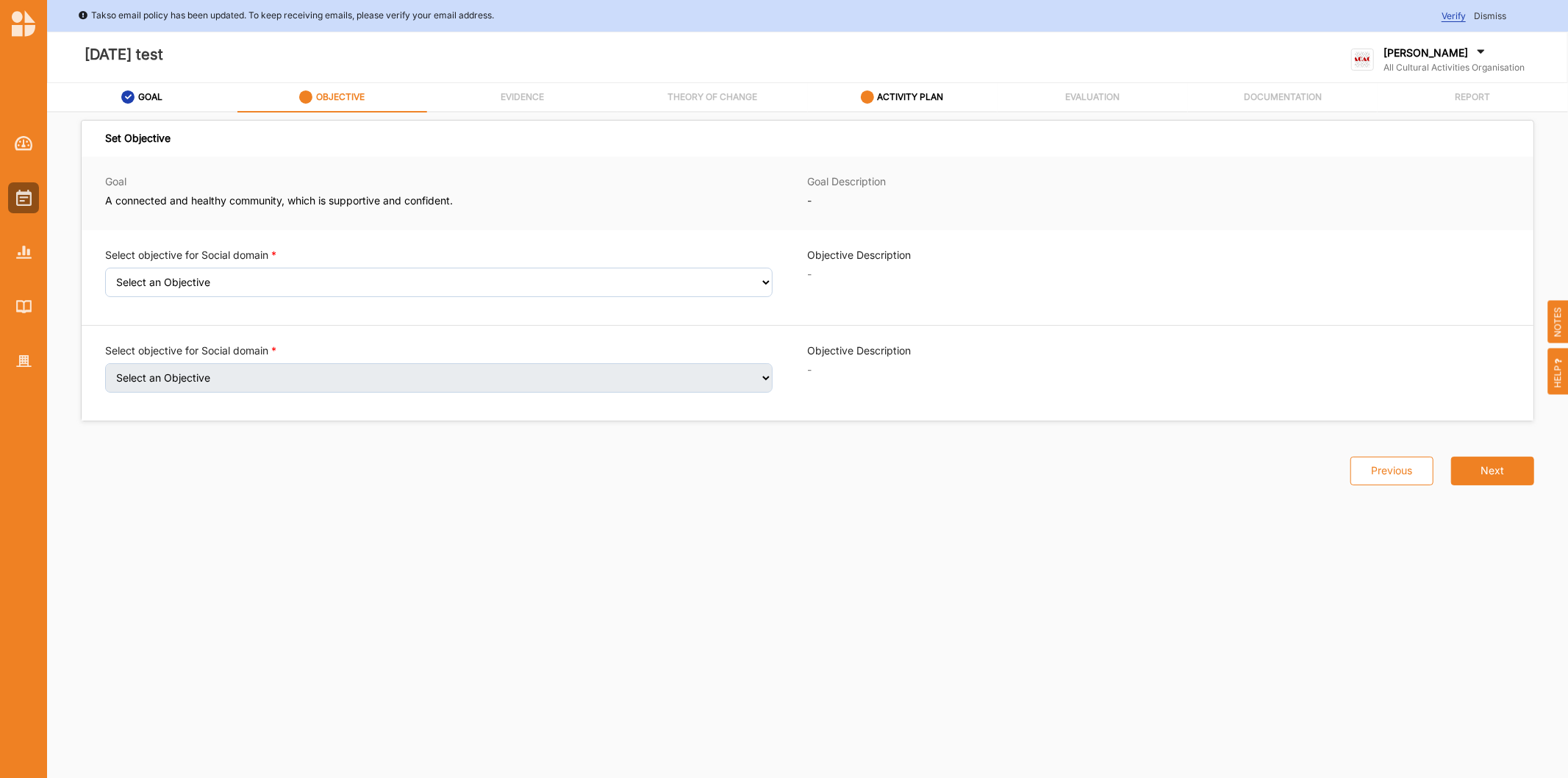
click at [212, 299] on div "Select objective for Social domain Select an Objective Wellbeing (physical and/…" at bounding box center [456, 277] width 703 height 60
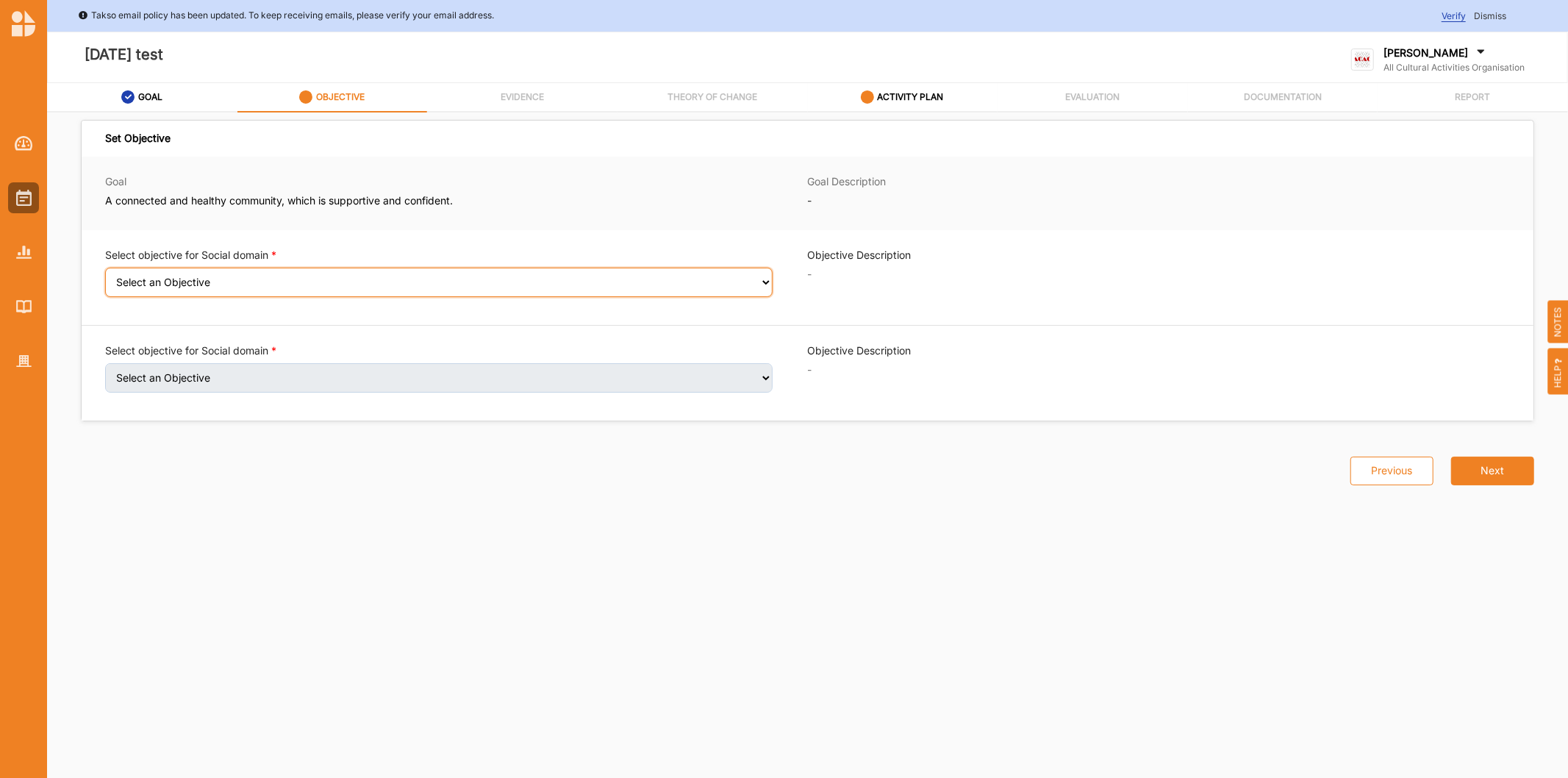
click at [212, 286] on select "Select an Objective Wellbeing (physical and/or mental) improved Sense of safety…" at bounding box center [438, 282] width 668 height 29
select select "6"
click at [105, 277] on select "Select an Objective Wellbeing (physical and/or mental) improved Sense of safety…" at bounding box center [438, 282] width 668 height 29
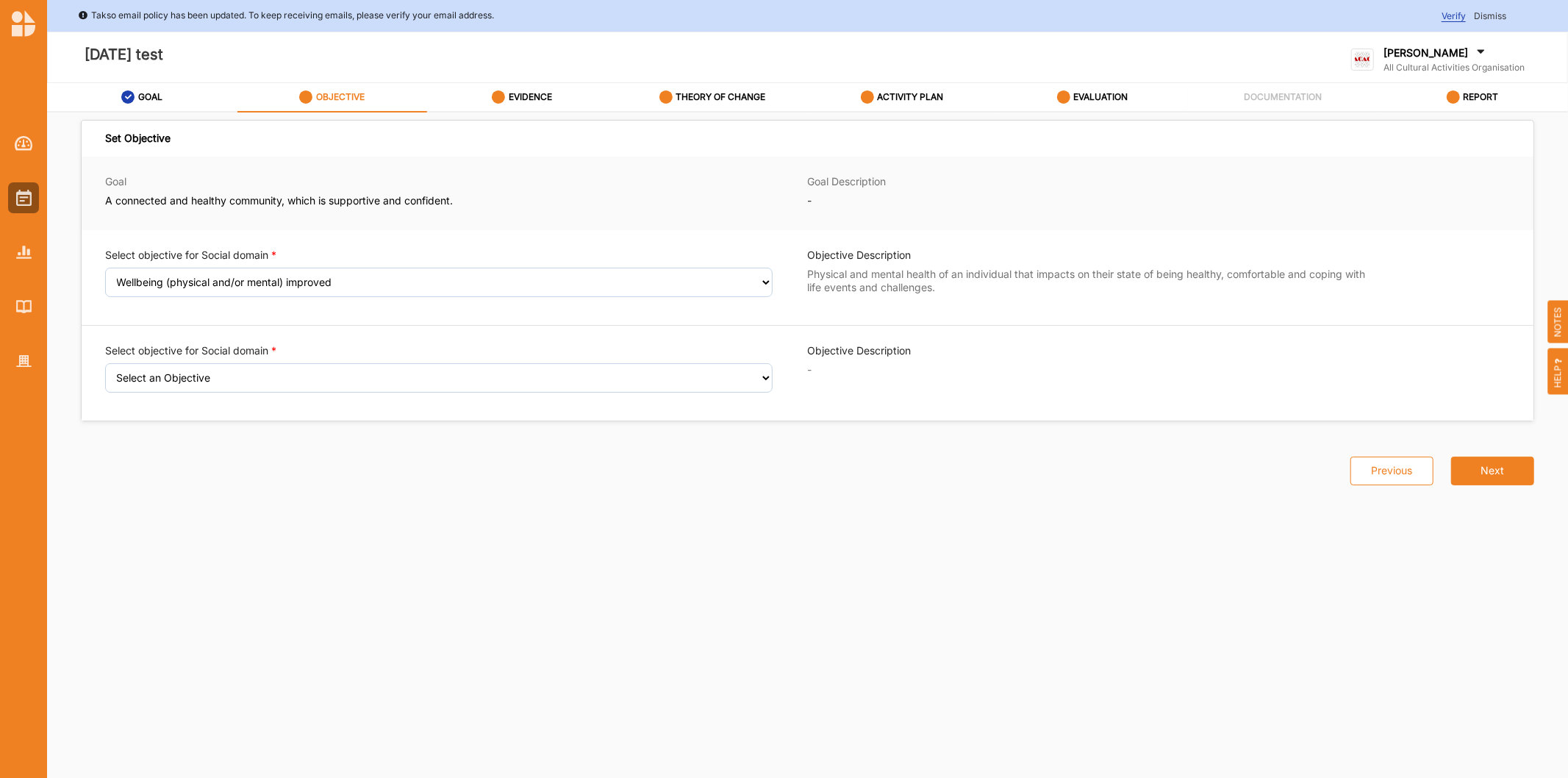
click at [184, 392] on div "Select objective for Social domain Select an Objective Sense of safety and secu…" at bounding box center [456, 373] width 703 height 60
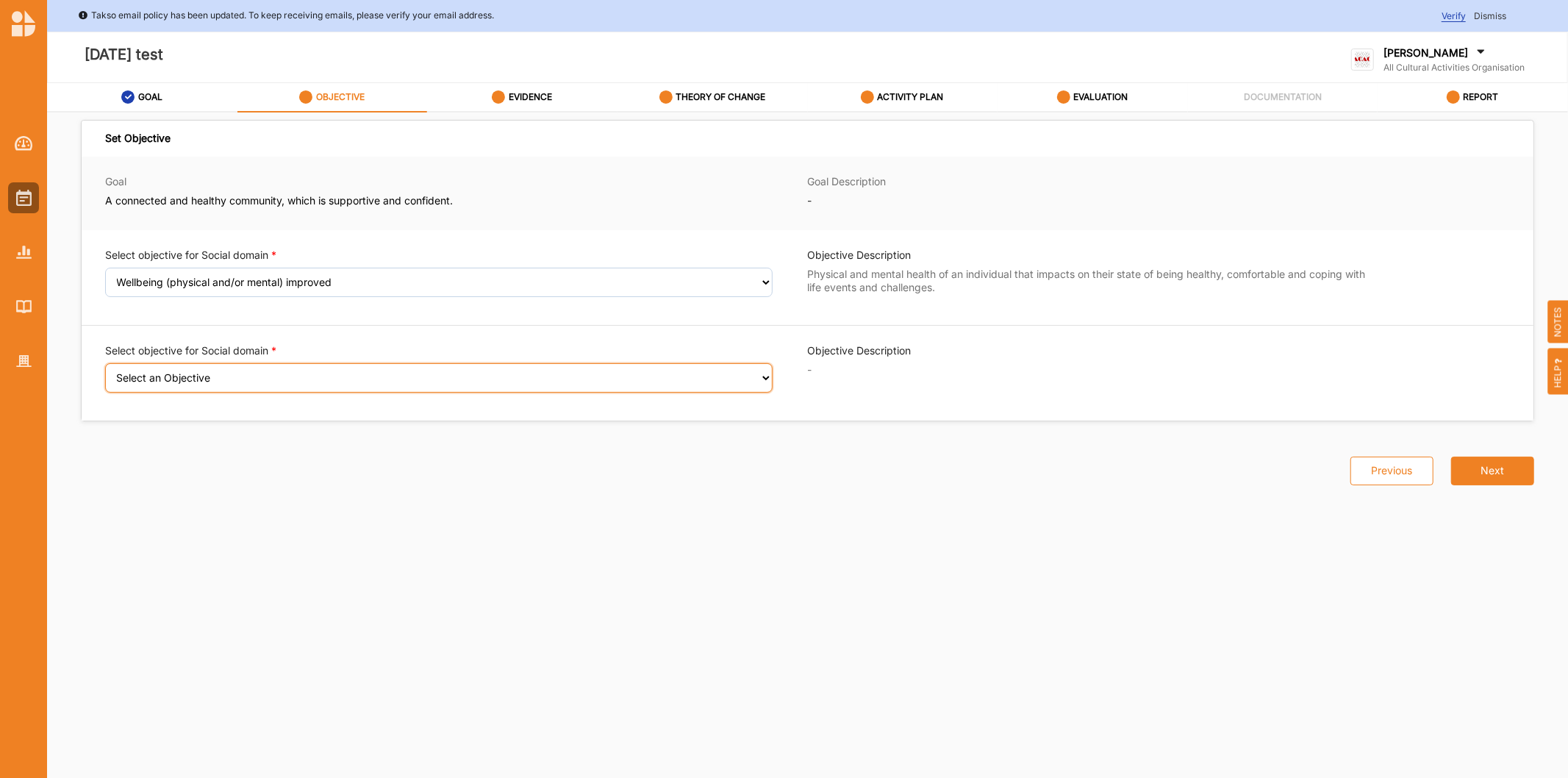
click at [184, 386] on select "Select an Objective Sense of safety and security increased Feeling valued exper…" at bounding box center [438, 377] width 668 height 29
select select "8"
click at [105, 373] on select "Select an Objective Sense of safety and security increased Feeling valued exper…" at bounding box center [438, 377] width 668 height 29
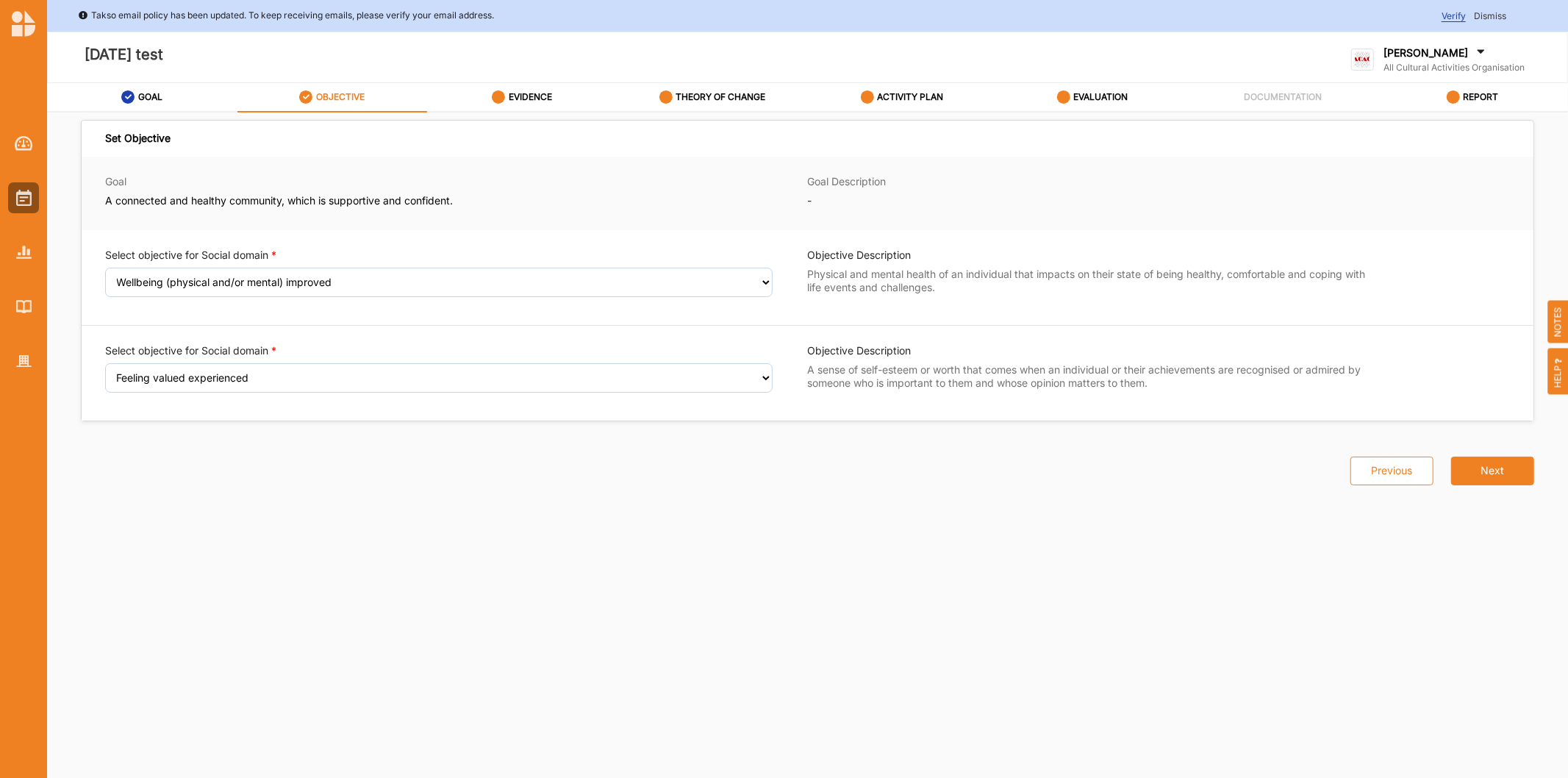
click at [1503, 50] on div "[PERSON_NAME]" at bounding box center [1454, 53] width 141 height 16
click at [13, 192] on div at bounding box center [24, 197] width 31 height 31
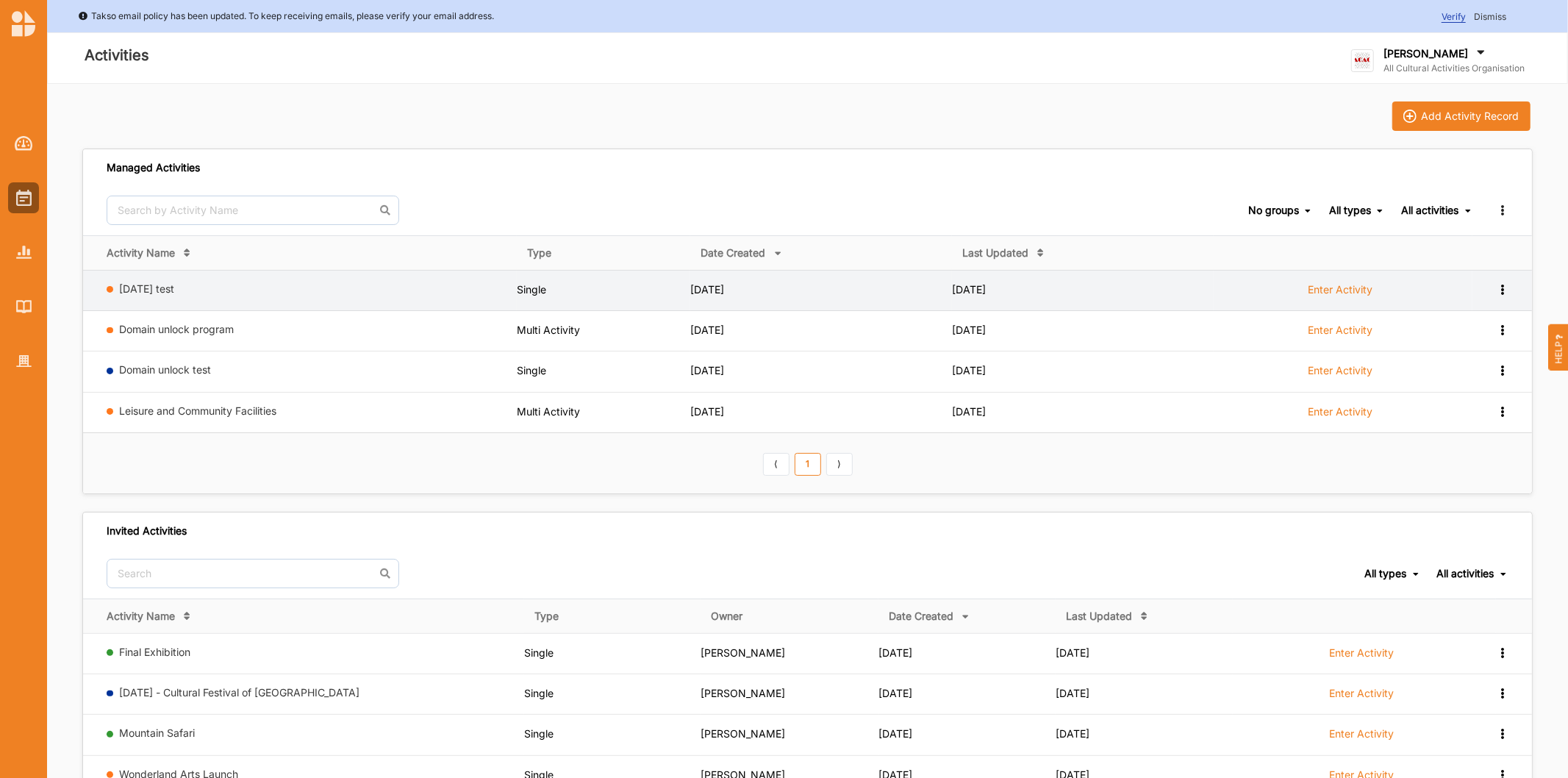
click at [1497, 291] on icon at bounding box center [1502, 288] width 13 height 10
click at [1471, 390] on div "Remove" at bounding box center [1464, 395] width 65 height 10
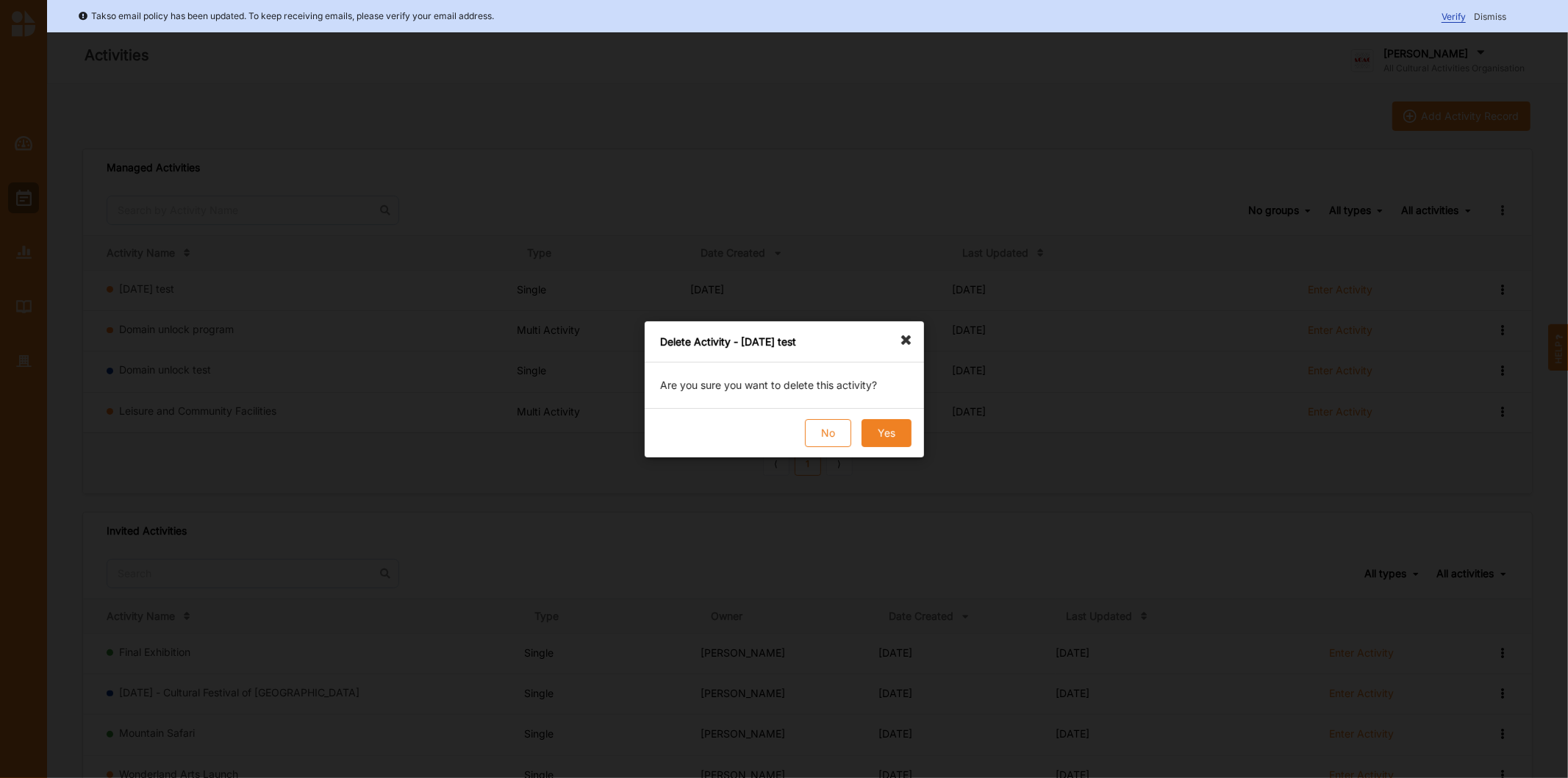
click at [888, 437] on button "Yes" at bounding box center [886, 433] width 50 height 28
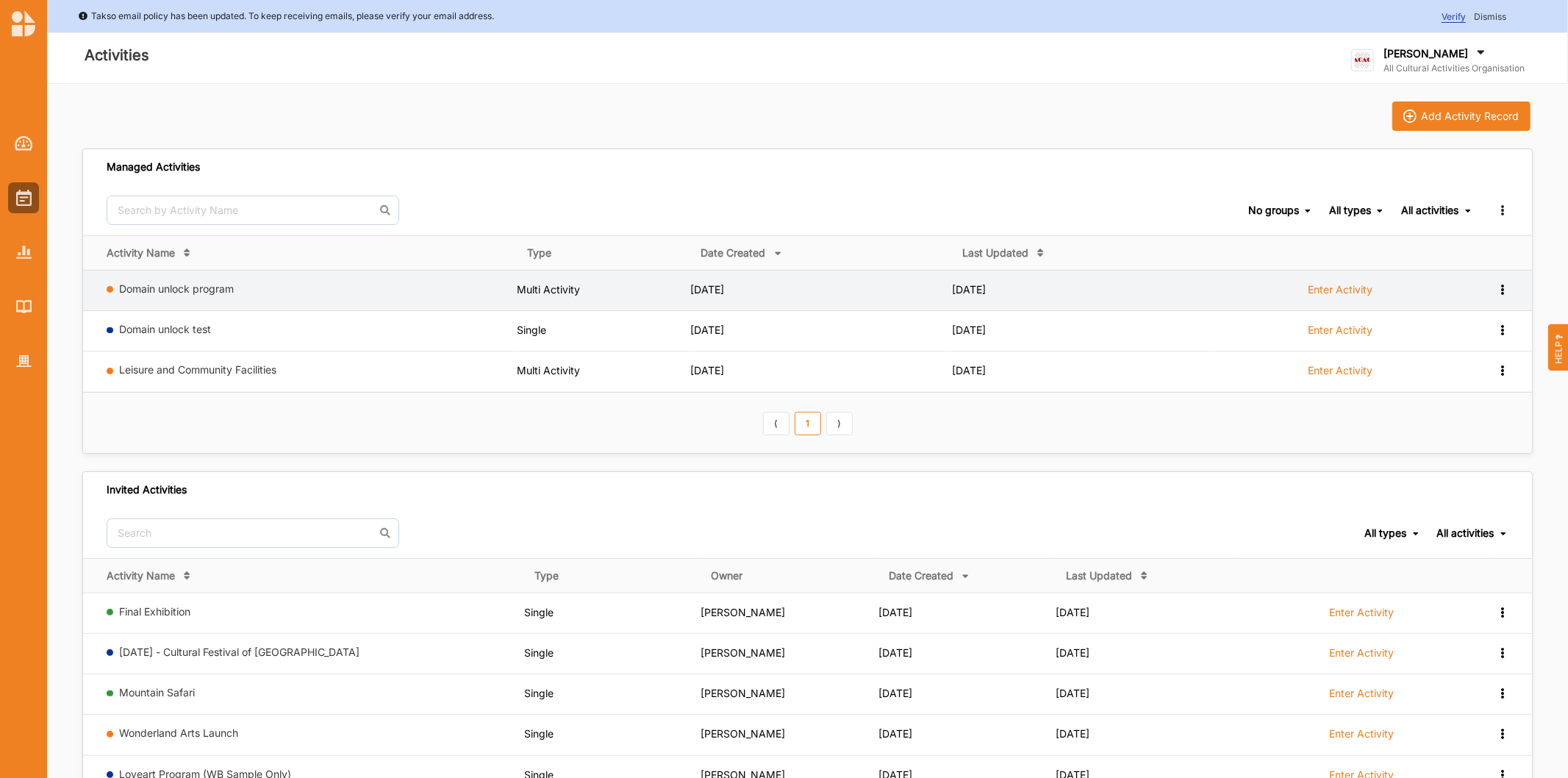
click at [1507, 286] on icon at bounding box center [1502, 288] width 13 height 10
click at [1485, 402] on div "Remove" at bounding box center [1464, 394] width 87 height 27
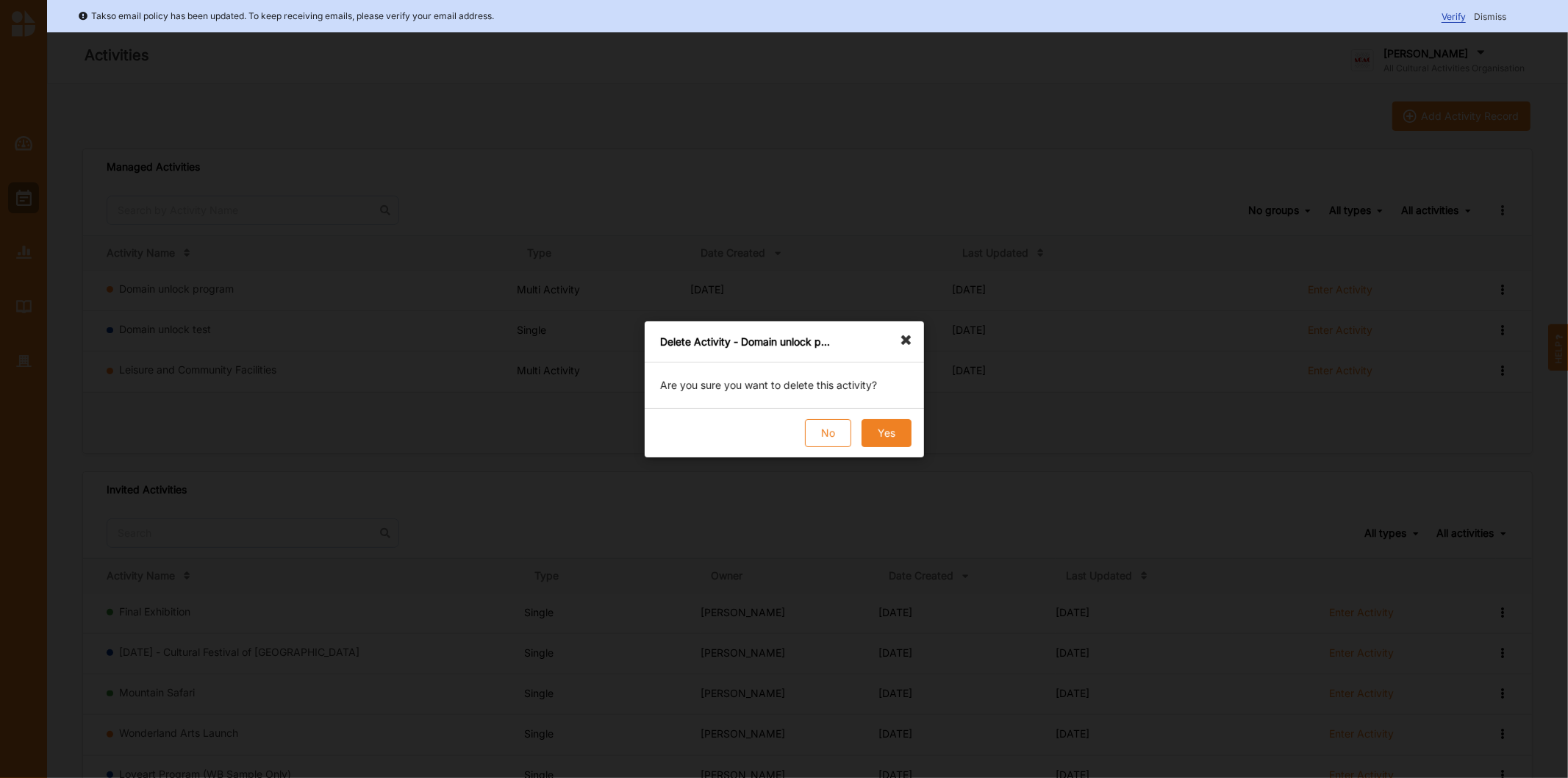
click at [880, 431] on button "Yes" at bounding box center [886, 433] width 50 height 28
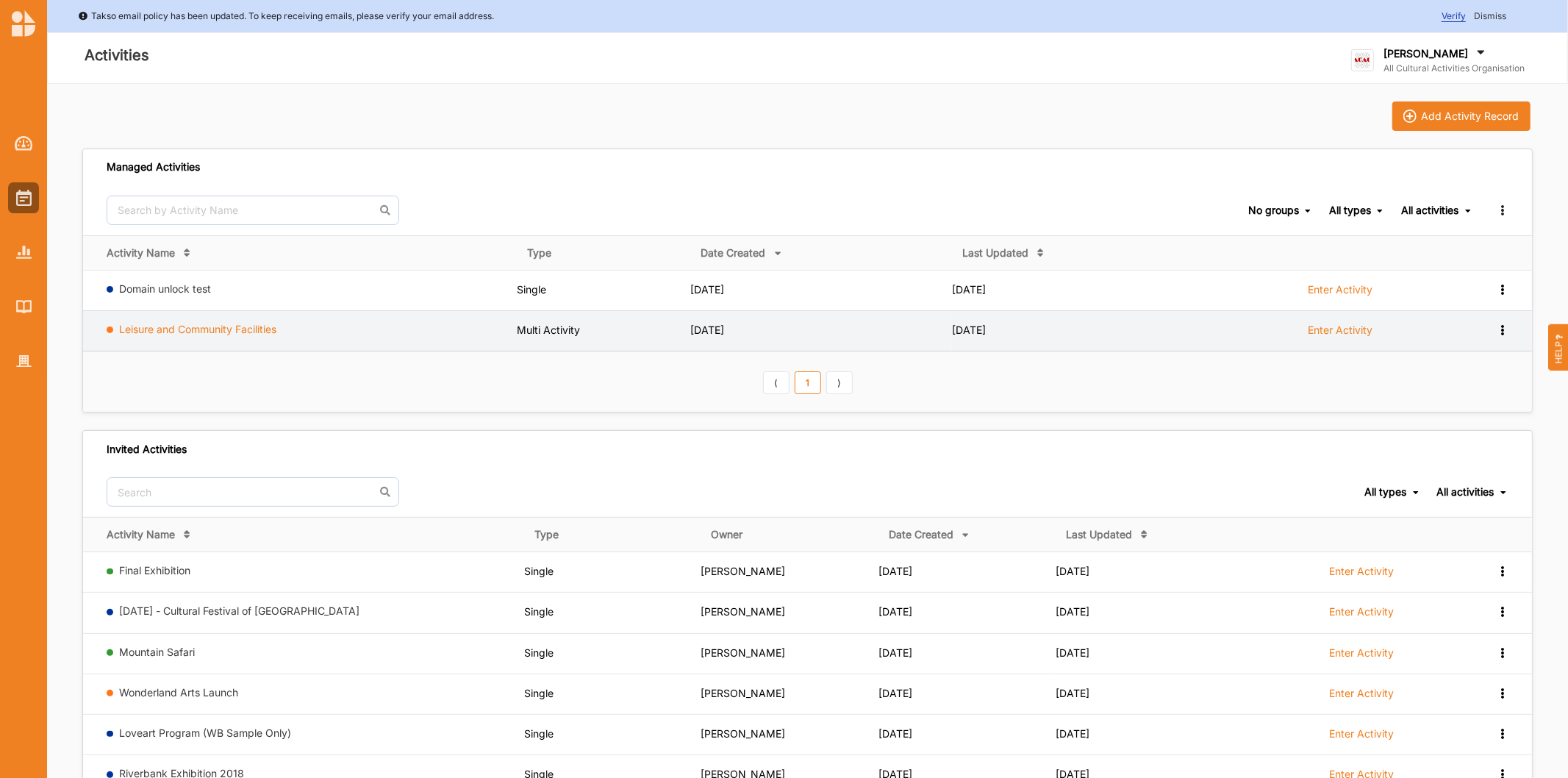
click at [166, 332] on link "Leisure and Community Facilities" at bounding box center [198, 329] width 157 height 13
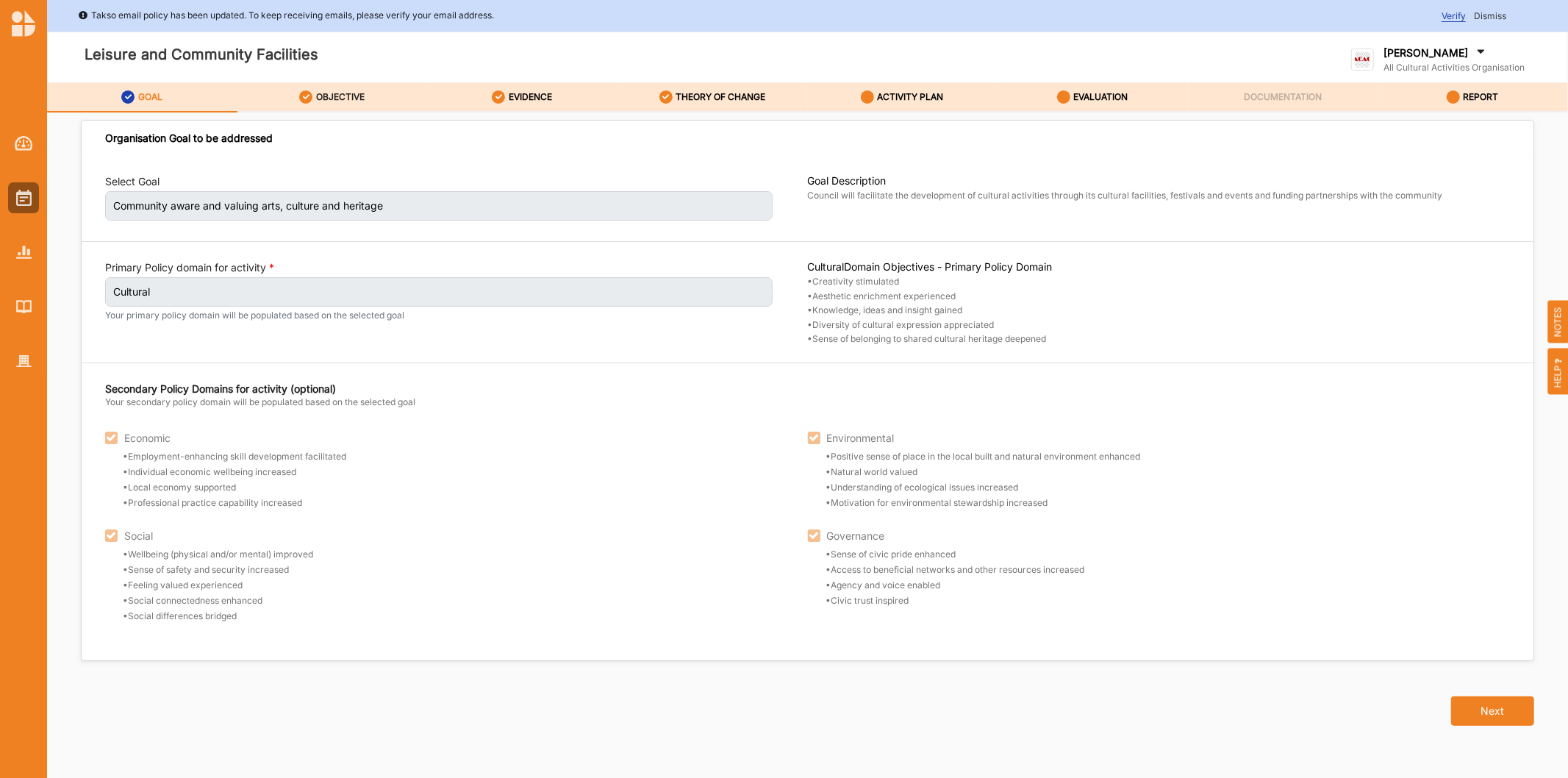
click at [332, 98] on label "OBJECTIVE" at bounding box center [340, 97] width 49 height 12
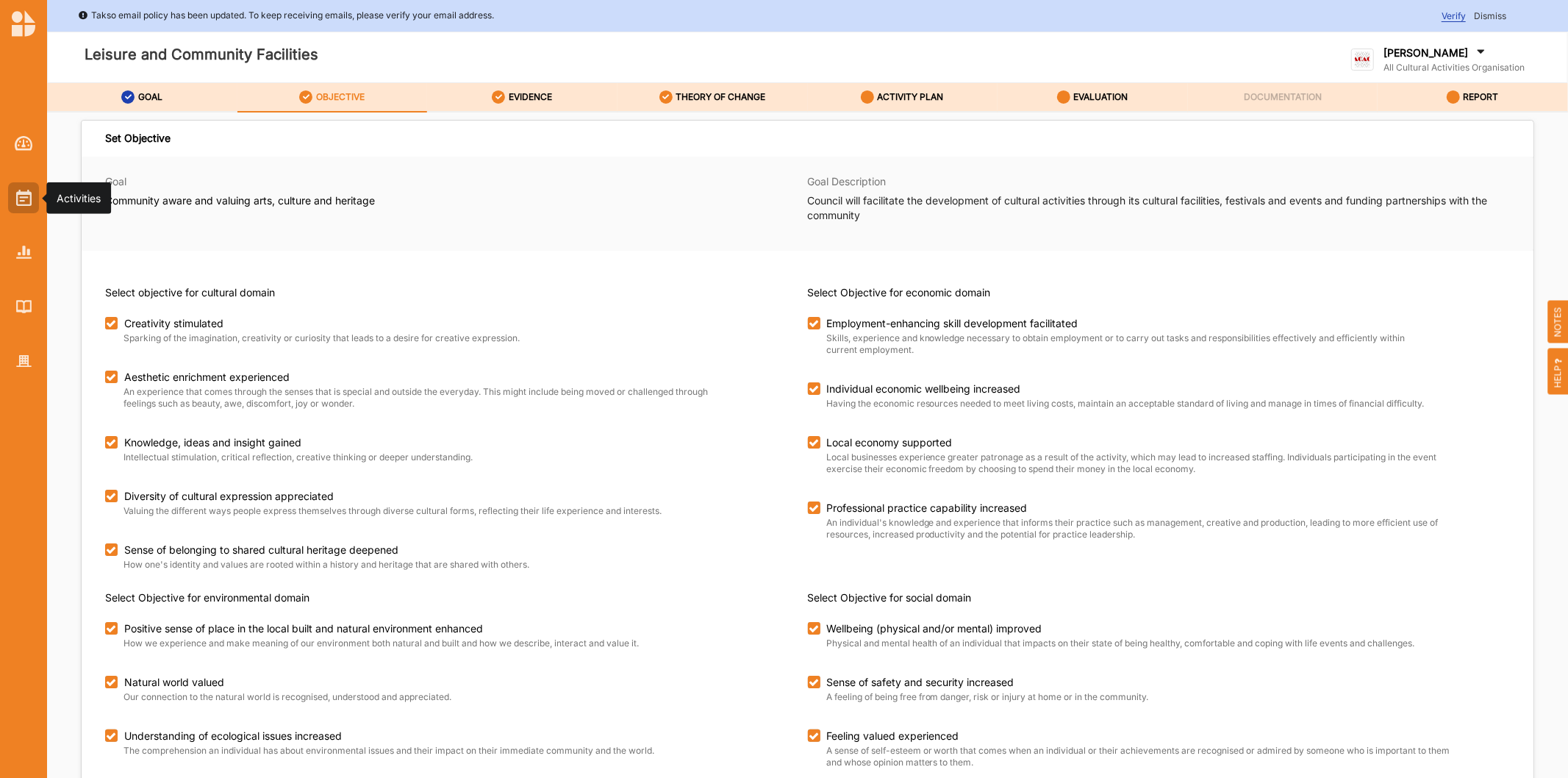
click at [13, 198] on div at bounding box center [24, 197] width 31 height 31
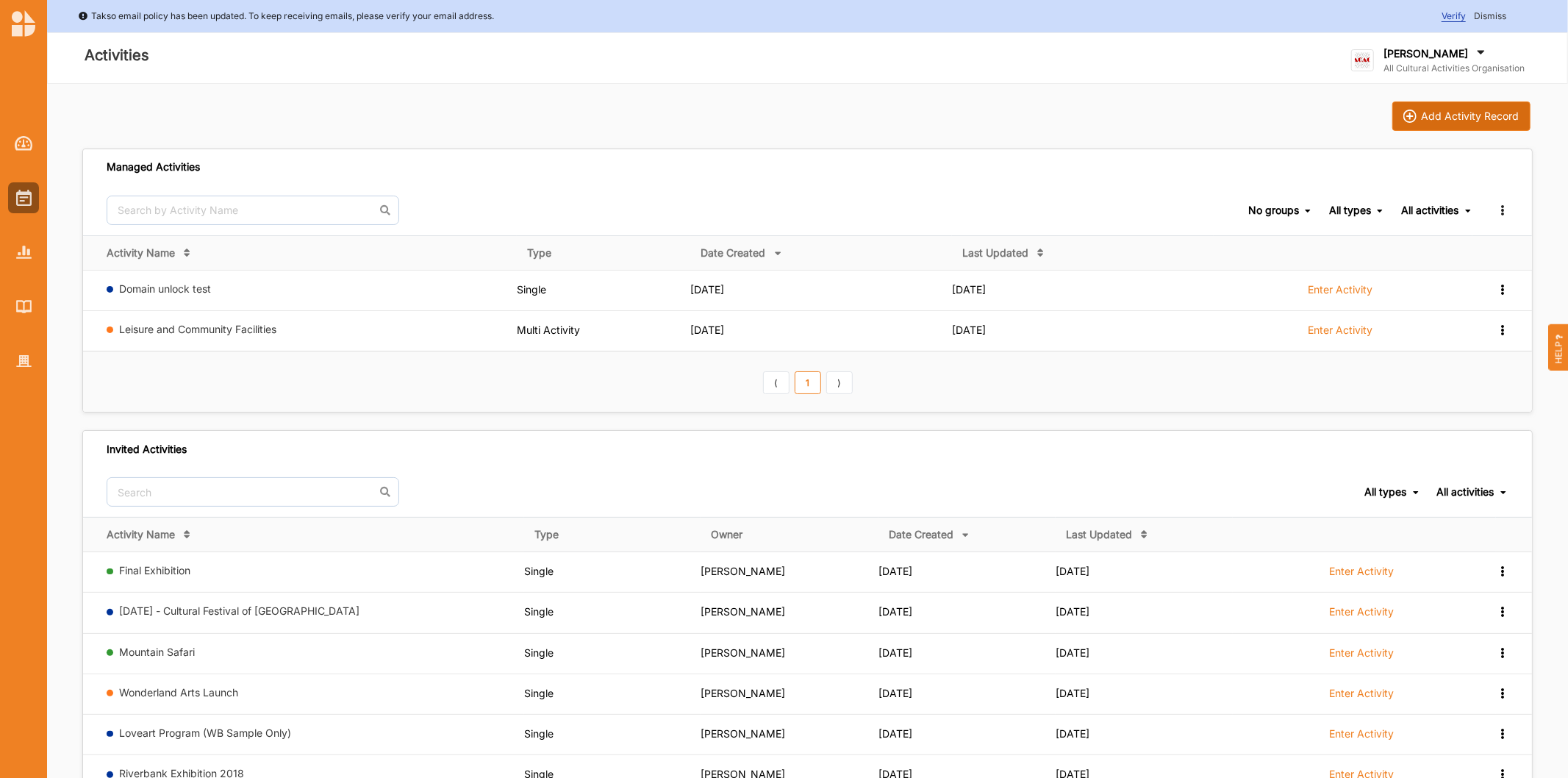
click at [1434, 113] on div "Add Activity Record" at bounding box center [1471, 116] width 97 height 13
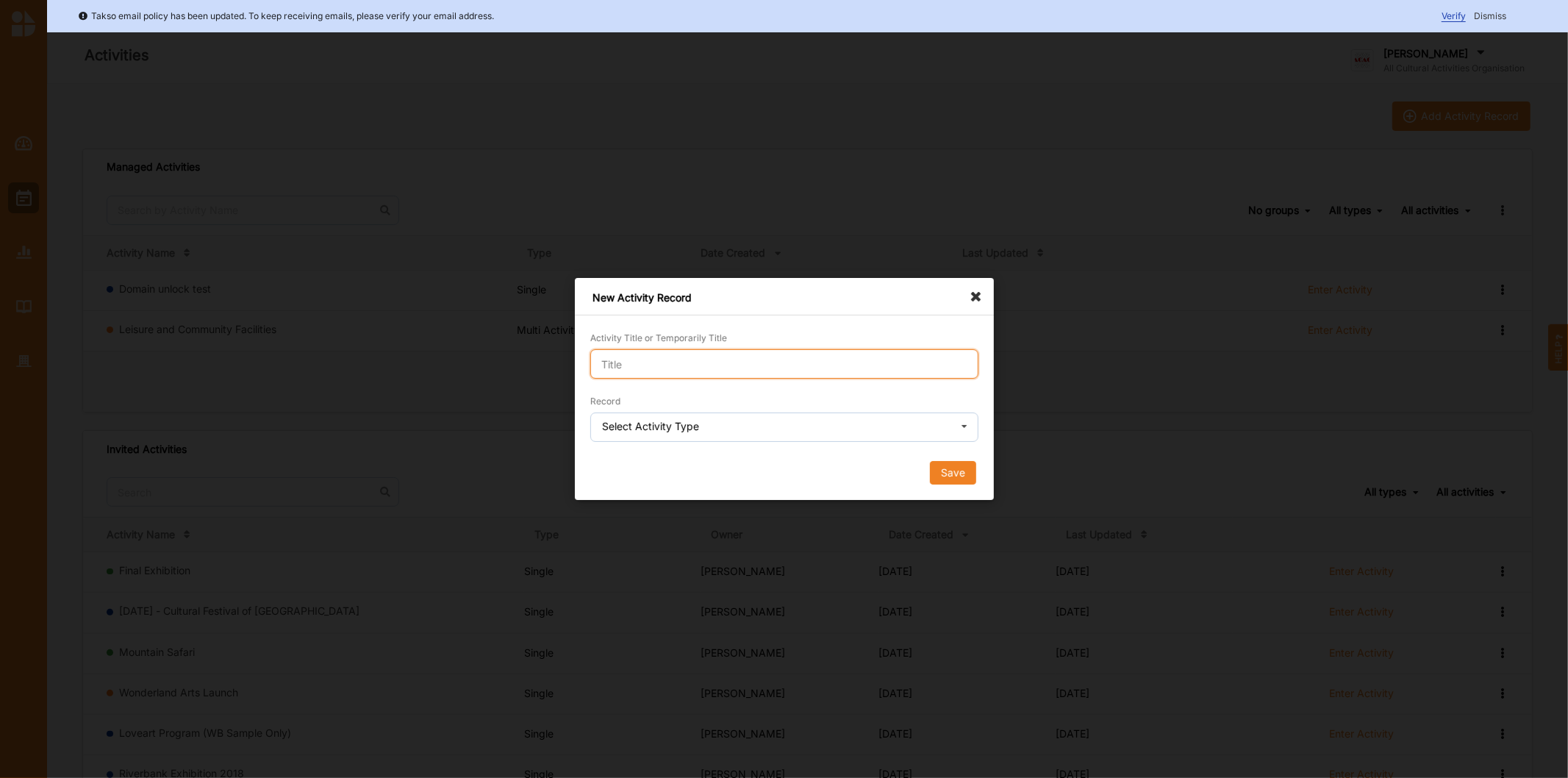
click at [799, 362] on input "Activity Title or Temporarily Title" at bounding box center [784, 364] width 388 height 29
type input "g"
type input "map test"
click at [669, 402] on div "Record Select Activity Type Single Activity Festival Program Grants Program Mul…" at bounding box center [784, 418] width 388 height 49
click at [669, 413] on input "text" at bounding box center [785, 428] width 386 height 29
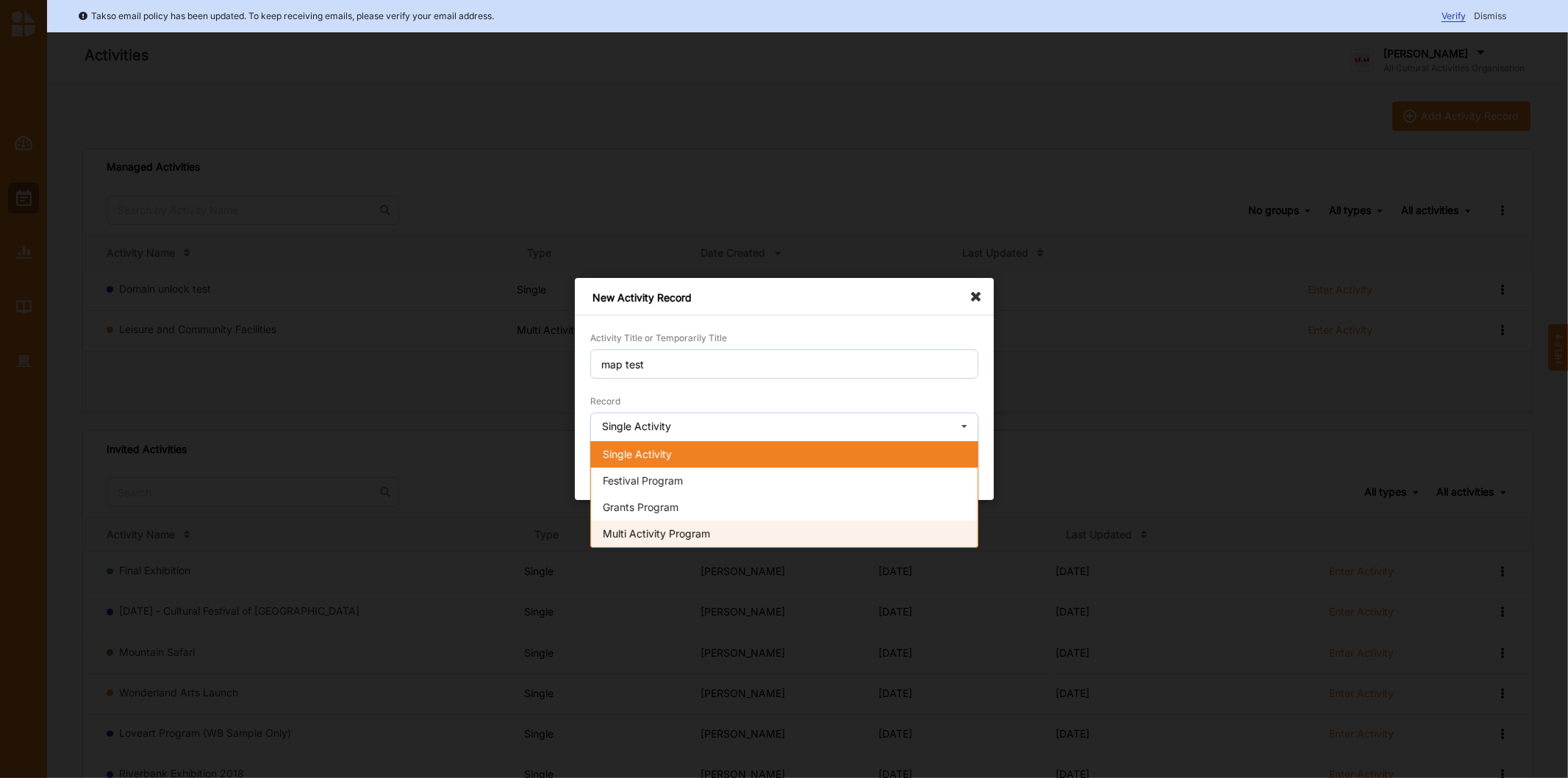
click at [662, 531] on span "Multi Activity Program" at bounding box center [657, 534] width 108 height 13
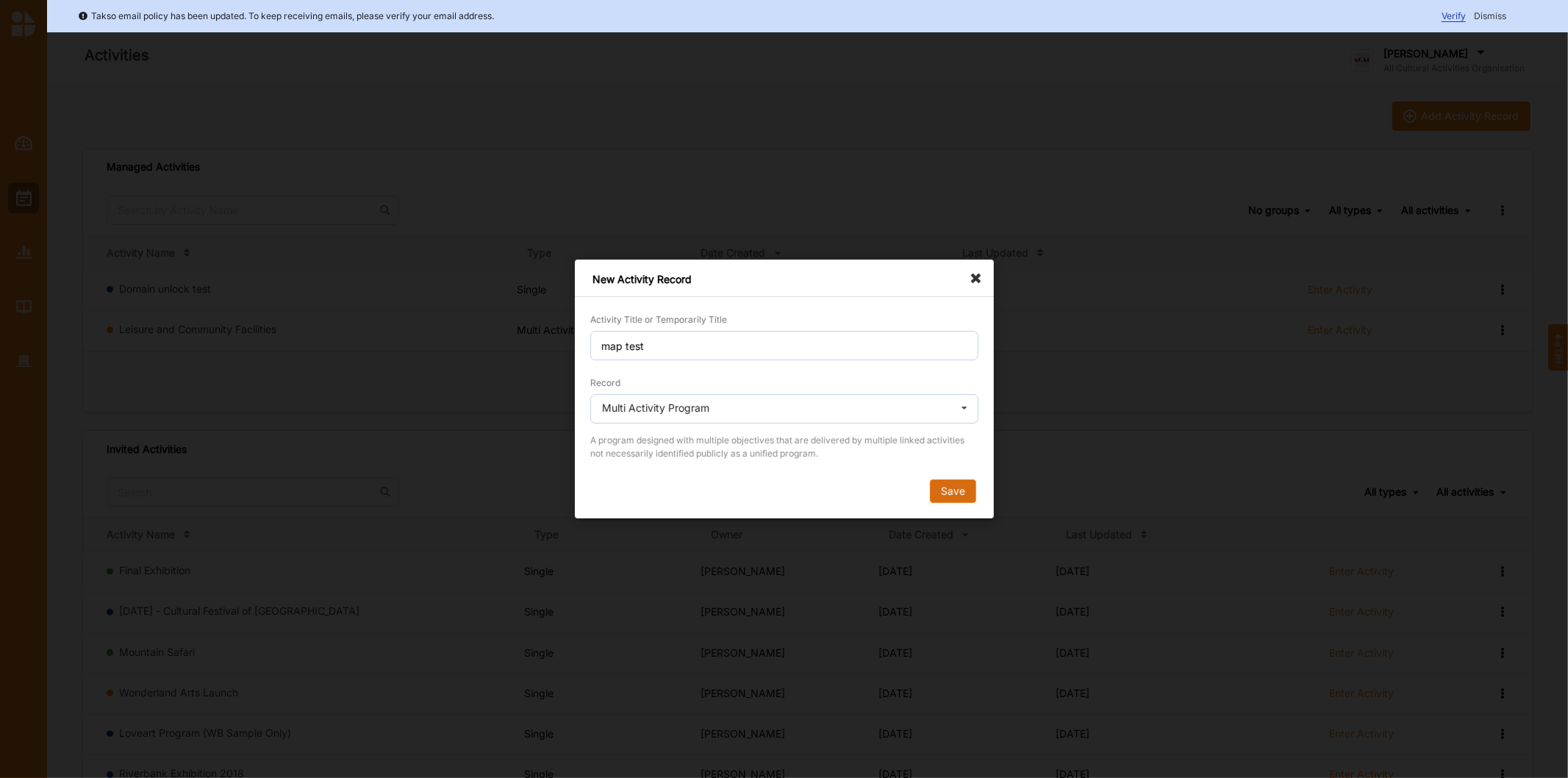
click at [963, 495] on button "Save" at bounding box center [952, 492] width 46 height 24
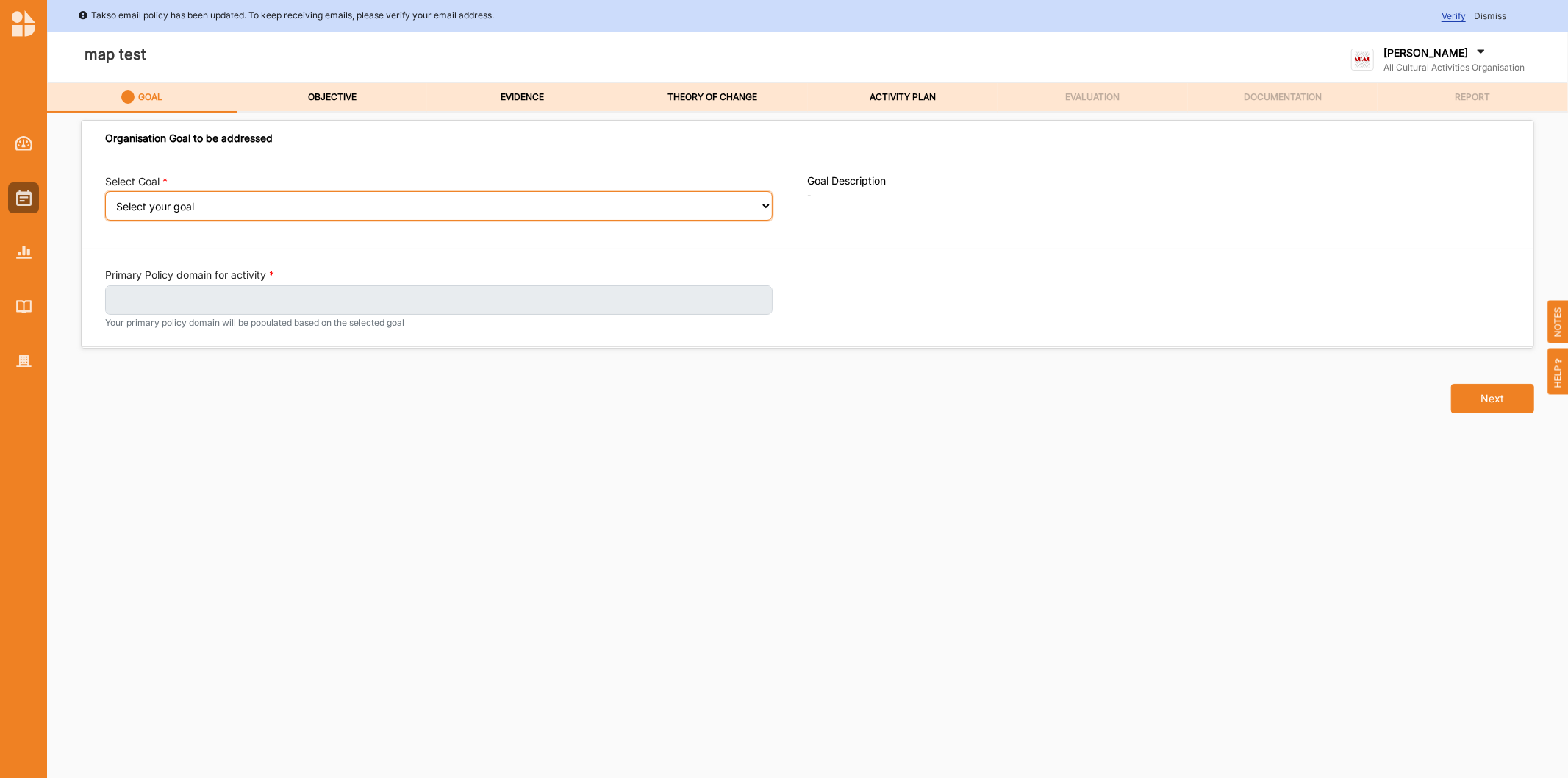
click at [127, 210] on select "Select your goal A healthy, safe and inclusive community A connected and health…" at bounding box center [438, 206] width 668 height 29
select select "395"
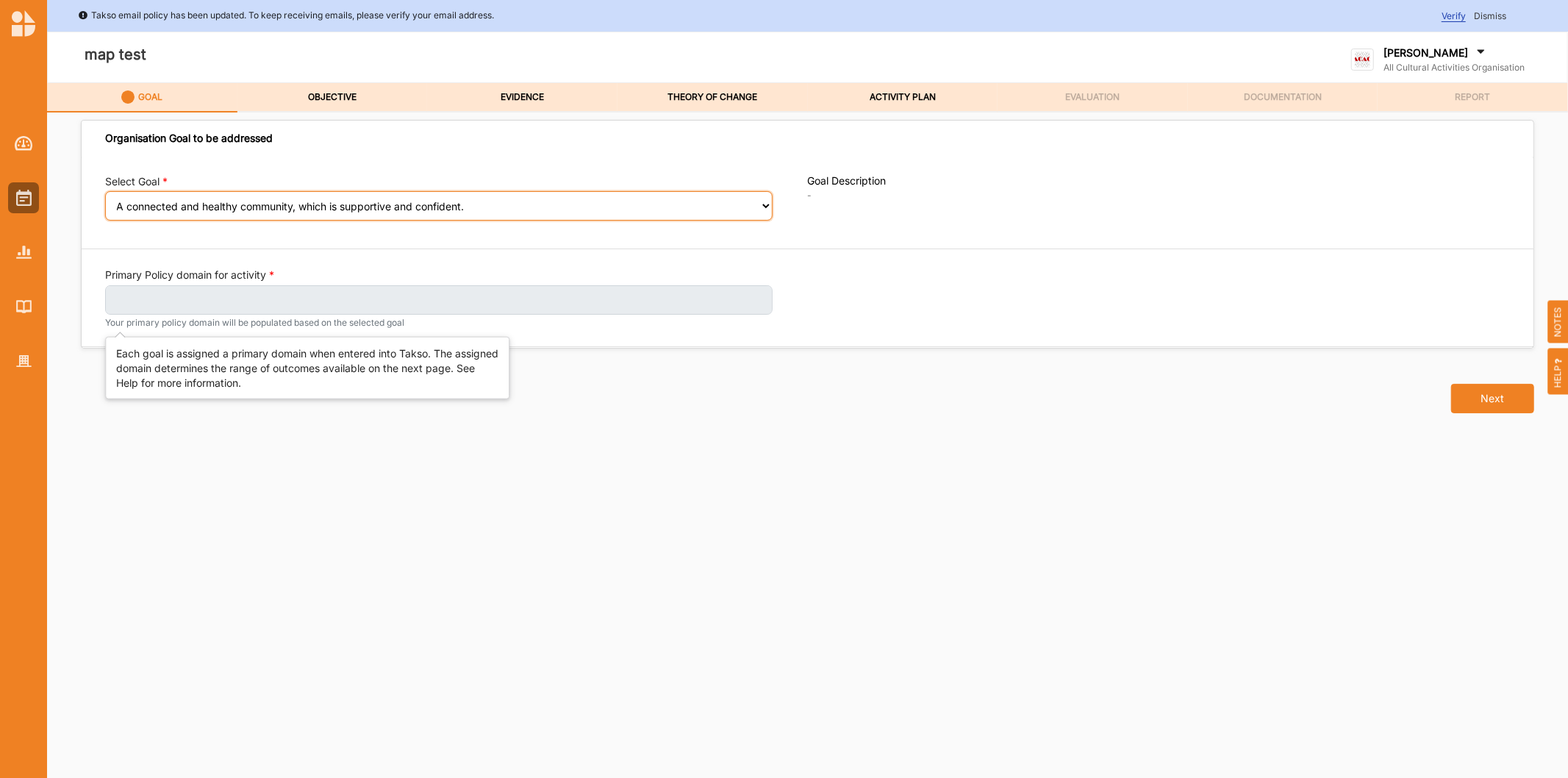
click at [105, 202] on select "Select your goal A healthy, safe and inclusive community A connected and health…" at bounding box center [438, 206] width 668 height 29
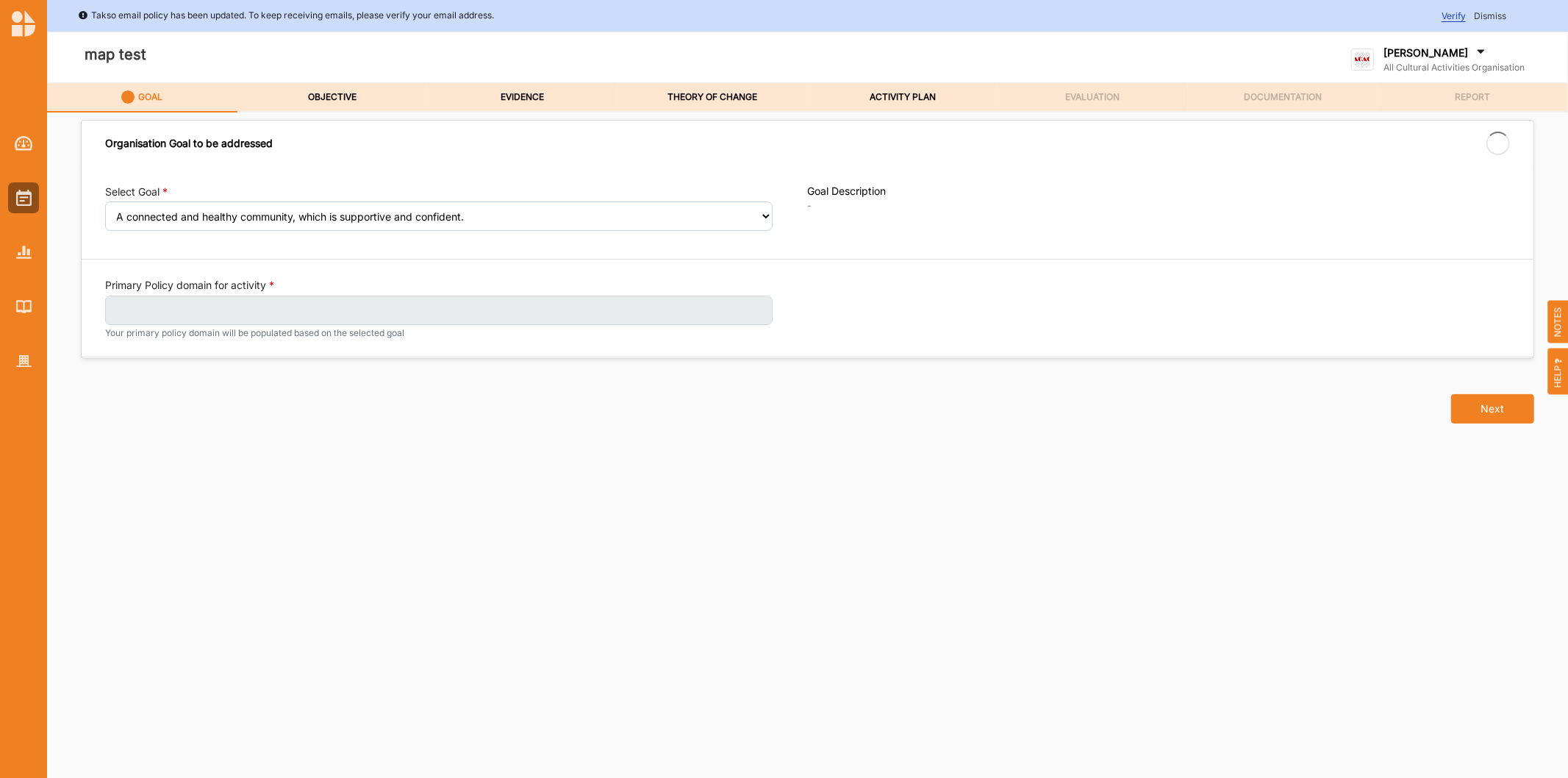
select select "395"
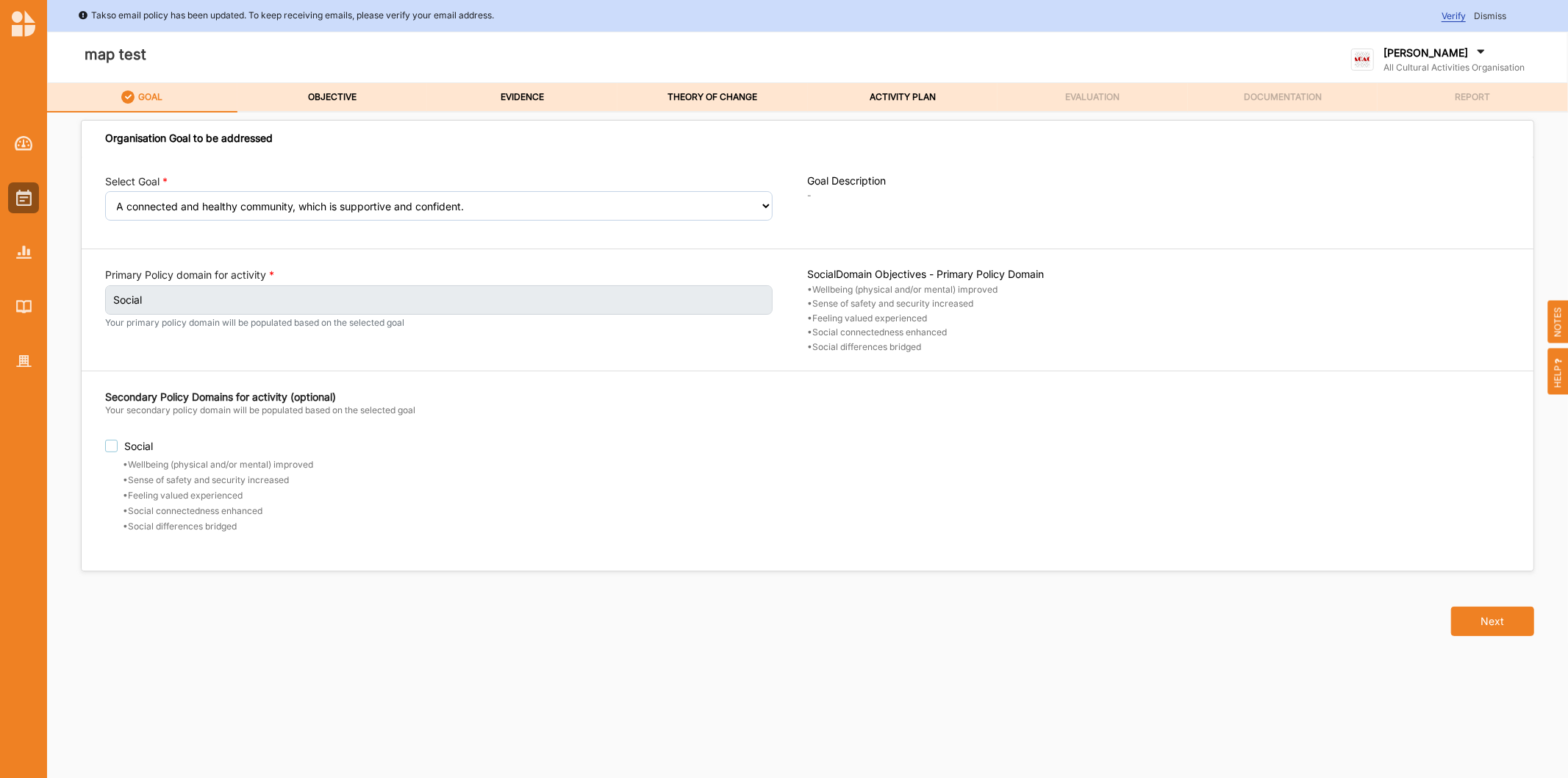
click at [114, 445] on label "Social" at bounding box center [456, 445] width 703 height 13
checkbox input "true"
click at [354, 101] on label "OBJECTIVE" at bounding box center [333, 97] width 49 height 12
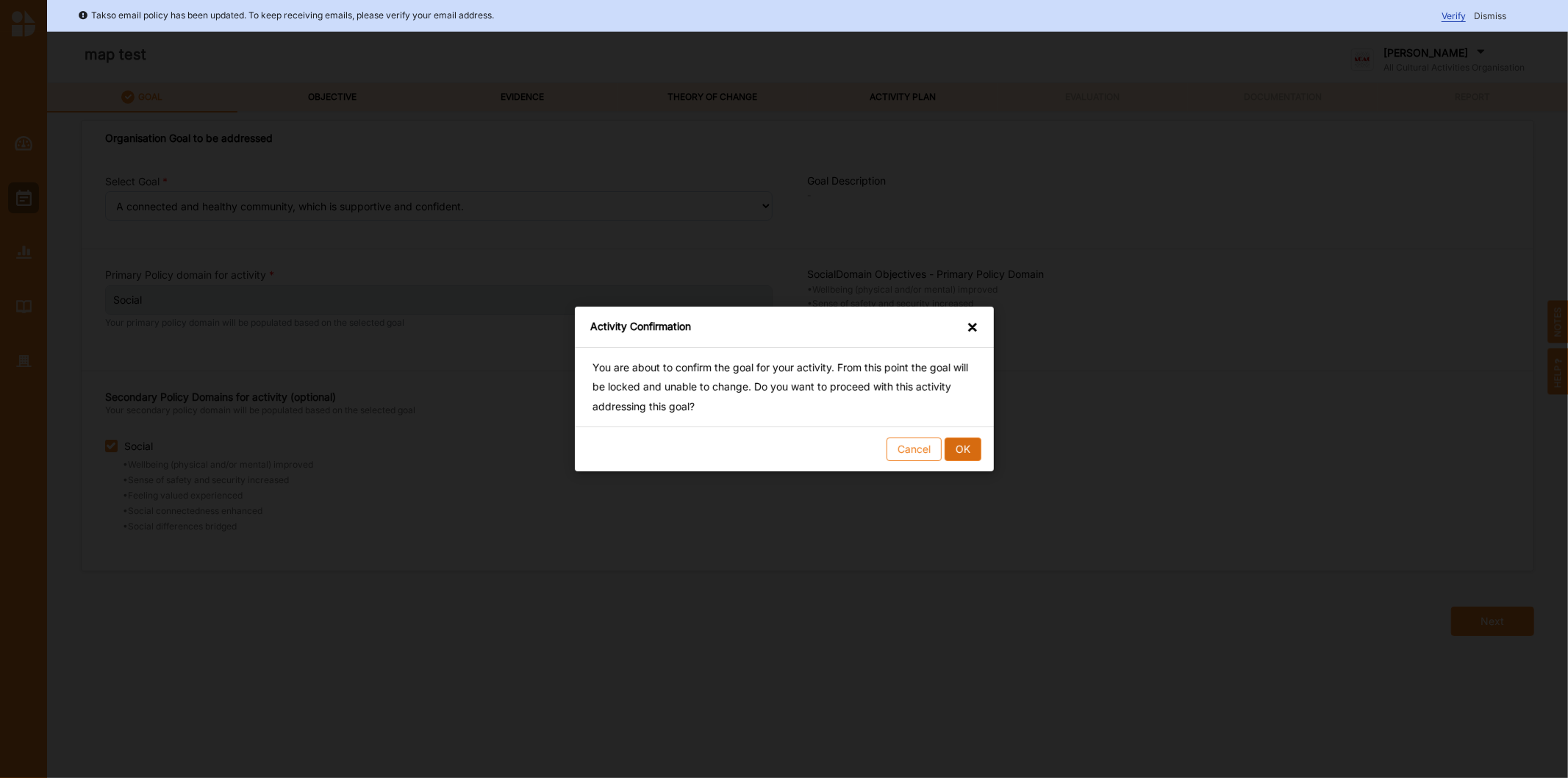
click at [967, 445] on button "OK" at bounding box center [962, 449] width 37 height 24
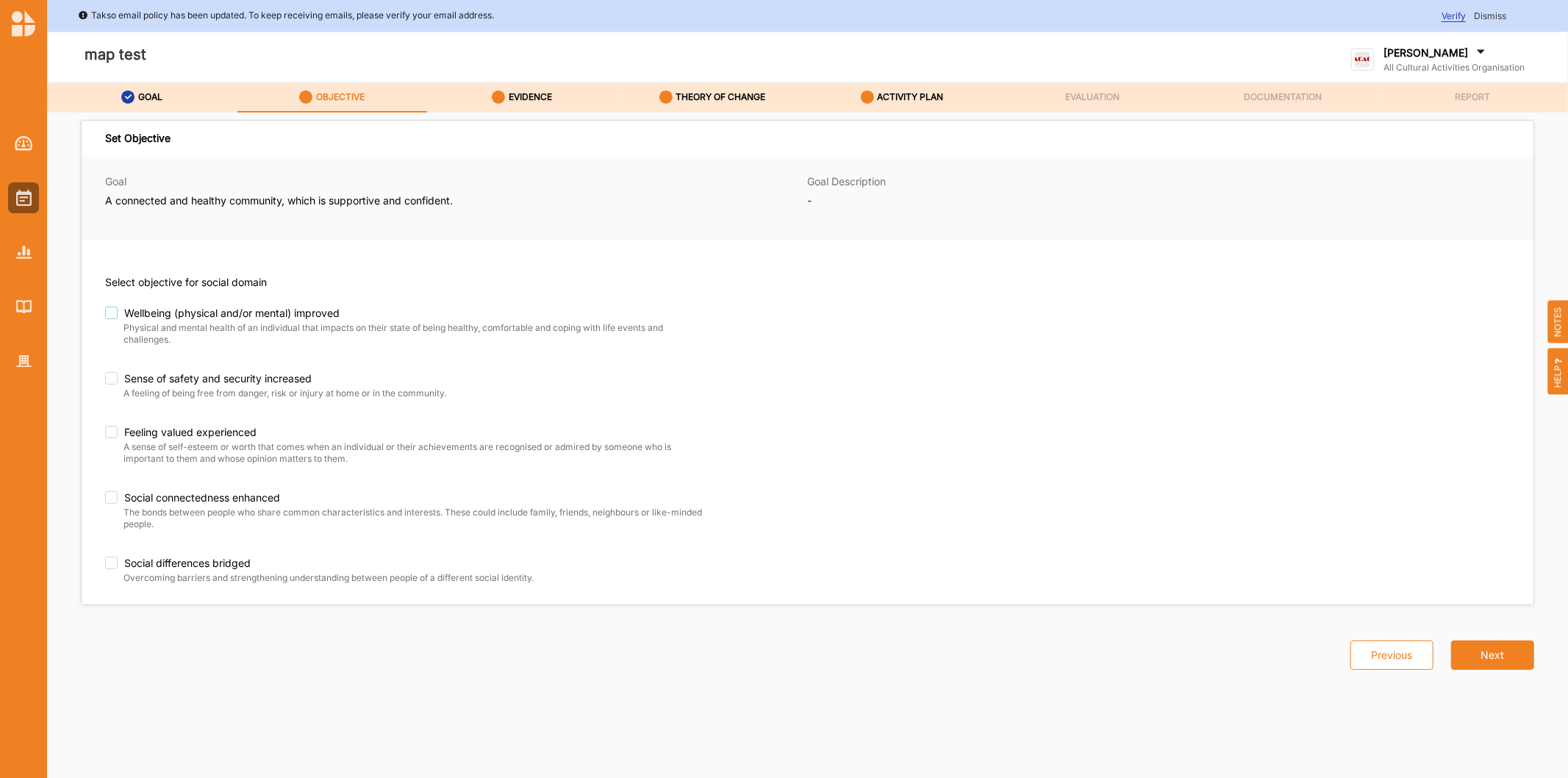
click at [109, 310] on label "Wellbeing (physical and/or mental) improved" at bounding box center [391, 313] width 574 height 13
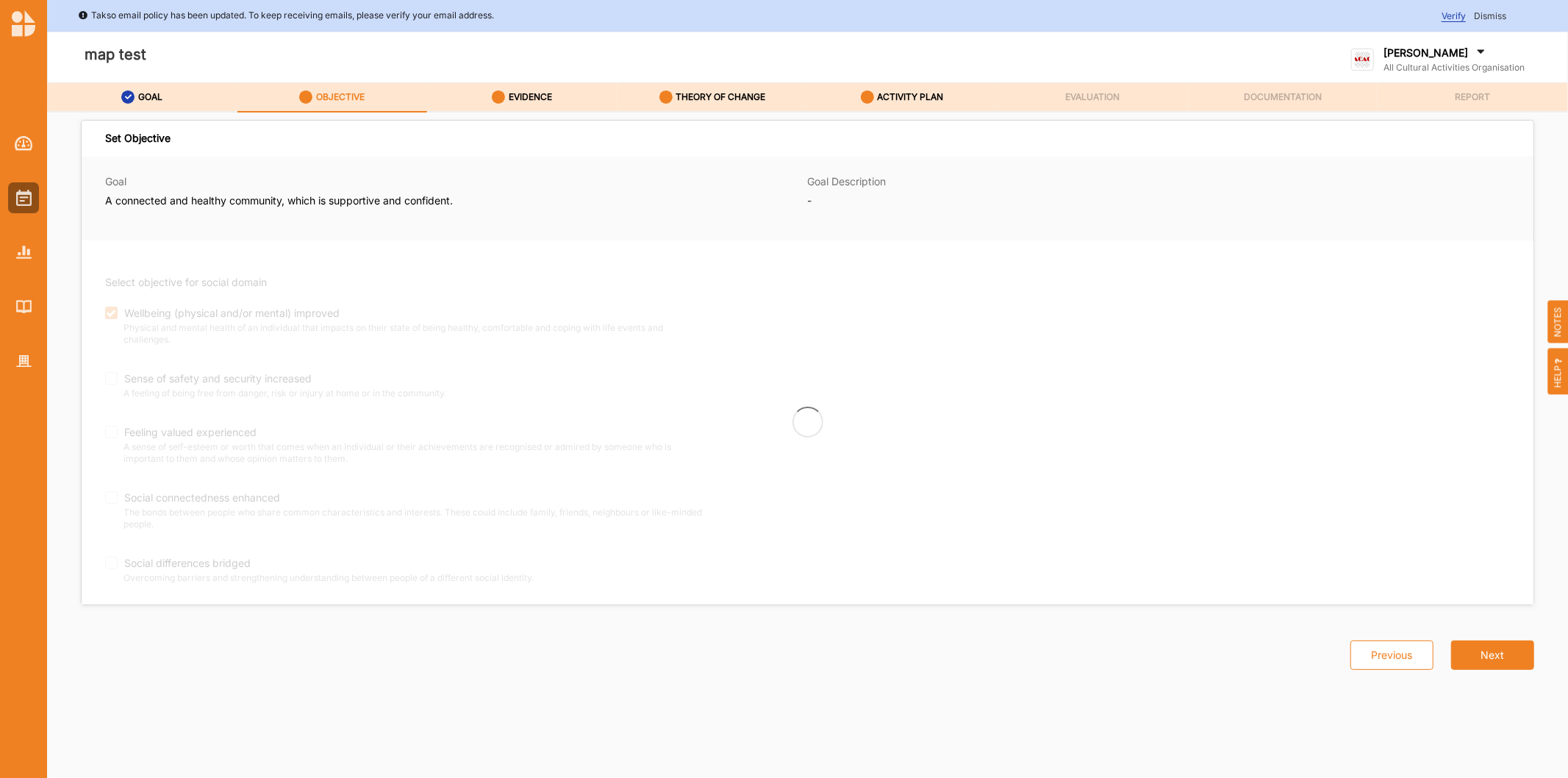
checkbox input "true"
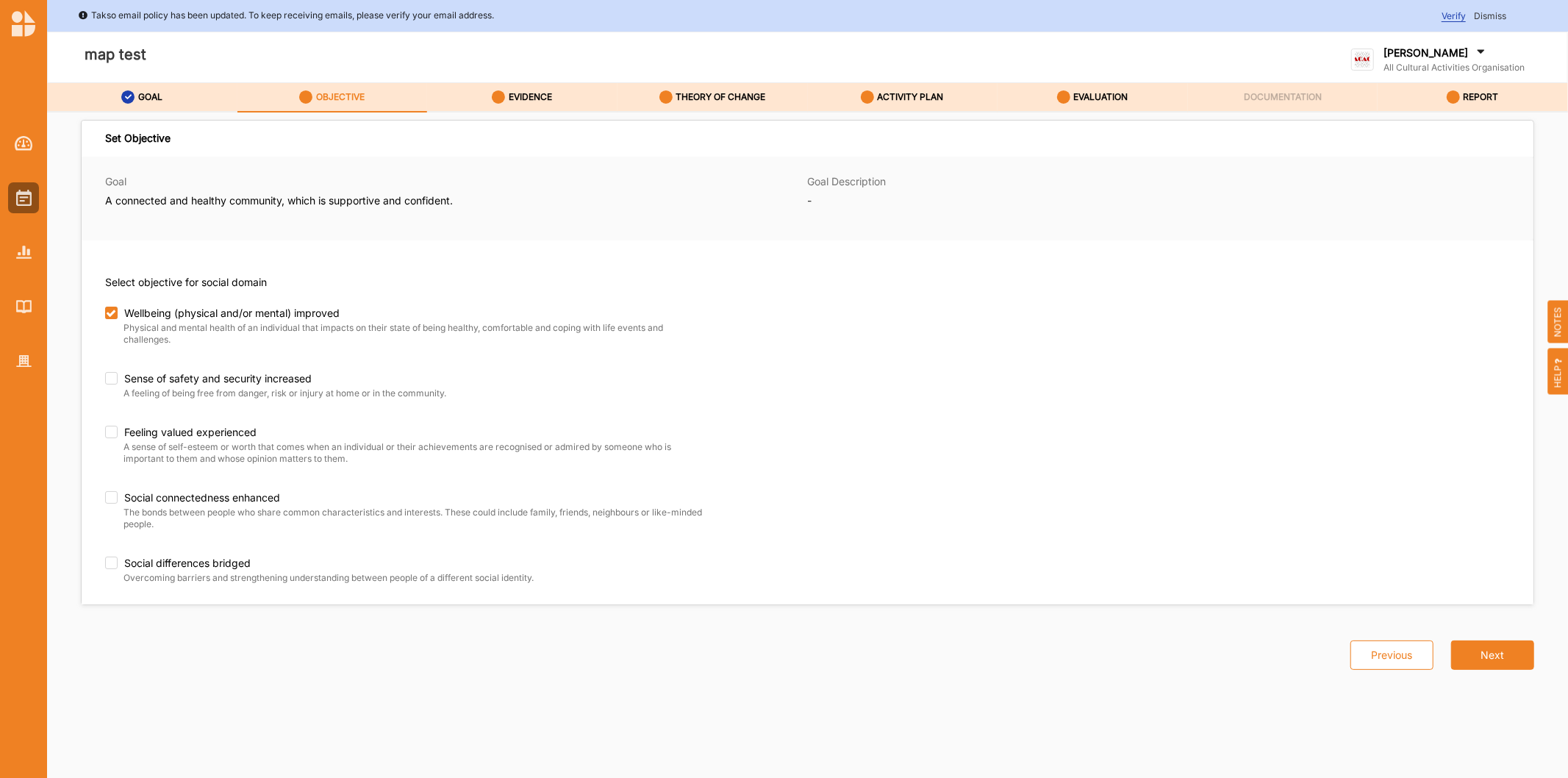
click at [112, 370] on div "Wellbeing (physical and/or mental) improved Physical and mental health of an in…" at bounding box center [438, 446] width 668 height 280
click at [116, 379] on label "Sense of safety and security increased" at bounding box center [409, 379] width 609 height 13
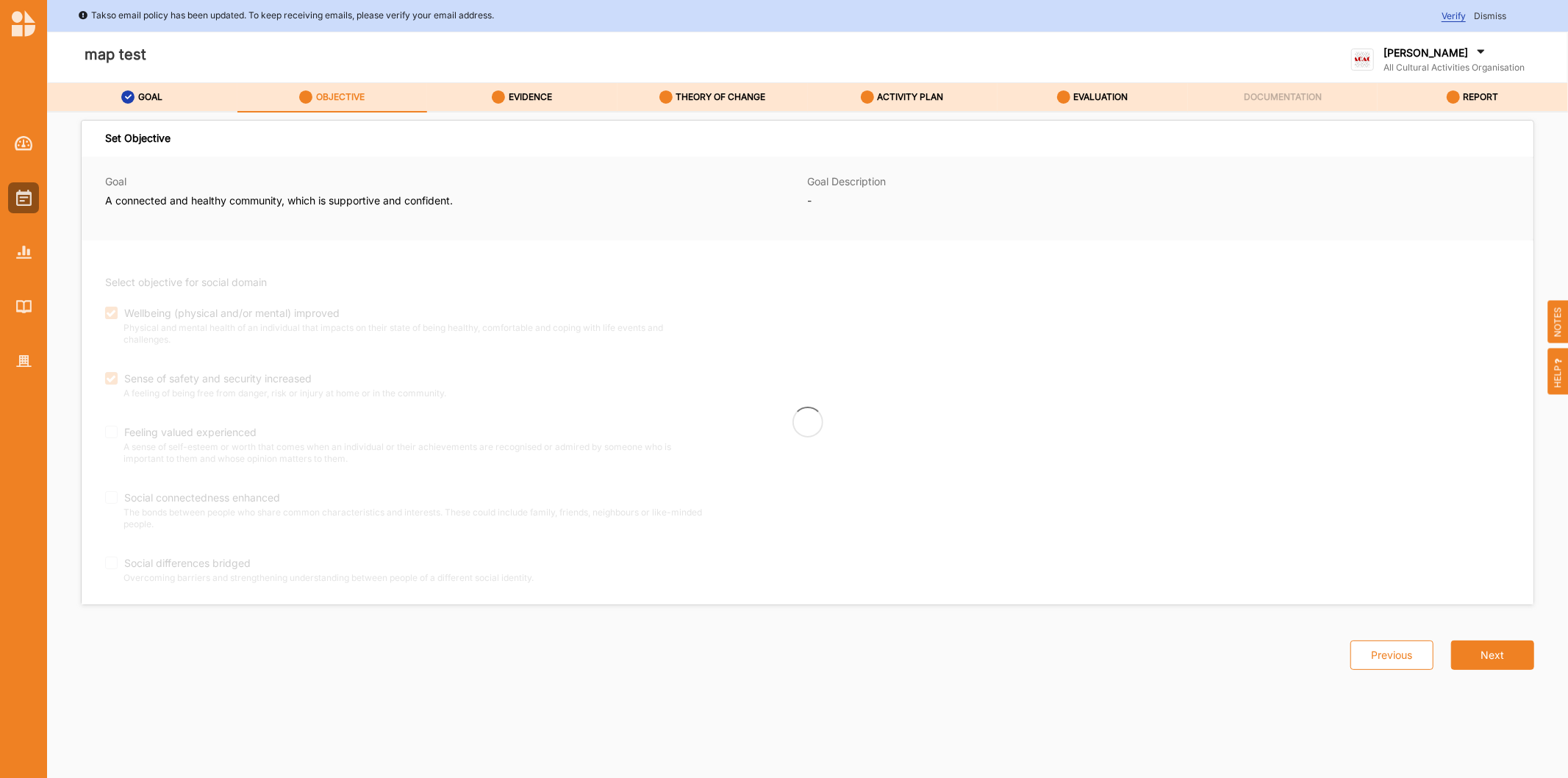
checkbox input "true"
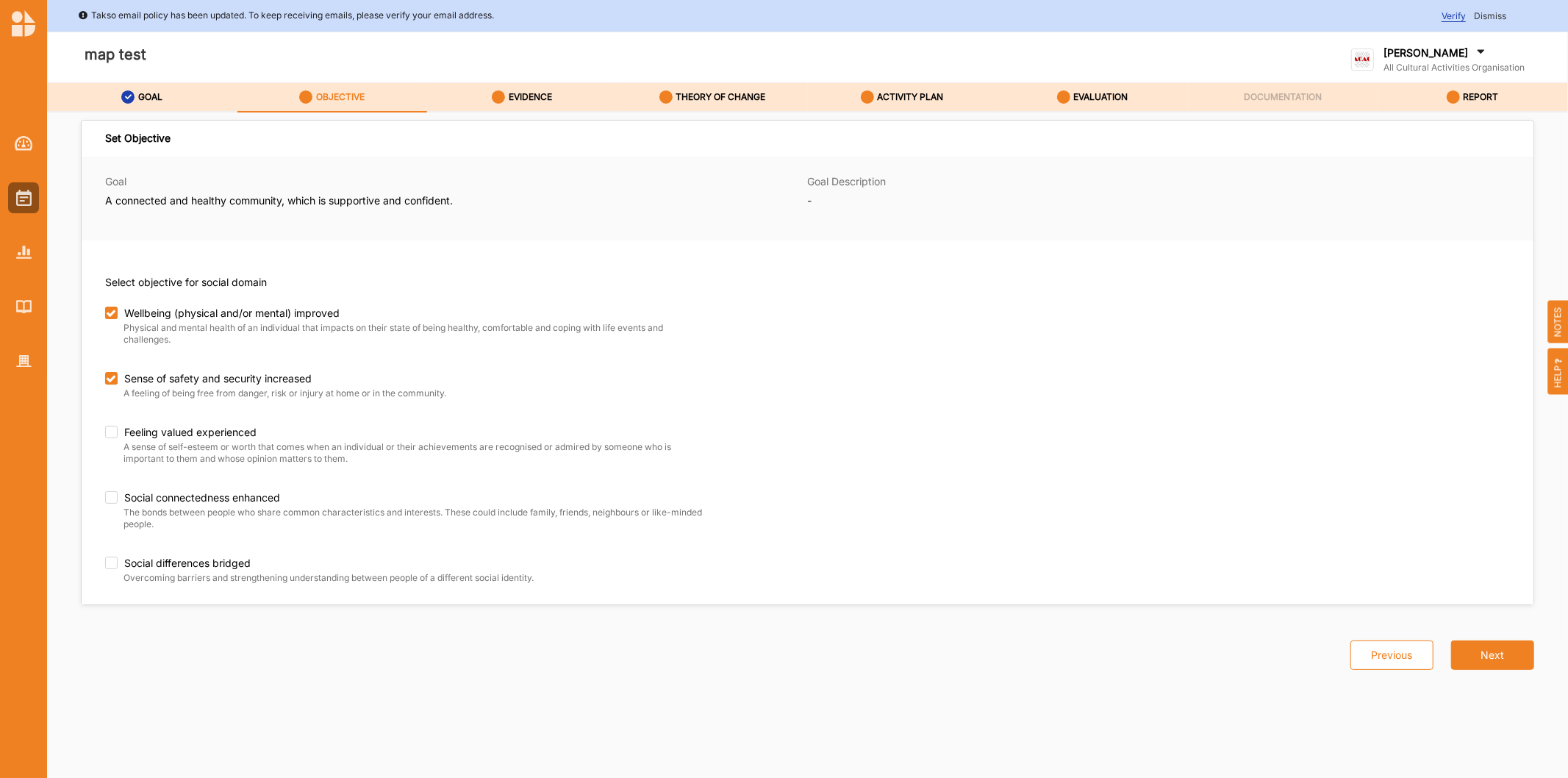
click at [106, 423] on div "Wellbeing (physical and/or mental) improved Physical and mental health of an in…" at bounding box center [438, 446] width 668 height 280
click at [114, 439] on label "Feeling valued experienced" at bounding box center [409, 433] width 609 height 13
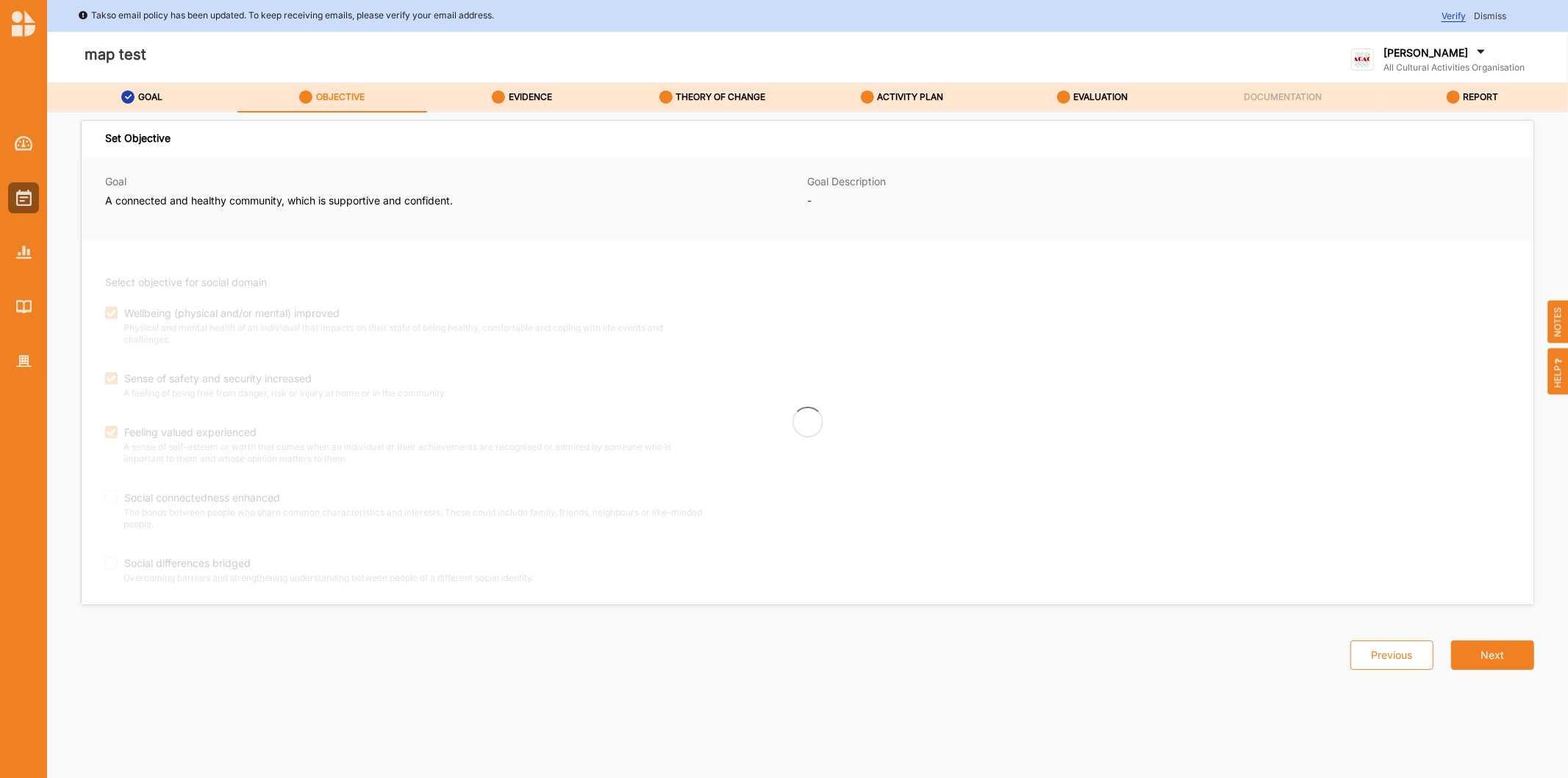
checkbox input "true"
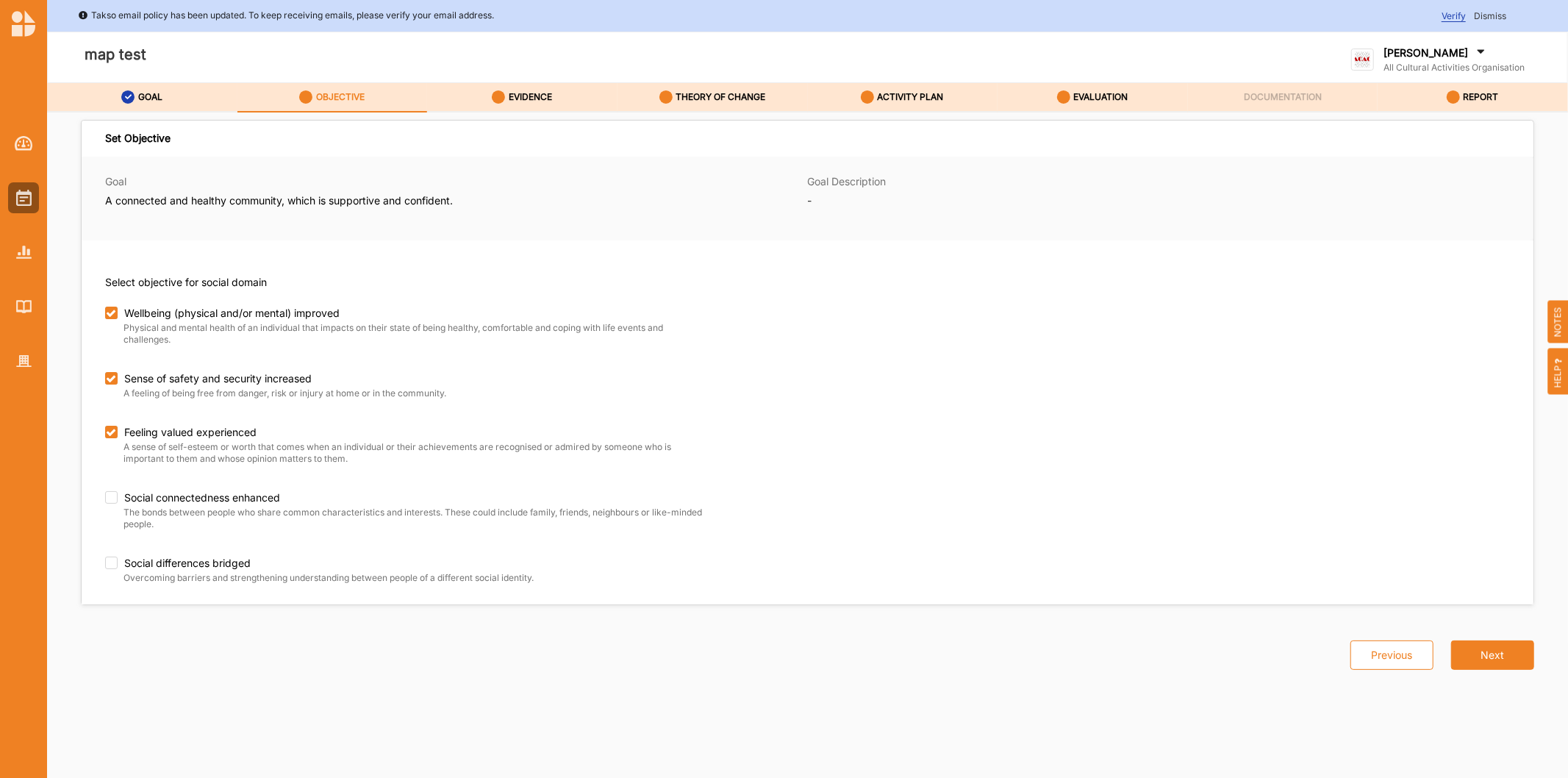
drag, startPoint x: 97, startPoint y: 497, endPoint x: 145, endPoint y: 521, distance: 53.7
click at [126, 512] on div "Select objective for social domain Wellbeing (physical and/or mental) improved …" at bounding box center [807, 422] width 1452 height 364
click at [112, 497] on label "Social connectedness enhanced" at bounding box center [409, 498] width 609 height 13
checkbox input "true"
click at [110, 564] on label "Social differences bridged" at bounding box center [409, 564] width 609 height 13
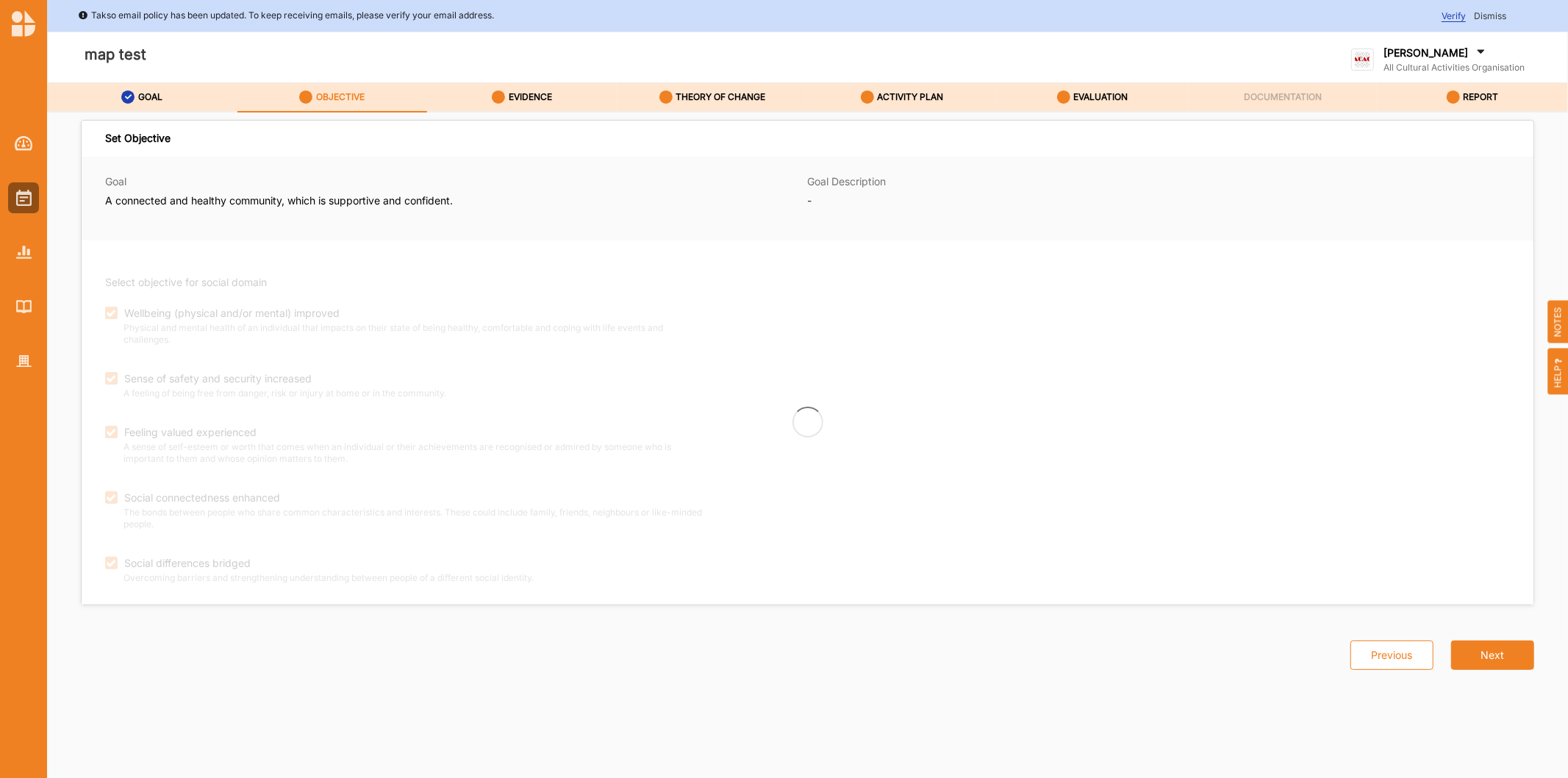
checkbox input "true"
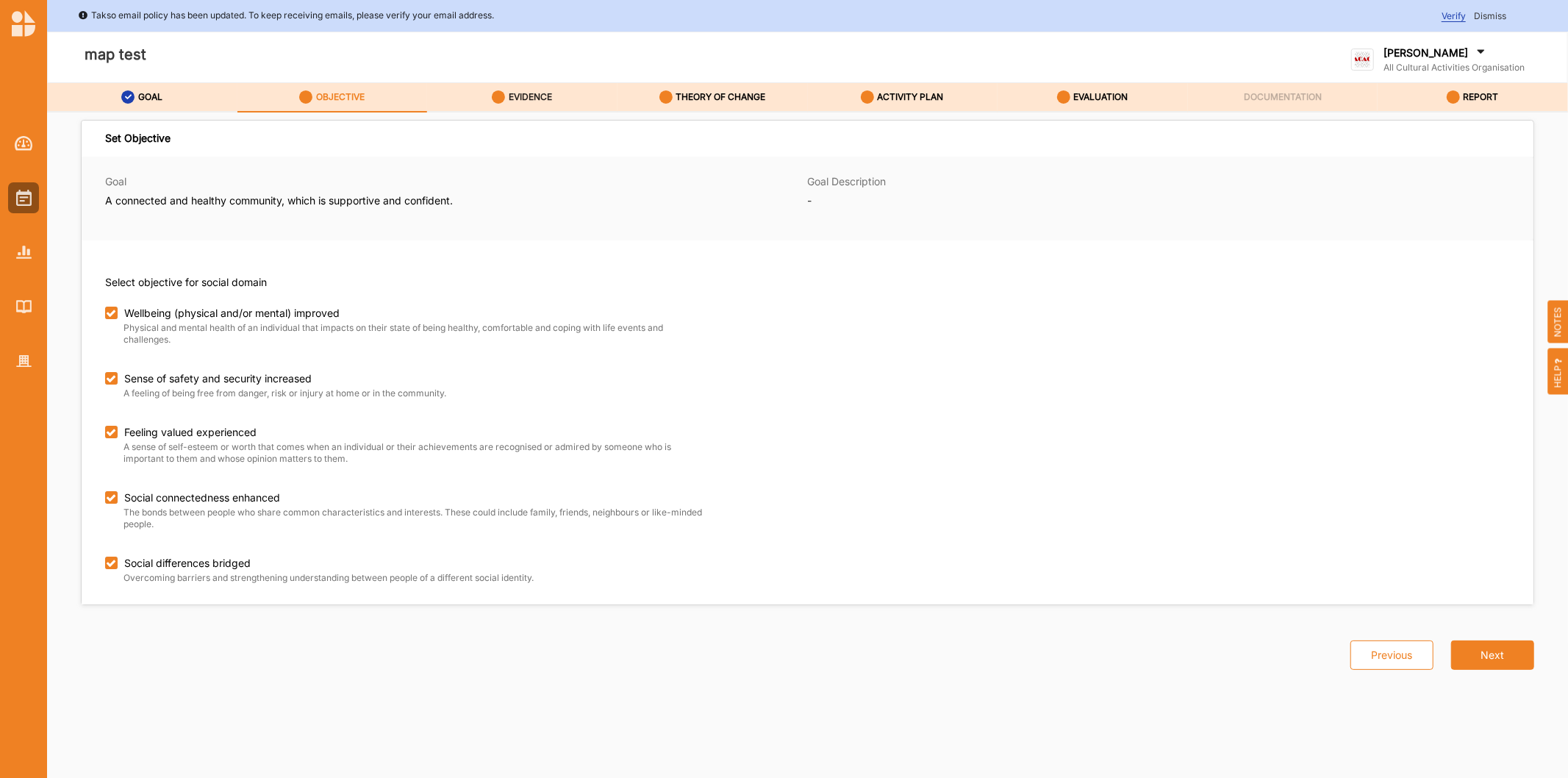
click at [504, 104] on div "EVIDENCE" at bounding box center [522, 97] width 60 height 27
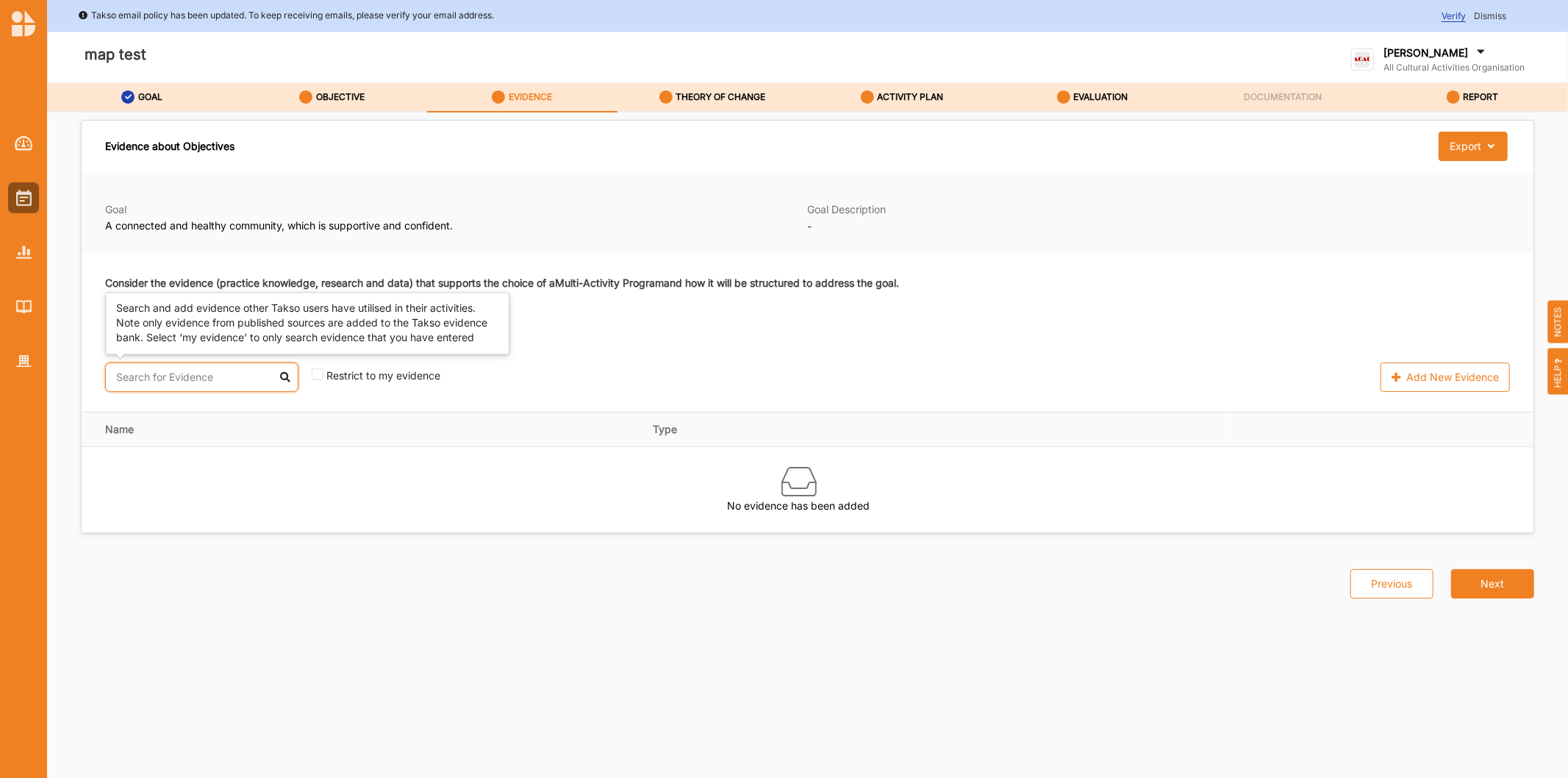
drag, startPoint x: 218, startPoint y: 381, endPoint x: 288, endPoint y: 383, distance: 70.0
click at [221, 381] on input "text" at bounding box center [202, 376] width 193 height 29
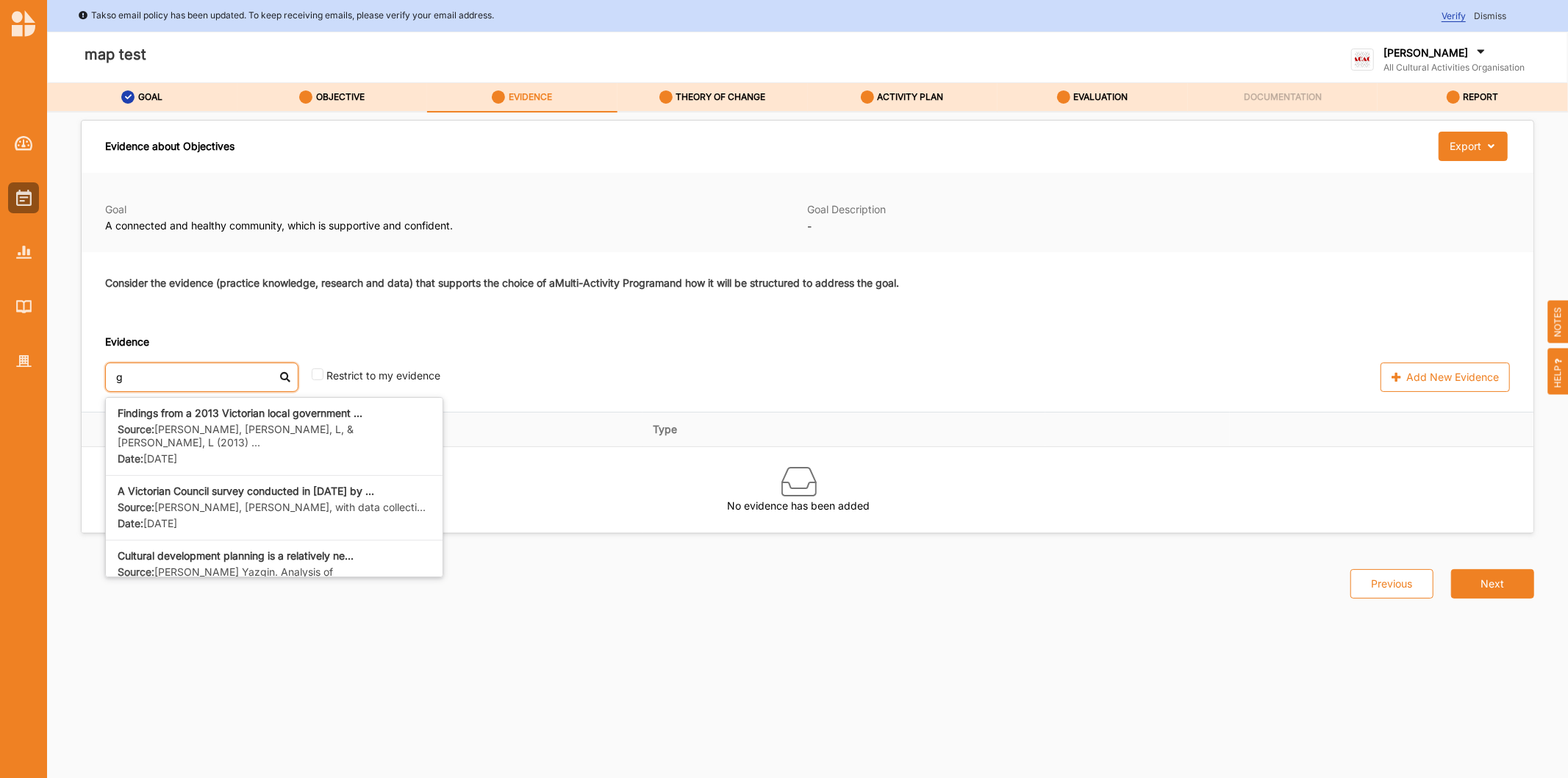
type input "g"
click at [512, 159] on div "Evidence about Objectives Export Download Evidence" at bounding box center [807, 147] width 1452 height 52
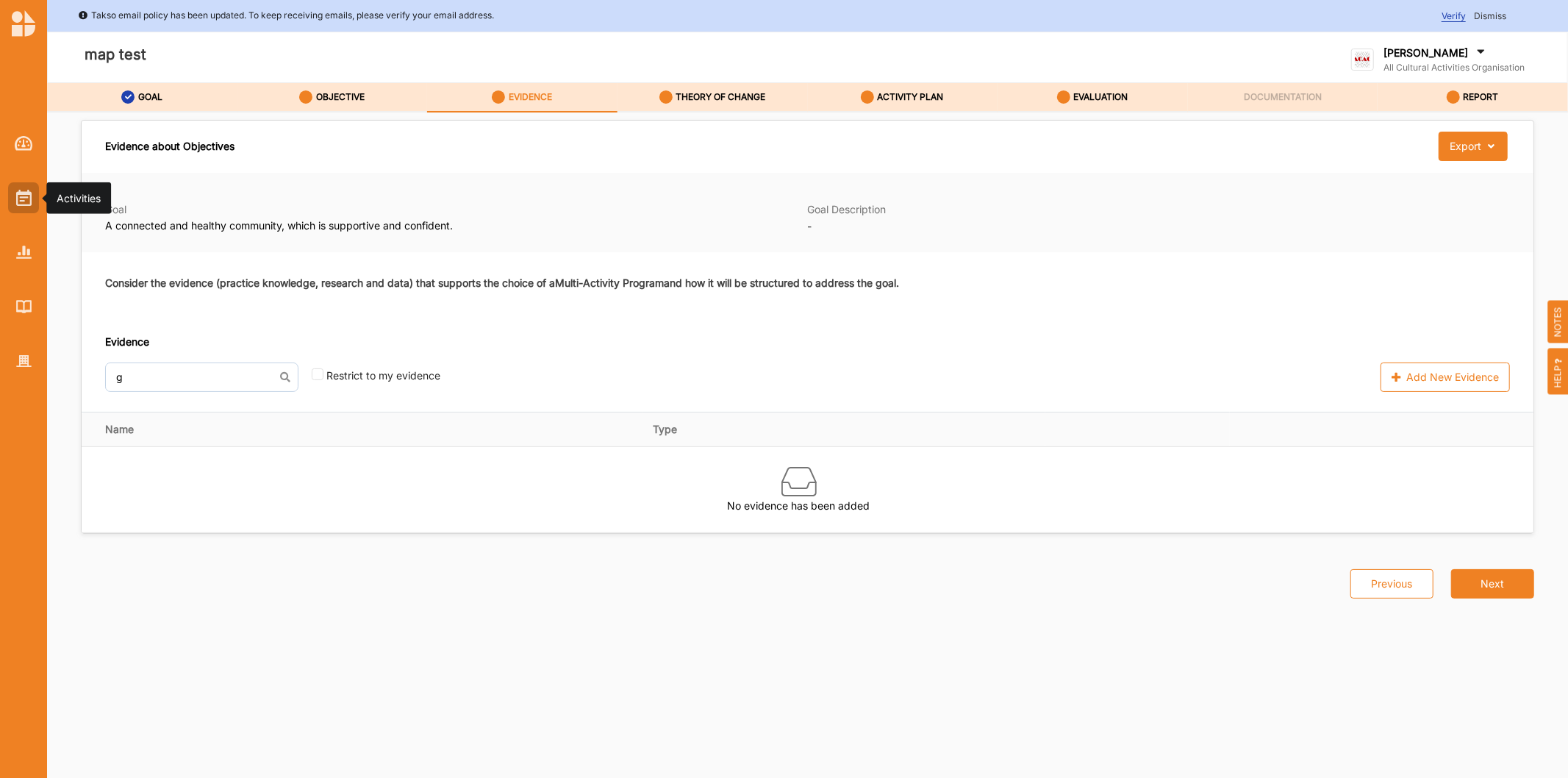
click at [8, 206] on div at bounding box center [24, 240] width 47 height 272
click at [9, 206] on div at bounding box center [24, 197] width 31 height 31
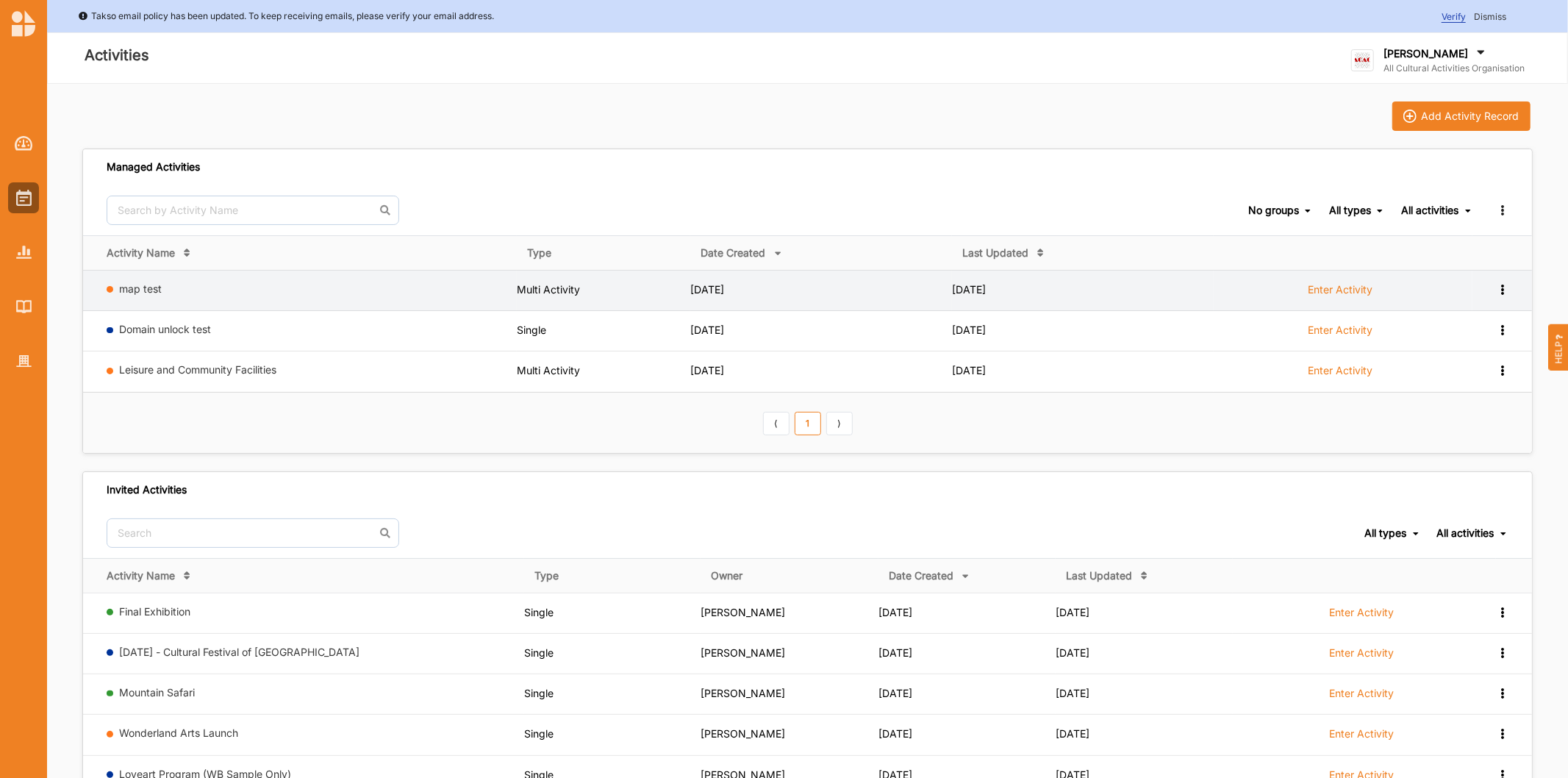
click at [1502, 292] on icon at bounding box center [1502, 288] width 13 height 10
click at [1442, 400] on div "Remove" at bounding box center [1464, 395] width 65 height 10
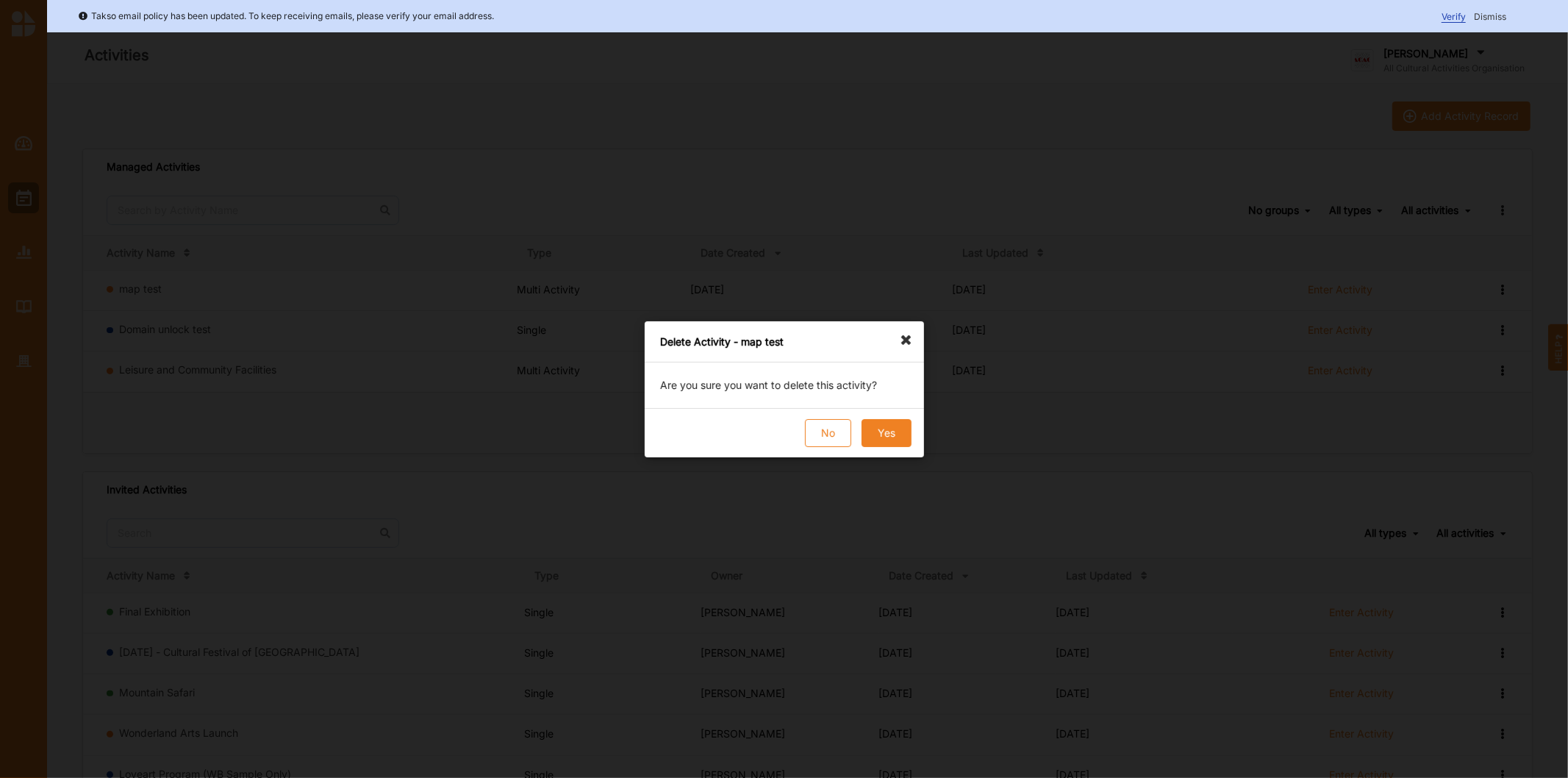
click at [899, 434] on button "Yes" at bounding box center [886, 433] width 50 height 28
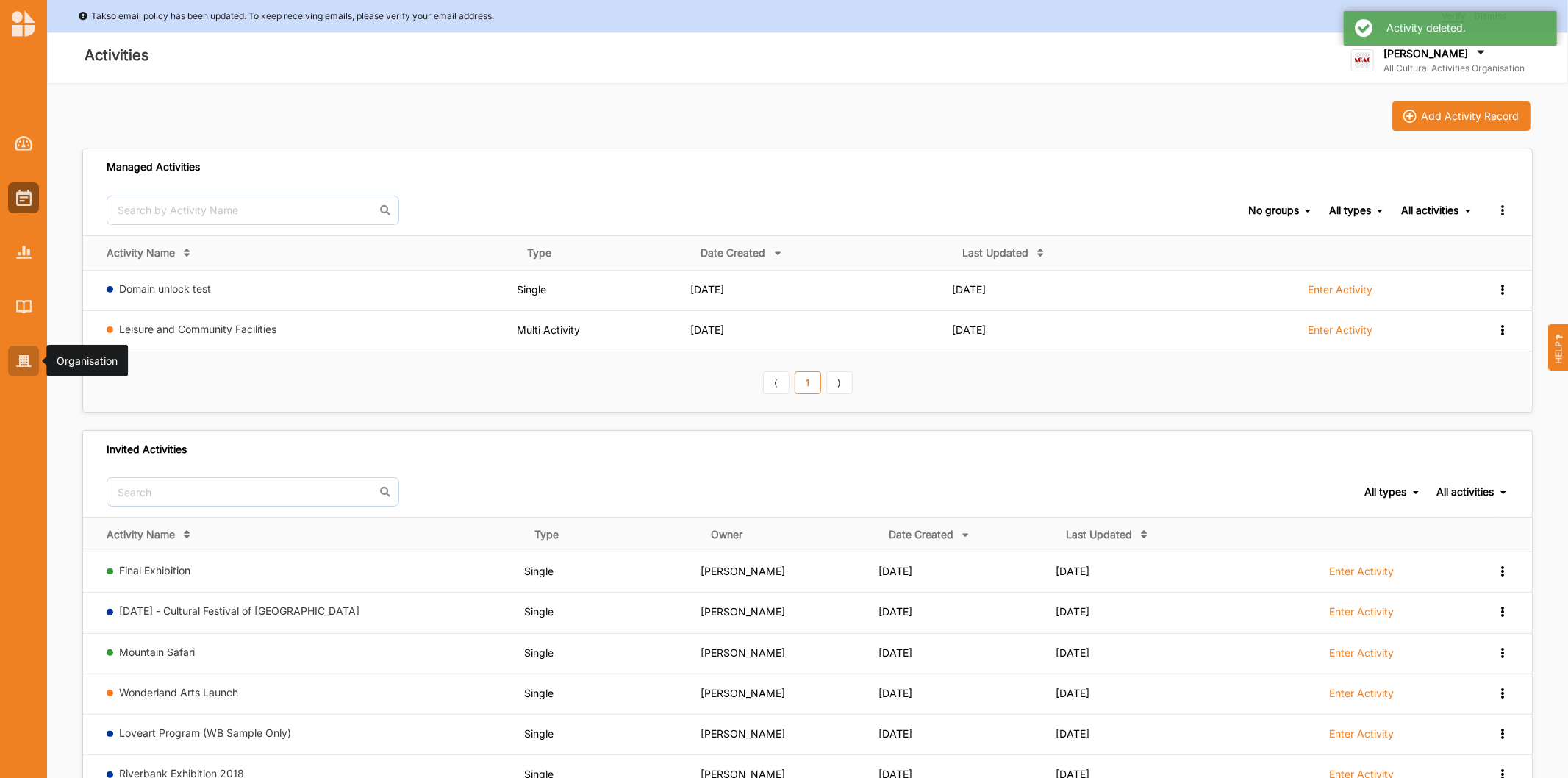
click at [27, 360] on img at bounding box center [24, 361] width 15 height 13
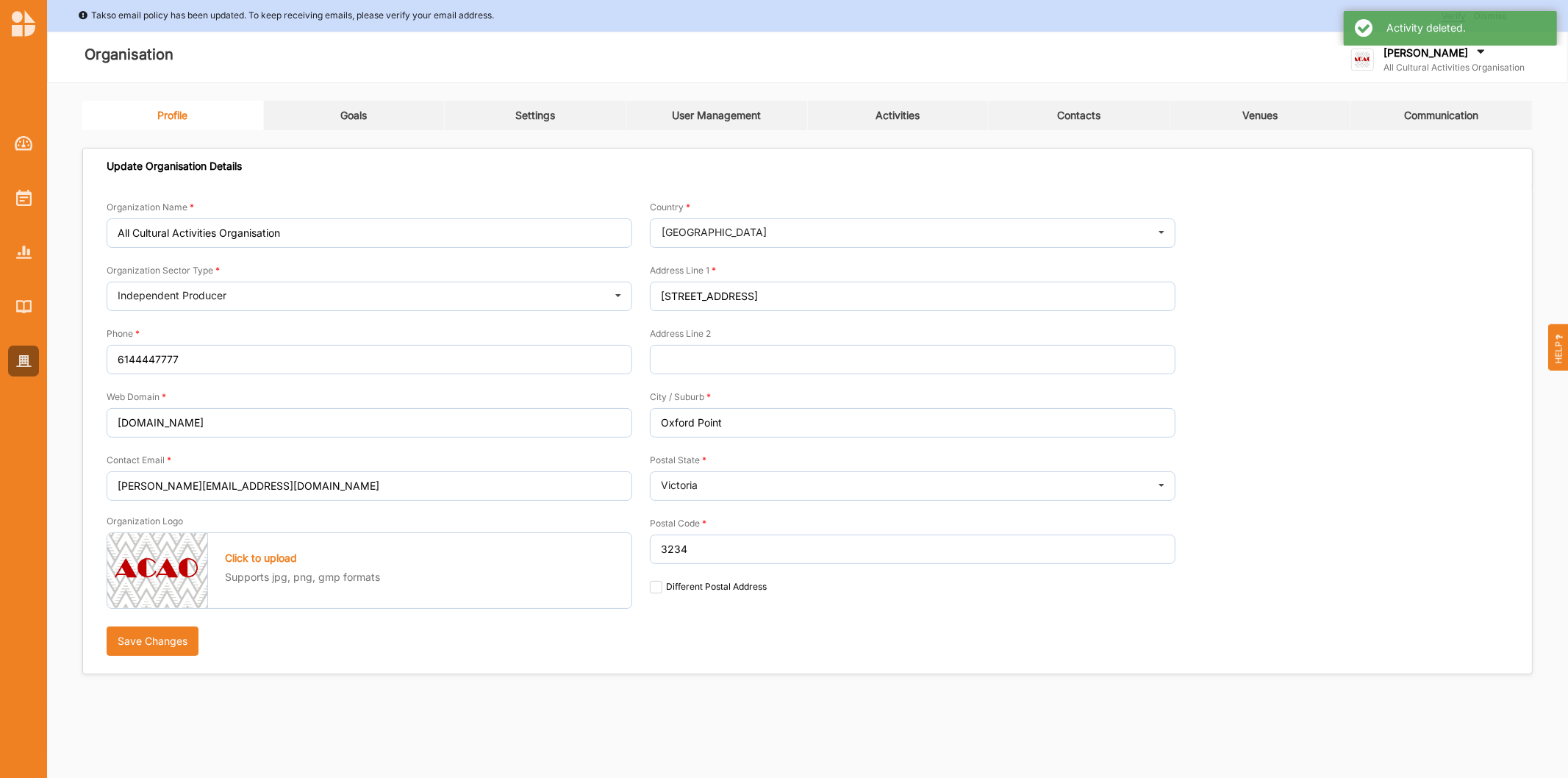
click at [379, 104] on link "Goals" at bounding box center [354, 115] width 181 height 29
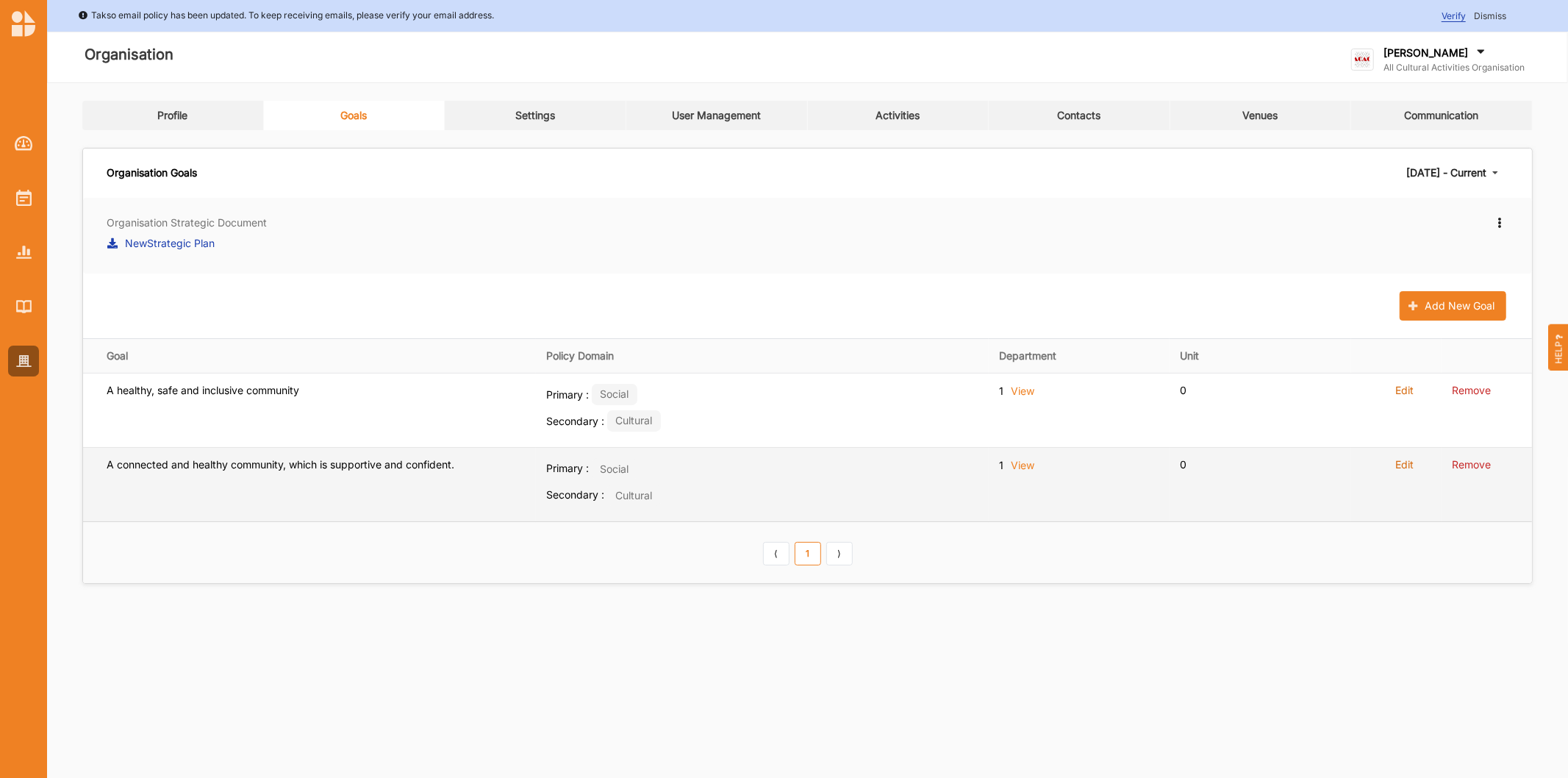
click at [1399, 465] on label "Edit" at bounding box center [1404, 465] width 18 height 13
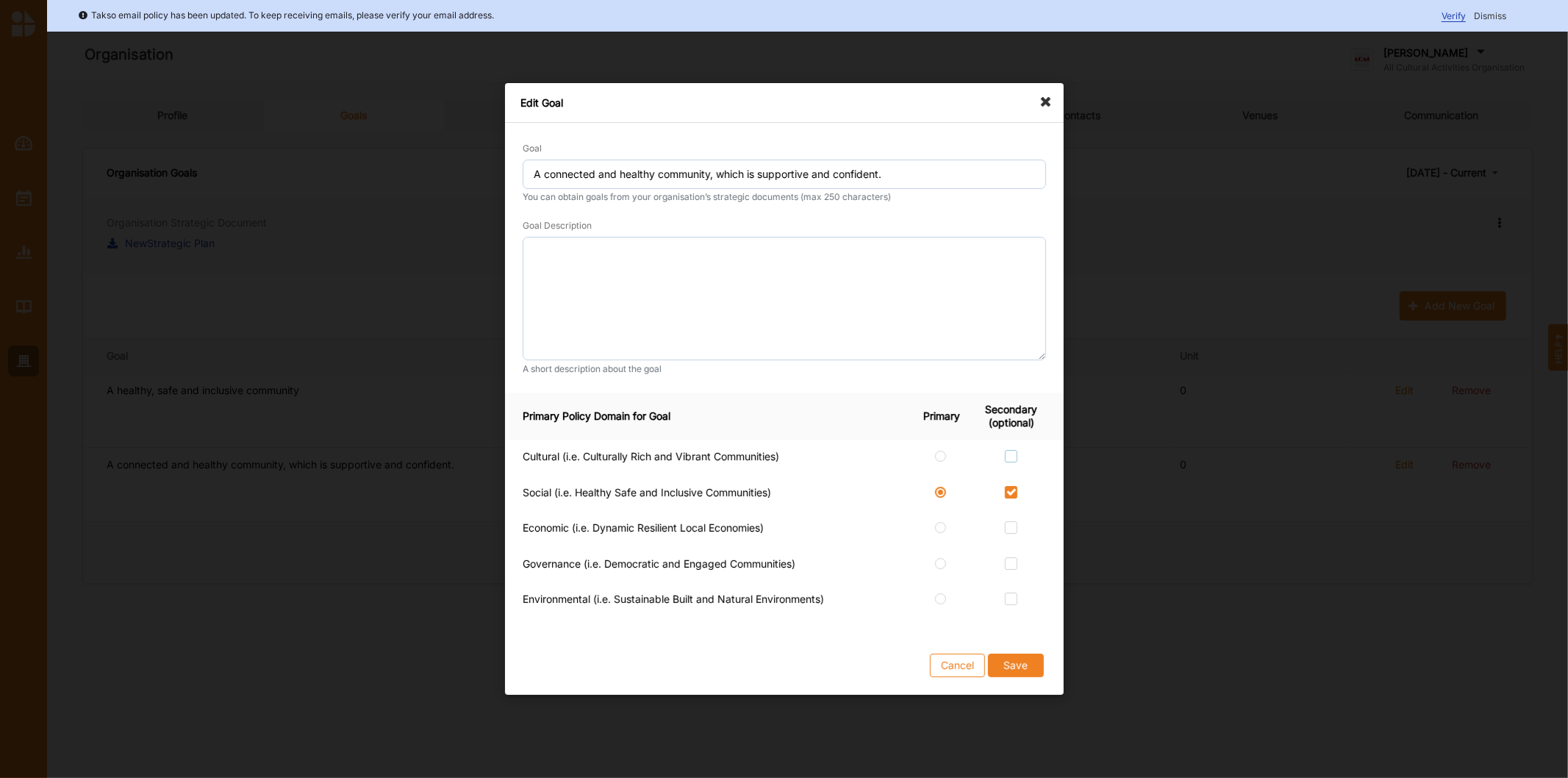
click at [1011, 450] on label at bounding box center [1010, 450] width 13 height 0
click at [1011, 453] on input "checkbox" at bounding box center [1010, 456] width 12 height 12
checkbox input "true"
click at [1017, 665] on button "Save" at bounding box center [1015, 665] width 56 height 24
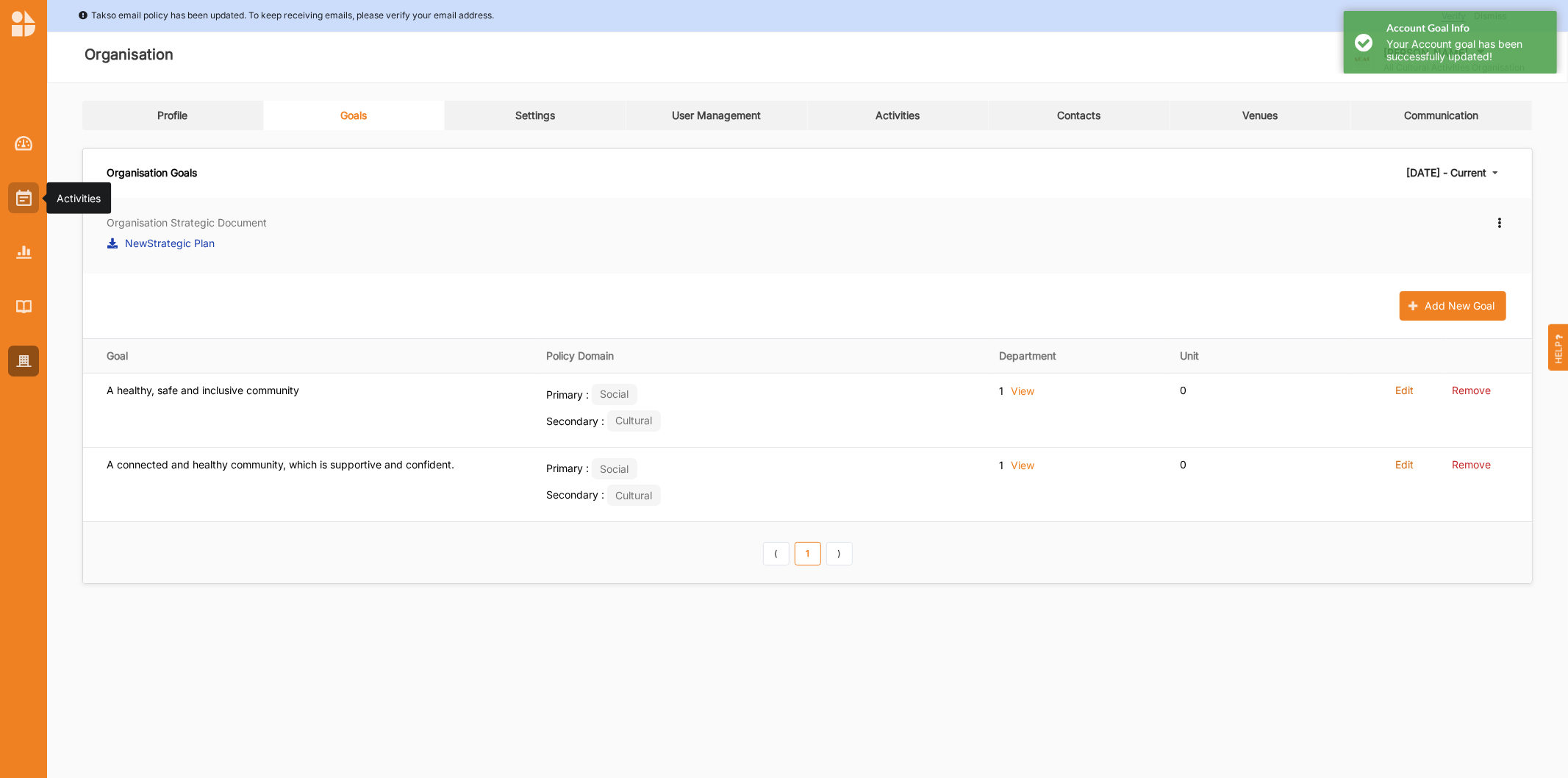
click at [26, 211] on div at bounding box center [24, 197] width 31 height 31
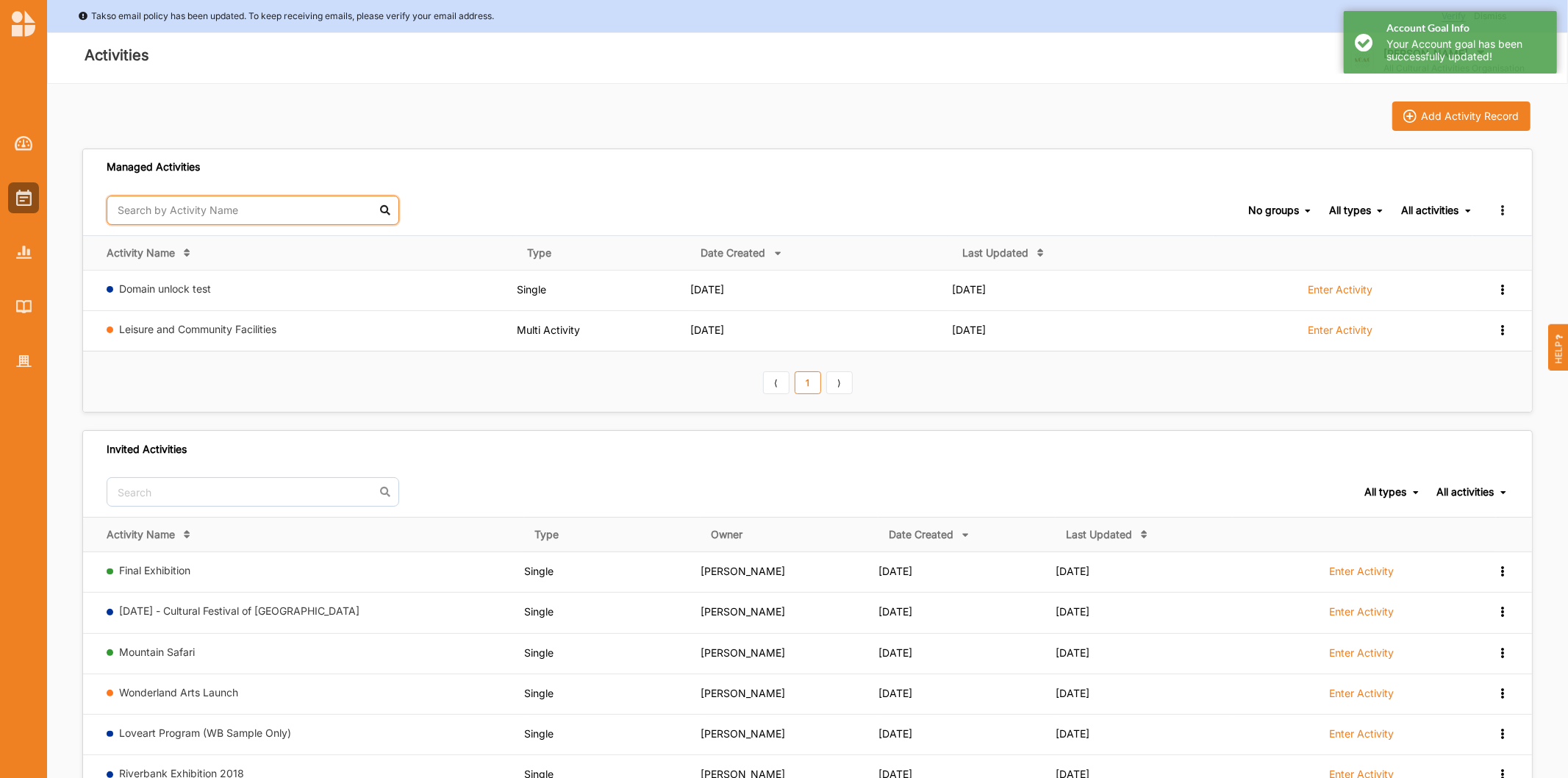
click at [274, 217] on input "text" at bounding box center [253, 210] width 292 height 29
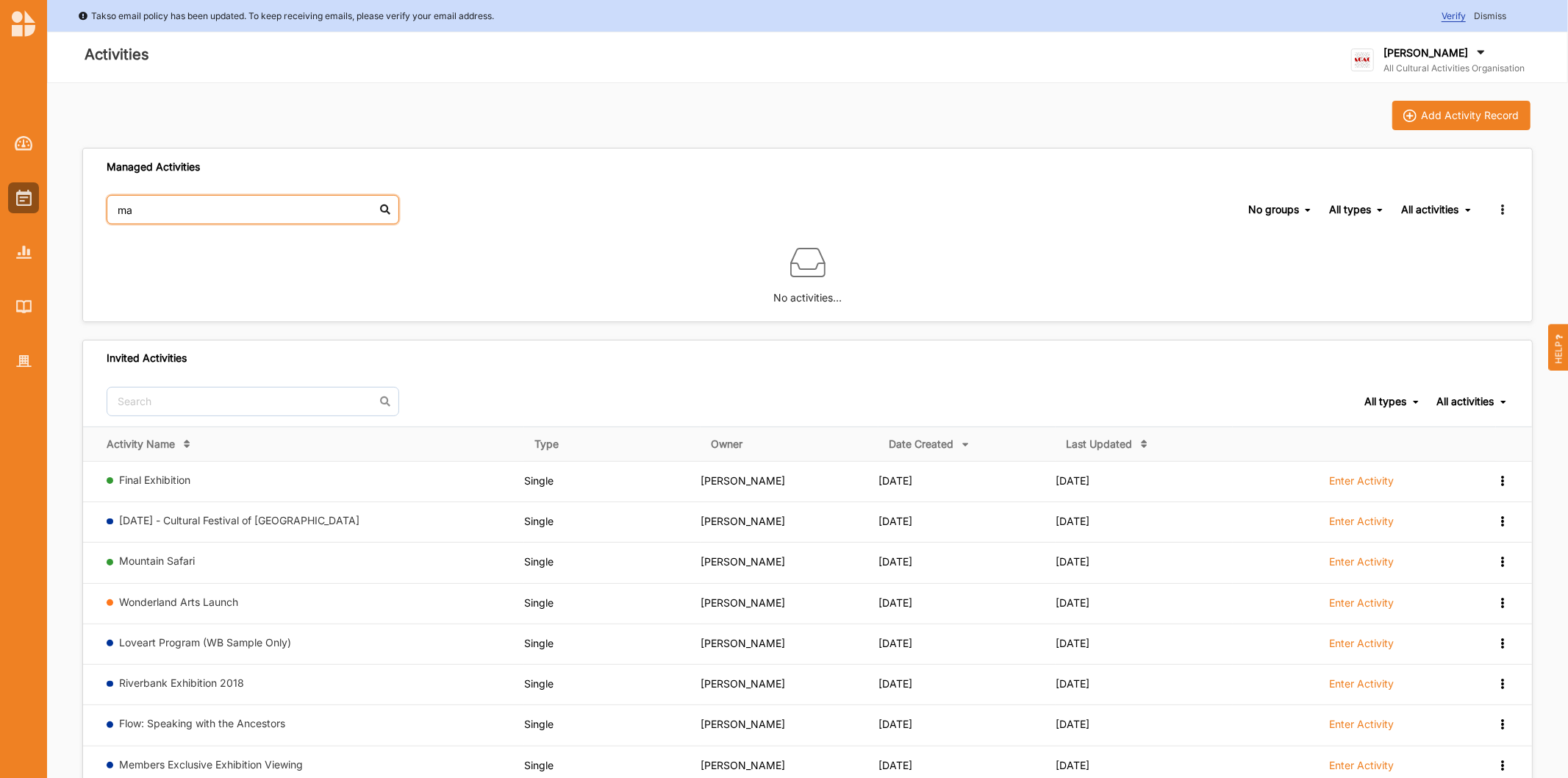
type input "m"
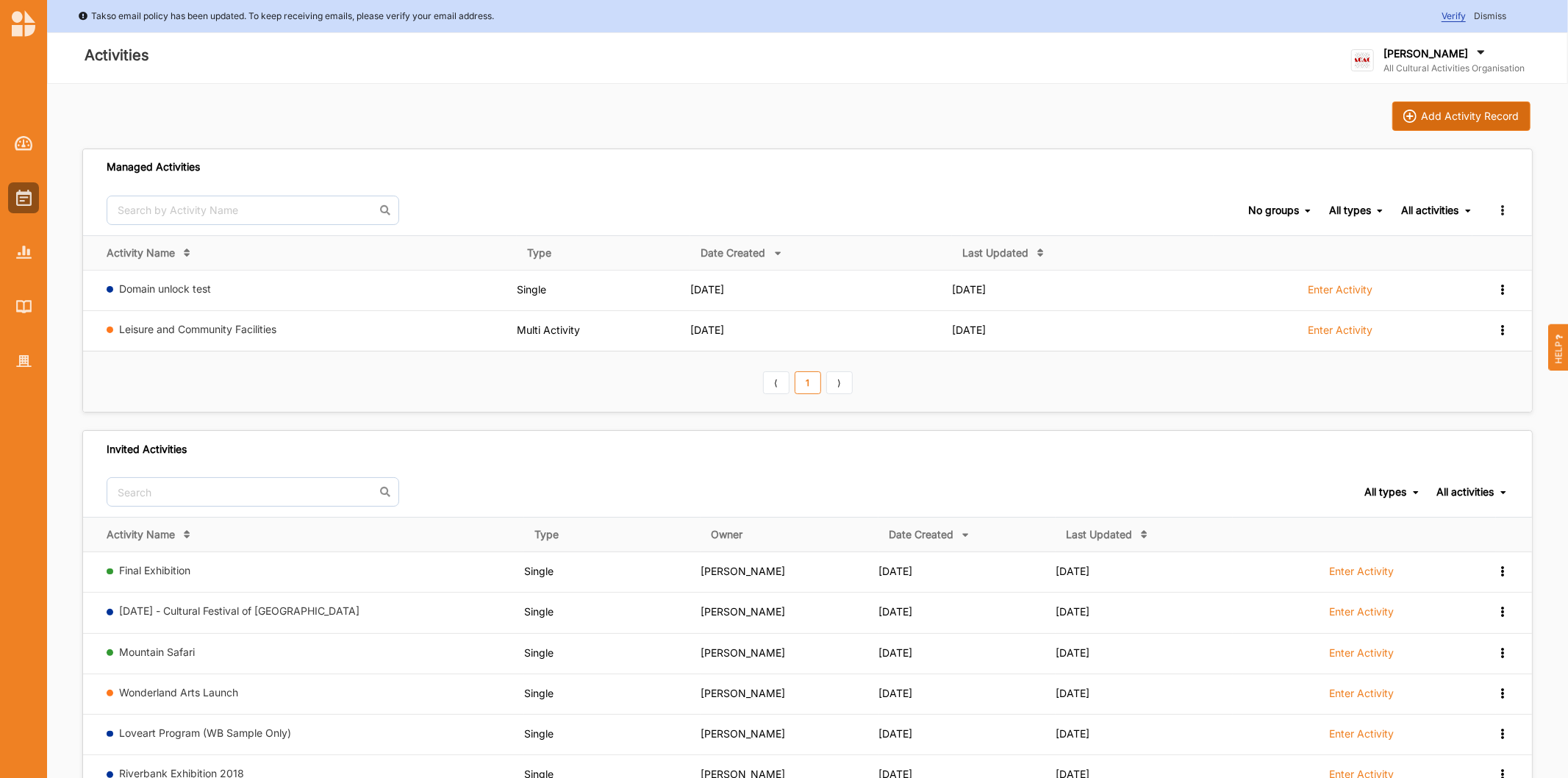
click at [1459, 103] on div "Add Activity Record Managed Activities No groups No groups All types All types …" at bounding box center [807, 526] width 1521 height 885
click at [1457, 108] on button "Add Activity Record" at bounding box center [1461, 116] width 139 height 29
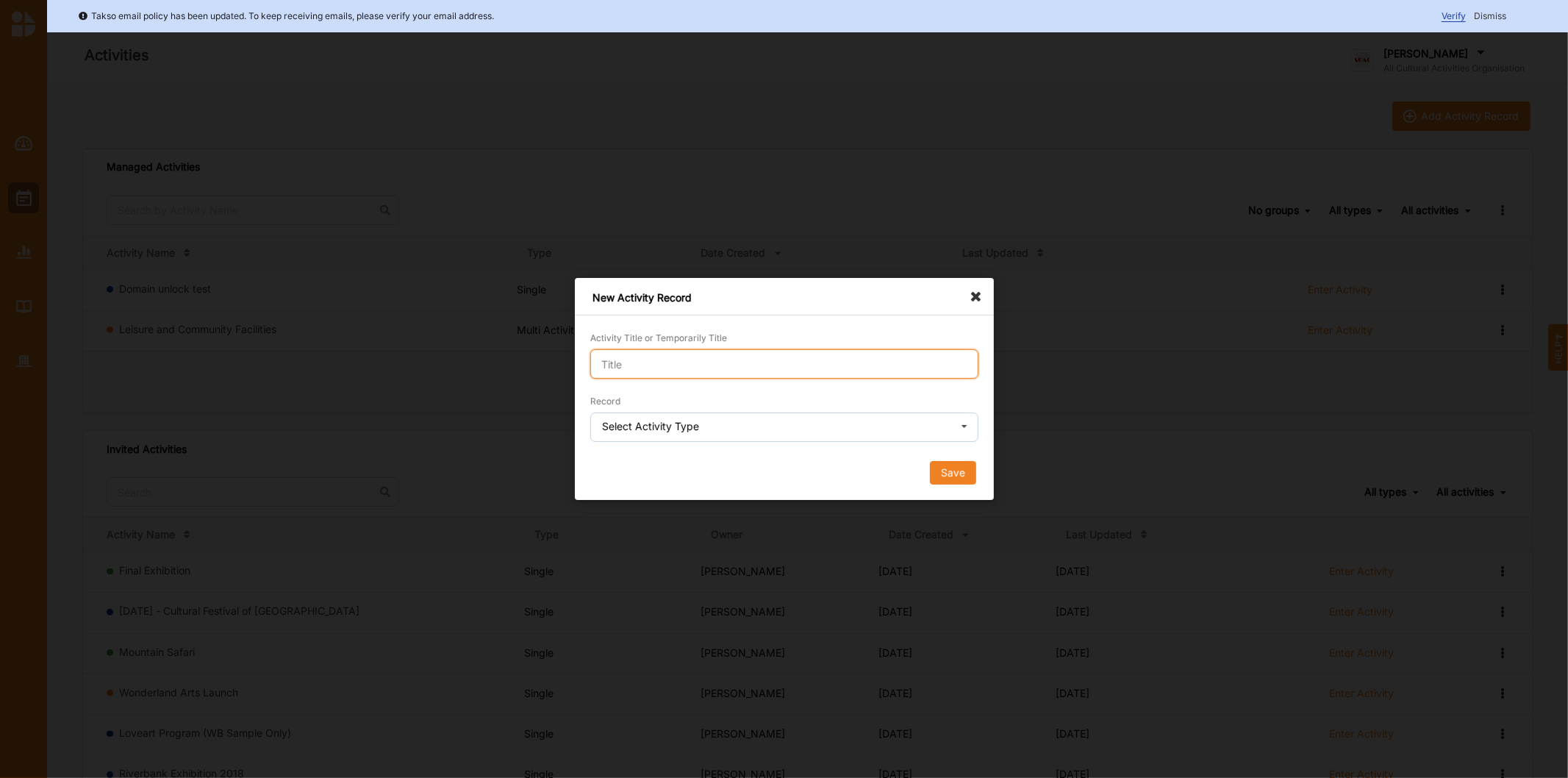
click at [868, 360] on input "Activity Title or Temporarily Title" at bounding box center [784, 364] width 388 height 29
type input "map test"
drag, startPoint x: 649, startPoint y: 428, endPoint x: 622, endPoint y: 476, distance: 55.1
click at [648, 431] on div "Select Activity Type" at bounding box center [651, 427] width 97 height 10
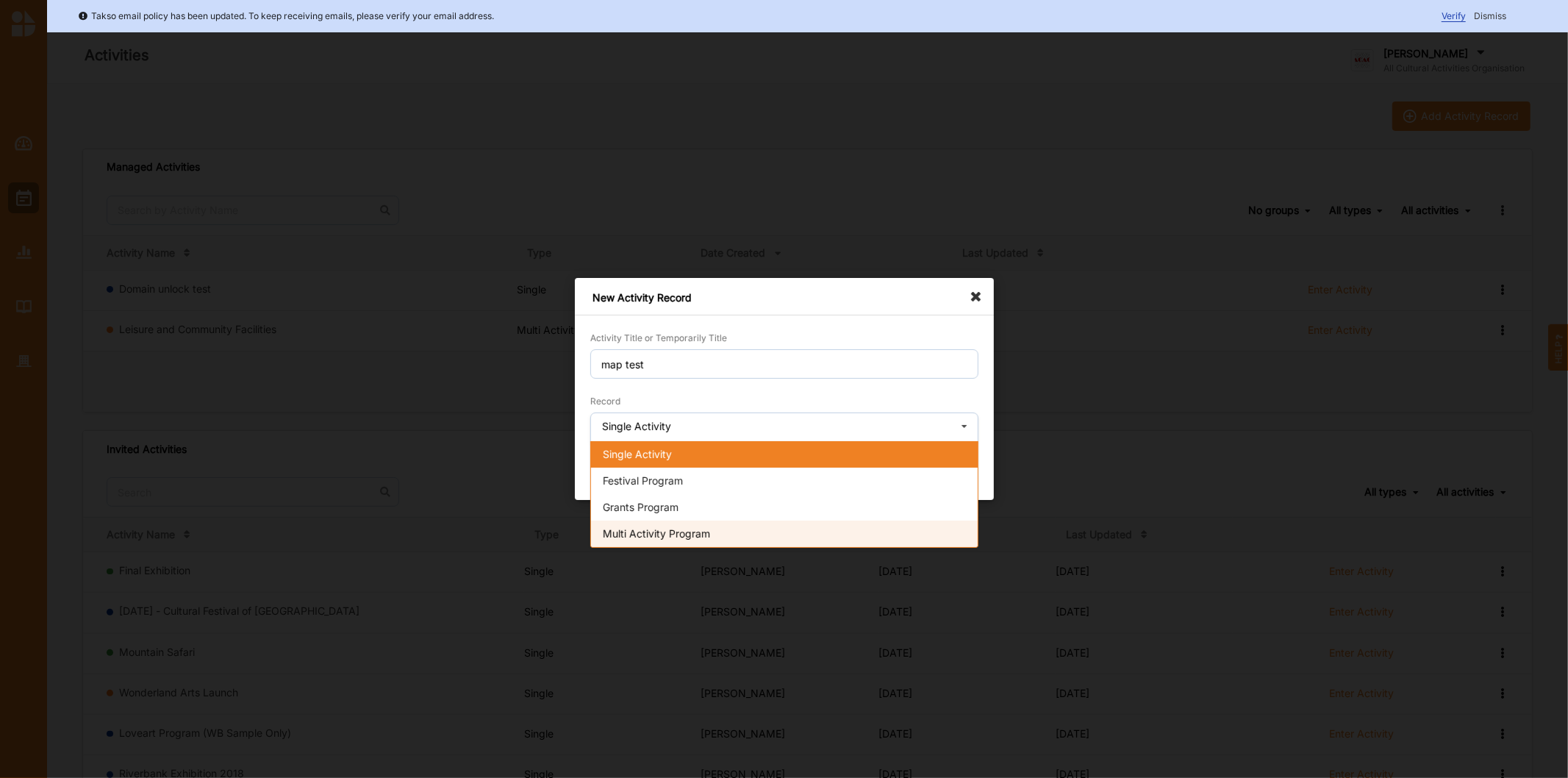
click at [622, 524] on div "Multi Activity Program" at bounding box center [784, 534] width 386 height 27
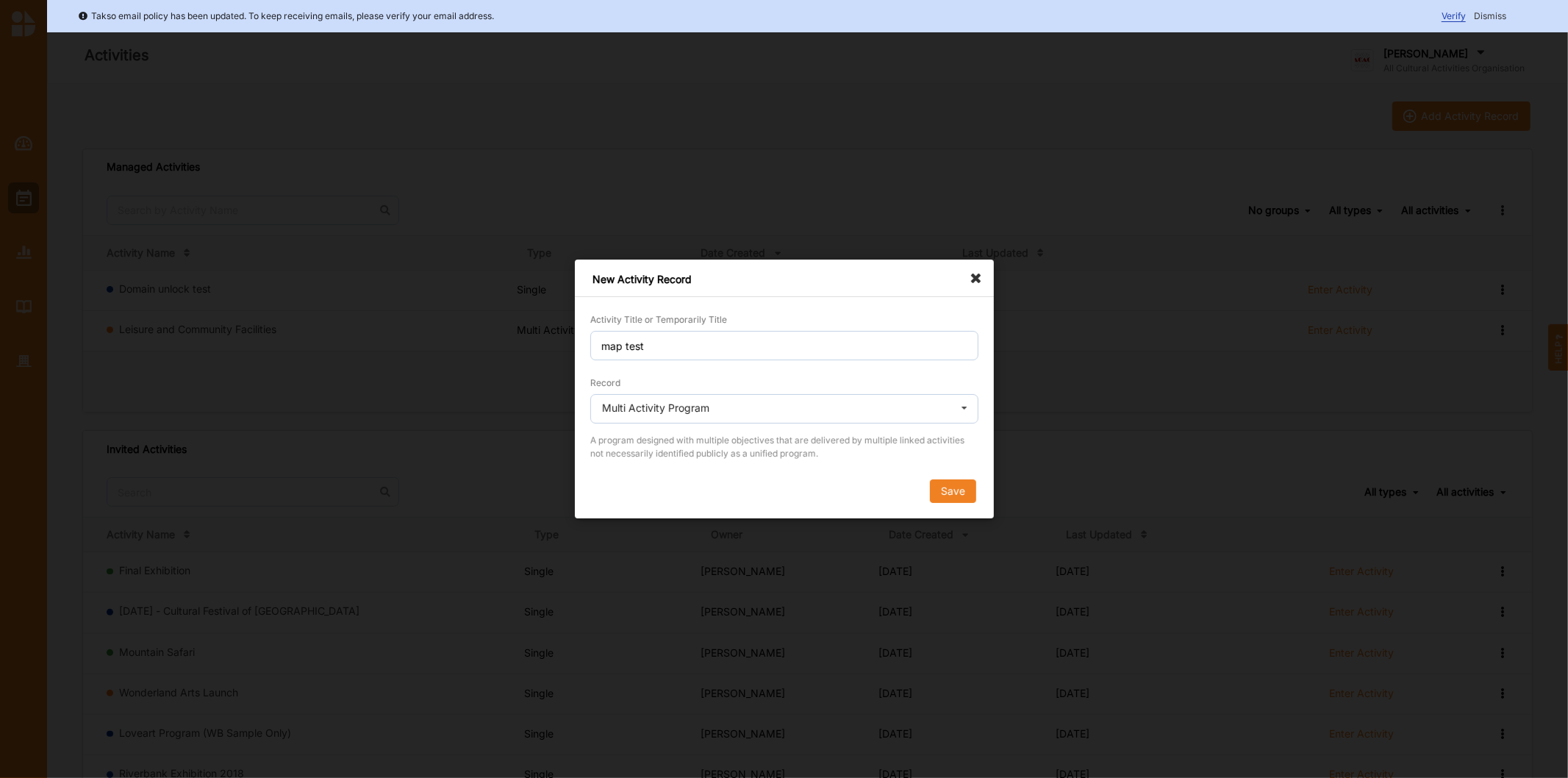
click at [959, 502] on button "Save" at bounding box center [952, 492] width 46 height 24
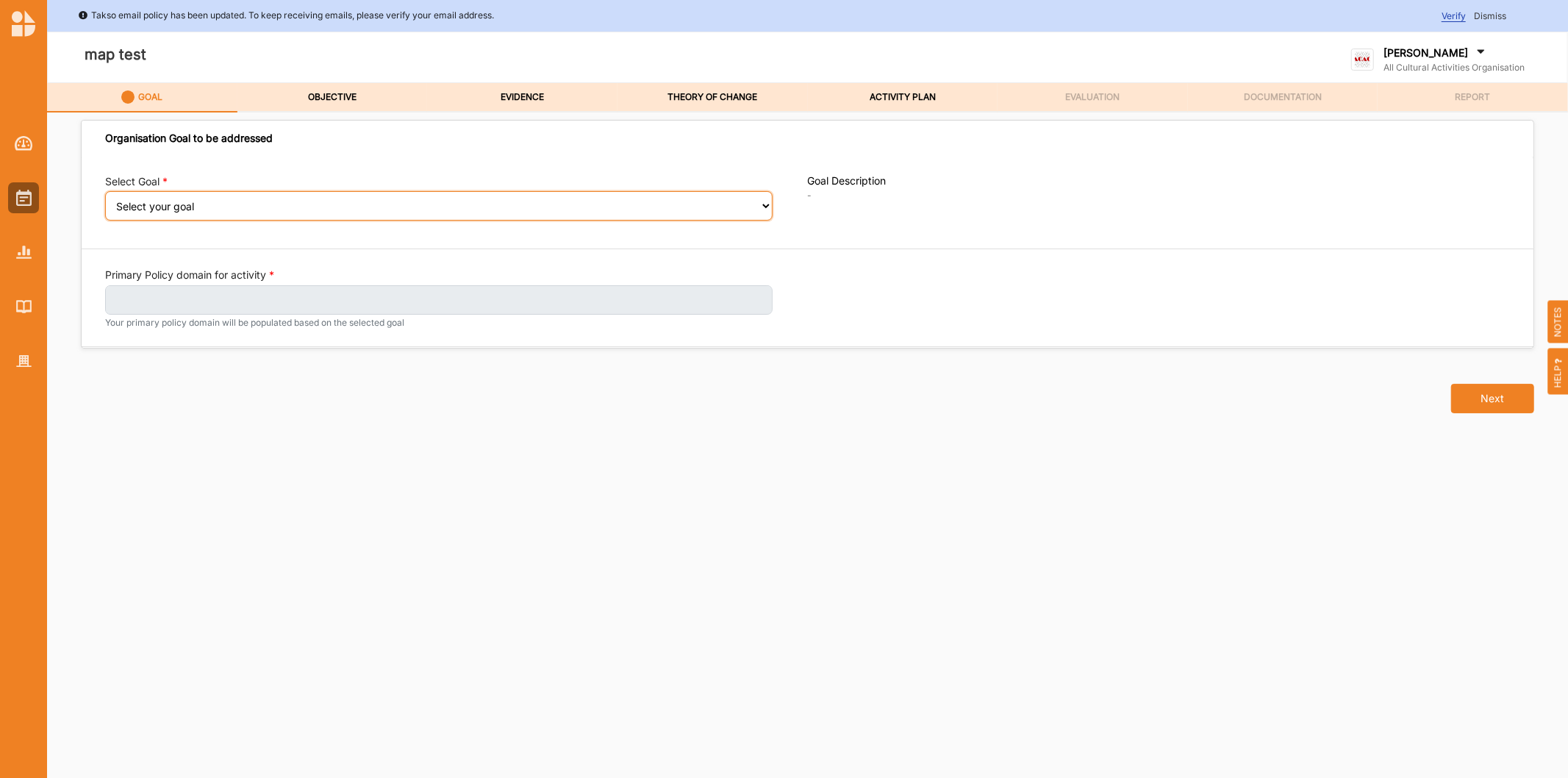
click at [140, 209] on select "Select your goal A healthy, safe and inclusive community A connected and health…" at bounding box center [438, 206] width 668 height 29
select select "395"
click at [105, 202] on select "Select your goal A healthy, safe and inclusive community A connected and health…" at bounding box center [438, 206] width 668 height 29
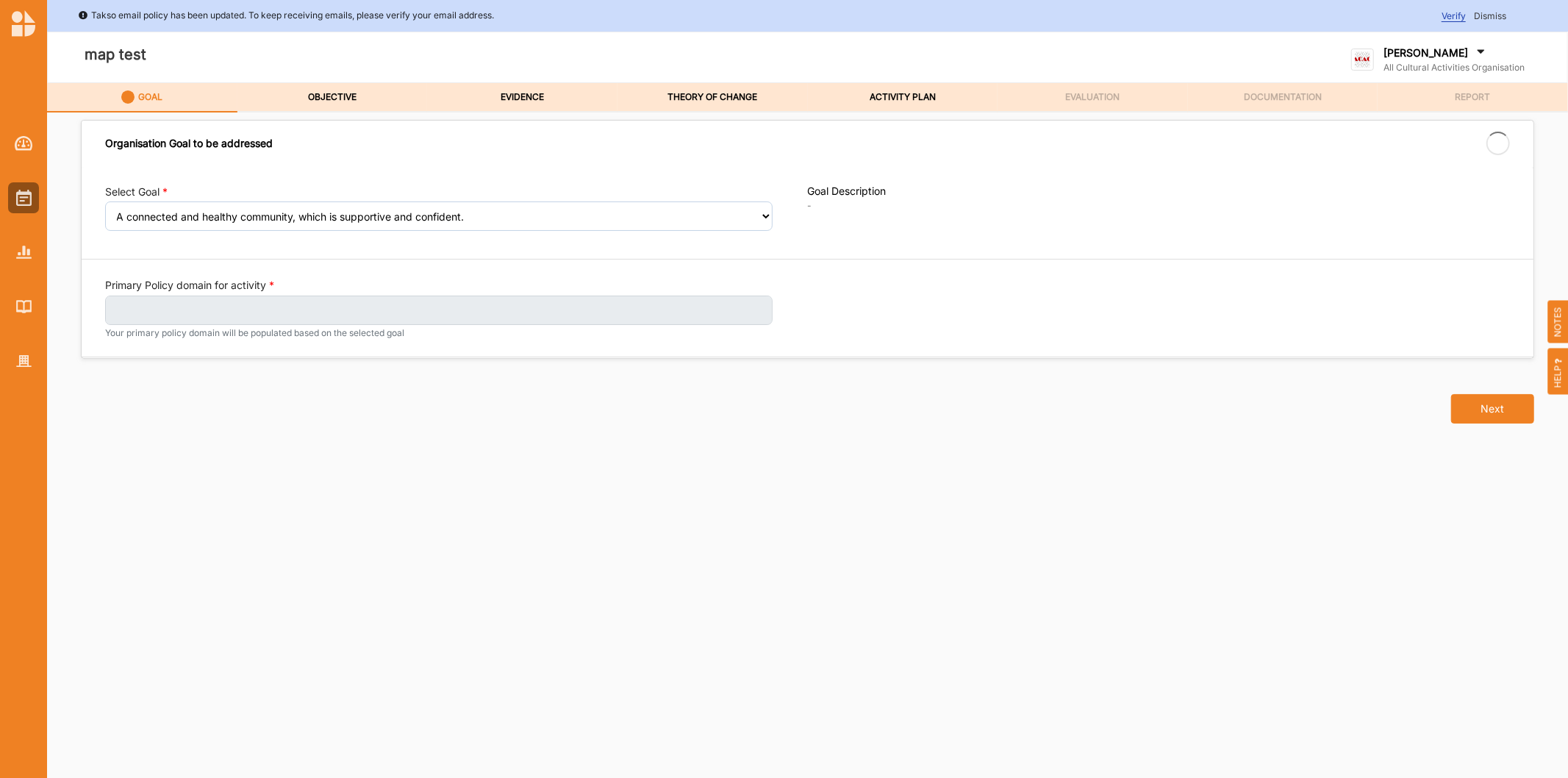
select select "395"
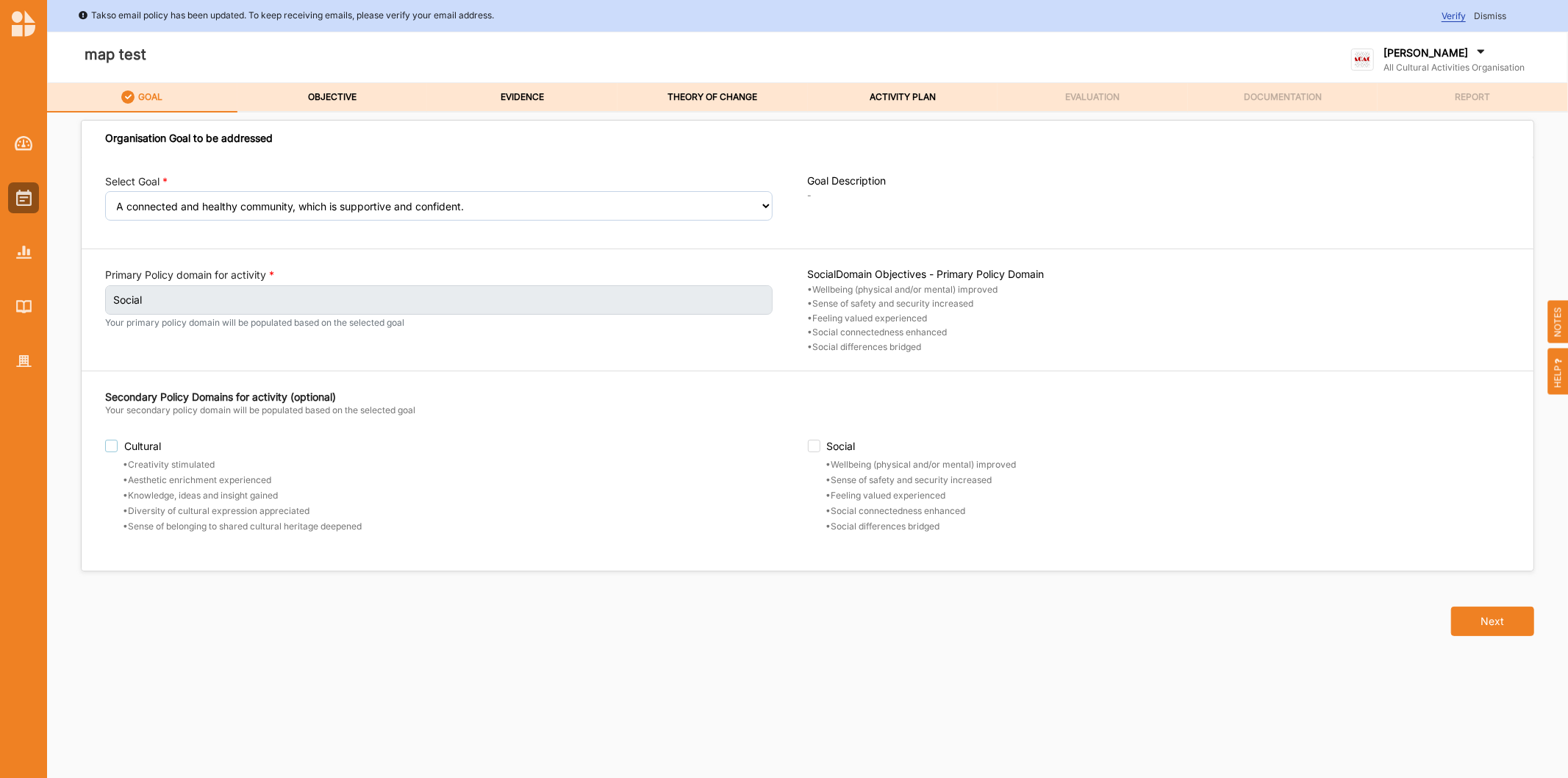
click at [105, 444] on label "Cultural" at bounding box center [456, 445] width 703 height 13
checkbox input "true"
click at [812, 449] on label "Social" at bounding box center [1159, 445] width 703 height 13
checkbox input "true"
click at [338, 92] on label "OBJECTIVE" at bounding box center [333, 97] width 49 height 12
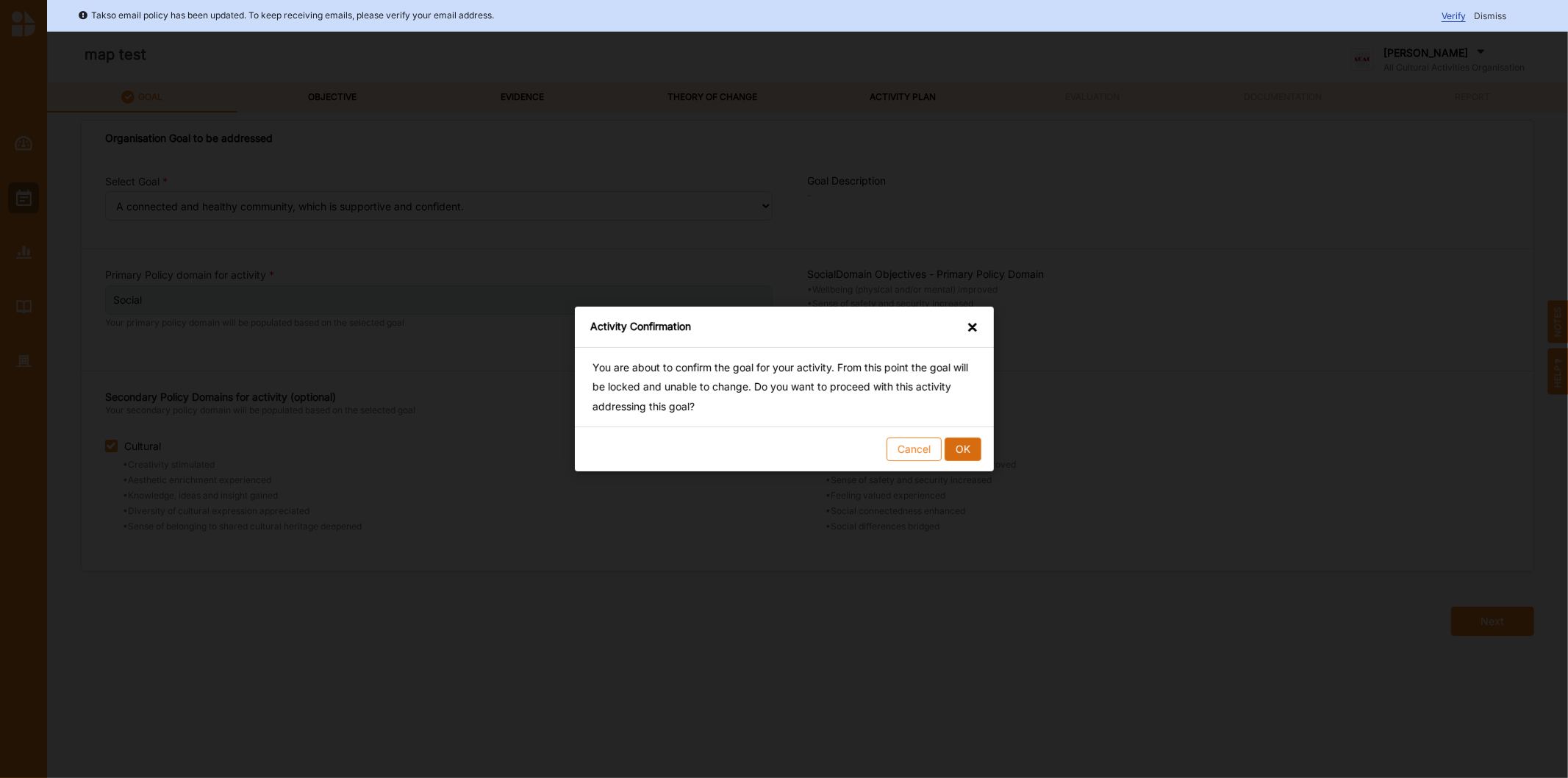
click at [972, 455] on button "OK" at bounding box center [962, 449] width 37 height 24
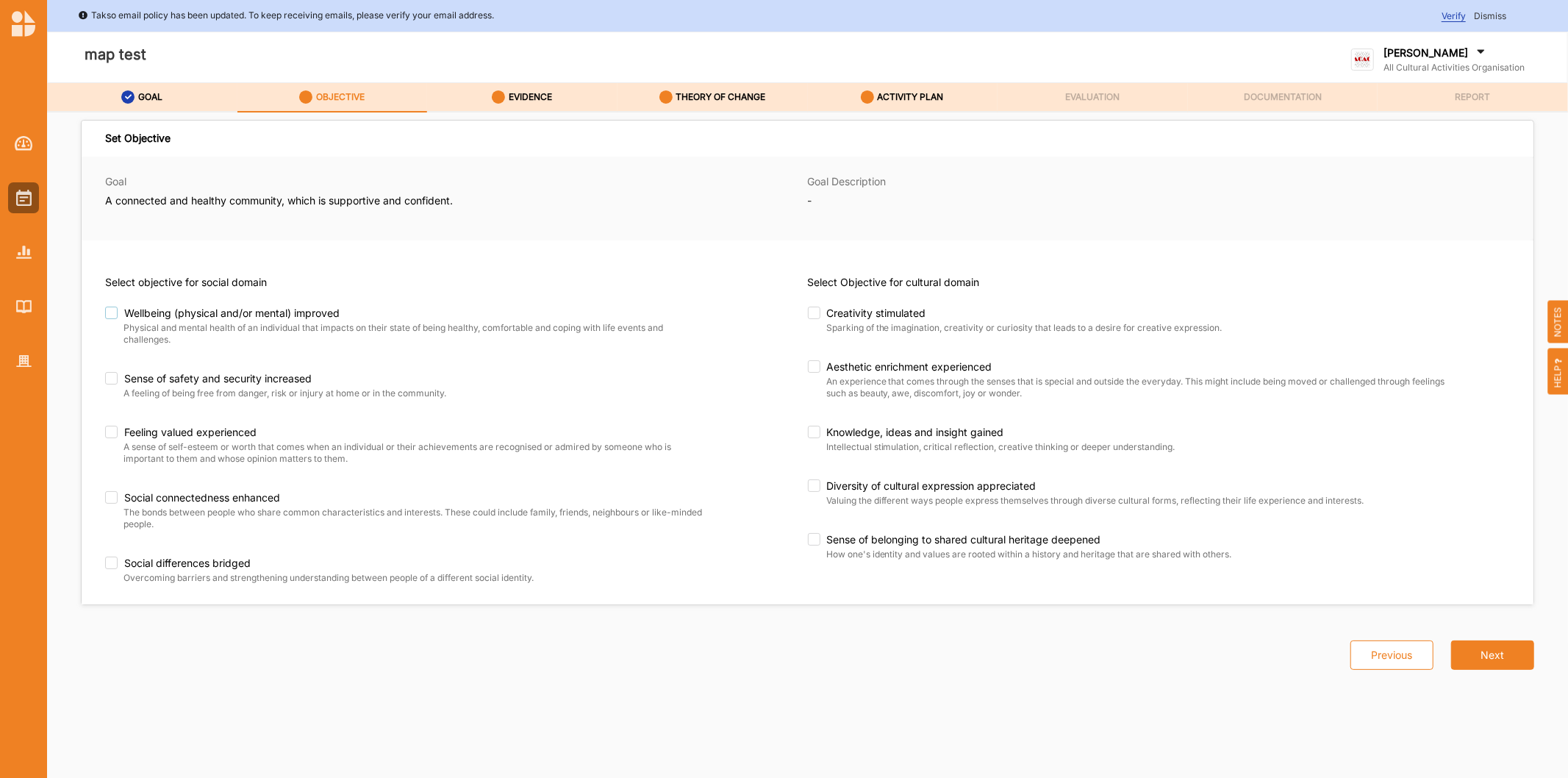
click at [118, 313] on label "Wellbeing (physical and/or mental) improved" at bounding box center [391, 313] width 574 height 13
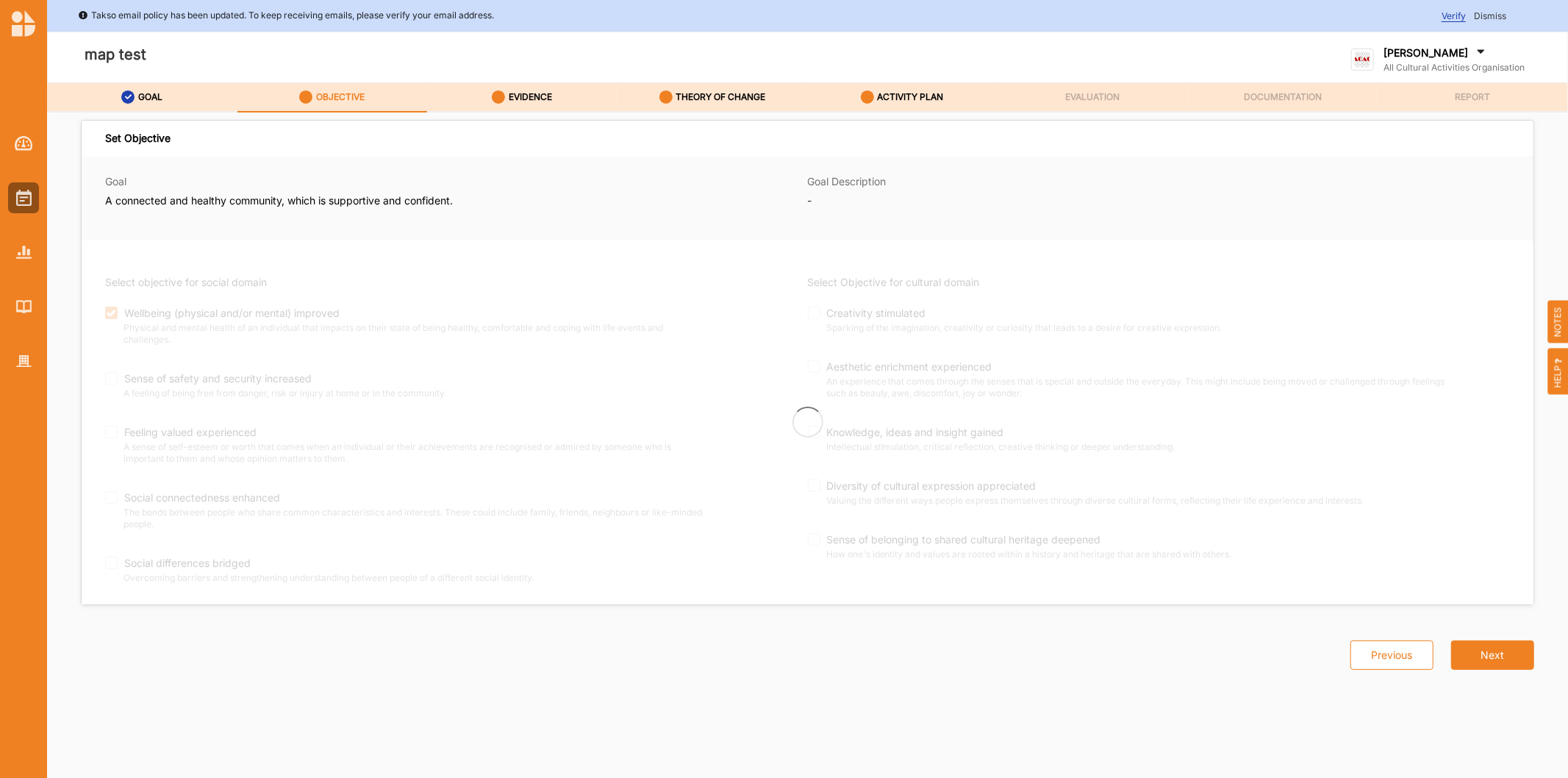
checkbox input "true"
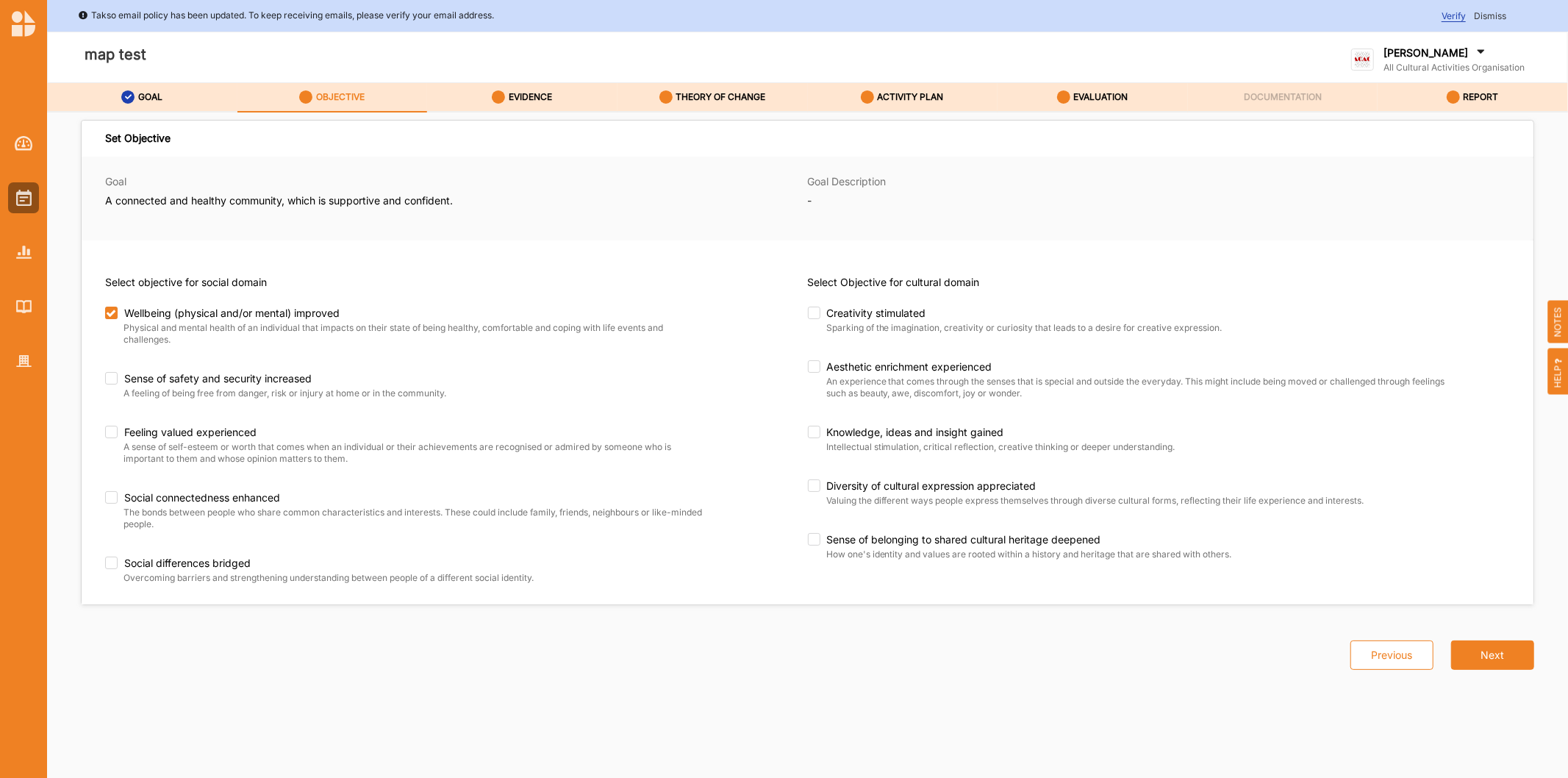
drag, startPoint x: 113, startPoint y: 366, endPoint x: 118, endPoint y: 390, distance: 24.5
click at [113, 371] on div "Wellbeing (physical and/or mental) improved Physical and mental health of an in…" at bounding box center [438, 446] width 668 height 280
click at [115, 384] on label "Sense of safety and security increased" at bounding box center [409, 379] width 609 height 13
checkbox input "true"
click at [113, 437] on label "Feeling valued experienced" at bounding box center [409, 433] width 609 height 13
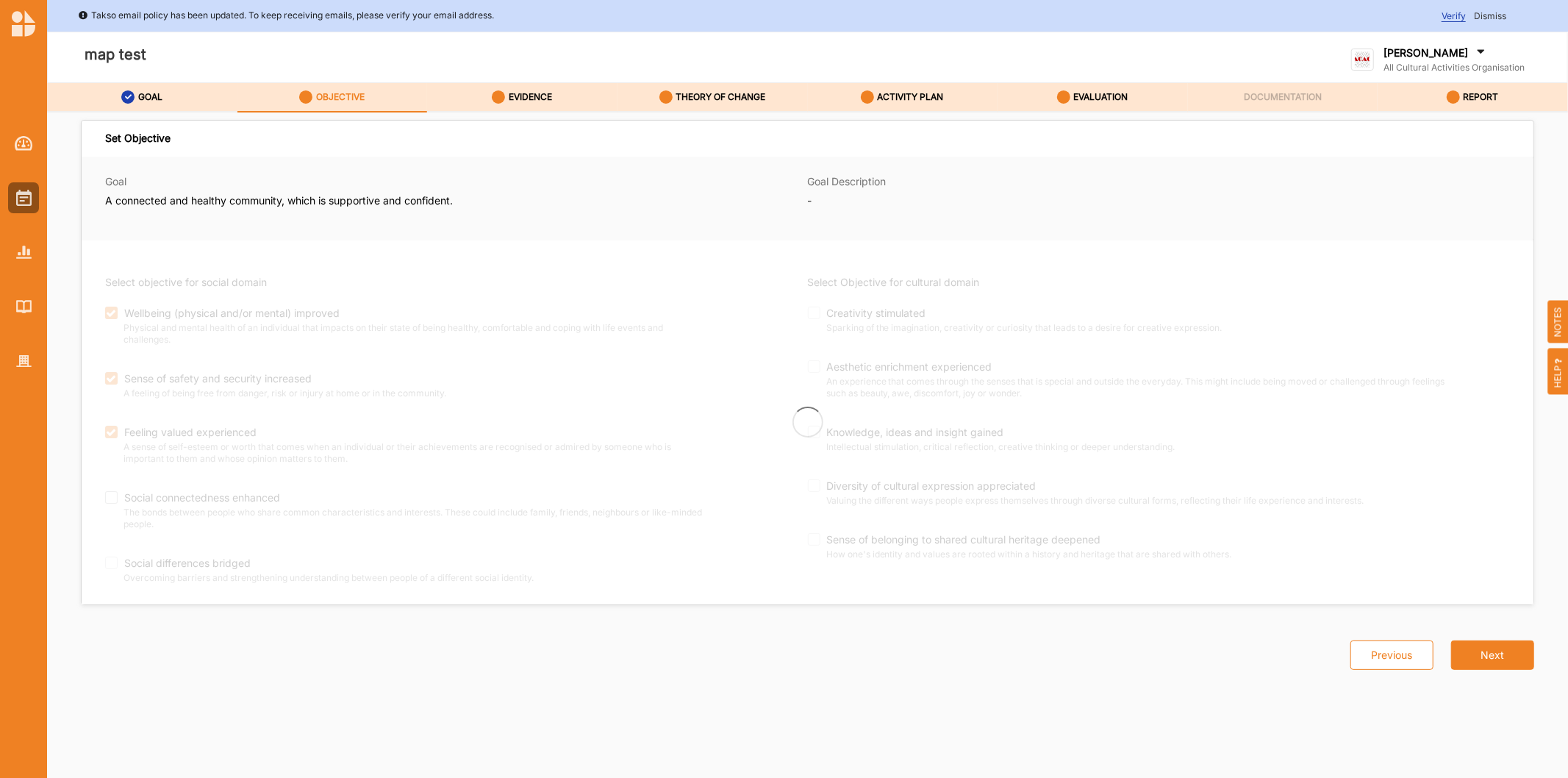
checkbox input "true"
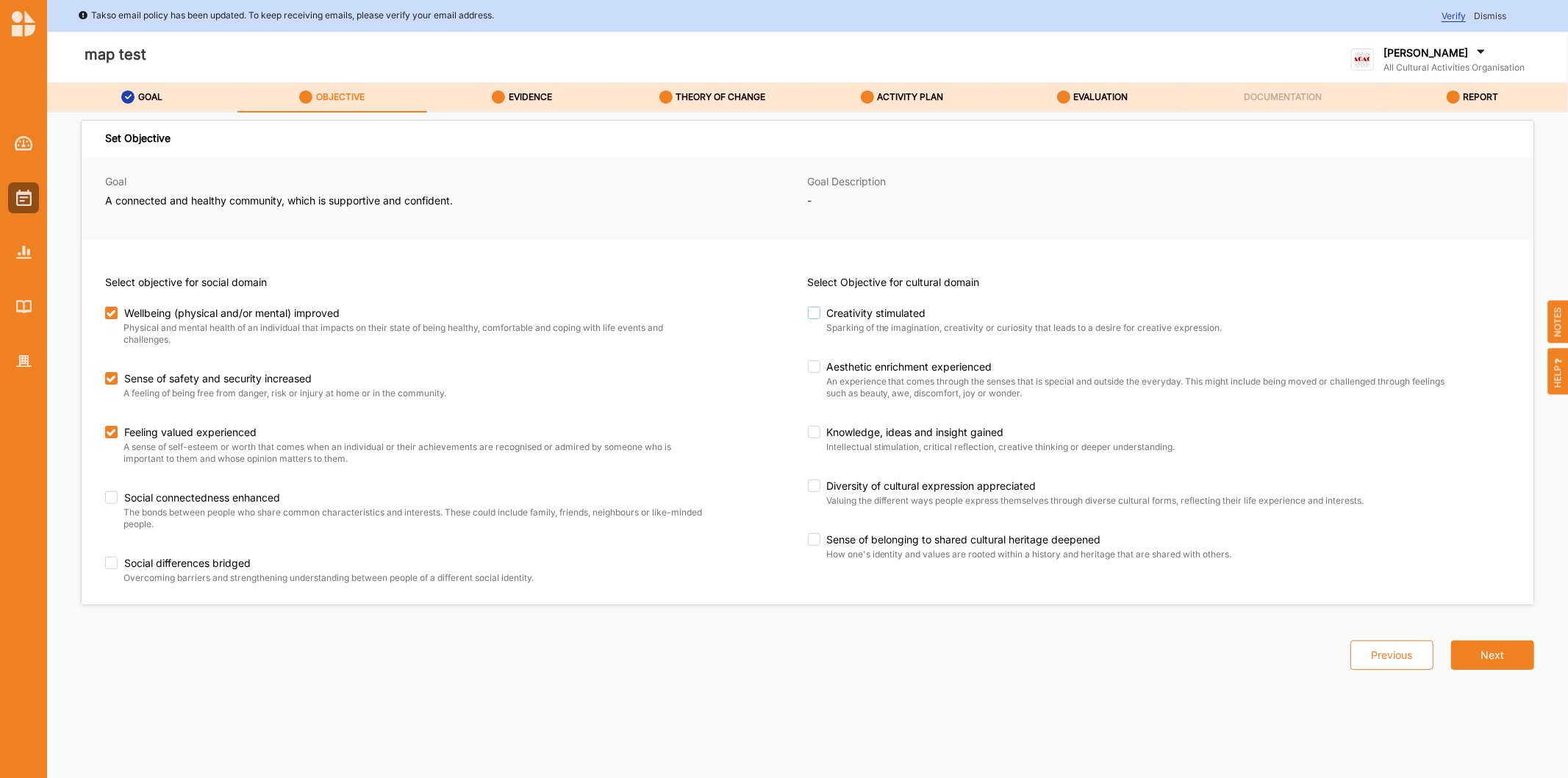
click at [816, 318] on label "Creativity stimulated" at bounding box center [1112, 313] width 609 height 13
checkbox input "true"
click at [113, 498] on label "Social connectedness enhanced" at bounding box center [409, 498] width 609 height 13
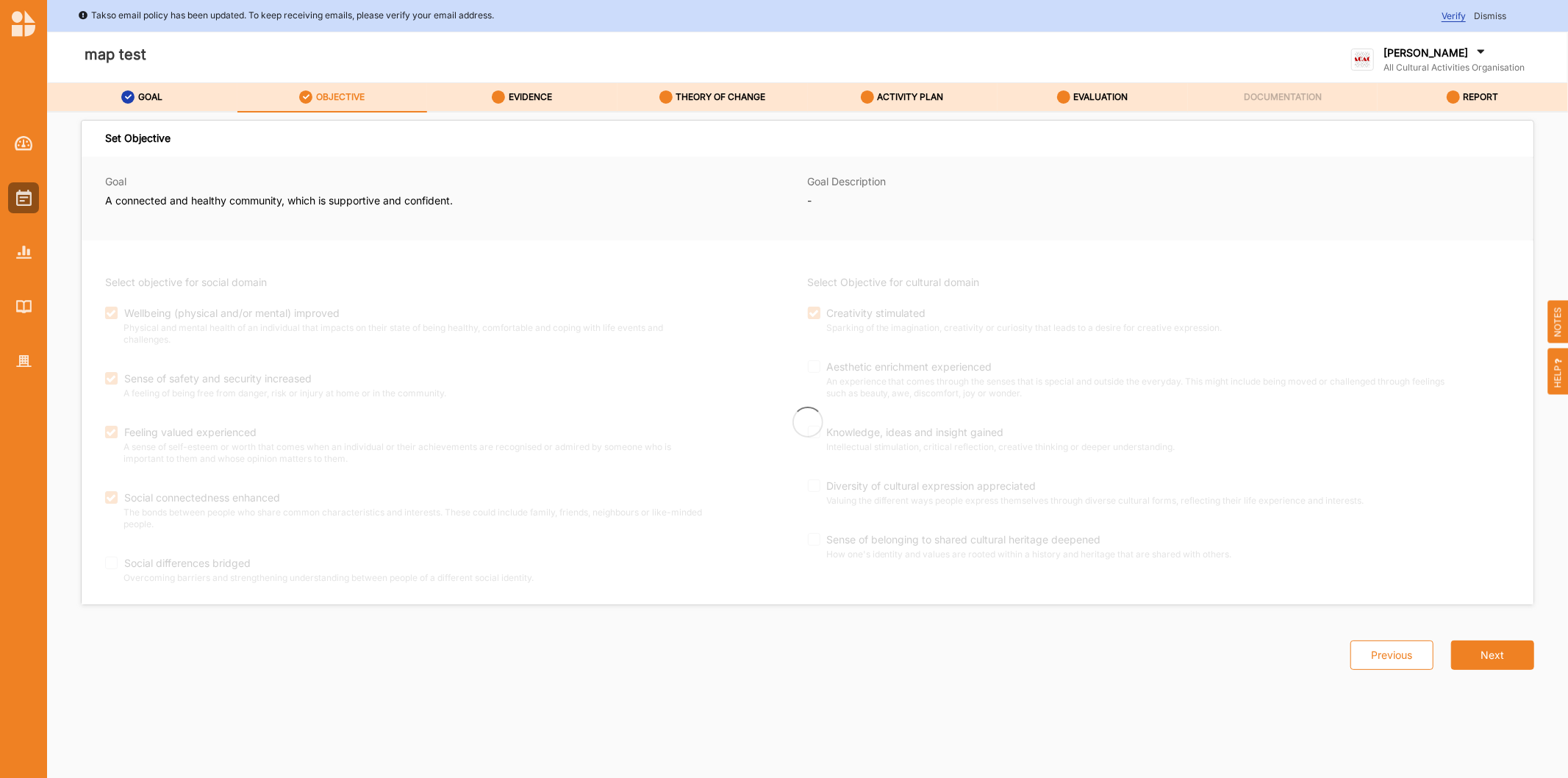
checkbox input "true"
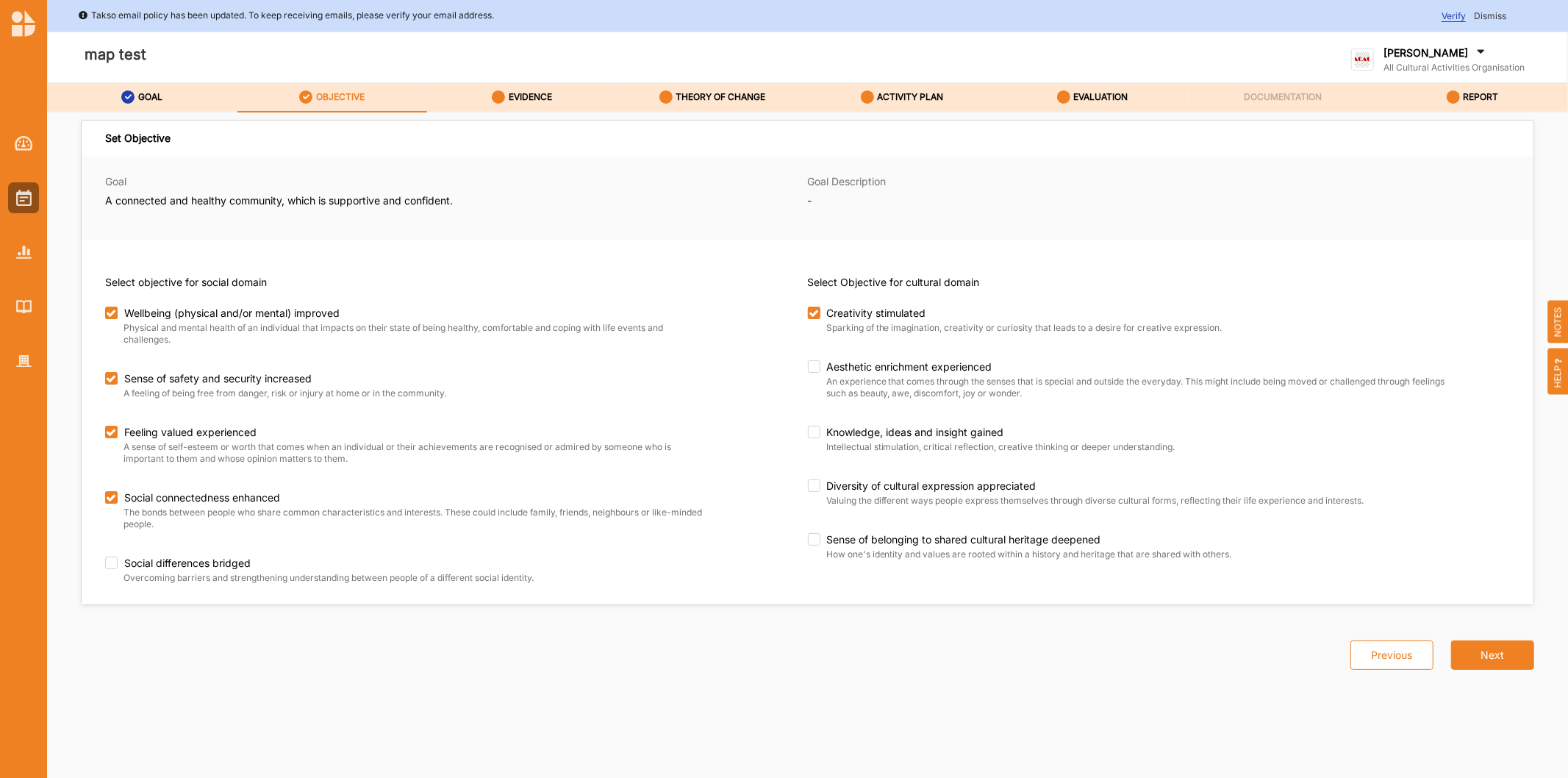
click at [512, 97] on label "EVIDENCE" at bounding box center [531, 97] width 44 height 12
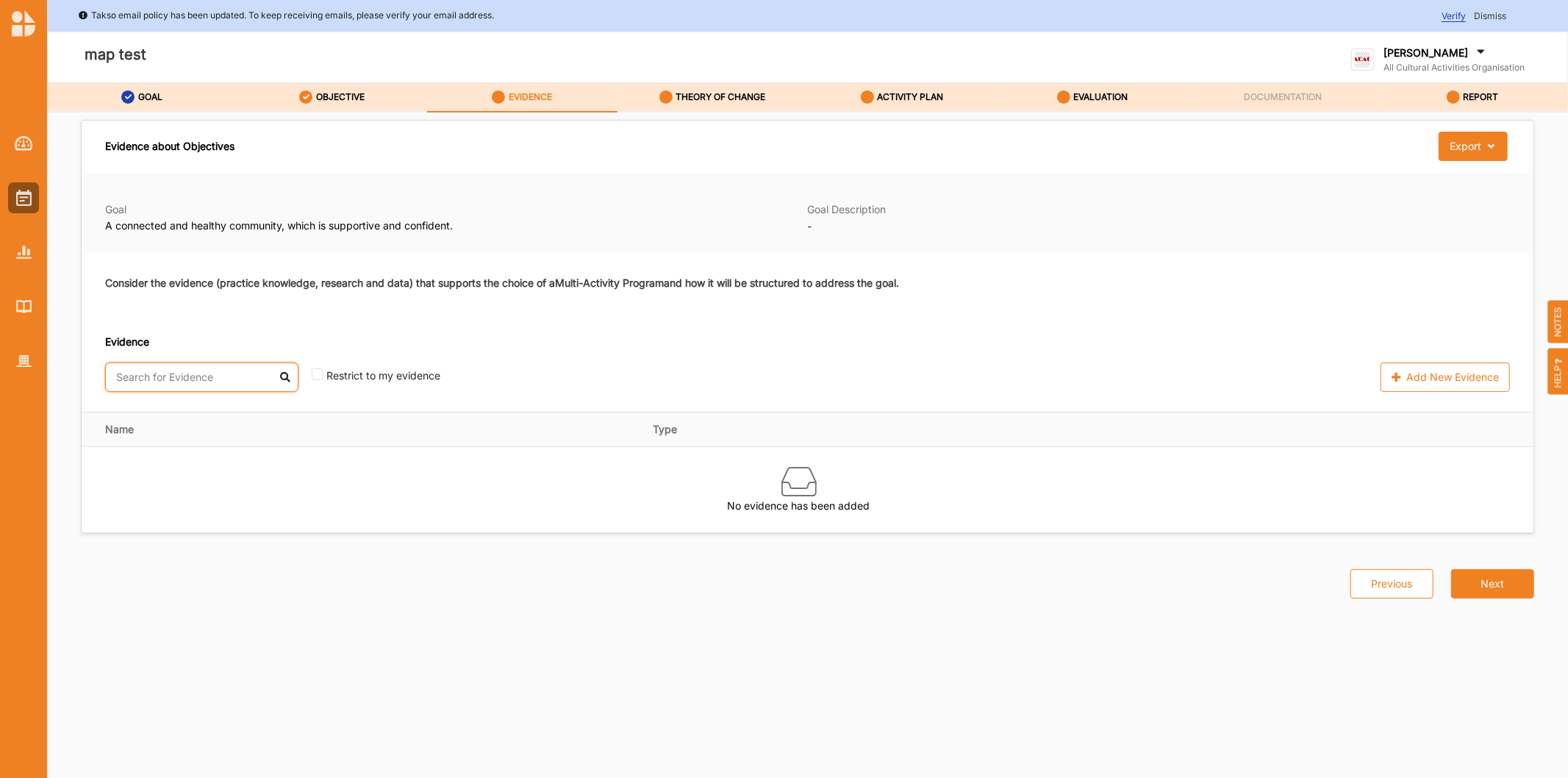
click at [172, 386] on input "text" at bounding box center [202, 376] width 193 height 29
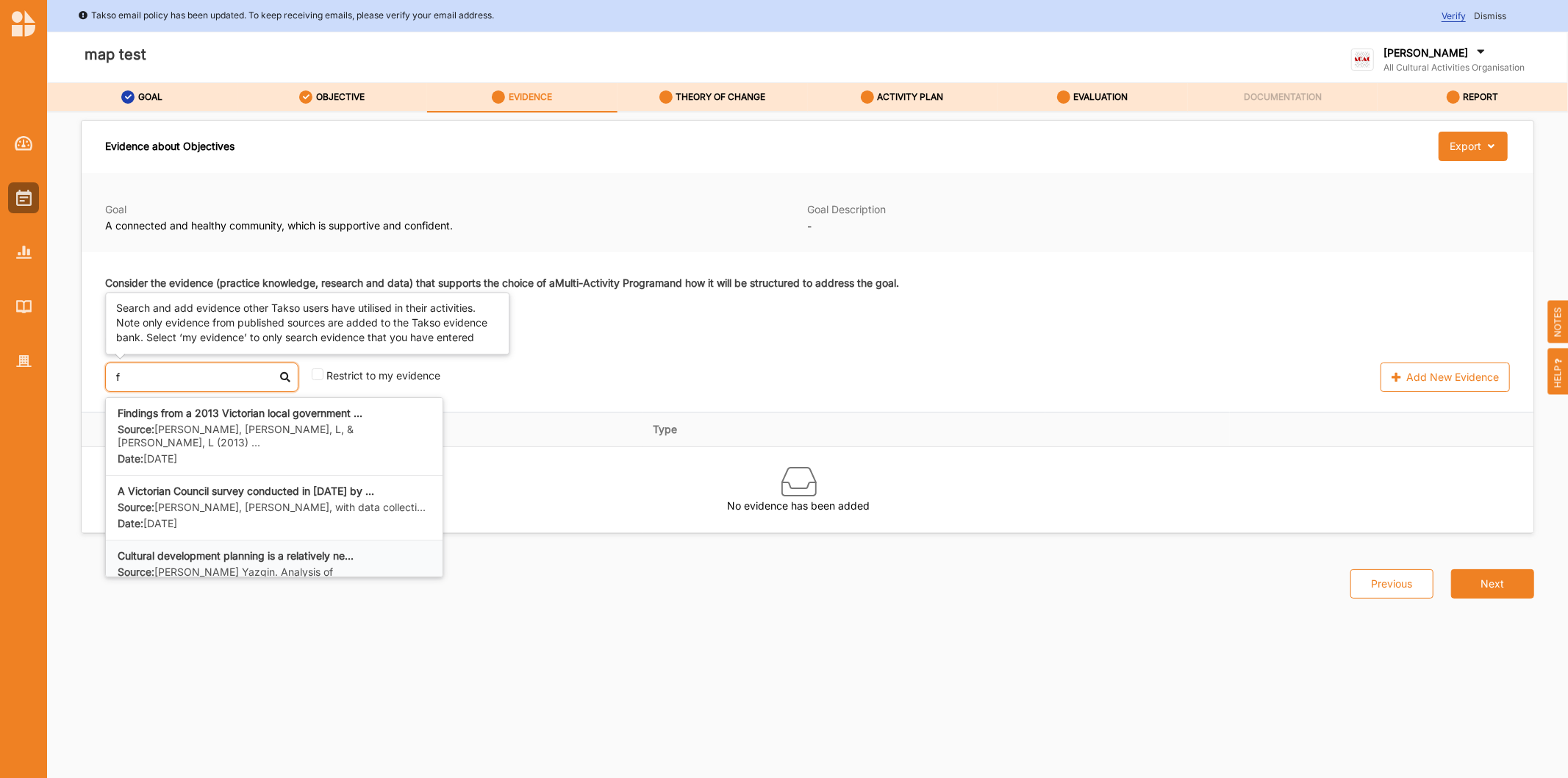
click at [221, 565] on label "Source: K. Dunphy, L. Yazgin. Analysis of Victoria..." at bounding box center [274, 579] width 313 height 27
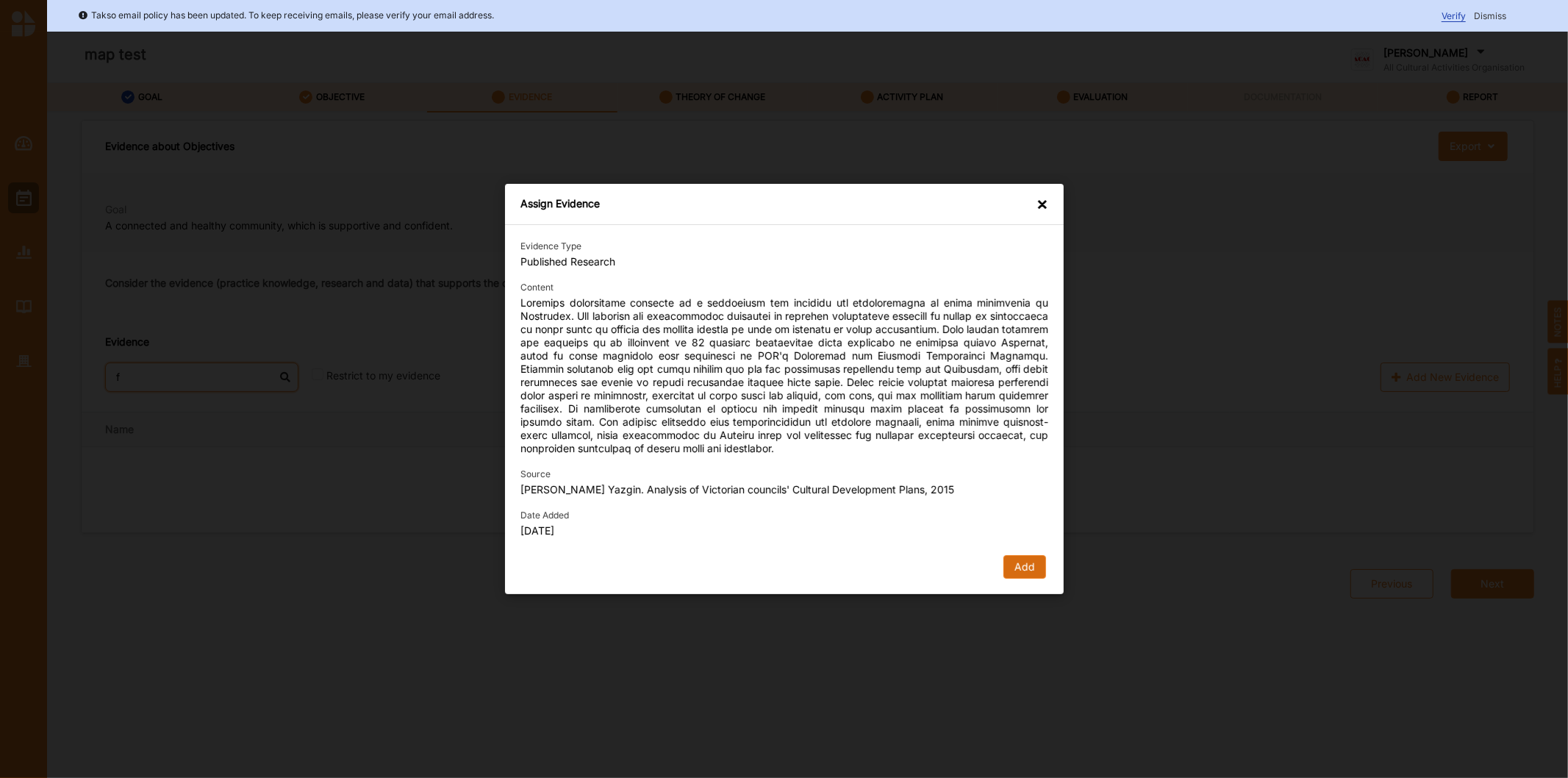
type input "f"
click at [1013, 555] on button "Add" at bounding box center [1024, 567] width 43 height 24
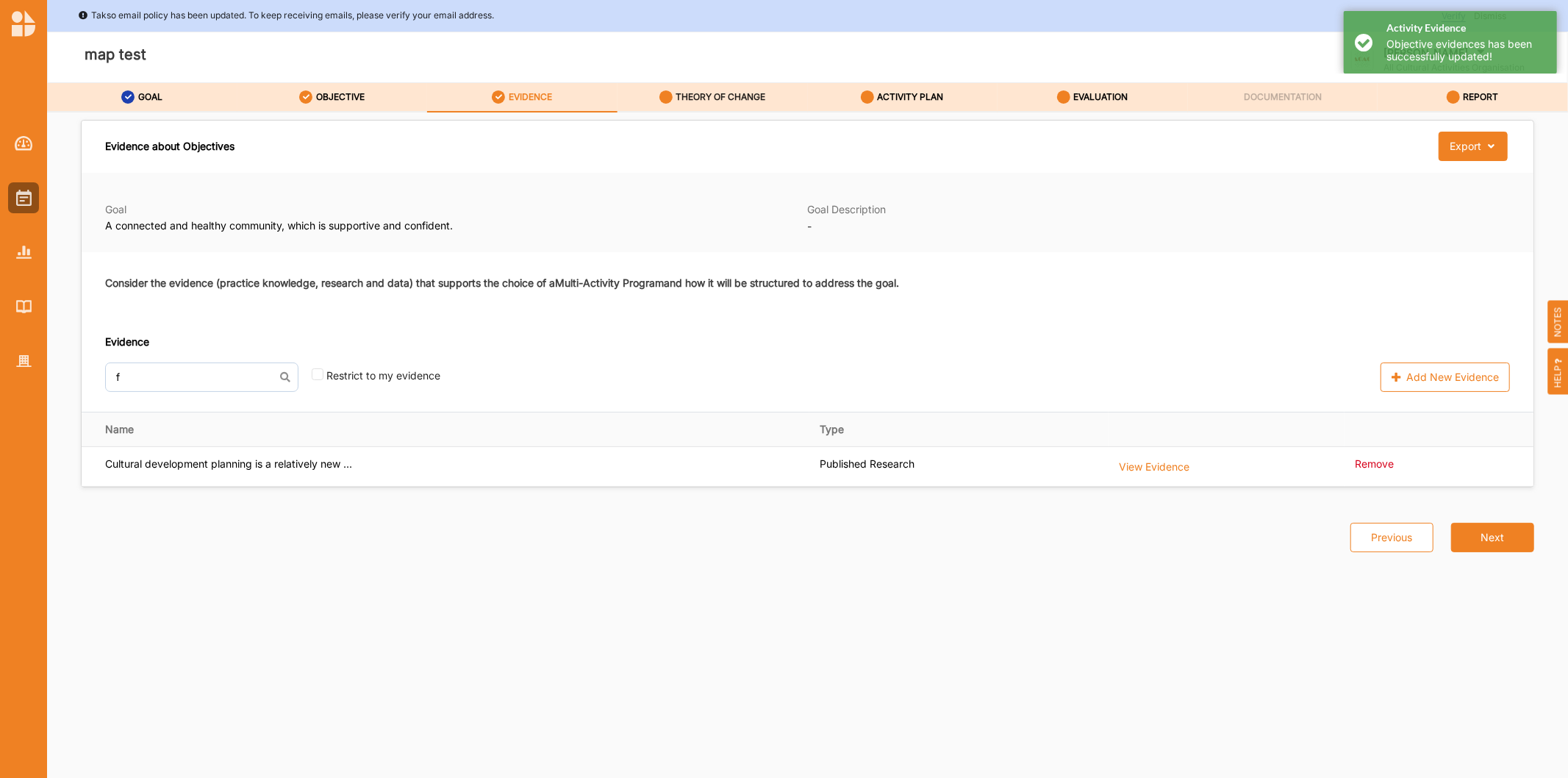
click at [750, 102] on label "THEORY OF CHANGE" at bounding box center [720, 97] width 90 height 12
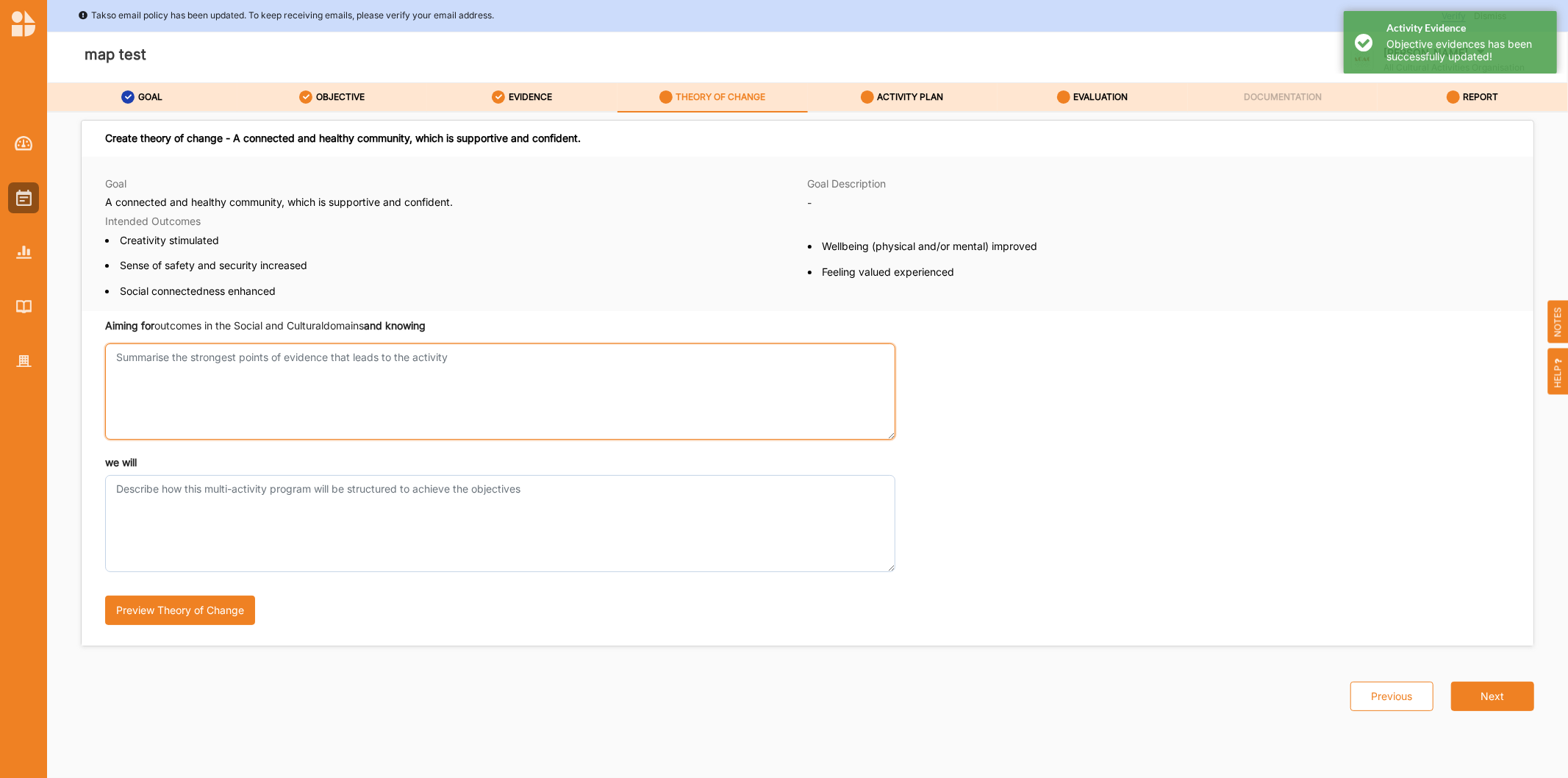
click at [343, 413] on textarea "Aiming for outcomes in the Social and Cultural domains and knowing" at bounding box center [500, 392] width 790 height 97
type textarea "test"
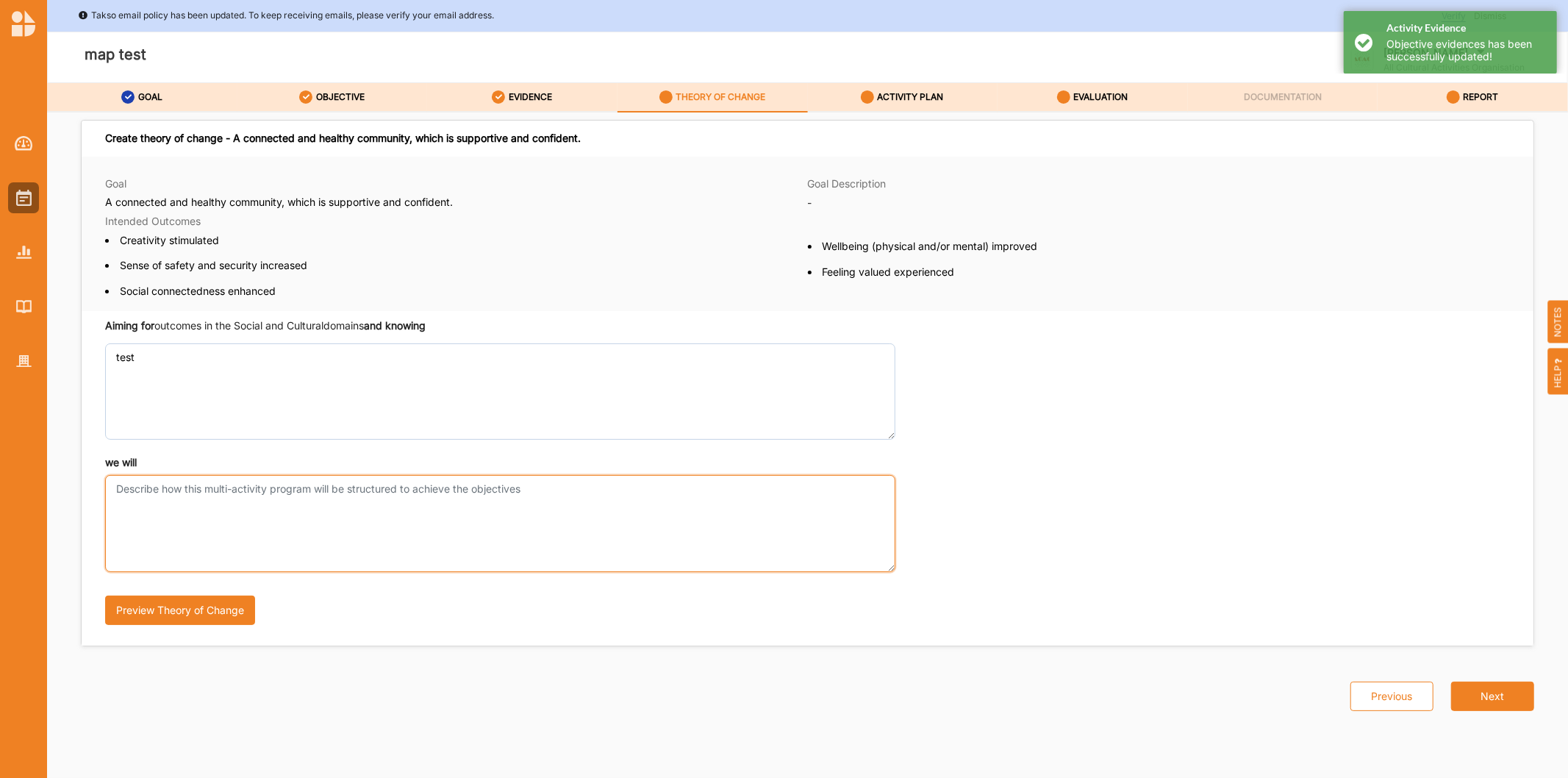
click at [397, 518] on textarea "we will" at bounding box center [500, 523] width 790 height 97
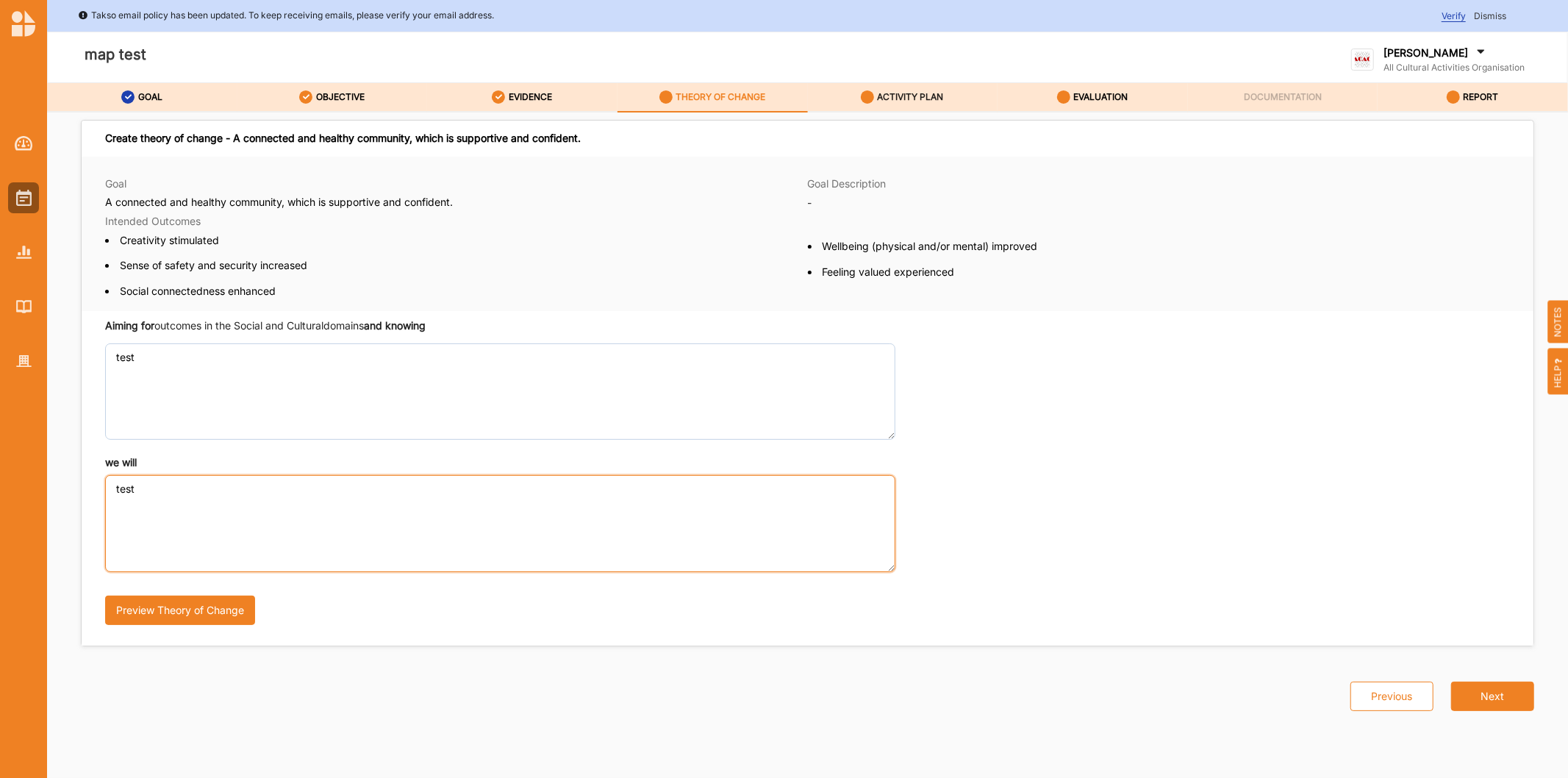
type textarea "test"
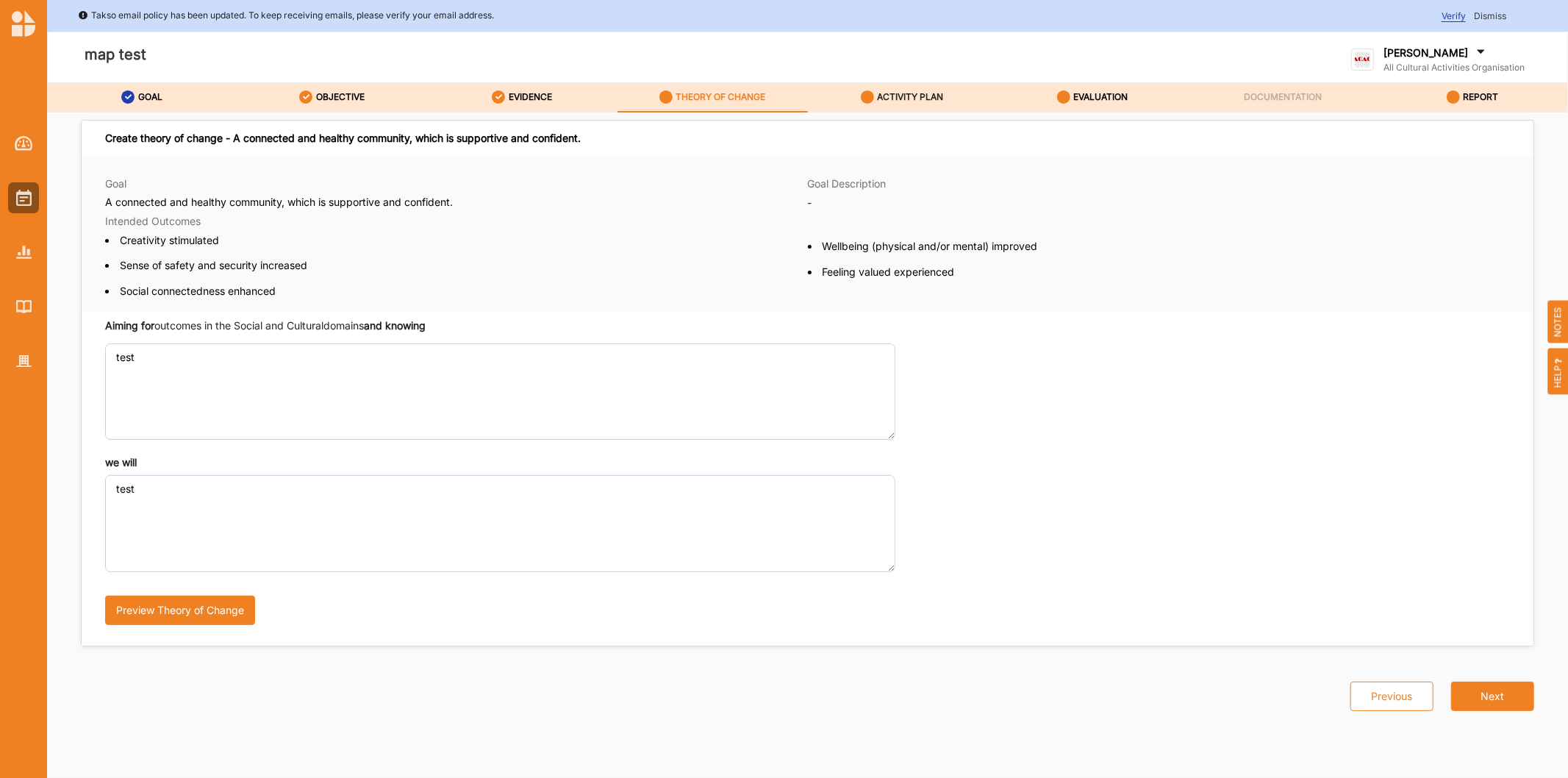
click at [903, 88] on div "ACTIVITY PLAN" at bounding box center [902, 97] width 83 height 27
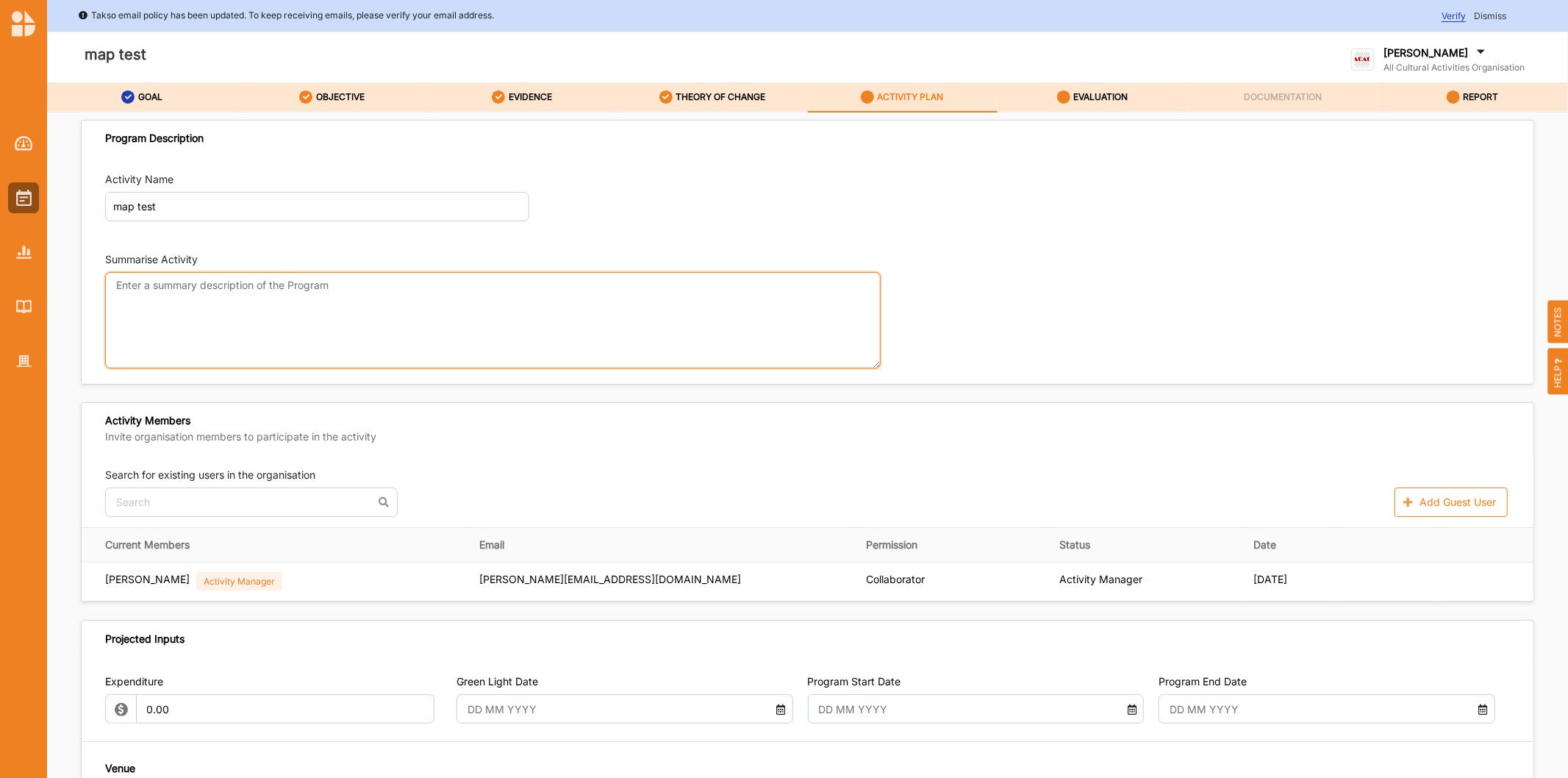
click at [229, 322] on textarea "Summarise Activity" at bounding box center [492, 320] width 775 height 97
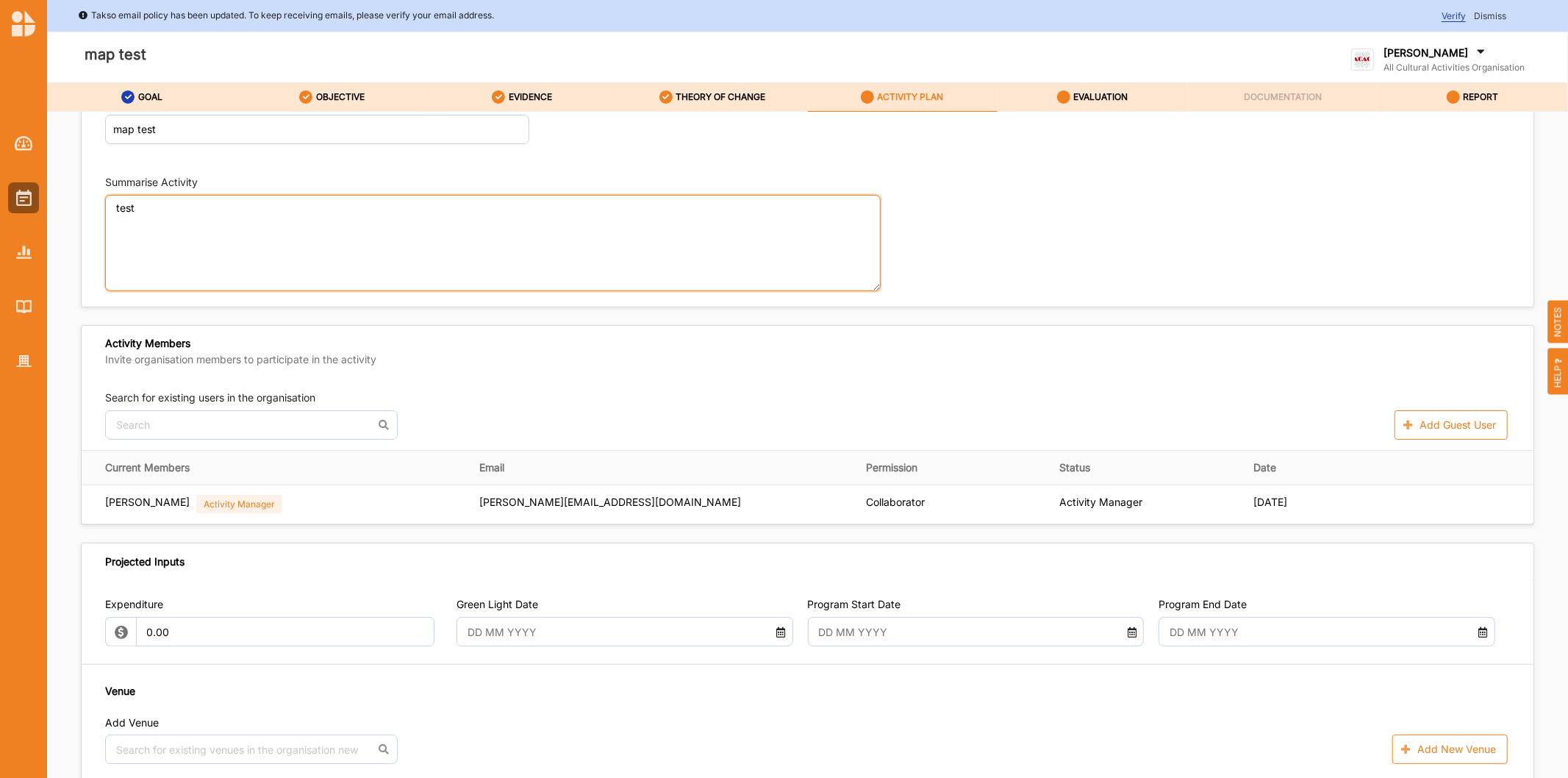
scroll to position [244, 0]
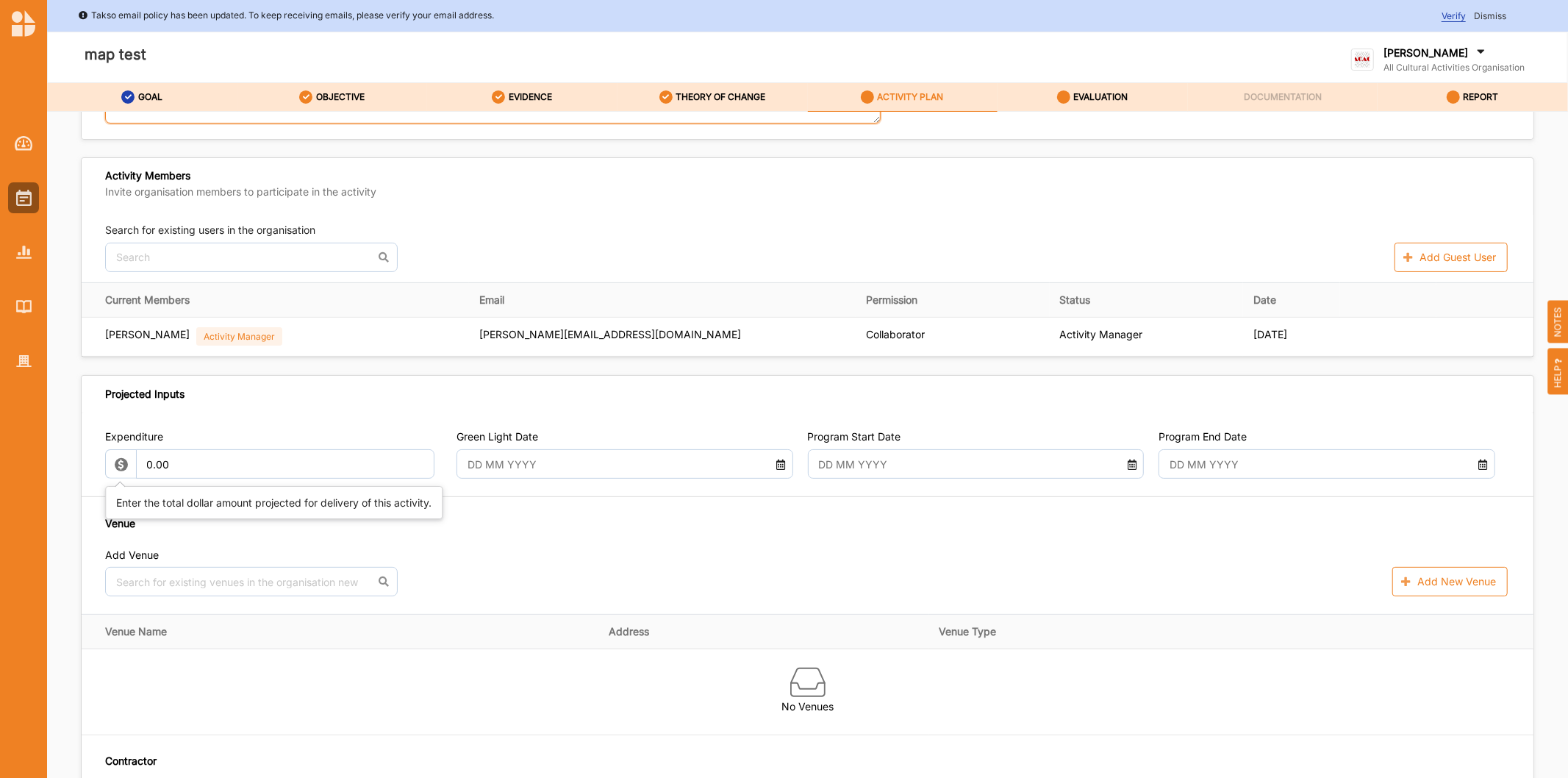
type textarea "test"
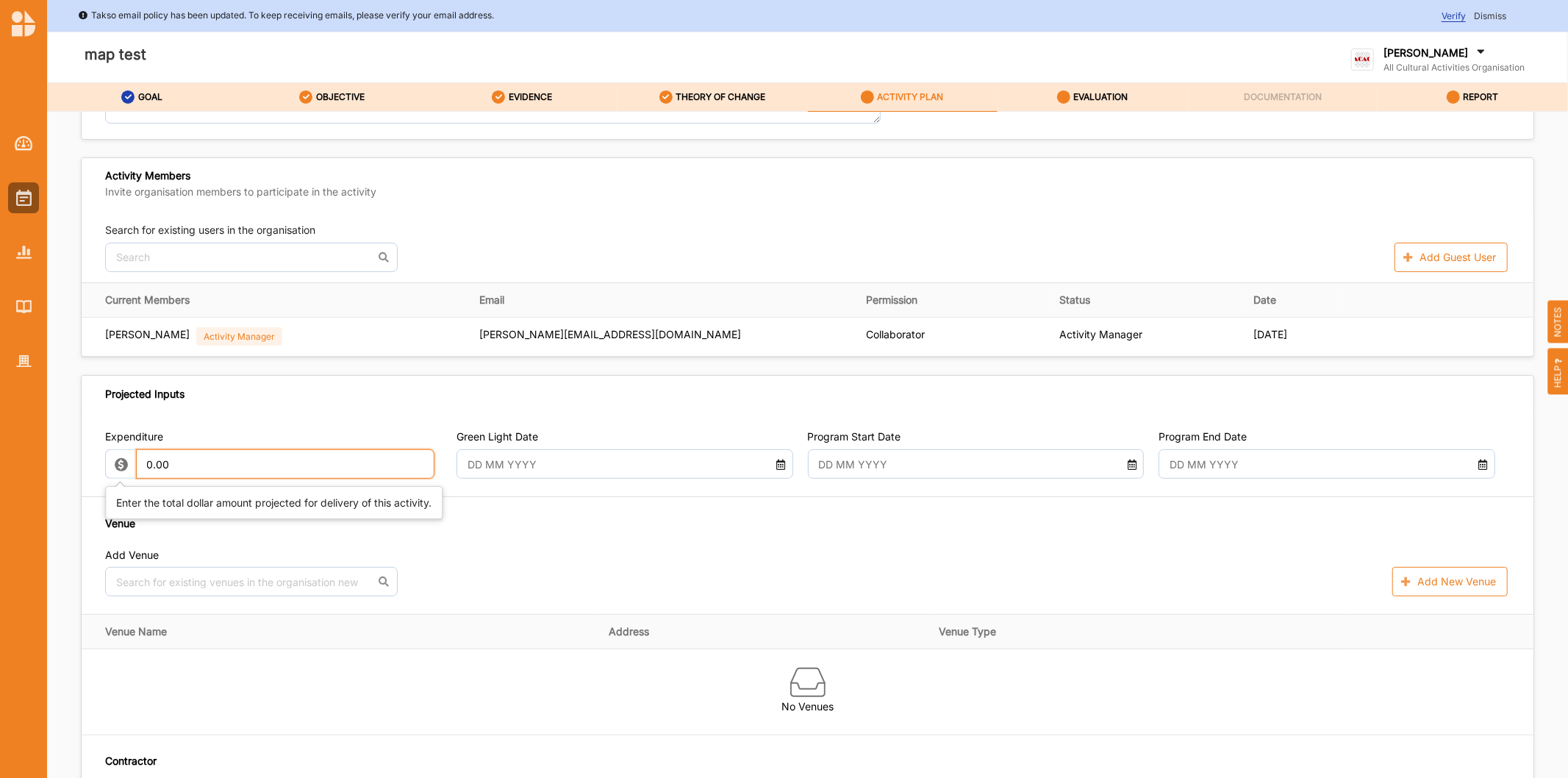
drag, startPoint x: 296, startPoint y: 471, endPoint x: 27, endPoint y: 415, distance: 274.8
click at [105, 444] on div "Expenditure 0.00" at bounding box center [273, 454] width 337 height 50
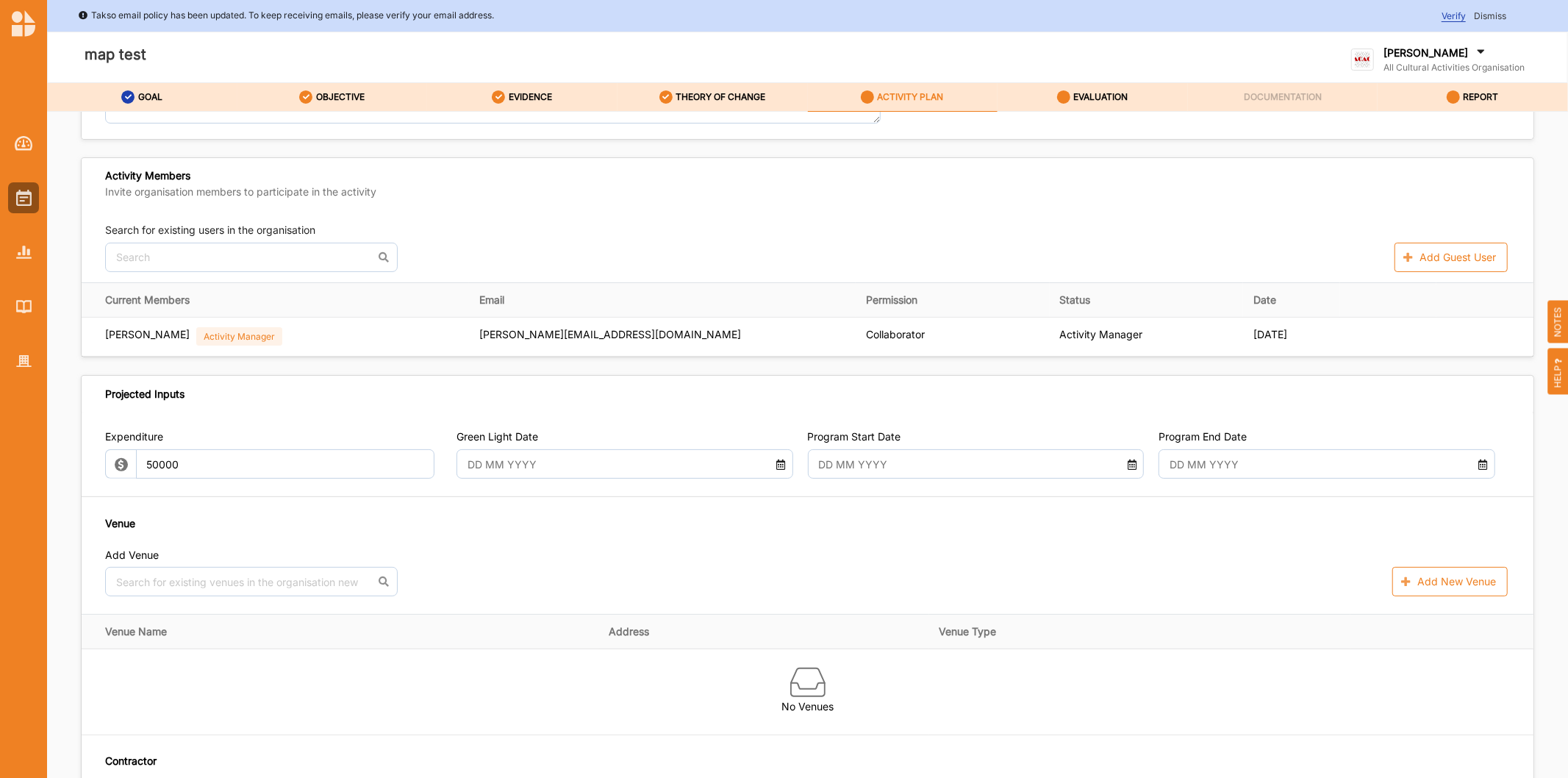
click at [539, 470] on input "text" at bounding box center [611, 464] width 303 height 29
type input "50,000.00"
type input "-50,000.00"
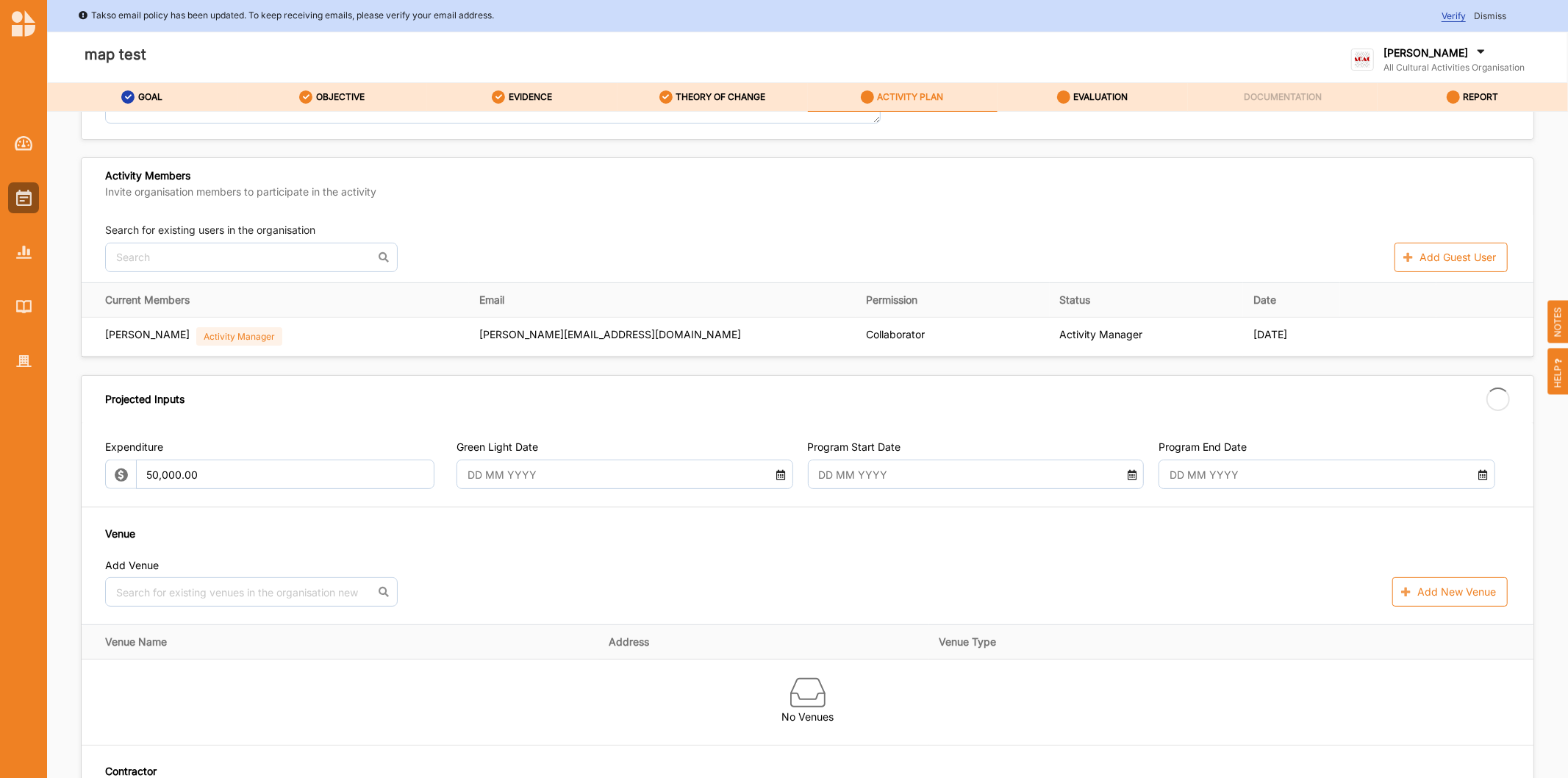
type input "[DATE]"
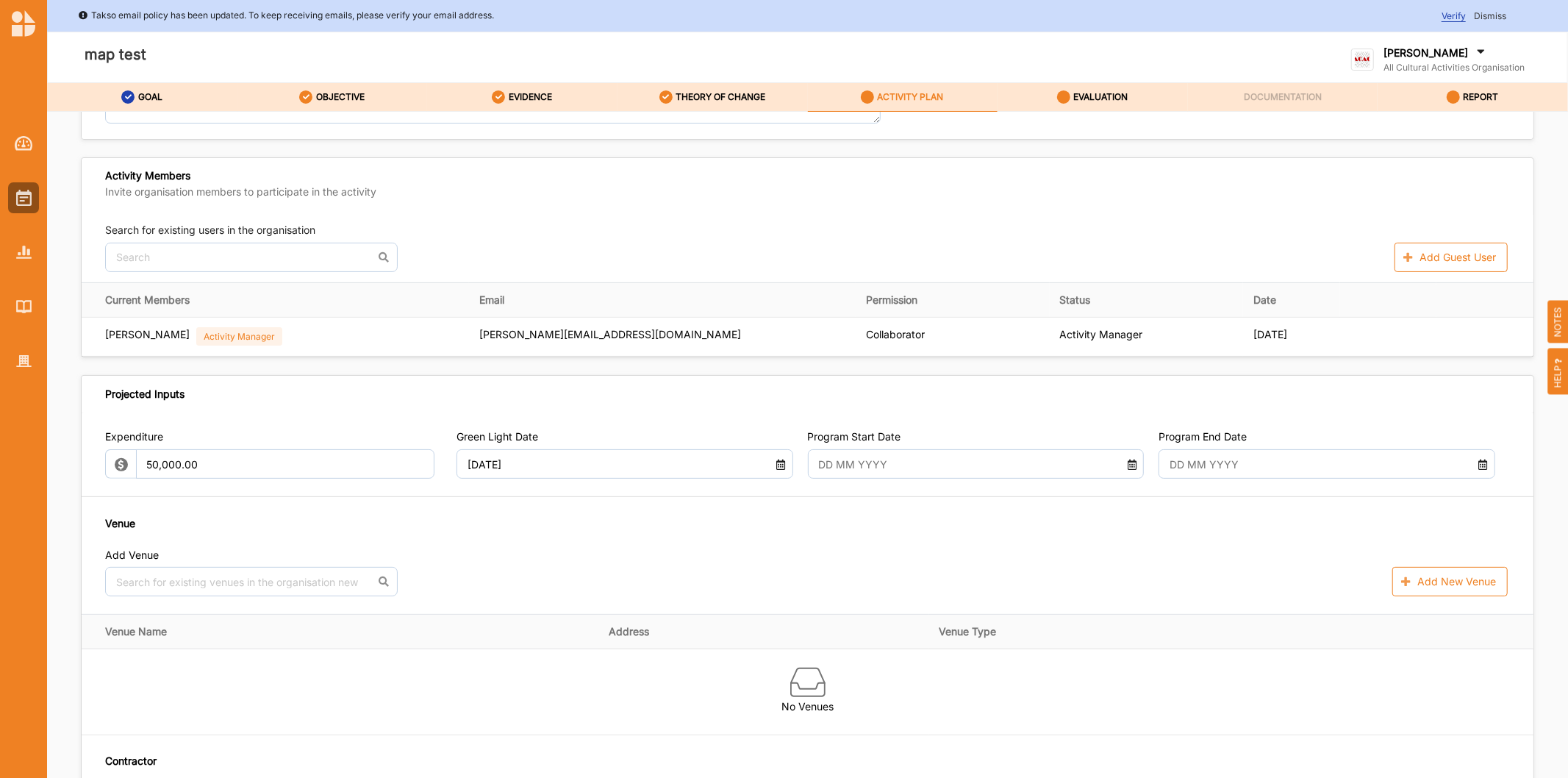
click at [920, 465] on input "text" at bounding box center [962, 464] width 303 height 29
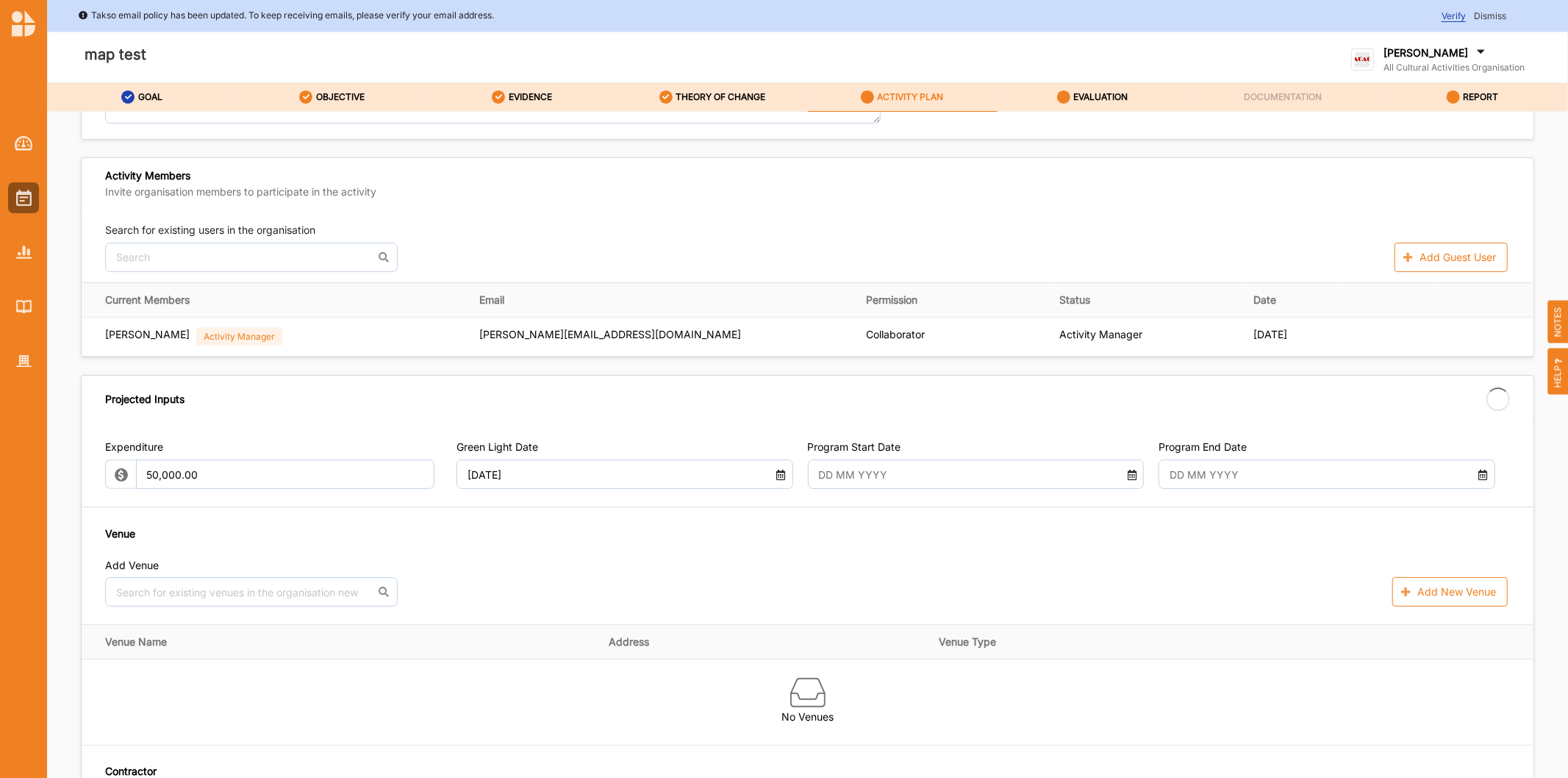
type input "15 Oct 2025"
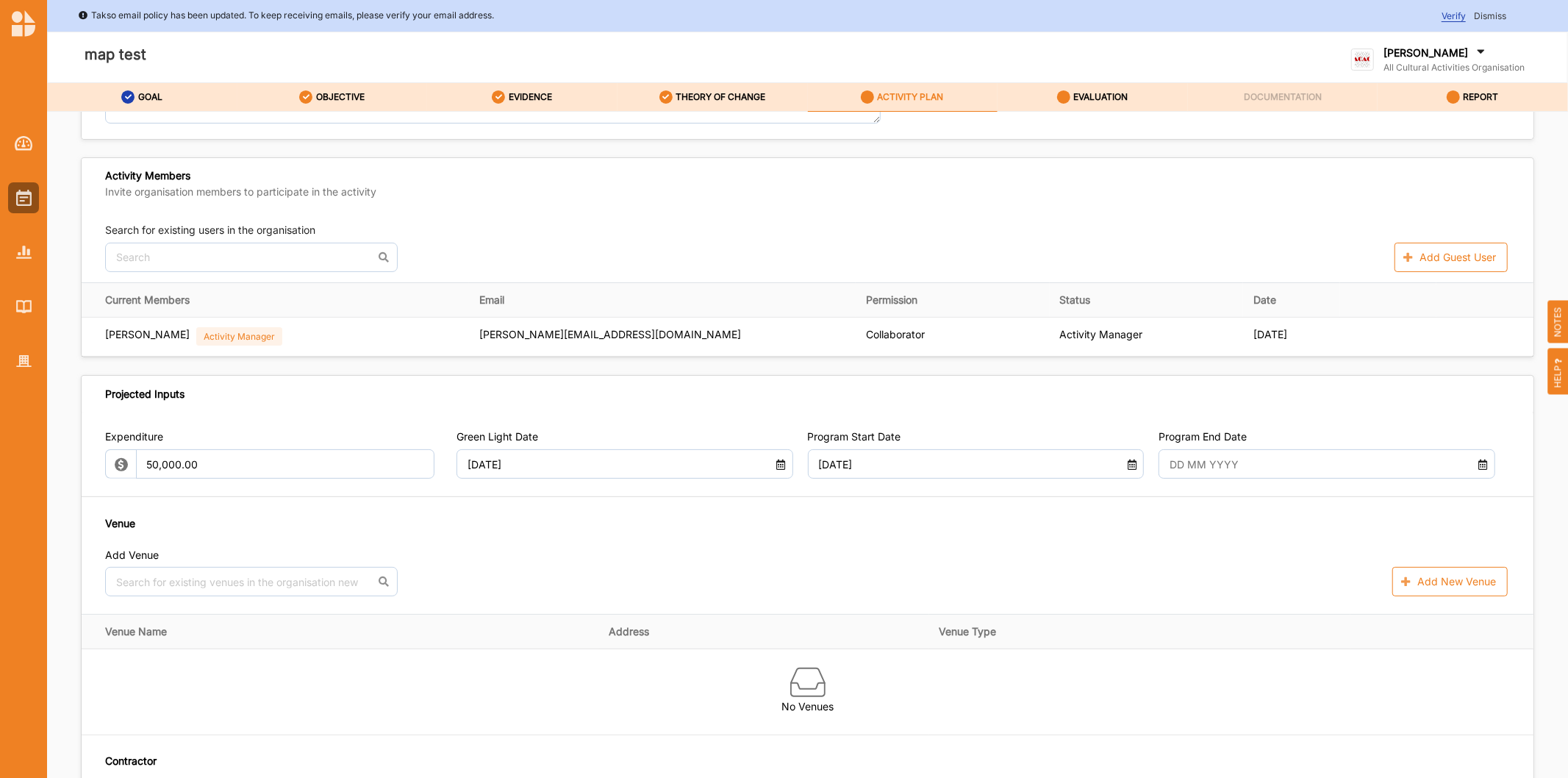
click at [1225, 465] on input "text" at bounding box center [1314, 464] width 303 height 29
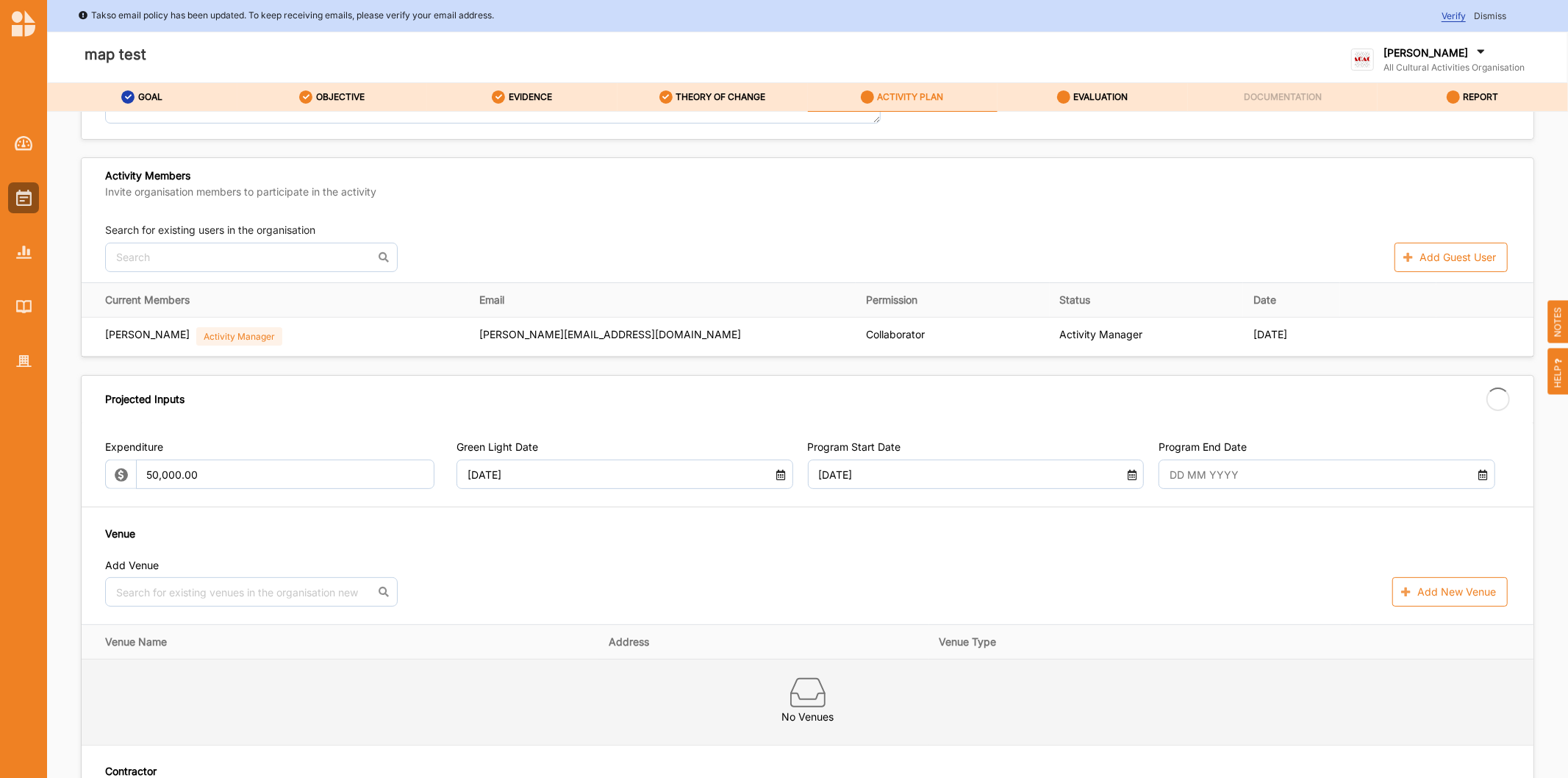
type input "22 Oct 2025"
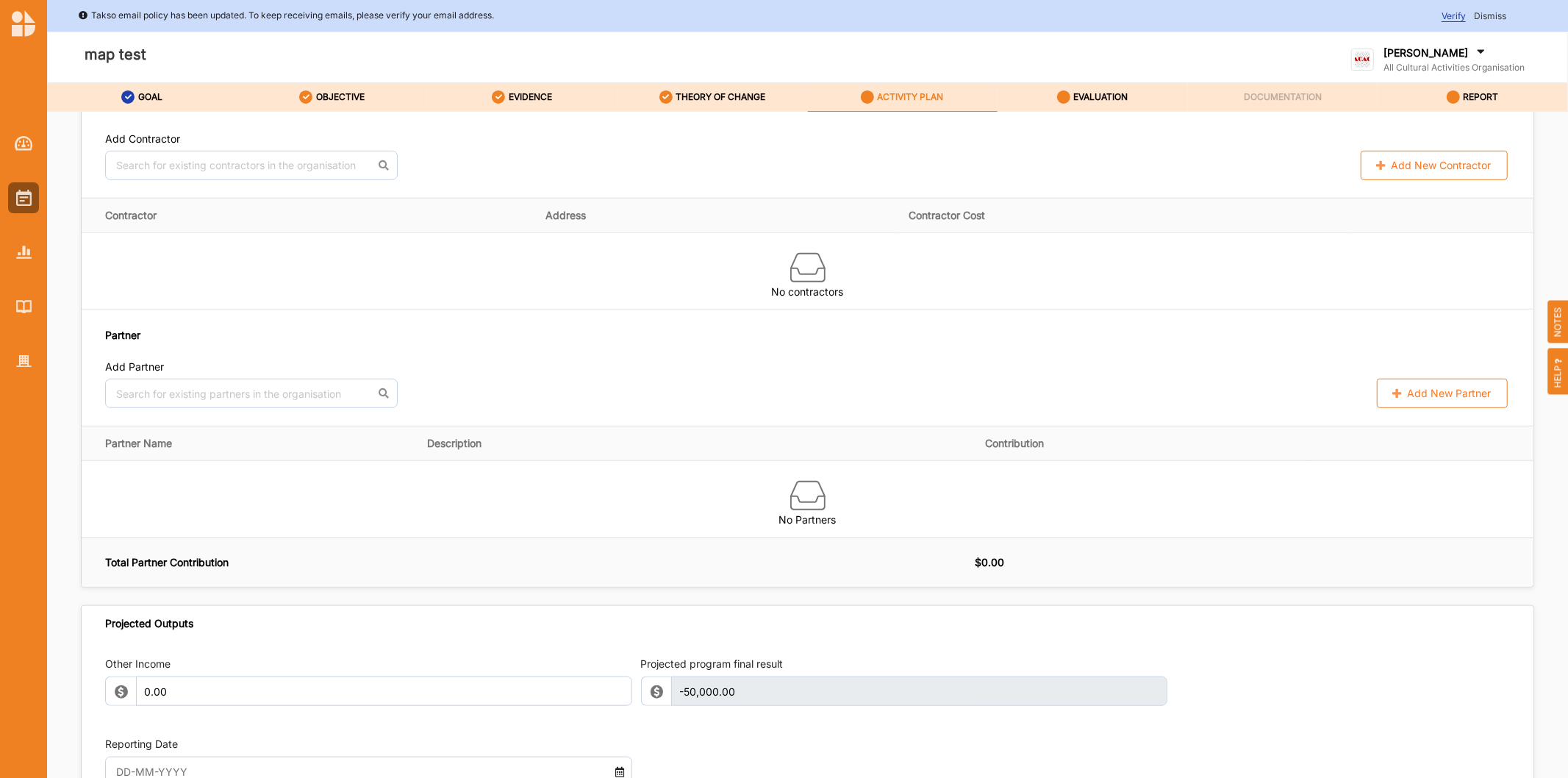
scroll to position [1306, 0]
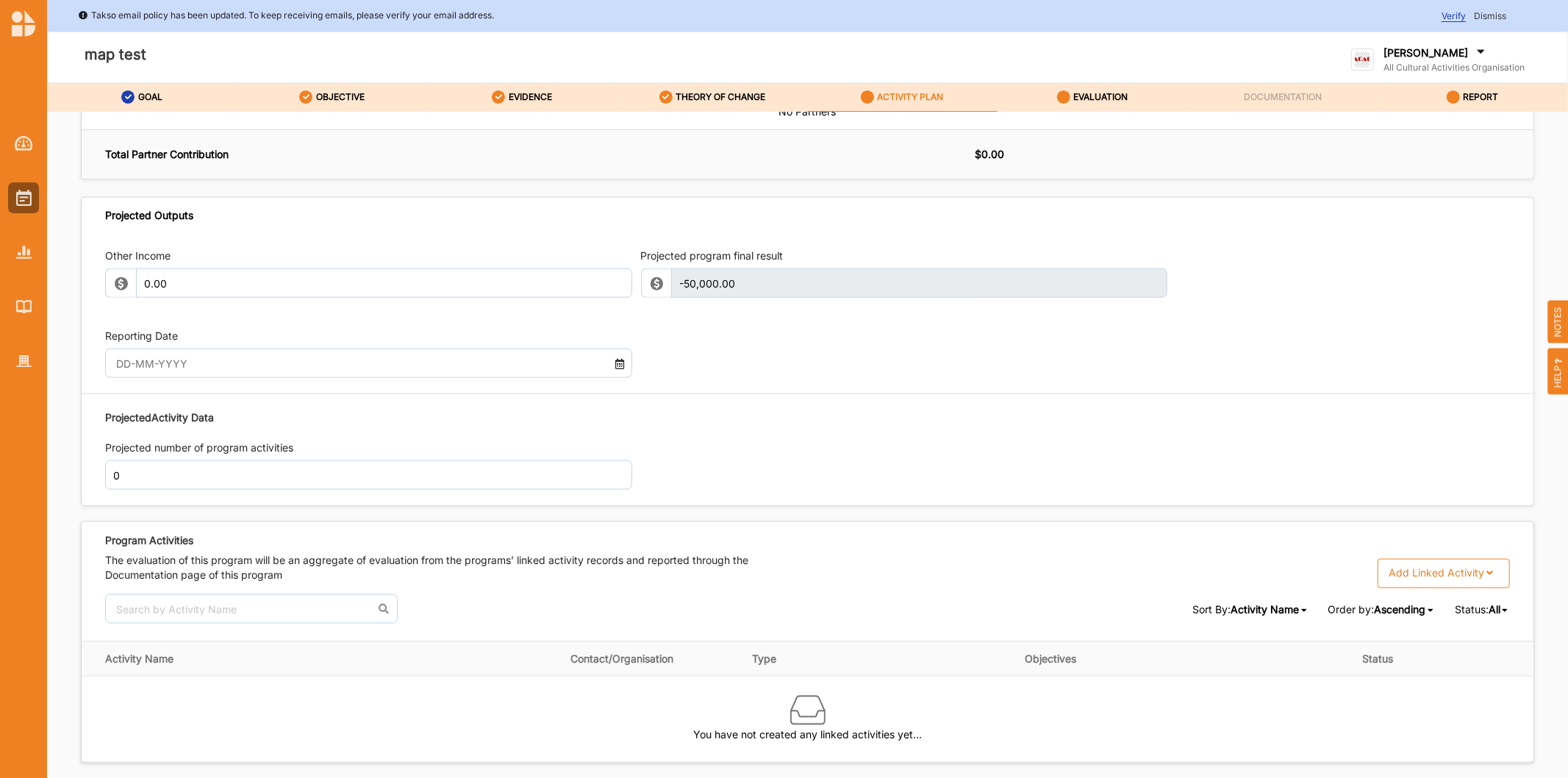
click at [239, 366] on input "text" at bounding box center [349, 363] width 479 height 29
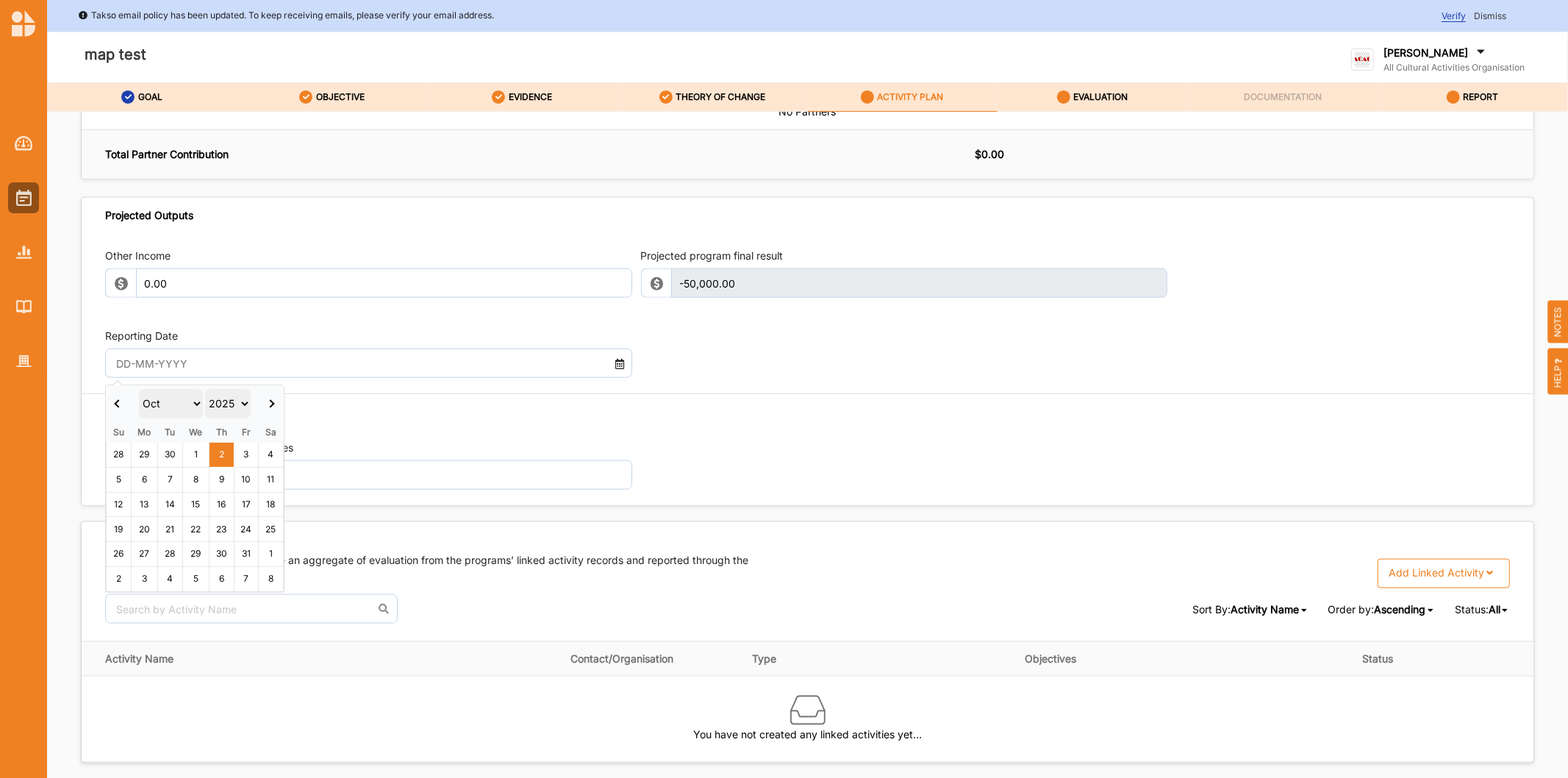
type input "[DATE]"
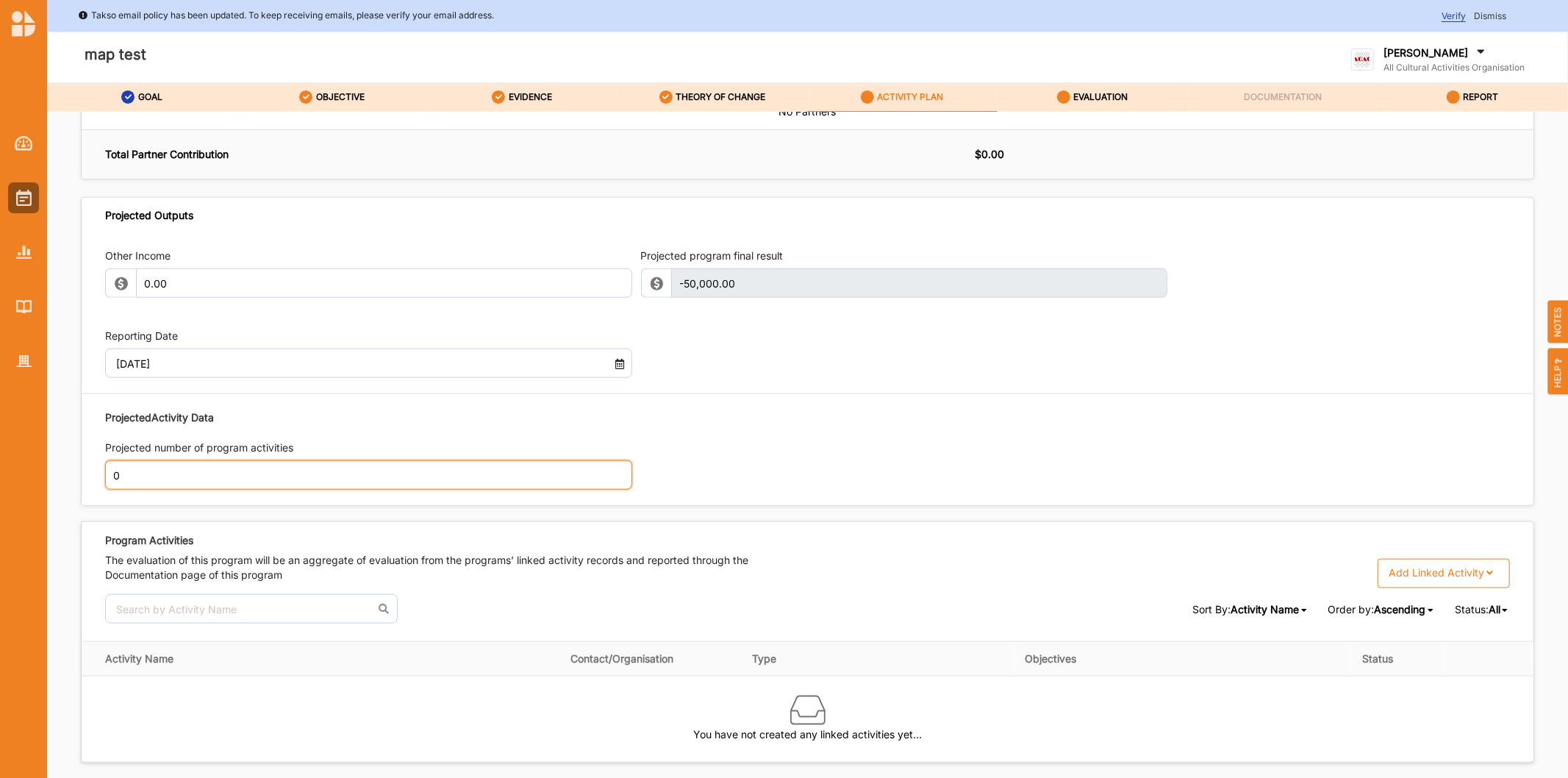
click at [276, 479] on input "0" at bounding box center [369, 475] width 527 height 29
type input "3"
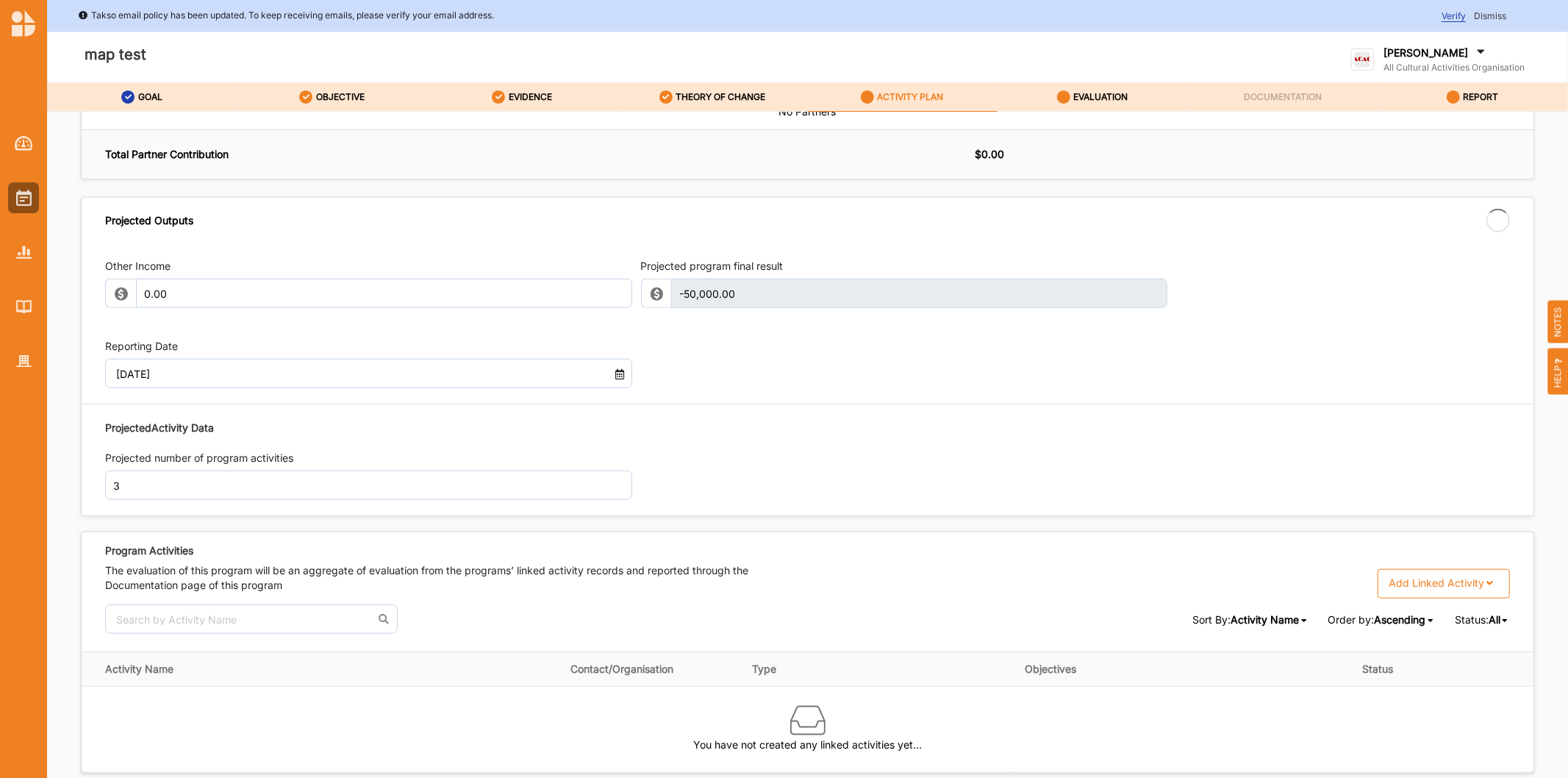
click at [1083, 465] on div "Projected Activity Data Projected number of program activities 3" at bounding box center [807, 460] width 1405 height 95
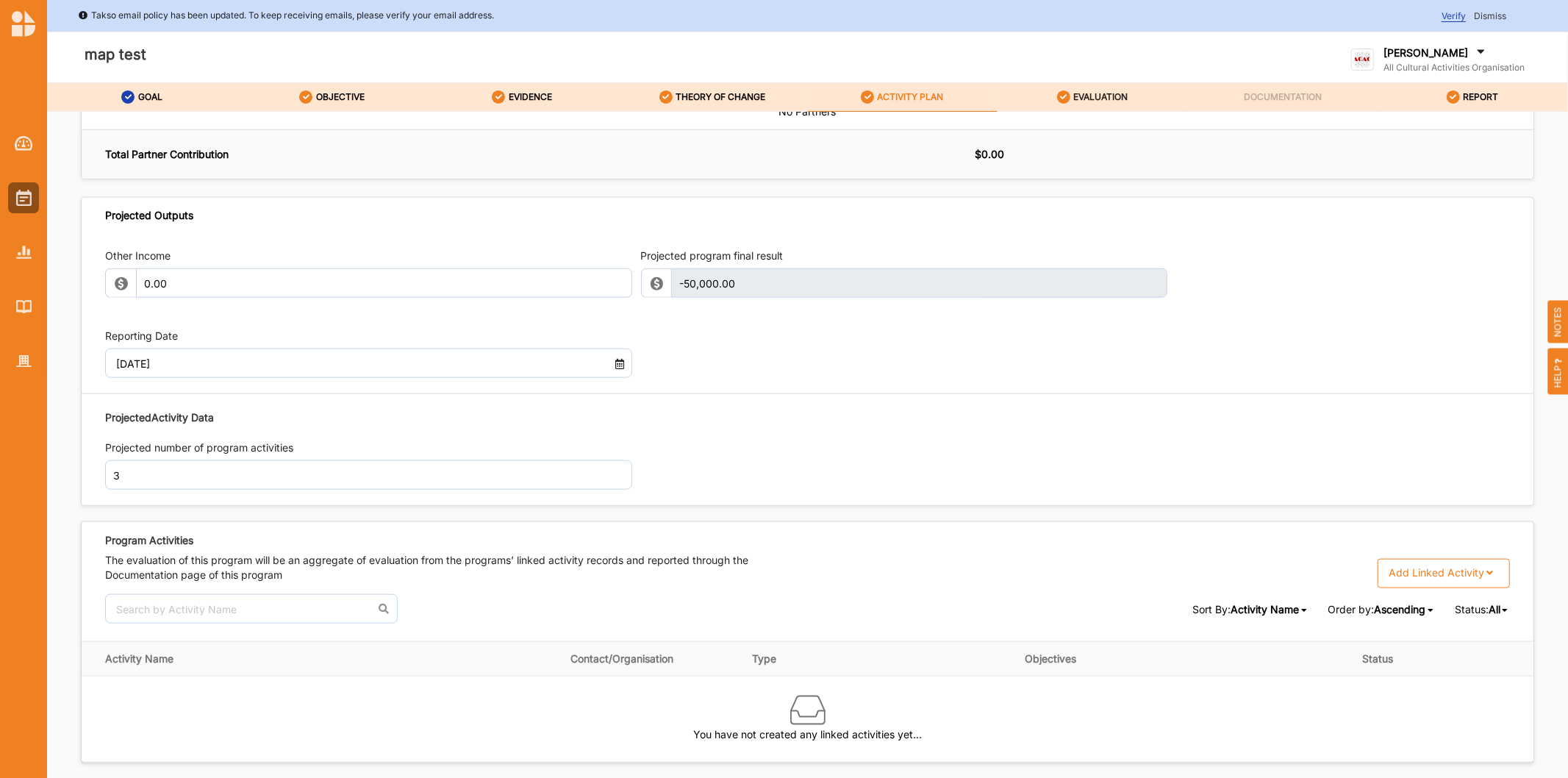
click at [1105, 97] on label "EVALUATION" at bounding box center [1100, 97] width 55 height 12
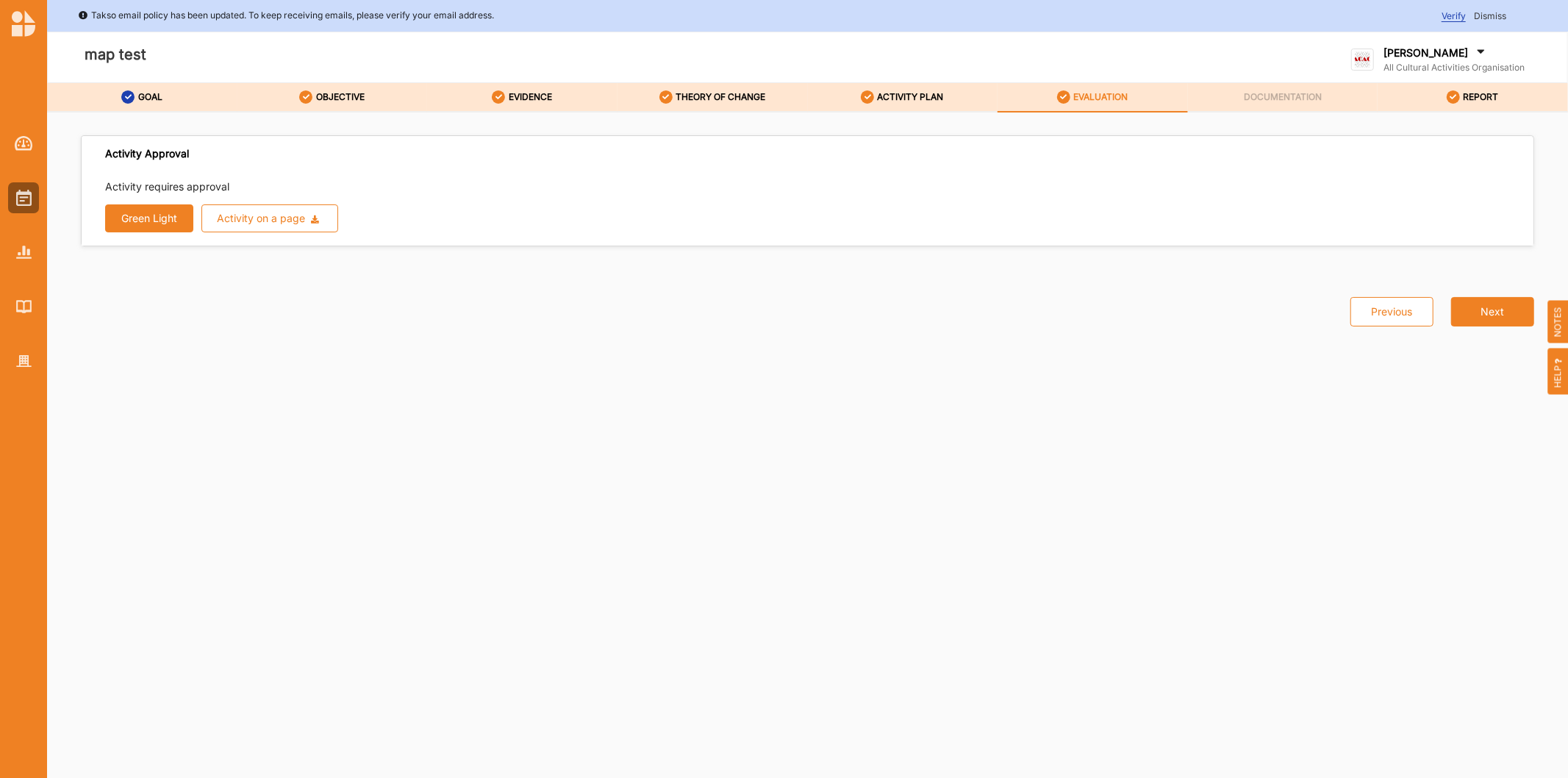
click at [143, 215] on button "Green Light" at bounding box center [149, 218] width 88 height 28
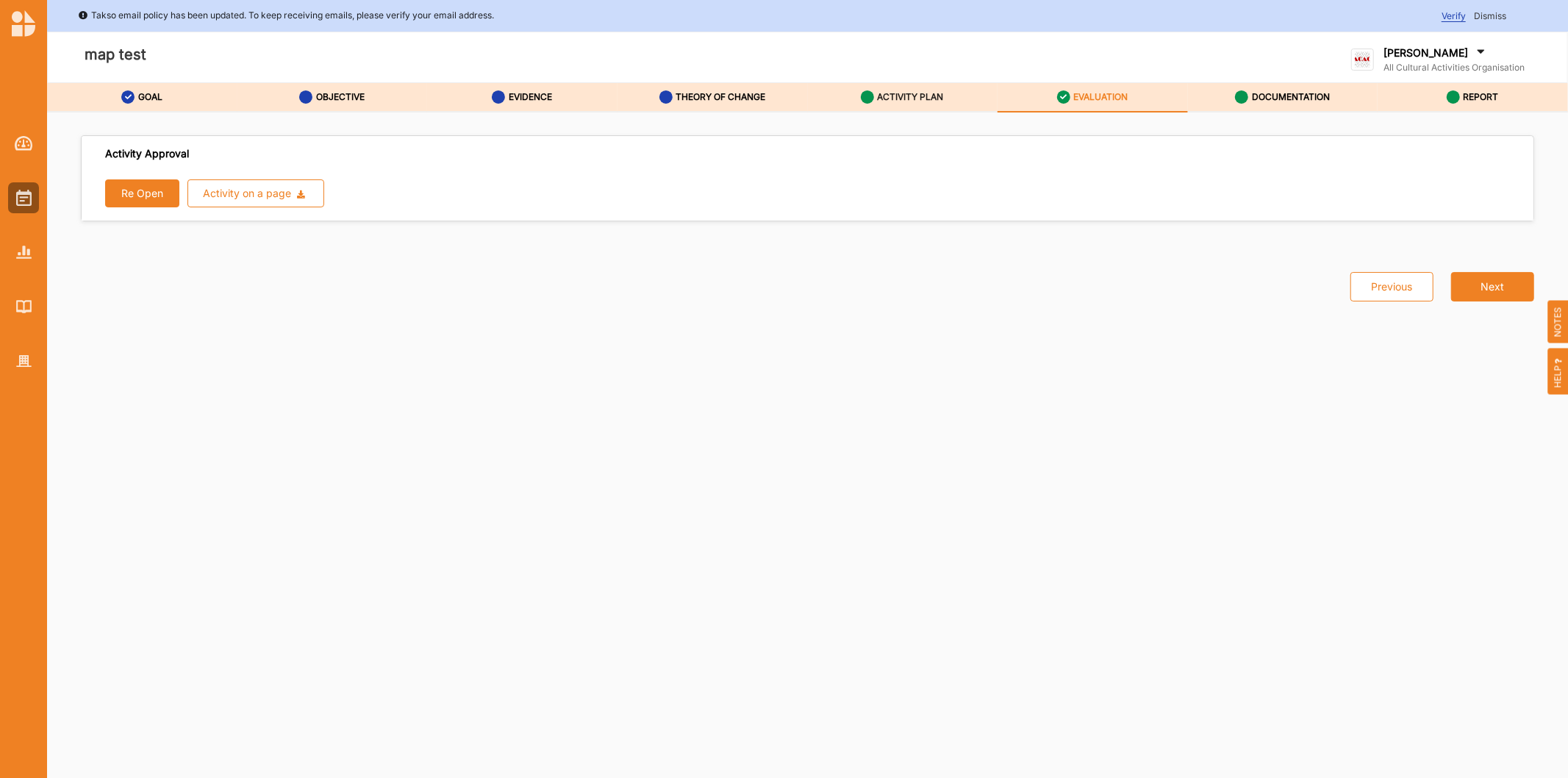
click at [903, 87] on div "ACTIVITY PLAN" at bounding box center [902, 97] width 83 height 27
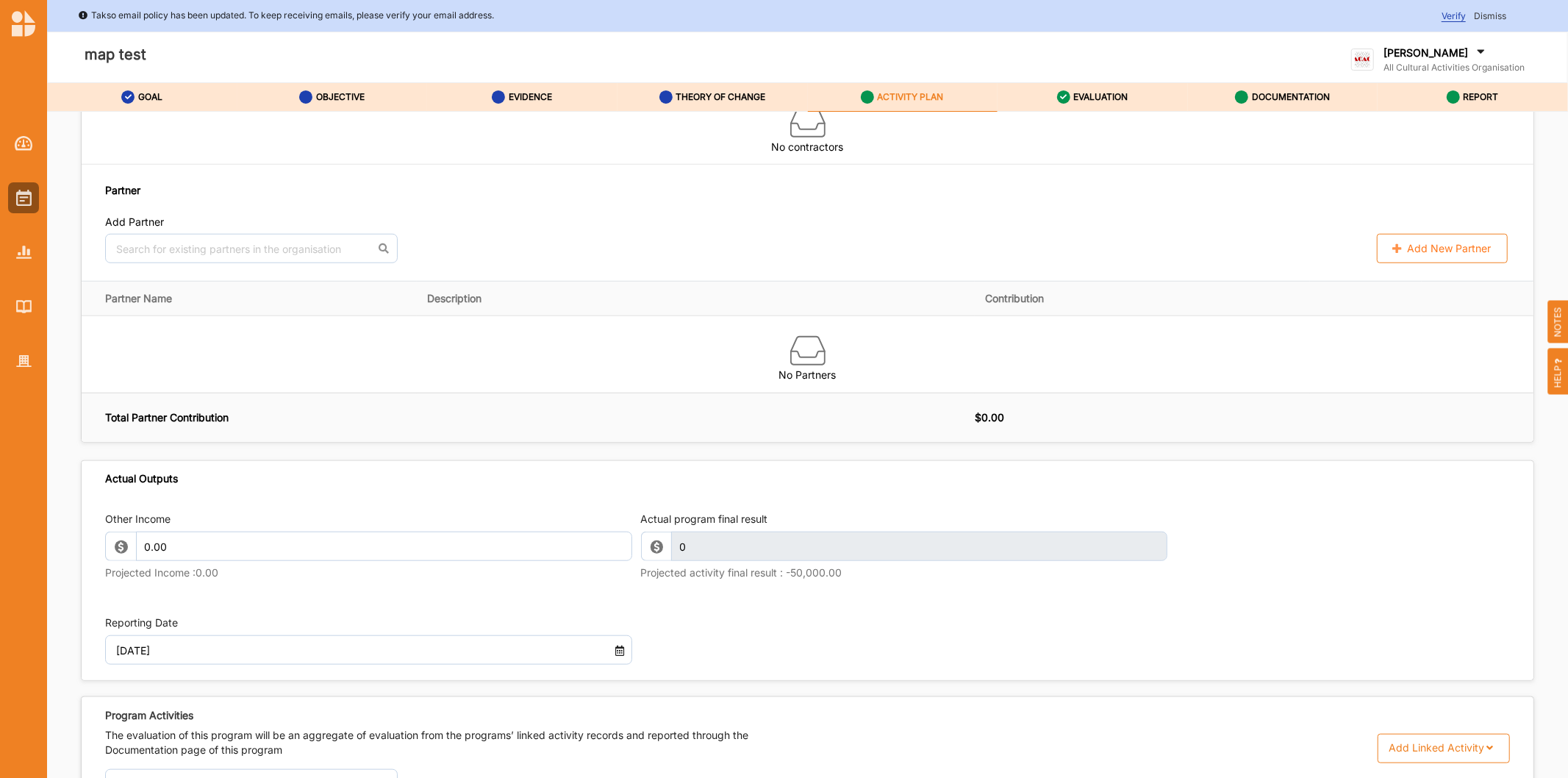
scroll to position [1312, 0]
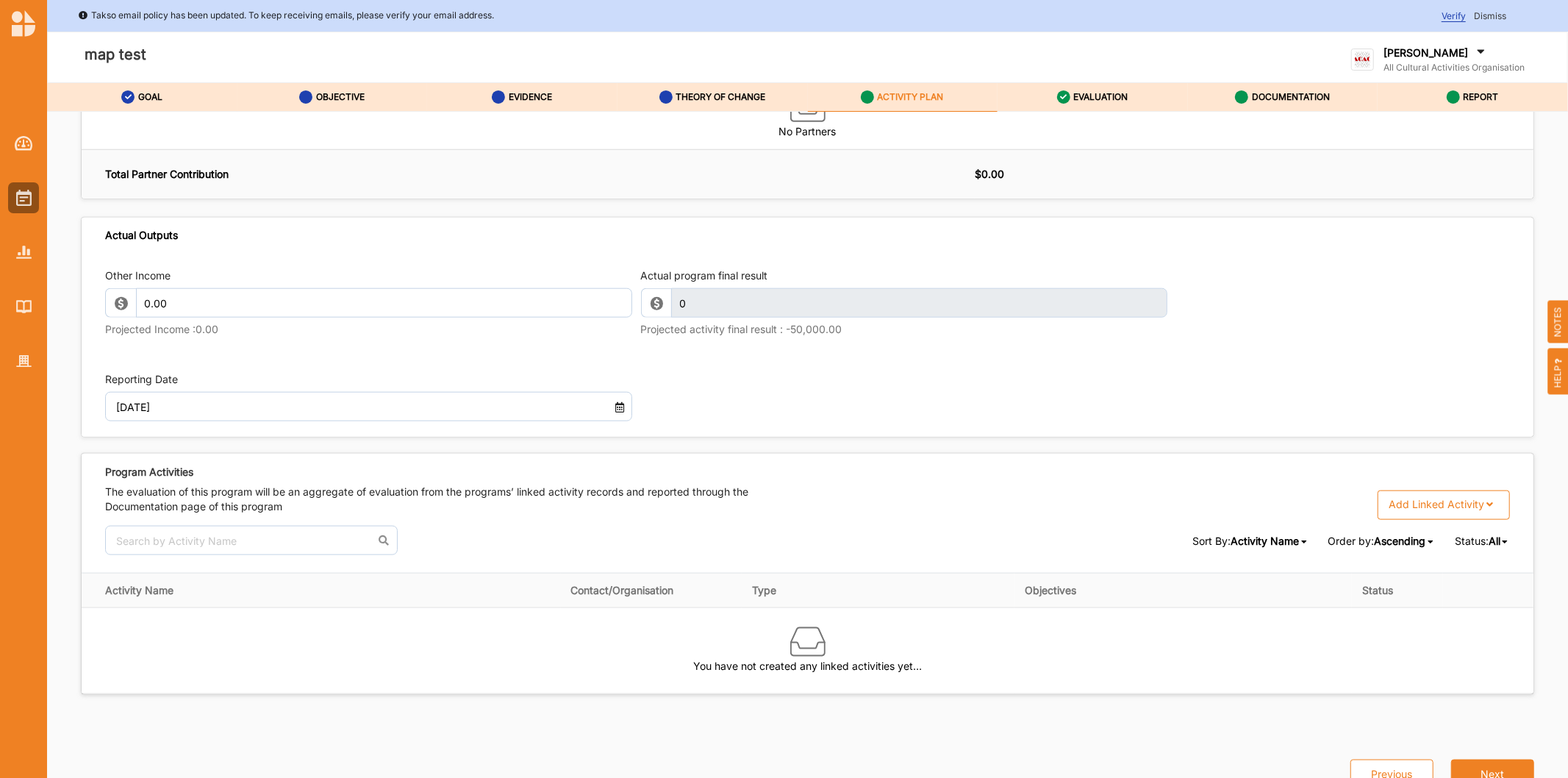
click at [1467, 510] on div "Add Linked Activity" at bounding box center [1436, 505] width 96 height 13
click at [1398, 535] on div "Single Activity" at bounding box center [1442, 536] width 133 height 27
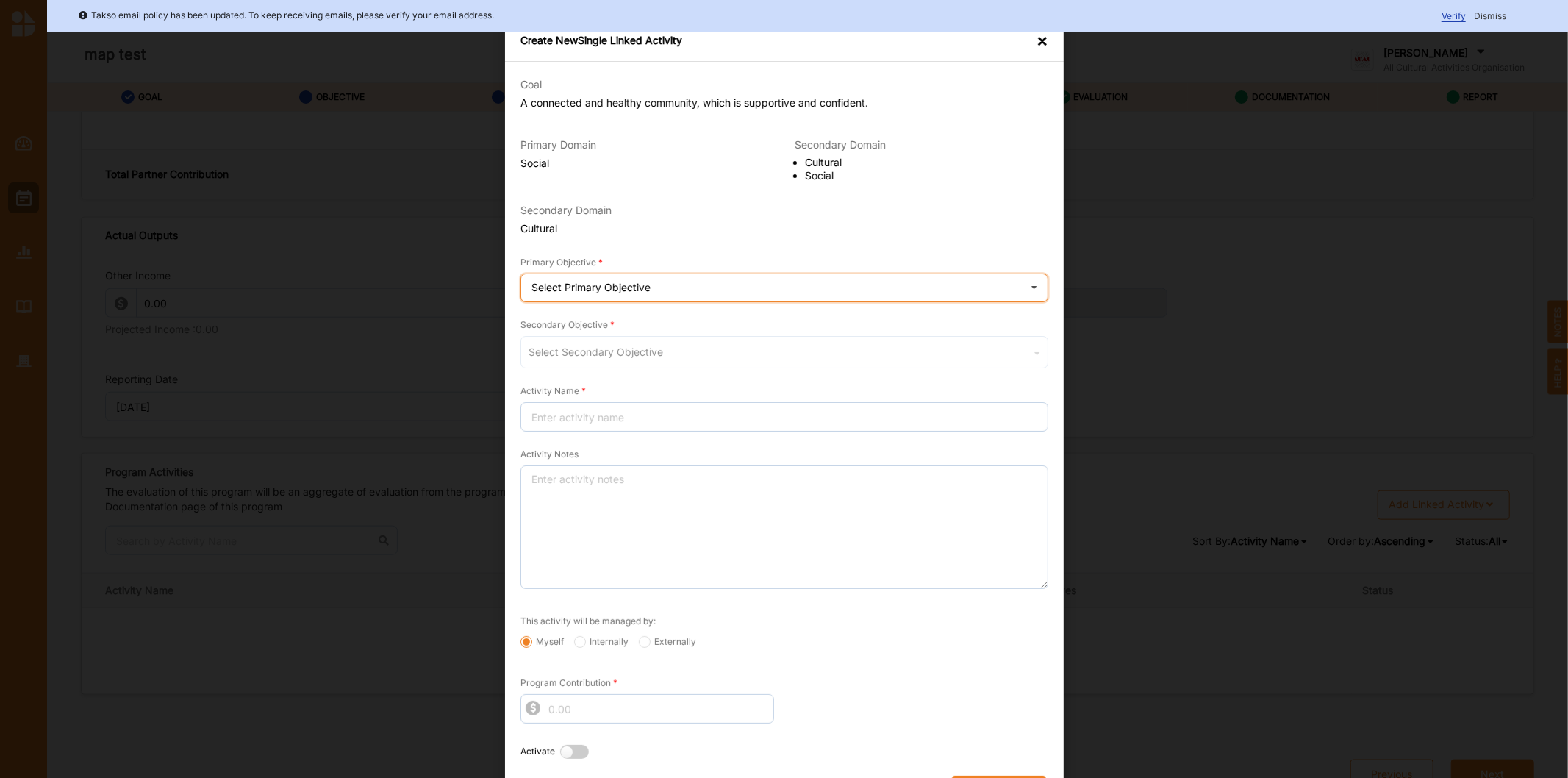
click at [658, 290] on div "Select Primary Objective Wellbeing (physical and/or mental) improved Sense of s…" at bounding box center [784, 288] width 527 height 29
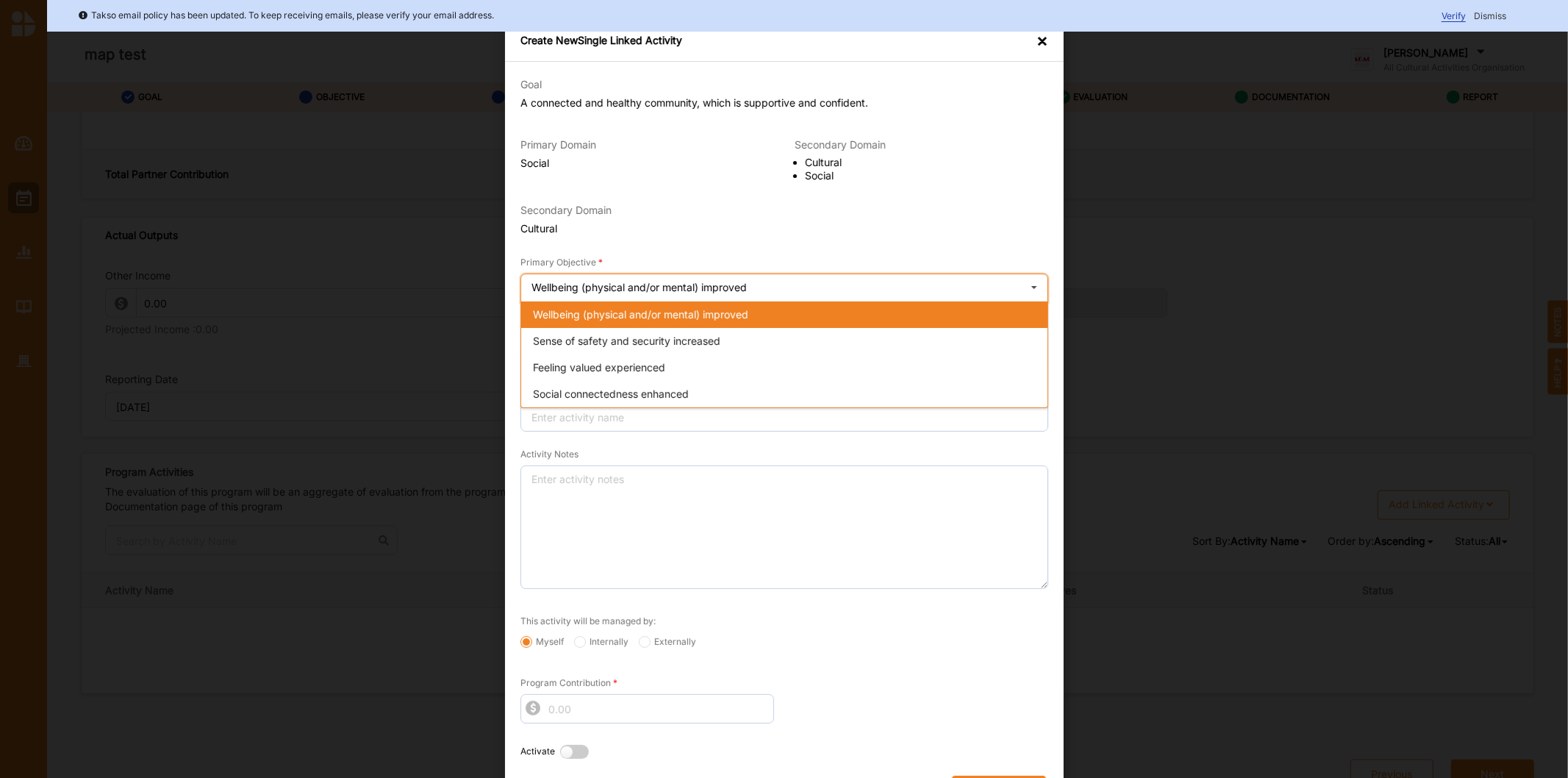
click at [651, 313] on span "Wellbeing (physical and/or mental) improved" at bounding box center [641, 314] width 215 height 13
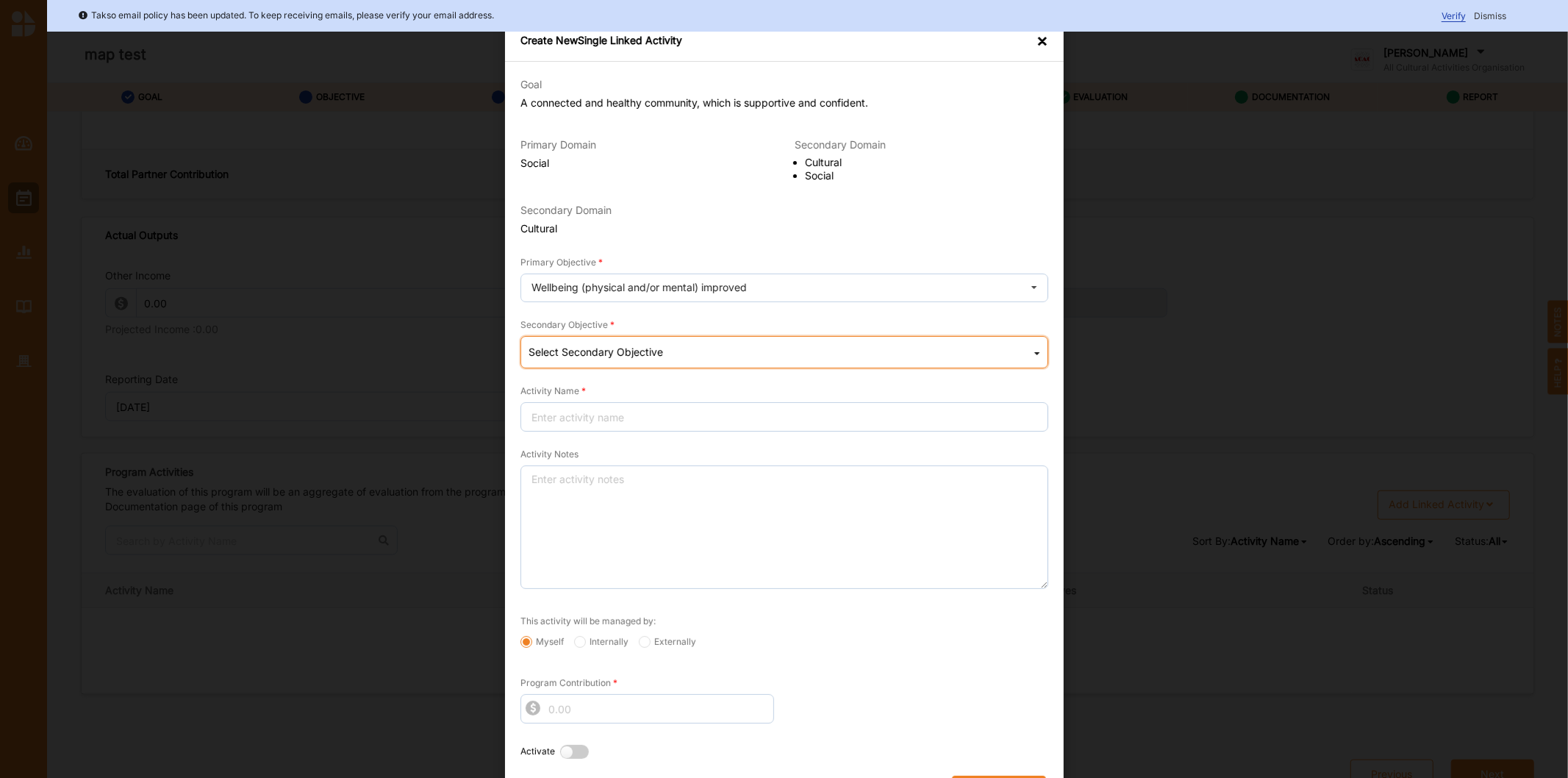
click at [608, 351] on div "Select Secondary Objective" at bounding box center [595, 352] width 134 height 10
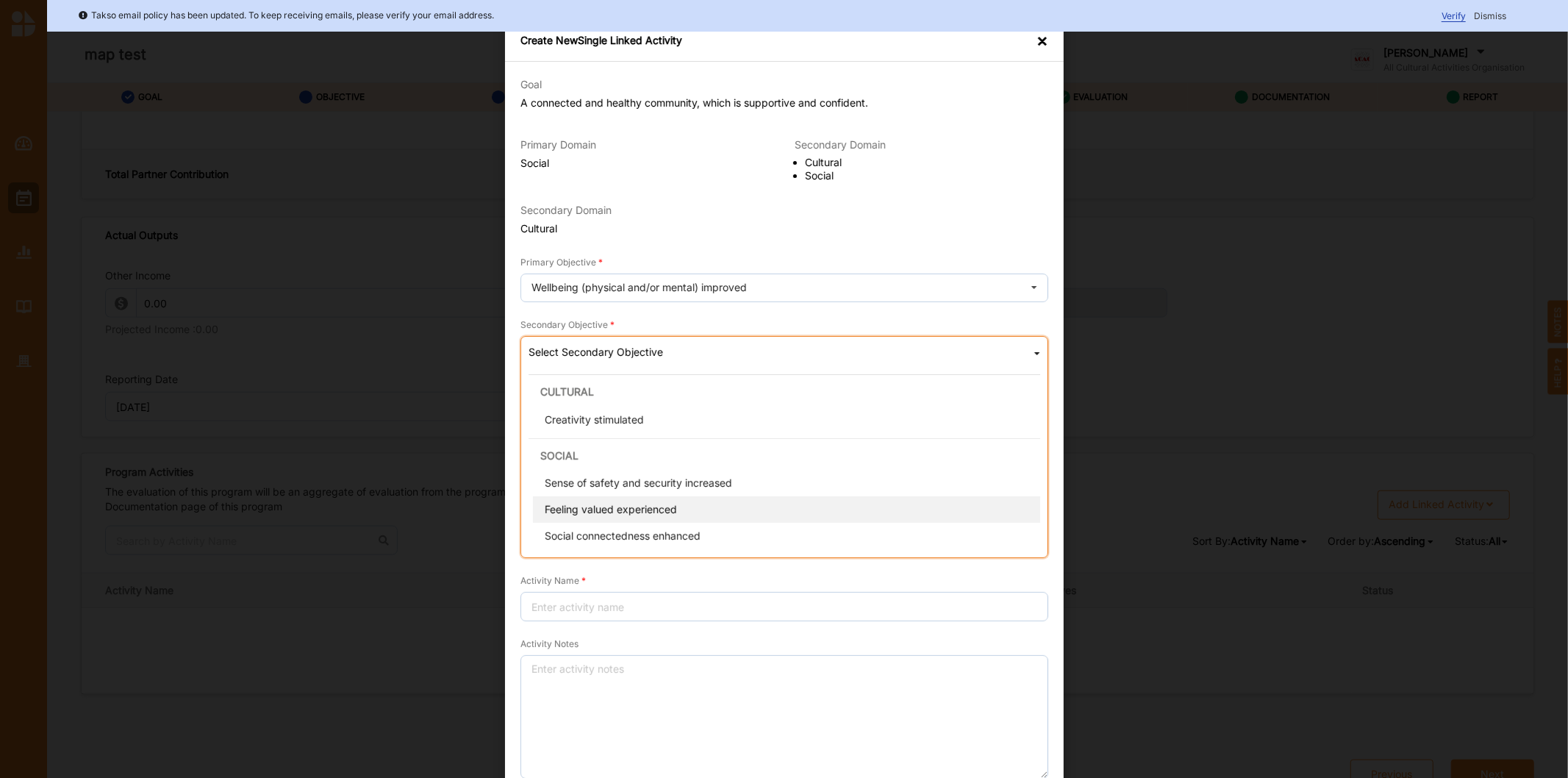
click at [595, 513] on span "Feeling valued experienced" at bounding box center [611, 509] width 133 height 13
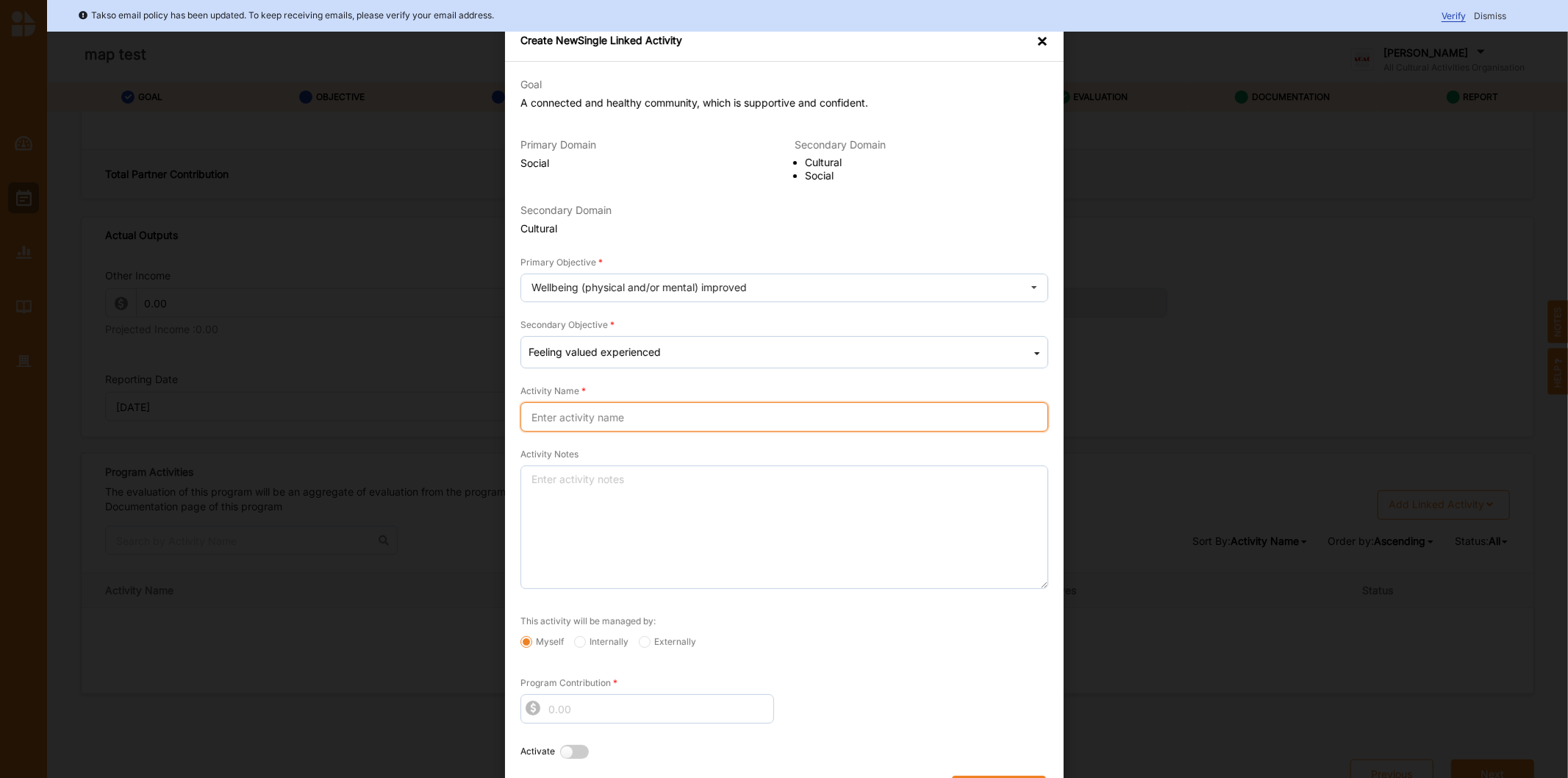
click at [605, 424] on input "Activity Name" at bounding box center [784, 417] width 527 height 29
type input "test 1"
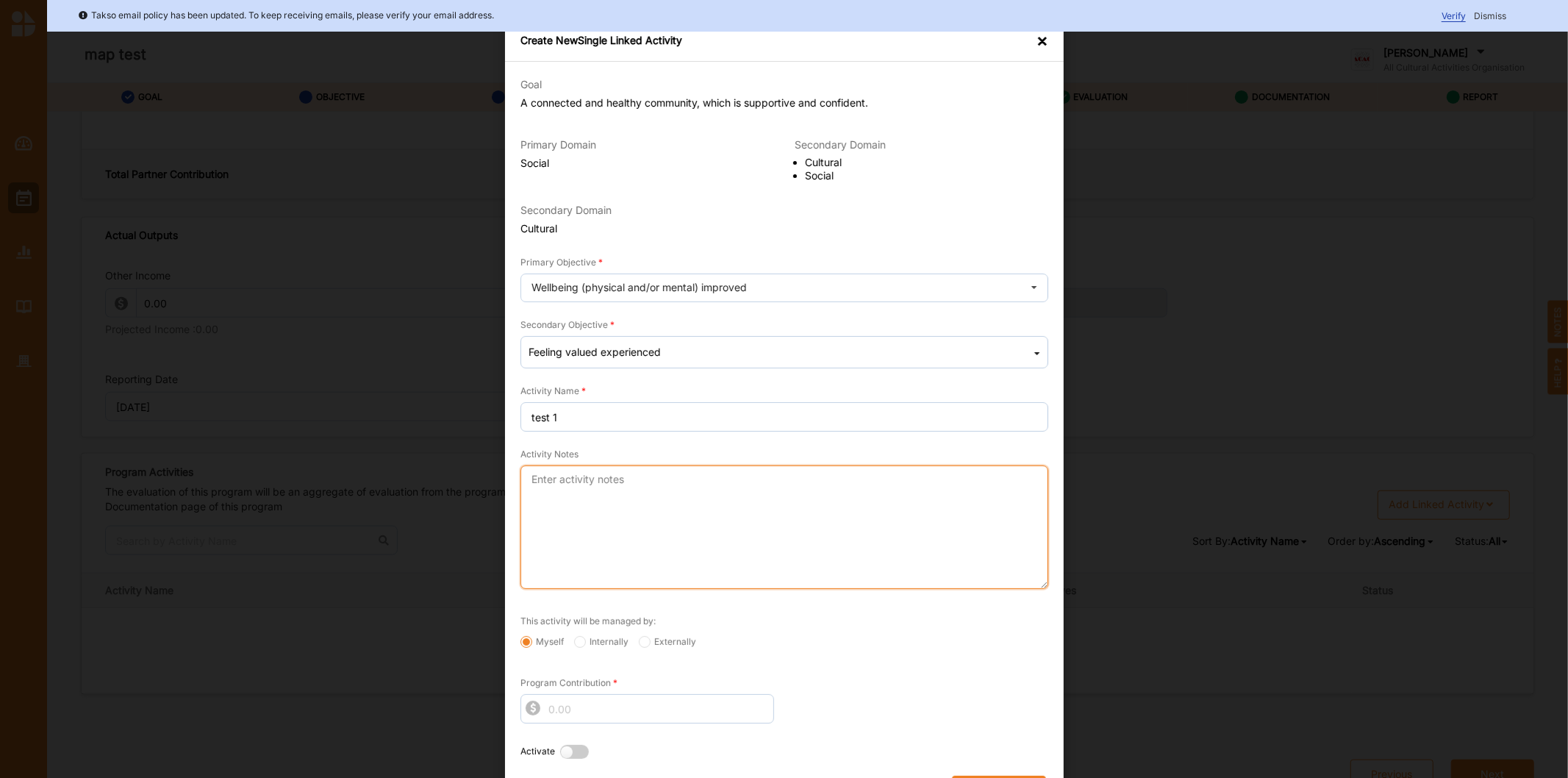
drag, startPoint x: 680, startPoint y: 531, endPoint x: 692, endPoint y: 528, distance: 12.4
click at [687, 528] on textarea "Activity Notes" at bounding box center [784, 527] width 527 height 124
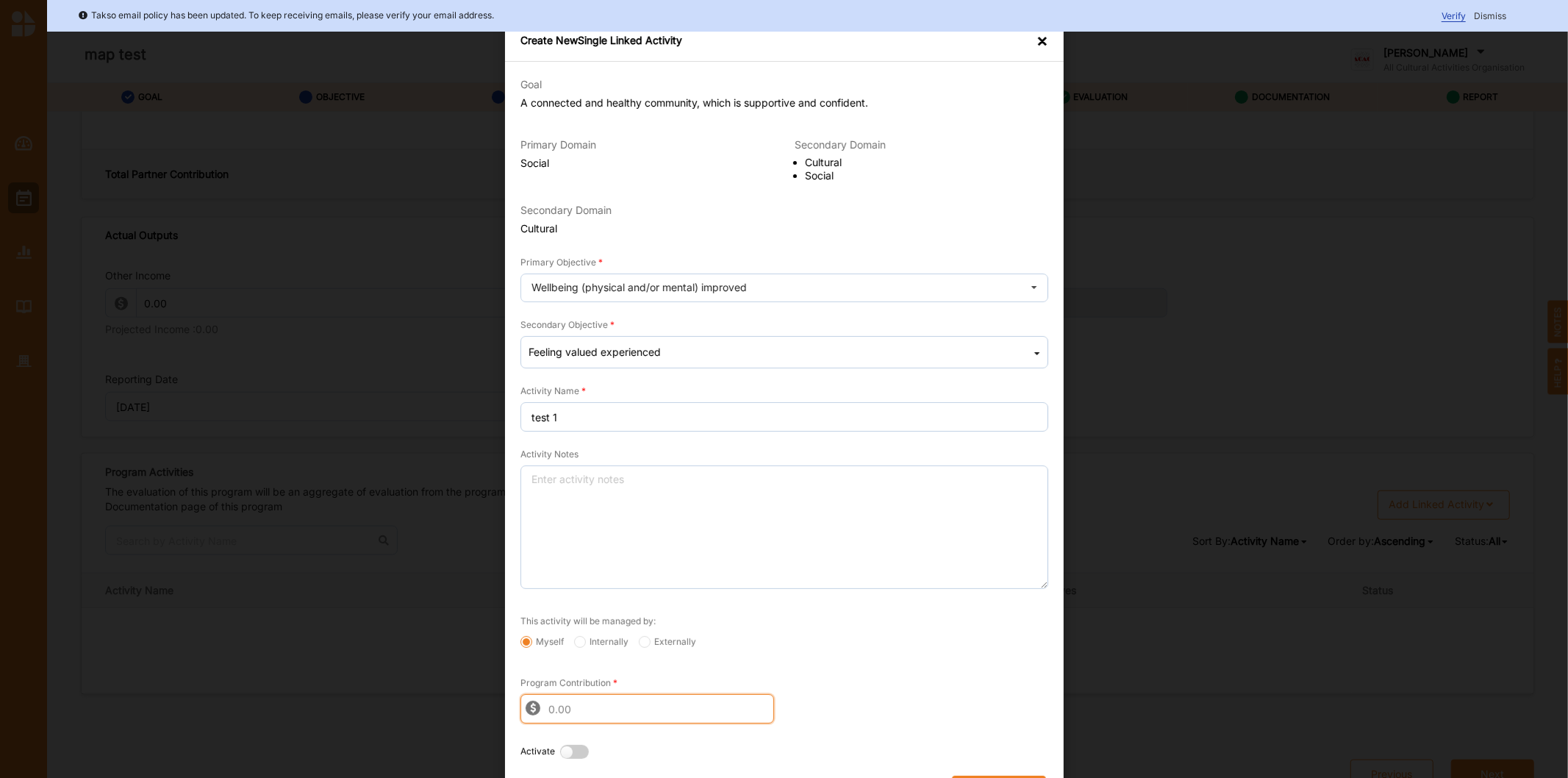
click at [553, 717] on input "Program Contribution" at bounding box center [648, 708] width 254 height 29
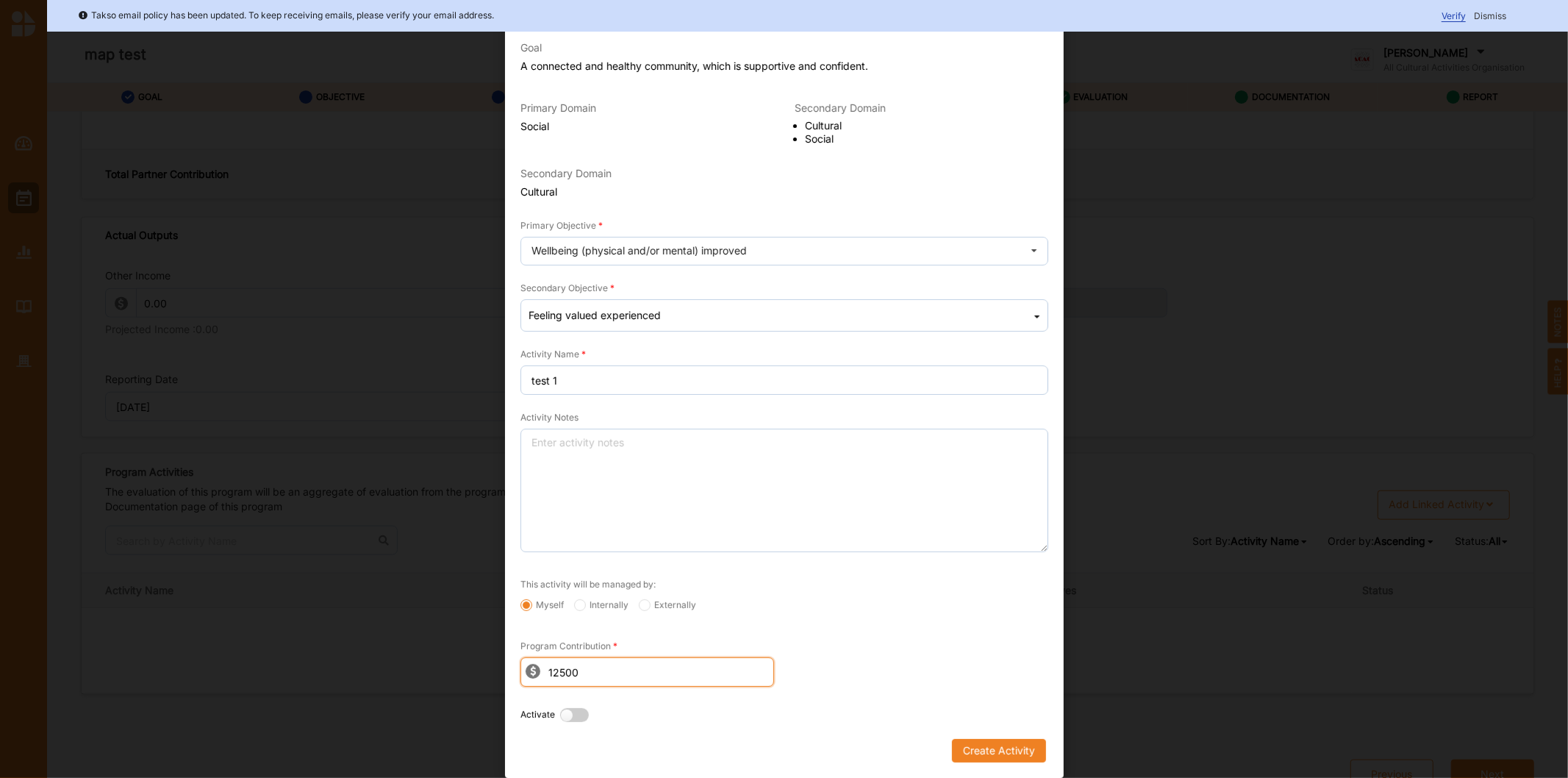
type input "12500"
click at [560, 716] on label at bounding box center [578, 716] width 36 height 15
radio input "true"
click at [995, 743] on button "Create Activity" at bounding box center [999, 751] width 94 height 24
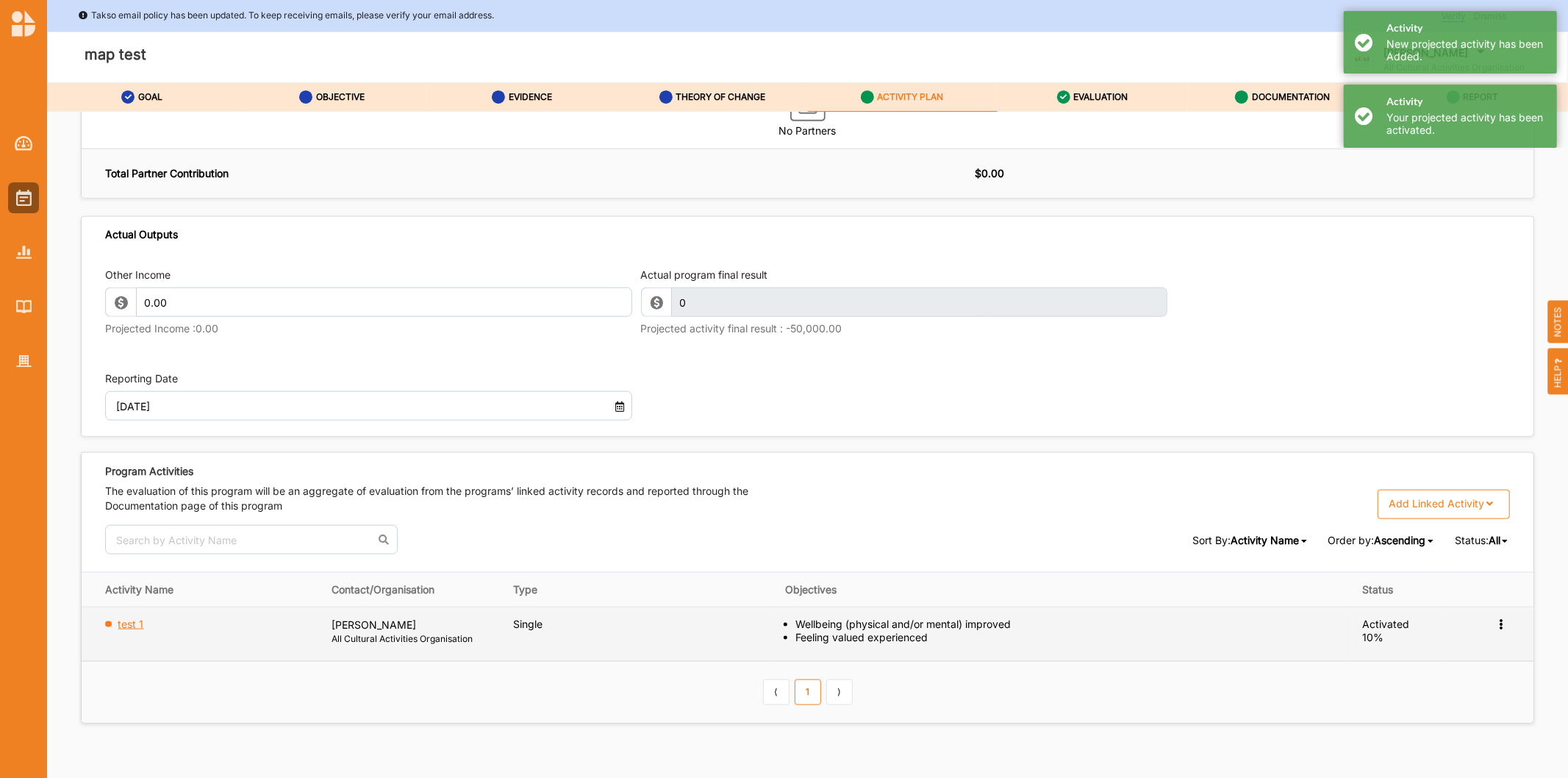
click at [133, 631] on label "test 1" at bounding box center [131, 624] width 26 height 13
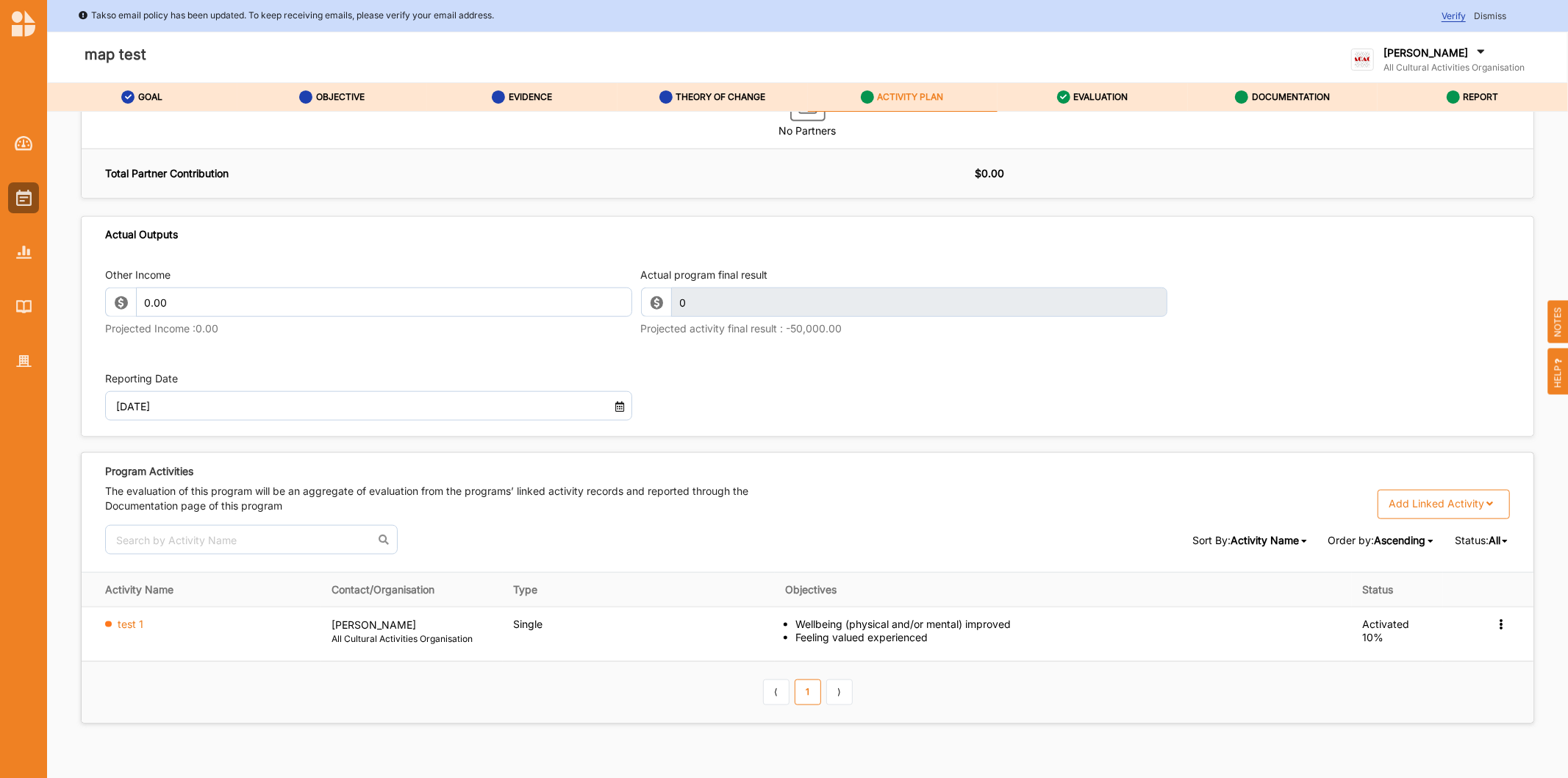
click at [1445, 57] on label "[PERSON_NAME]" at bounding box center [1425, 53] width 85 height 13
click at [1431, 215] on div "Log Out" at bounding box center [1423, 214] width 118 height 13
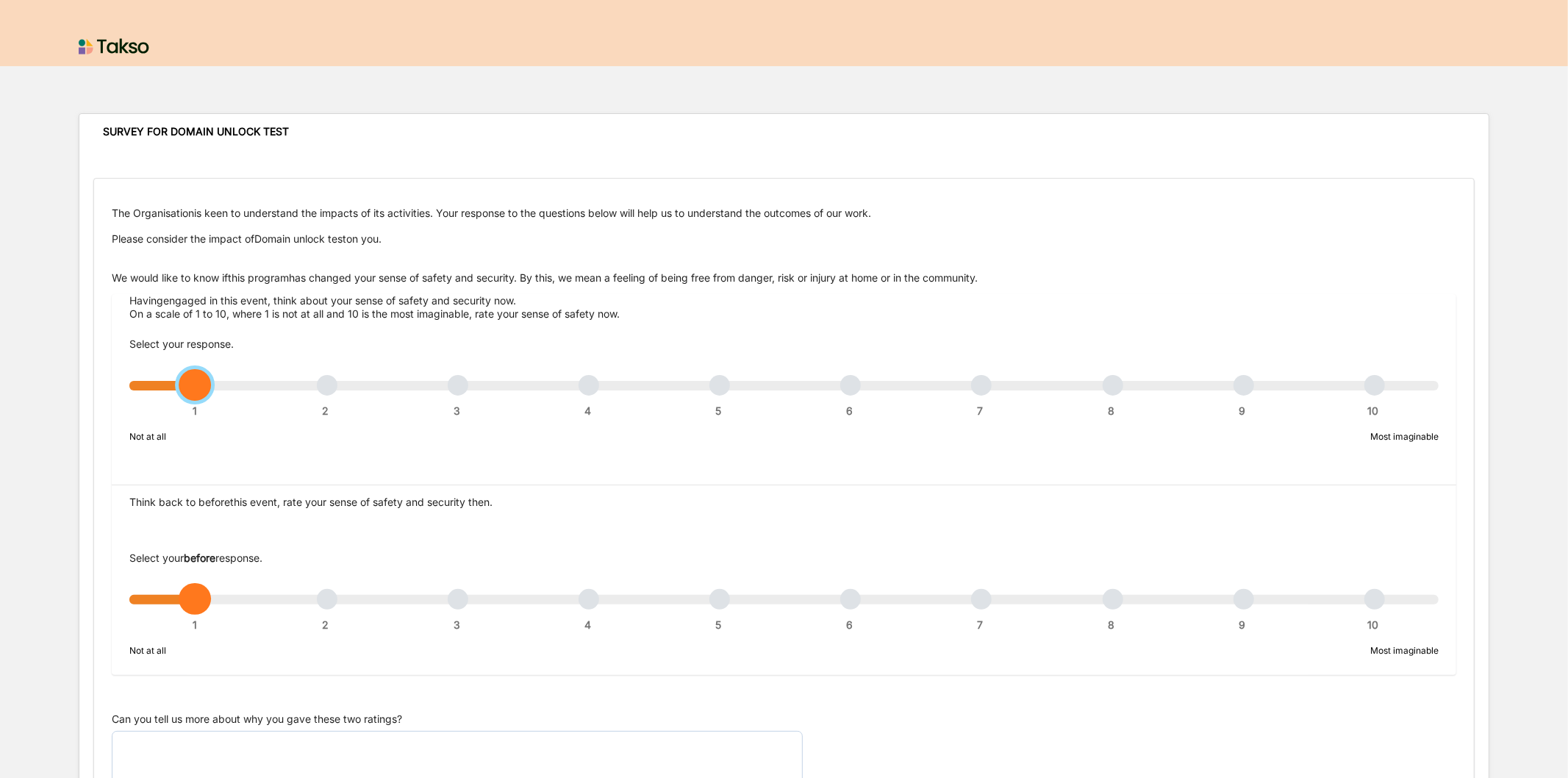
click at [857, 387] on div "1 2 3 4 5 6 7 8 9 10" at bounding box center [784, 392] width 1309 height 10
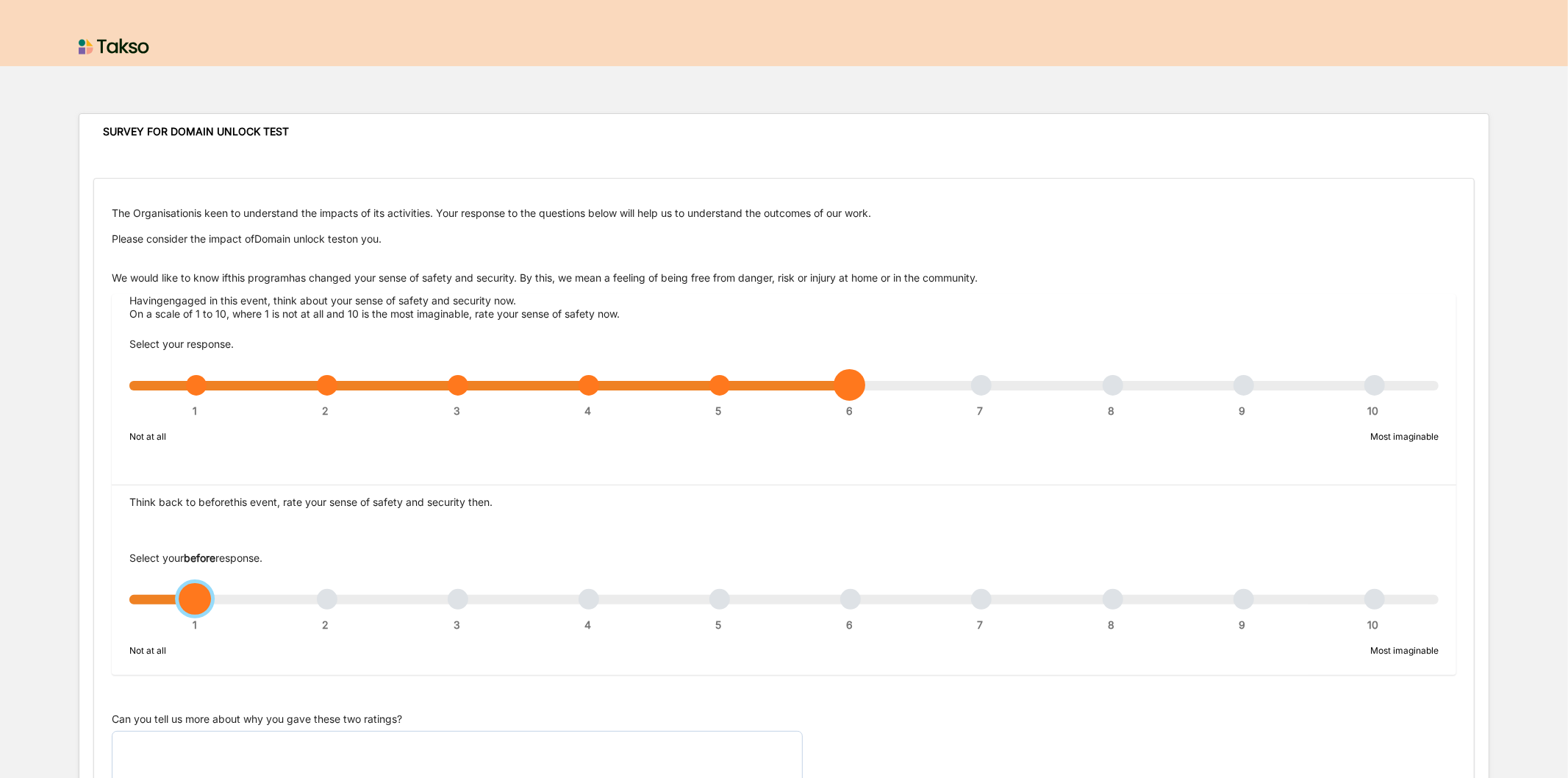
click at [464, 602] on div "1 2 3 4 5 6 7 8 9 10" at bounding box center [784, 607] width 1309 height 10
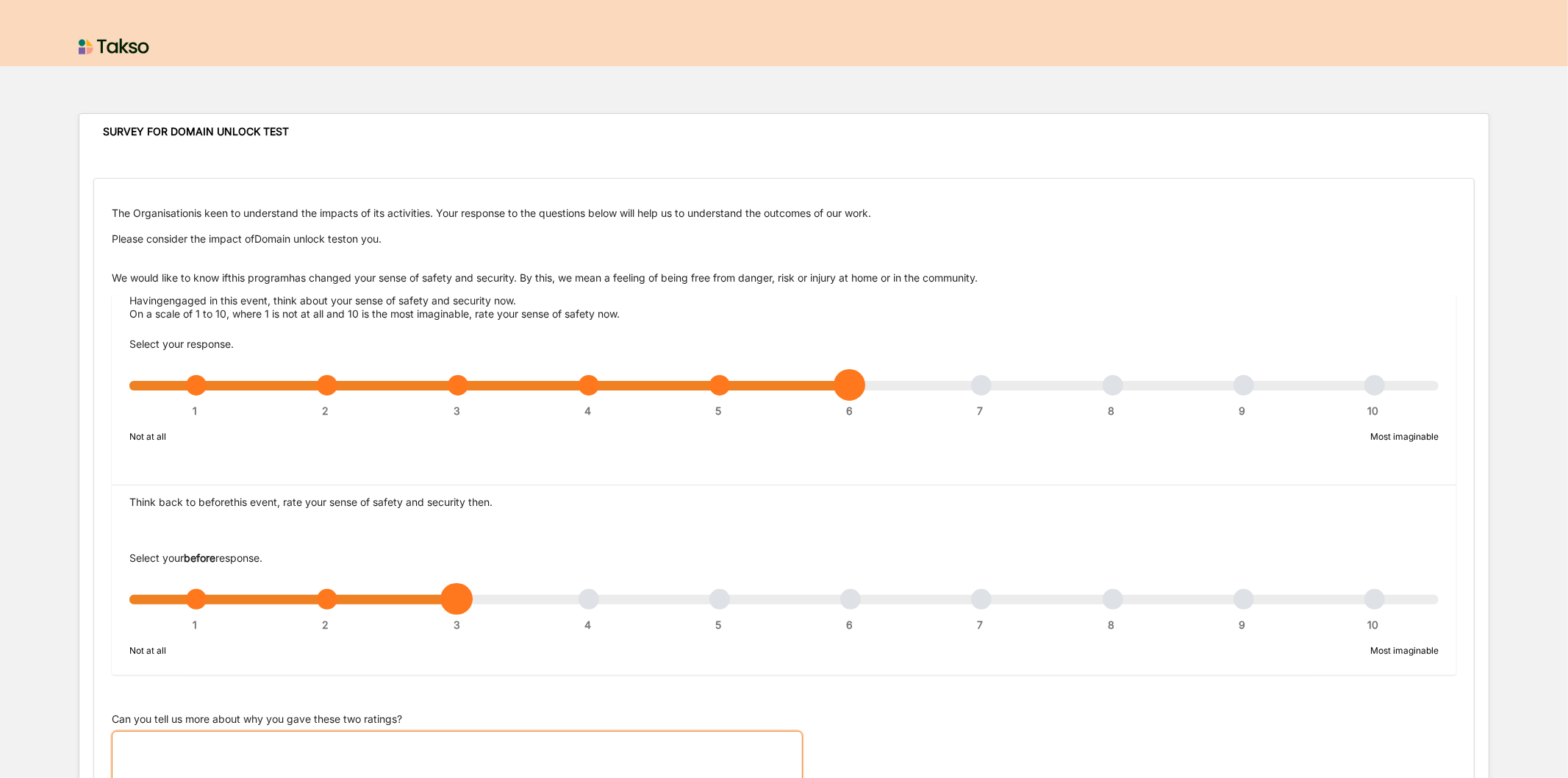
drag, startPoint x: 333, startPoint y: 741, endPoint x: 345, endPoint y: 743, distance: 12.2
click at [335, 741] on textarea "Can you tell us more about why you gave these two ratings?" at bounding box center [457, 786] width 691 height 112
type textarea "f"
drag, startPoint x: 137, startPoint y: 743, endPoint x: 75, endPoint y: 739, distance: 62.1
click at [80, 736] on form "The Organisation is keen to understand the impacts of its activities. Your resp…" at bounding box center [784, 780] width 1410 height 1259
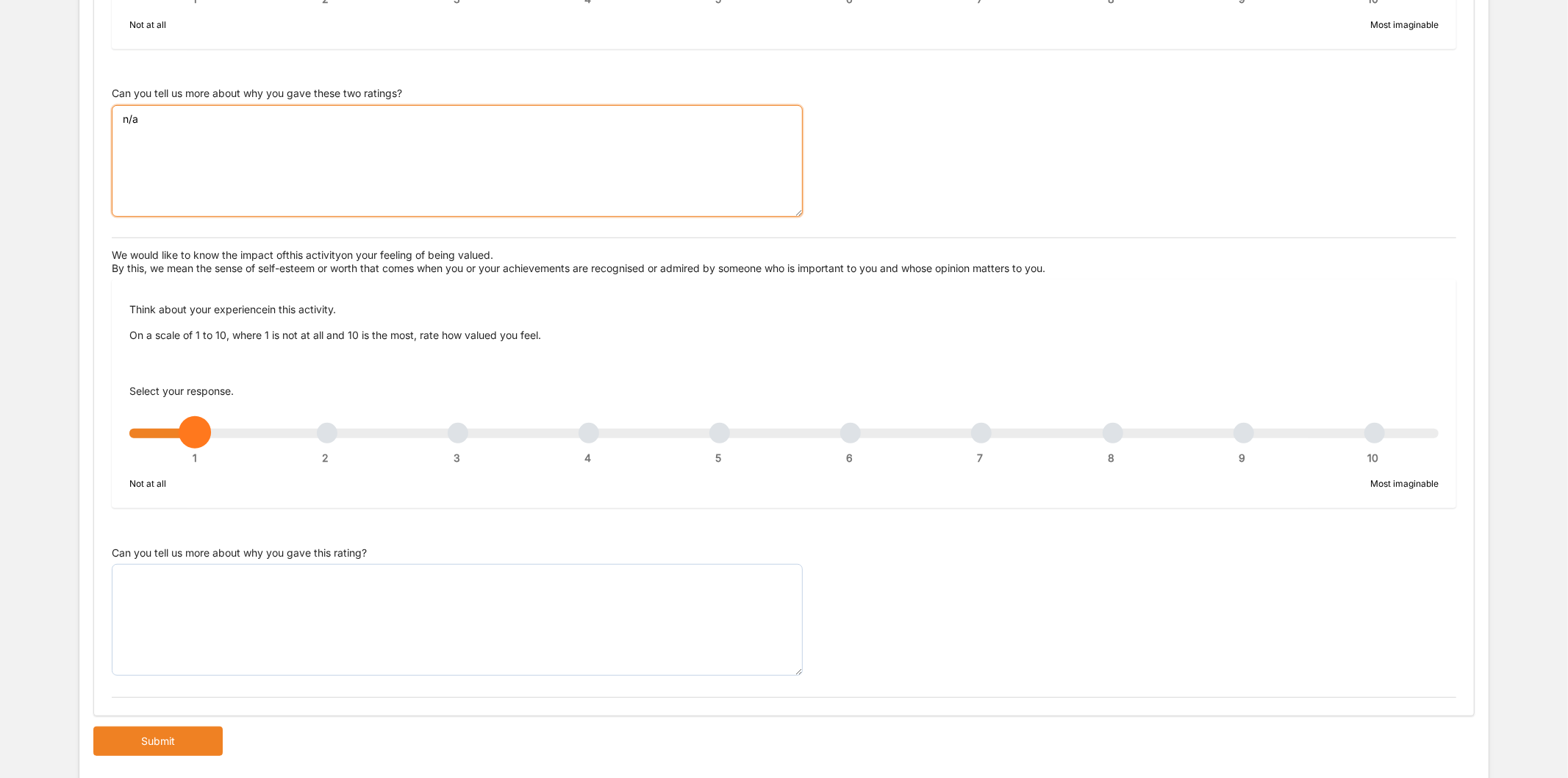
scroll to position [653, 0]
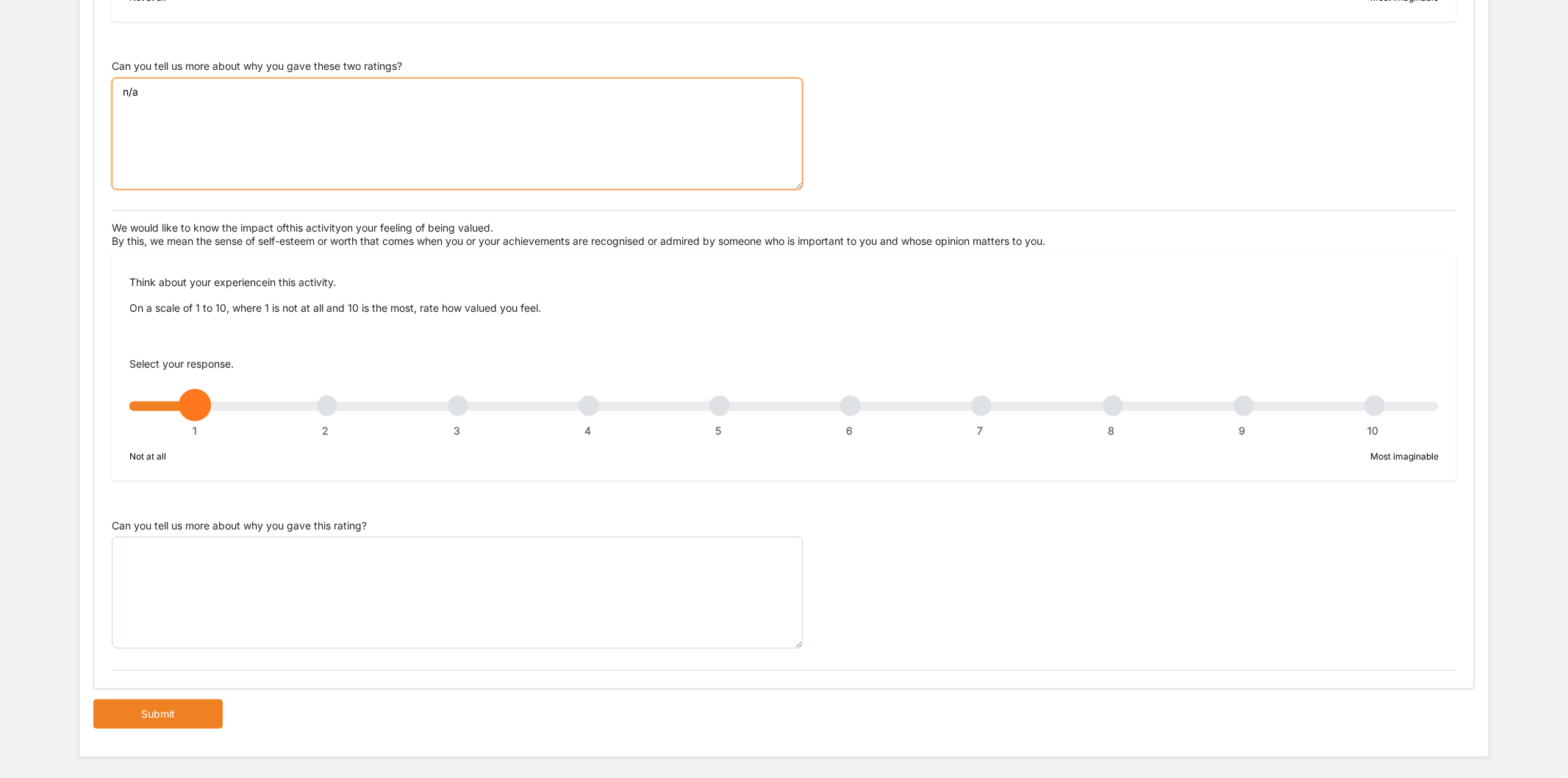
type textarea "n/a"
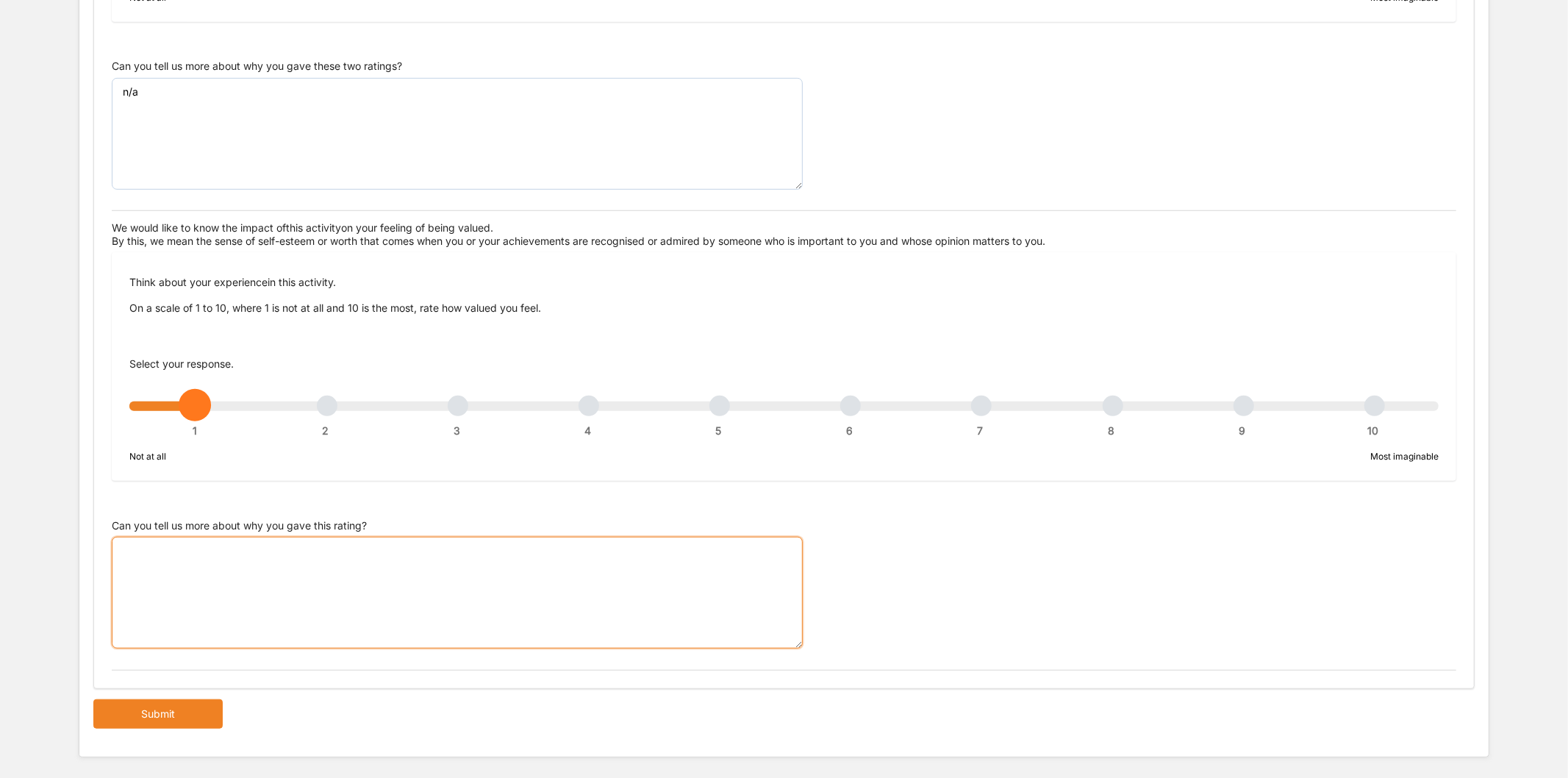
click at [195, 548] on textarea "Can you tell us more about why you gave this rating?" at bounding box center [457, 592] width 691 height 112
paste textarea "n/a"
type textarea "n/a"
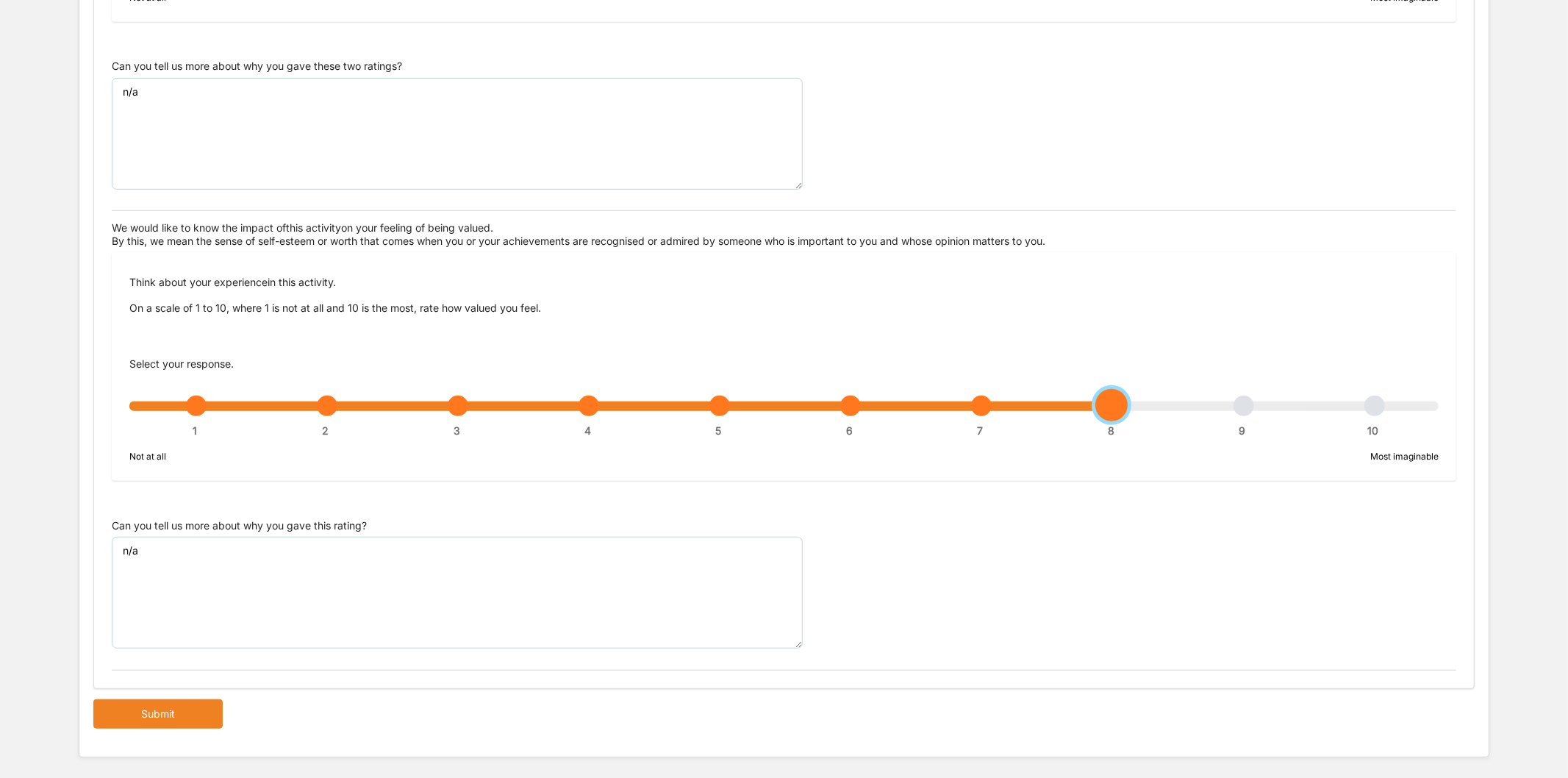
click at [1114, 408] on div "1 2 3 4 5 6 7 8 9 10" at bounding box center [784, 413] width 1309 height 10
click at [184, 716] on button "Submit" at bounding box center [158, 713] width 129 height 29
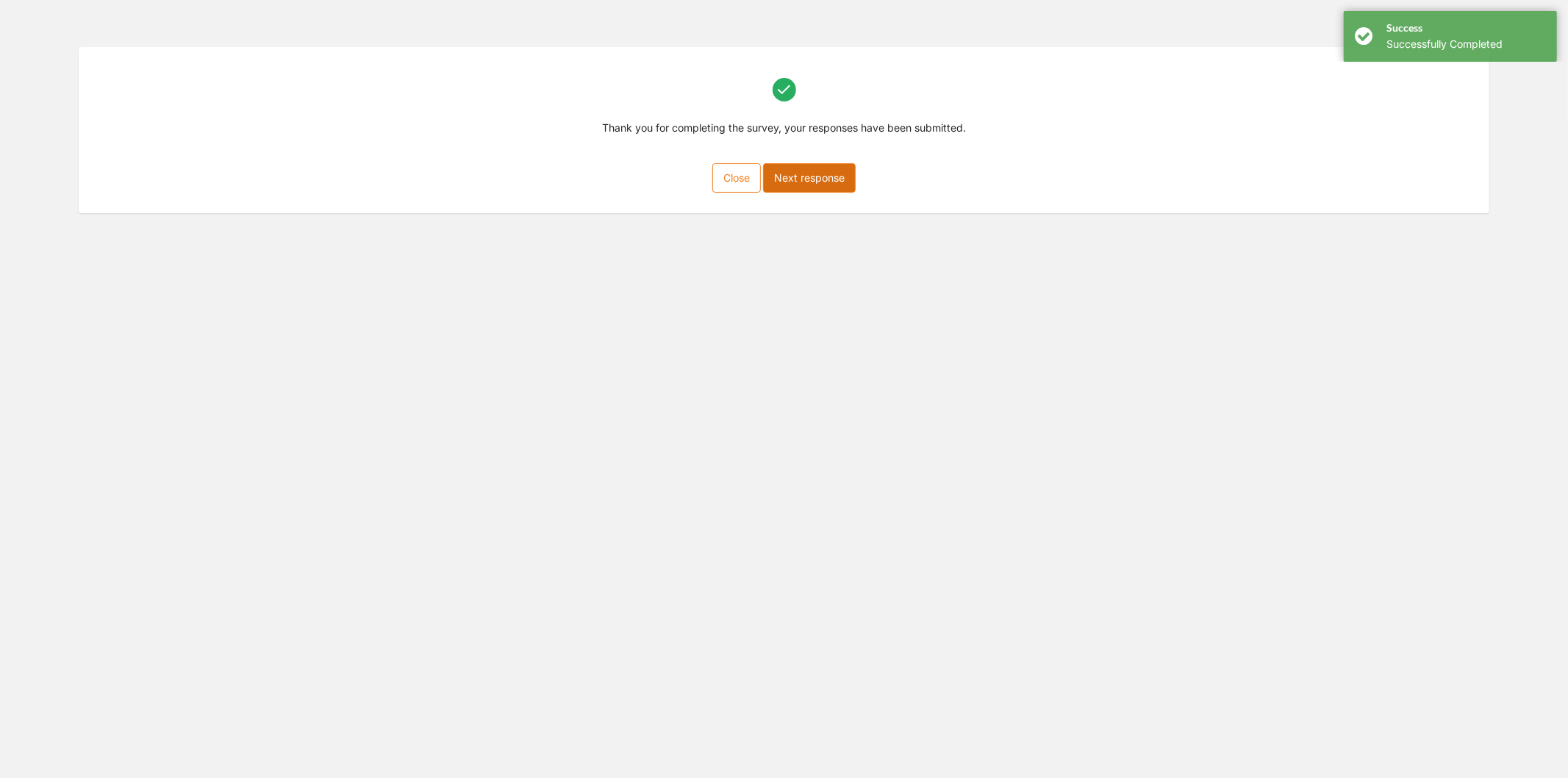
click at [817, 184] on button "Next response" at bounding box center [809, 177] width 92 height 29
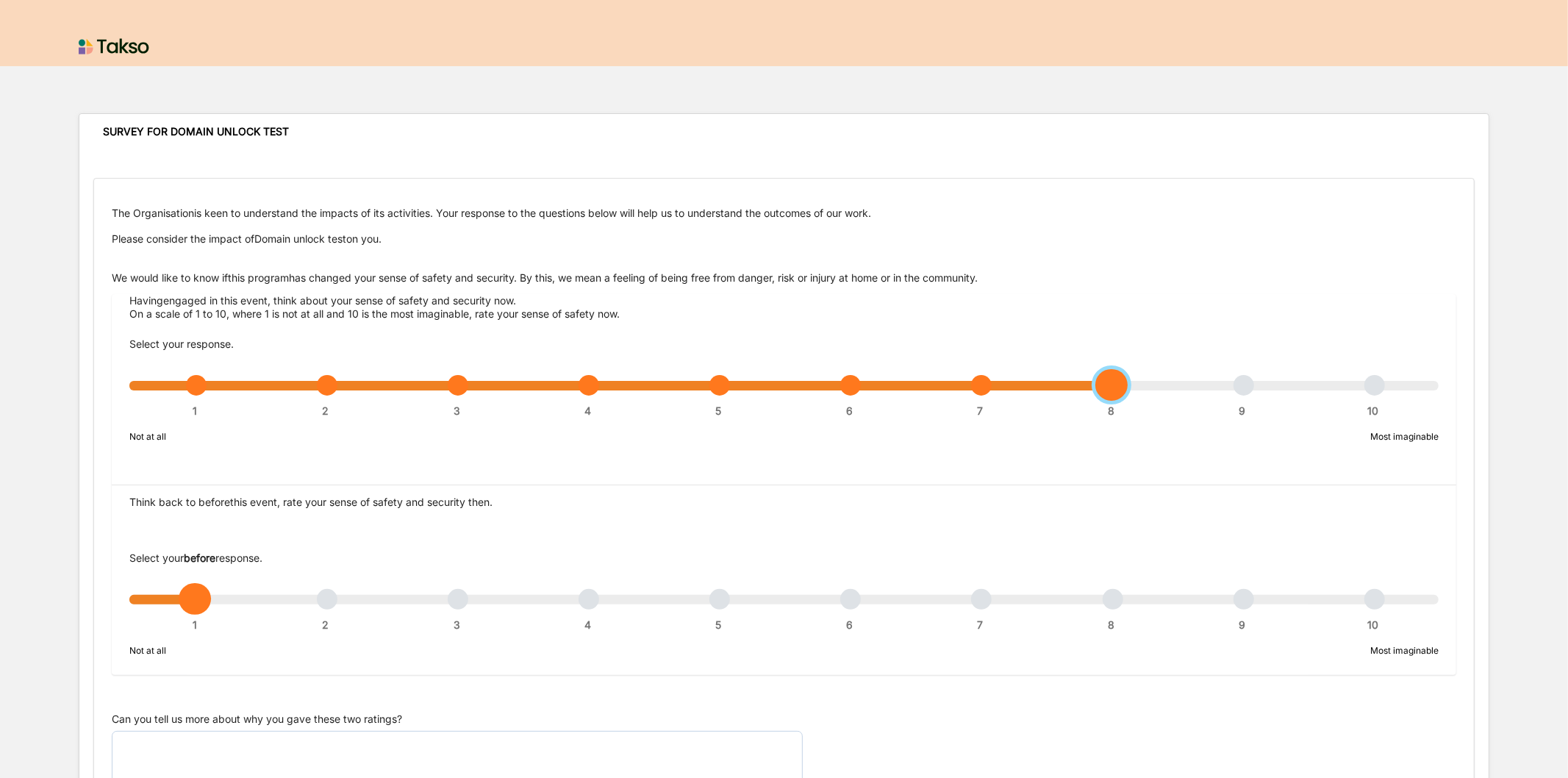
click at [1111, 387] on div "1 2 3 4 5 6 7 8 9 10" at bounding box center [784, 392] width 1309 height 10
click at [721, 602] on div "1 2 3 4 5 6 7 8 9 10" at bounding box center [784, 607] width 1309 height 10
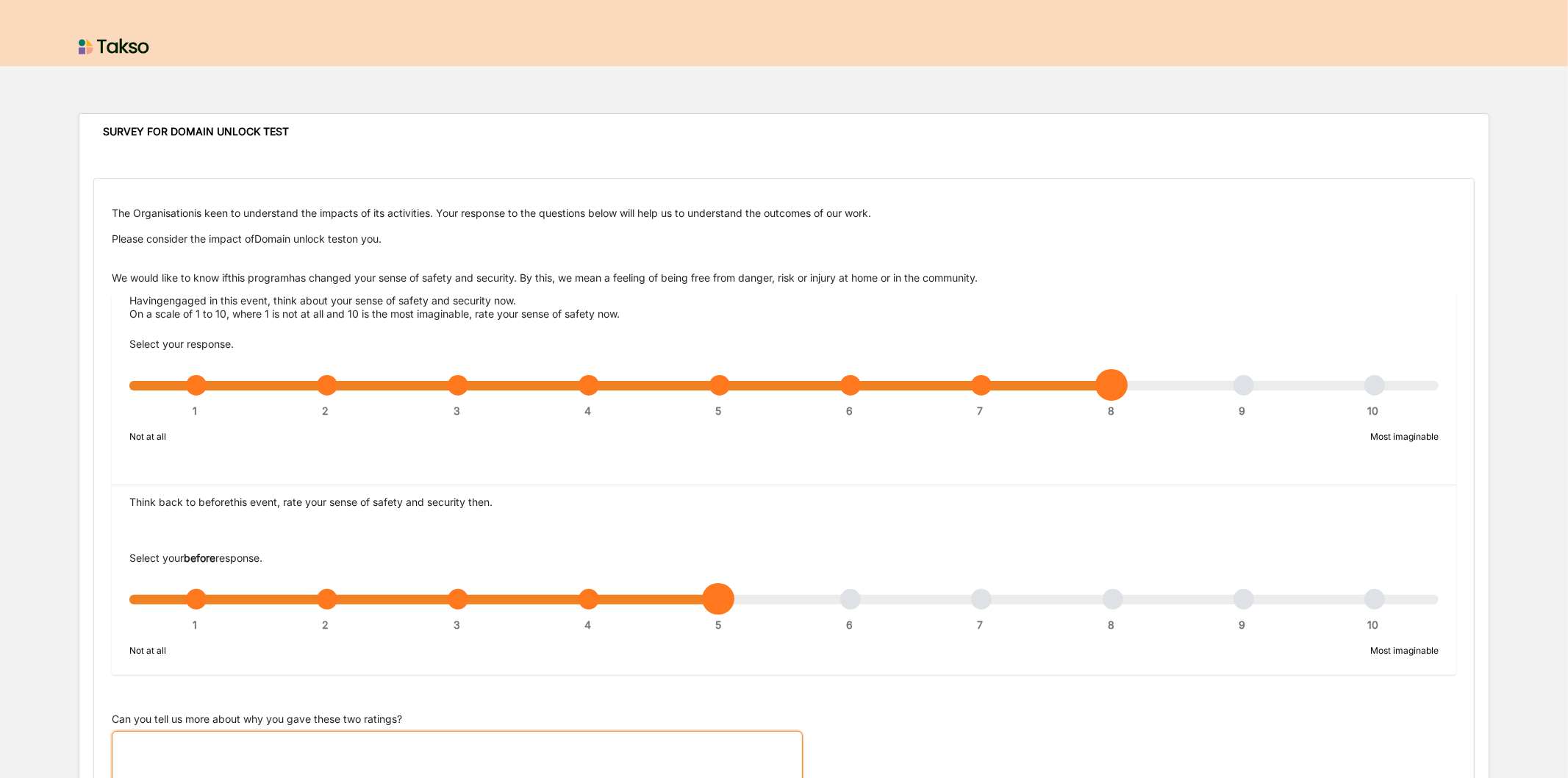
click at [560, 747] on textarea "Can you tell us more about why you gave these two ratings?" at bounding box center [457, 786] width 691 height 112
paste textarea "n/a"
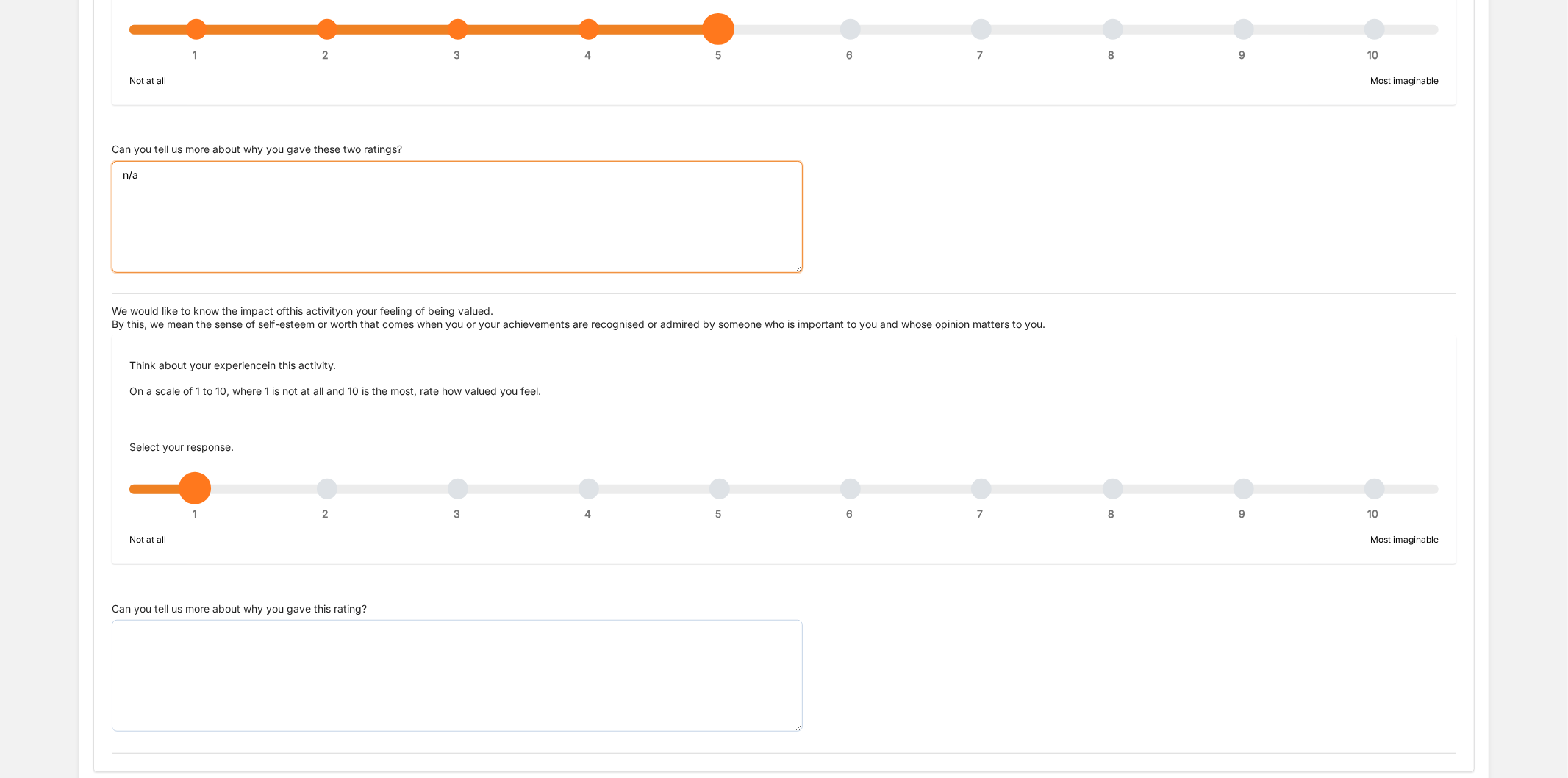
scroll to position [679, 0]
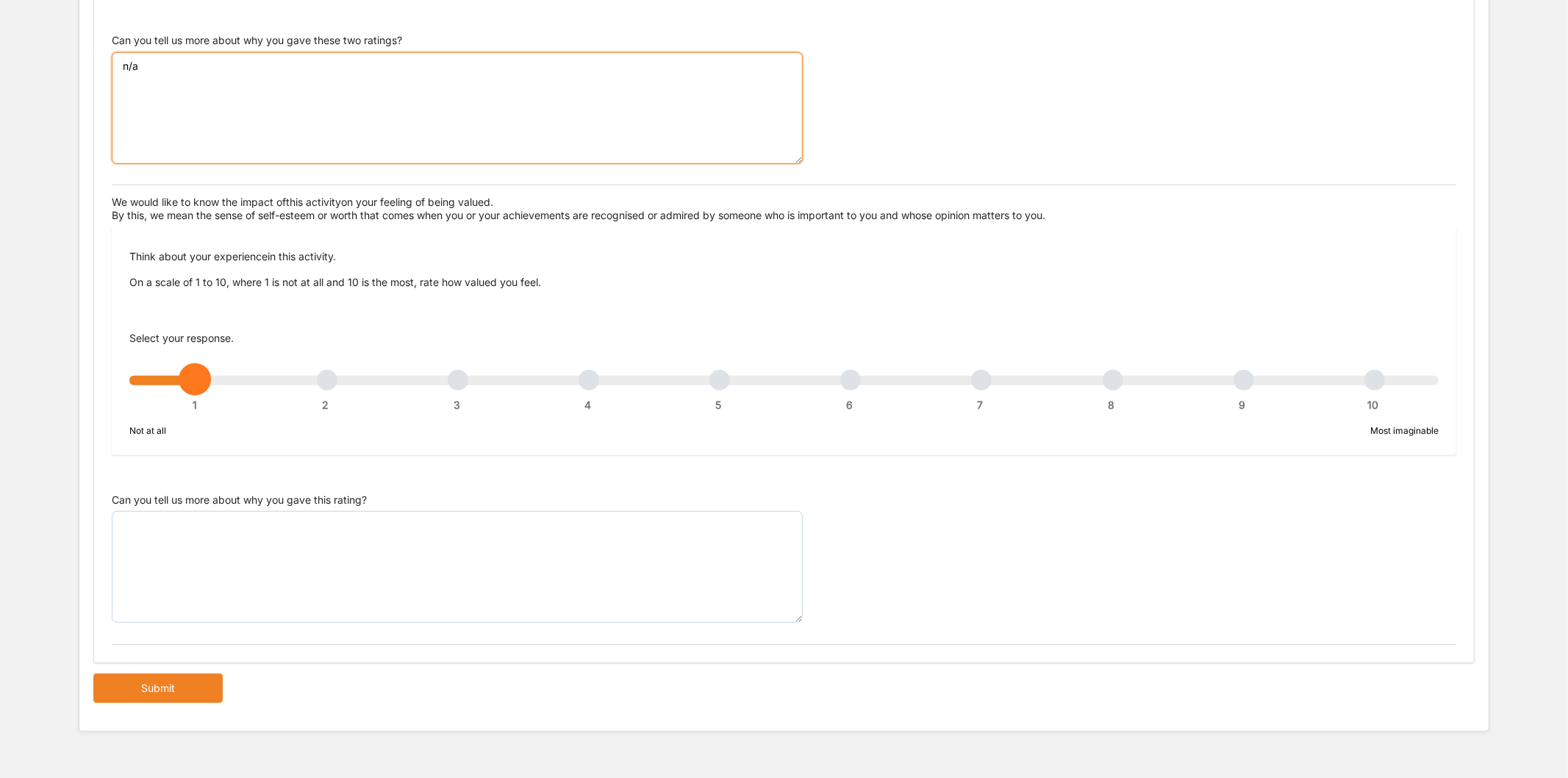
type textarea "n/a"
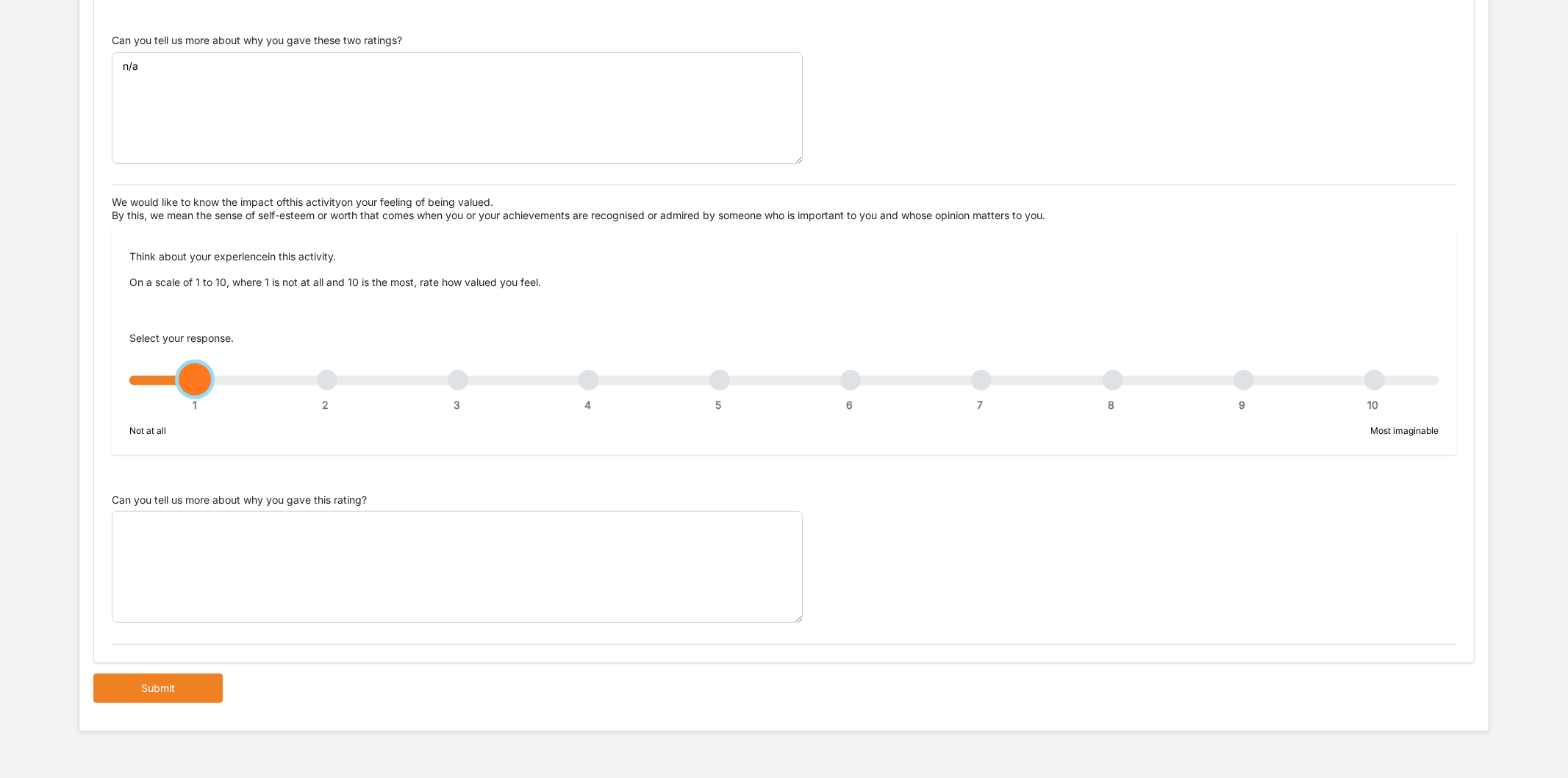
click at [976, 382] on div "1 2 3 4 5 6 7 8 9 10" at bounding box center [784, 387] width 1309 height 10
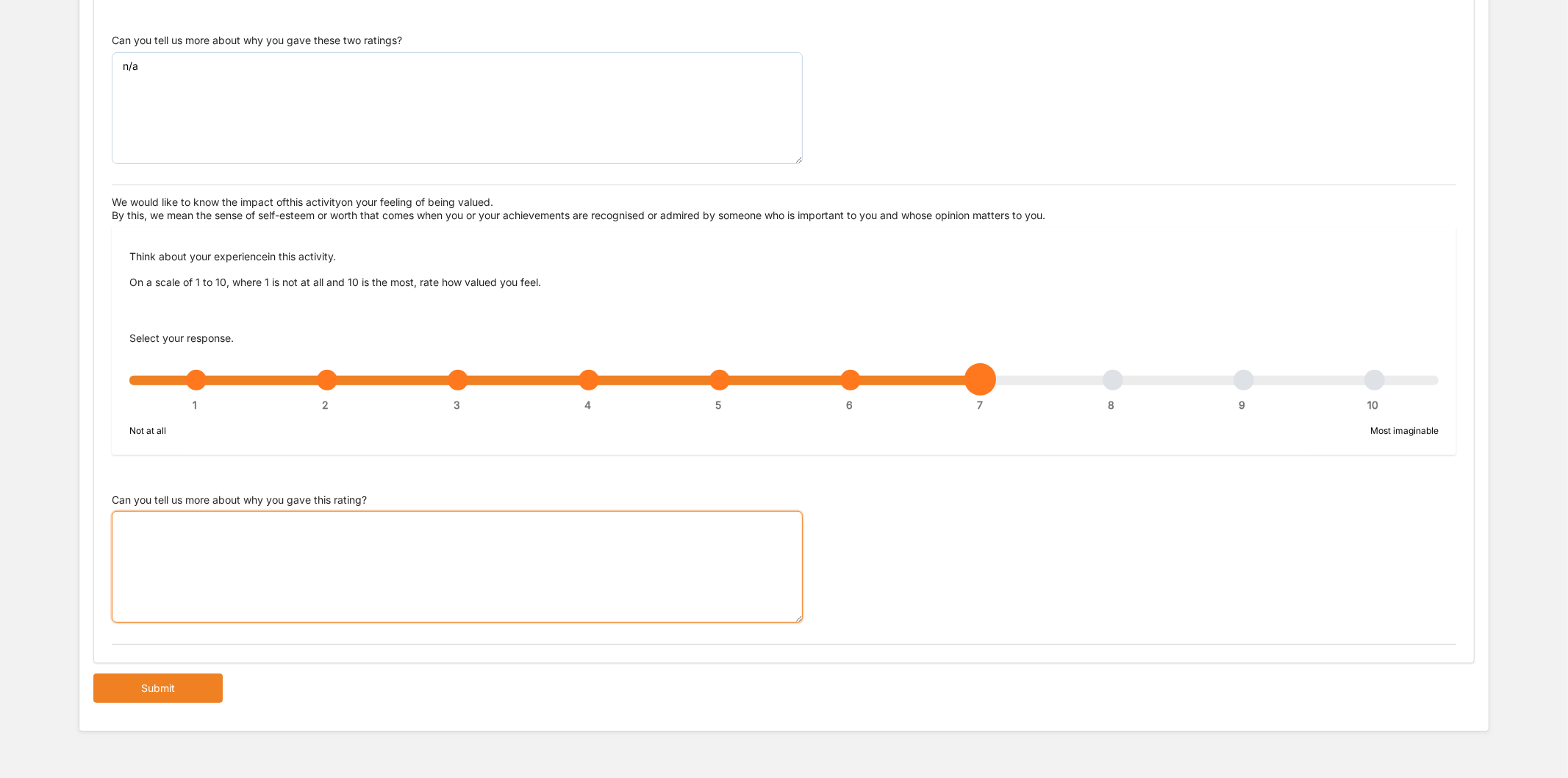
click at [559, 522] on textarea "Can you tell us more about why you gave this rating?" at bounding box center [457, 566] width 691 height 112
paste textarea "n/a"
type textarea "n/a"
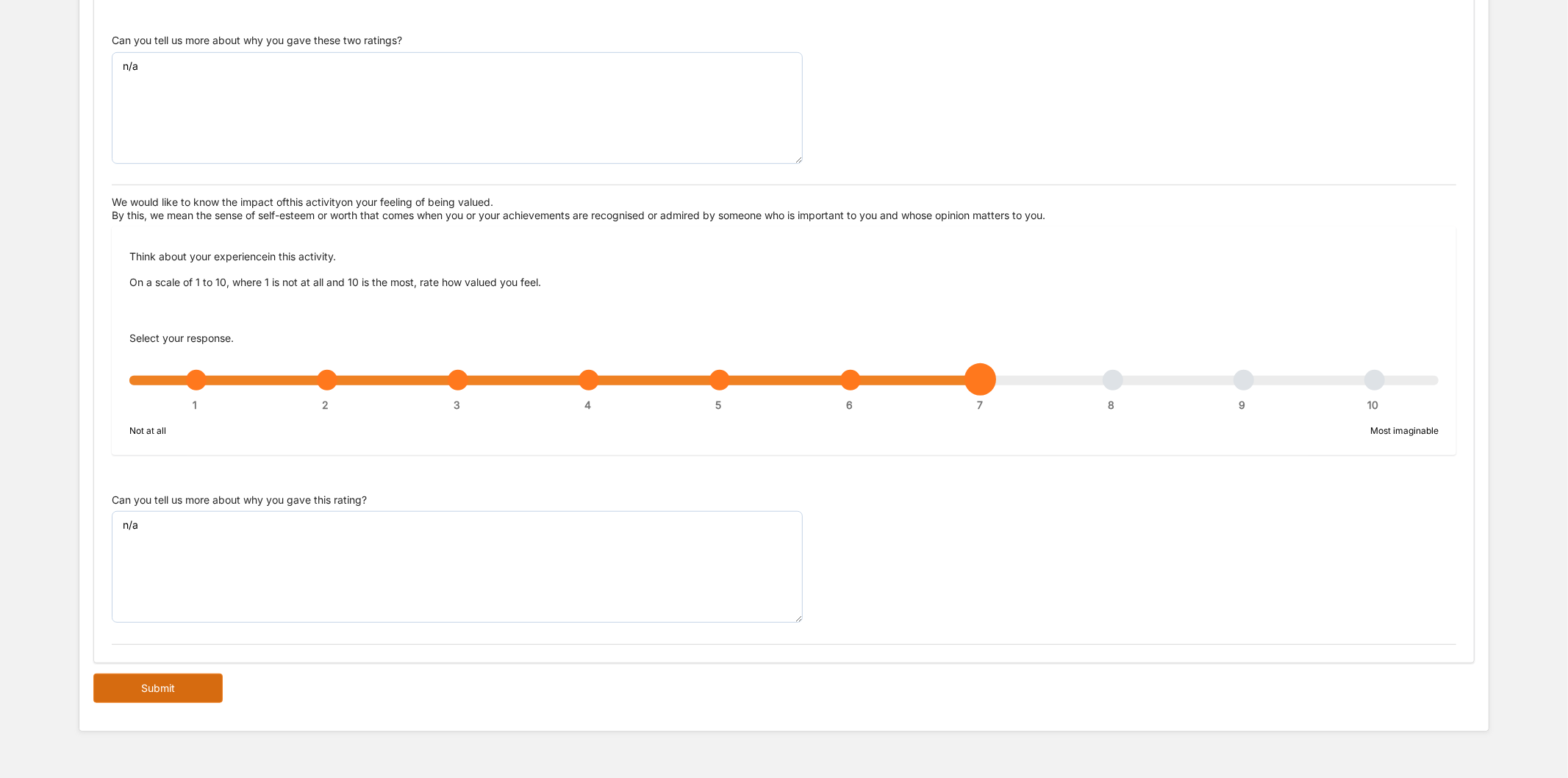
click at [212, 690] on button "Submit" at bounding box center [158, 688] width 129 height 29
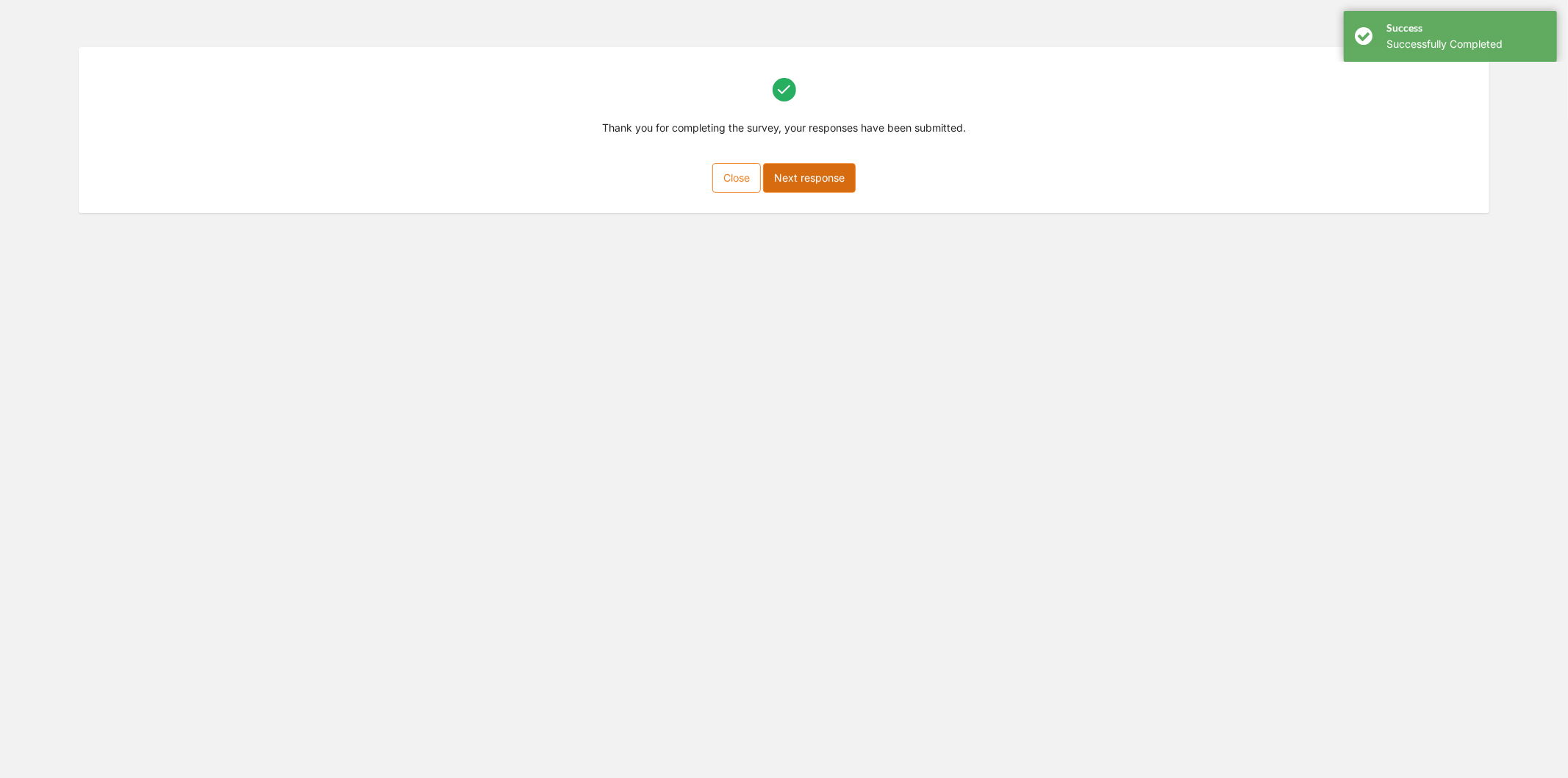
click at [819, 180] on button "Next response" at bounding box center [809, 177] width 92 height 29
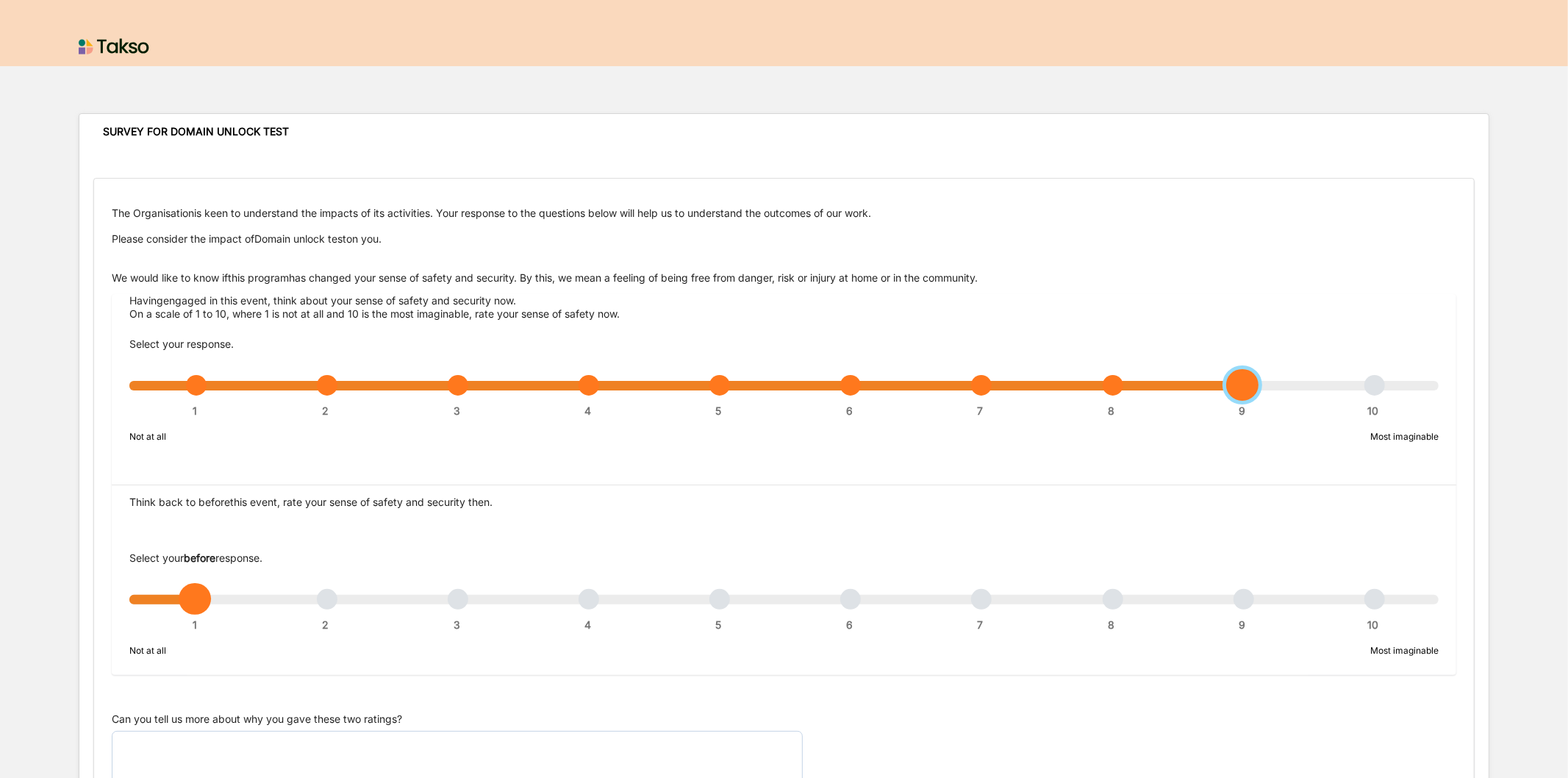
click at [1251, 388] on div "1 2 3 4 5 6 7 8 9 10" at bounding box center [784, 392] width 1309 height 10
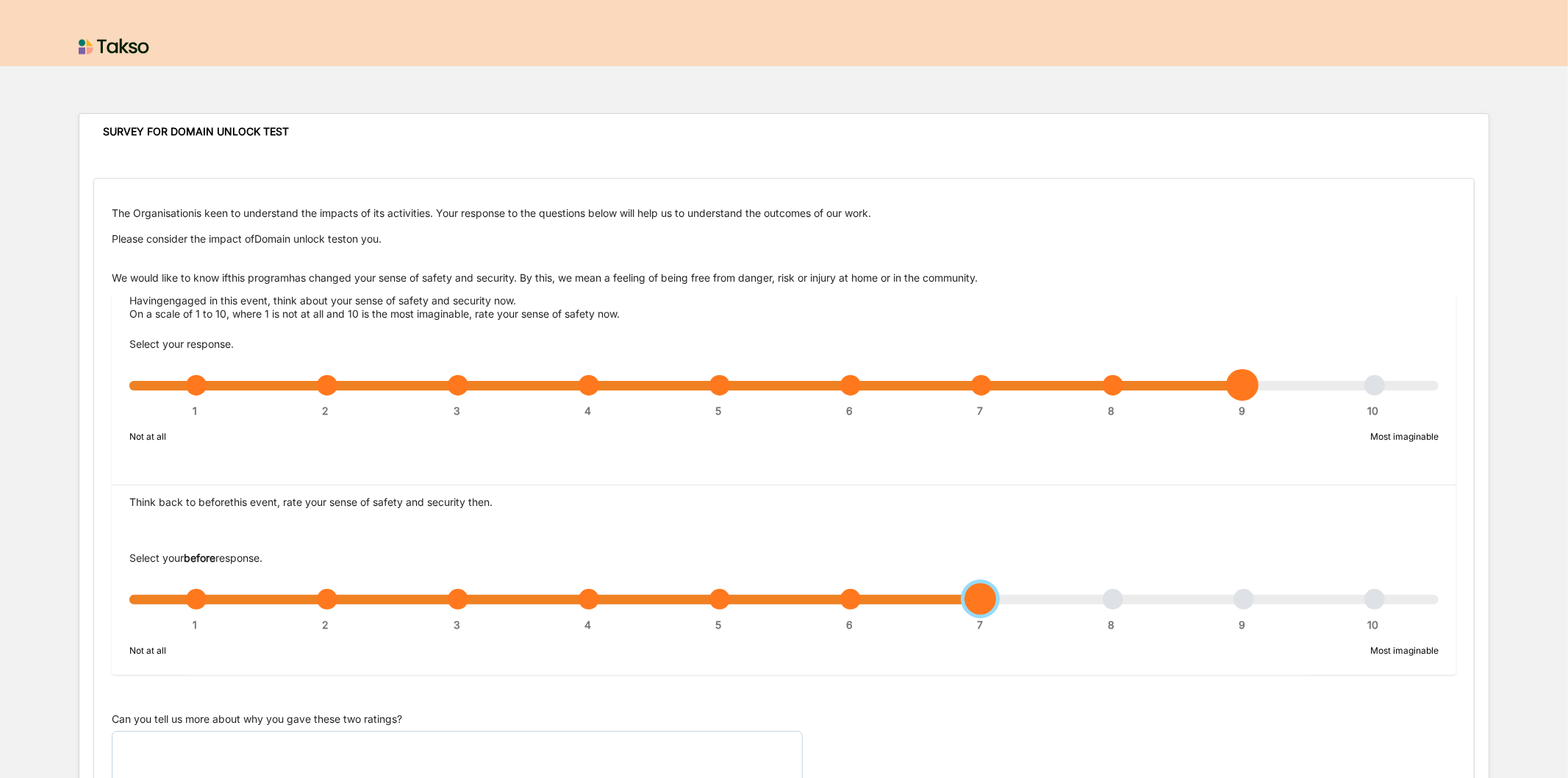
click at [981, 603] on div "1 2 3 4 5 6 7 8 9 10" at bounding box center [784, 607] width 1309 height 10
click at [339, 754] on textarea "Can you tell us more about why you gave these two ratings?" at bounding box center [457, 786] width 691 height 112
paste textarea "n/a"
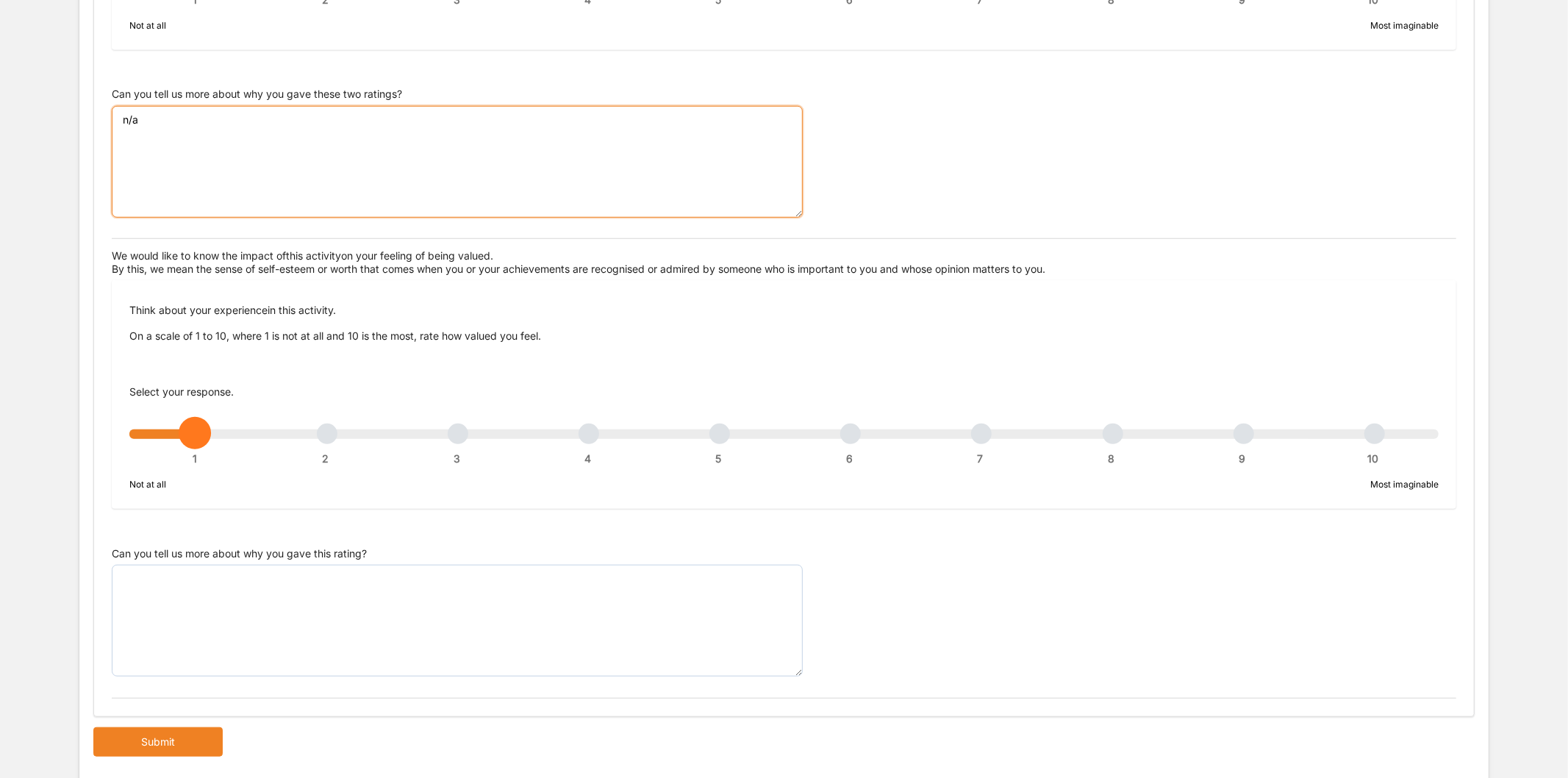
scroll to position [679, 0]
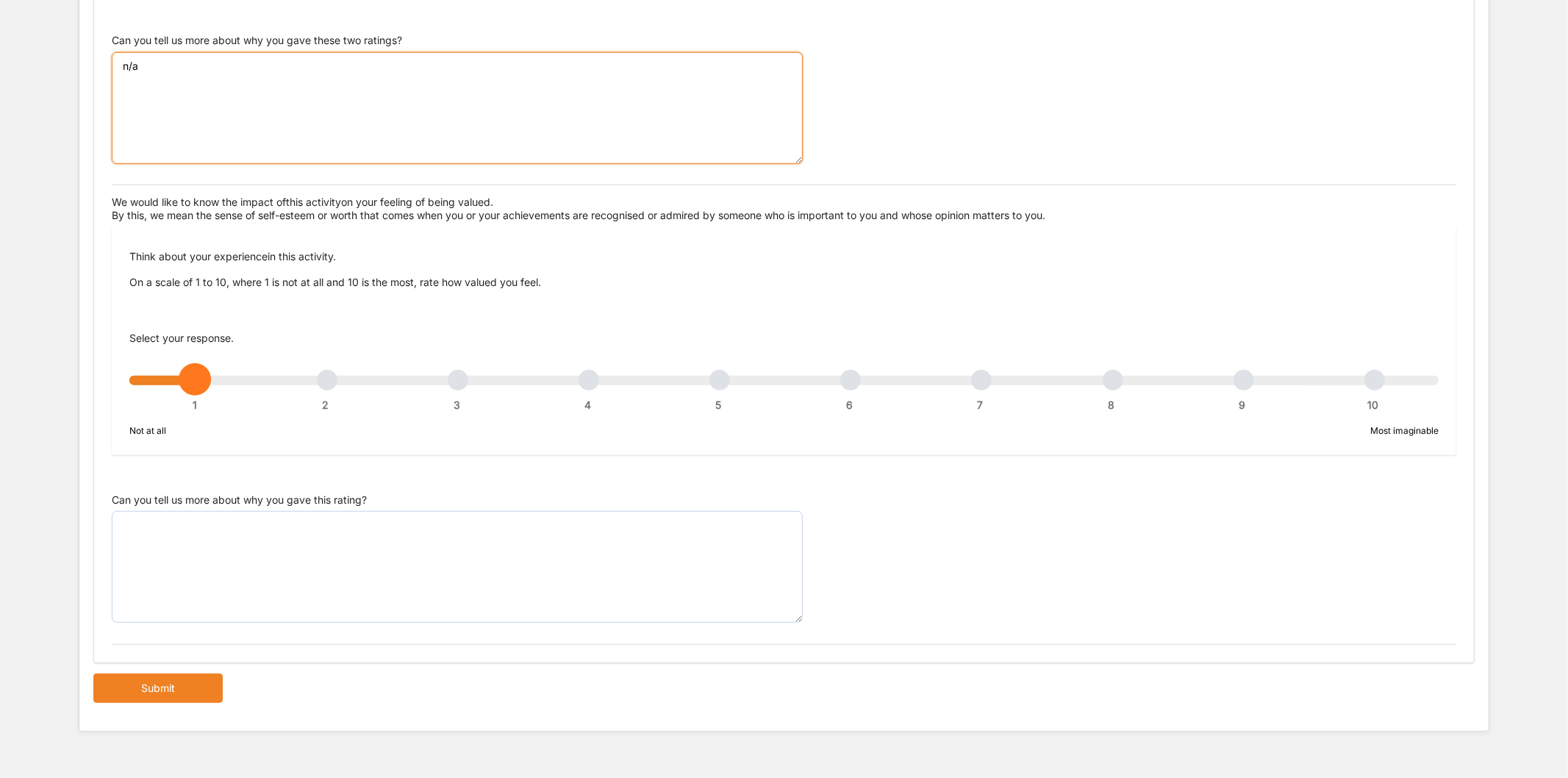
type textarea "n/a"
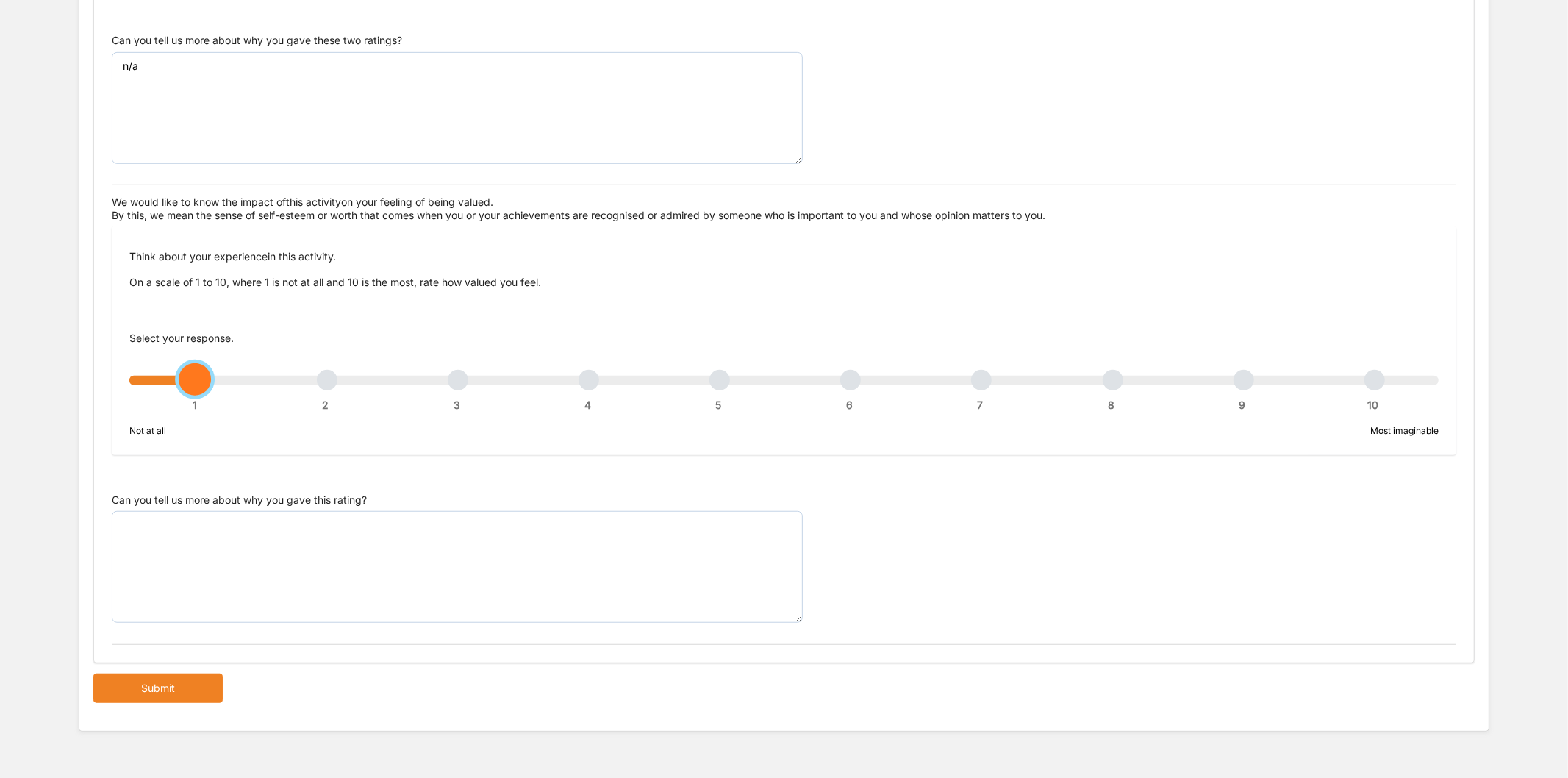
click at [1121, 382] on div "1 2 3 4 5 6 7 8 9 10" at bounding box center [784, 387] width 1309 height 10
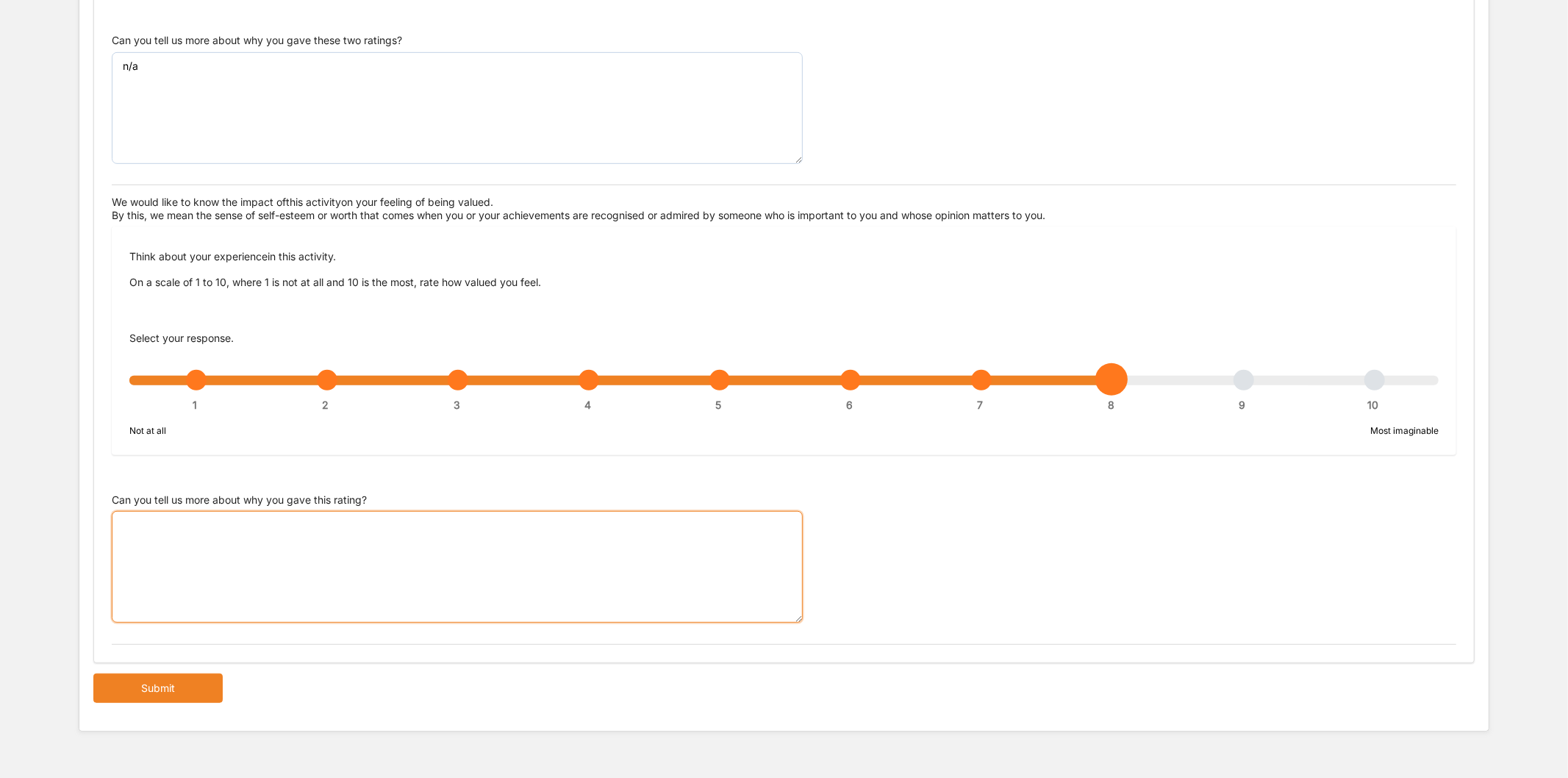
click at [591, 534] on textarea "Can you tell us more about why you gave this rating?" at bounding box center [457, 566] width 691 height 112
paste textarea "n/a"
type textarea "n/a"
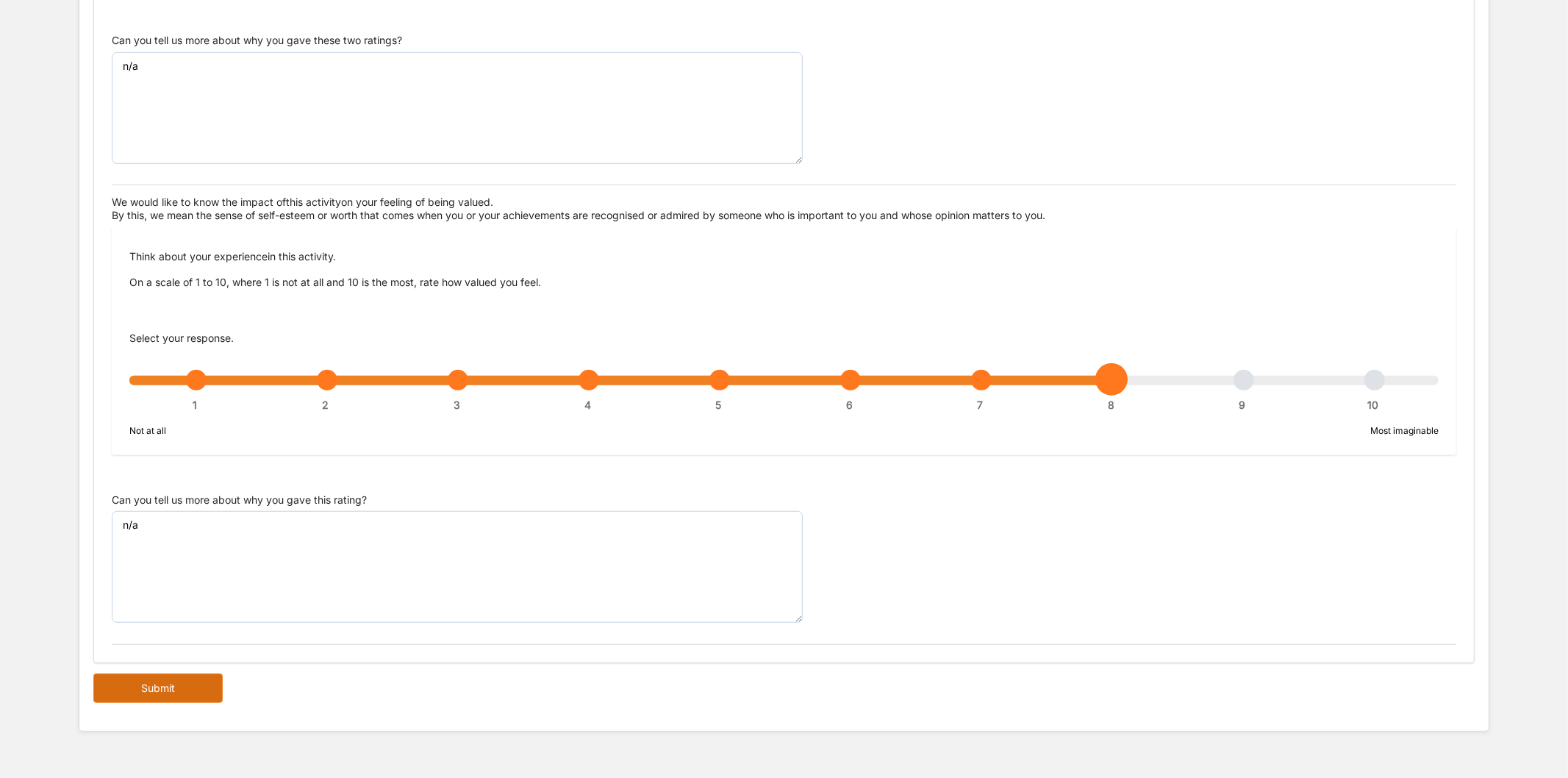
click at [179, 699] on button "Submit" at bounding box center [158, 688] width 129 height 29
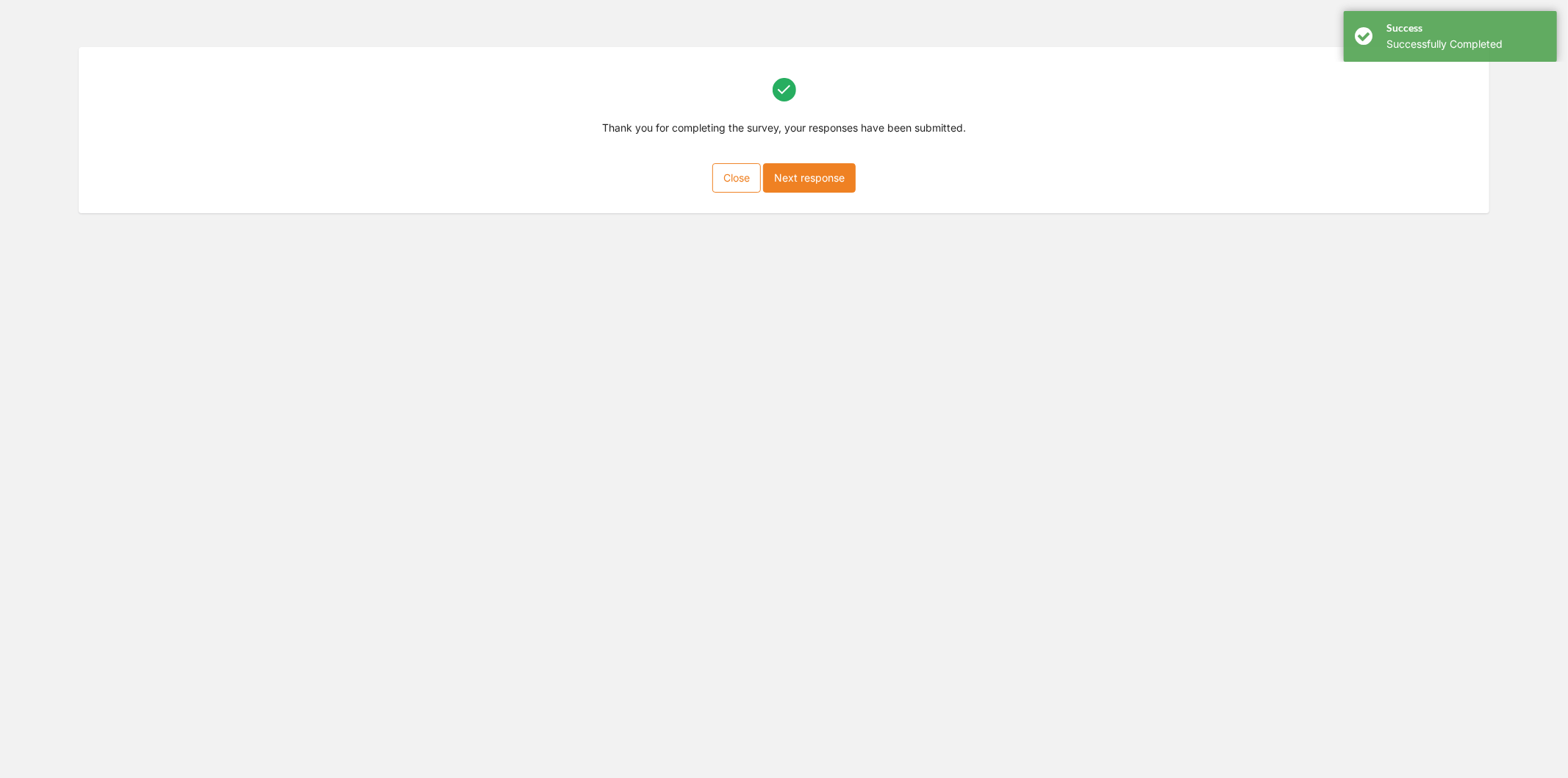
scroll to position [66, 0]
click at [823, 187] on button "Next response" at bounding box center [809, 177] width 92 height 29
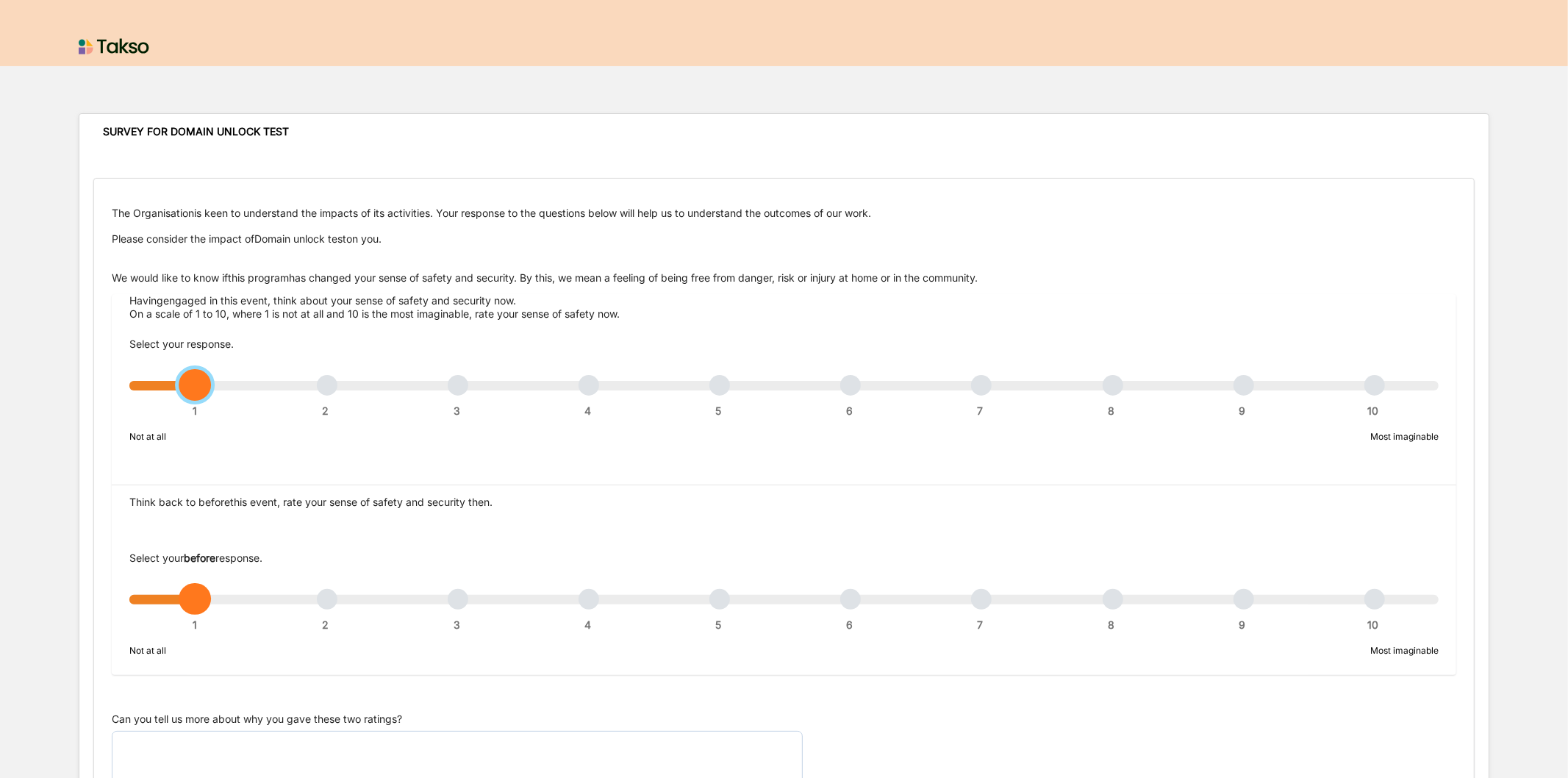
click at [1235, 387] on div "1 2 3 4 5 6 7 8 9 10" at bounding box center [784, 392] width 1309 height 10
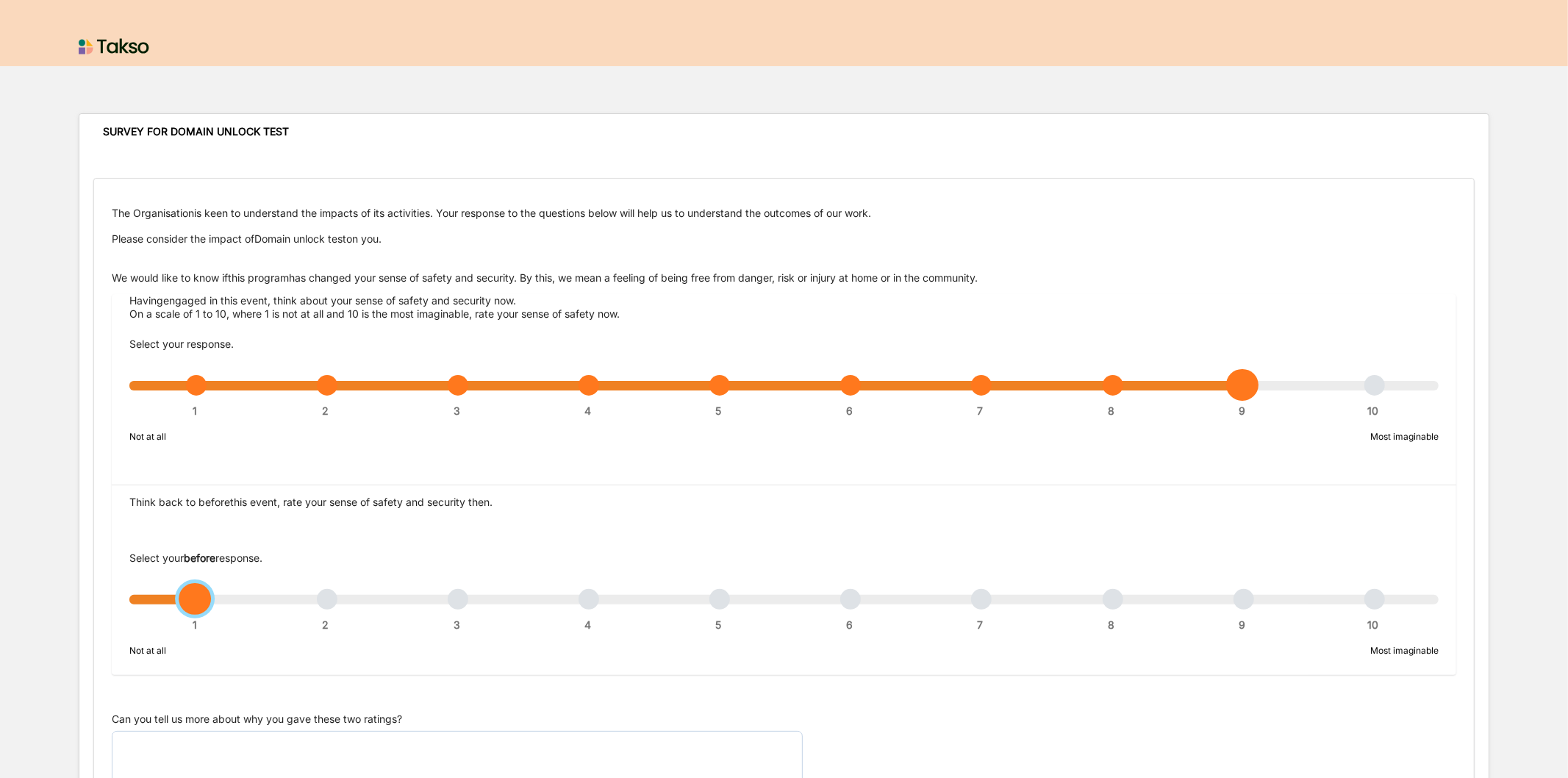
click at [714, 602] on div "1 2 3 4 5 6 7 8 9 10" at bounding box center [784, 607] width 1309 height 10
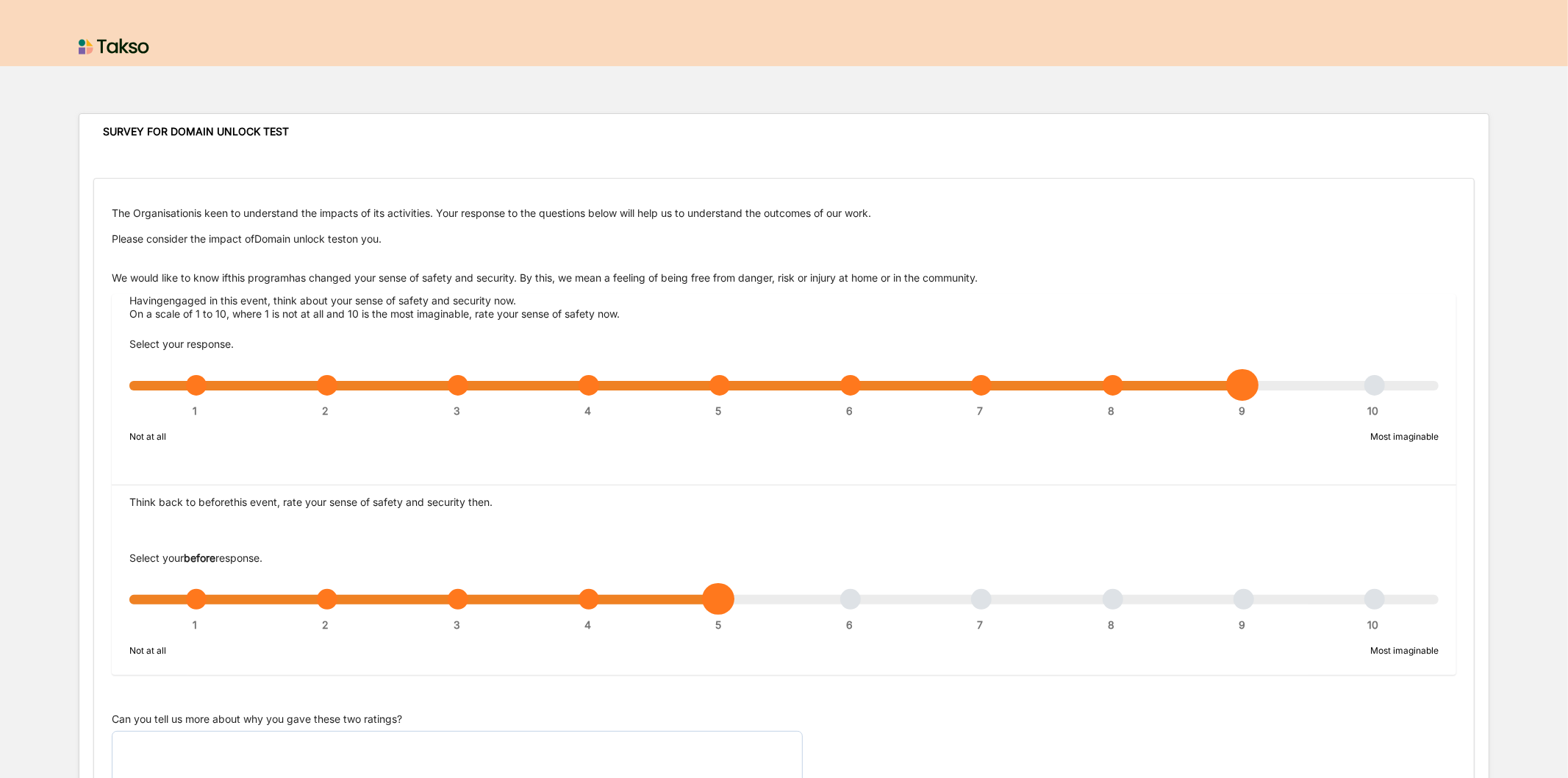
click at [1114, 602] on div "1 2 3 4 5 6 7 8 9 10" at bounding box center [784, 607] width 1309 height 10
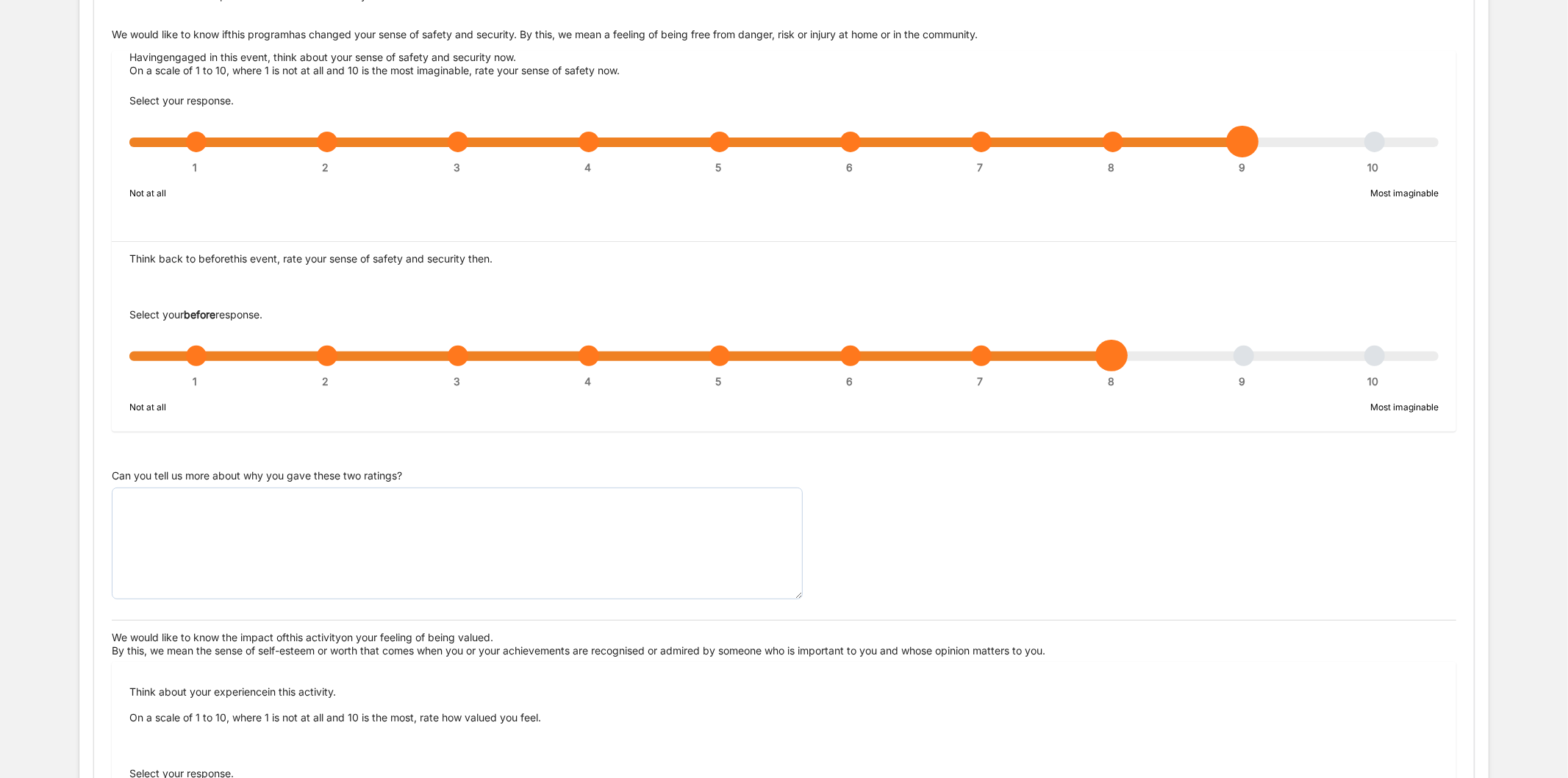
scroll to position [244, 0]
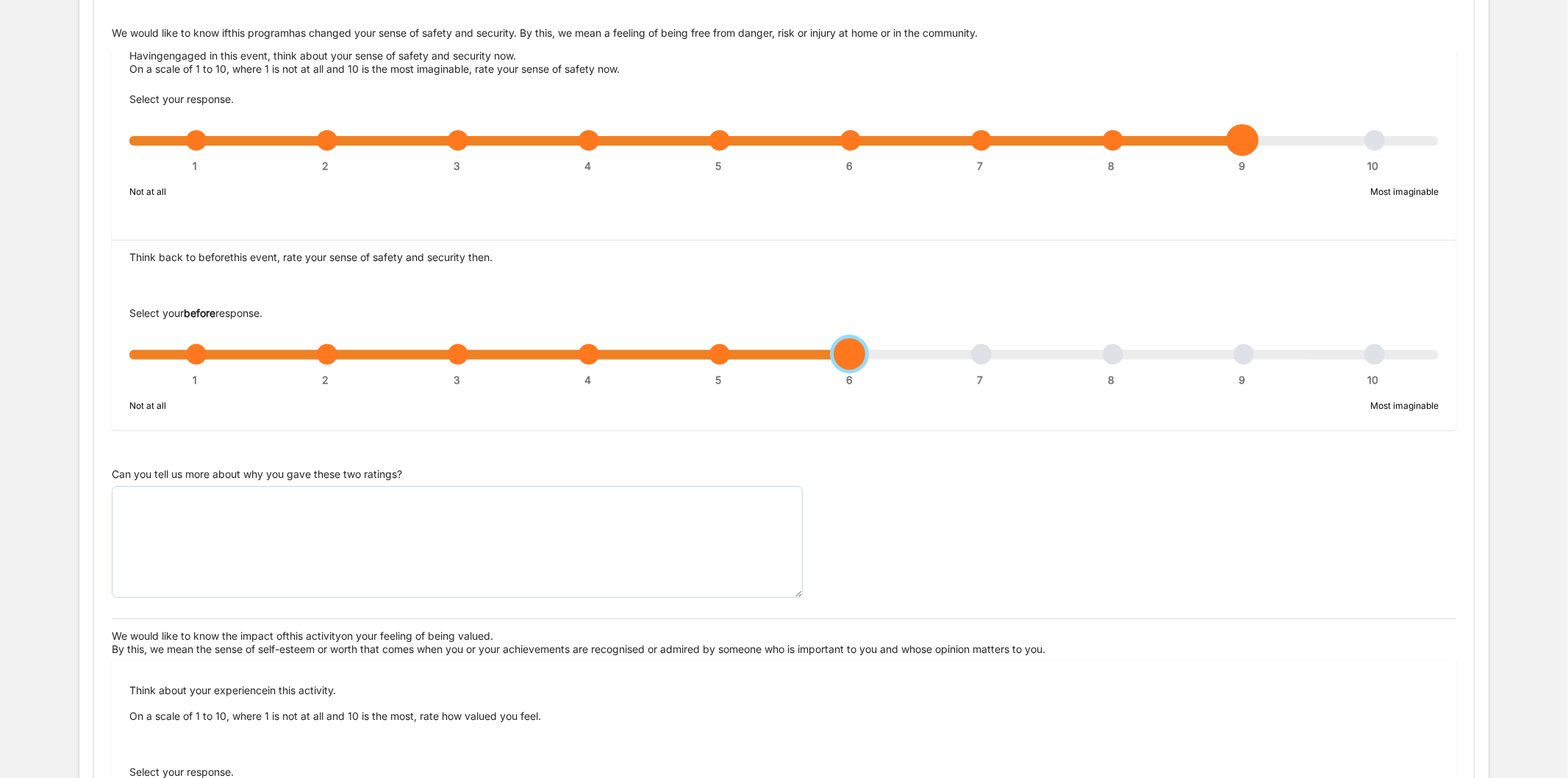
click at [852, 356] on div "1 2 3 4 5 6 7 8 9 10" at bounding box center [784, 361] width 1309 height 10
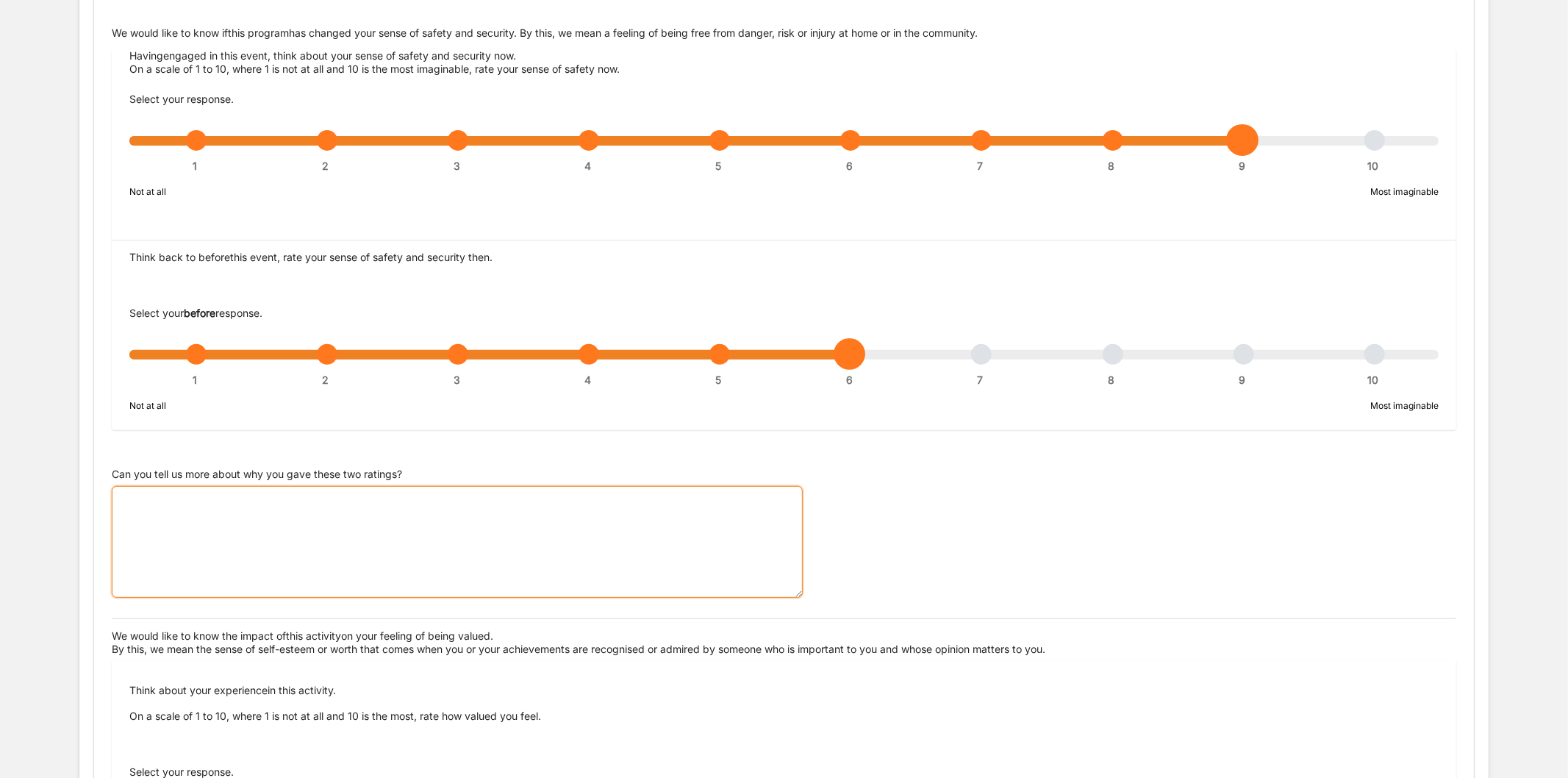
click at [650, 491] on textarea "Can you tell us more about why you gave these two ratings?" at bounding box center [457, 542] width 691 height 112
paste textarea "n/a"
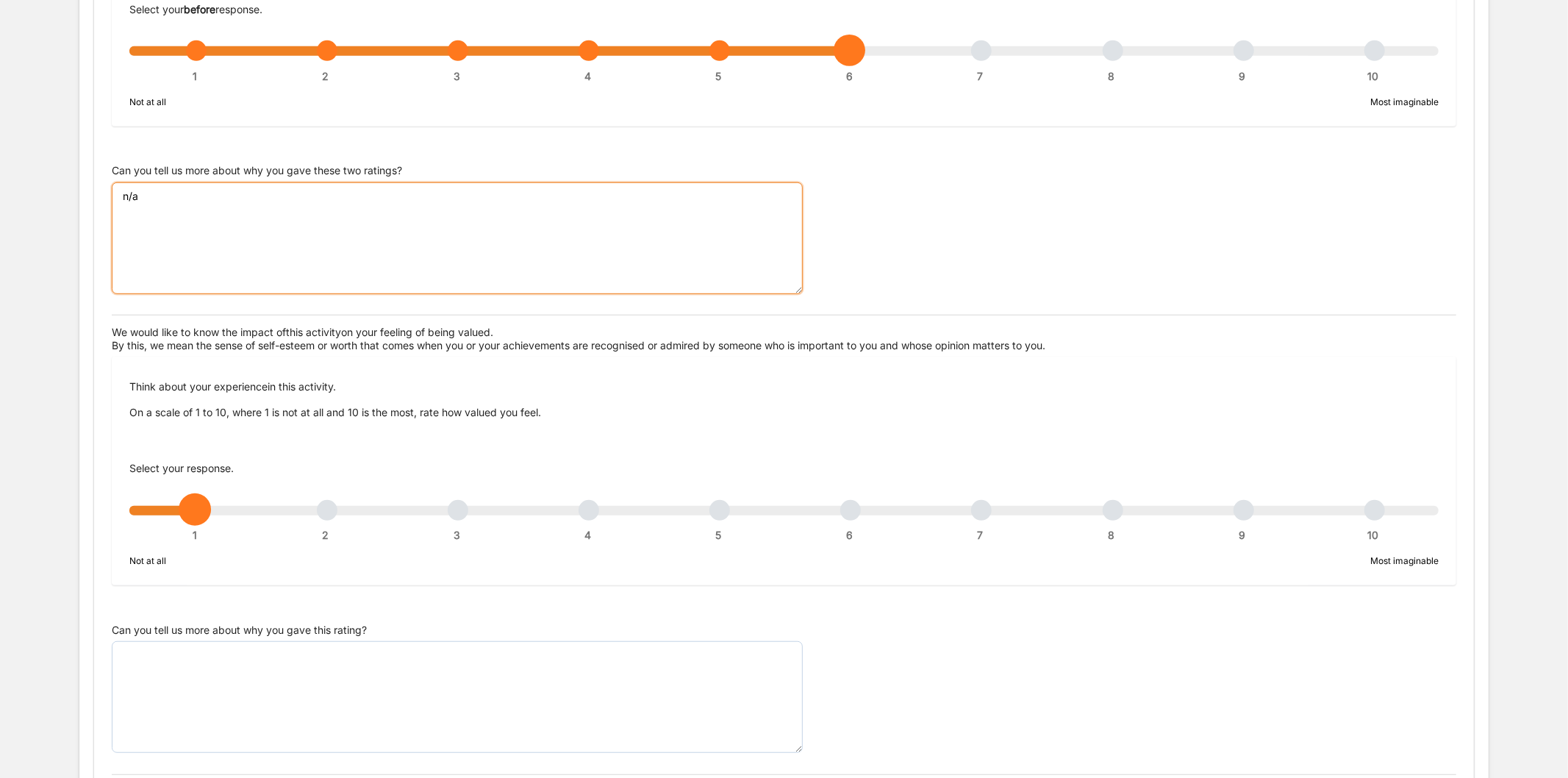
scroll to position [679, 0]
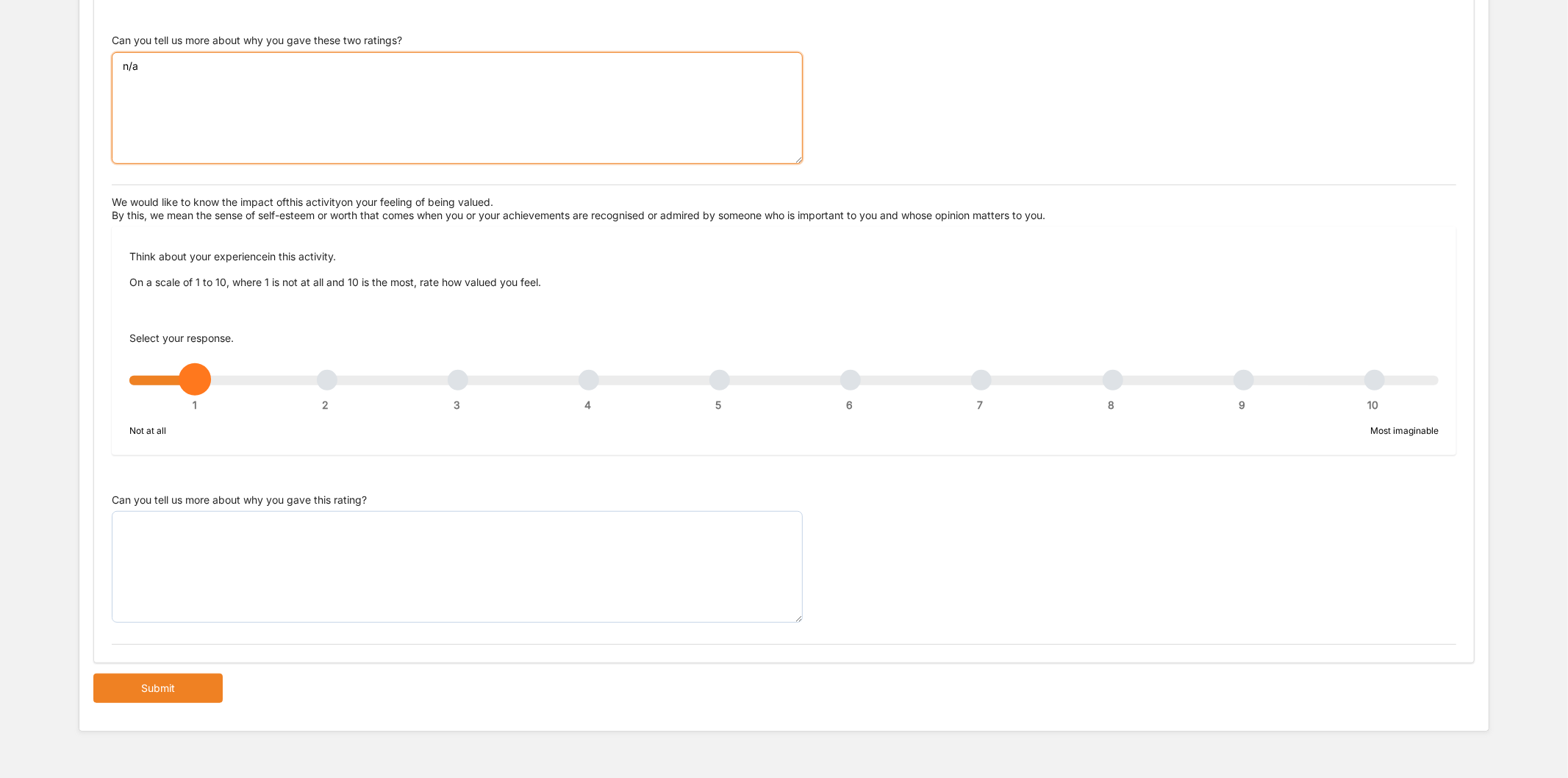
type textarea "n/a"
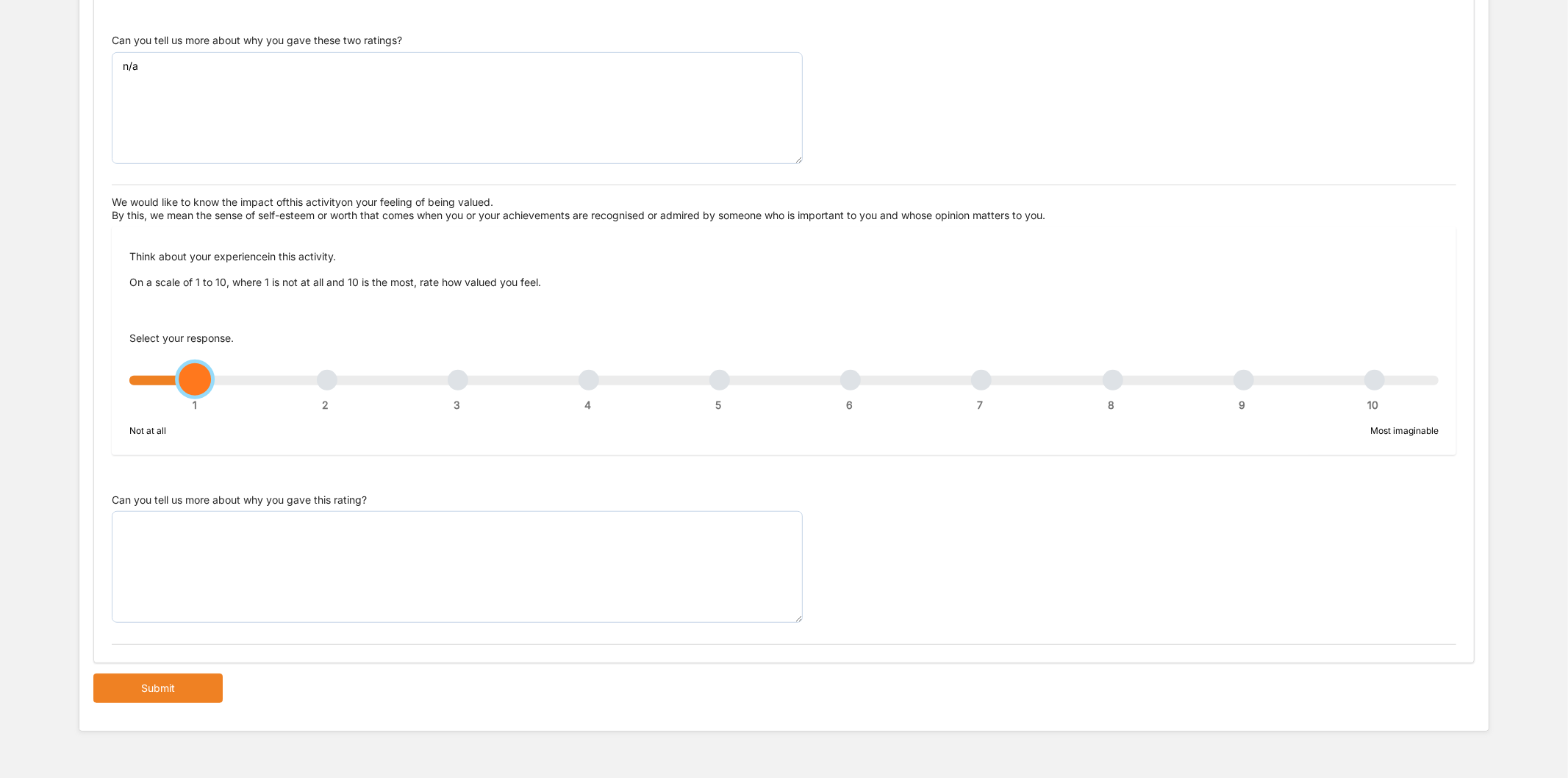
click at [1116, 386] on div "1 2 3 4 5 6 7 8 9 10" at bounding box center [784, 387] width 1309 height 10
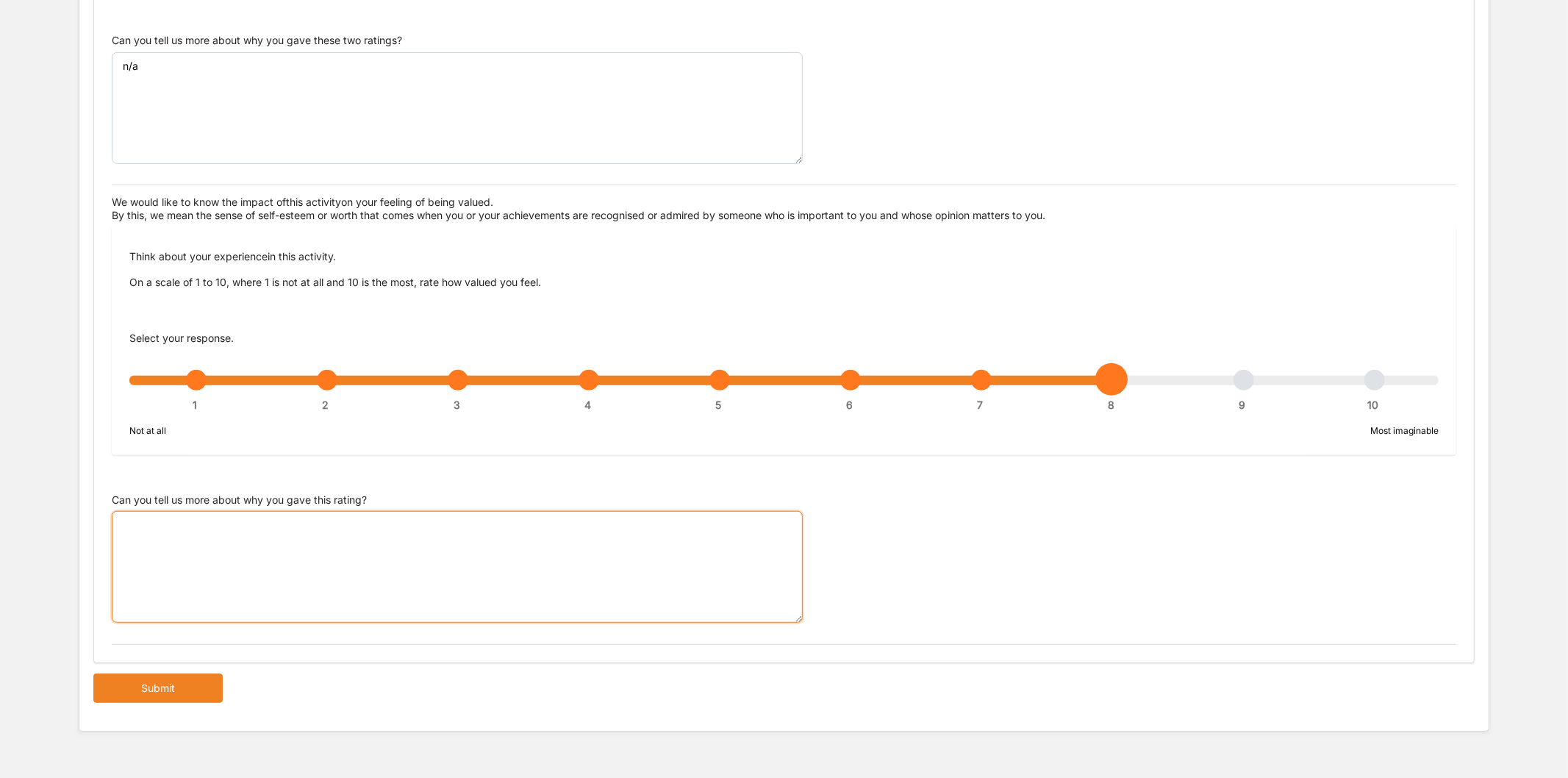
drag, startPoint x: 508, startPoint y: 569, endPoint x: 505, endPoint y: 560, distance: 9.5
click at [508, 568] on textarea "Can you tell us more about why you gave this rating?" at bounding box center [457, 566] width 691 height 112
paste textarea "n/a"
type textarea "n/a"
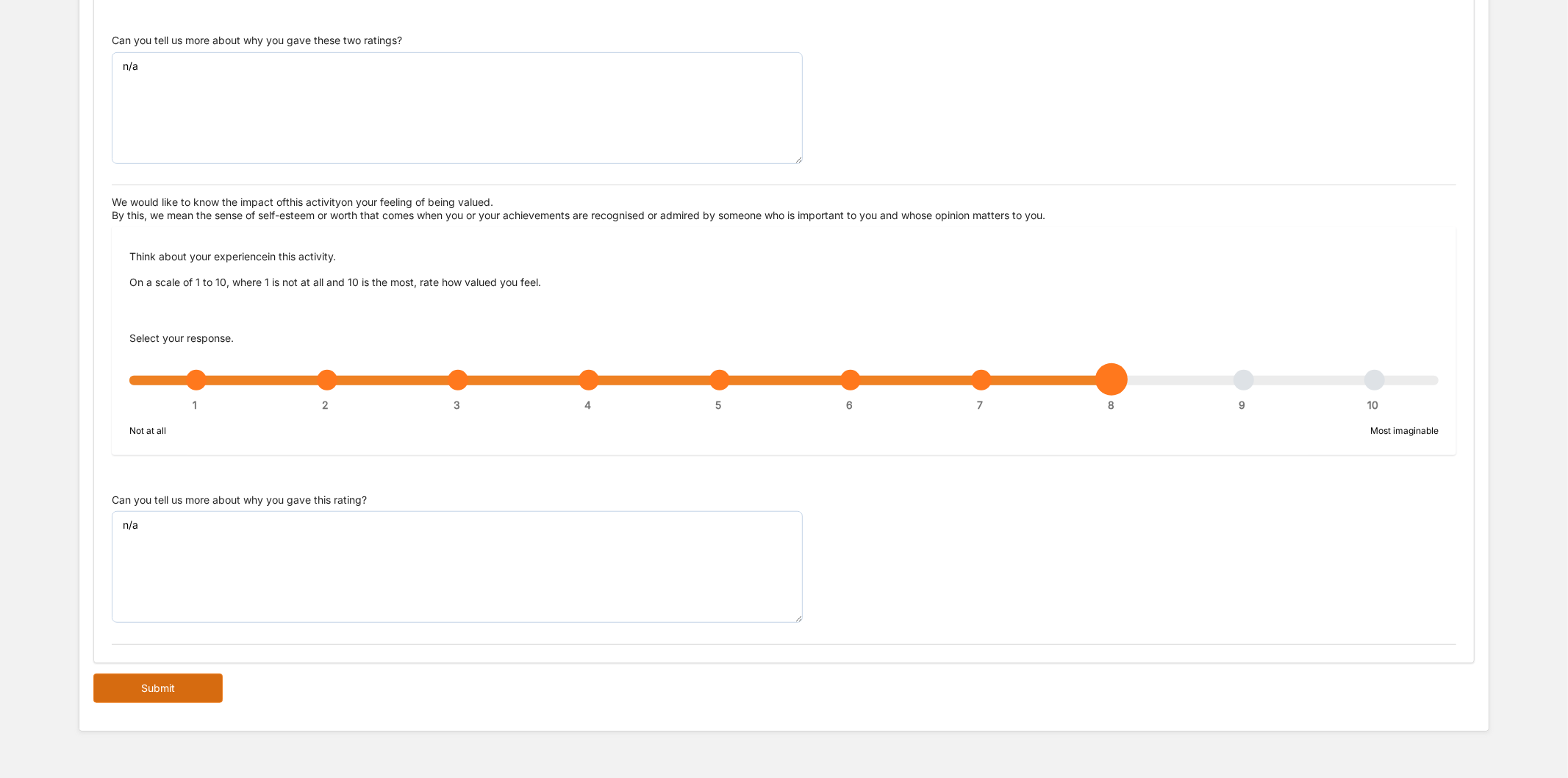
drag, startPoint x: 176, startPoint y: 690, endPoint x: 423, endPoint y: 545, distance: 286.4
click at [177, 690] on button "Submit" at bounding box center [158, 688] width 129 height 29
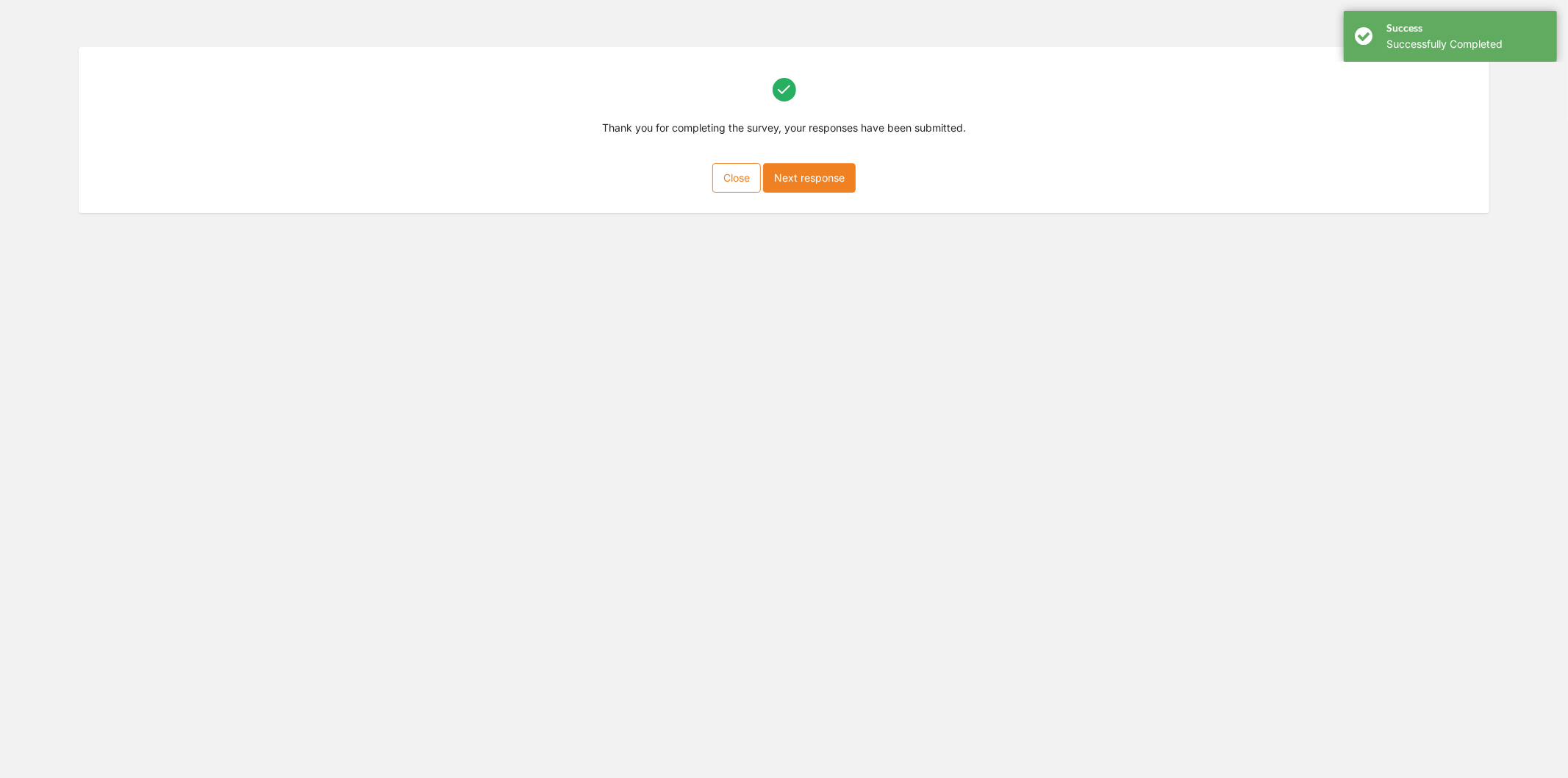
scroll to position [66, 0]
click at [795, 166] on button "Next response" at bounding box center [809, 177] width 92 height 29
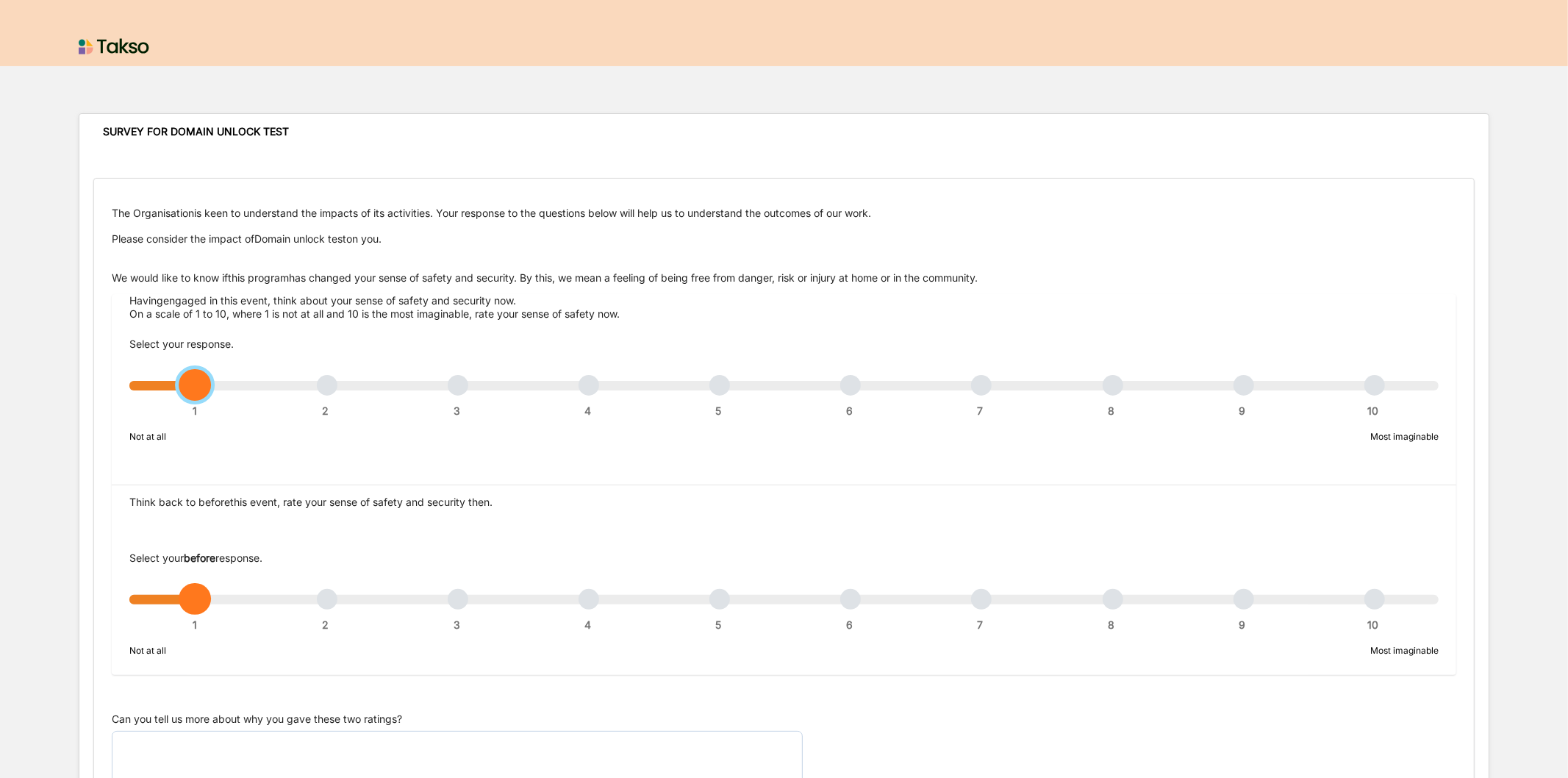
click at [1372, 387] on div "1 2 3 4 5 6 7 8 9 10" at bounding box center [784, 392] width 1309 height 10
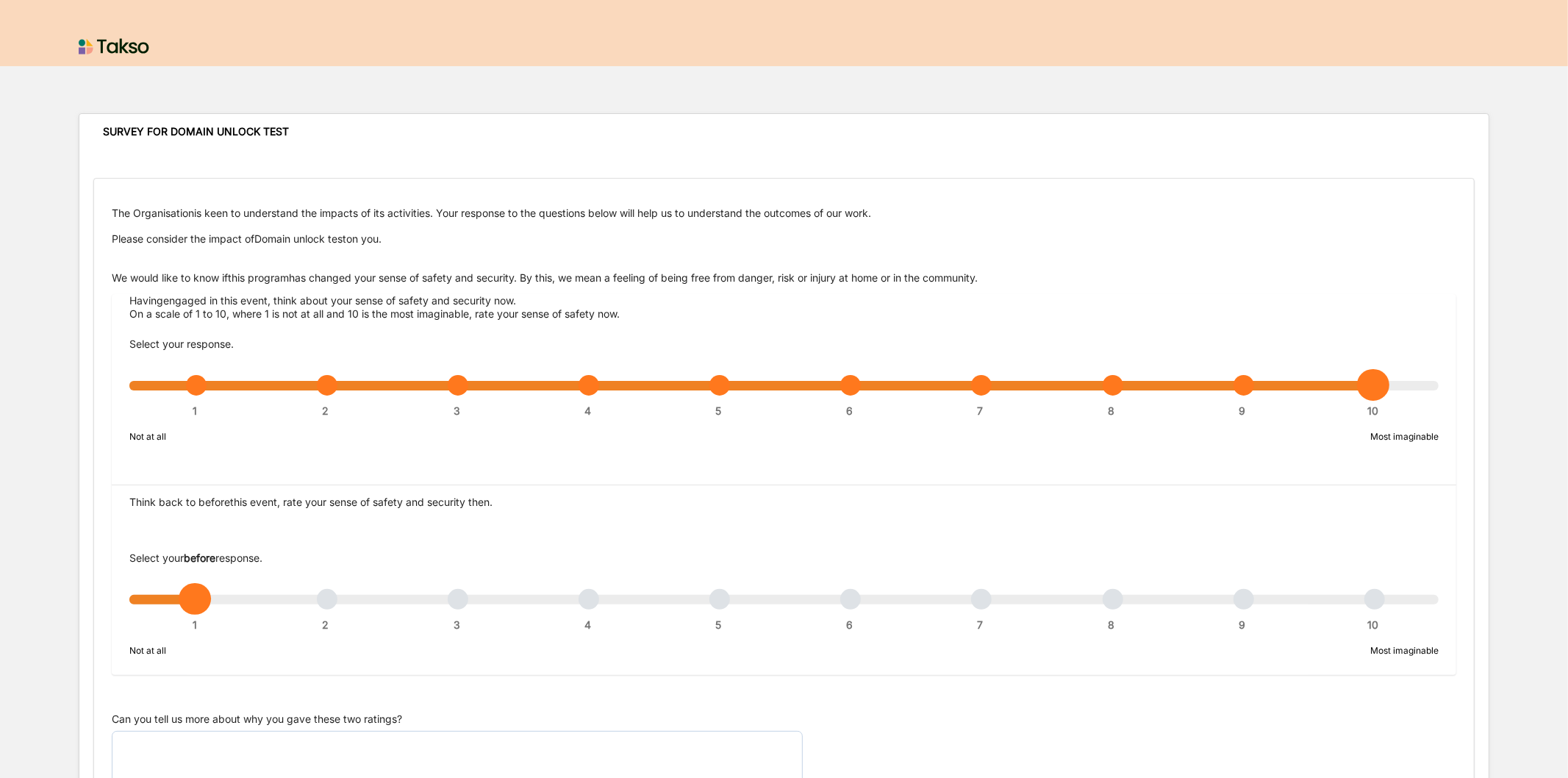
click at [979, 387] on div "1 2 3 4 5 6 7 8 9 10" at bounding box center [784, 392] width 1309 height 10
click at [1375, 387] on div "1 2 3 4 5 6 7 8 9 10" at bounding box center [784, 392] width 1309 height 10
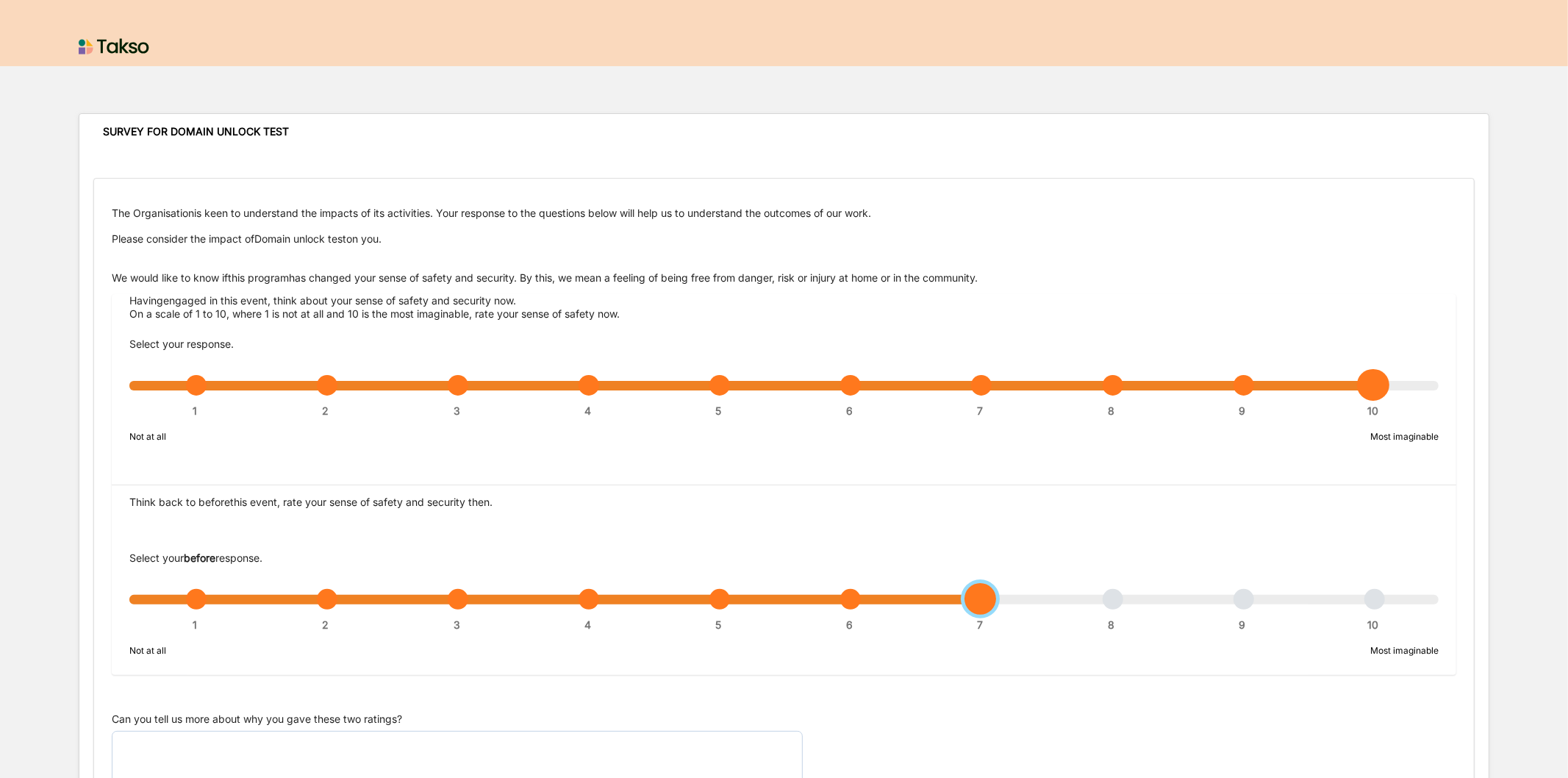
click at [982, 603] on div "1 2 3 4 5 6 7 8 9 10" at bounding box center [784, 607] width 1309 height 10
click at [296, 740] on textarea "Can you tell us more about why you gave these two ratings?" at bounding box center [457, 786] width 691 height 112
paste textarea "n/a"
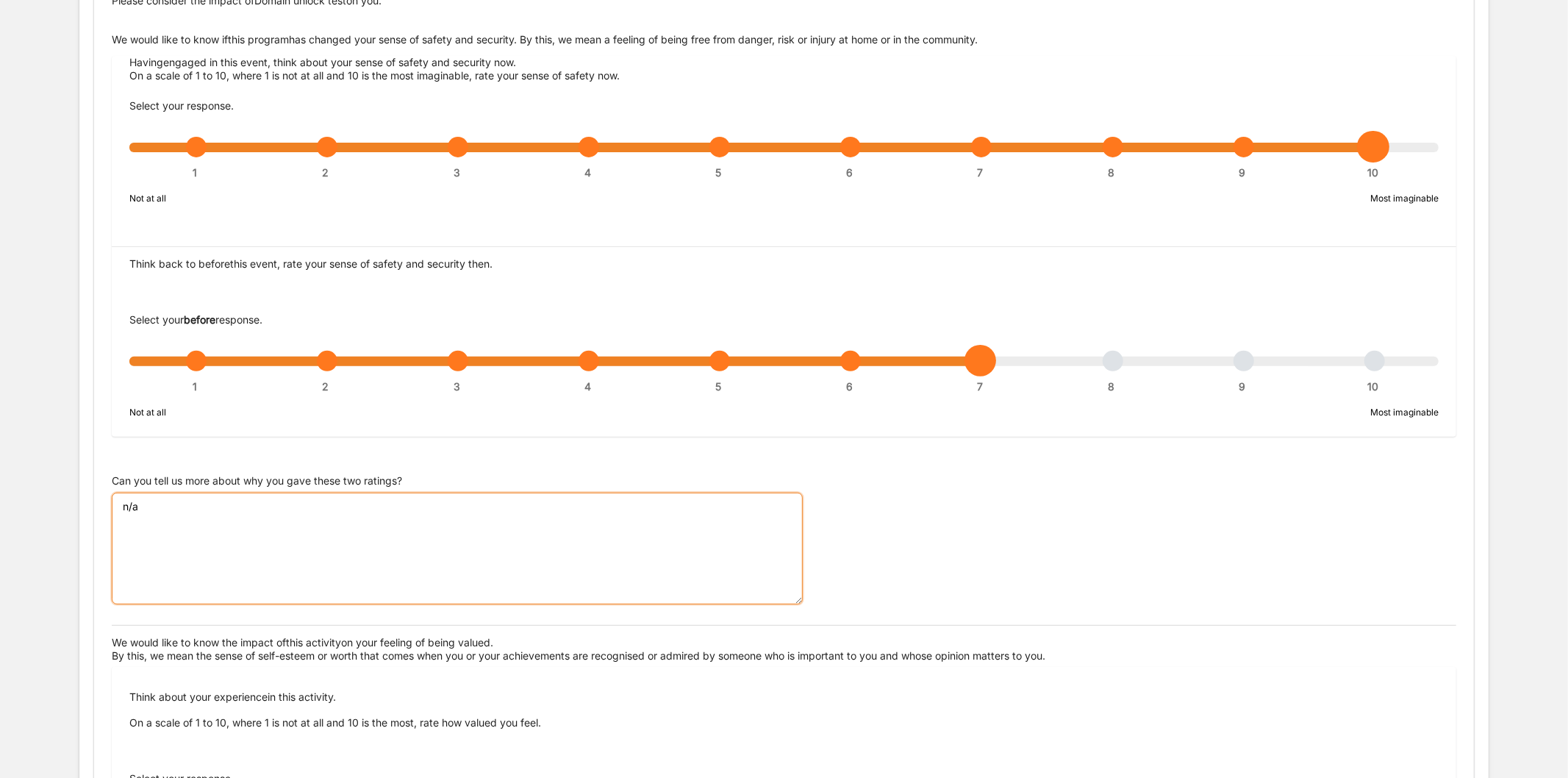
scroll to position [408, 0]
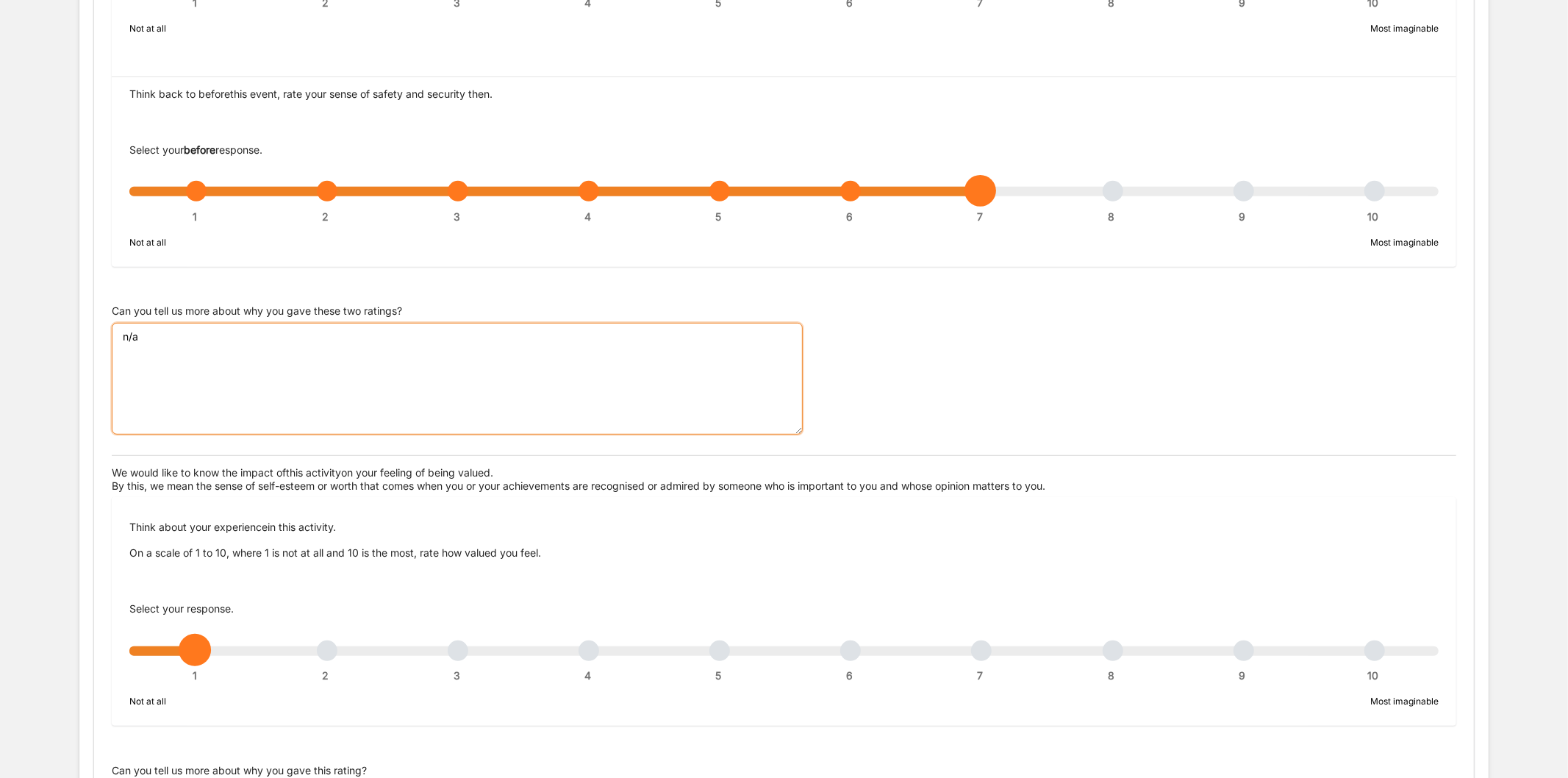
type textarea "n/a"
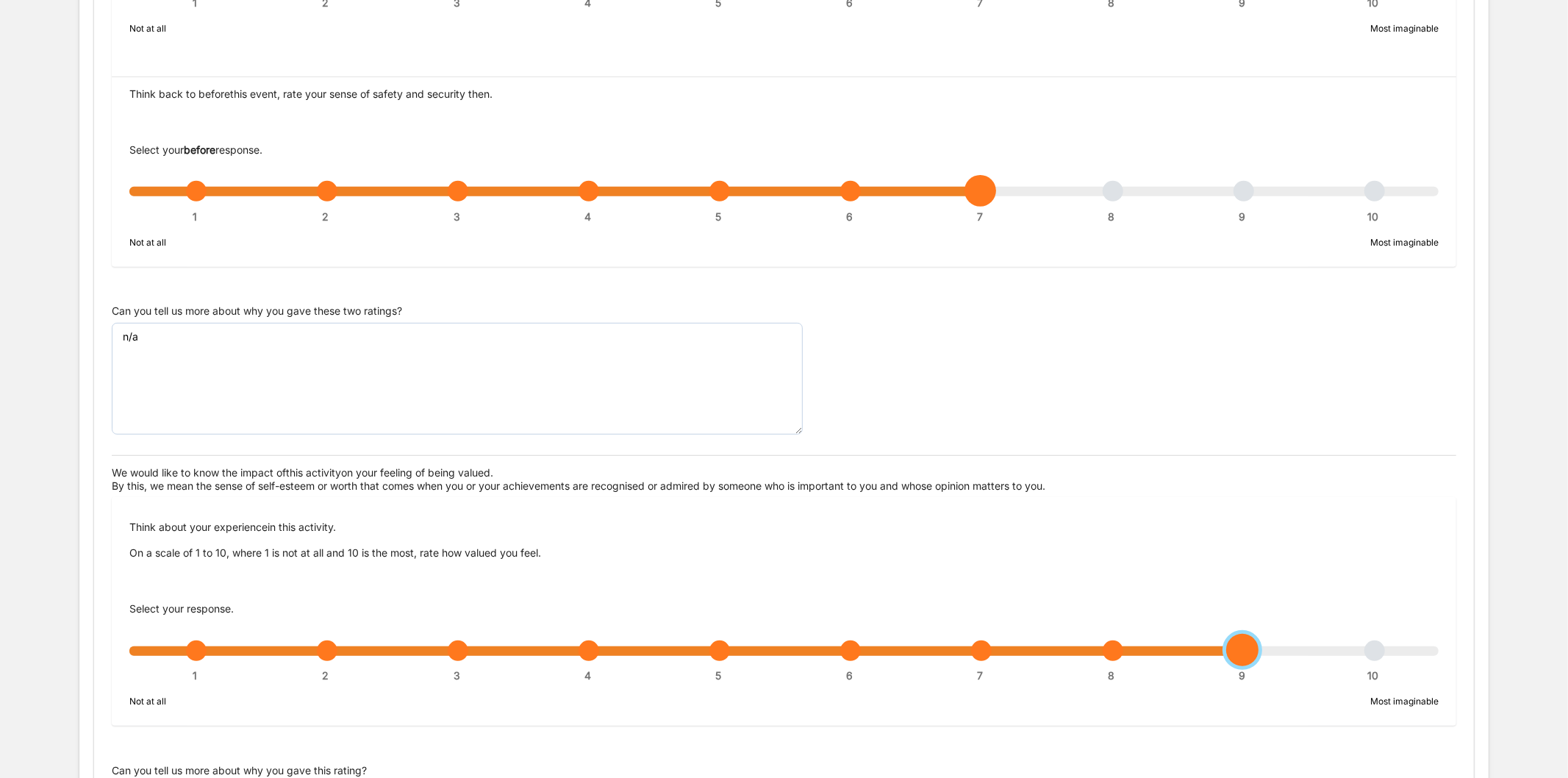
click at [1226, 653] on div "1 2 3 4 5 6 7 8 9 10" at bounding box center [784, 658] width 1309 height 10
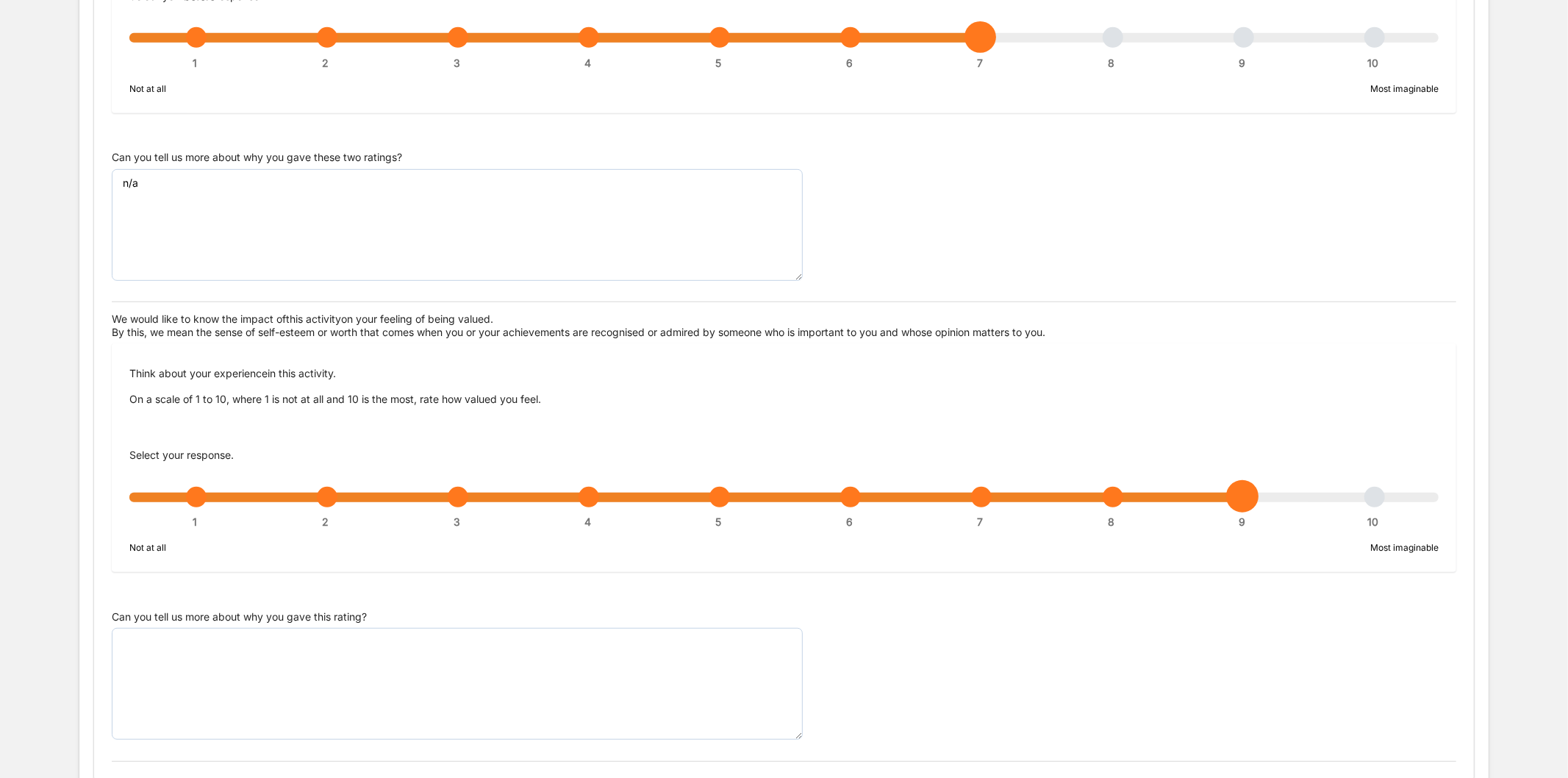
scroll to position [679, 0]
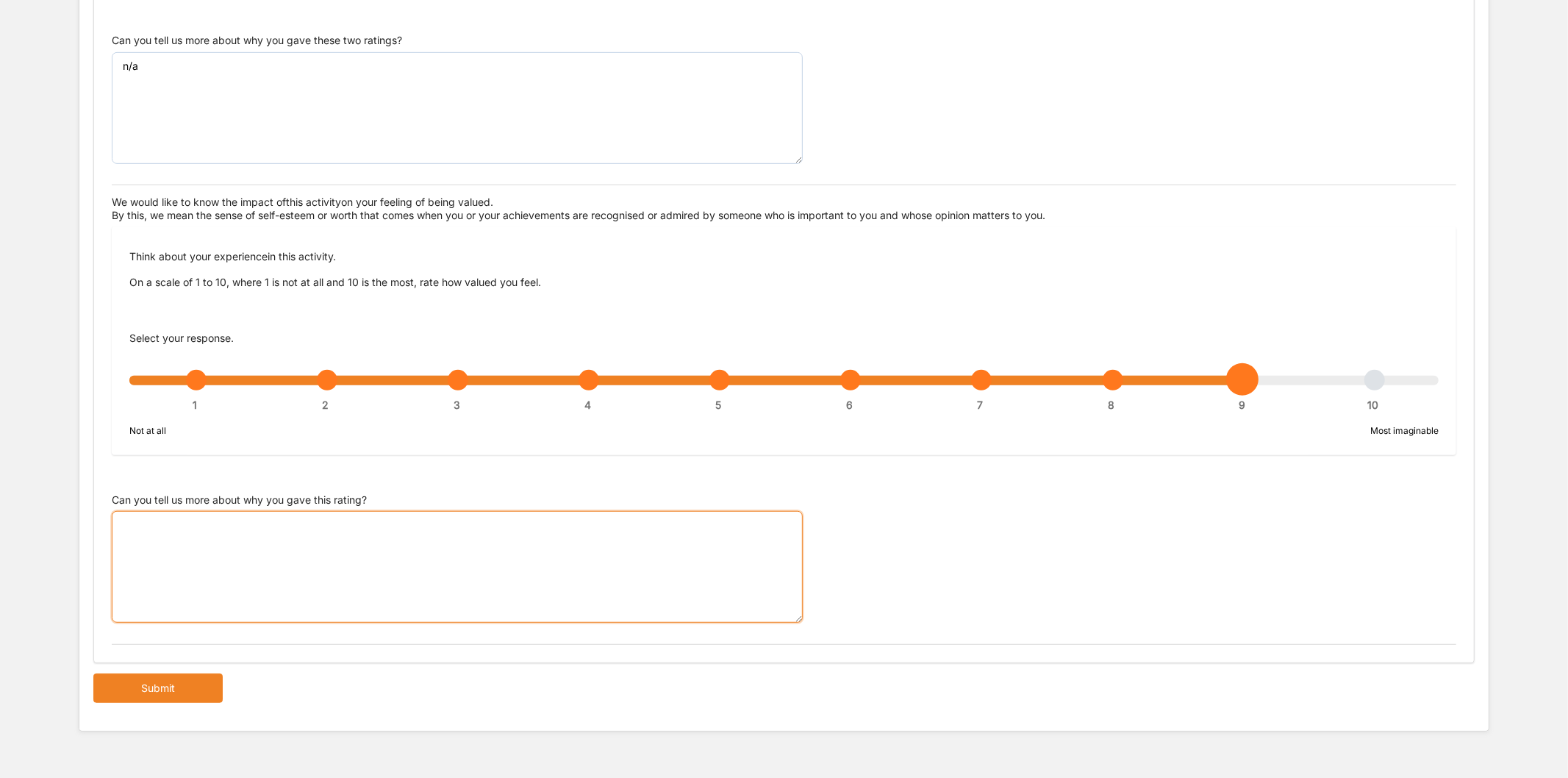
click at [309, 557] on textarea "Can you tell us more about why you gave this rating?" at bounding box center [457, 566] width 691 height 112
paste textarea "n/a"
type textarea "n/a"
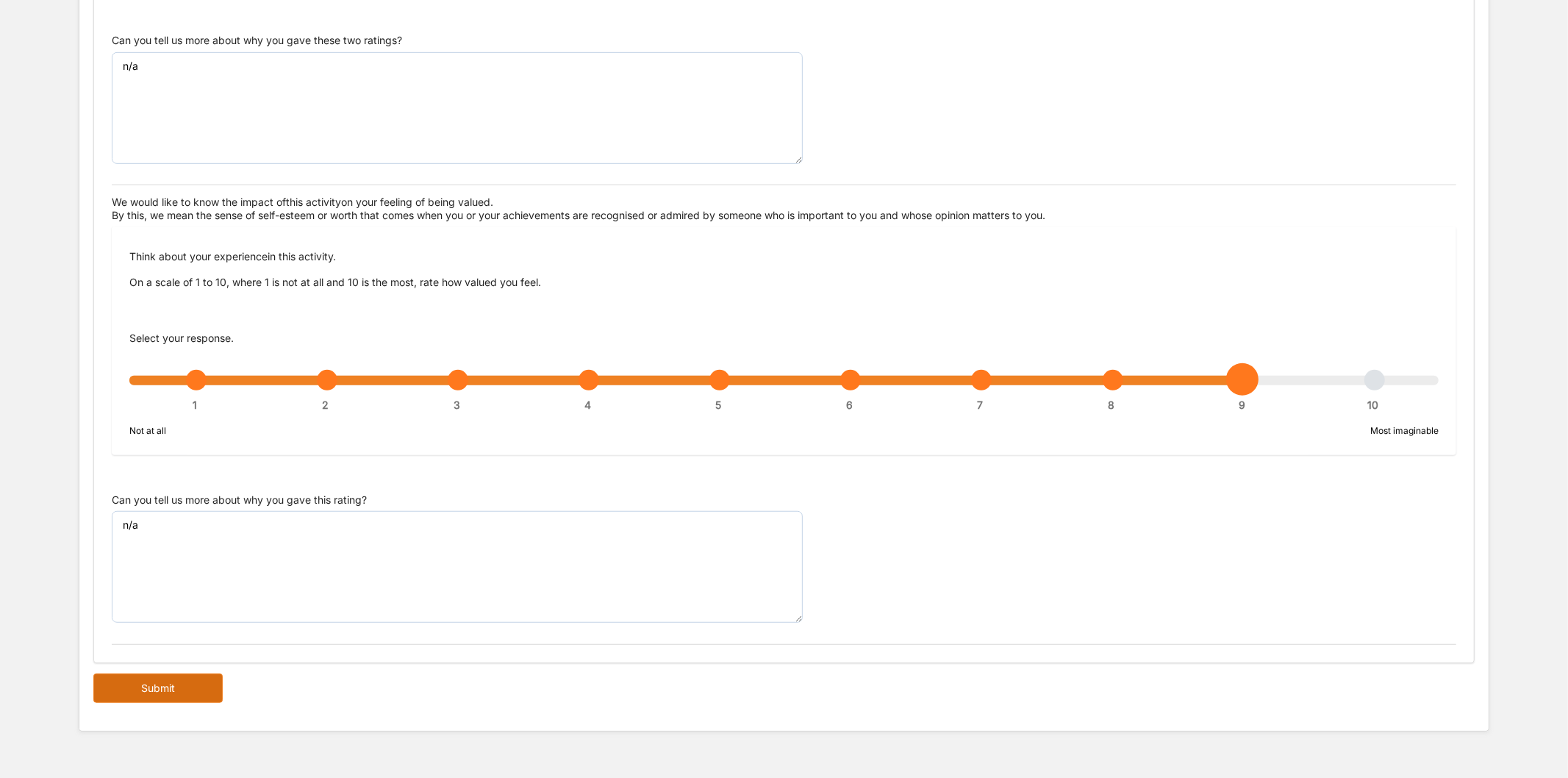
click at [168, 674] on button "Submit" at bounding box center [158, 688] width 129 height 29
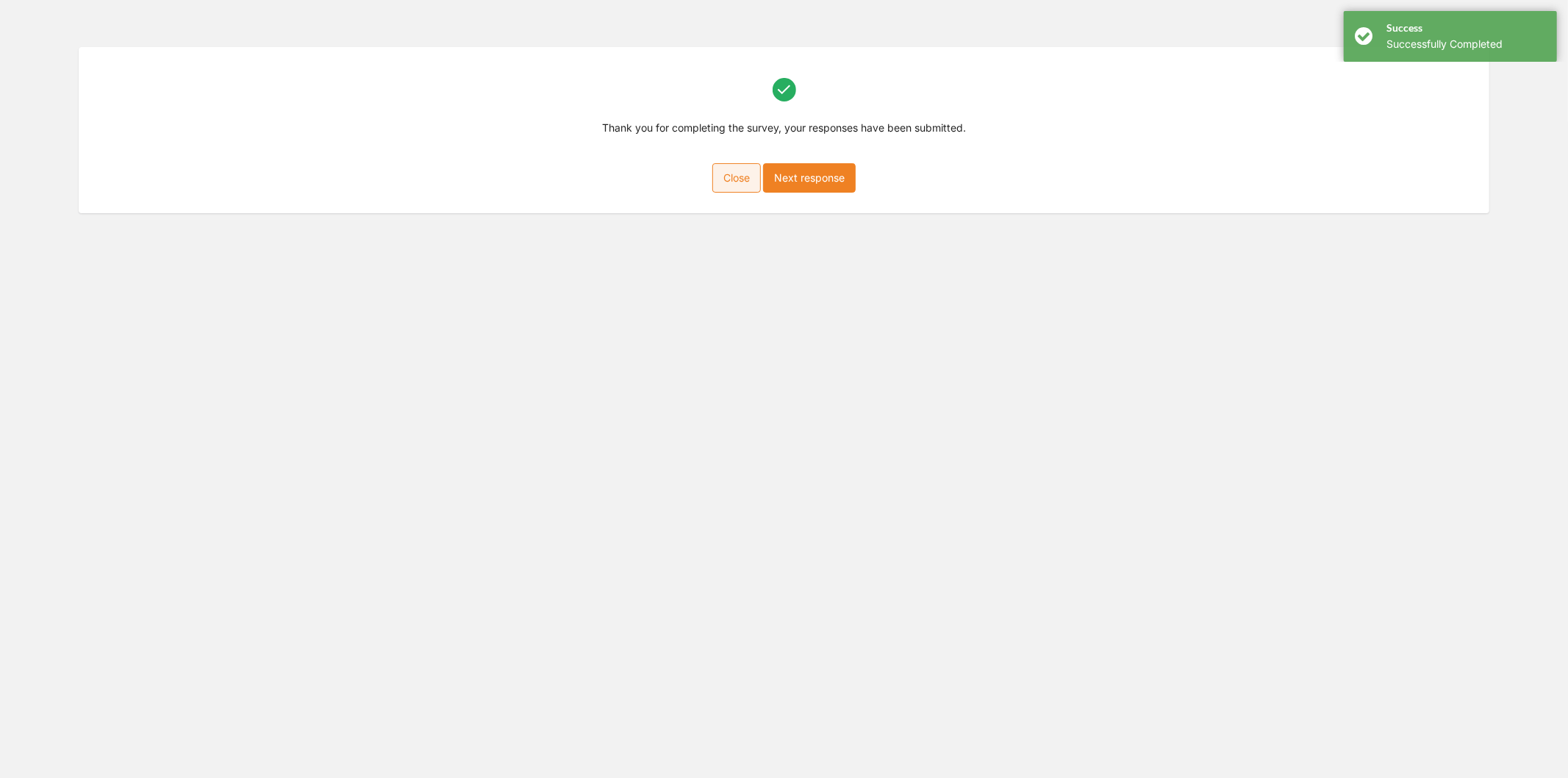
click at [737, 186] on button "Close" at bounding box center [737, 177] width 49 height 29
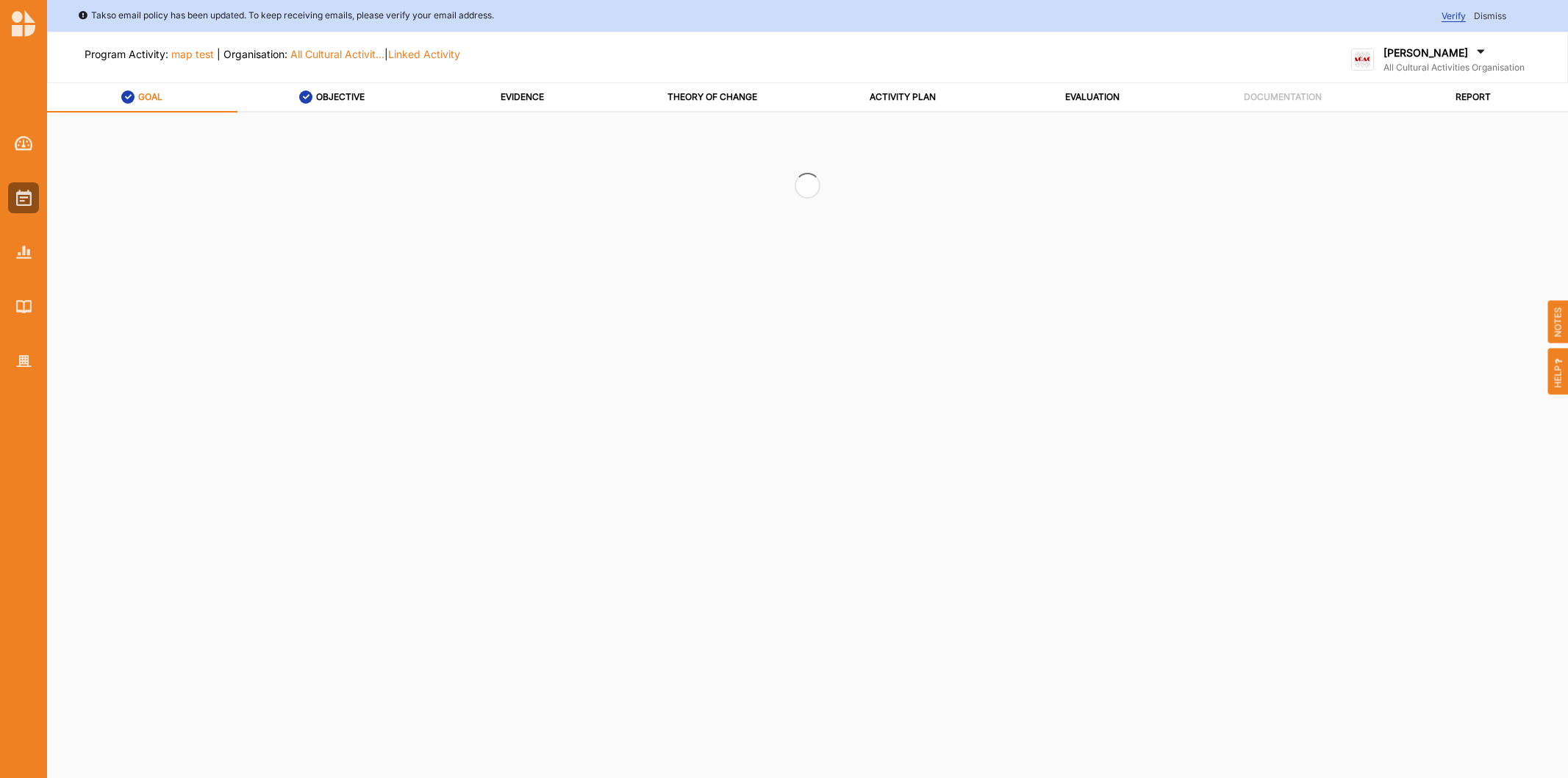
select select "2"
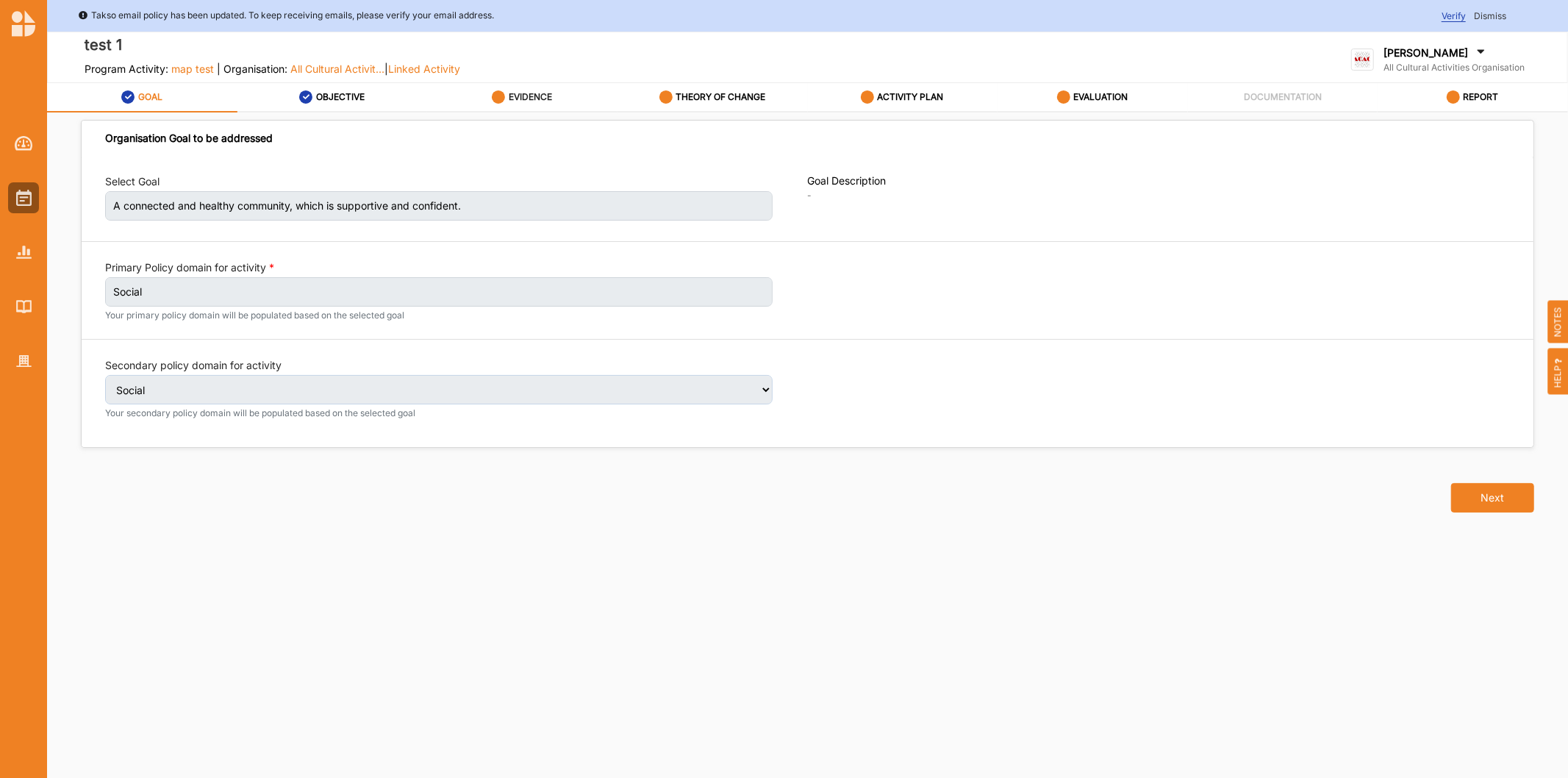
click at [548, 104] on div "EVIDENCE" at bounding box center [522, 97] width 60 height 27
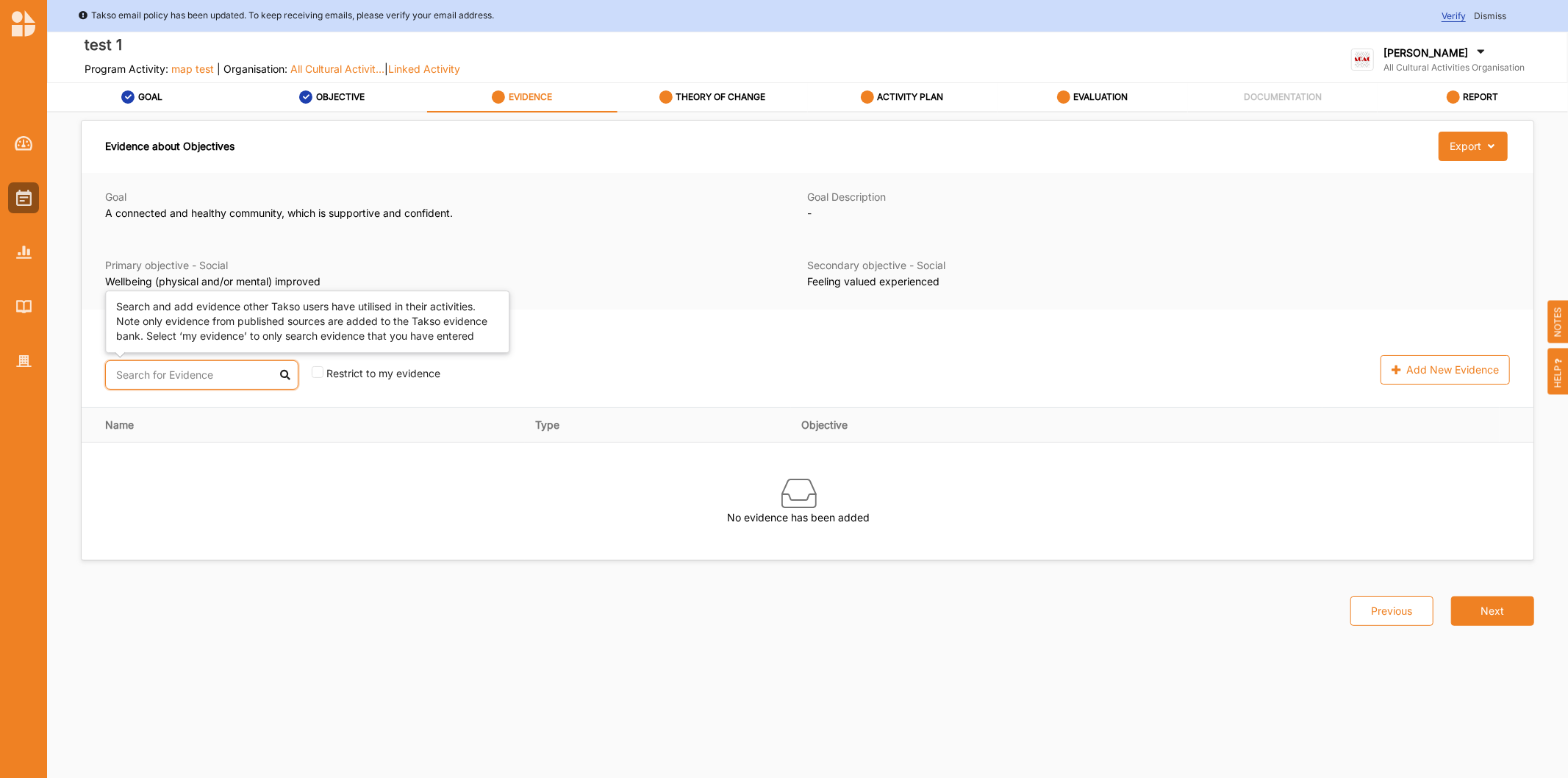
click at [209, 375] on input "text" at bounding box center [202, 375] width 193 height 29
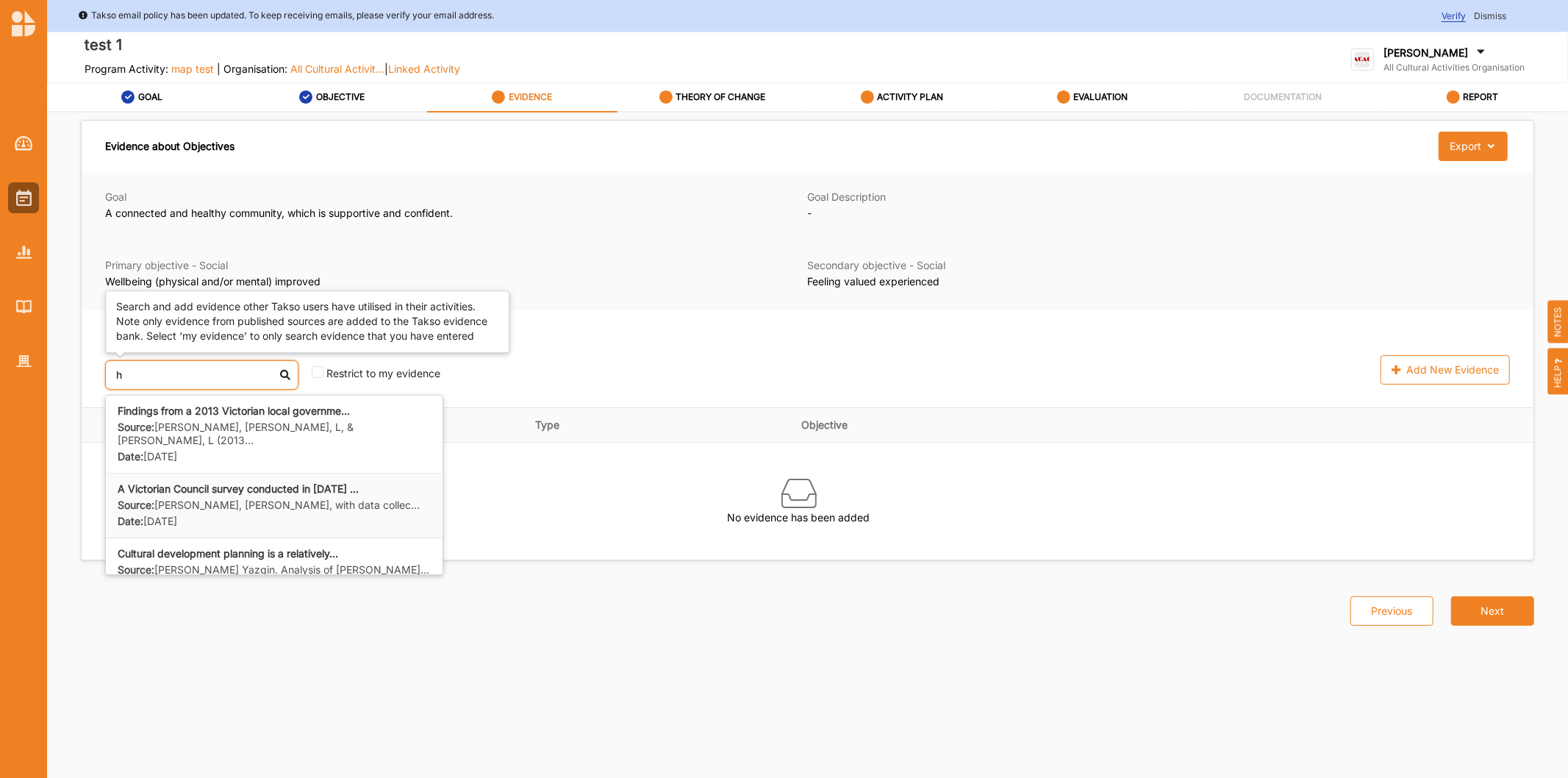
click at [177, 515] on label "Date: [DATE]" at bounding box center [147, 522] width 60 height 14
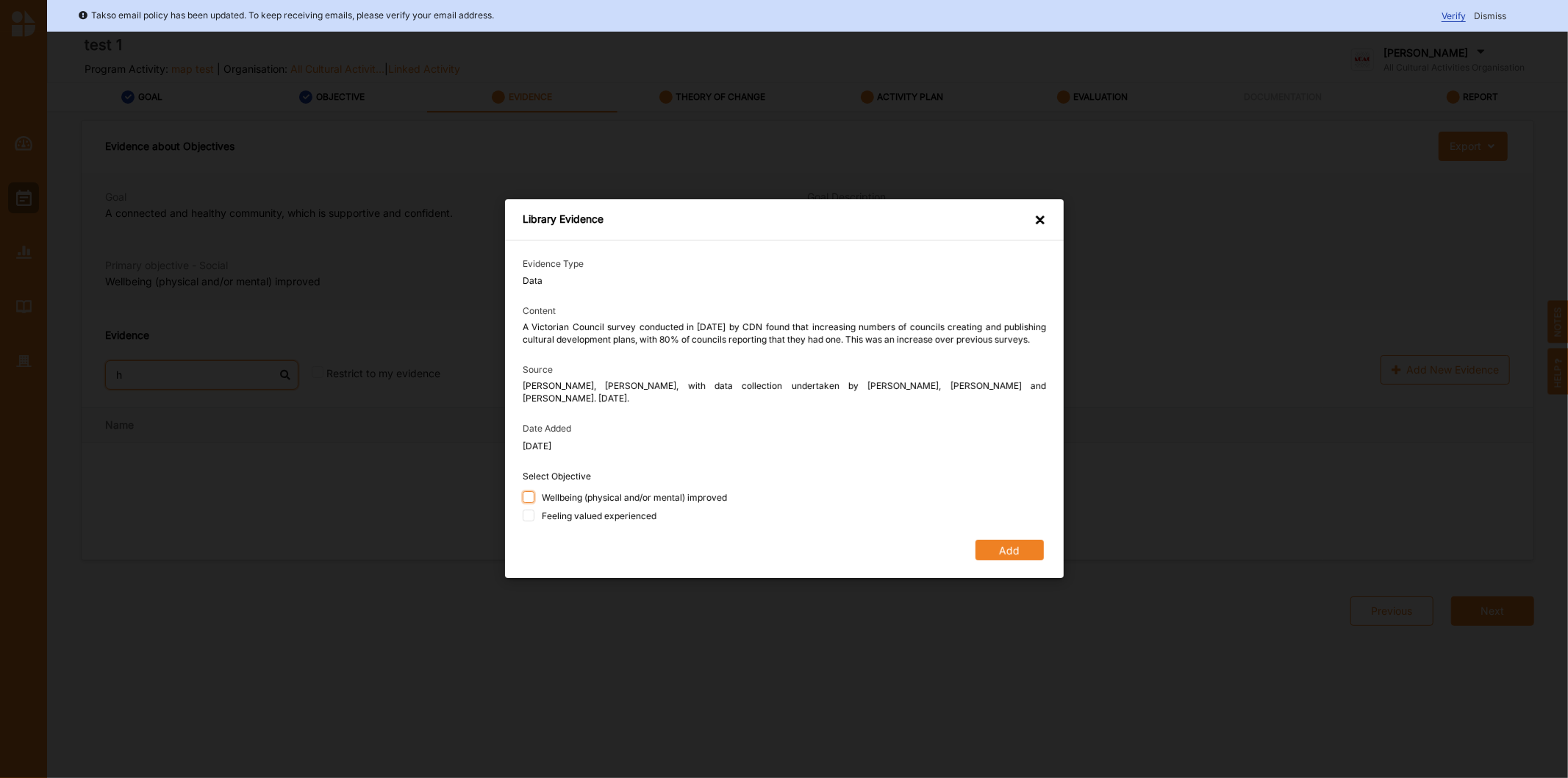
type input "h"
drag, startPoint x: 524, startPoint y: 487, endPoint x: 513, endPoint y: 513, distance: 28.2
click at [524, 492] on input "Wellbeing (physical and/or mental) improved" at bounding box center [528, 497] width 12 height 12
checkbox input "true"
click at [530, 511] on input "Feeling valued experienced" at bounding box center [528, 516] width 12 height 12
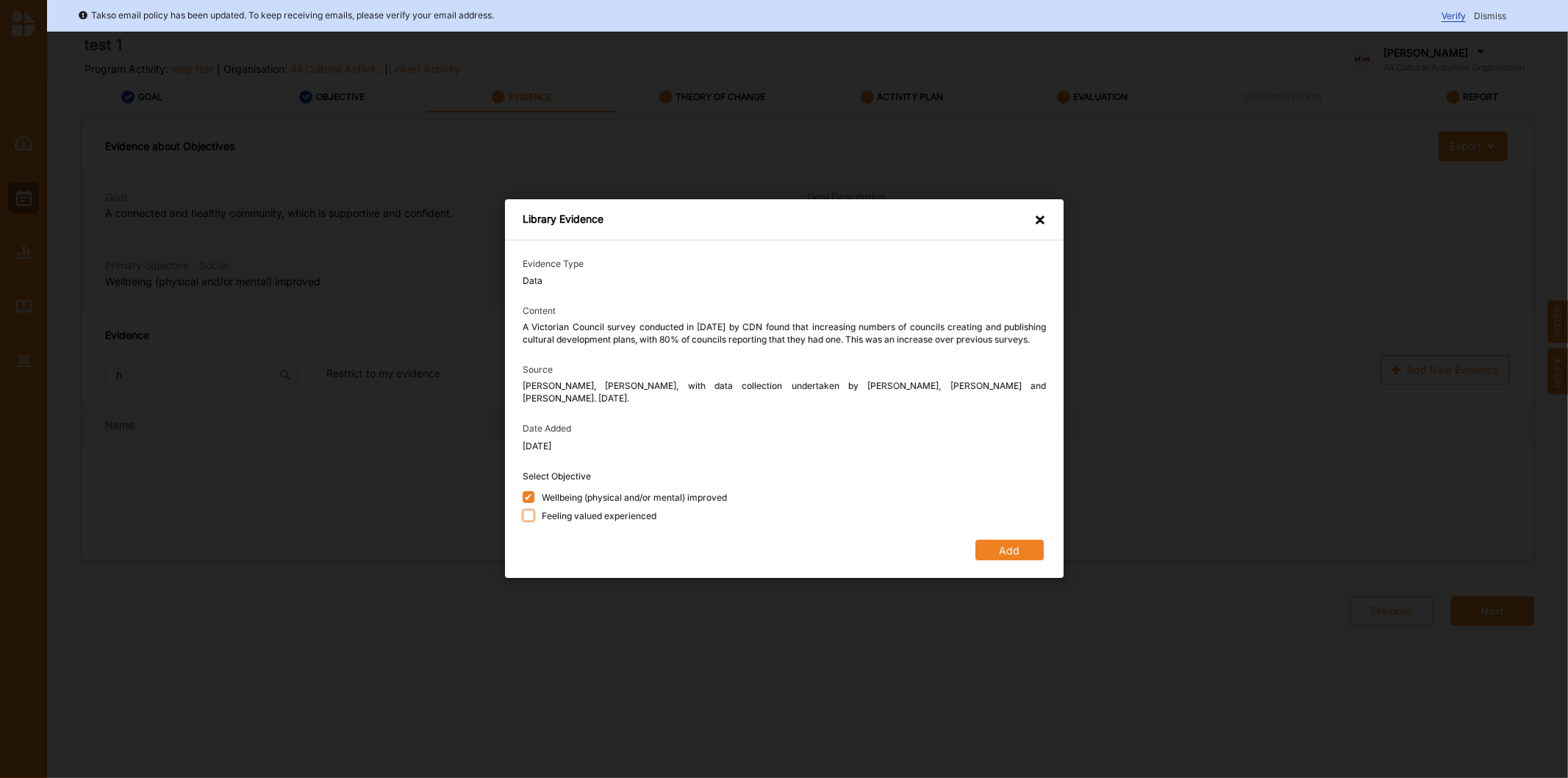
checkbox input "true"
click at [1018, 542] on button "Add" at bounding box center [1009, 550] width 68 height 21
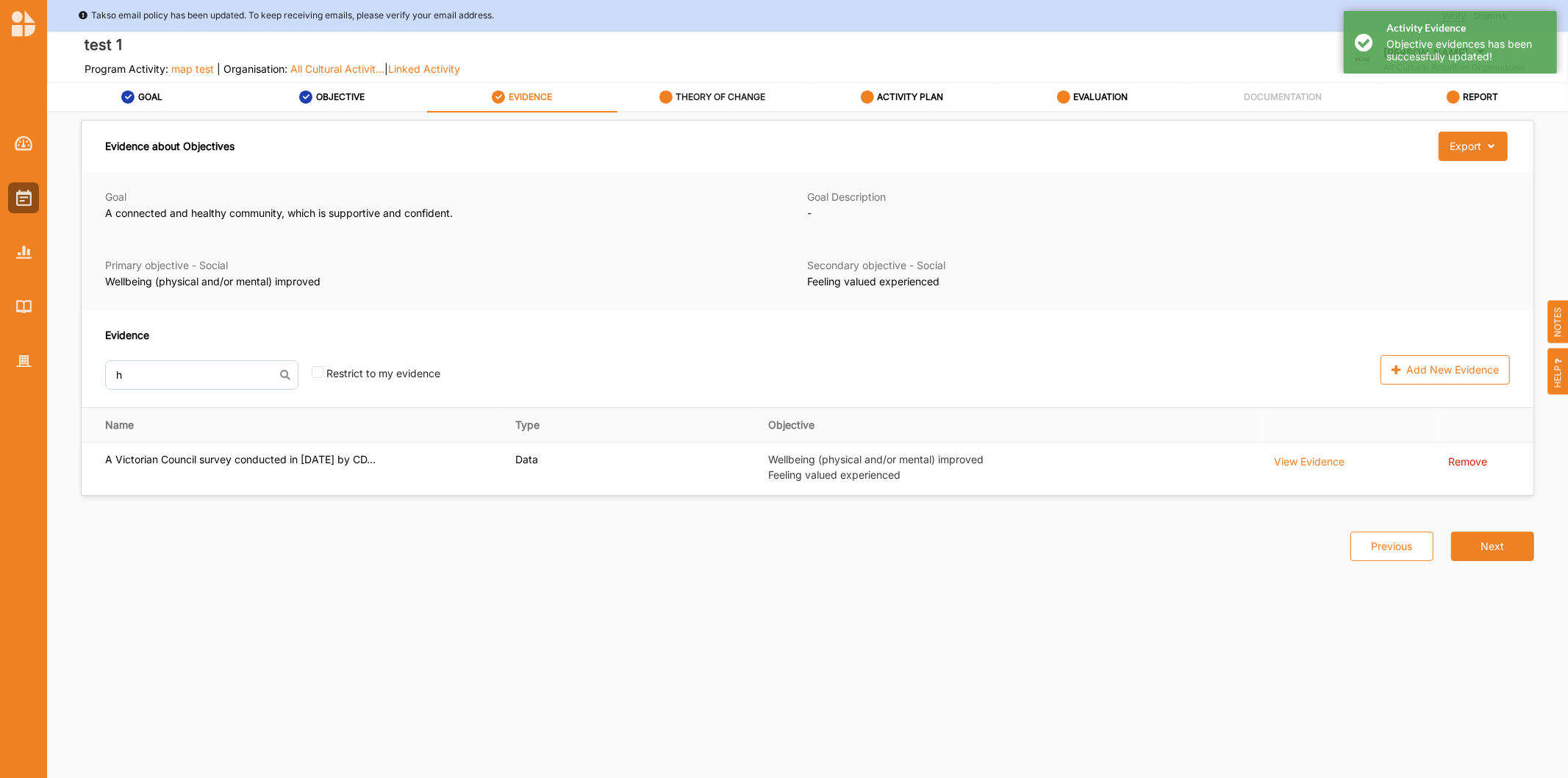
click at [711, 99] on label "THEORY OF CHANGE" at bounding box center [720, 97] width 90 height 12
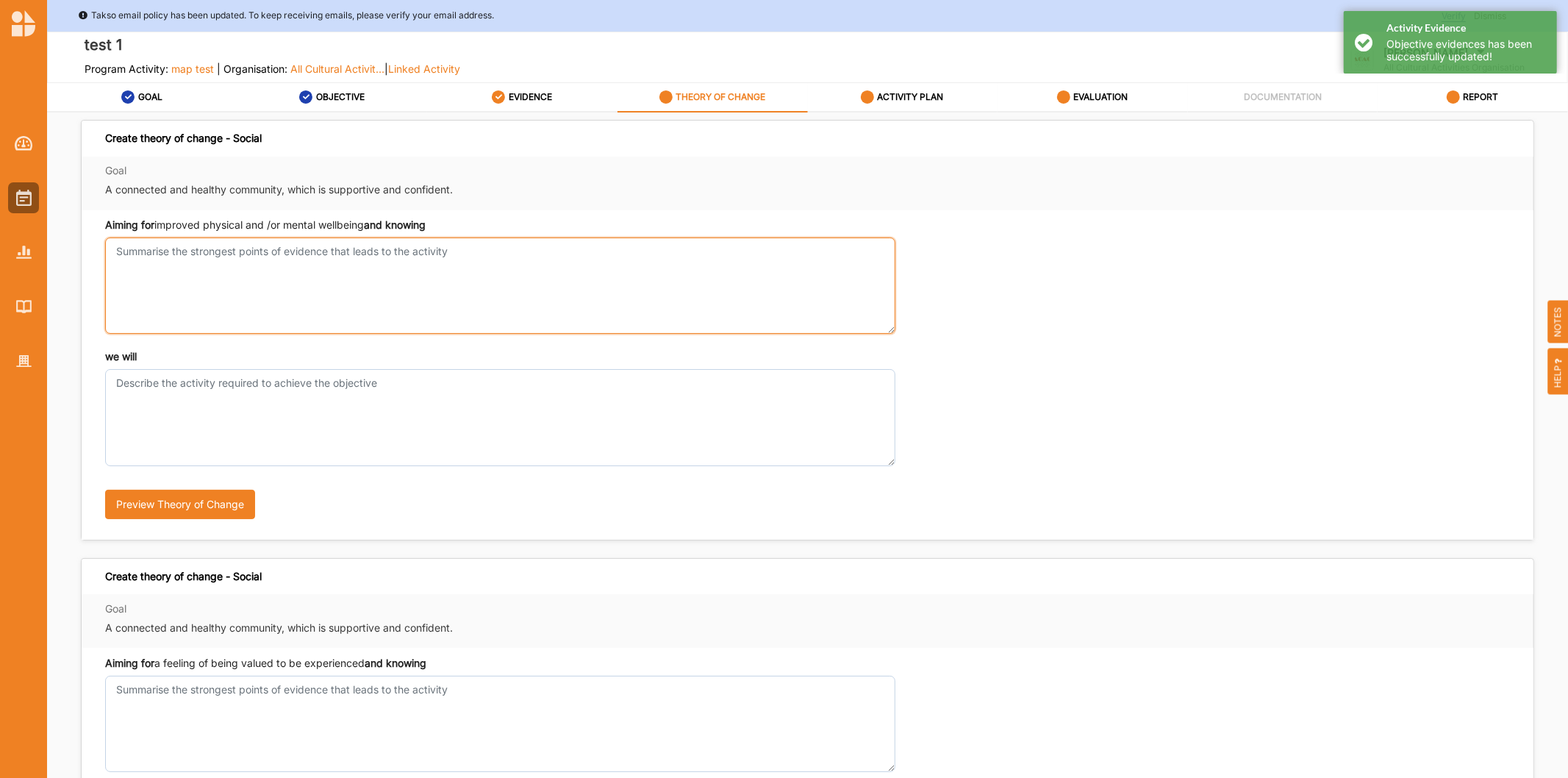
click at [209, 248] on textarea "Aiming for improved physical and /or mental wellbeing and knowing" at bounding box center [500, 286] width 790 height 97
type textarea "test"
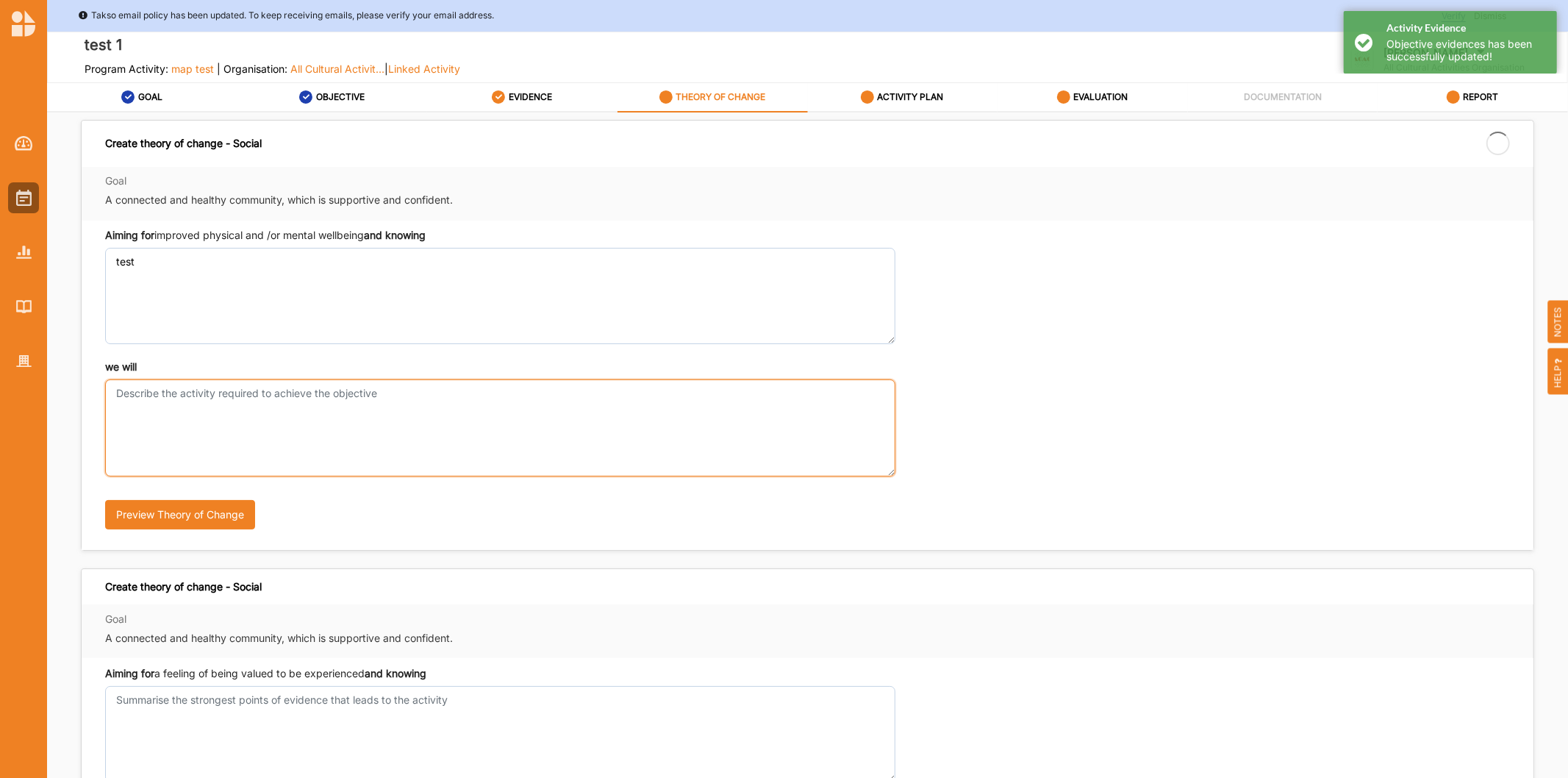
click at [238, 385] on textarea "we will" at bounding box center [500, 428] width 790 height 97
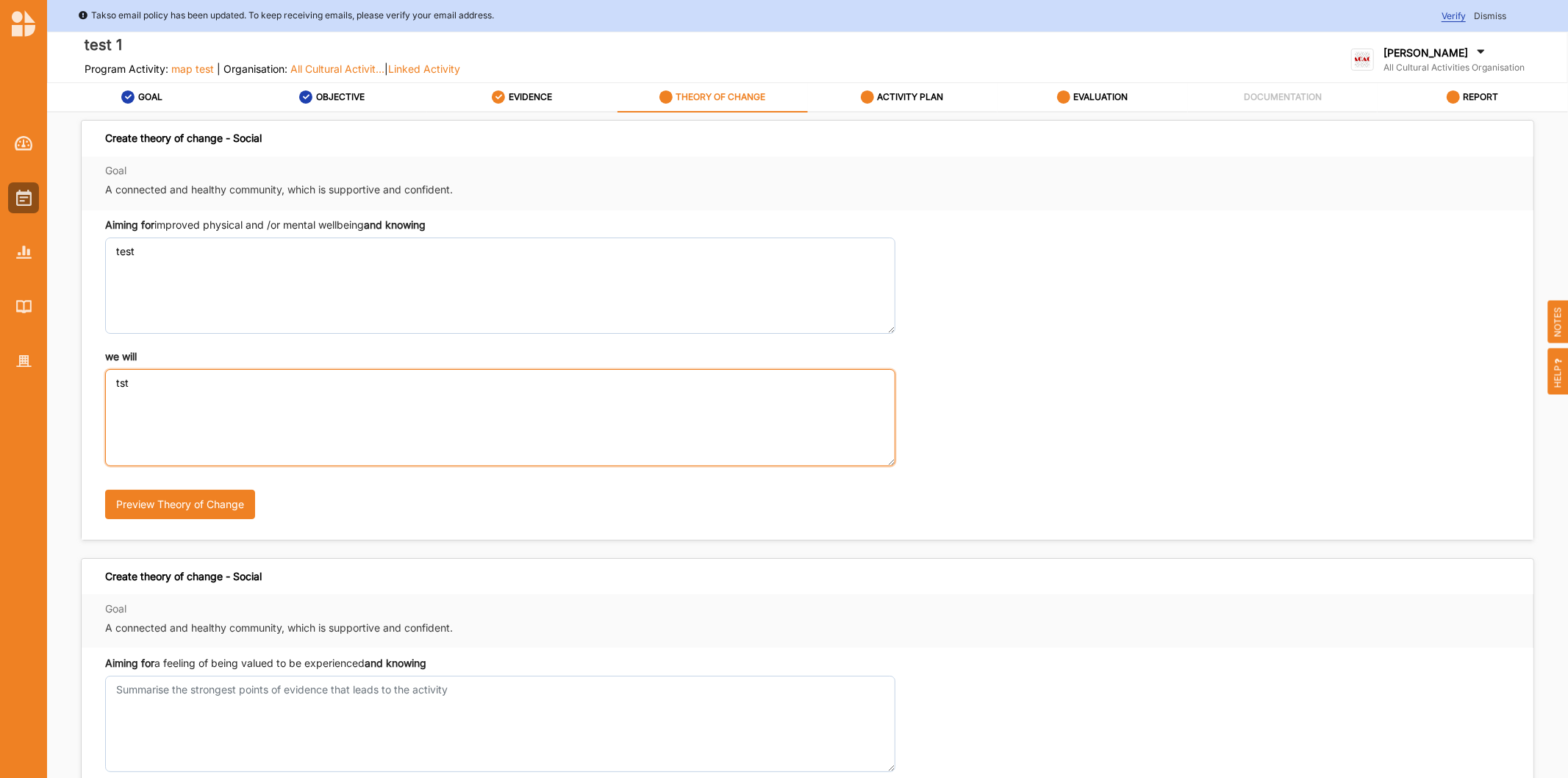
type textarea "tst"
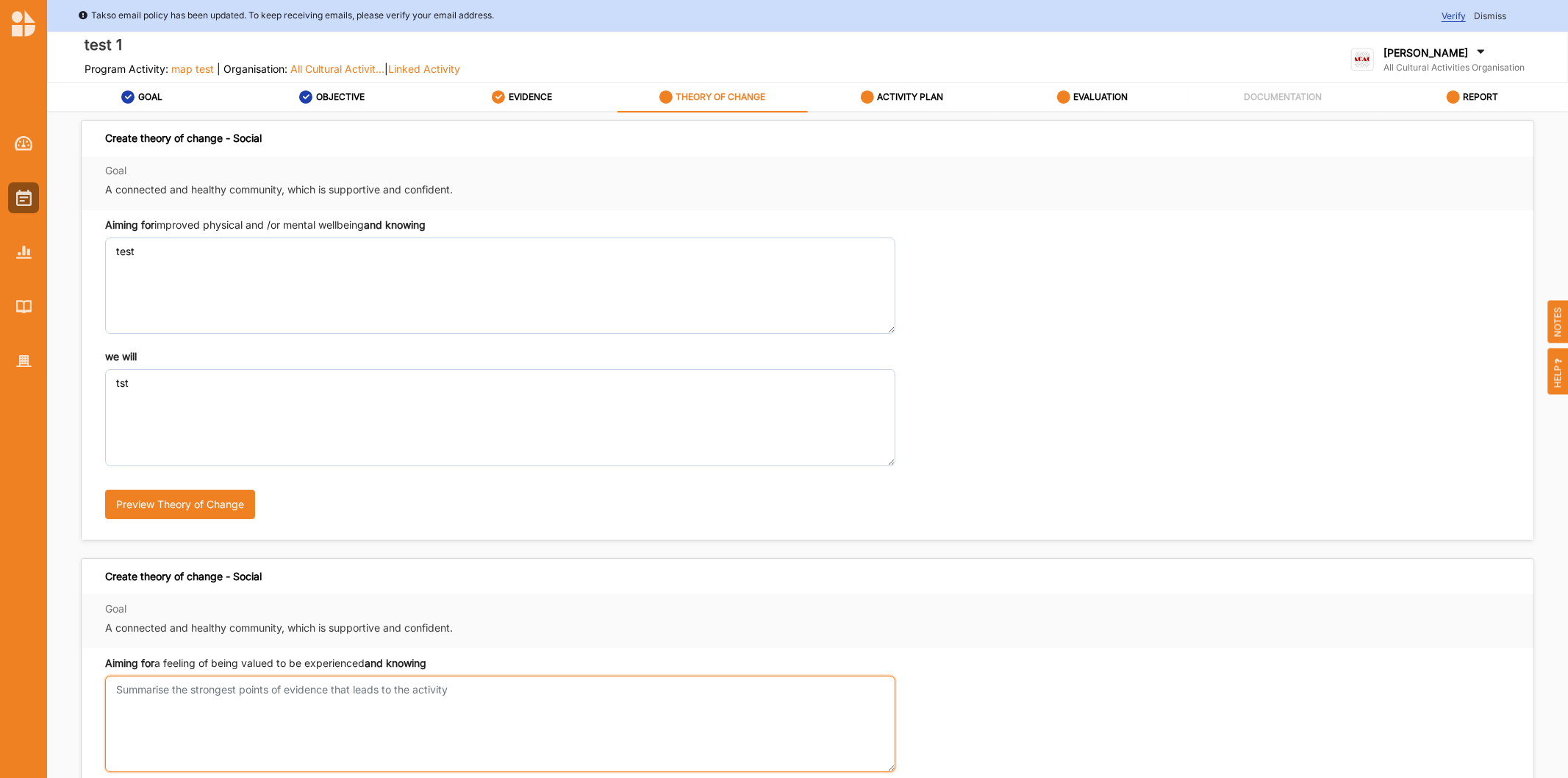
drag, startPoint x: 144, startPoint y: 731, endPoint x: 157, endPoint y: 717, distance: 19.1
click at [155, 719] on textarea "Aiming for improved physical and /or mental wellbeing and knowing" at bounding box center [500, 723] width 790 height 97
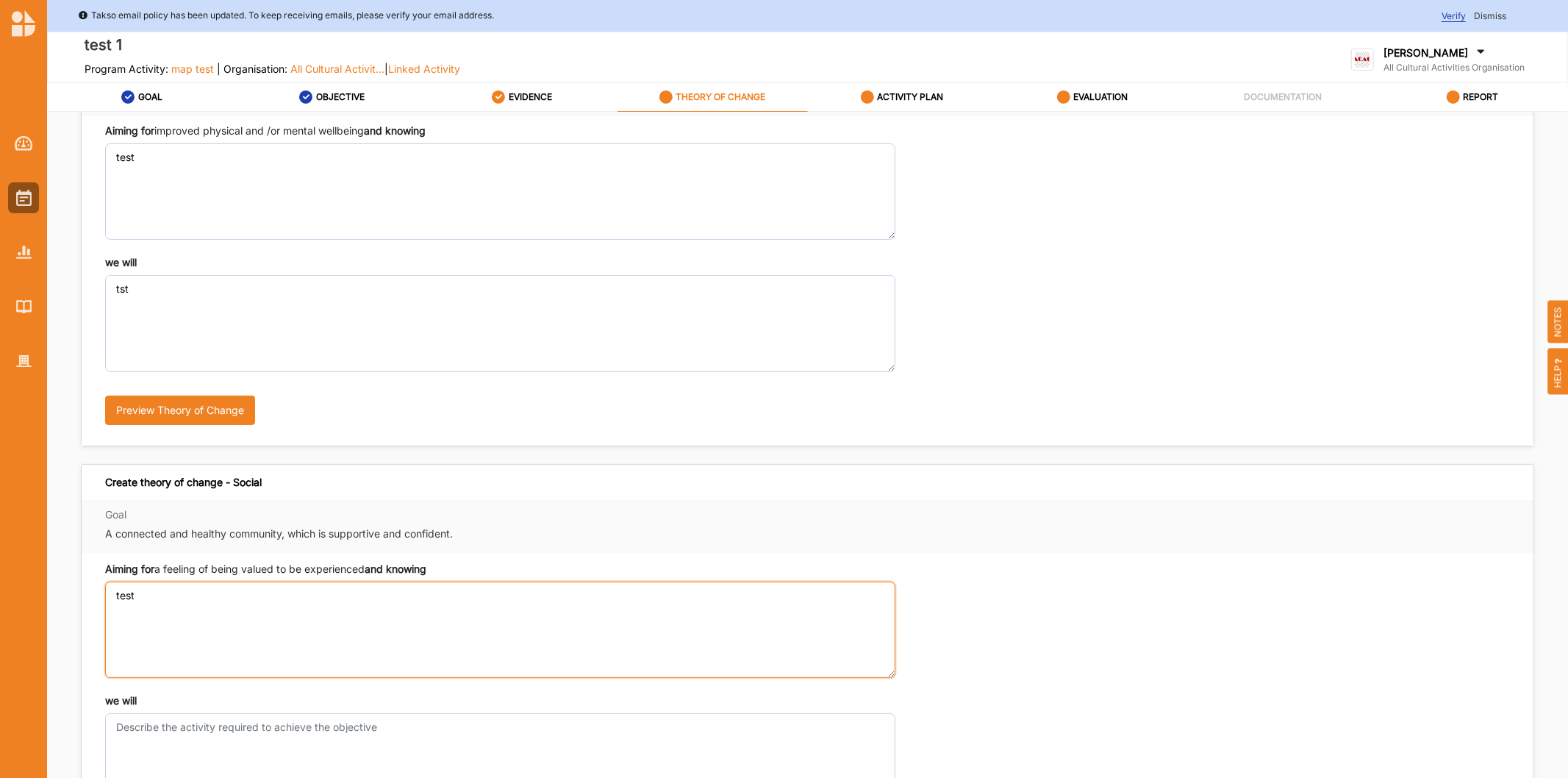
scroll to position [253, 0]
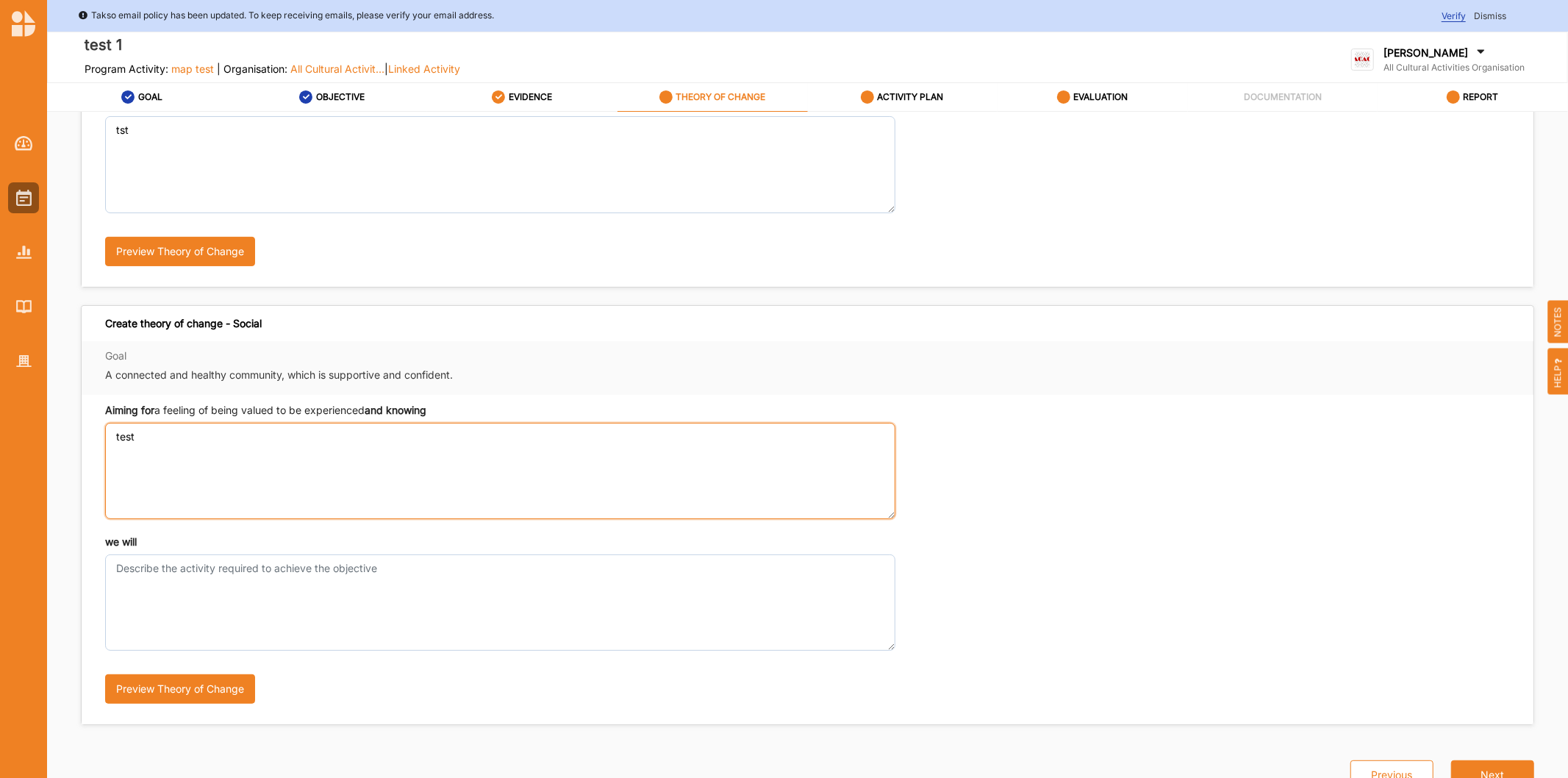
type textarea "test"
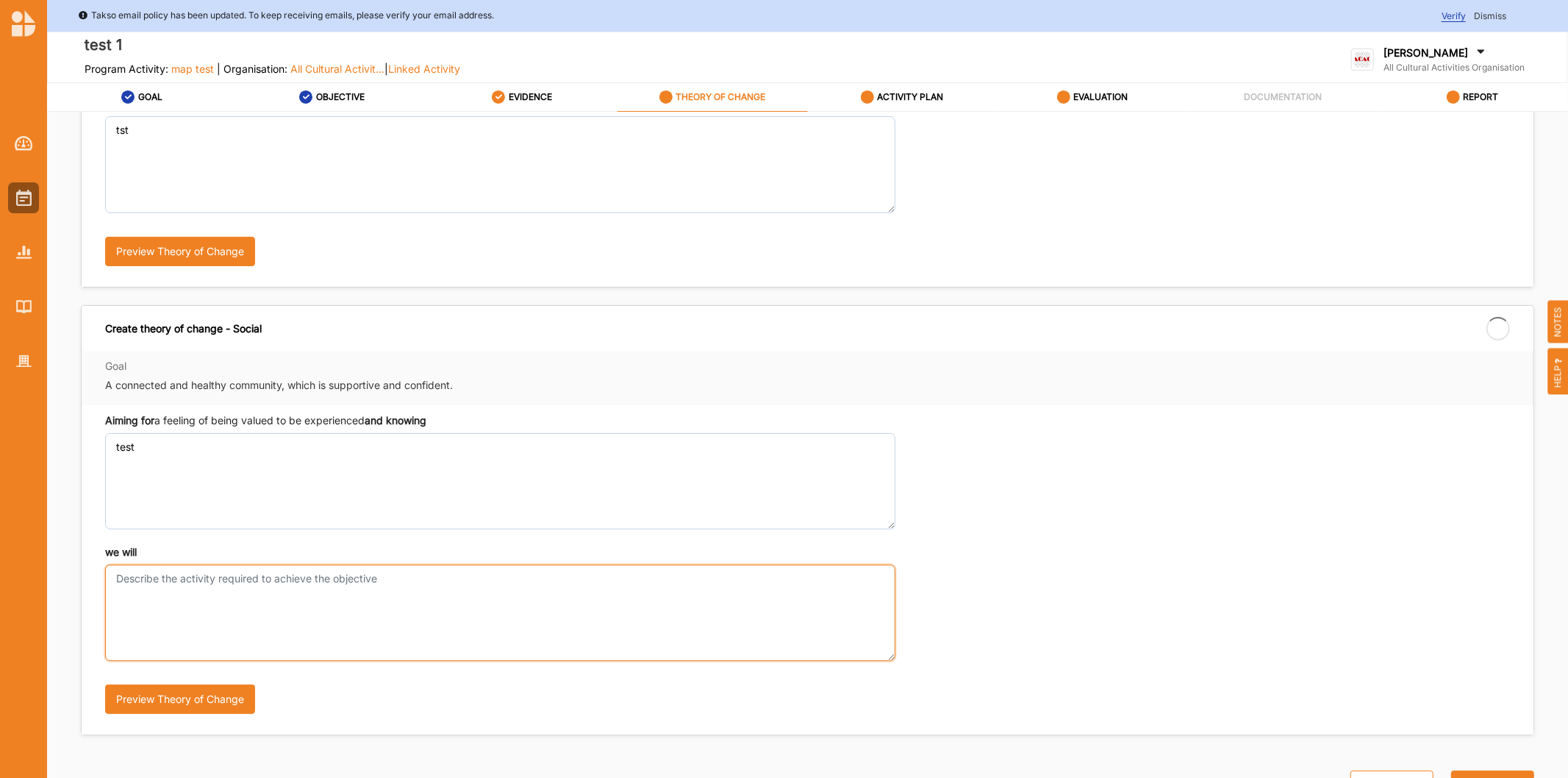
click at [206, 598] on textarea "we will" at bounding box center [500, 612] width 790 height 97
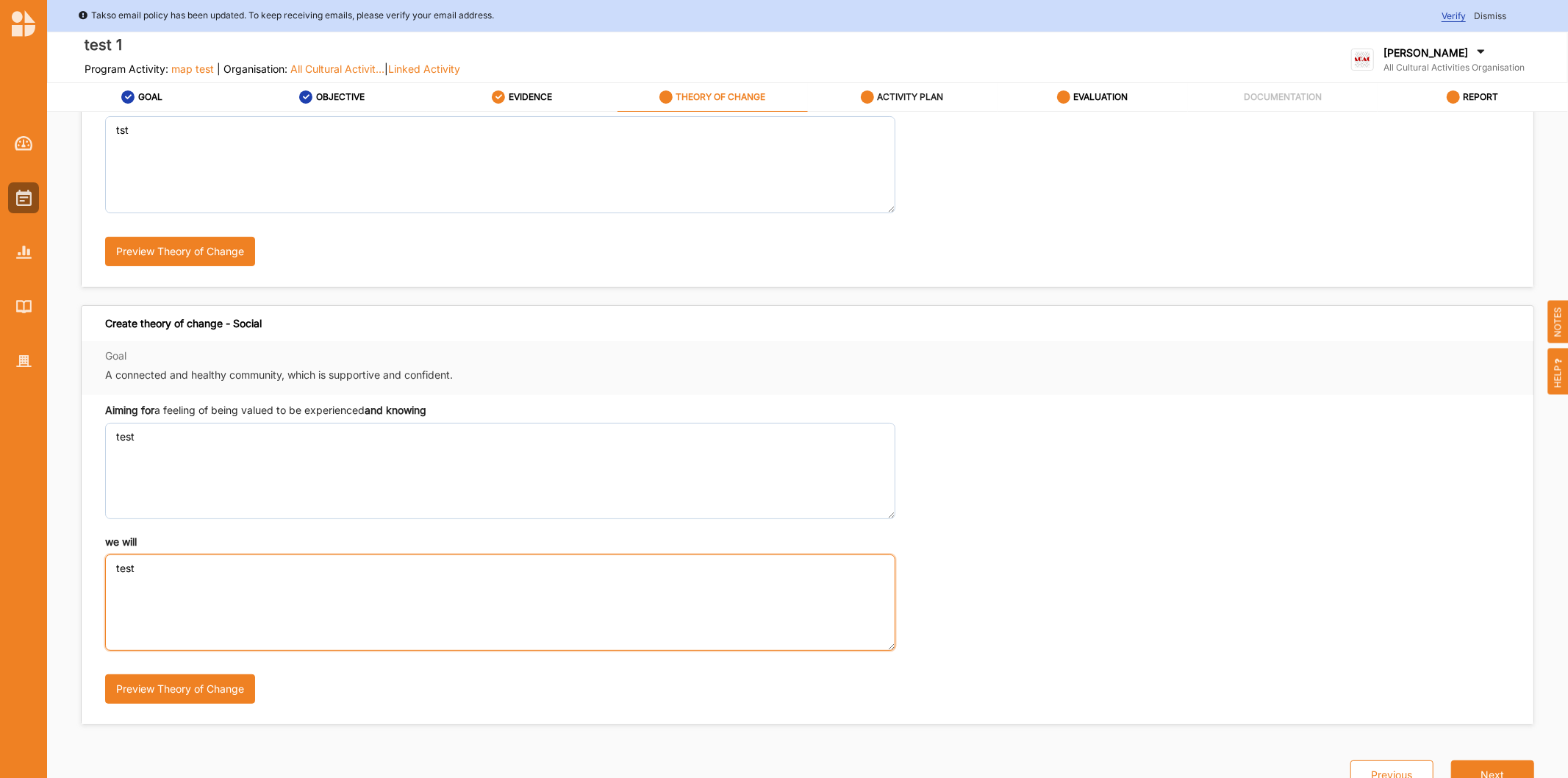
type textarea "test"
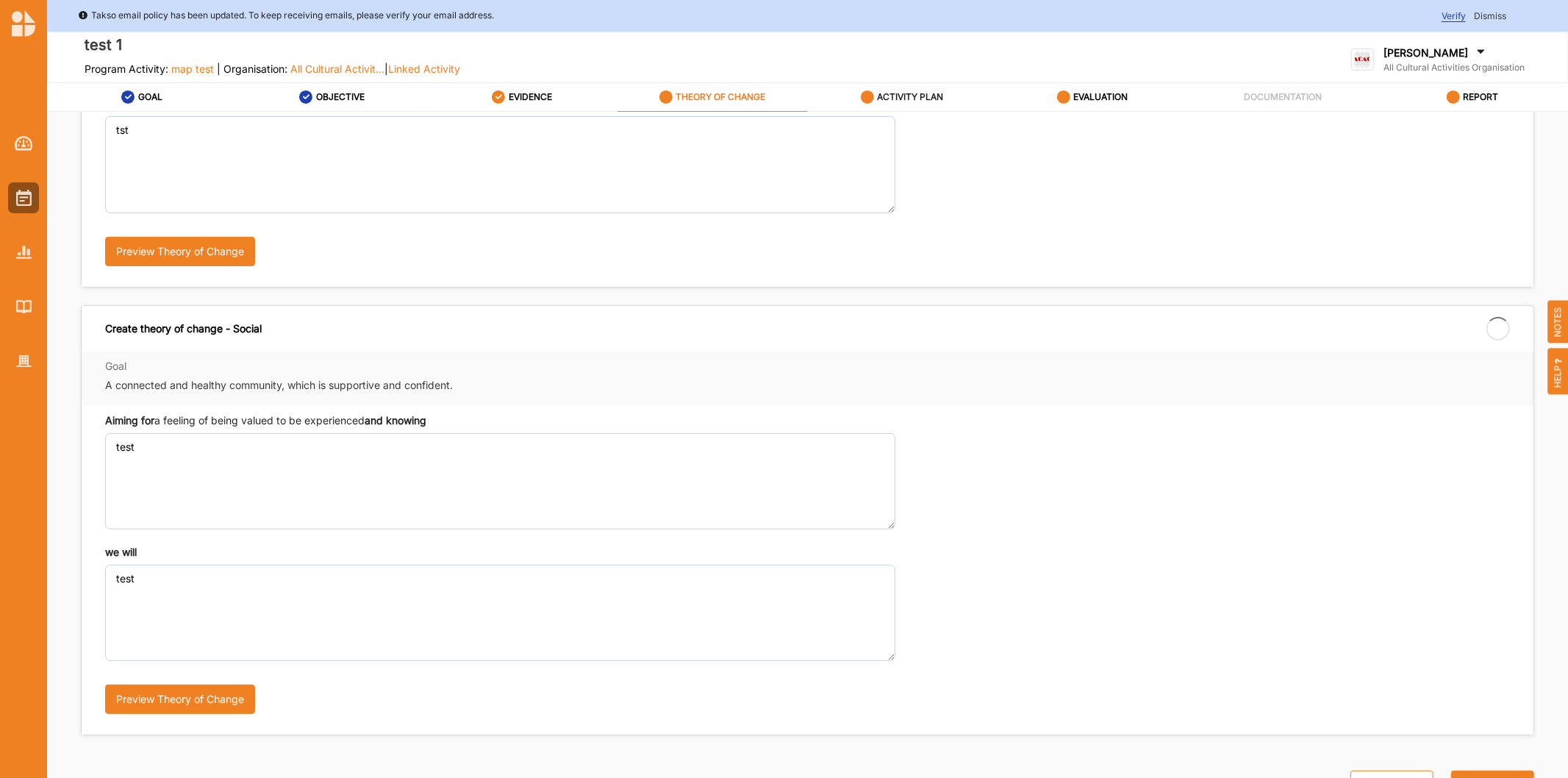
click at [913, 97] on label "ACTIVITY PLAN" at bounding box center [910, 97] width 66 height 12
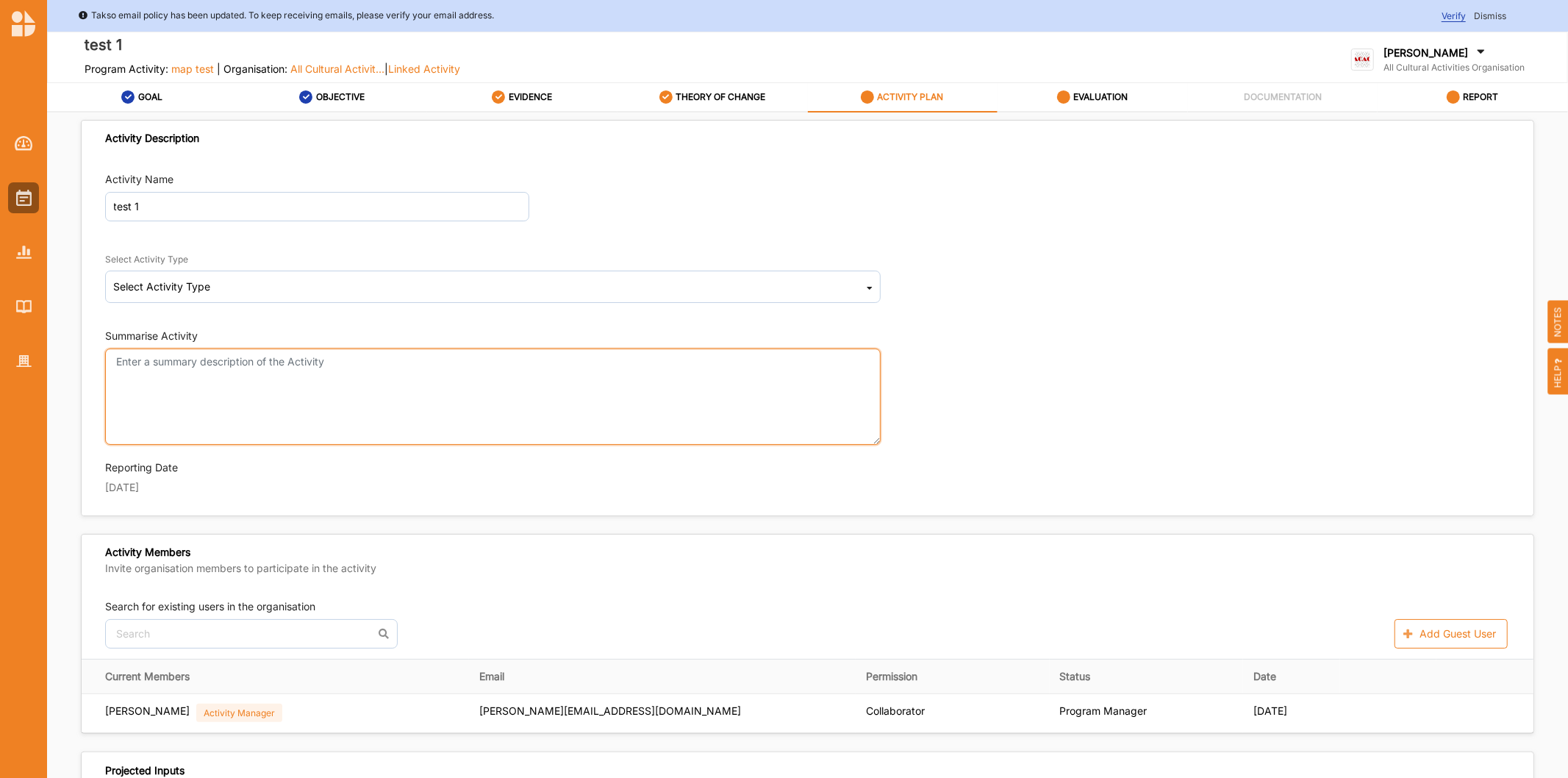
click at [232, 396] on textarea "Summarise Activity" at bounding box center [492, 397] width 775 height 97
type textarea "test"
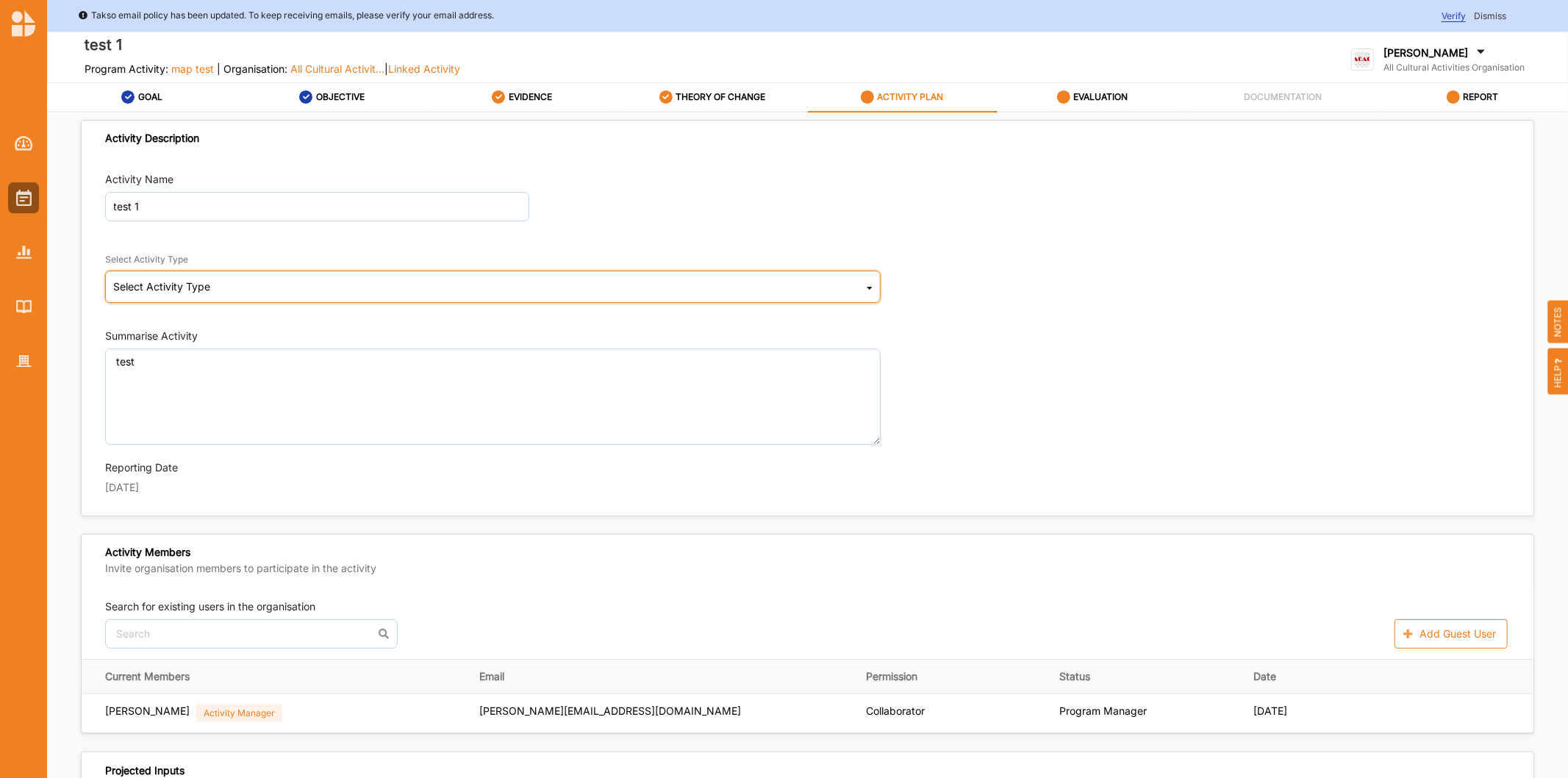
drag, startPoint x: 229, startPoint y: 292, endPoint x: 215, endPoint y: 304, distance: 18.4
click at [228, 295] on div "Select Activity Type Cultural infrastructure development Acquisitions and Commi…" at bounding box center [492, 286] width 775 height 33
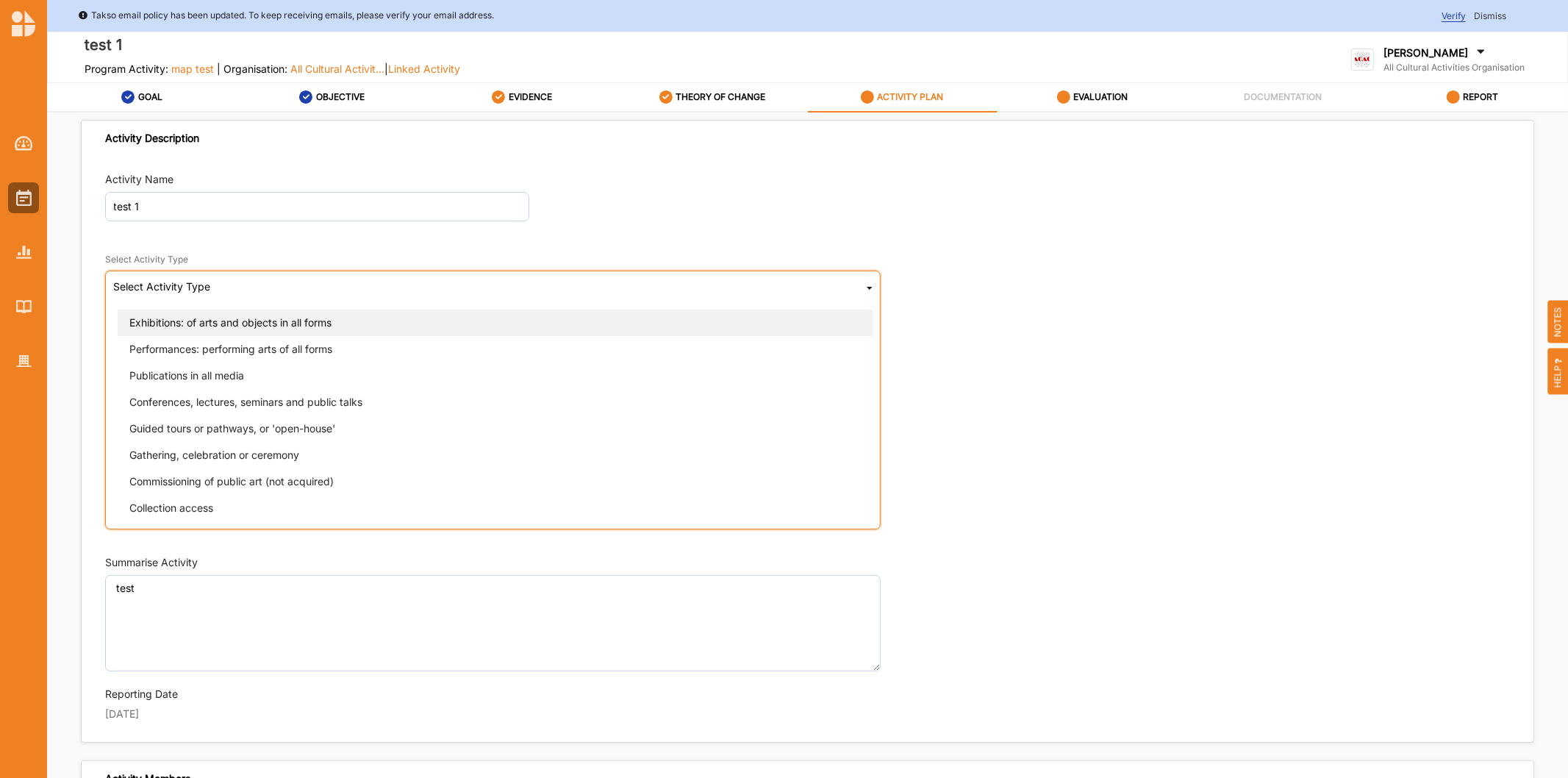
scroll to position [244, 0]
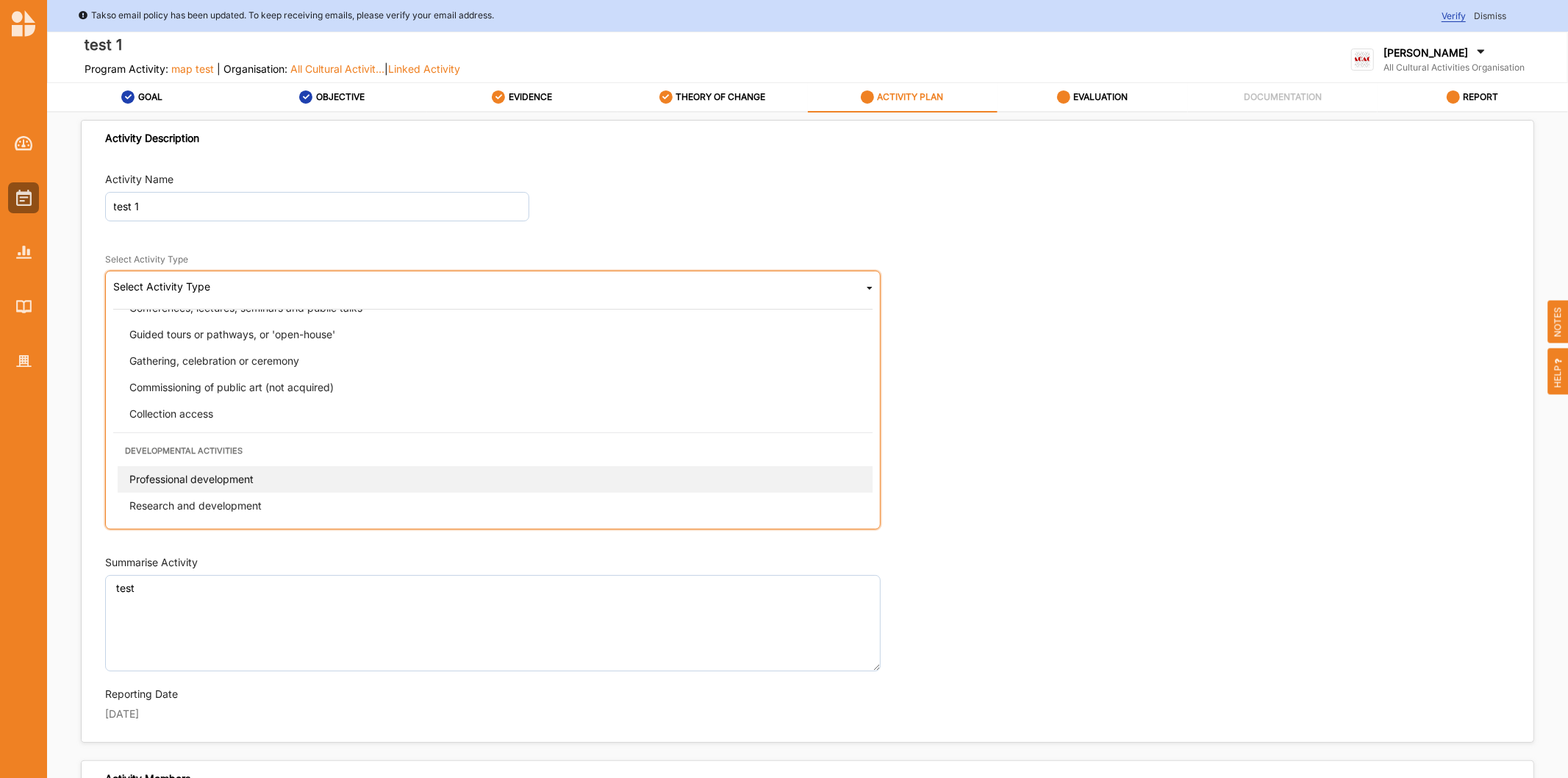
click at [203, 484] on div "Professional development" at bounding box center [497, 479] width 759 height 27
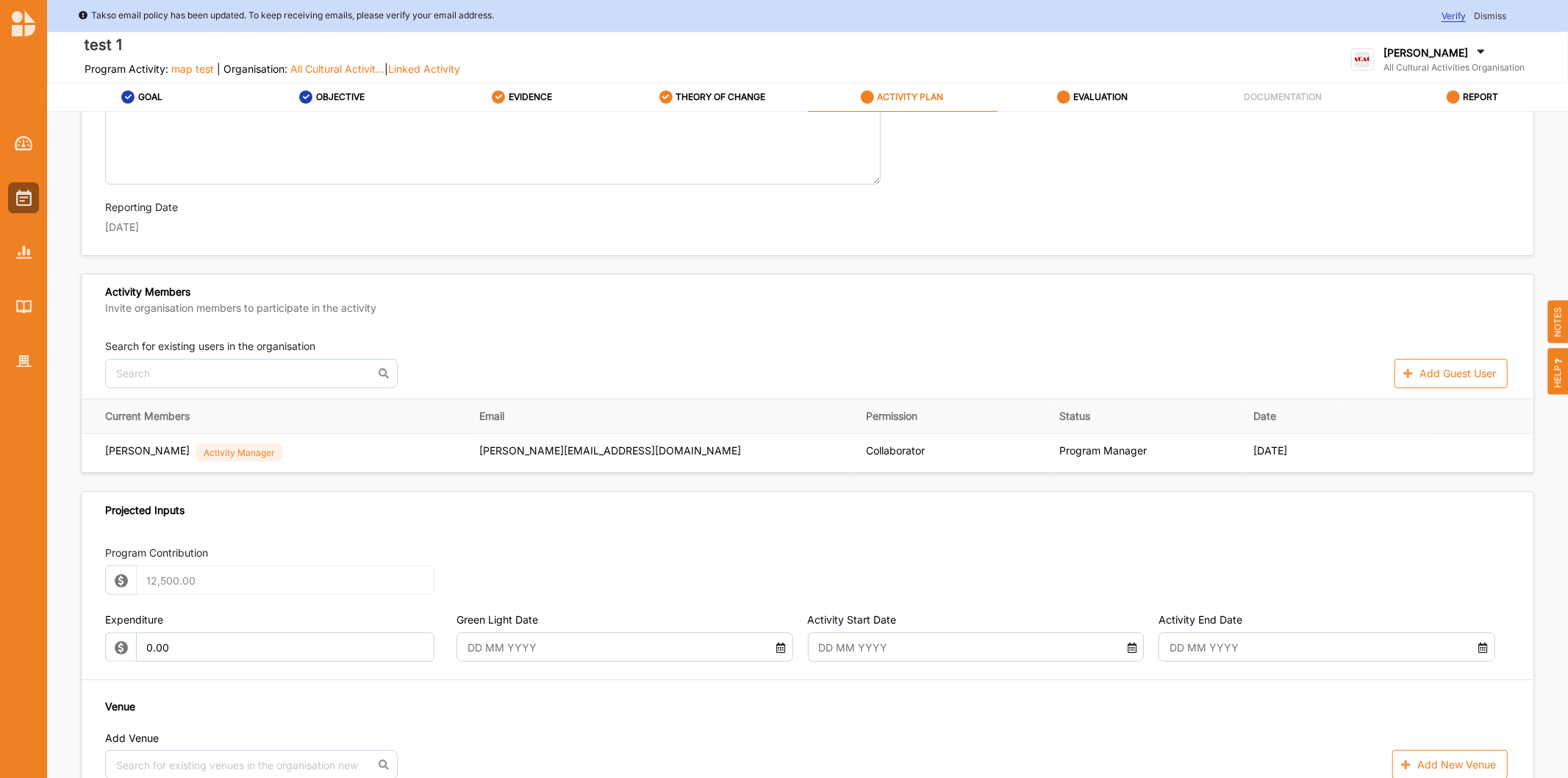
scroll to position [490, 0]
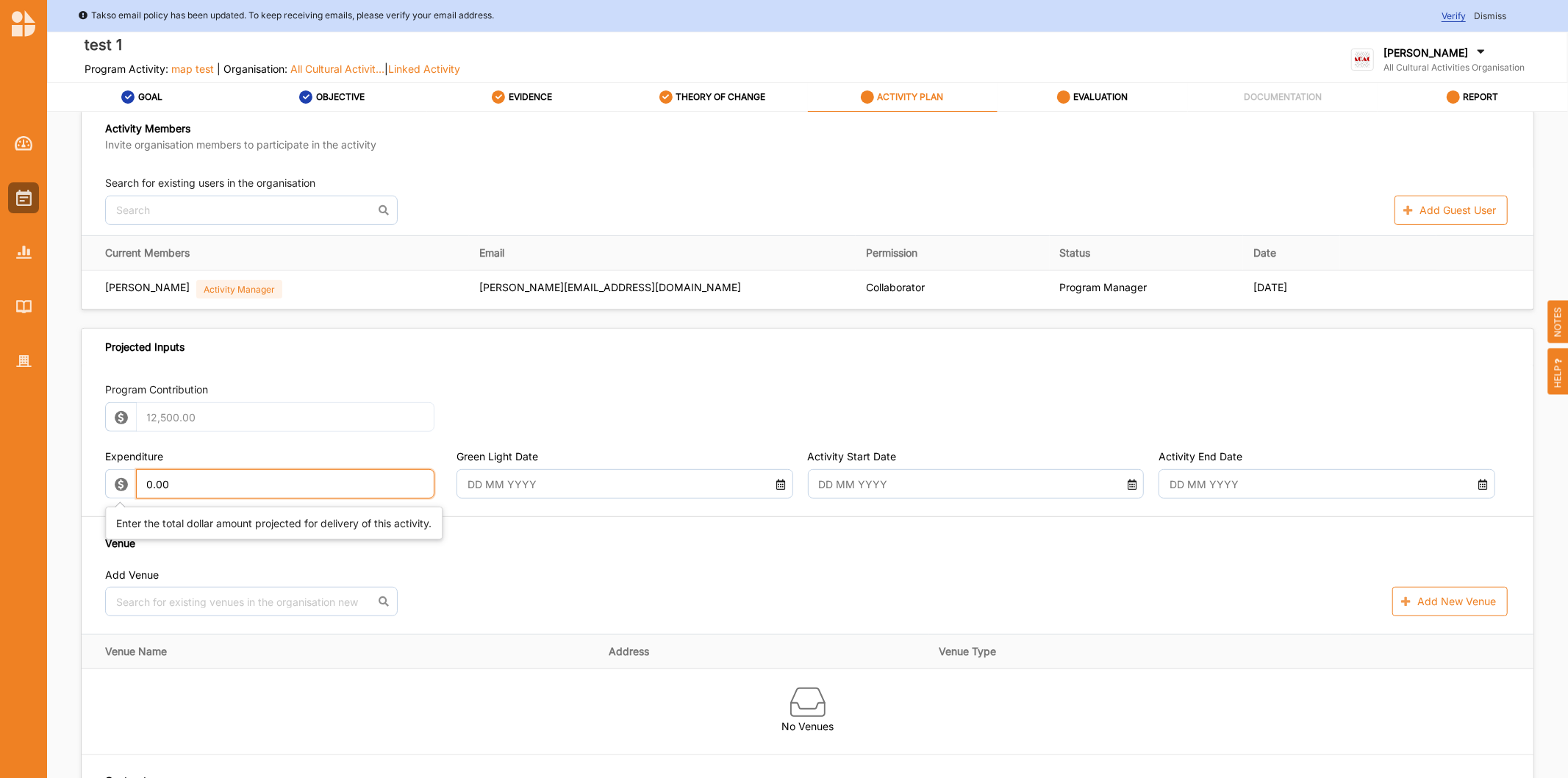
drag, startPoint x: 197, startPoint y: 479, endPoint x: 0, endPoint y: 415, distance: 207.1
click at [0, 449] on div "Takso email policy has been updated. To keep receiving emails, please verify yo…" at bounding box center [784, 389] width 1568 height 778
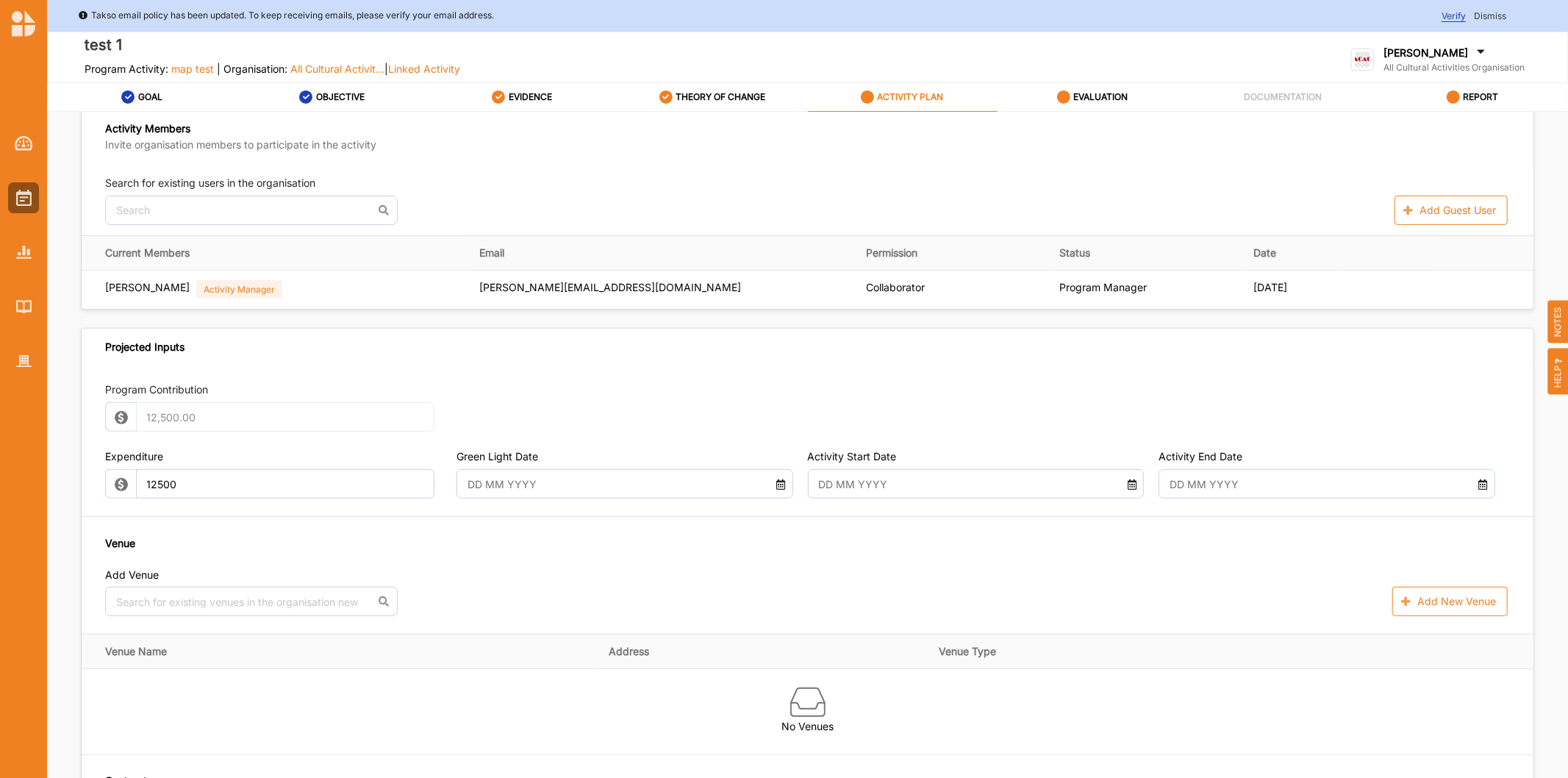
click at [630, 481] on input "text" at bounding box center [611, 483] width 303 height 29
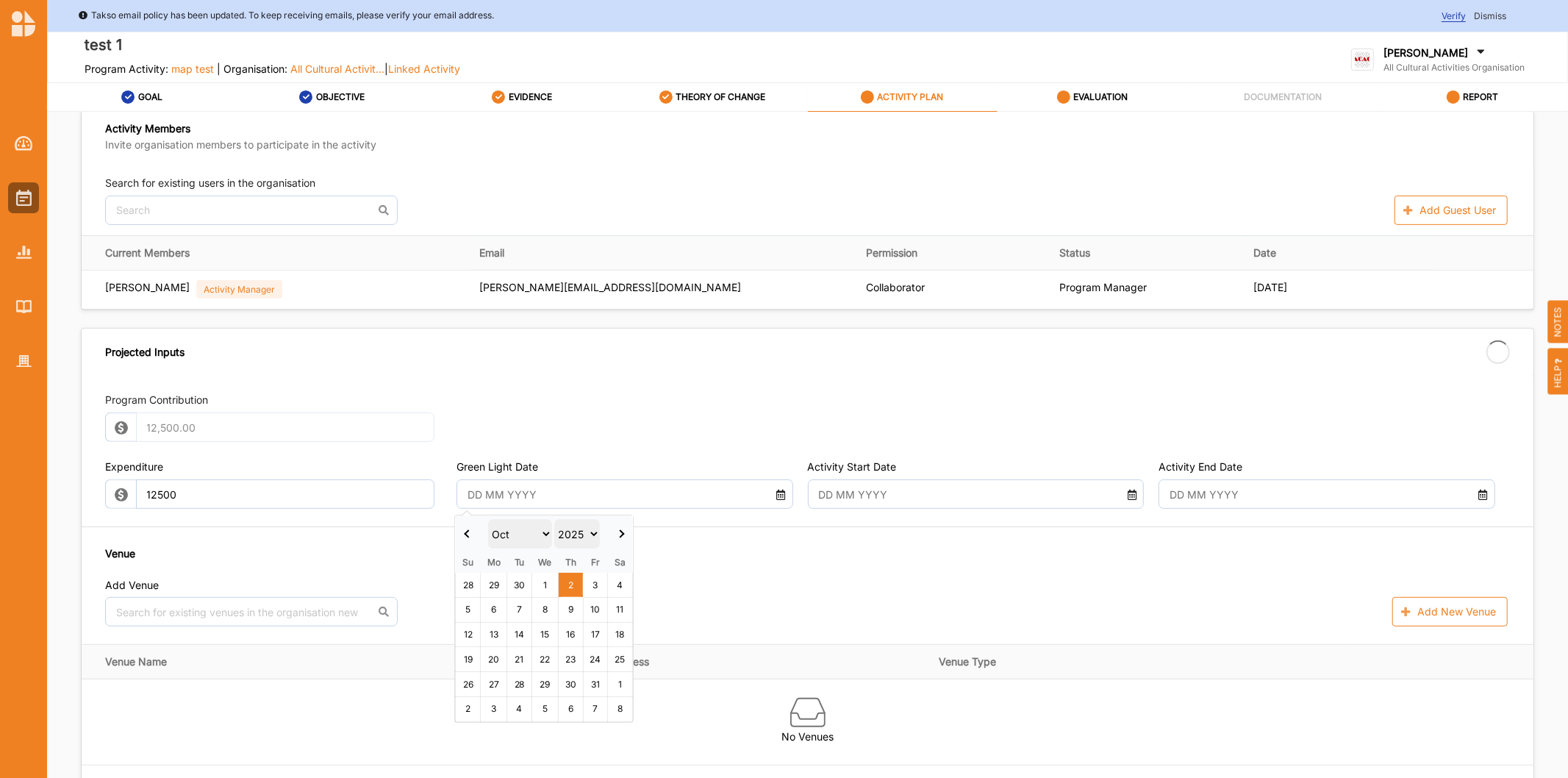
type input "12,500.00"
type input "-12,500.00"
drag, startPoint x: 577, startPoint y: 584, endPoint x: 617, endPoint y: 584, distance: 40.0
type input "[DATE]"
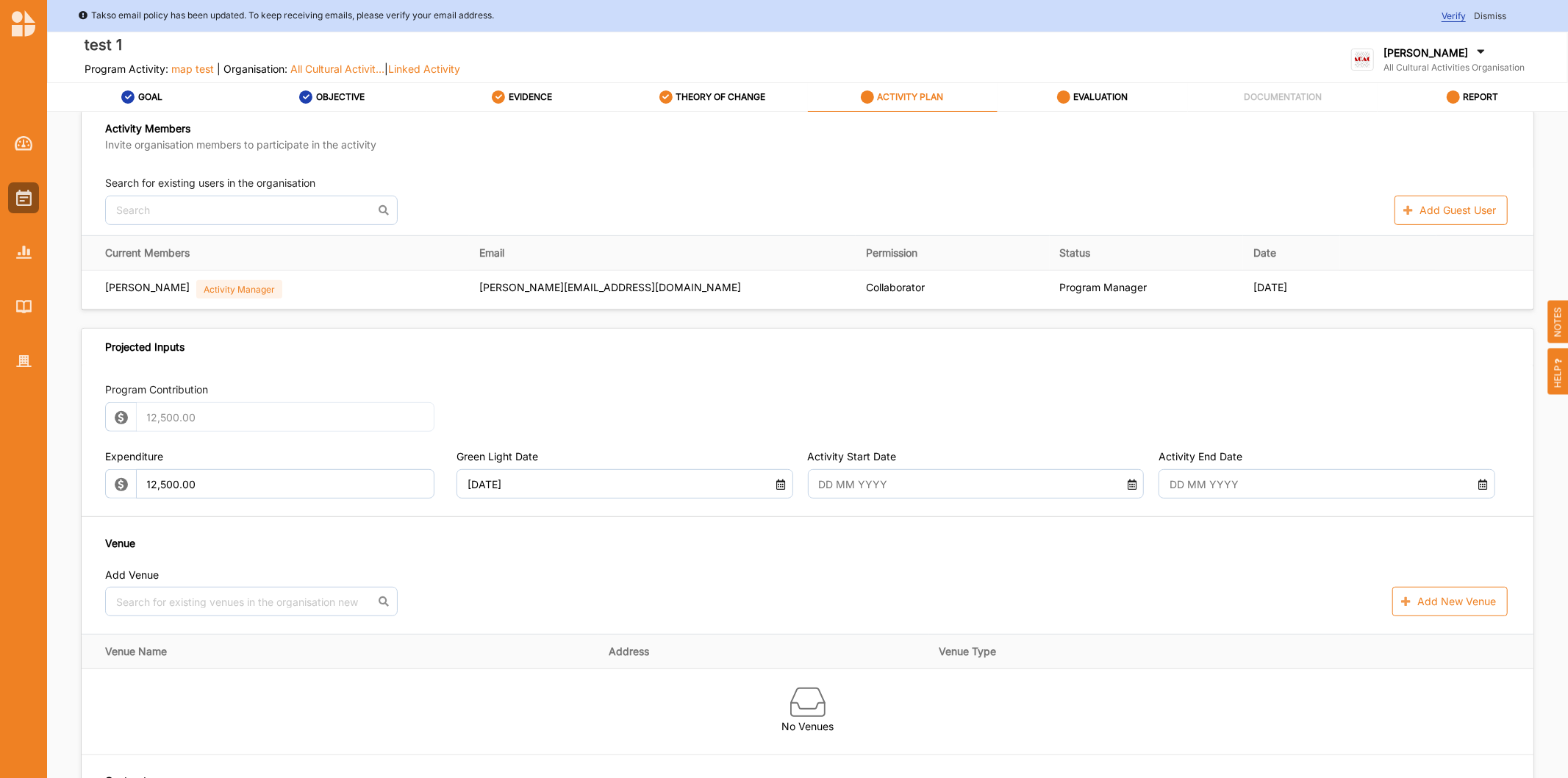
click at [905, 481] on input "text" at bounding box center [962, 483] width 303 height 29
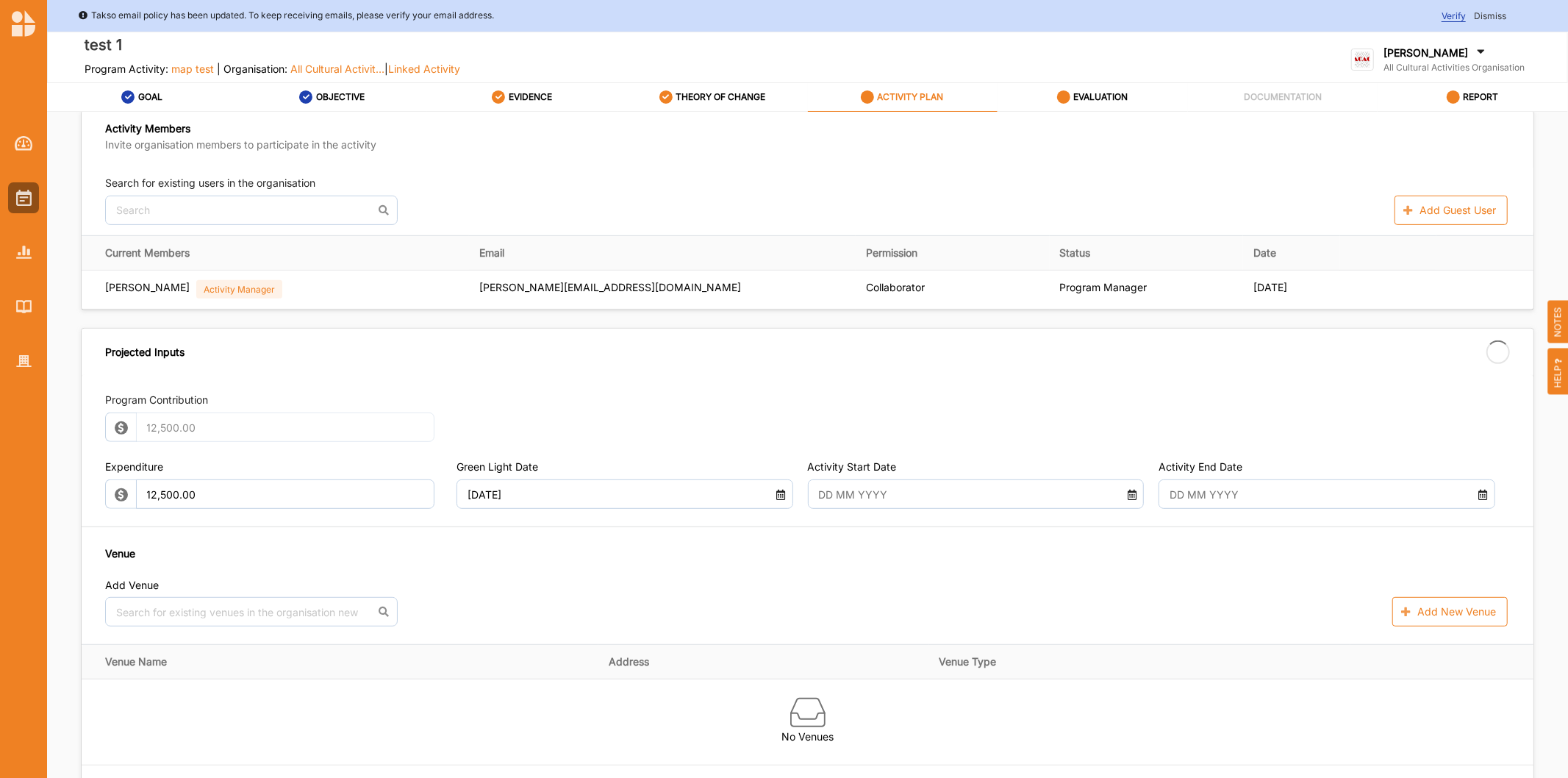
type input "[DATE]"
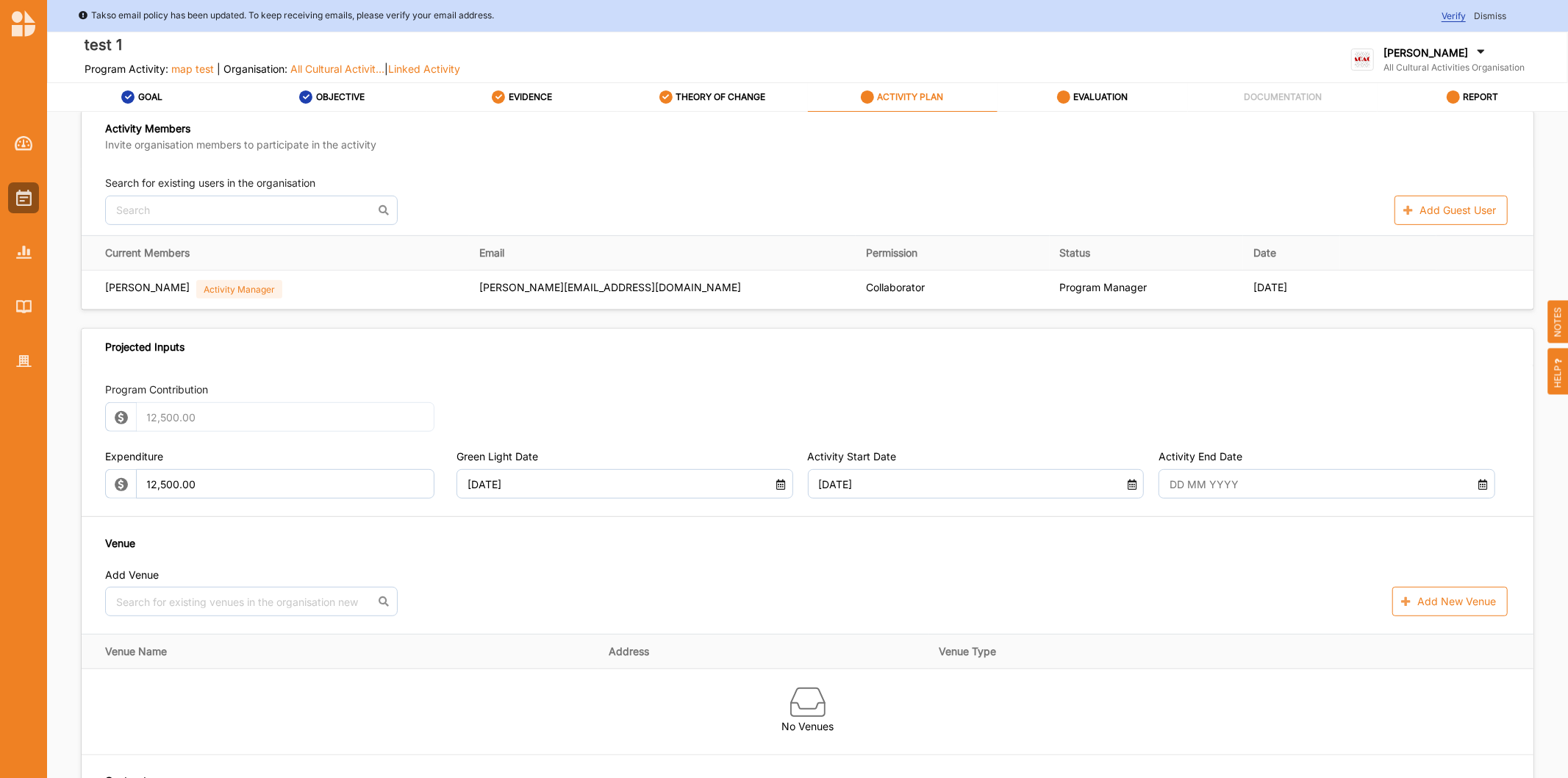
click at [1265, 475] on input "text" at bounding box center [1314, 483] width 303 height 29
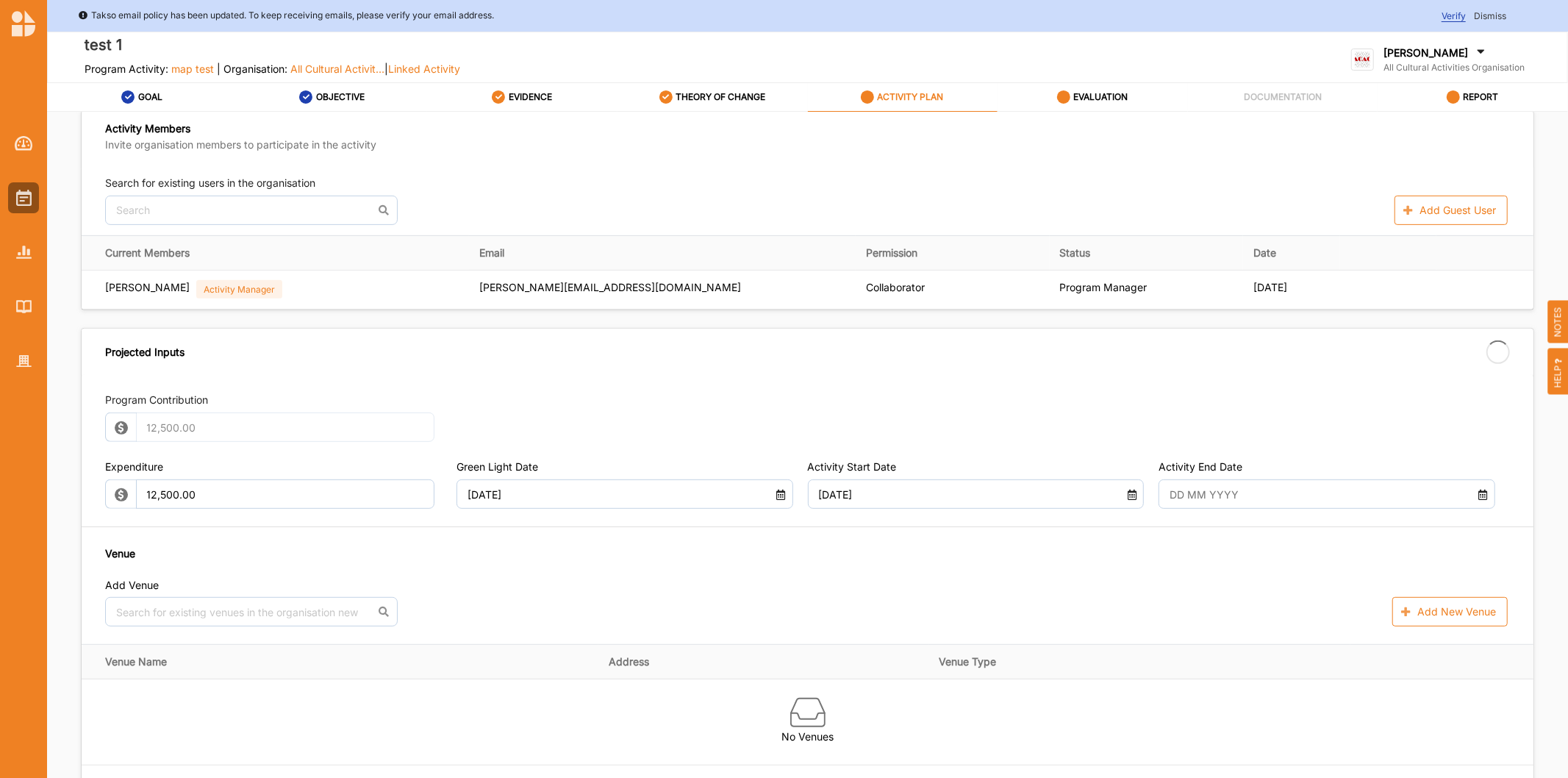
type input "[DATE]"
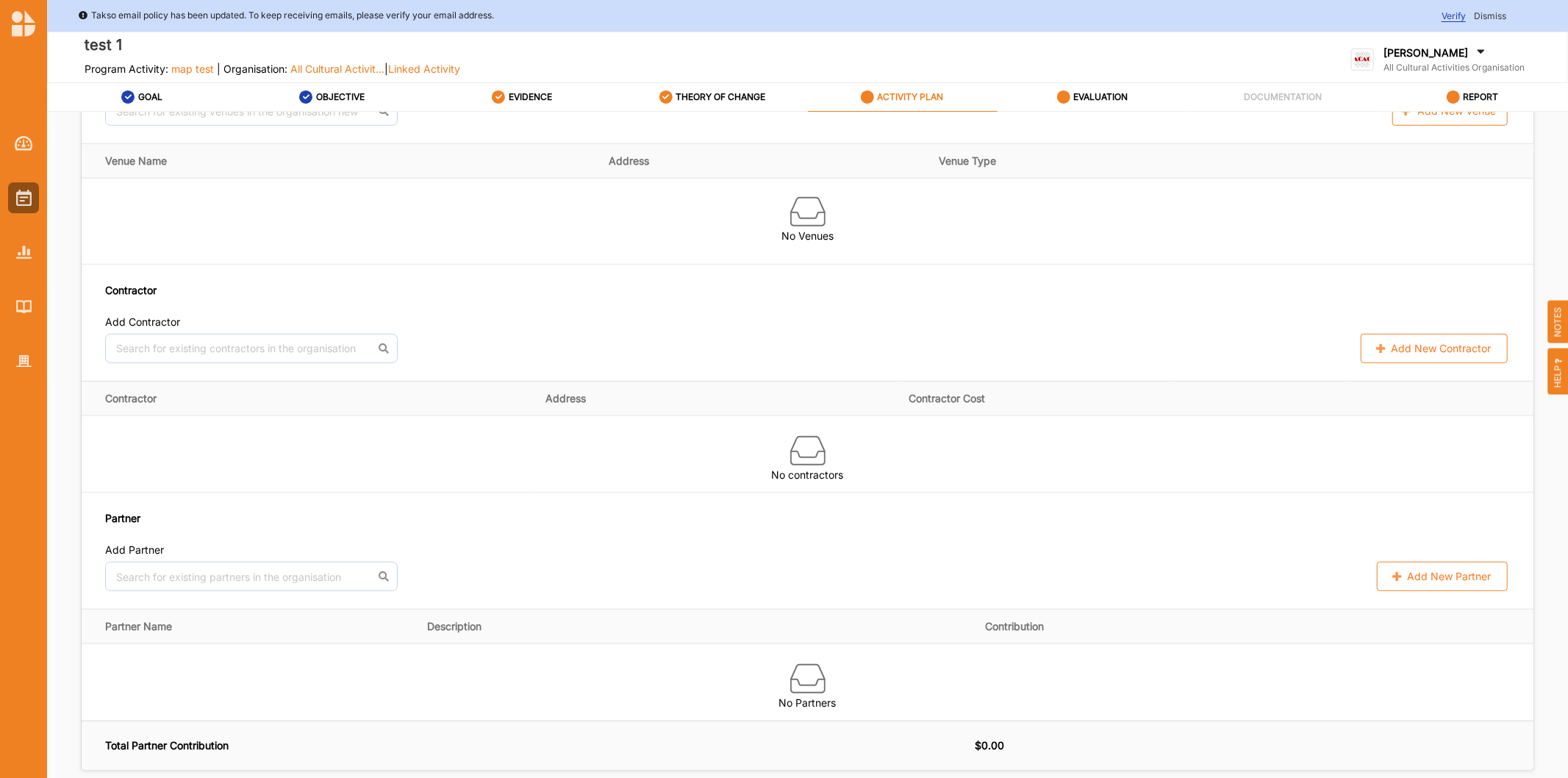
scroll to position [571, 0]
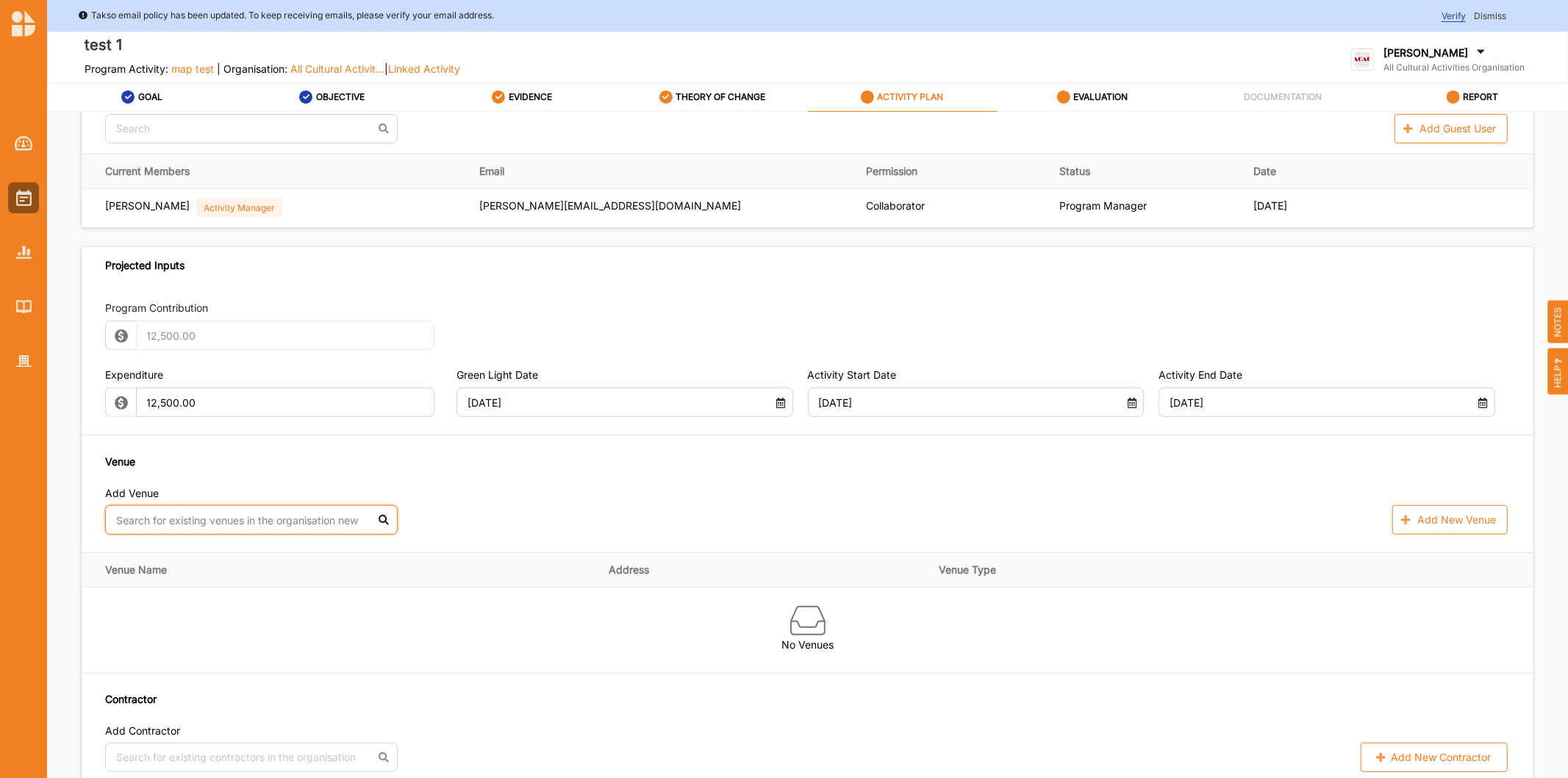
click at [155, 510] on input "text" at bounding box center [251, 519] width 292 height 29
type input "b"
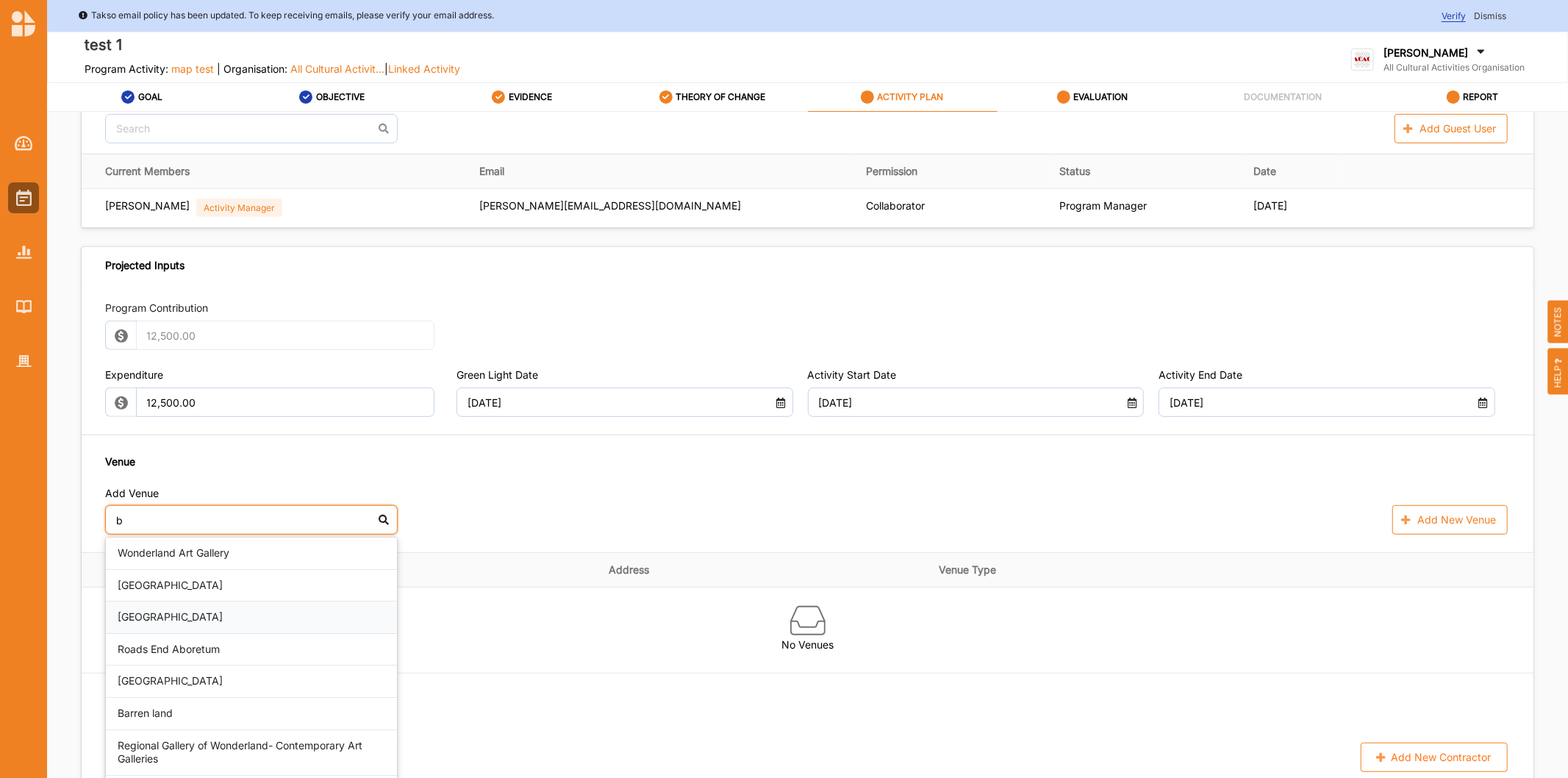
click at [167, 628] on div "[GEOGRAPHIC_DATA]" at bounding box center [251, 618] width 291 height 33
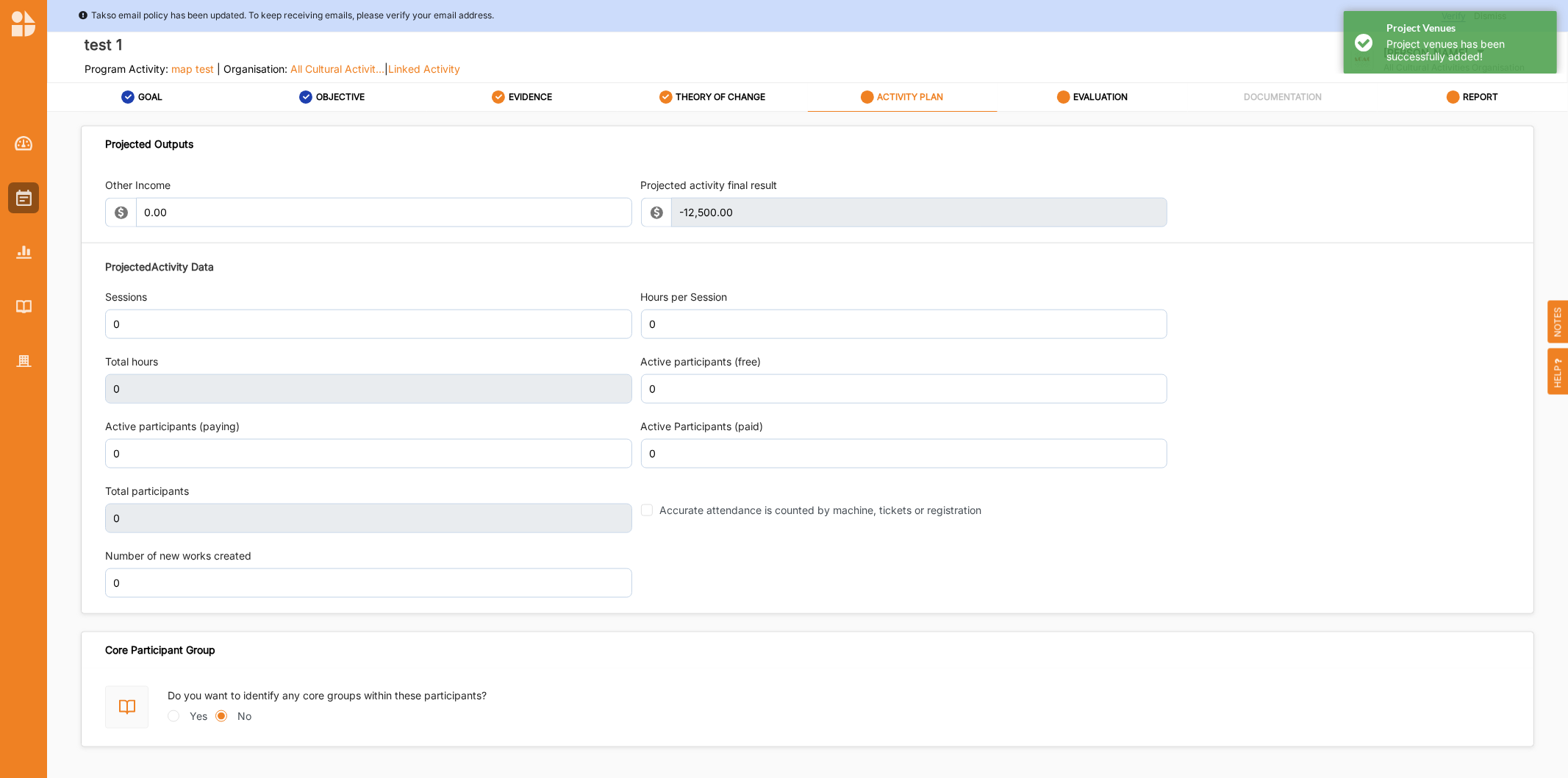
scroll to position [1620, 0]
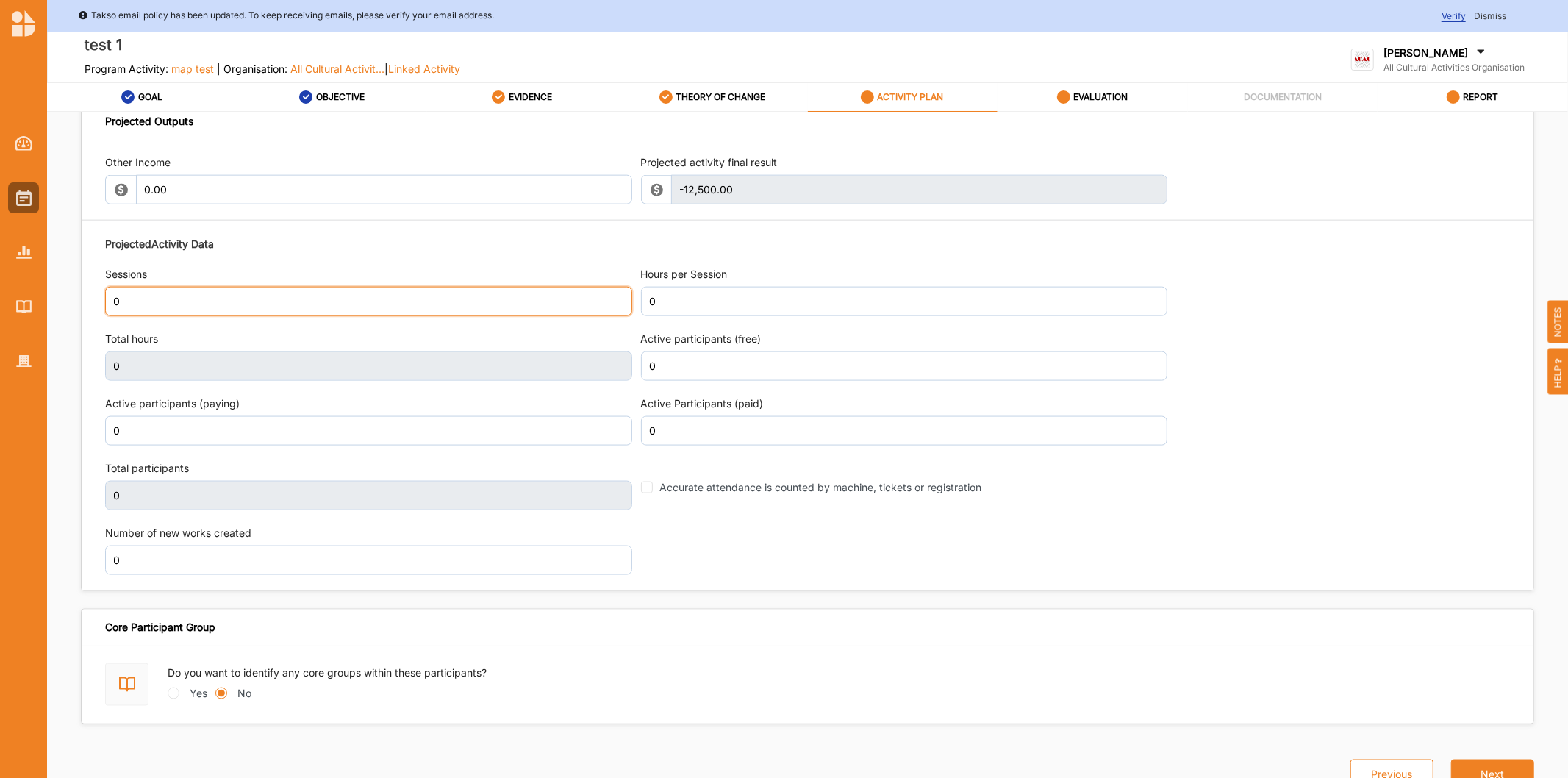
click at [130, 298] on input "0" at bounding box center [369, 301] width 527 height 29
type input "1"
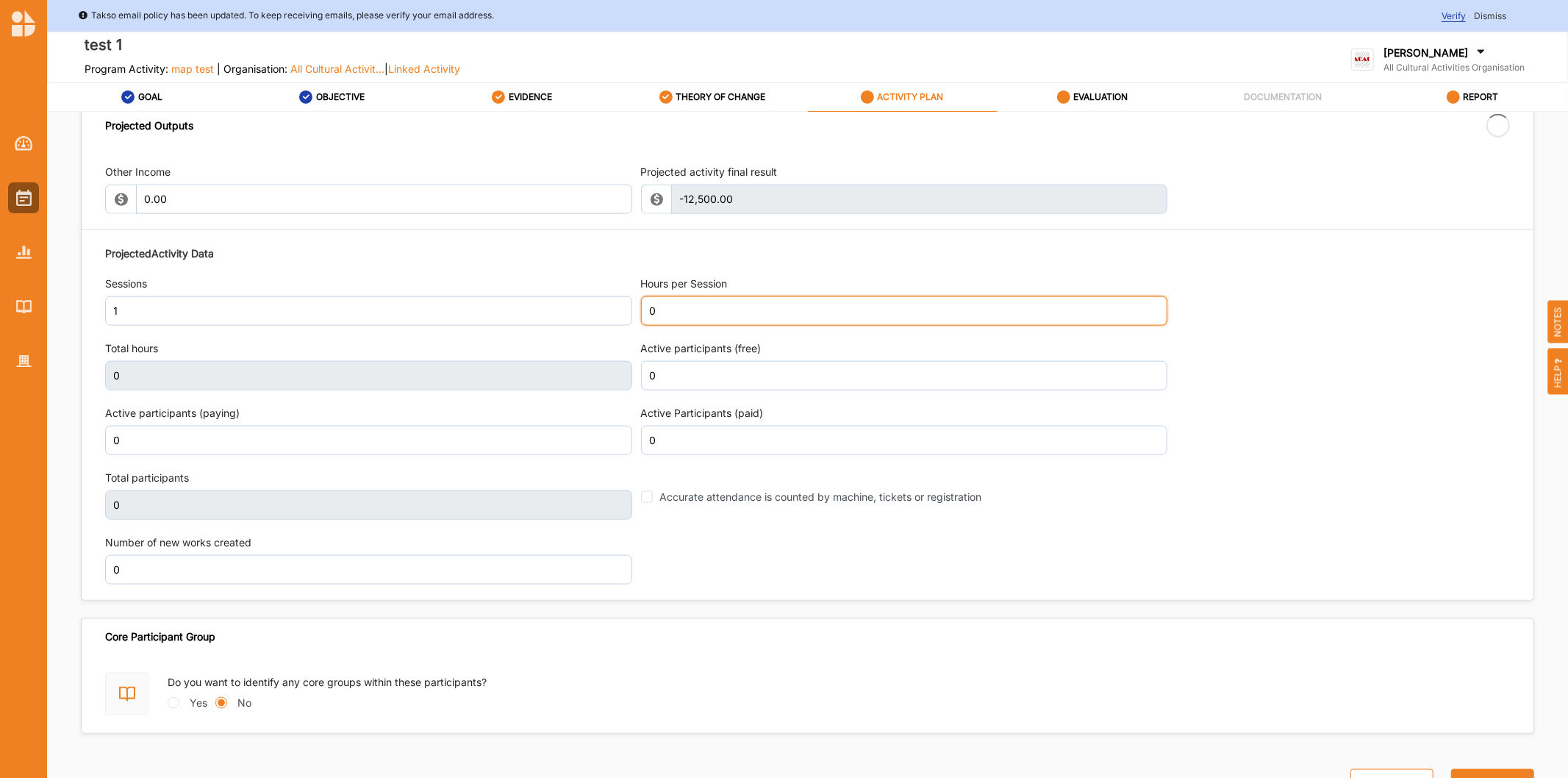
click at [684, 312] on input "0" at bounding box center [905, 311] width 527 height 29
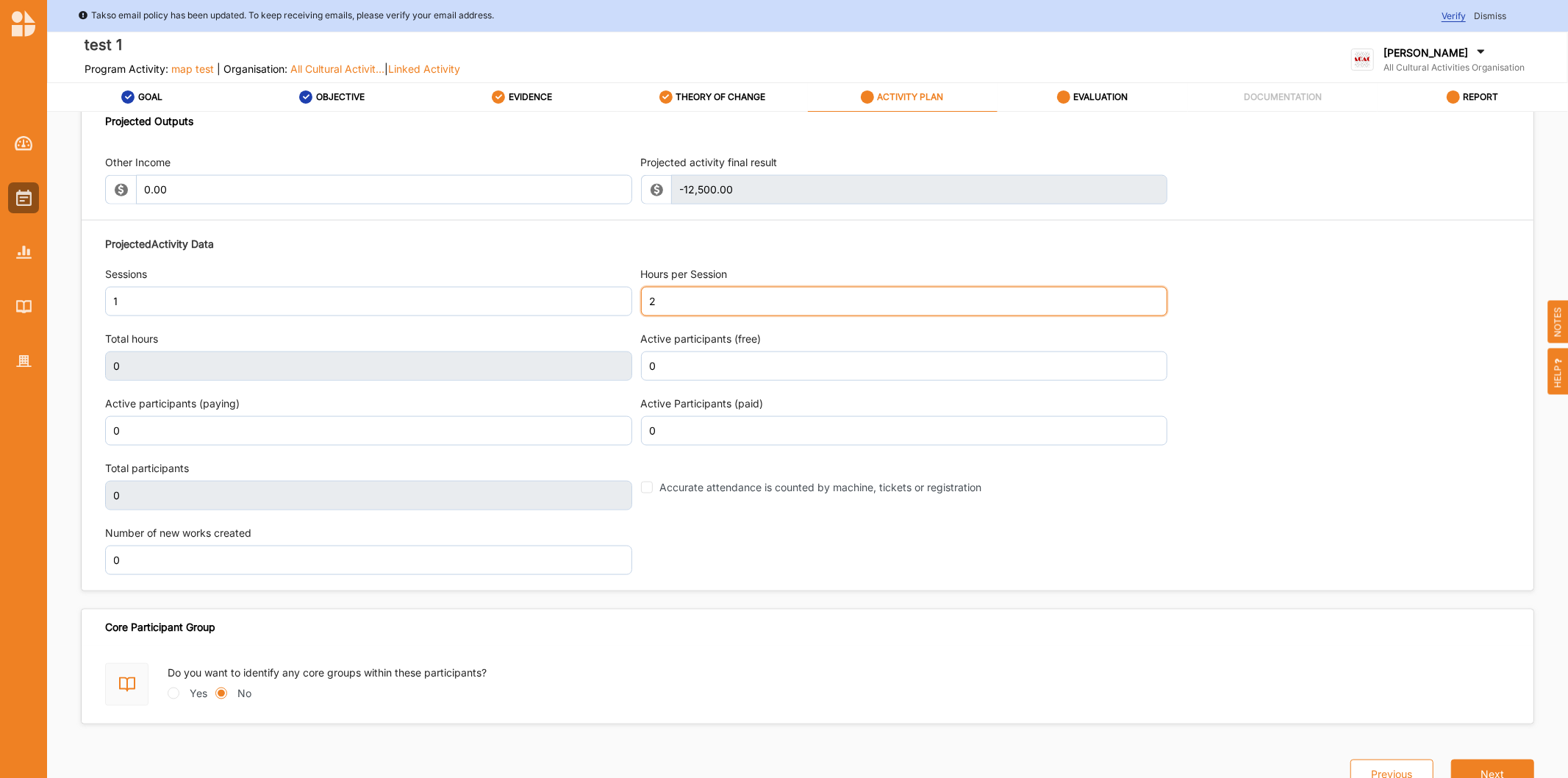
type input "2"
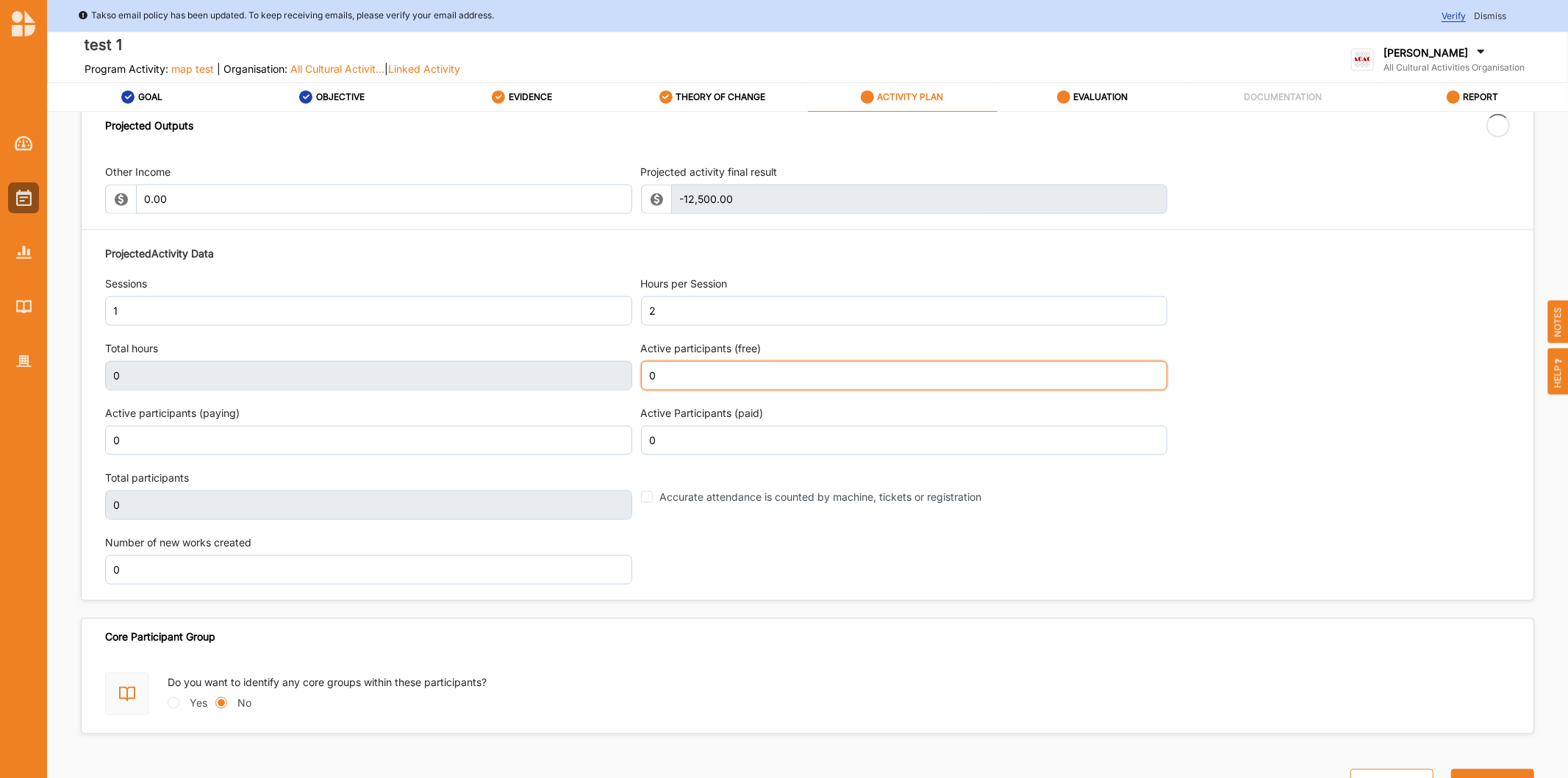
click at [737, 370] on input "0" at bounding box center [905, 376] width 527 height 29
type input "2"
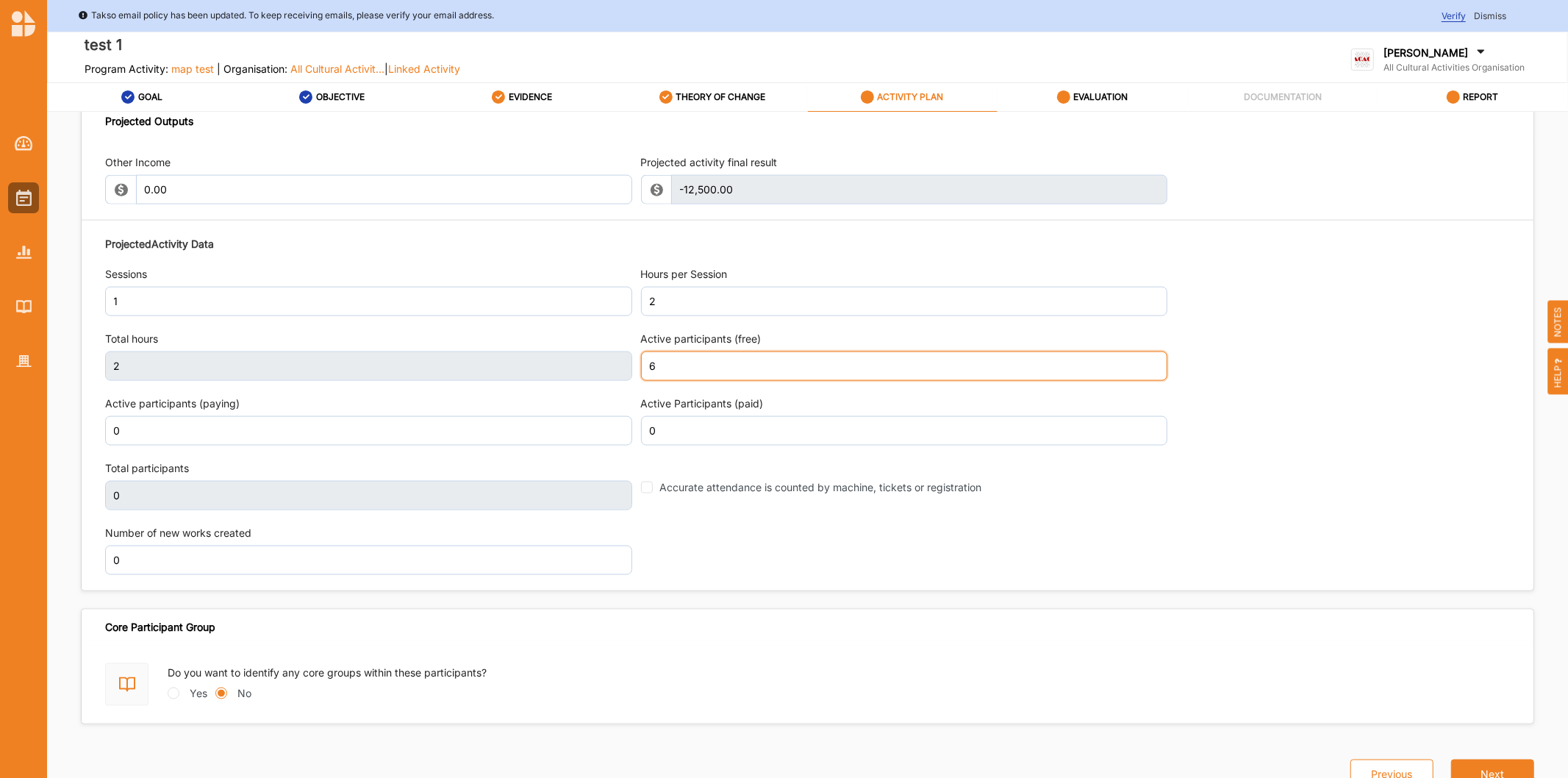
type input "6"
click at [1390, 398] on div "Projected Activity Data Sessions 1 Hours per Session 2 Total hours 2 Active par…" at bounding box center [807, 405] width 1405 height 354
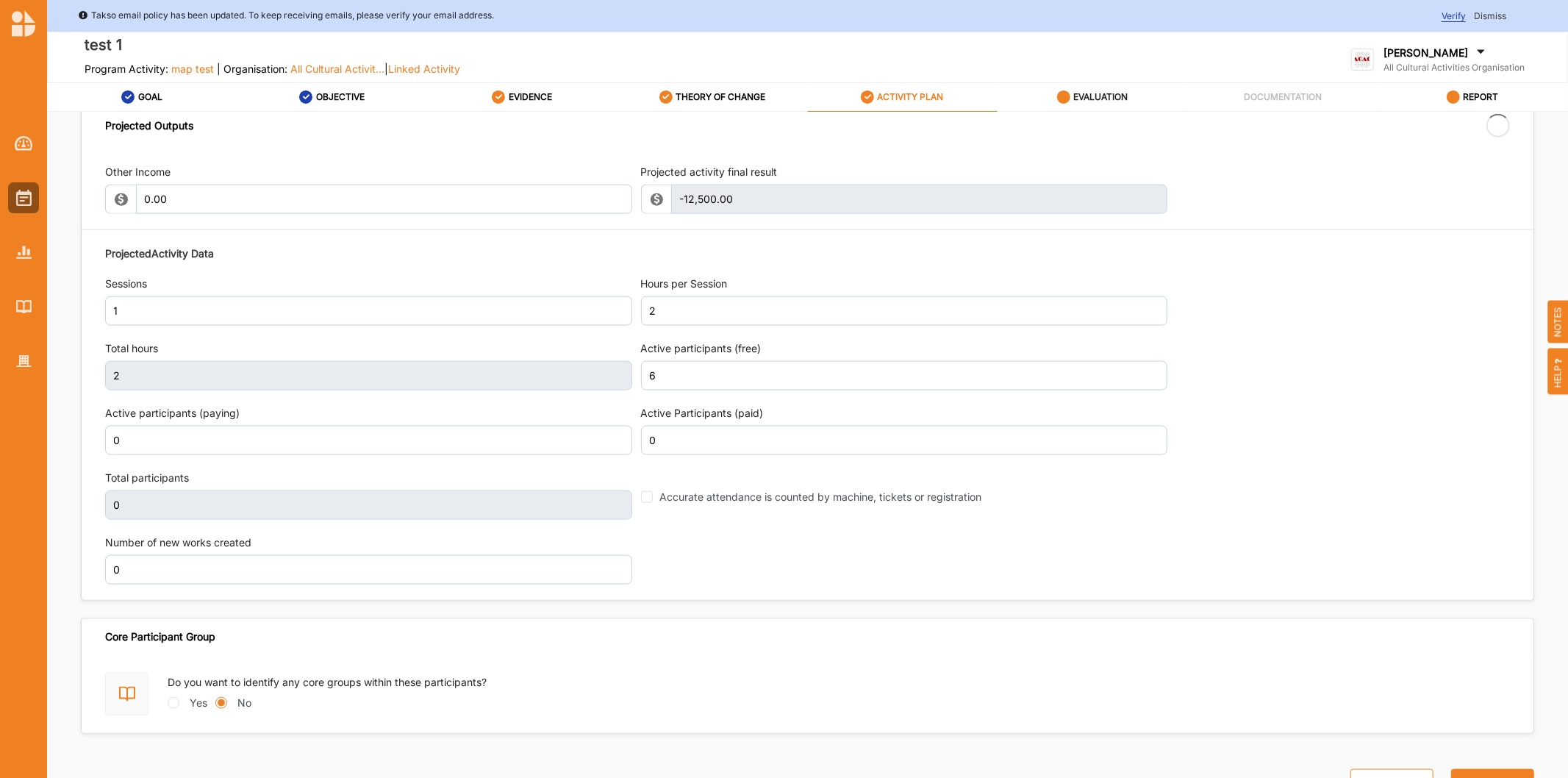
click at [1099, 103] on div "EVALUATION" at bounding box center [1093, 97] width 71 height 27
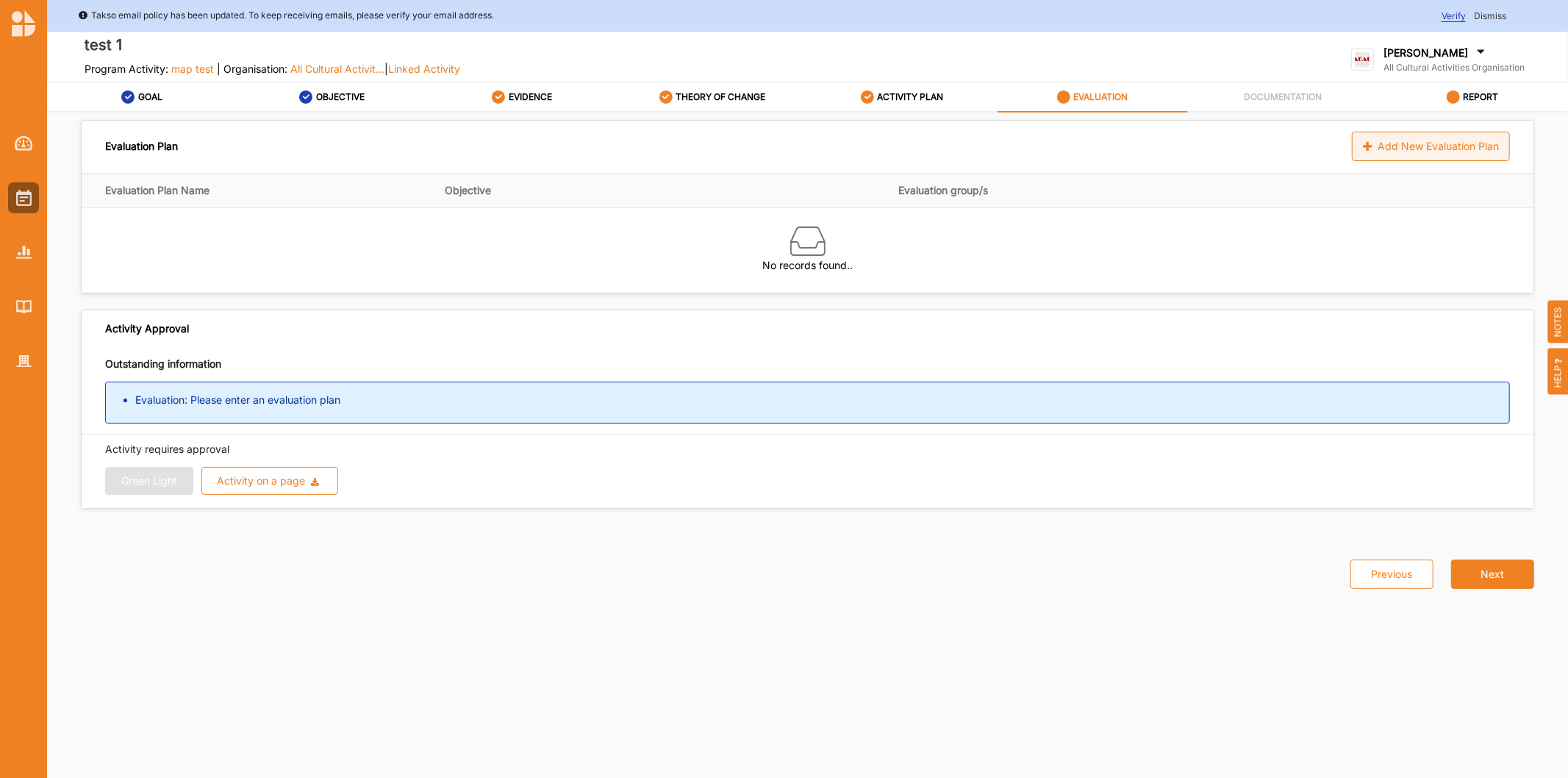
click at [1469, 150] on div "Add New Evaluation Plan" at bounding box center [1431, 146] width 158 height 29
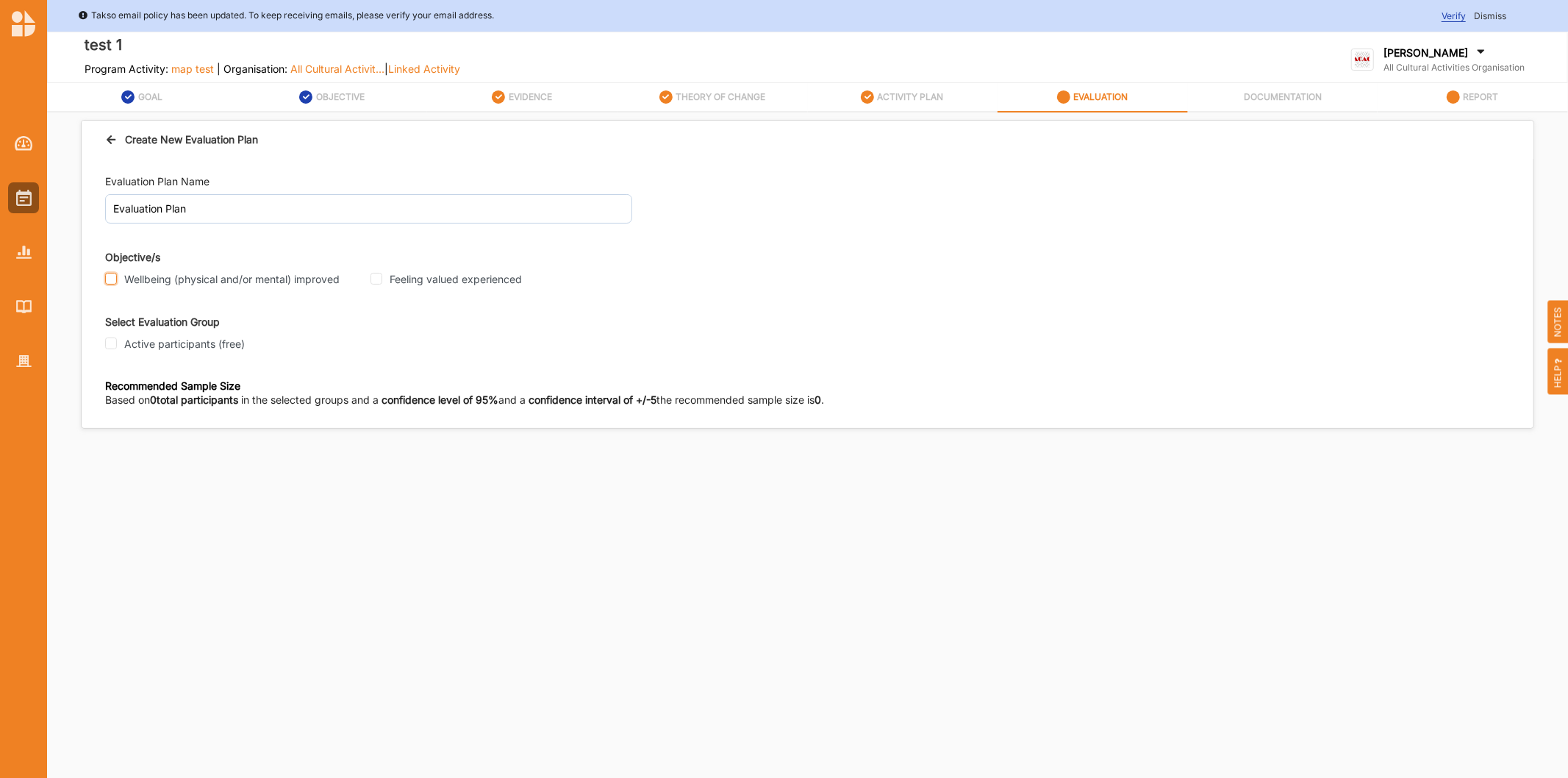
click at [112, 280] on input "Wellbeing (physical and/or mental) improved" at bounding box center [111, 279] width 12 height 12
checkbox input "true"
drag, startPoint x: 113, startPoint y: 337, endPoint x: 191, endPoint y: 339, distance: 78.0
click at [116, 340] on input "Active participants (free)" at bounding box center [111, 344] width 12 height 12
checkbox input "true"
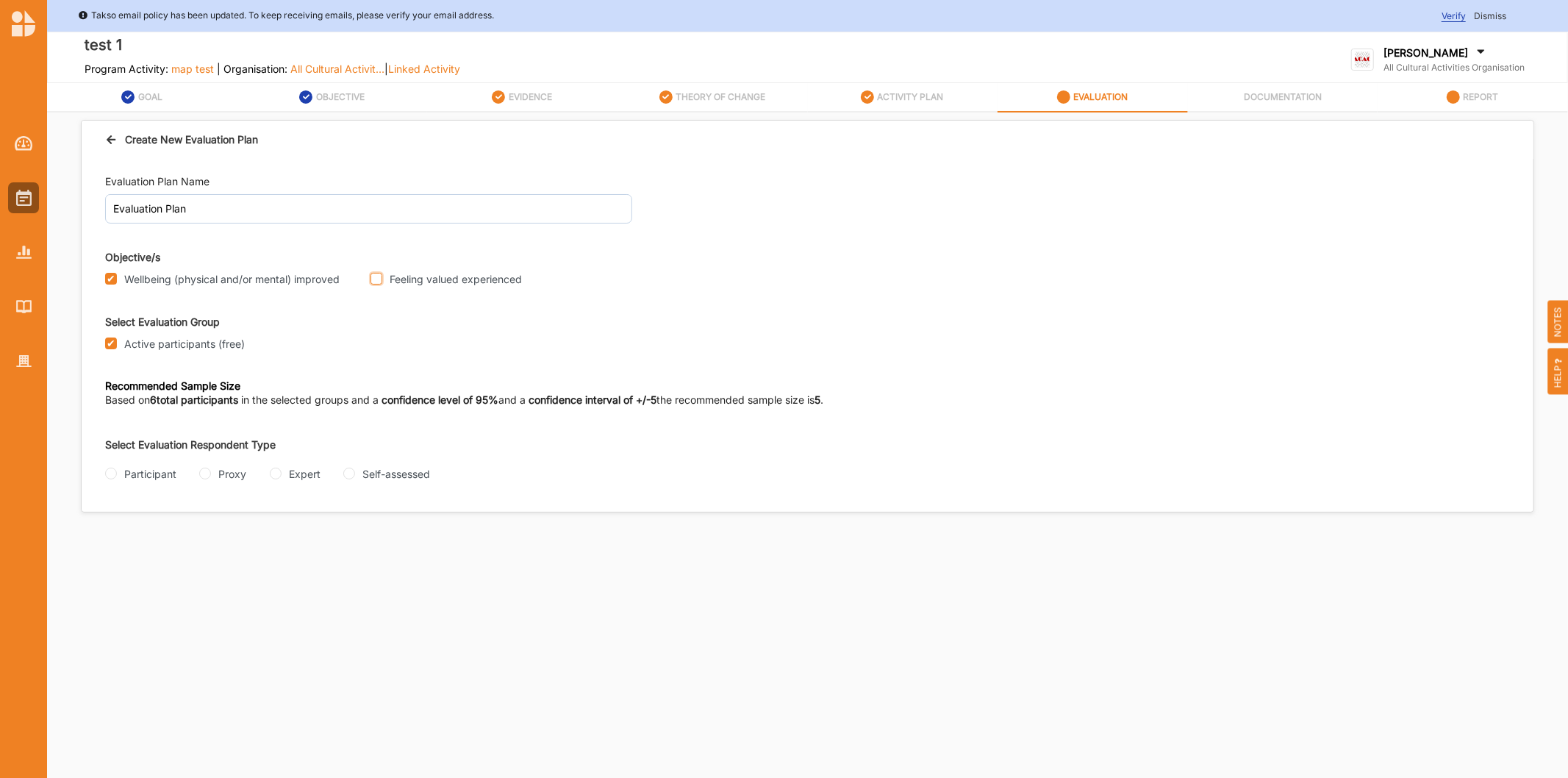
click at [375, 283] on input "Feeling valued experienced" at bounding box center [376, 279] width 12 height 12
checkbox input "true"
click at [350, 476] on input "Self-assessed" at bounding box center [349, 474] width 12 height 12
radio input "true"
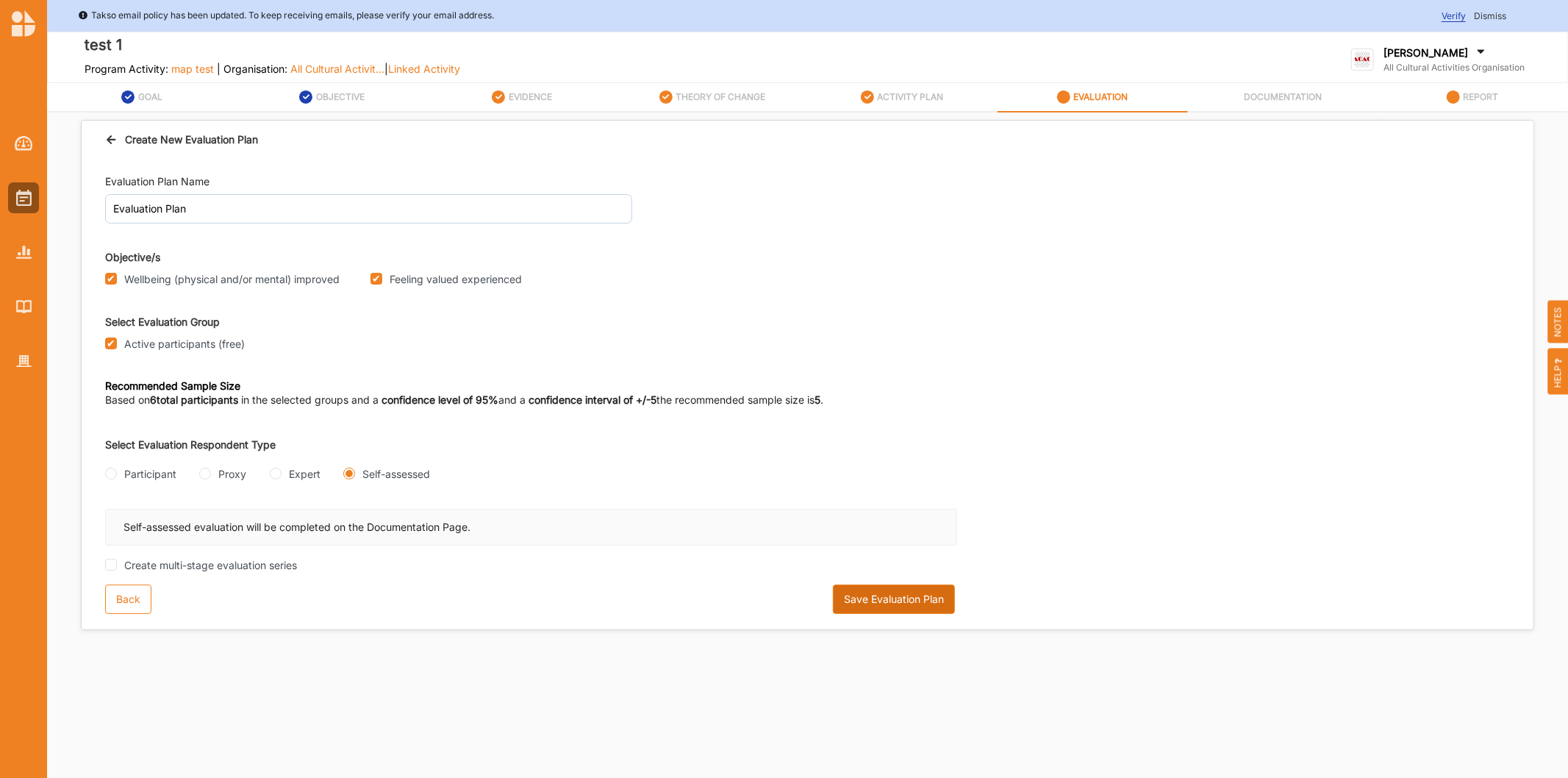
click at [899, 598] on button "Save Evaluation Plan" at bounding box center [894, 599] width 122 height 29
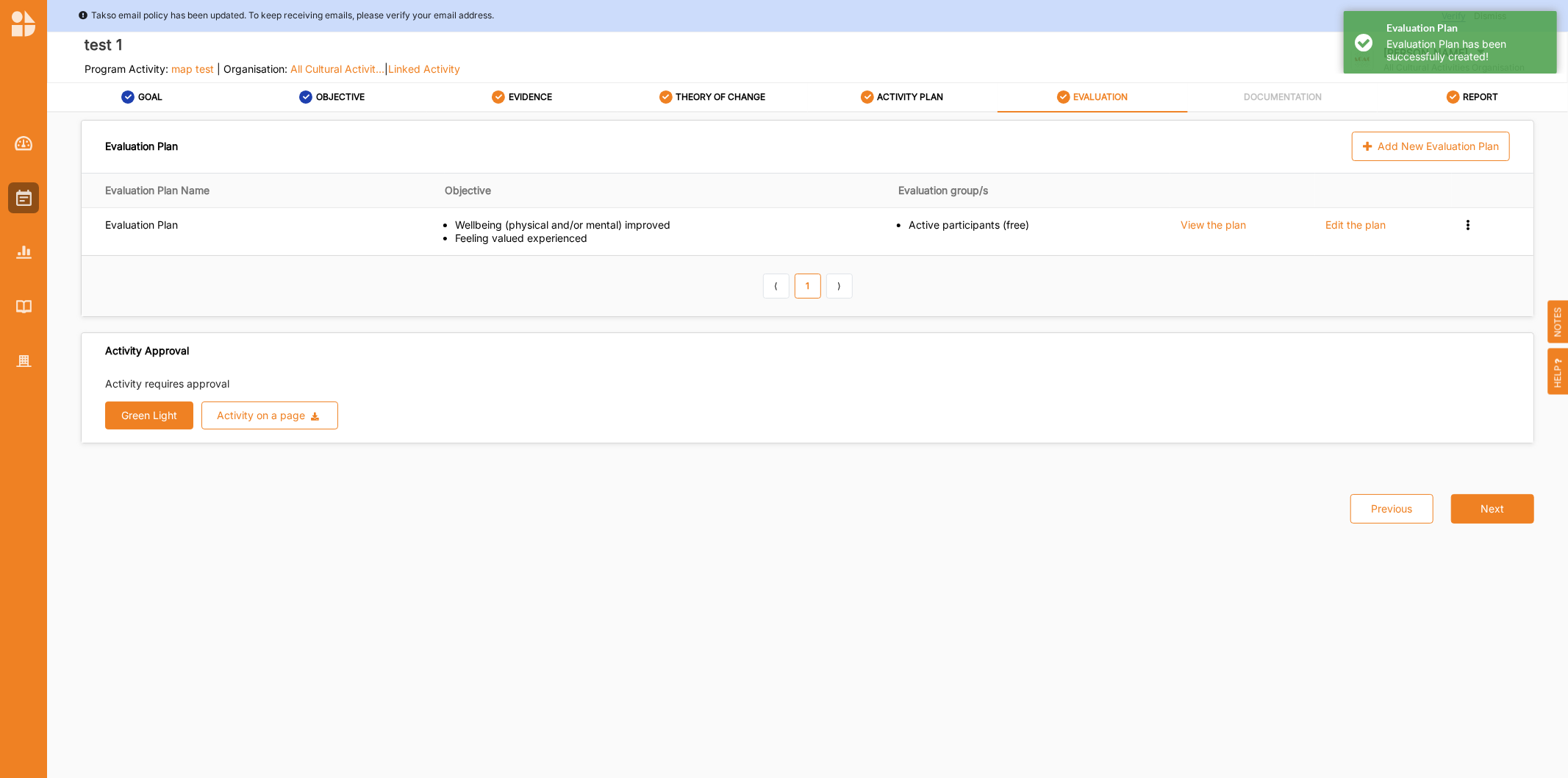
click at [120, 408] on button "Green Light" at bounding box center [149, 415] width 88 height 28
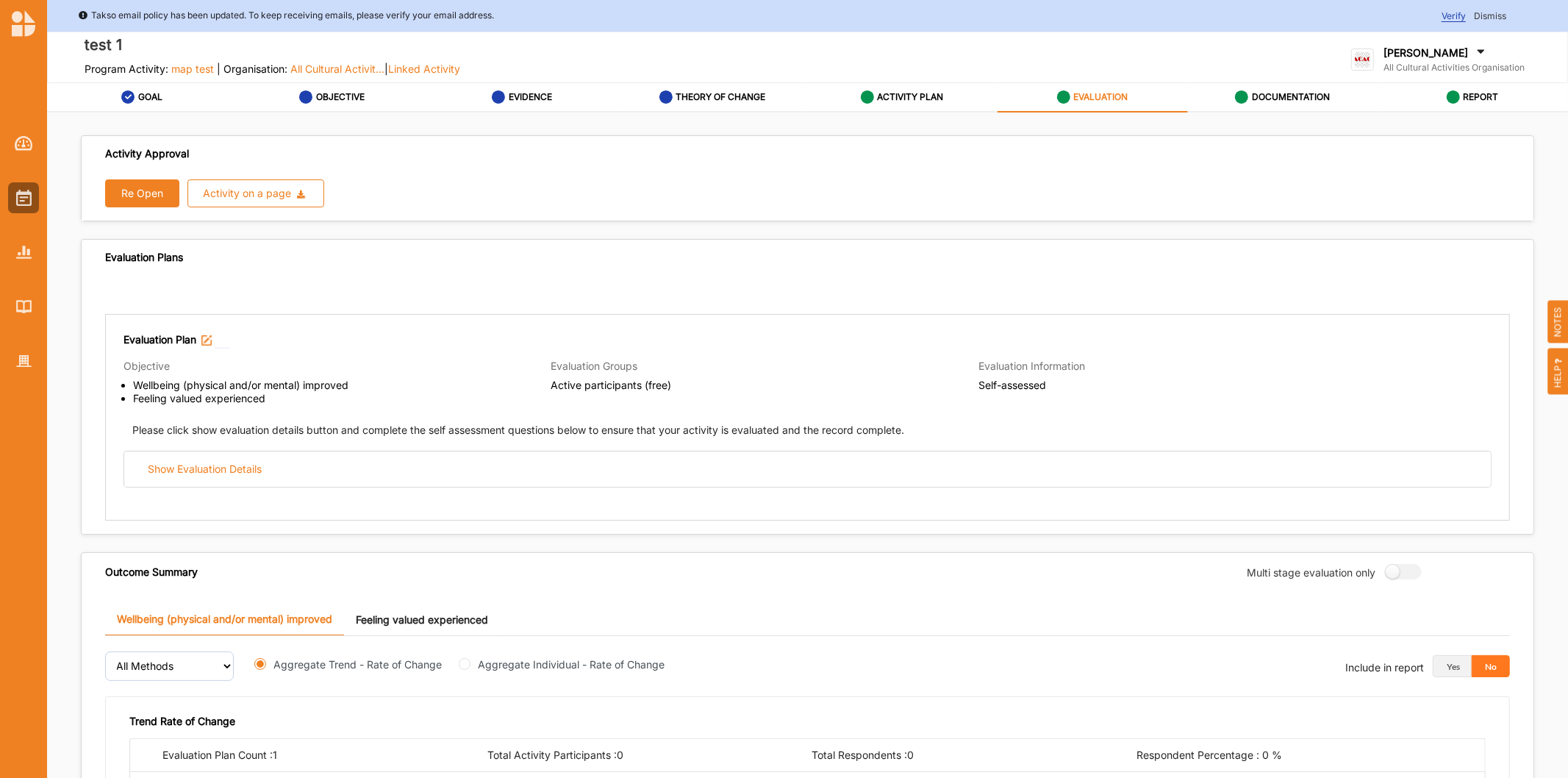
click at [1071, 509] on div "Evaluation Plan Objective Wellbeing (physical and/or mental) improved Feeling v…" at bounding box center [807, 418] width 1405 height 208
click at [1468, 51] on label "[PERSON_NAME]" at bounding box center [1425, 53] width 85 height 13
click at [1458, 200] on div "All Cultural Ac... User Profile Help Log Out" at bounding box center [1423, 159] width 143 height 140
click at [1444, 60] on div "[PERSON_NAME]" at bounding box center [1454, 53] width 141 height 16
click at [1395, 213] on div "Log Out" at bounding box center [1423, 214] width 118 height 13
